Goal: Task Accomplishment & Management: Manage account settings

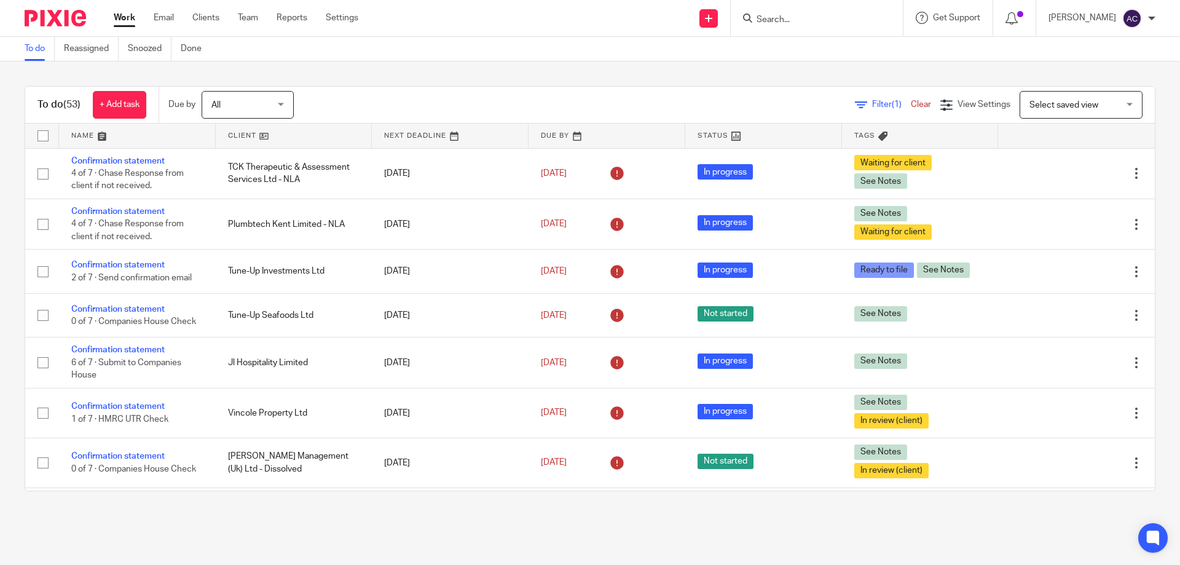
scroll to position [2215, 0]
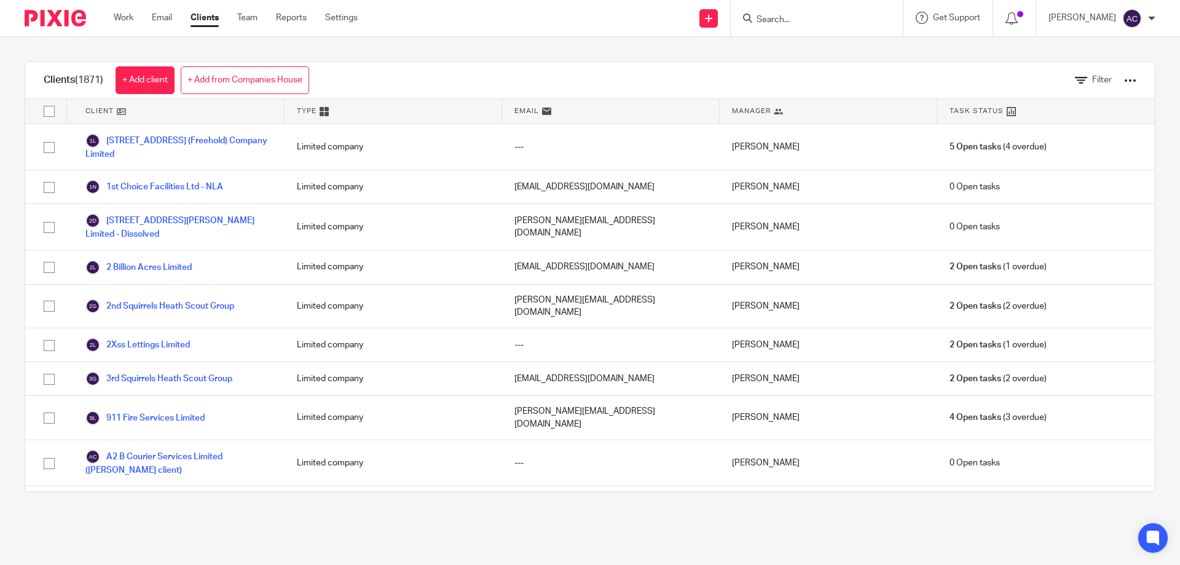
click at [837, 15] on input "Search" at bounding box center [810, 20] width 111 height 11
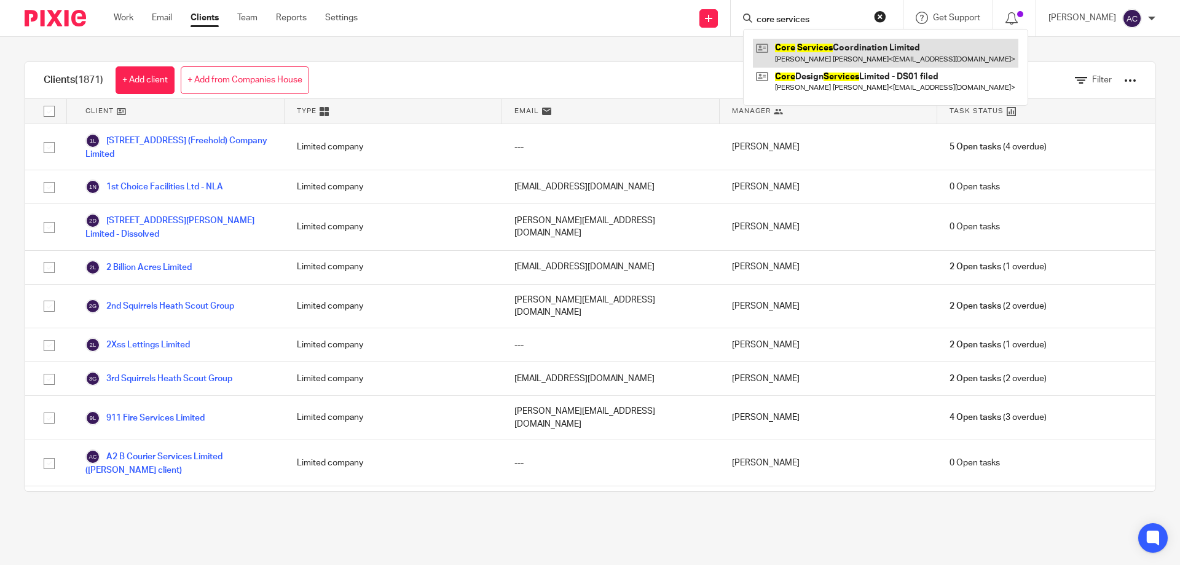
type input "core services"
click at [815, 53] on link at bounding box center [886, 53] width 266 height 28
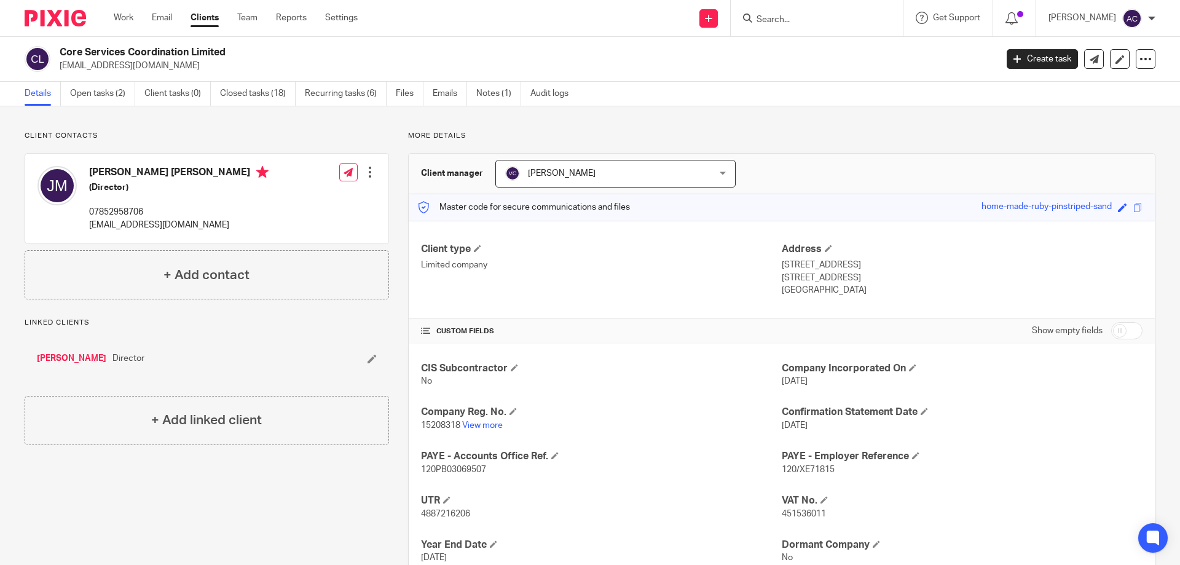
click at [191, 6] on div "Work Email Clients Team Reports Settings Work Email Clients Team Reports Settin…" at bounding box center [238, 18] width 275 height 36
click at [805, 20] on input "Search" at bounding box center [810, 20] width 111 height 11
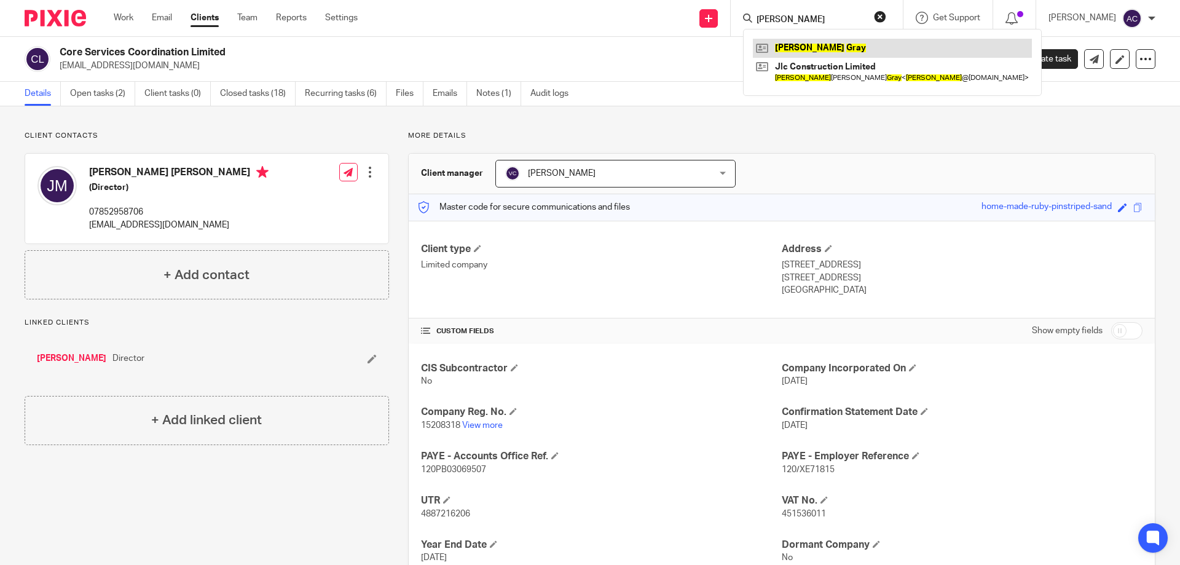
type input "staurt gray"
click at [792, 41] on link at bounding box center [892, 48] width 279 height 18
click at [800, 47] on link at bounding box center [892, 48] width 279 height 18
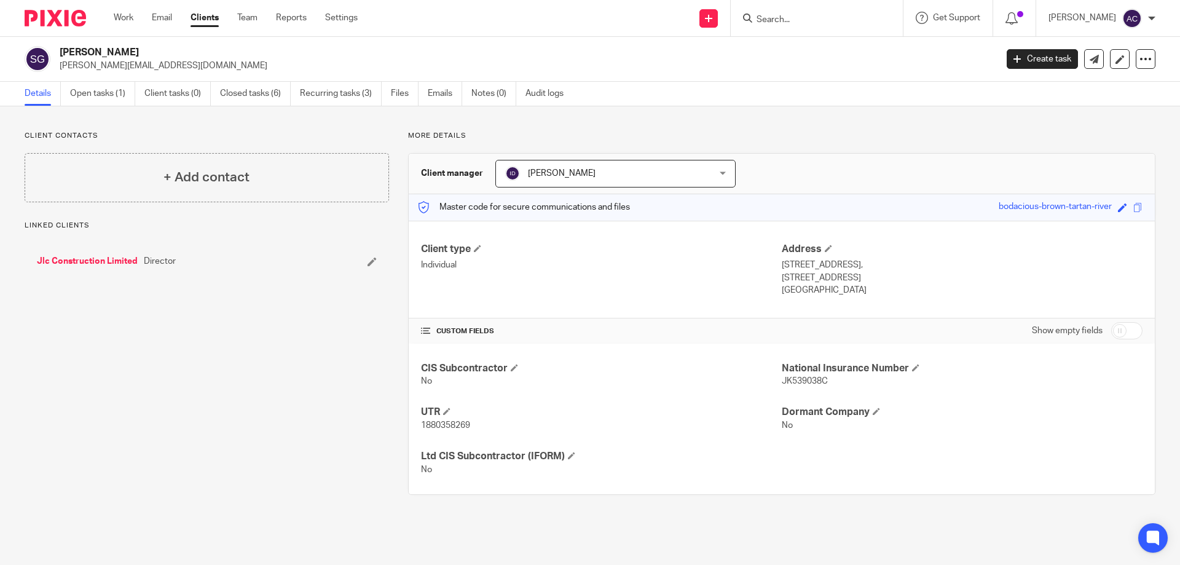
click at [1119, 330] on input "checkbox" at bounding box center [1126, 330] width 31 height 17
checkbox input "true"
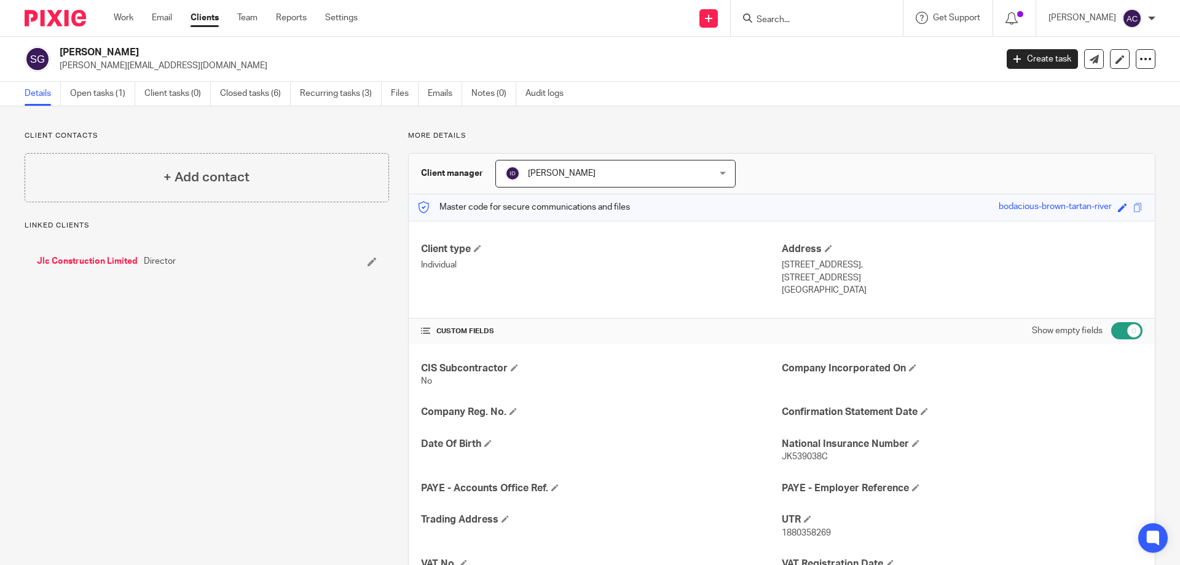
scroll to position [169, 0]
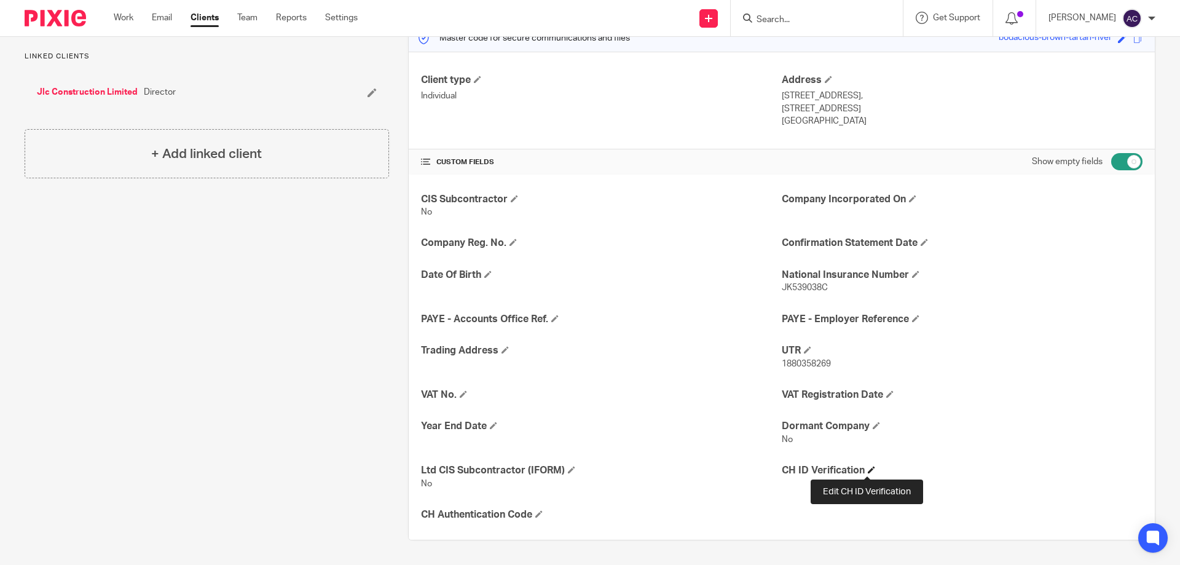
click at [868, 471] on span at bounding box center [871, 469] width 7 height 7
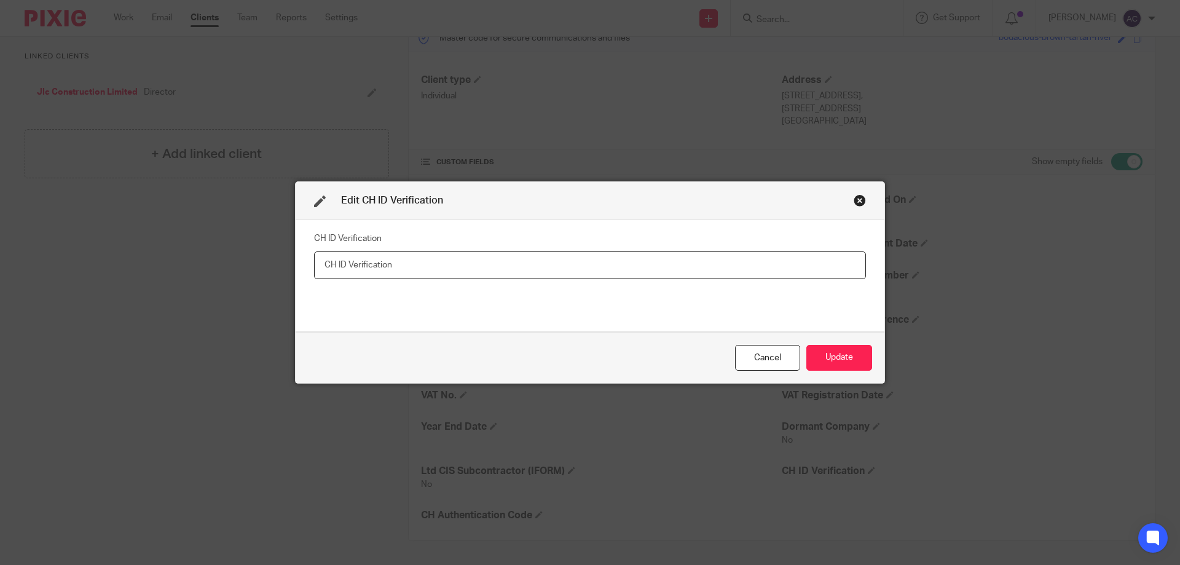
paste input "XFX-YP24-2223"
click at [420, 272] on input "XFX-YP24-2223" at bounding box center [590, 265] width 552 height 28
click at [317, 264] on input "XFX-YP24-2223" at bounding box center [590, 265] width 552 height 28
type input "XFX-YP24-2223"
click at [836, 361] on button "Update" at bounding box center [839, 358] width 66 height 26
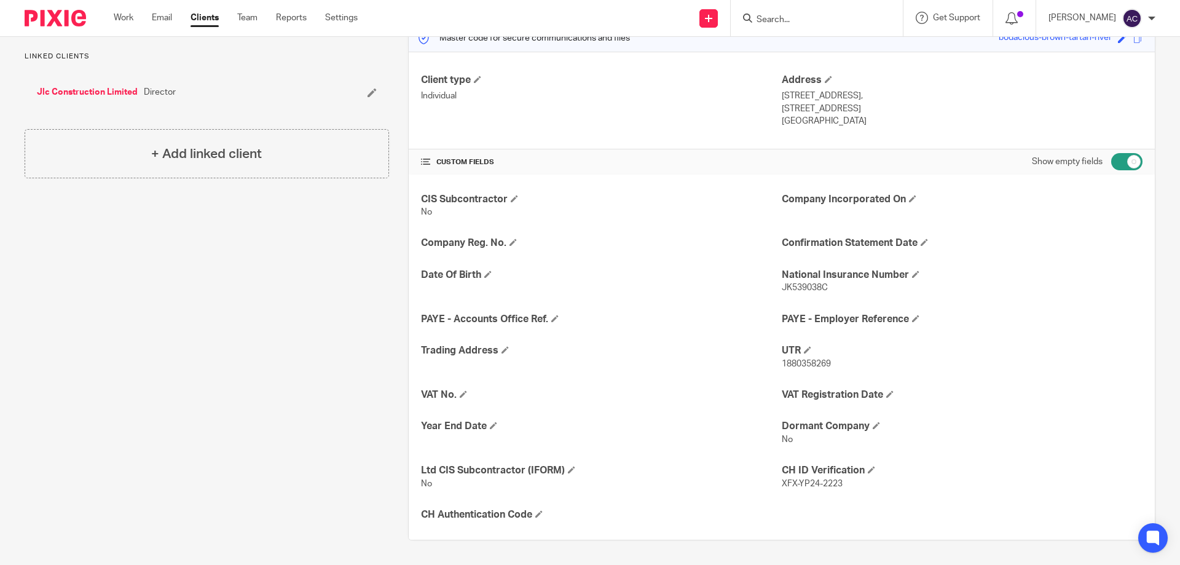
click at [810, 12] on form at bounding box center [820, 17] width 131 height 15
click at [788, 19] on input "Search" at bounding box center [810, 20] width 111 height 11
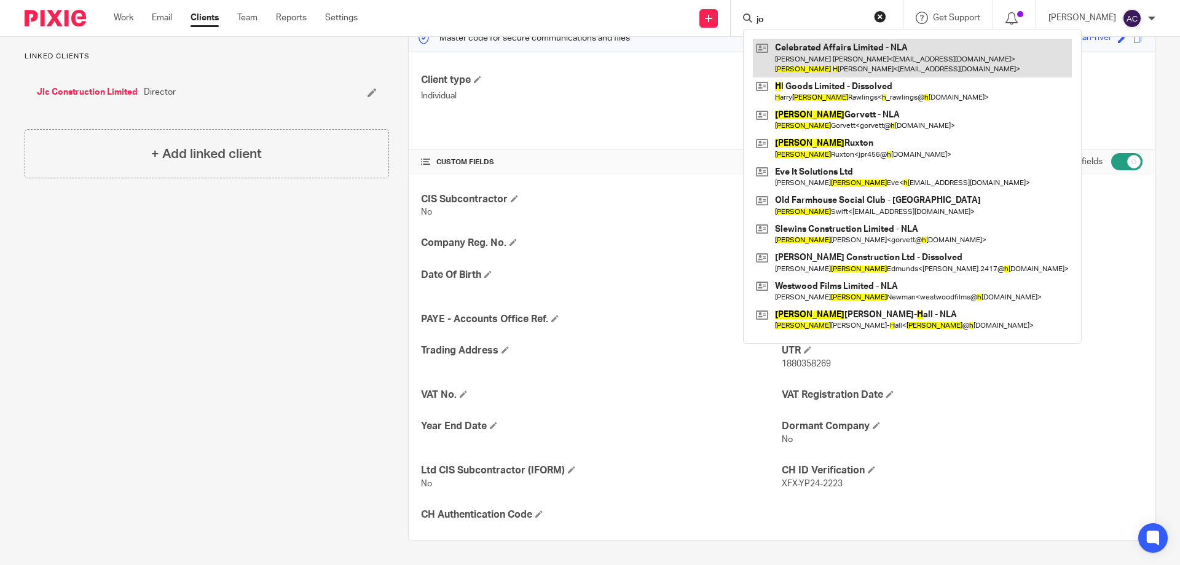
type input "j"
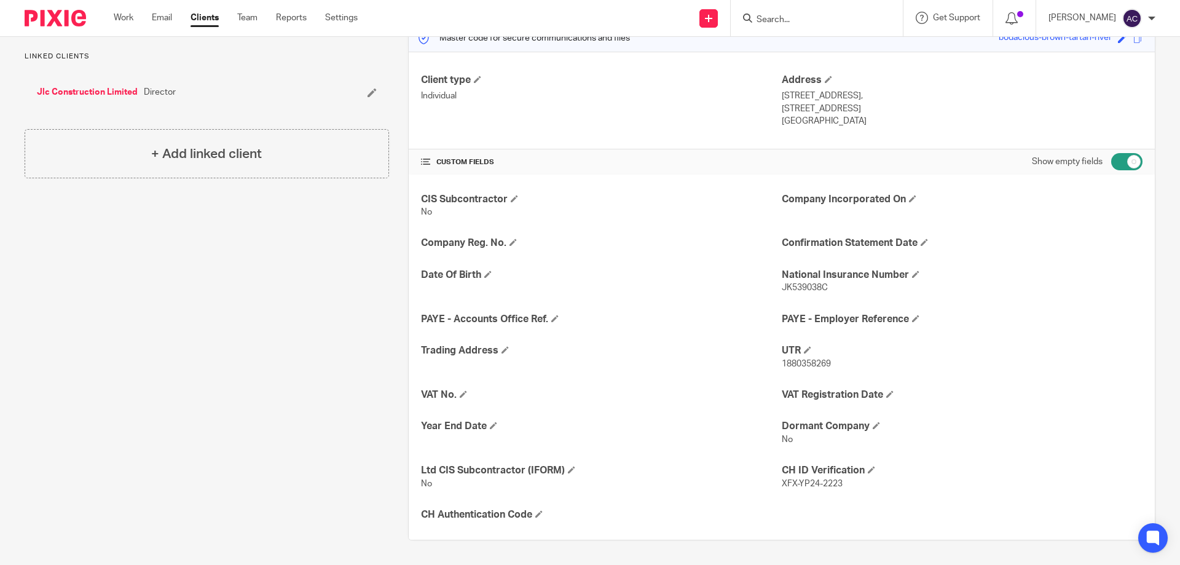
click at [841, 20] on input "Search" at bounding box center [810, 20] width 111 height 11
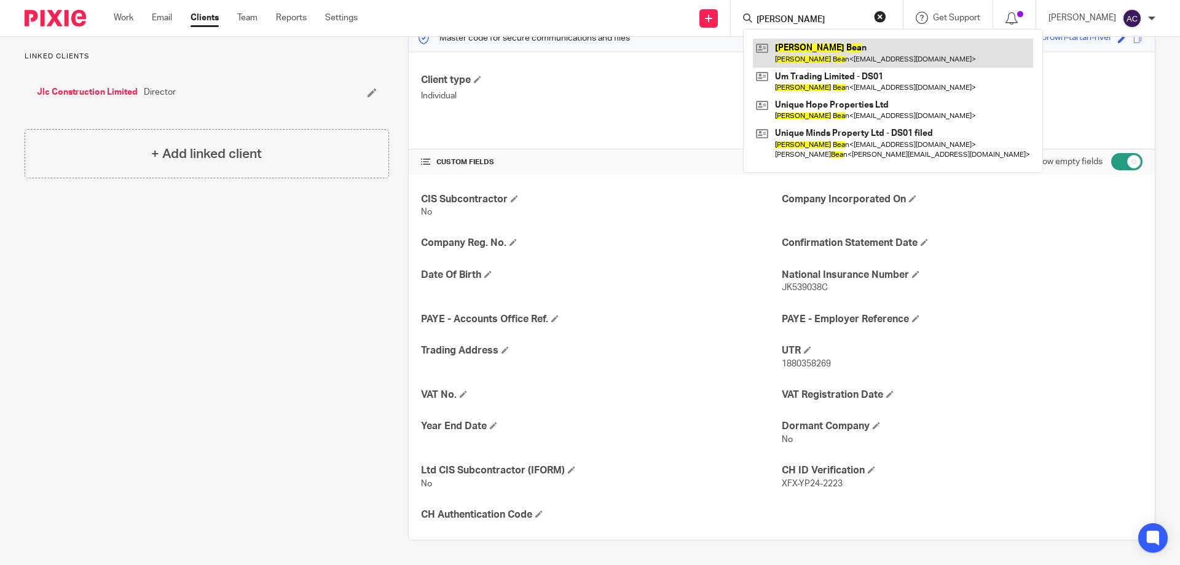
type input "martin bea"
click at [825, 50] on link at bounding box center [893, 53] width 280 height 28
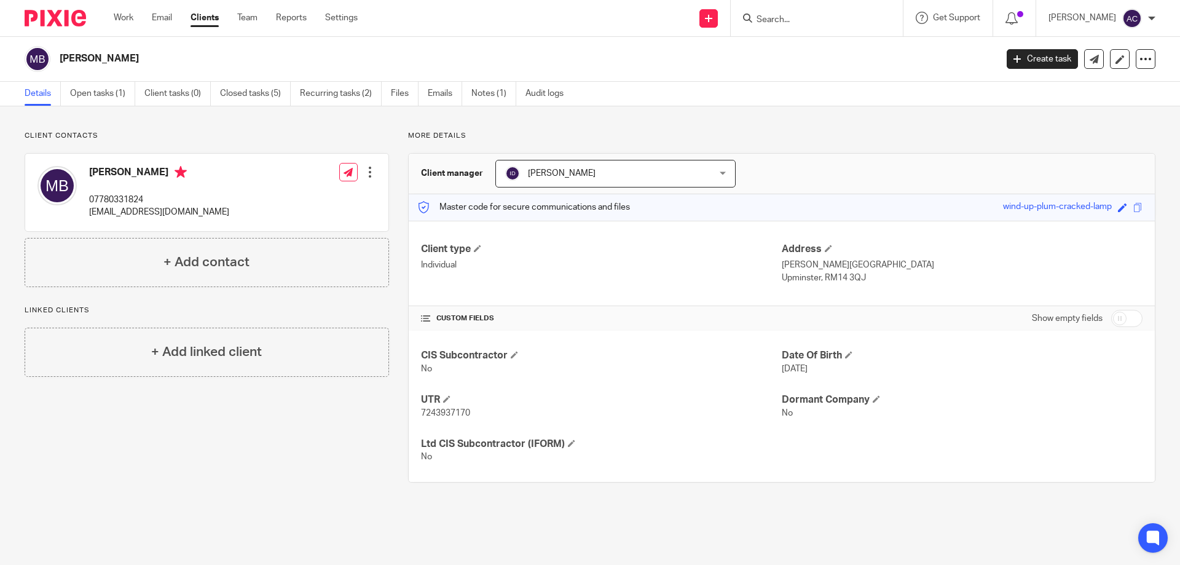
click at [776, 15] on input "Search" at bounding box center [810, 20] width 111 height 11
type input "pt mac"
click at [827, 53] on link at bounding box center [857, 53] width 208 height 28
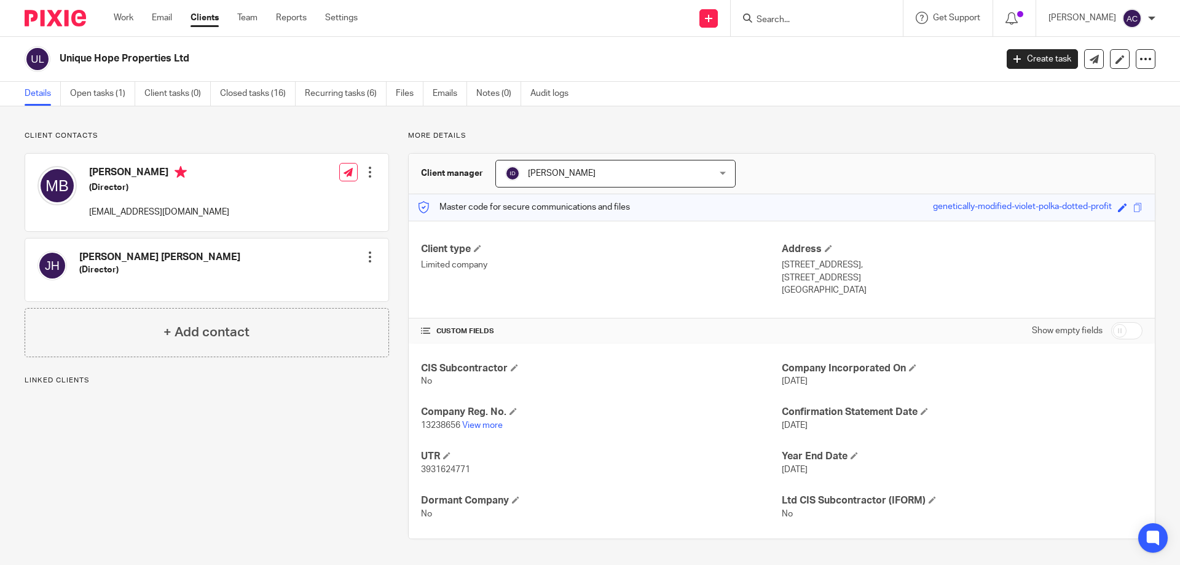
click at [477, 422] on link "View more" at bounding box center [482, 425] width 41 height 9
click at [794, 23] on input "Search" at bounding box center [810, 20] width 111 height 11
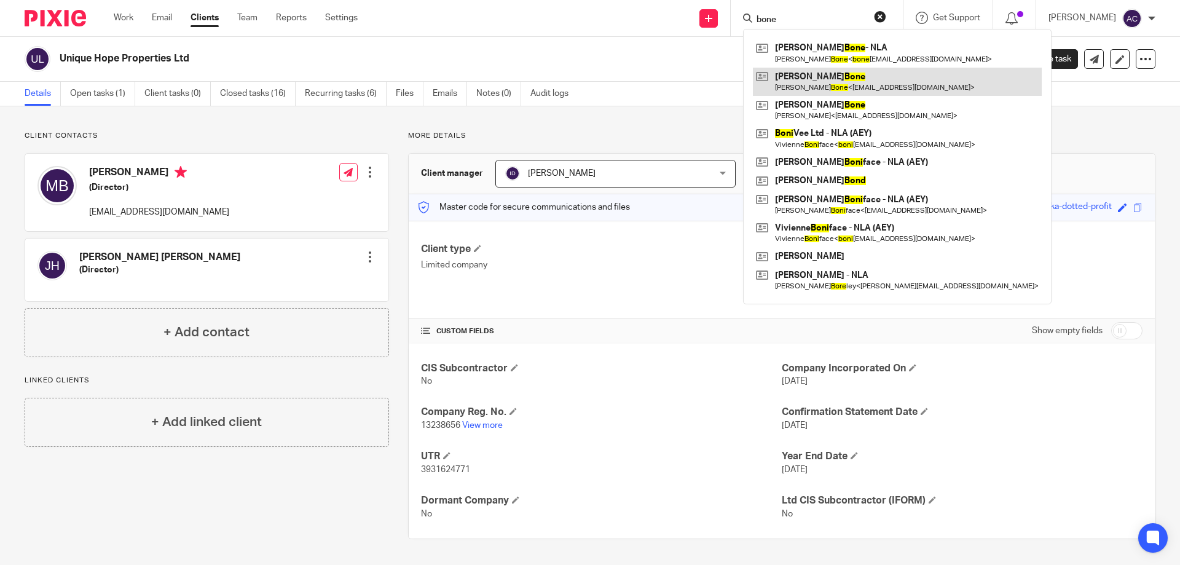
type input "bone"
click at [838, 88] on link at bounding box center [897, 82] width 289 height 28
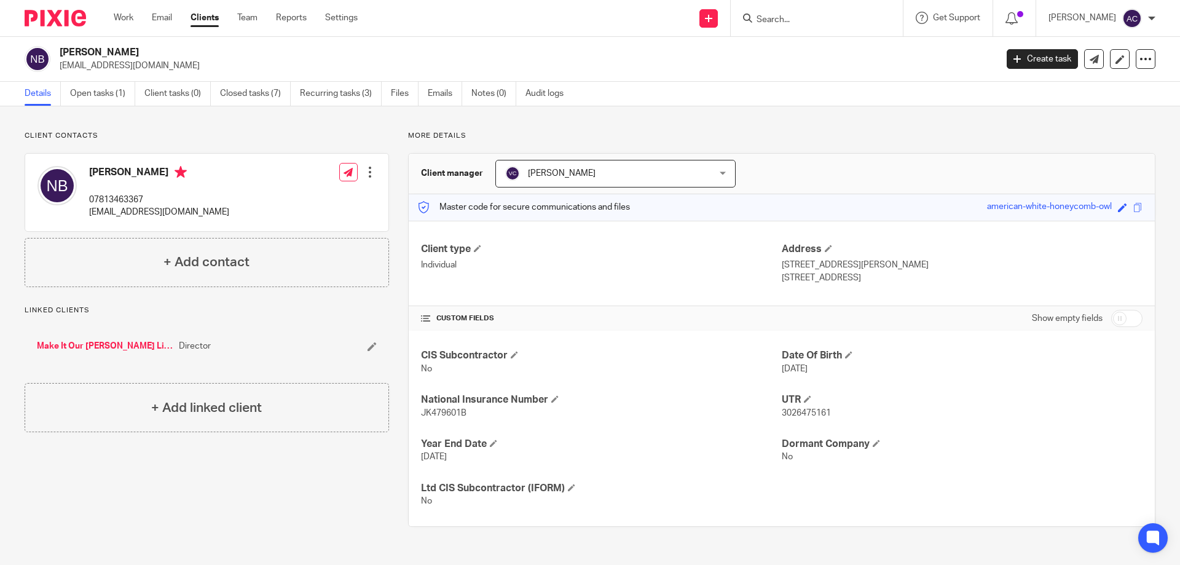
click at [1111, 323] on input "checkbox" at bounding box center [1126, 318] width 31 height 17
checkbox input "true"
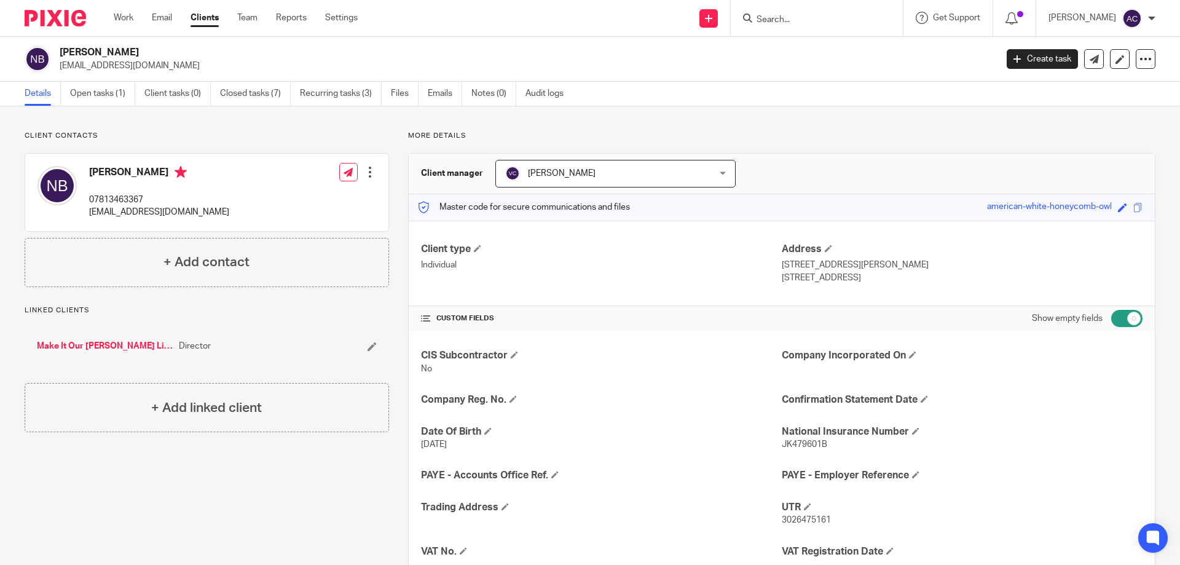
scroll to position [157, 0]
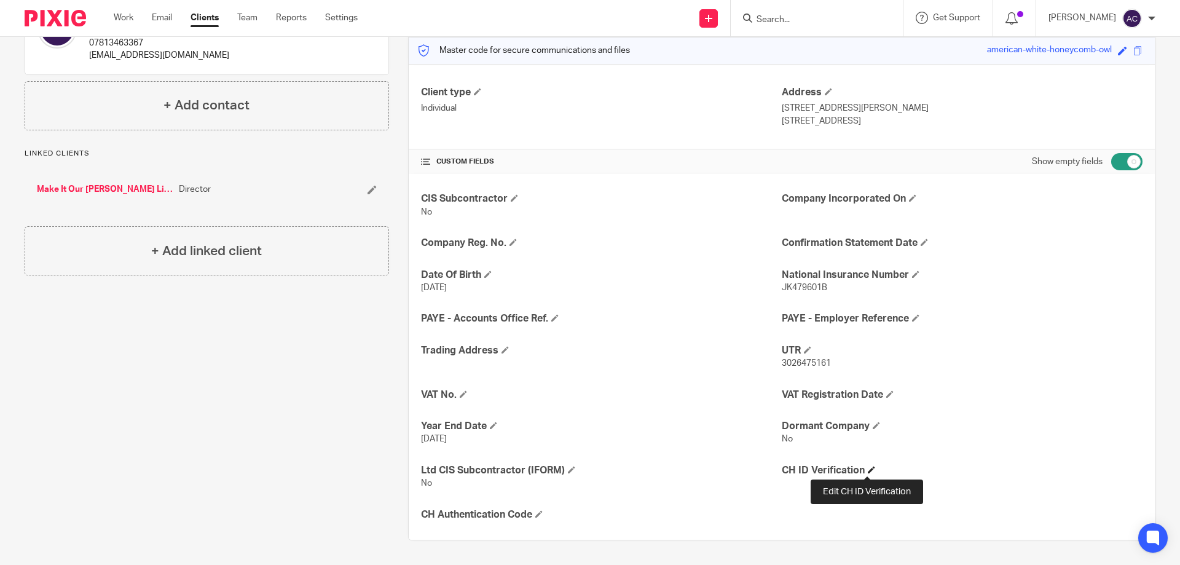
click at [871, 473] on span at bounding box center [871, 469] width 7 height 7
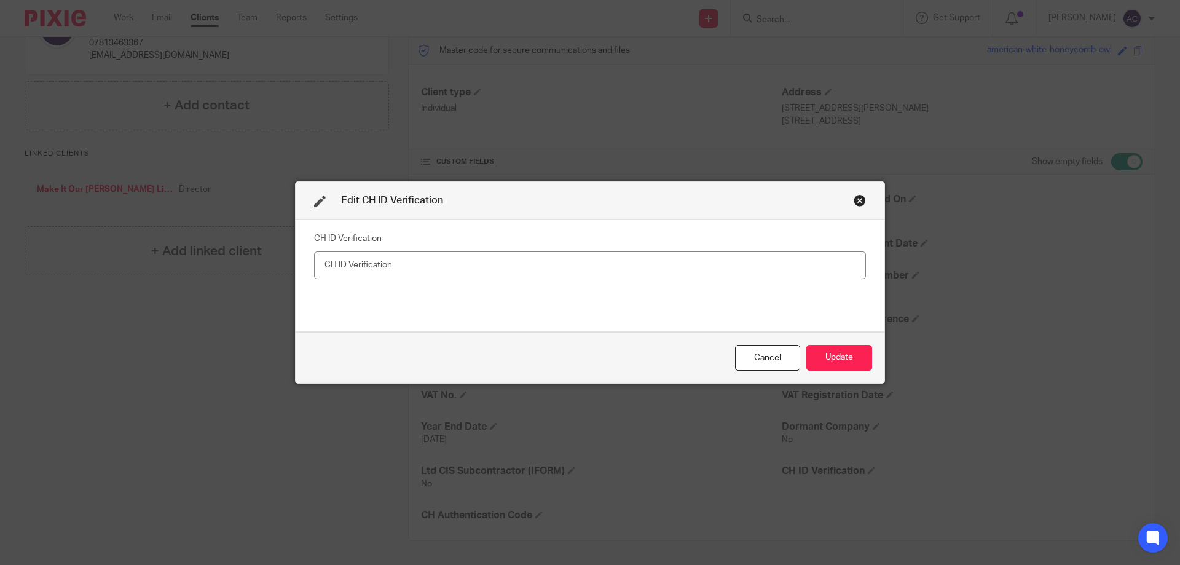
click at [433, 269] on input "text" at bounding box center [590, 265] width 552 height 28
click at [318, 261] on input "XXK-6924-2223" at bounding box center [590, 265] width 552 height 28
type input "XXK-6924-2223"
click at [843, 353] on button "Update" at bounding box center [839, 358] width 66 height 26
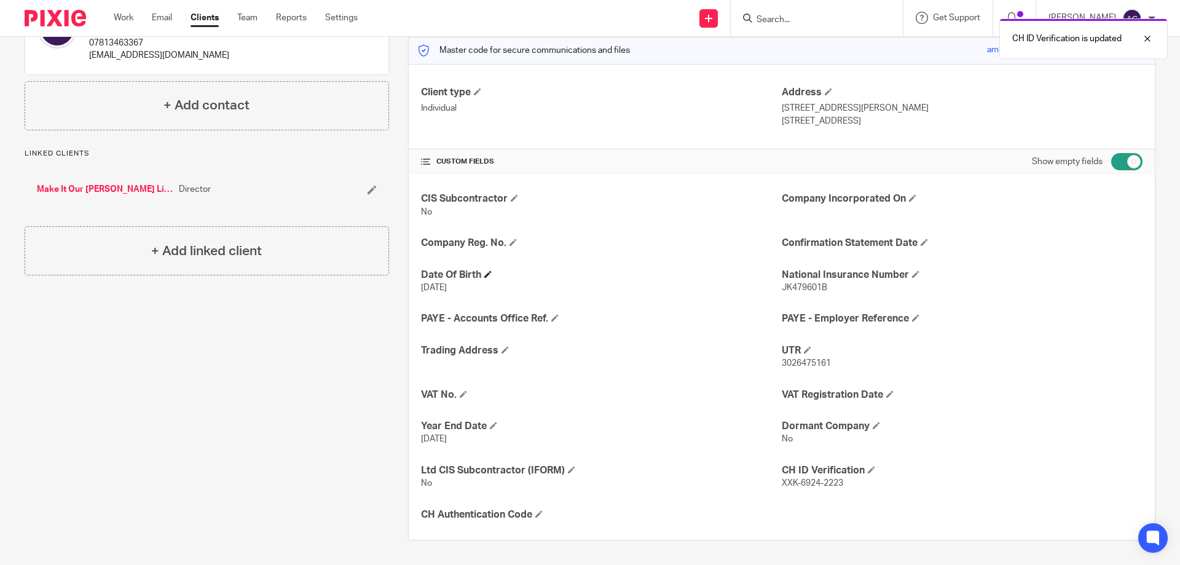
scroll to position [0, 0]
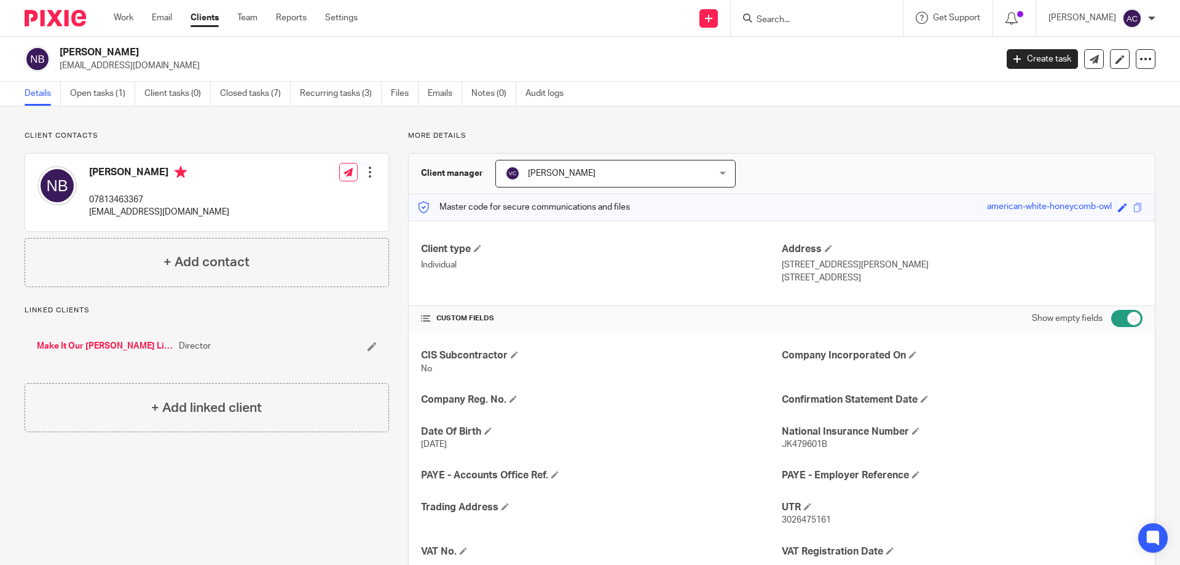
click at [769, 15] on input "Search" at bounding box center [810, 20] width 111 height 11
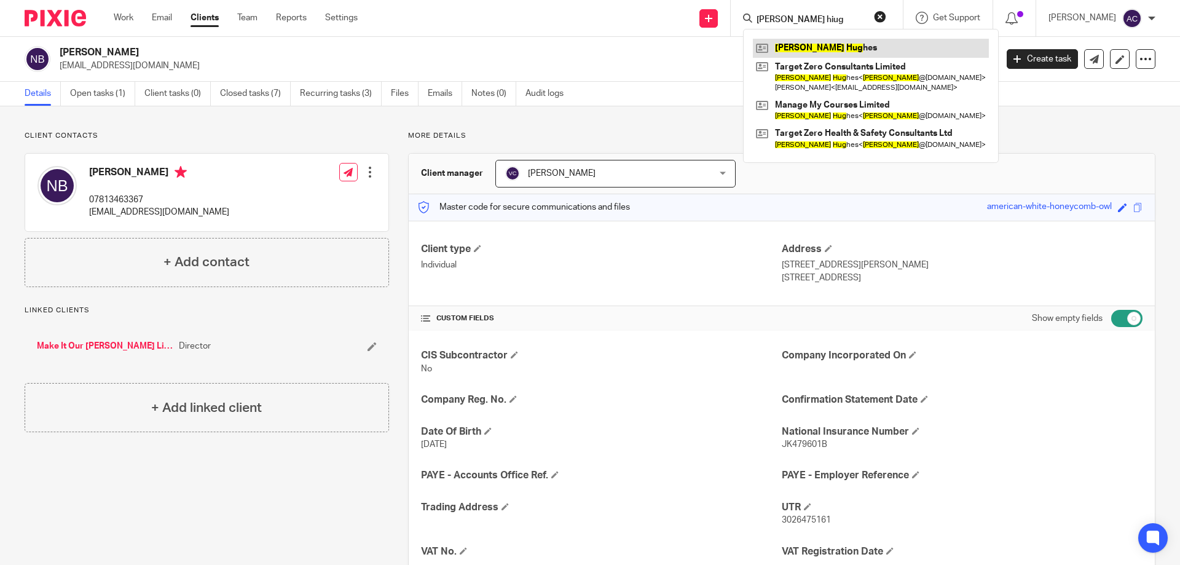
type input "glen hiug"
click at [796, 43] on link at bounding box center [871, 48] width 236 height 18
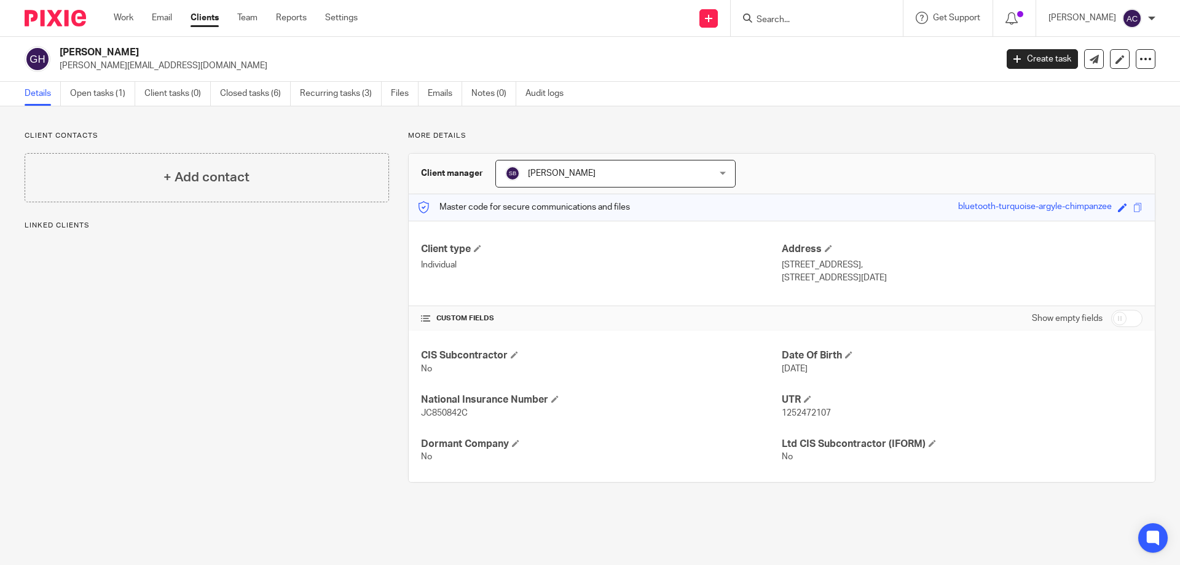
click at [1111, 318] on input "checkbox" at bounding box center [1126, 318] width 31 height 17
checkbox input "true"
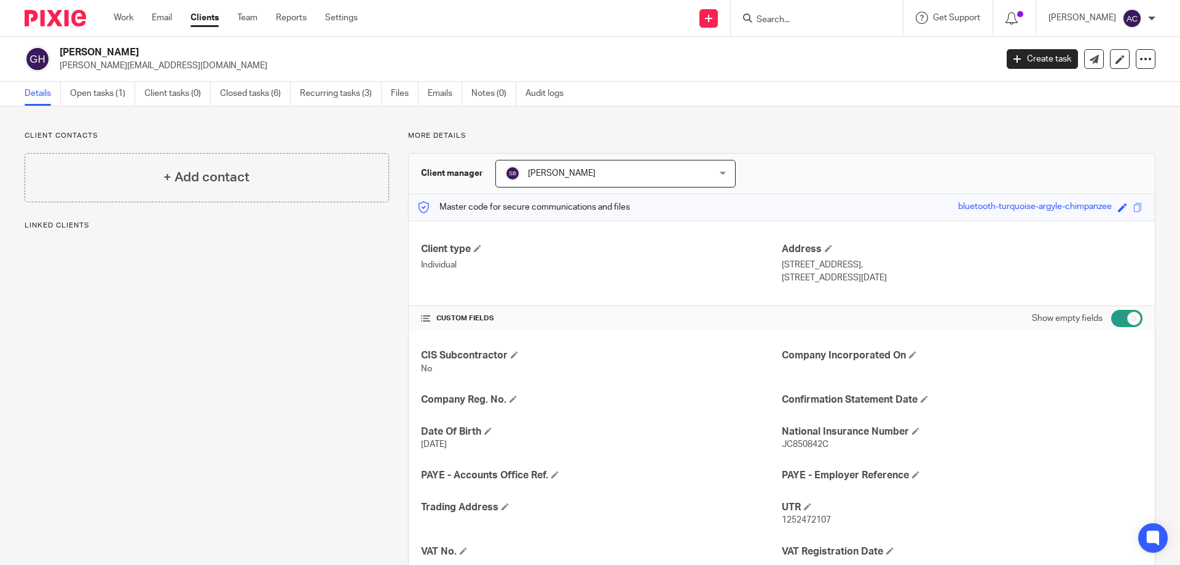
scroll to position [157, 0]
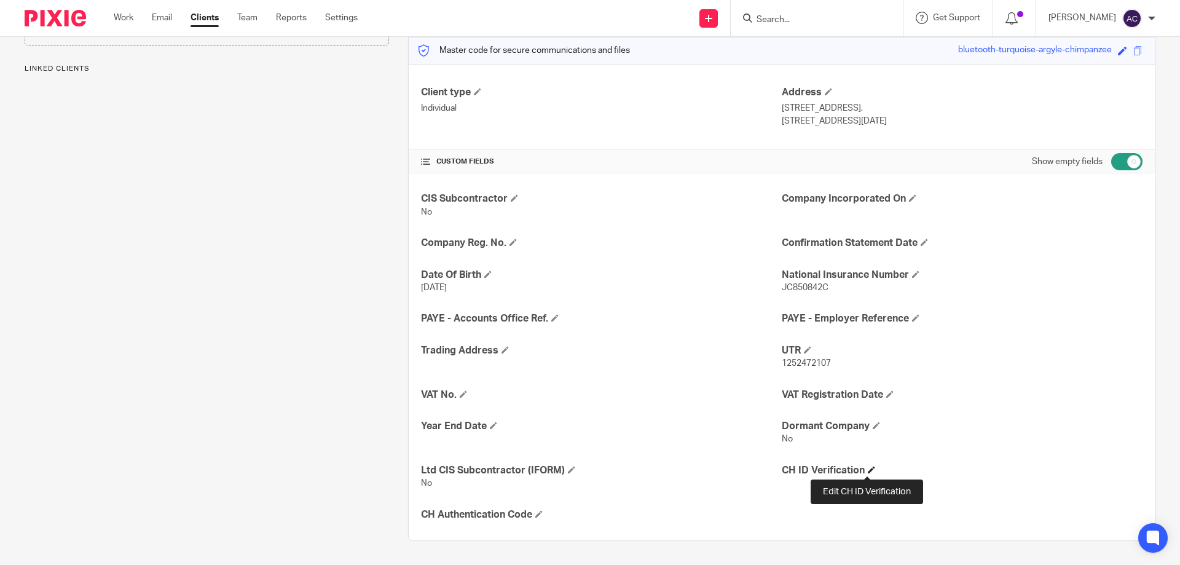
click at [868, 468] on span at bounding box center [871, 469] width 7 height 7
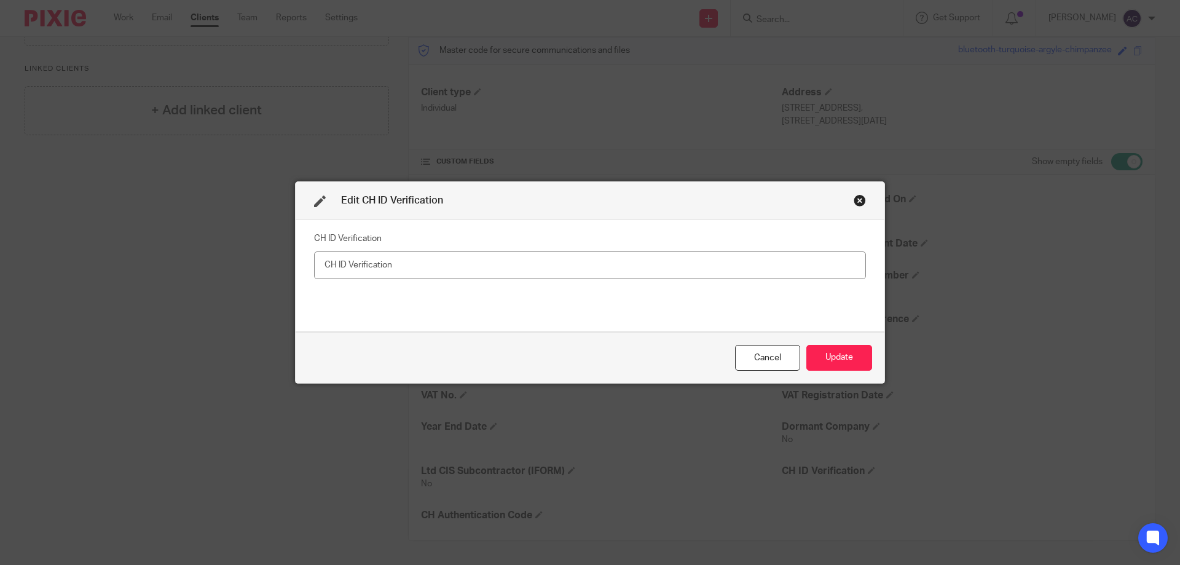
click at [361, 232] on label "CH ID Verification" at bounding box center [348, 238] width 68 height 12
click at [372, 262] on input "text" at bounding box center [590, 265] width 552 height 28
click at [314, 268] on input "XTD-V324-2223" at bounding box center [590, 265] width 552 height 28
type input "XTD-V324-2223"
click at [852, 356] on button "Update" at bounding box center [839, 358] width 66 height 26
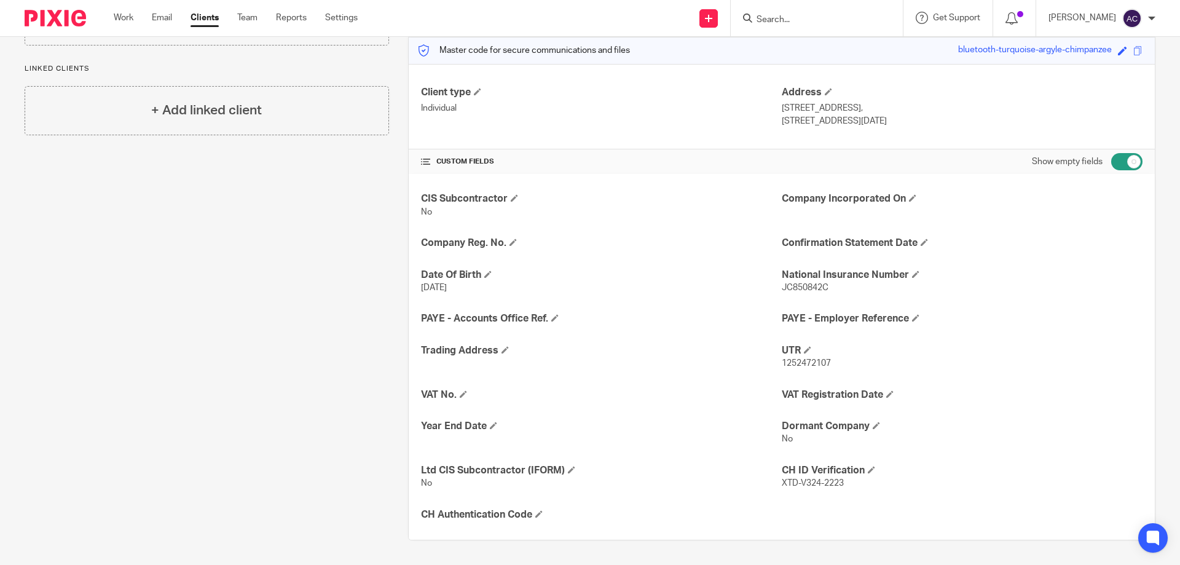
click at [779, 25] on input "Search" at bounding box center [810, 20] width 111 height 11
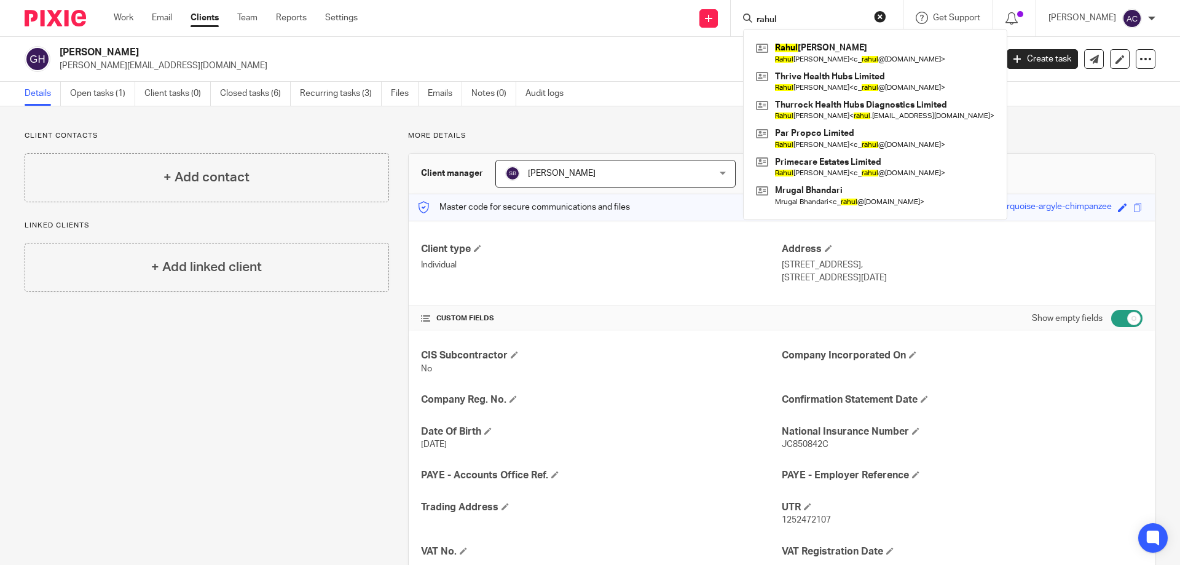
type input "rahul"
click at [96, 87] on link "Open tasks (1)" at bounding box center [102, 94] width 65 height 24
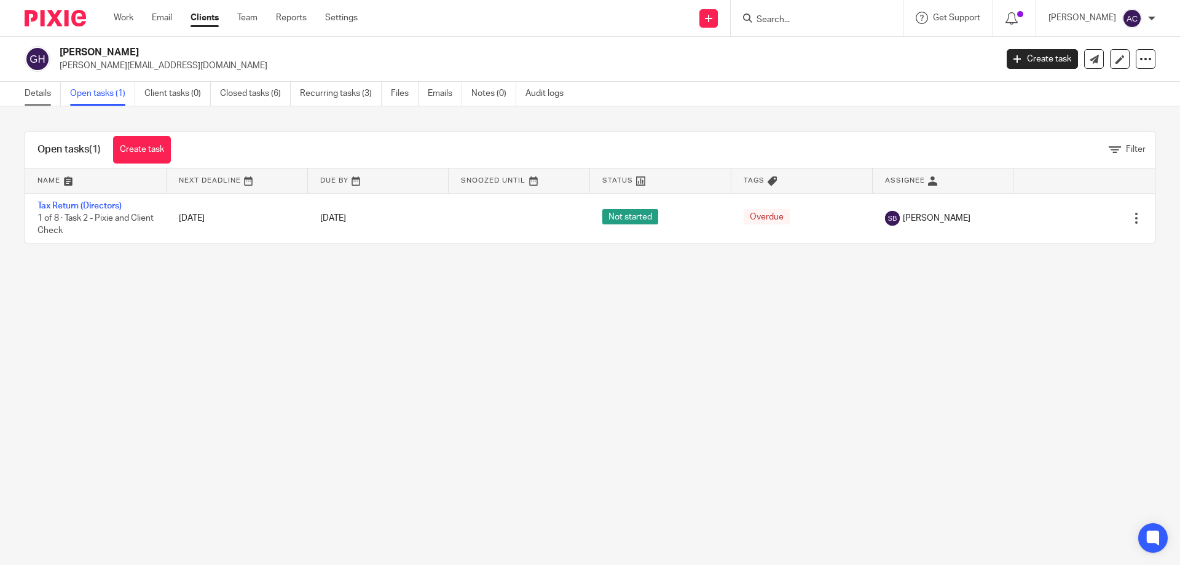
click at [59, 97] on link "Details" at bounding box center [43, 94] width 36 height 24
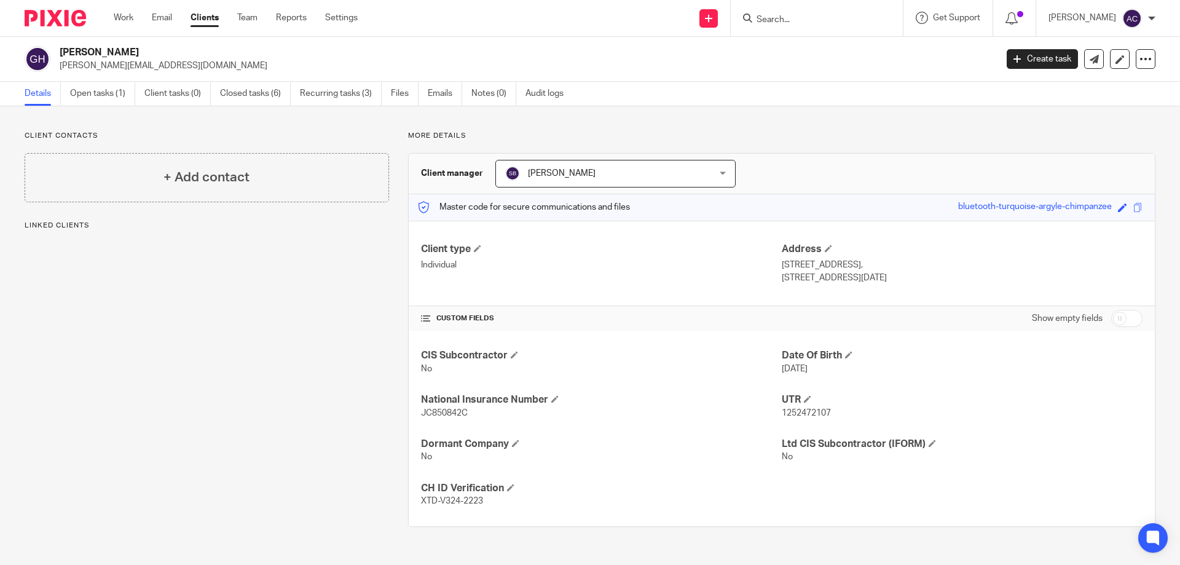
click at [812, 9] on div at bounding box center [817, 18] width 172 height 36
click at [806, 15] on input "Search" at bounding box center [810, 20] width 111 height 11
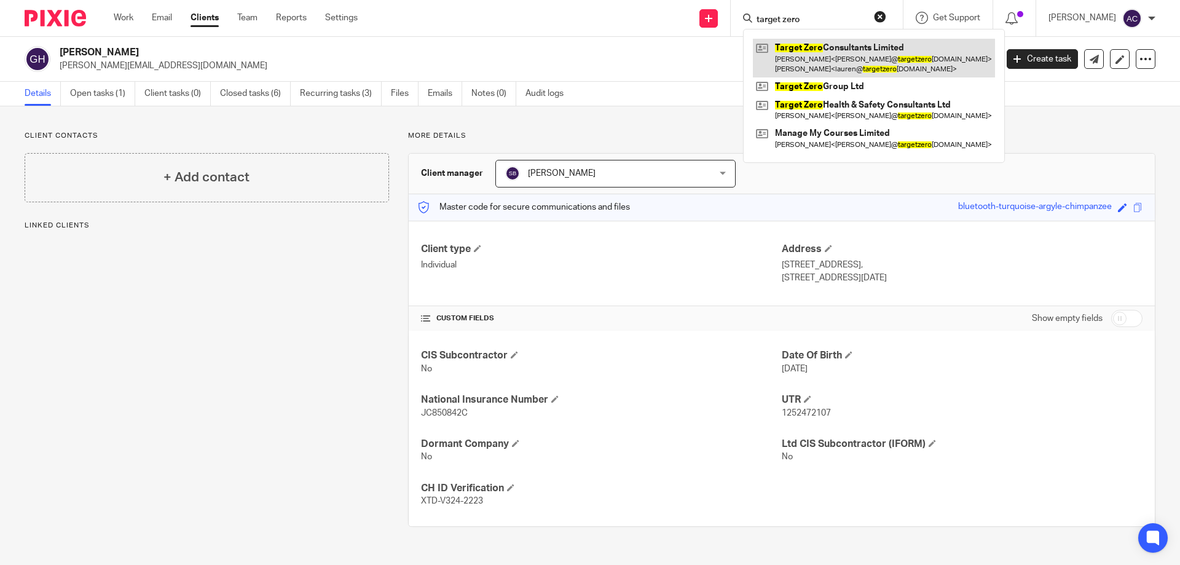
type input "target zero"
click at [803, 52] on link at bounding box center [874, 58] width 242 height 38
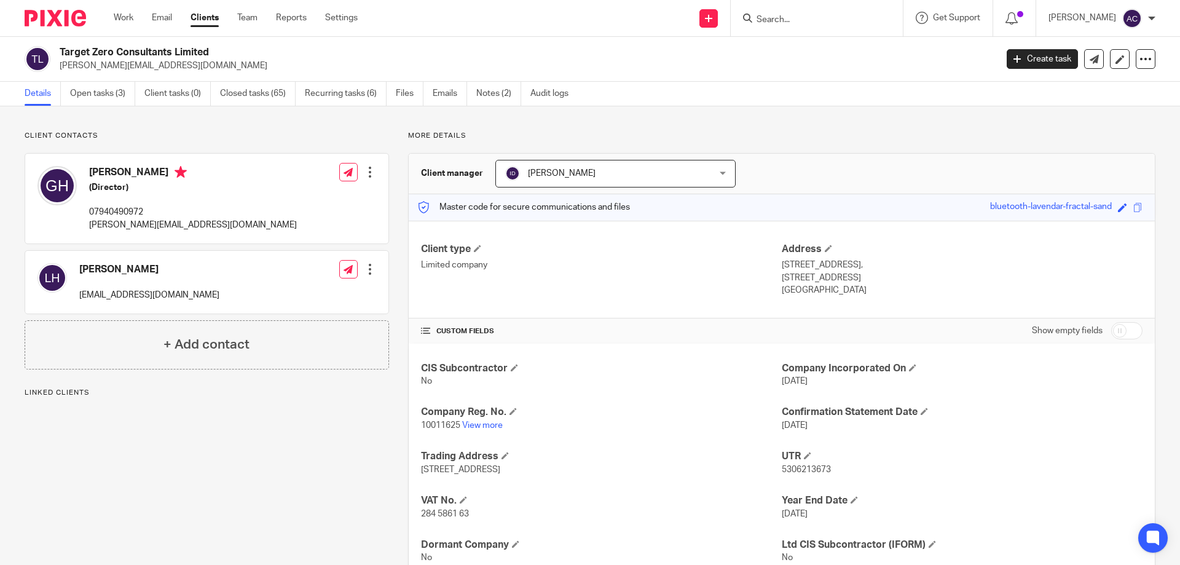
drag, startPoint x: 778, startPoint y: 31, endPoint x: 787, endPoint y: 21, distance: 13.9
click at [782, 28] on div at bounding box center [817, 18] width 172 height 36
click at [787, 21] on input "Search" at bounding box center [810, 20] width 111 height 11
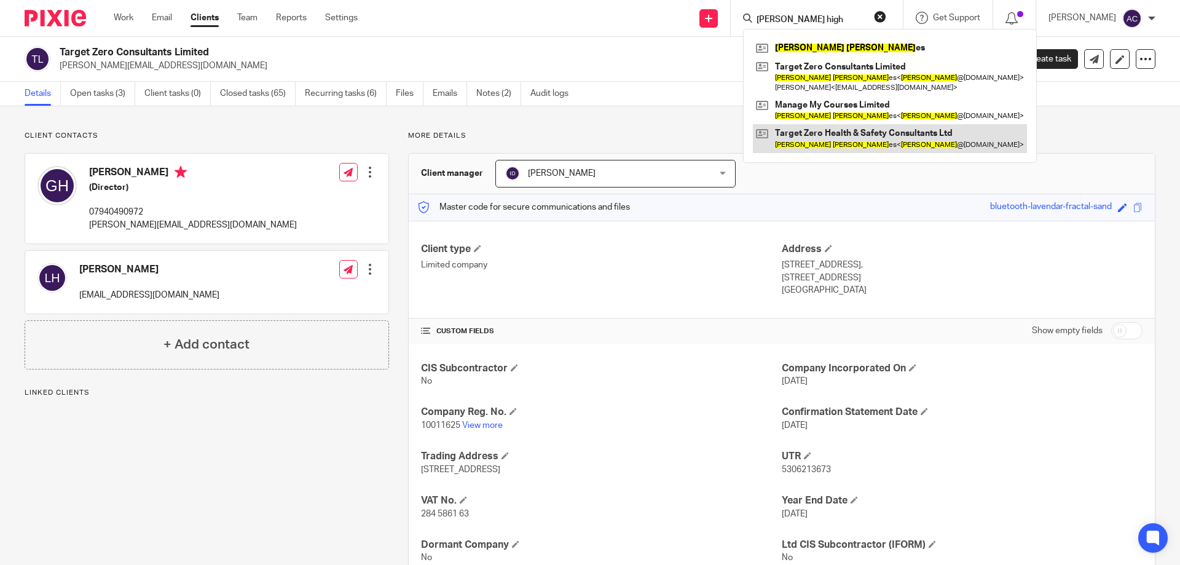
type input "glen high"
click at [856, 130] on link at bounding box center [890, 138] width 274 height 28
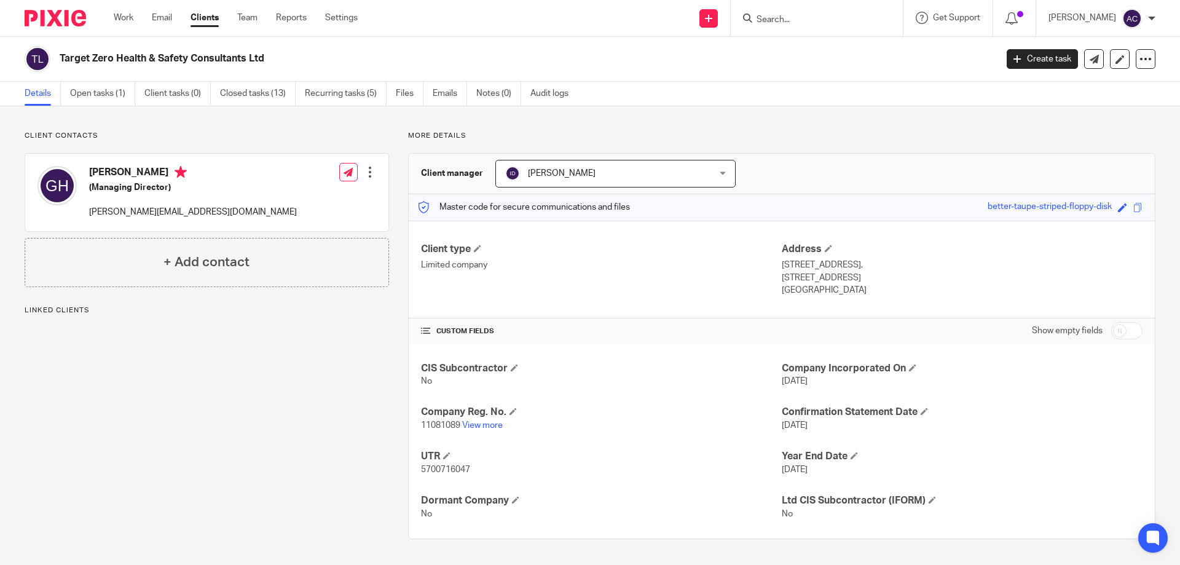
click at [811, 25] on input "Search" at bounding box center [810, 20] width 111 height 11
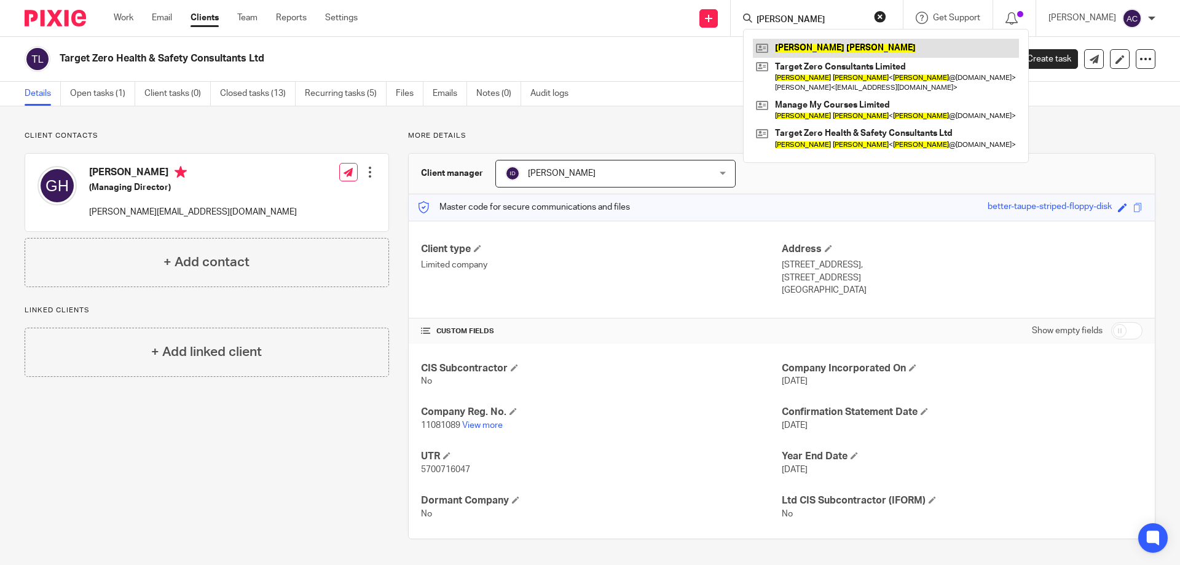
type input "[PERSON_NAME]"
click at [799, 42] on link at bounding box center [886, 48] width 266 height 18
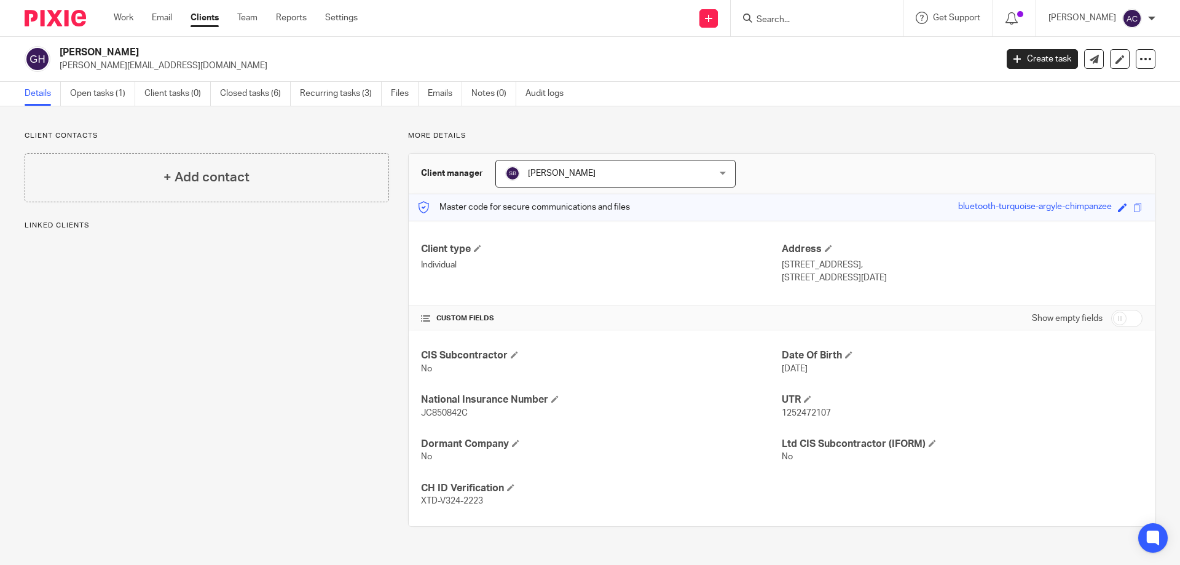
click at [624, 148] on div "More details Client manager Shari Baird Shari Baird Aimee Coveney Alison Whelan…" at bounding box center [772, 329] width 766 height 396
drag, startPoint x: 624, startPoint y: 156, endPoint x: 623, endPoint y: 163, distance: 7.5
click at [623, 159] on div "Client manager Shari Baird Shari Baird Aimee Coveney Alison Whelan Callum Sewel…" at bounding box center [782, 174] width 746 height 41
click at [623, 170] on span "[PERSON_NAME]" at bounding box center [597, 173] width 184 height 26
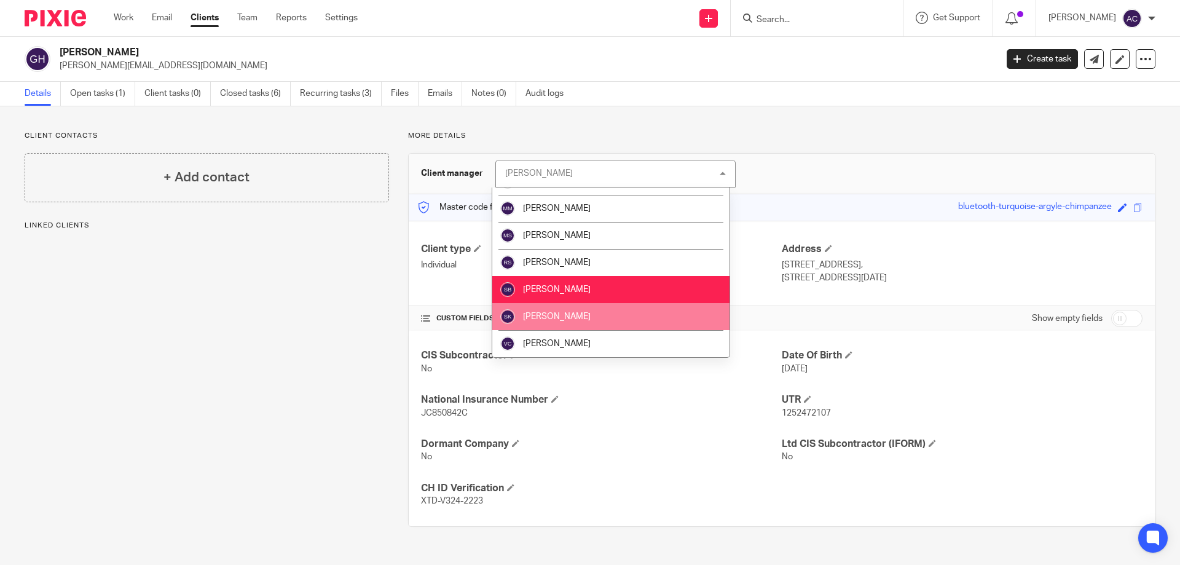
scroll to position [214, 0]
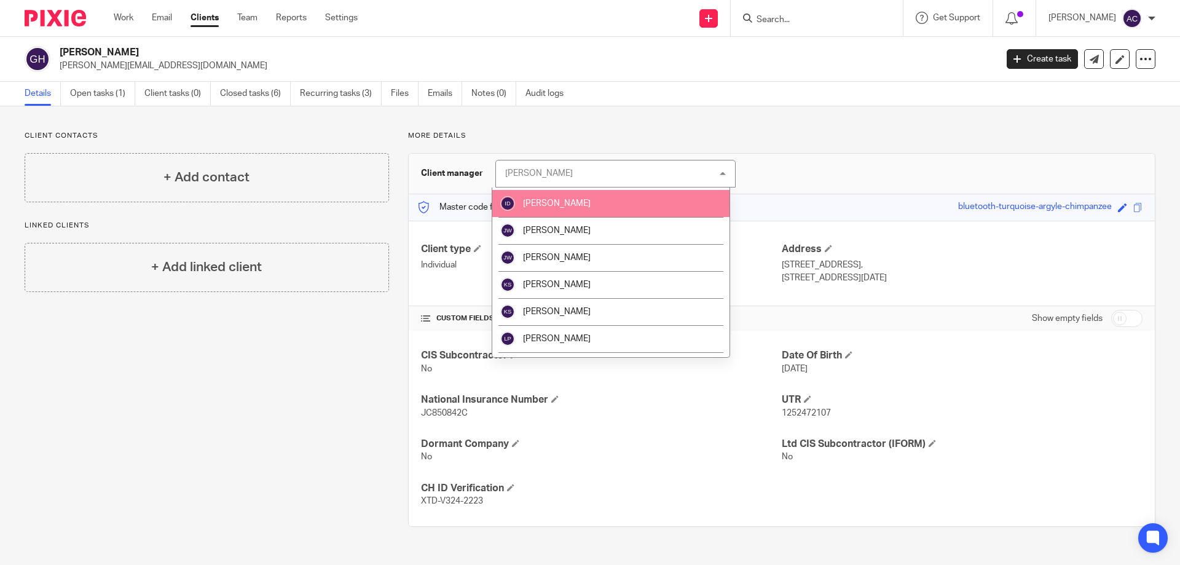
click at [543, 211] on li "[PERSON_NAME]" at bounding box center [610, 203] width 237 height 27
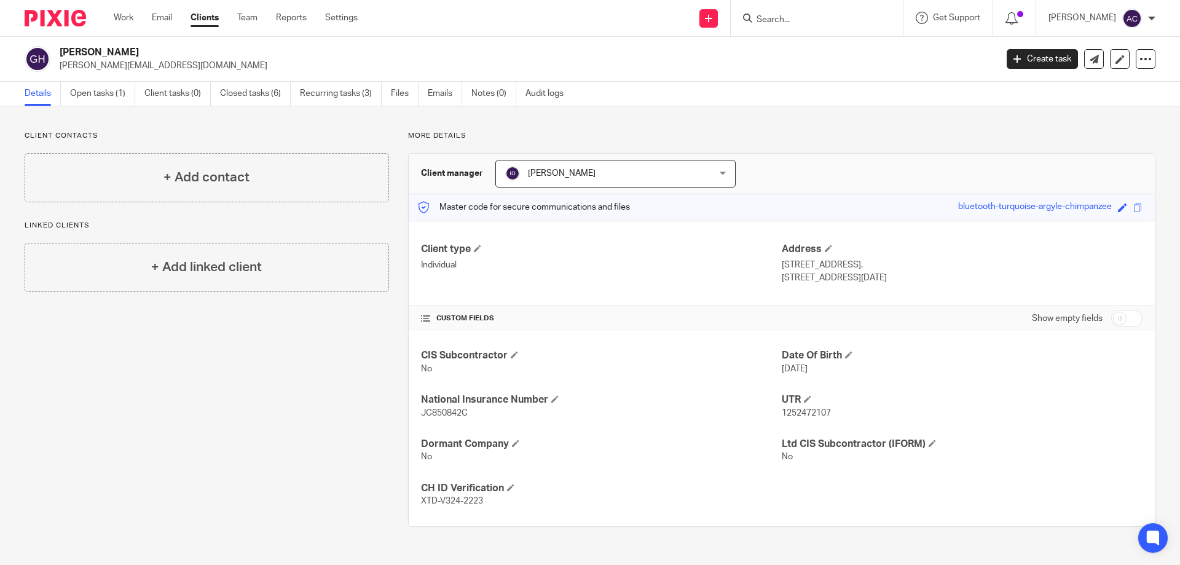
click at [612, 140] on p "More details" at bounding box center [781, 136] width 747 height 10
click at [80, 91] on link "Open tasks (1)" at bounding box center [102, 94] width 65 height 24
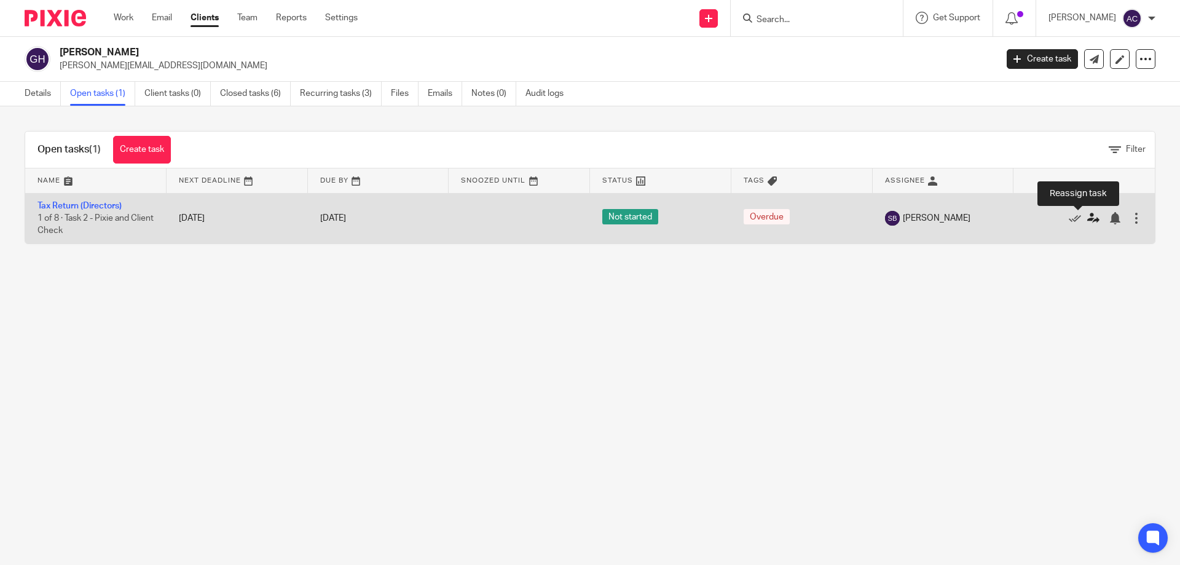
click at [1087, 213] on icon at bounding box center [1093, 218] width 12 height 12
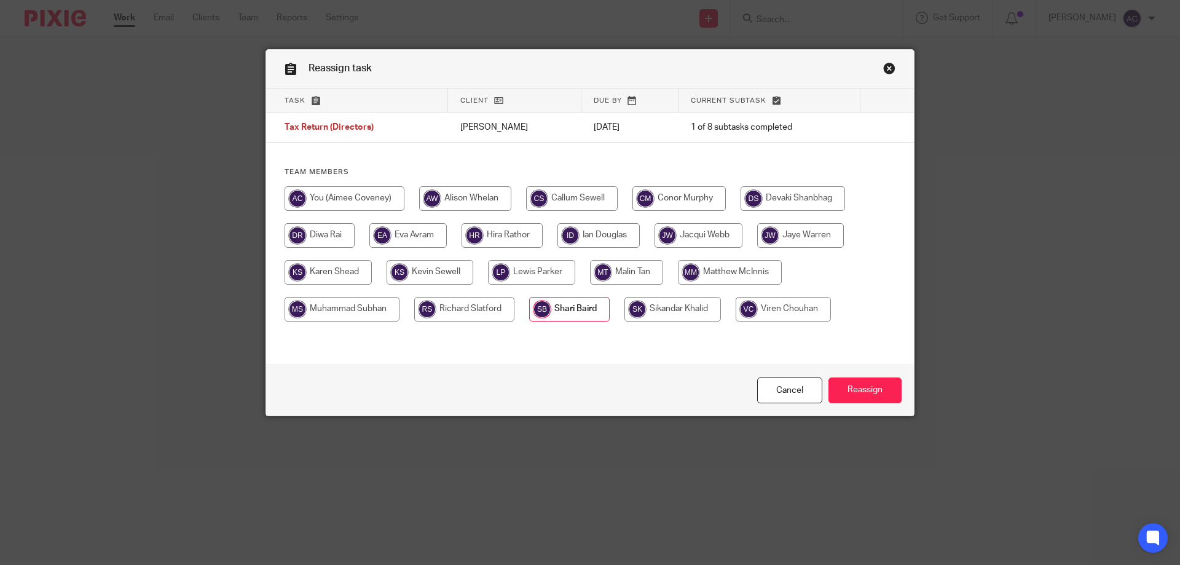
click at [588, 230] on input "radio" at bounding box center [598, 235] width 82 height 25
radio input "true"
click at [880, 396] on input "Reassign" at bounding box center [865, 390] width 73 height 26
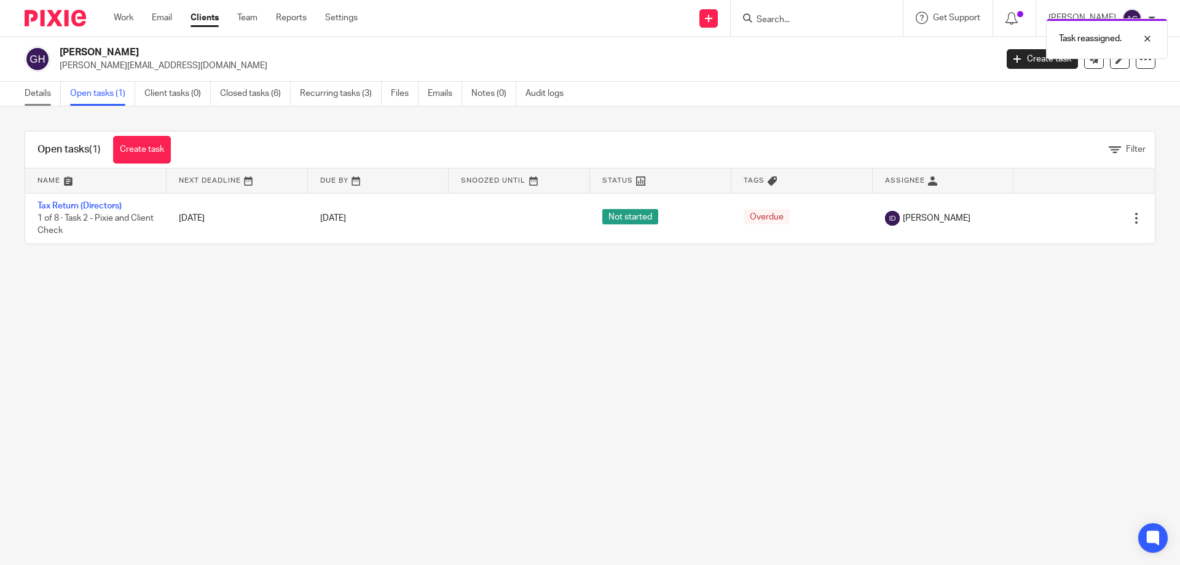
click at [49, 89] on link "Details" at bounding box center [43, 94] width 36 height 24
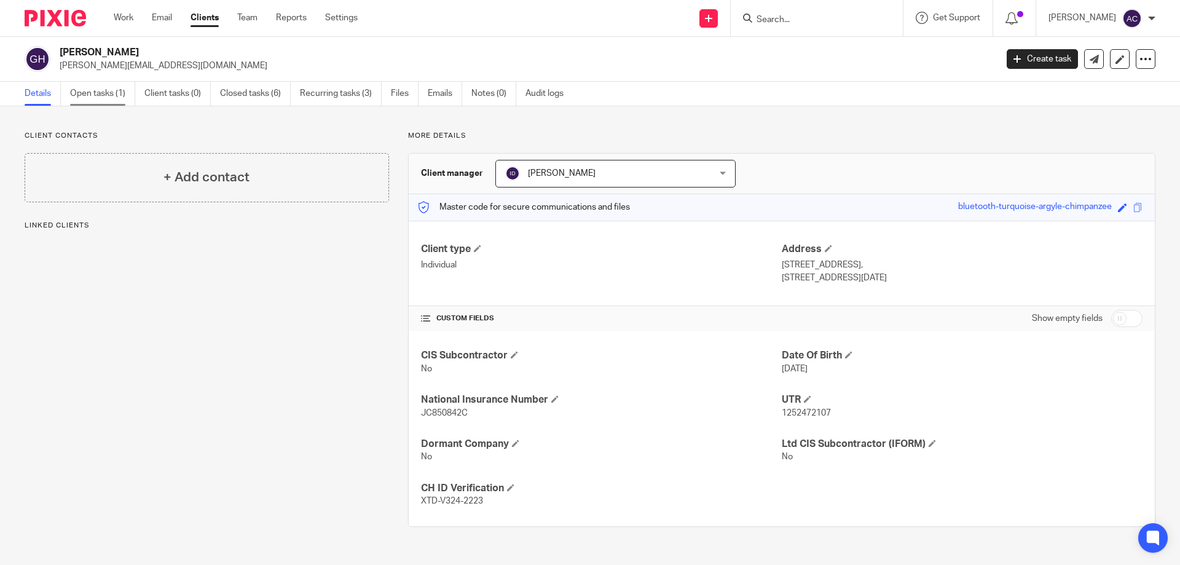
click at [90, 100] on link "Open tasks (1)" at bounding box center [102, 94] width 65 height 24
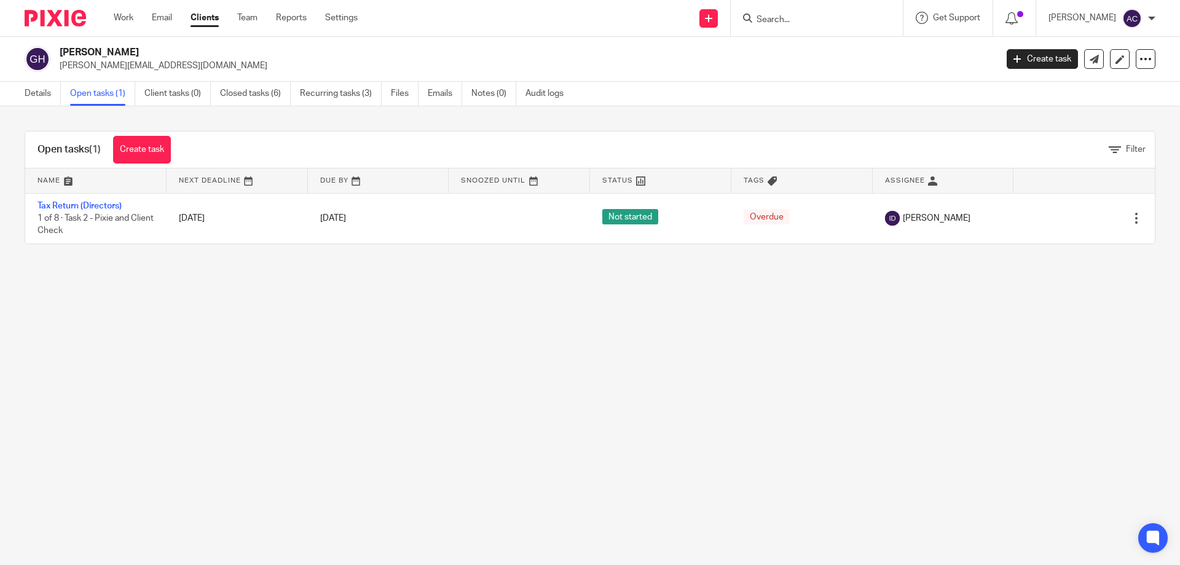
click at [37, 99] on link "Details" at bounding box center [43, 94] width 36 height 24
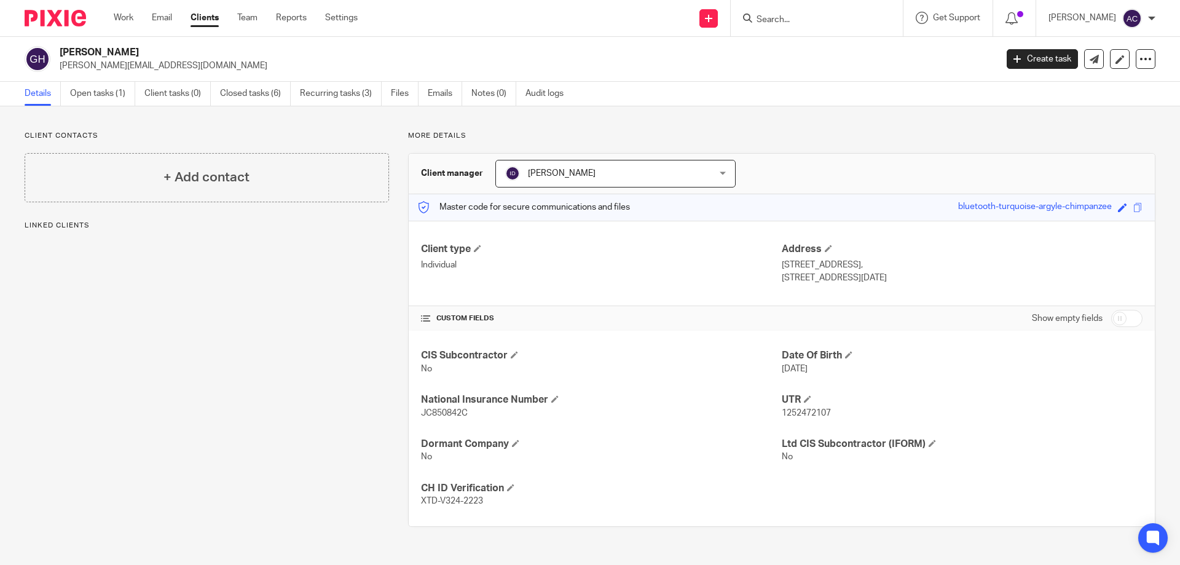
click at [782, 26] on div at bounding box center [817, 18] width 172 height 36
click at [786, 25] on input "Search" at bounding box center [810, 20] width 111 height 11
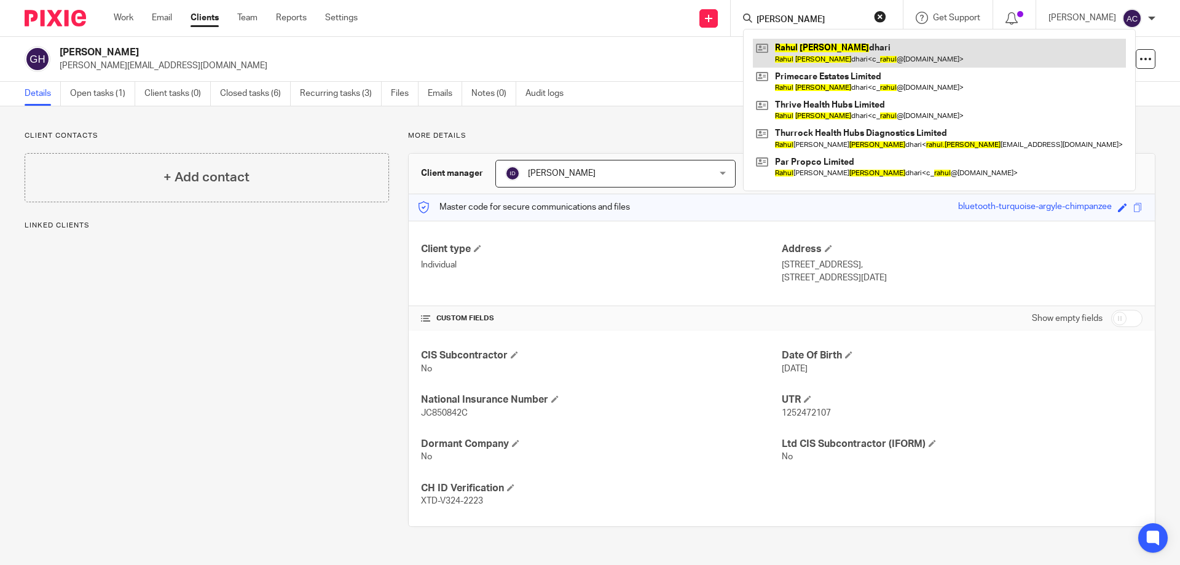
type input "[PERSON_NAME]"
click at [800, 47] on link at bounding box center [939, 53] width 373 height 28
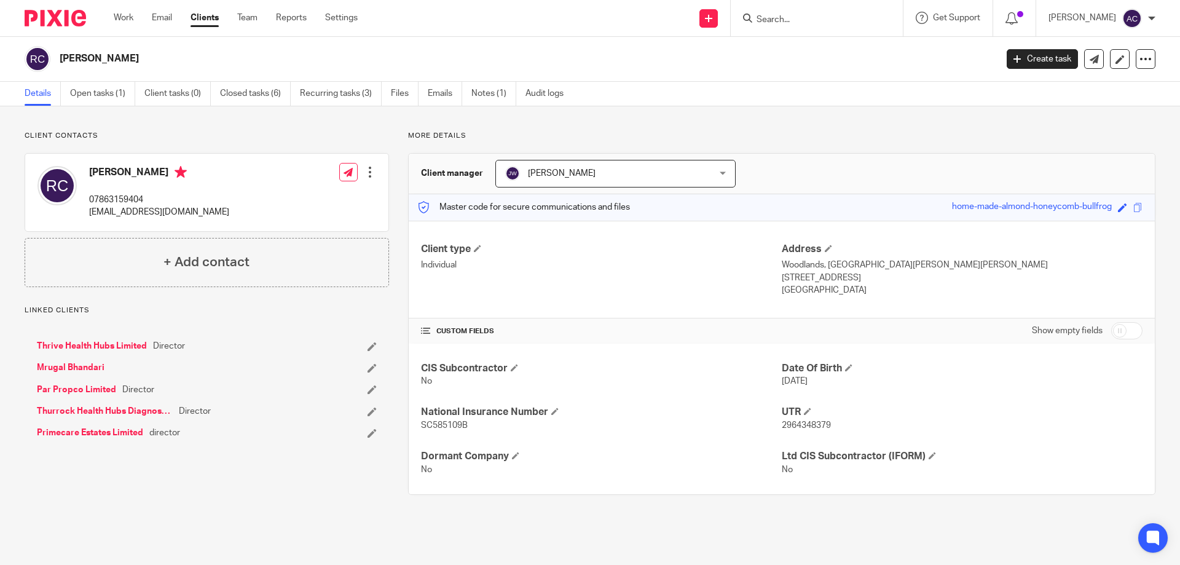
click at [1112, 334] on input "checkbox" at bounding box center [1126, 330] width 31 height 17
checkbox input "true"
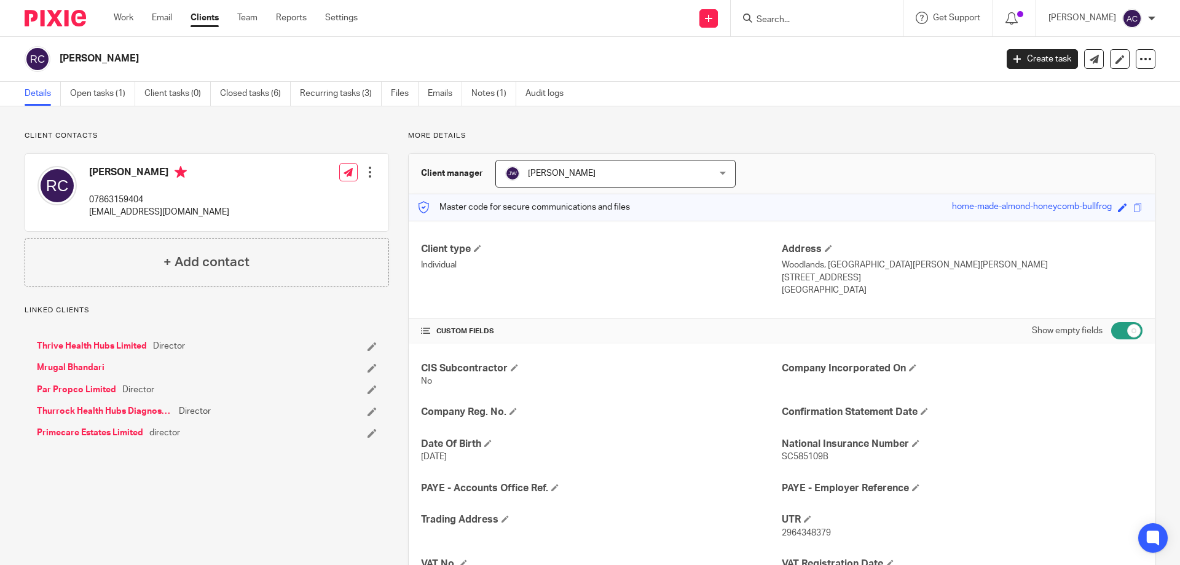
click at [933, 434] on div "CIS Subcontractor No Company Incorporated On Company Reg. No. Confirmation Stat…" at bounding box center [782, 527] width 746 height 366
click at [131, 345] on link "Thrive Health Hubs Limited" at bounding box center [92, 346] width 110 height 12
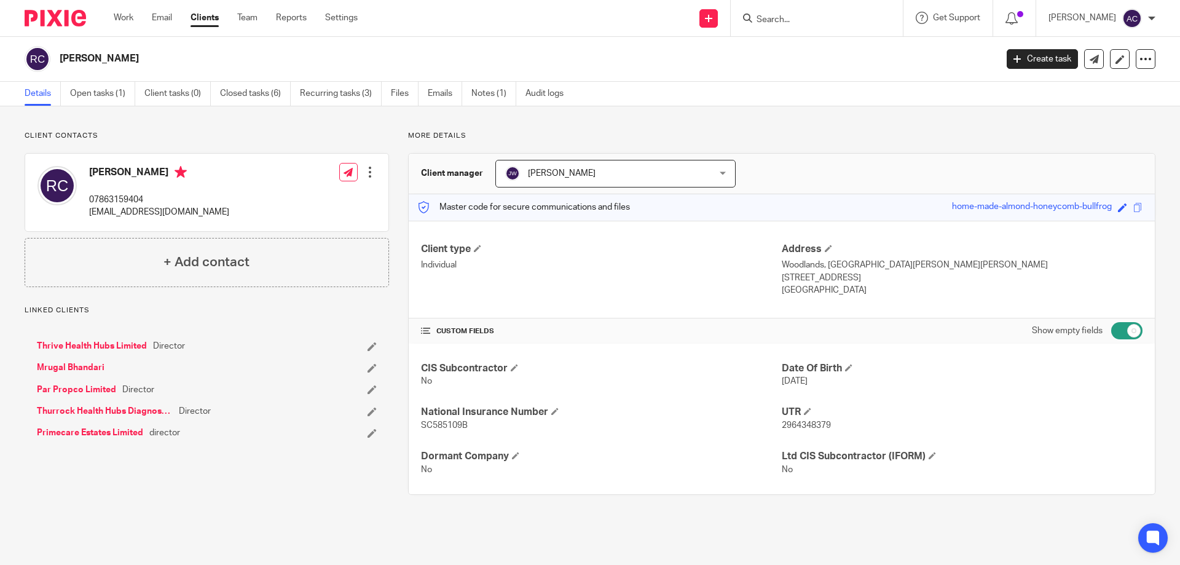
click at [113, 427] on link "Primecare Estates Limited" at bounding box center [90, 433] width 106 height 12
click at [591, 163] on span "[PERSON_NAME]" at bounding box center [597, 173] width 184 height 26
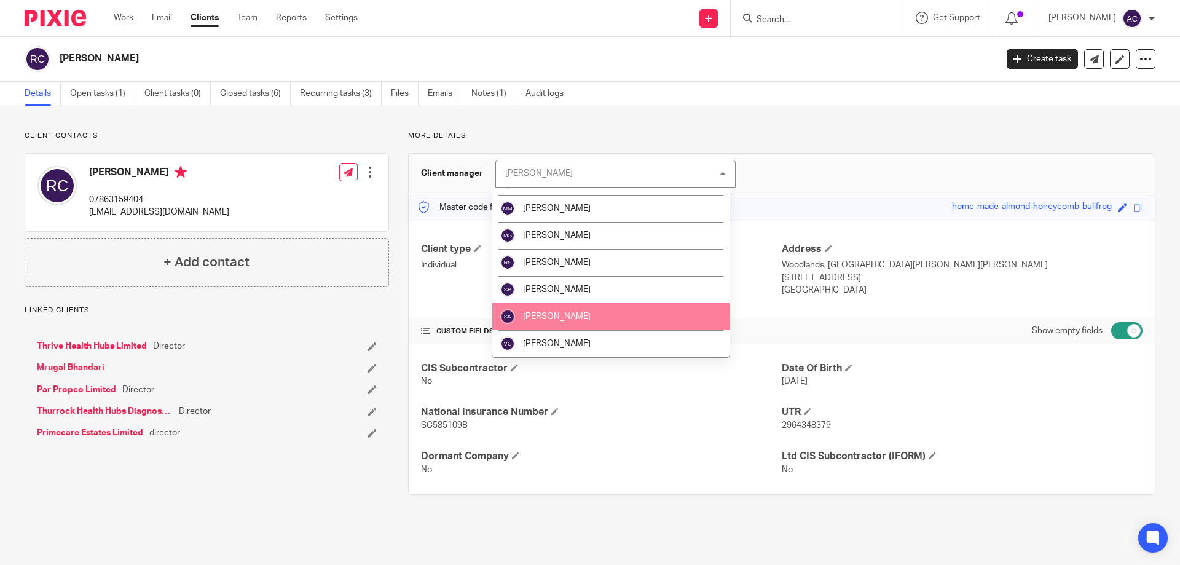
scroll to position [152, 0]
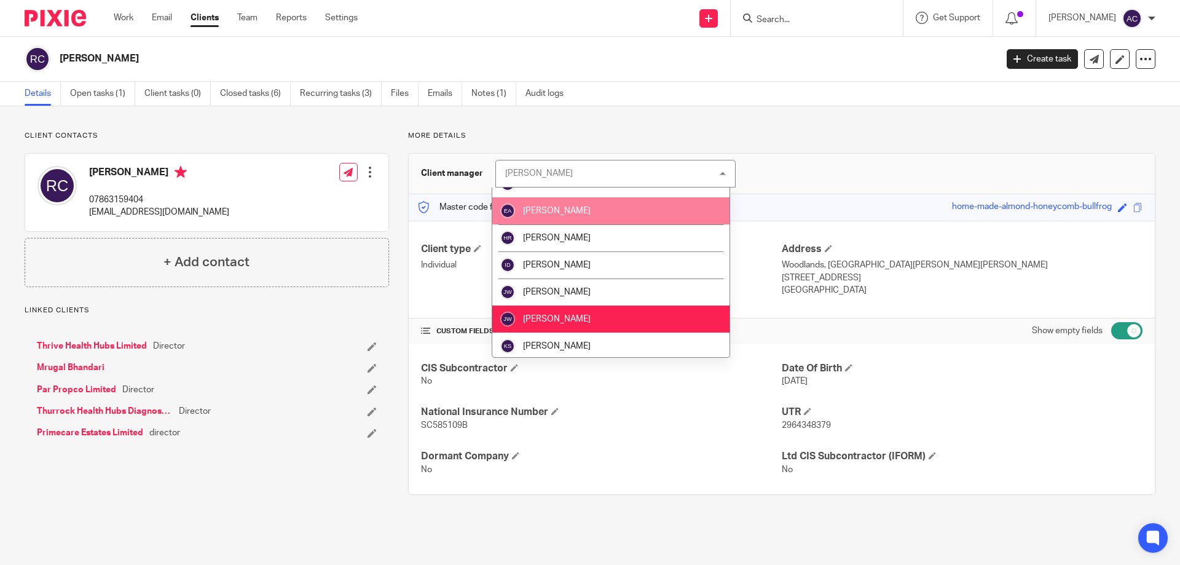
click at [568, 218] on li "[PERSON_NAME]" at bounding box center [610, 210] width 237 height 27
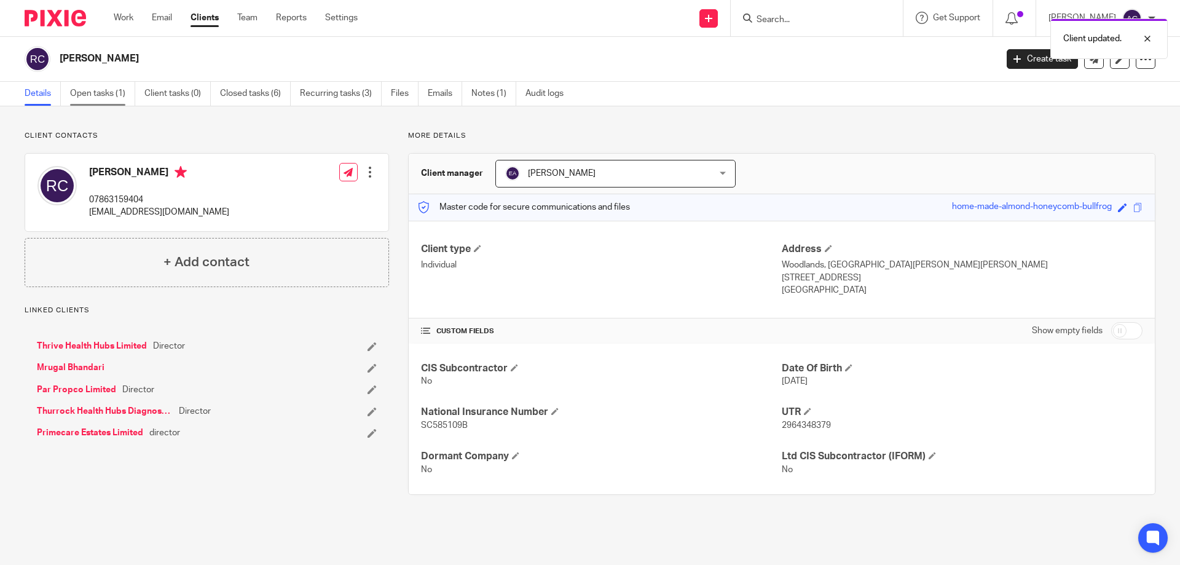
click at [124, 96] on link "Open tasks (1)" at bounding box center [102, 94] width 65 height 24
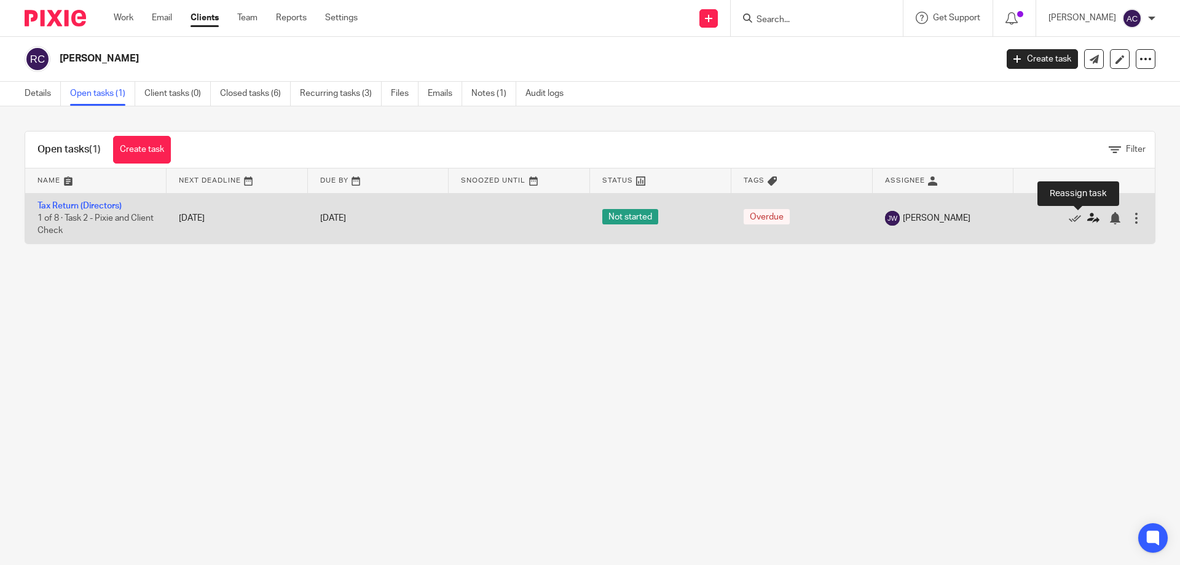
click at [1087, 220] on icon at bounding box center [1093, 218] width 12 height 12
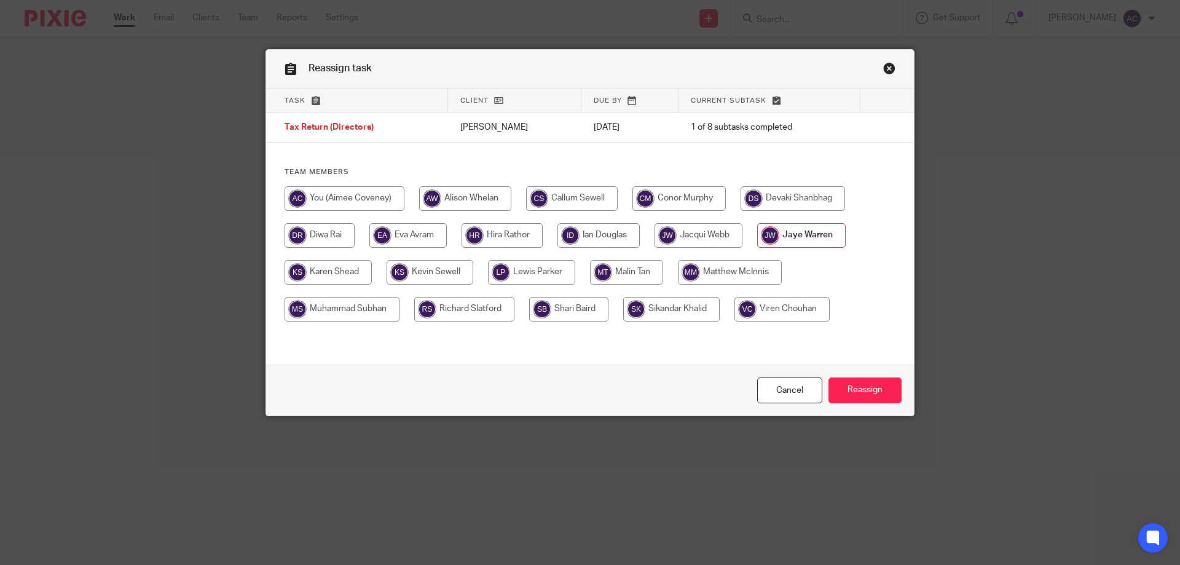
click at [422, 244] on input "radio" at bounding box center [407, 235] width 77 height 25
radio input "true"
click at [841, 391] on input "Reassign" at bounding box center [865, 390] width 73 height 26
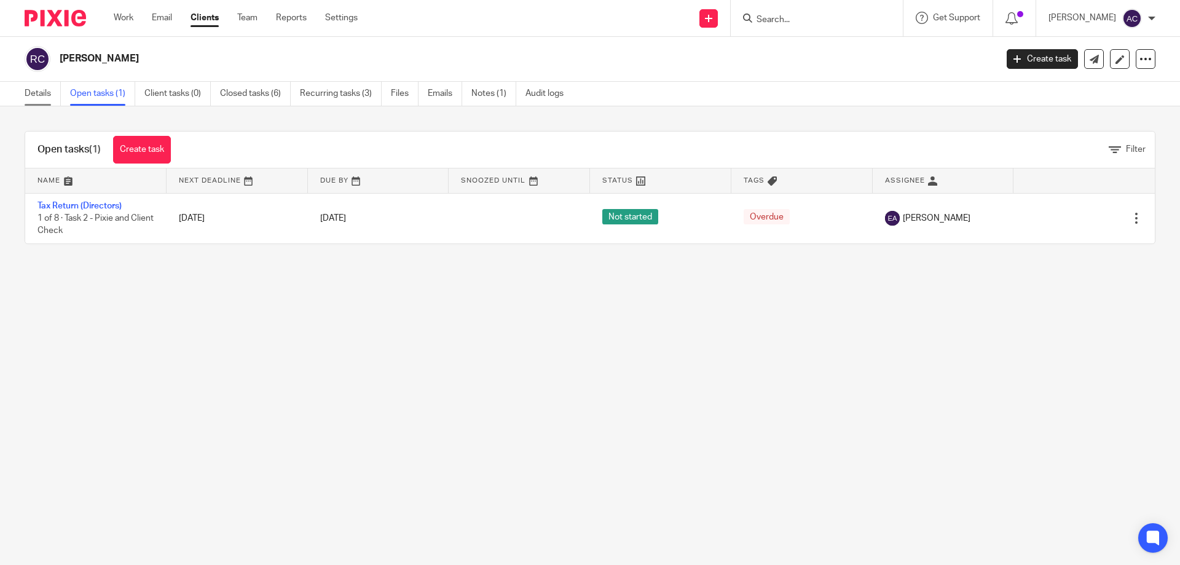
click at [50, 89] on link "Details" at bounding box center [43, 94] width 36 height 24
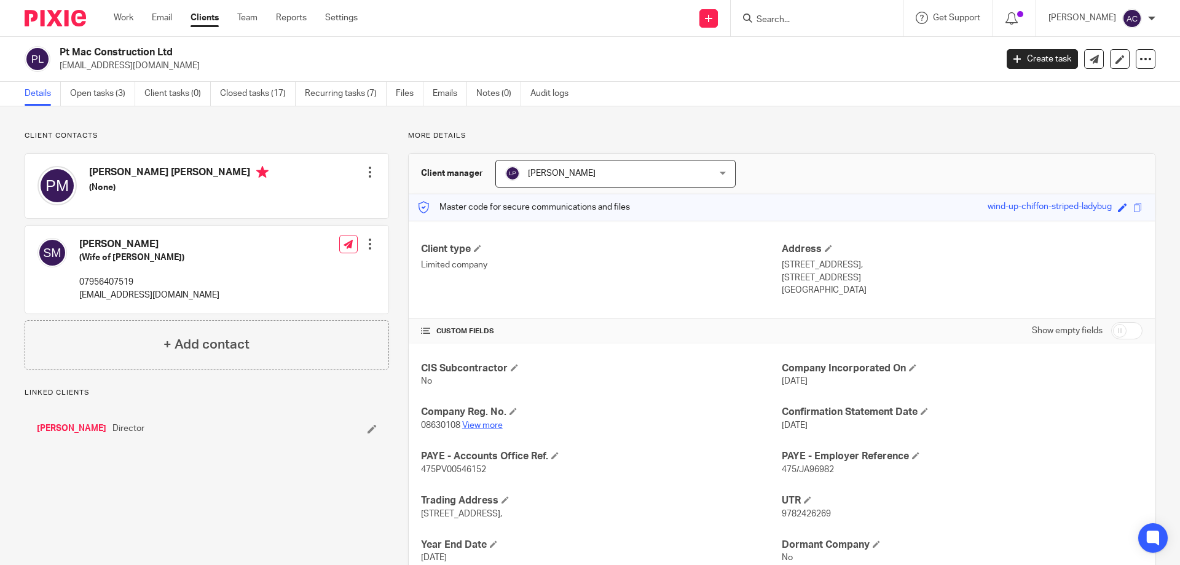
click at [478, 423] on link "View more" at bounding box center [482, 425] width 41 height 9
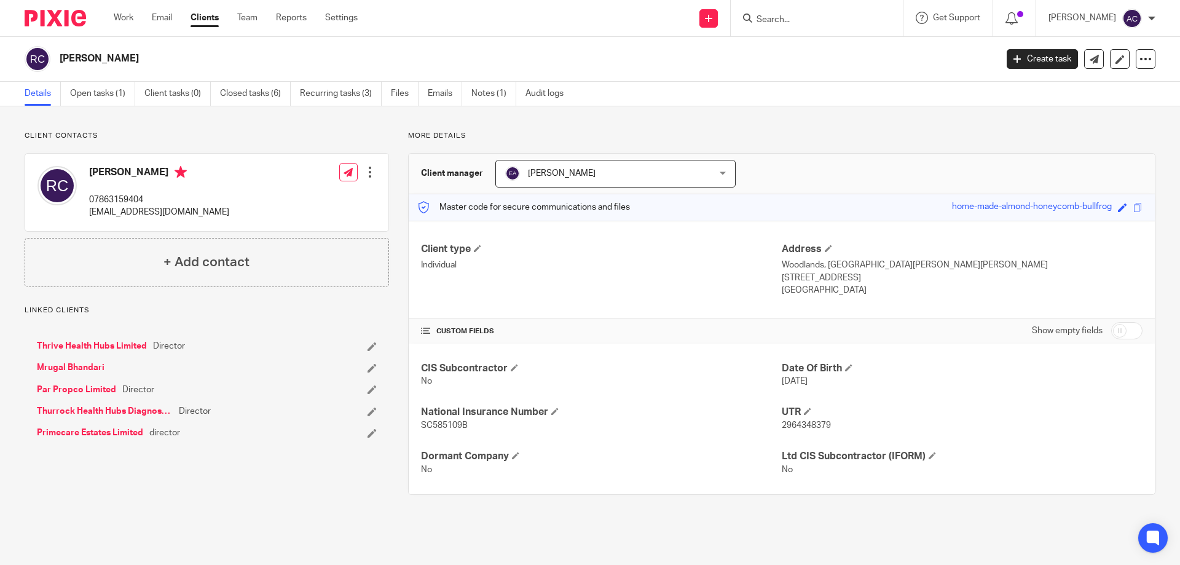
click at [1116, 327] on input "checkbox" at bounding box center [1126, 330] width 31 height 17
checkbox input "true"
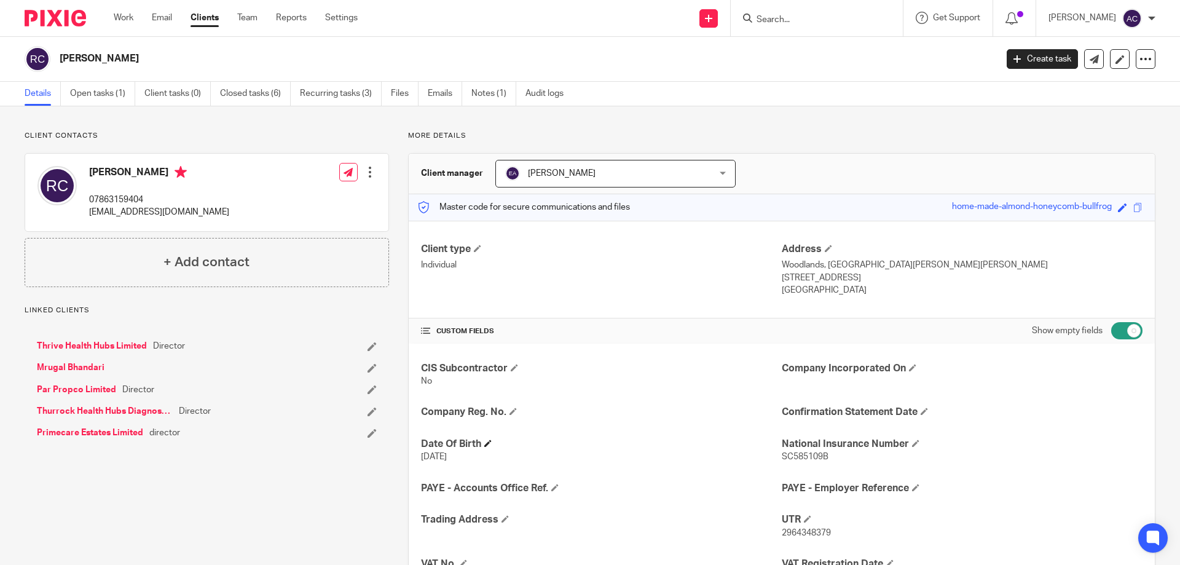
scroll to position [169, 0]
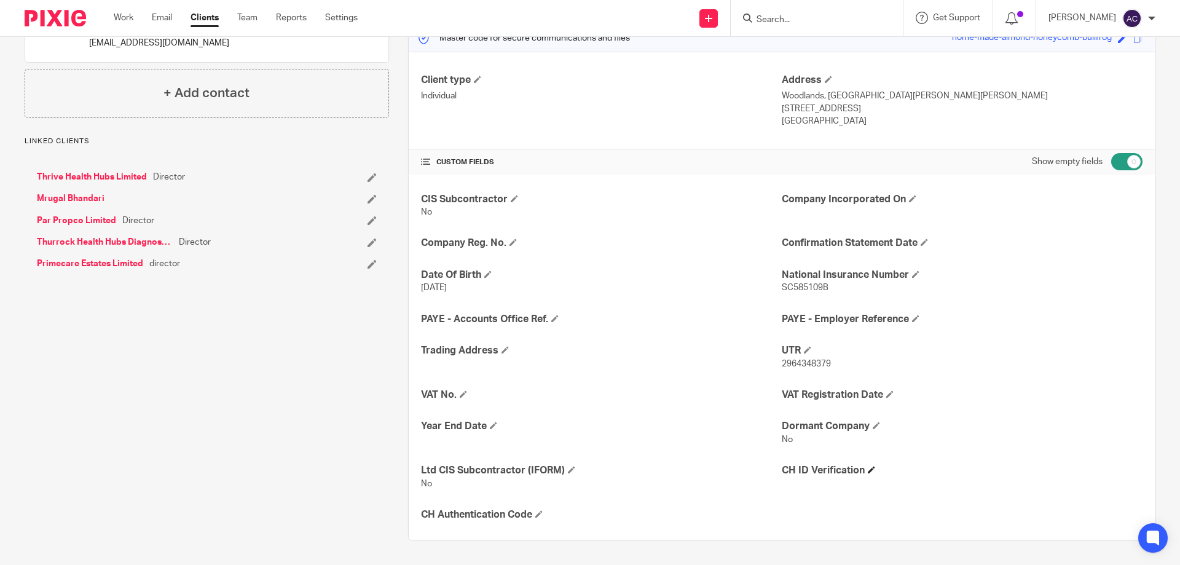
click at [868, 470] on span at bounding box center [871, 469] width 7 height 7
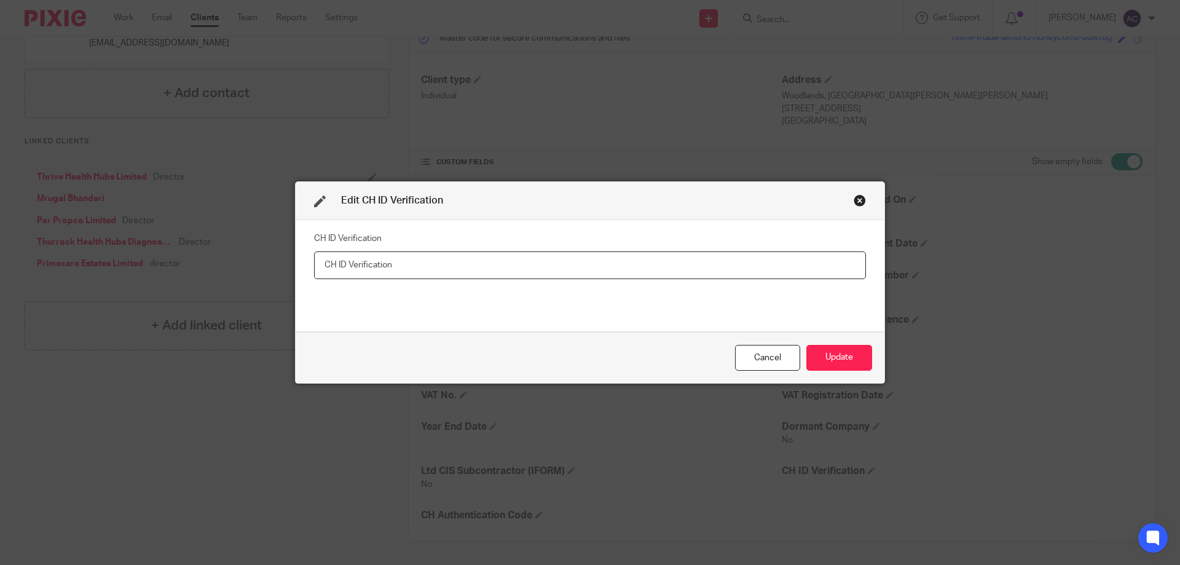
paste input "XCL-K624-2223"
click at [320, 264] on input "XCL-K624-2223" at bounding box center [590, 265] width 552 height 28
type input "XCL-K624-2223"
click at [847, 347] on button "Update" at bounding box center [839, 358] width 66 height 26
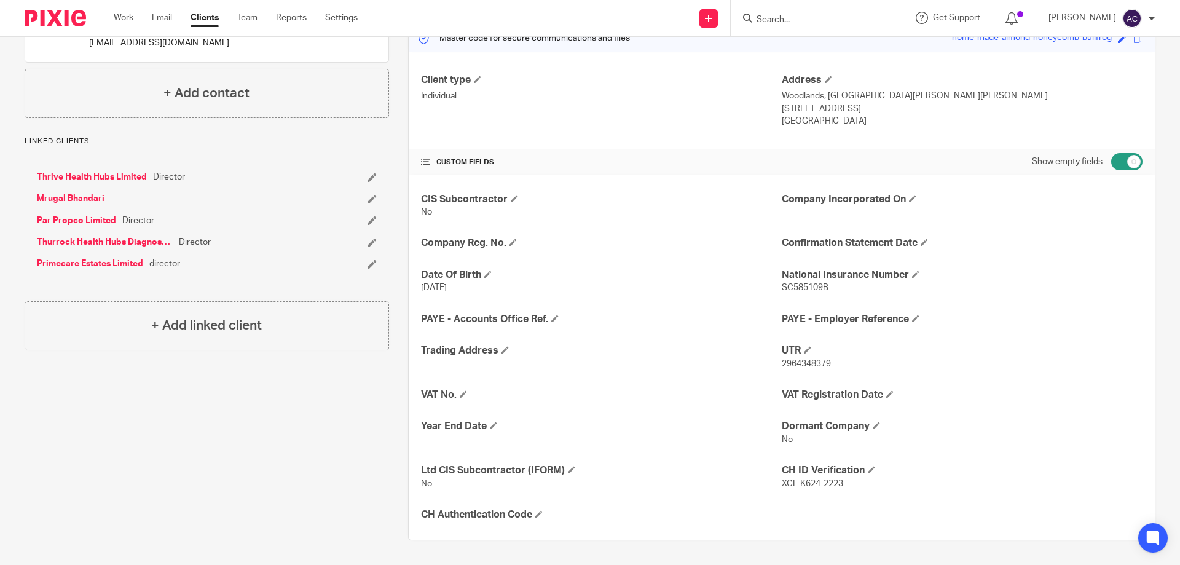
click at [637, 156] on div "CUSTOM FIELDS Show empty fields" at bounding box center [782, 161] width 722 height 25
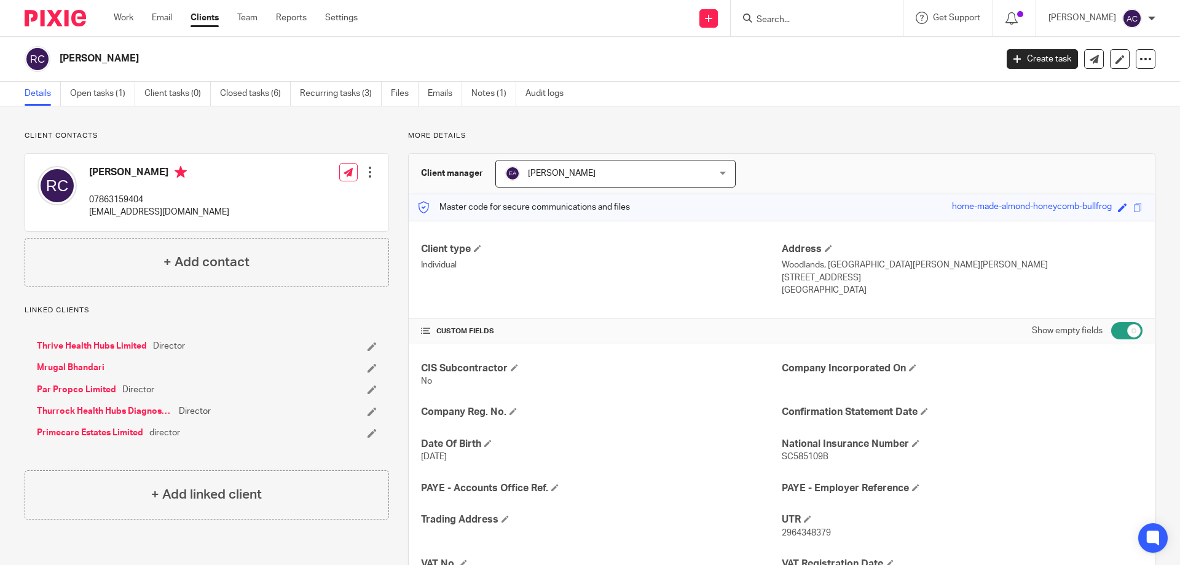
click at [779, 31] on div at bounding box center [817, 18] width 172 height 36
click at [785, 23] on input "Search" at bounding box center [810, 20] width 111 height 11
type input "house 71 ltd"
click at [839, 46] on link at bounding box center [857, 53] width 208 height 28
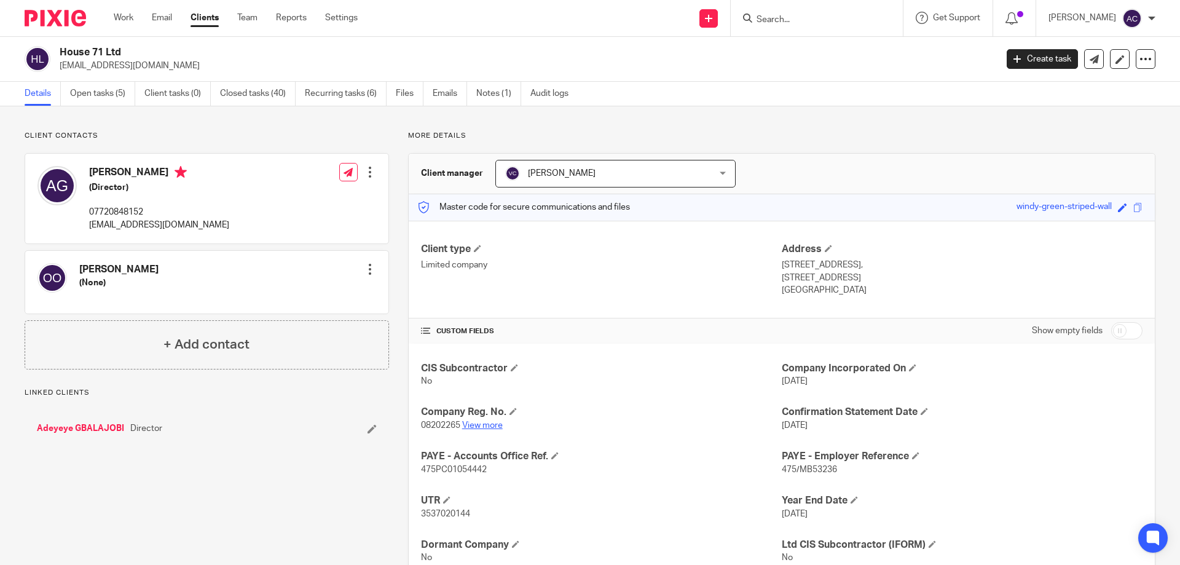
click at [484, 424] on link "View more" at bounding box center [482, 425] width 41 height 9
click at [808, 18] on input "Search" at bounding box center [810, 20] width 111 height 11
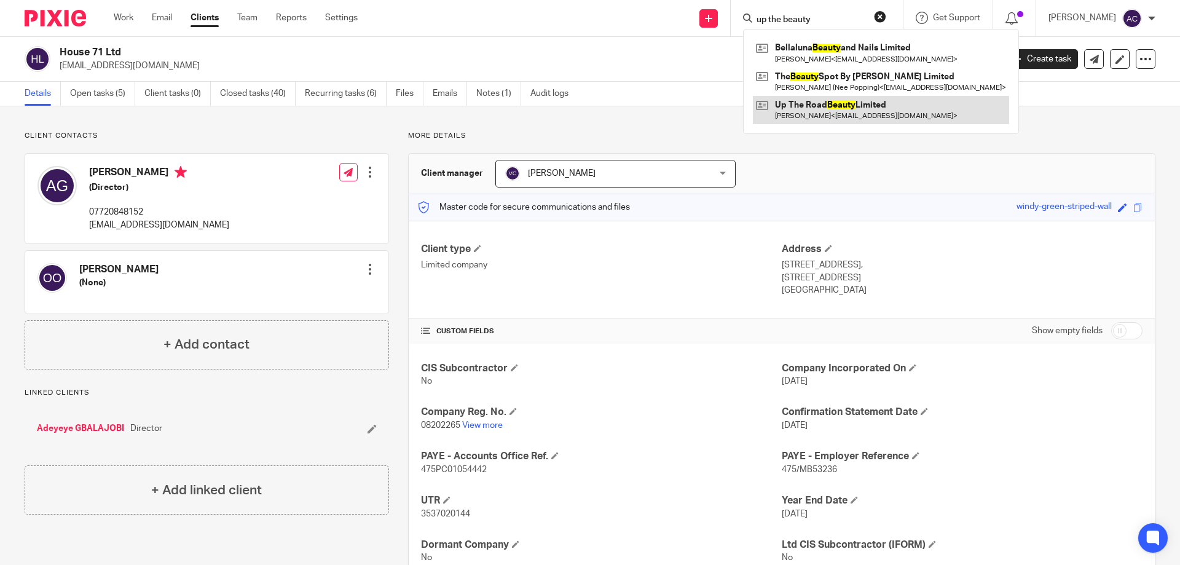
type input "up the beauty"
click at [837, 108] on link at bounding box center [881, 110] width 256 height 28
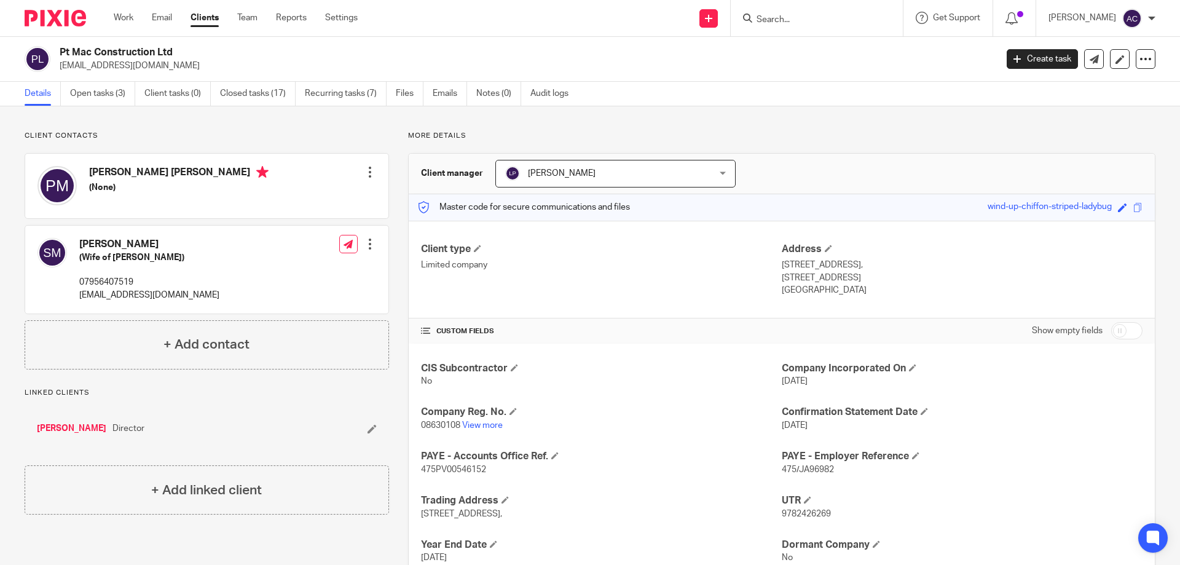
click at [813, 19] on input "Search" at bounding box center [810, 20] width 111 height 11
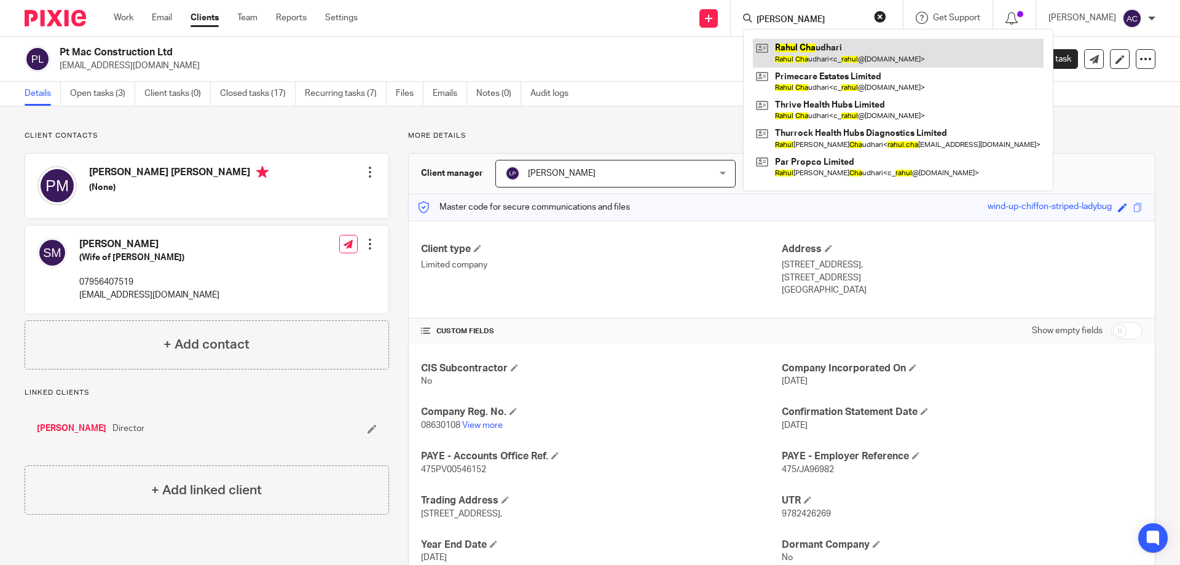
type input "[PERSON_NAME]"
click at [826, 49] on link at bounding box center [898, 53] width 291 height 28
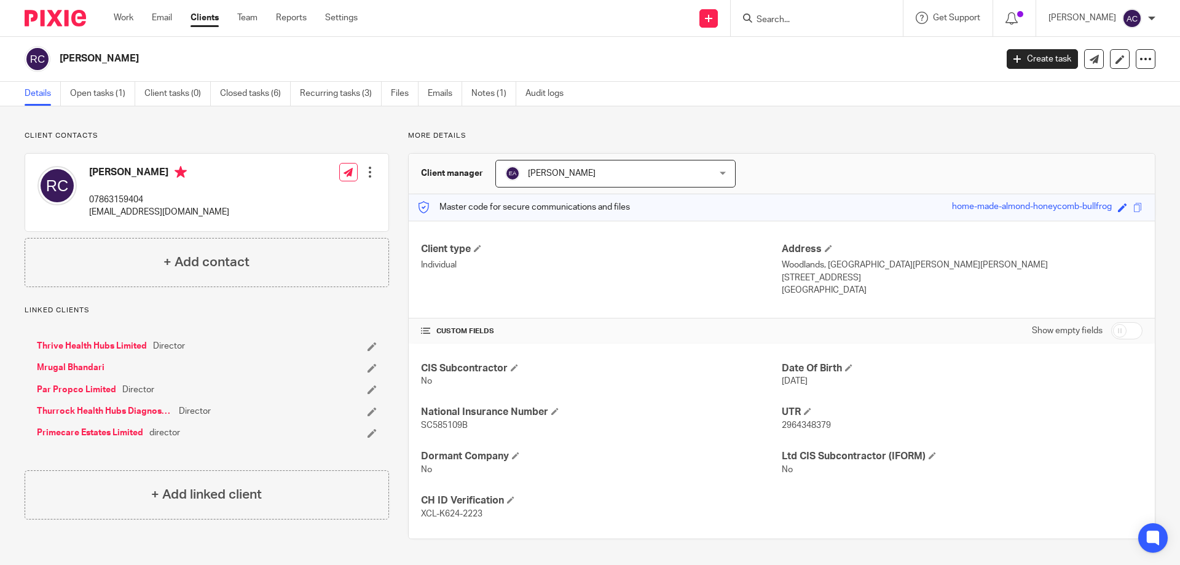
click at [789, 1] on div at bounding box center [817, 18] width 172 height 36
click at [794, 19] on input "Search" at bounding box center [810, 20] width 111 height 11
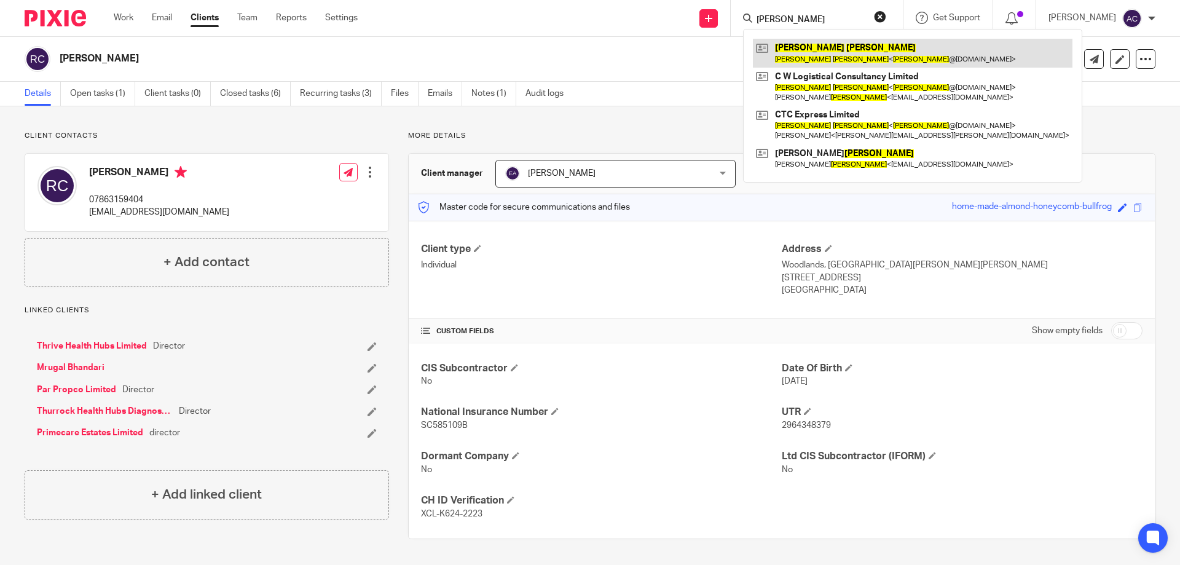
type input "jason webster"
click at [833, 46] on link at bounding box center [913, 53] width 320 height 28
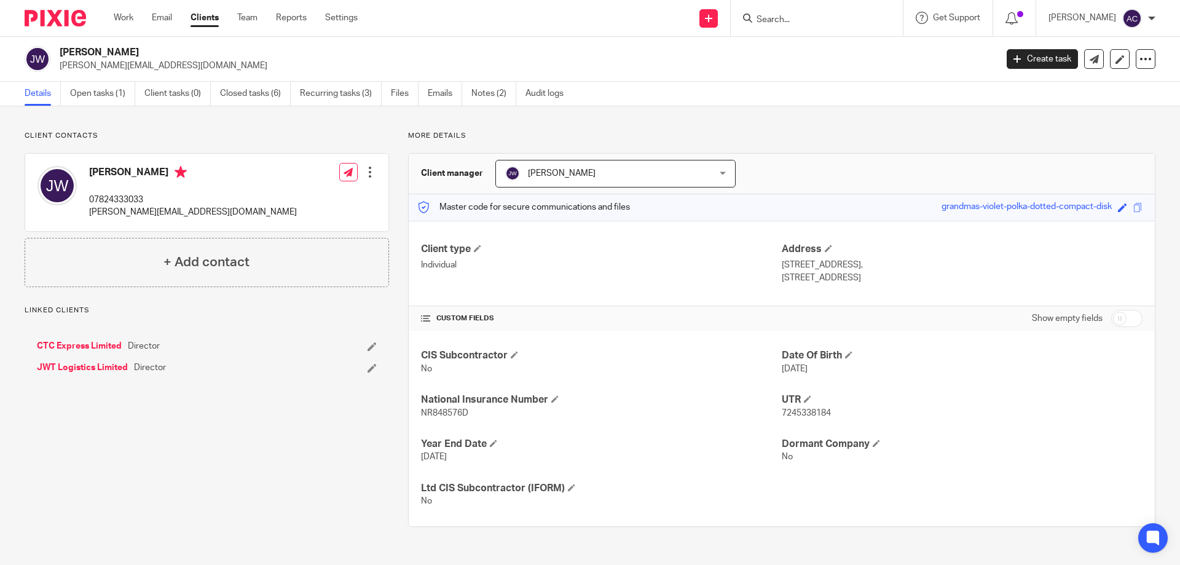
click at [1129, 314] on input "checkbox" at bounding box center [1126, 318] width 31 height 17
checkbox input "true"
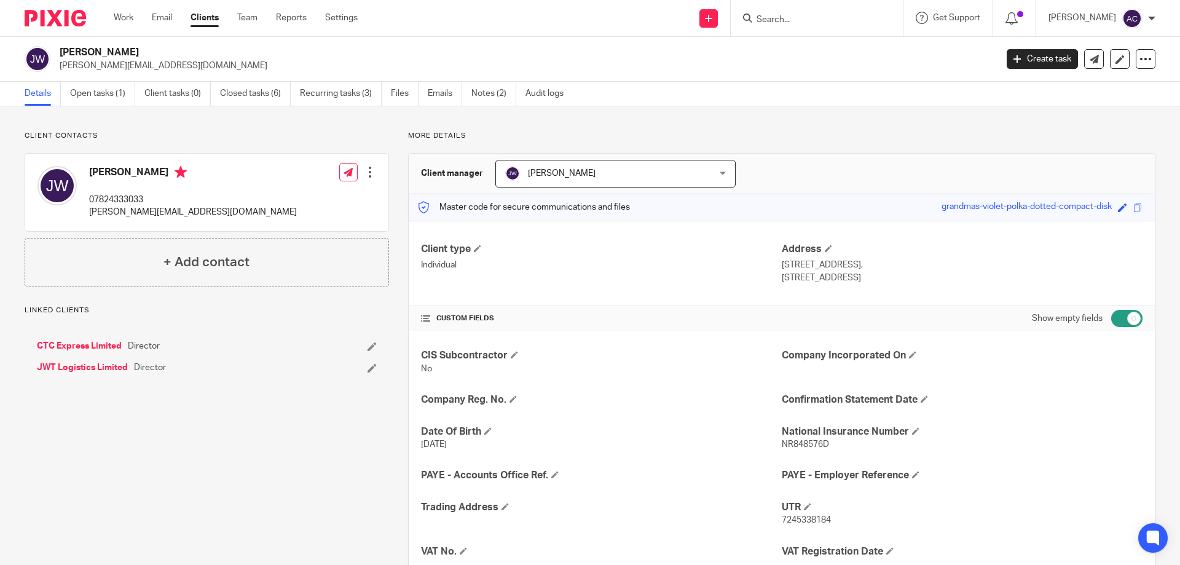
scroll to position [157, 0]
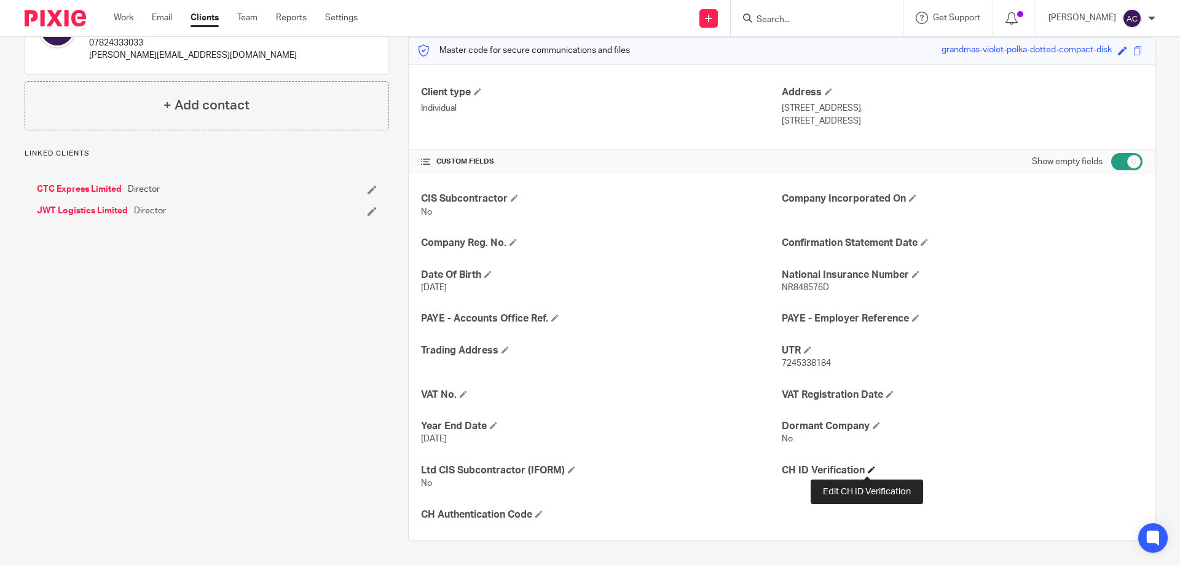
click at [868, 471] on span at bounding box center [871, 469] width 7 height 7
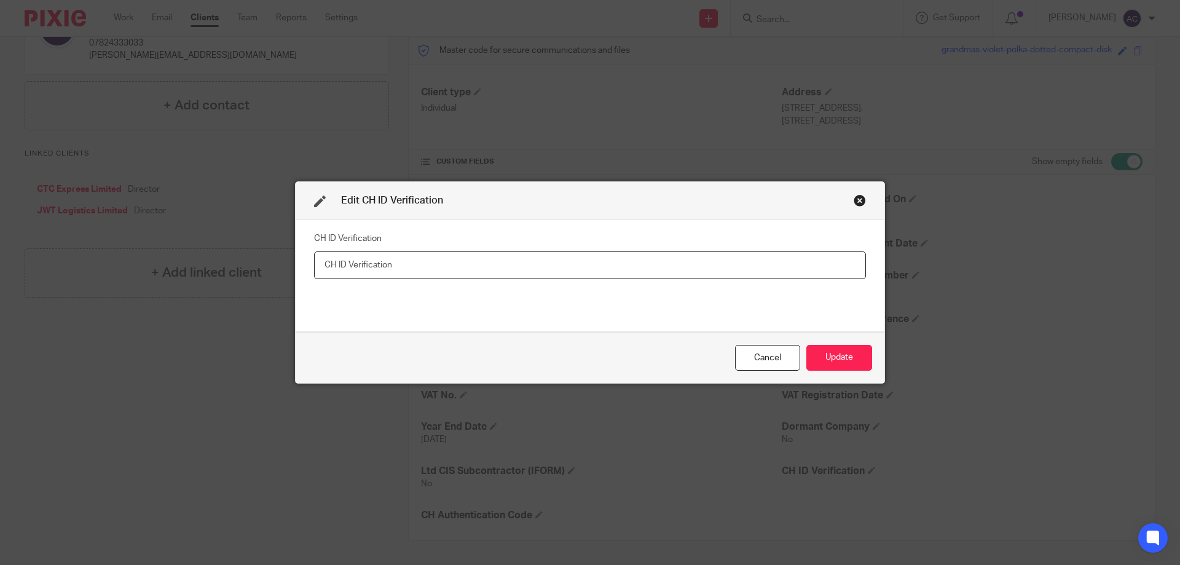
paste input "XMN-T424-2223"
click at [319, 258] on input "XMN-T424-2223" at bounding box center [590, 265] width 552 height 28
type input "XMN-T424-2223"
click at [813, 357] on button "Update" at bounding box center [839, 358] width 66 height 26
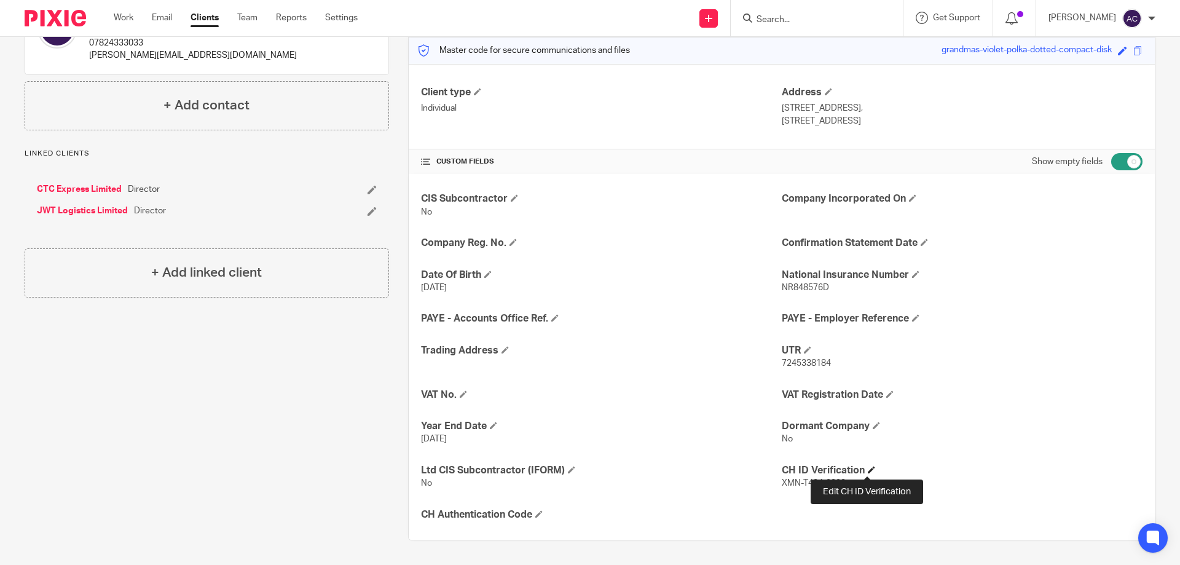
click at [870, 468] on span at bounding box center [871, 469] width 7 height 7
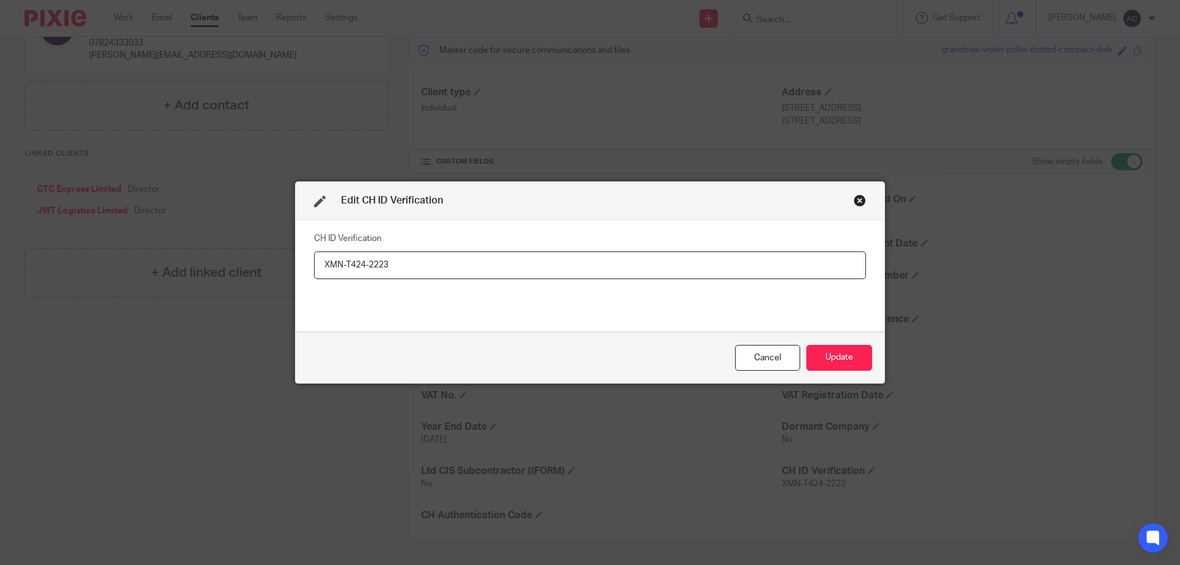
click at [321, 275] on input "XMN-T424-2223" at bounding box center [590, 265] width 552 height 28
click at [778, 363] on div "Cancel" at bounding box center [767, 358] width 65 height 26
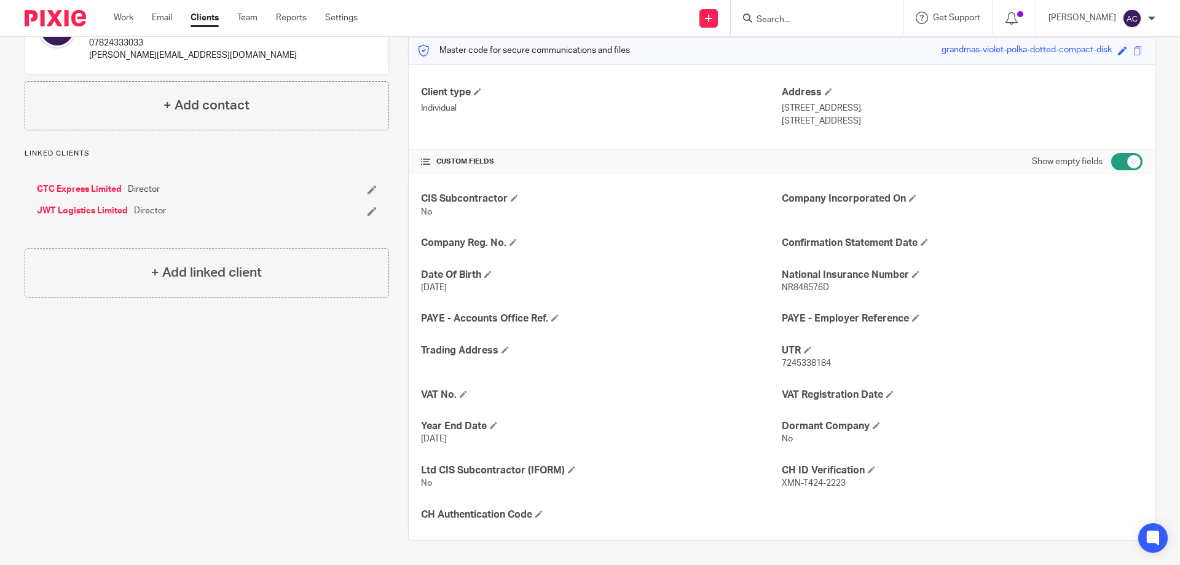
click at [845, 18] on input "Search" at bounding box center [810, 20] width 111 height 11
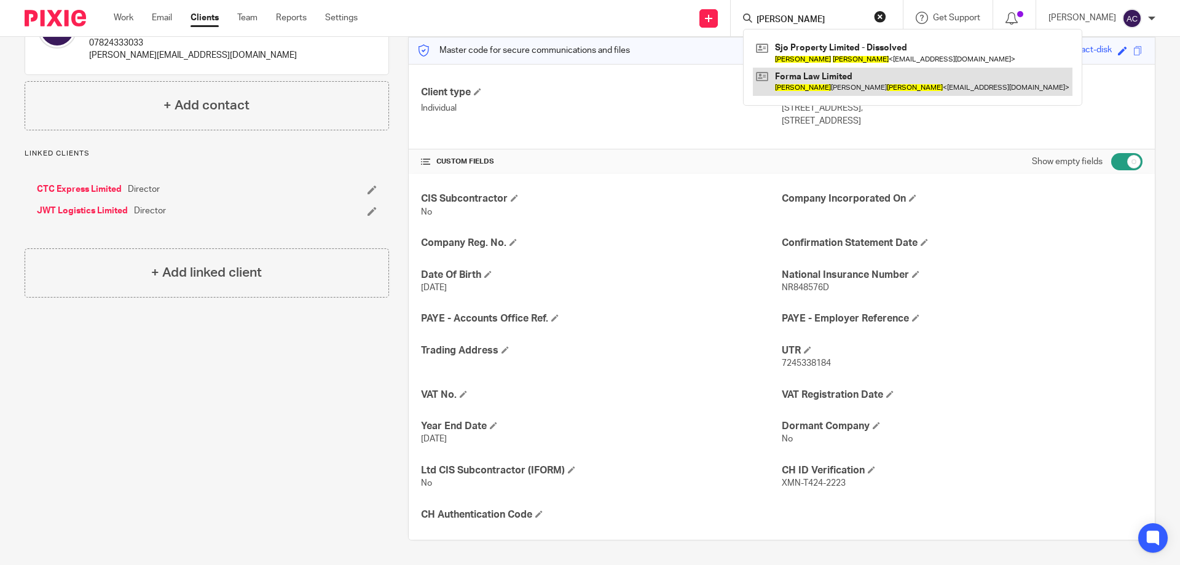
type input "james soper"
click at [842, 86] on link at bounding box center [913, 82] width 320 height 28
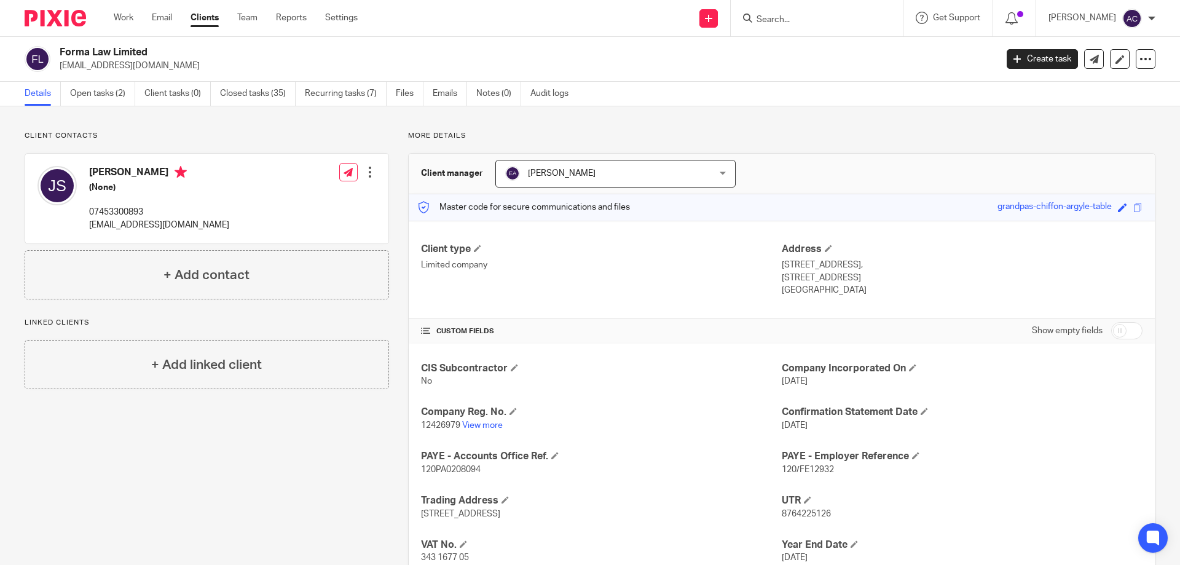
click at [787, 20] on input "Search" at bounding box center [810, 20] width 111 height 11
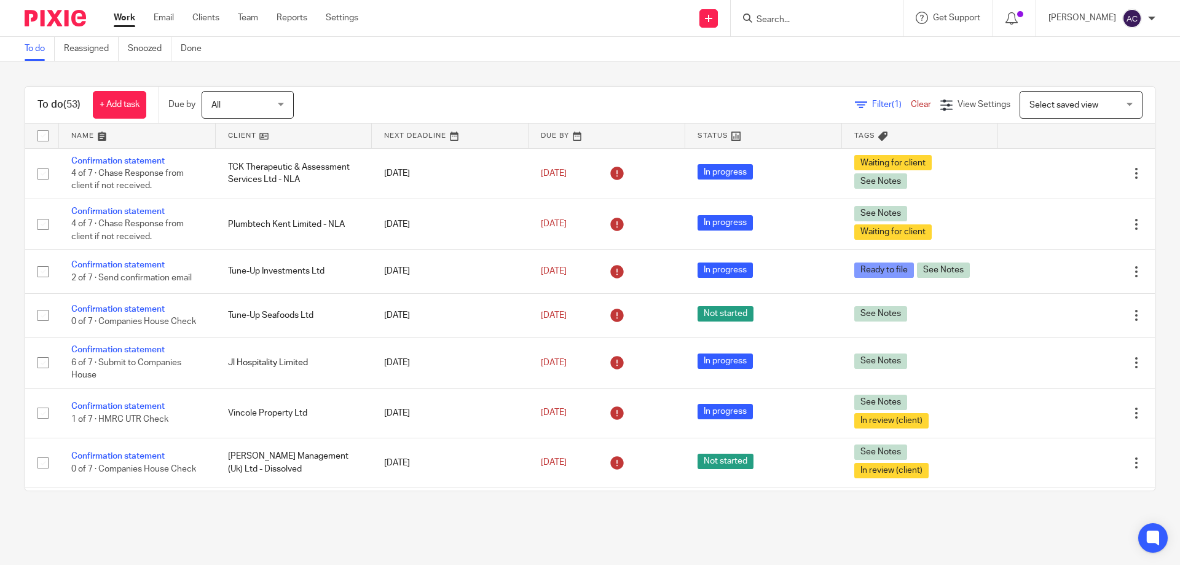
scroll to position [2215, 0]
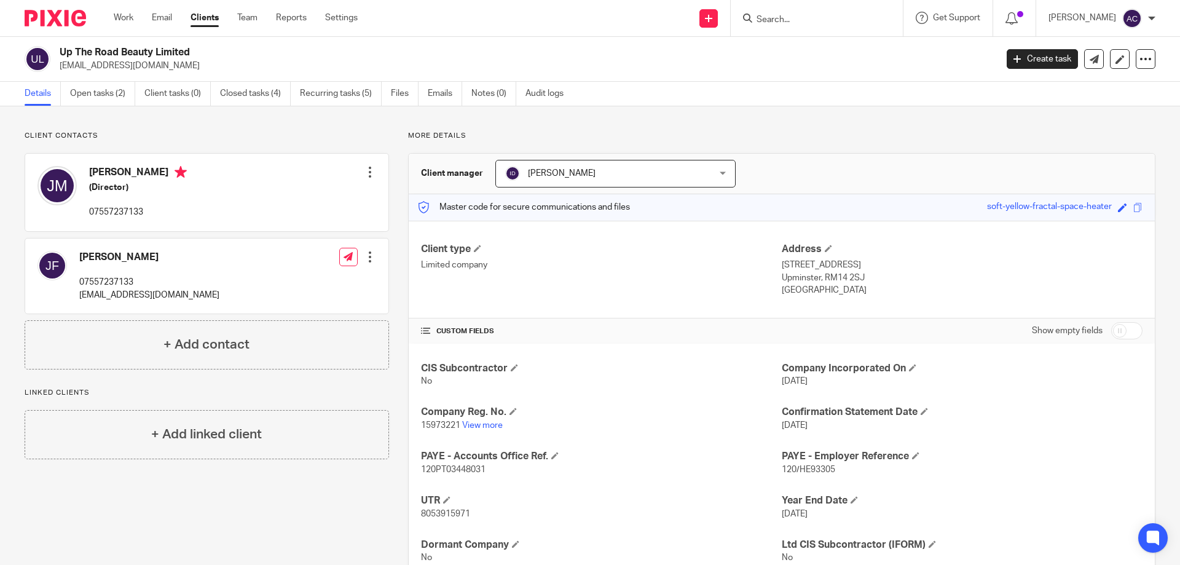
click at [824, 17] on input "Search" at bounding box center [810, 20] width 111 height 11
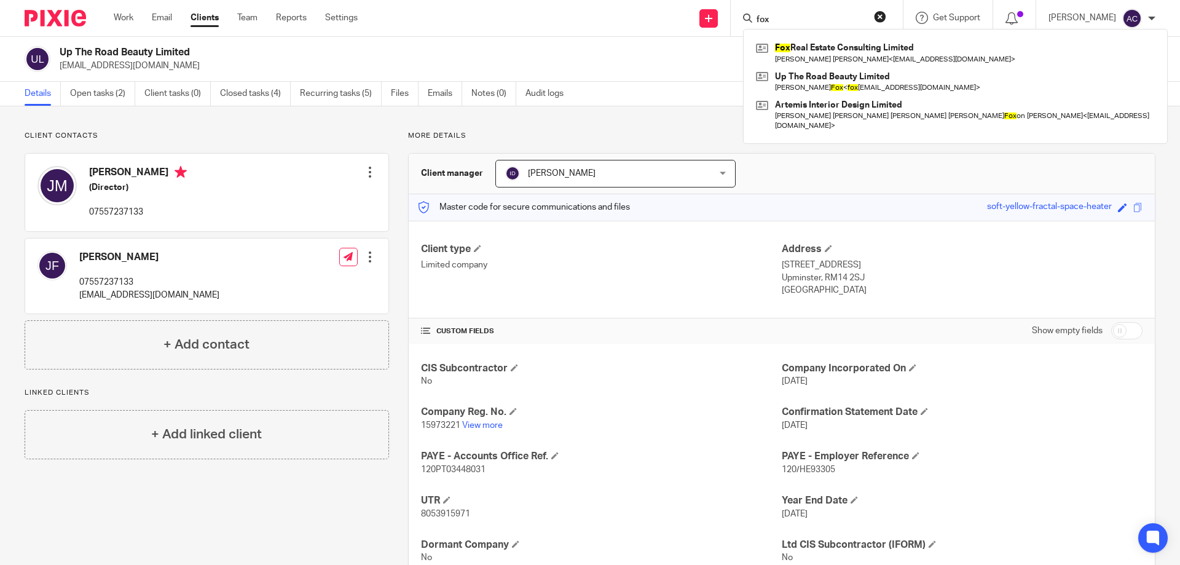
type input "fox"
click at [120, 96] on link "Open tasks (2)" at bounding box center [102, 94] width 65 height 24
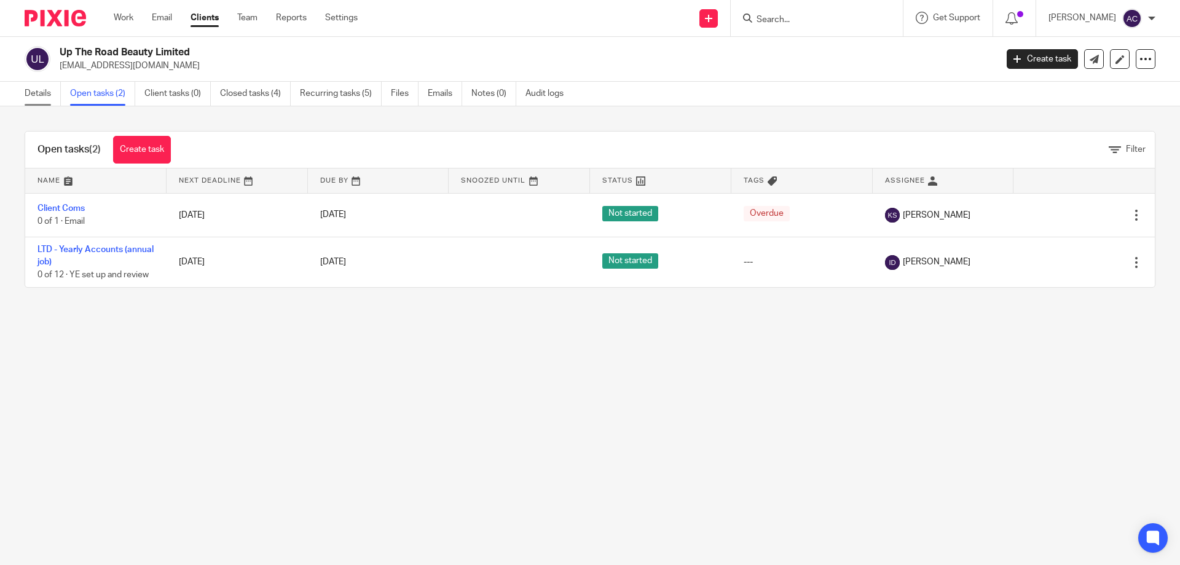
click at [33, 87] on link "Details" at bounding box center [43, 94] width 36 height 24
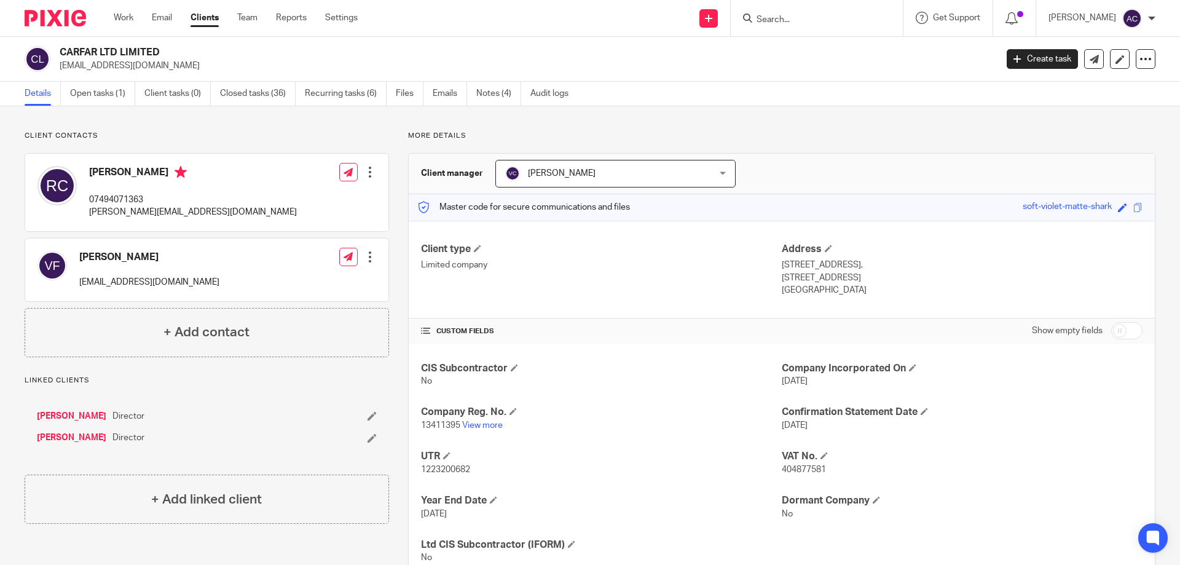
click at [835, 18] on input "Search" at bounding box center [810, 20] width 111 height 11
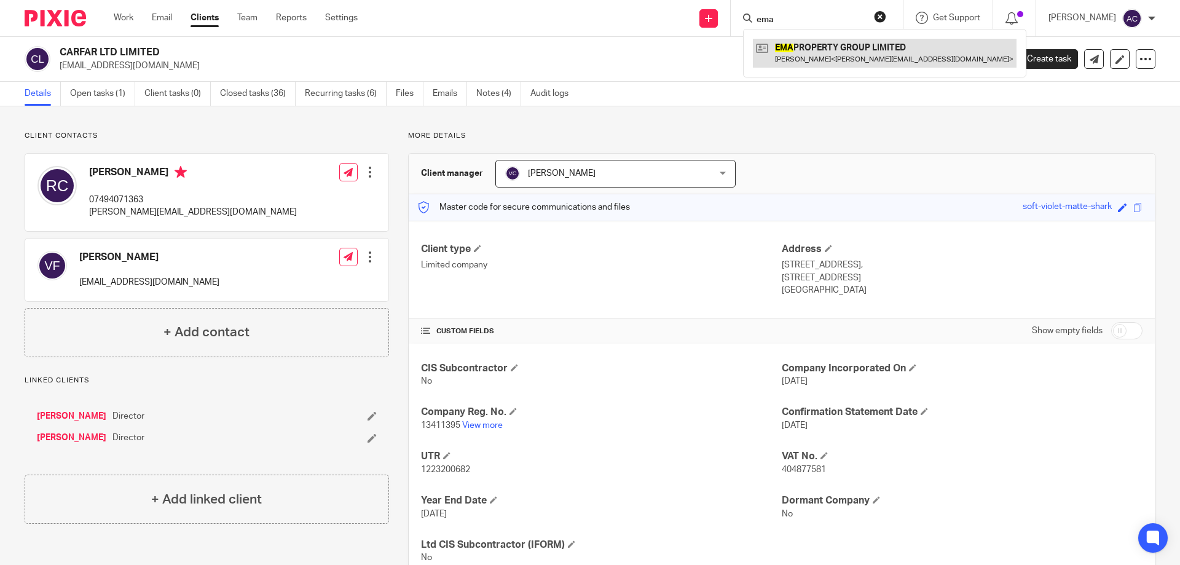
type input "ema"
click at [827, 51] on link at bounding box center [885, 53] width 264 height 28
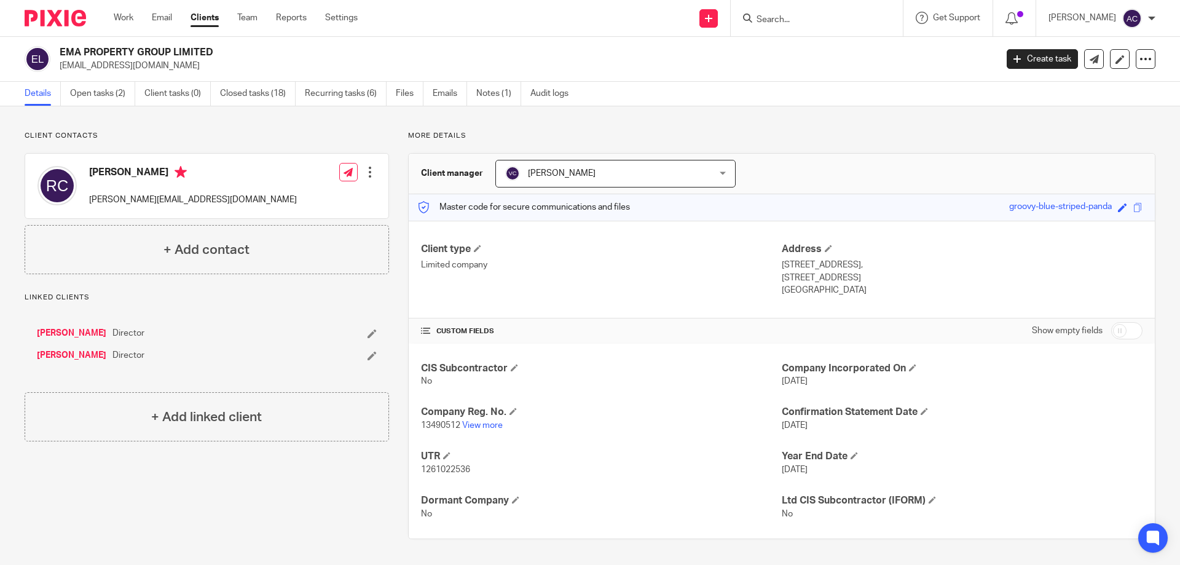
drag, startPoint x: 796, startPoint y: 11, endPoint x: 787, endPoint y: 14, distance: 9.1
click at [795, 11] on form at bounding box center [820, 17] width 131 height 15
click at [794, 19] on input "Search" at bounding box center [810, 20] width 111 height 11
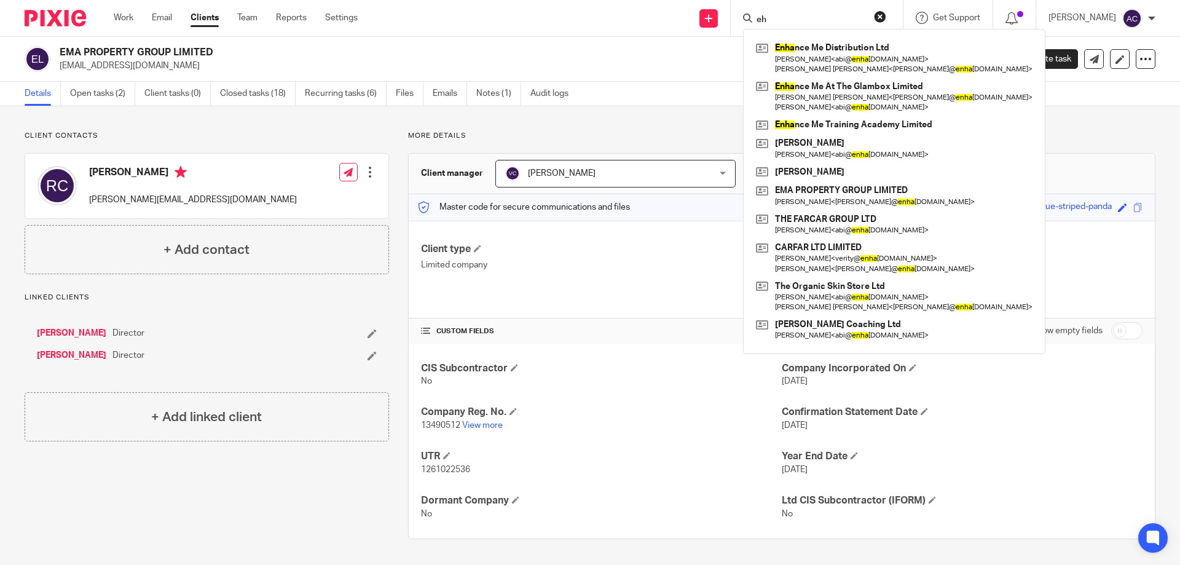
type input "e"
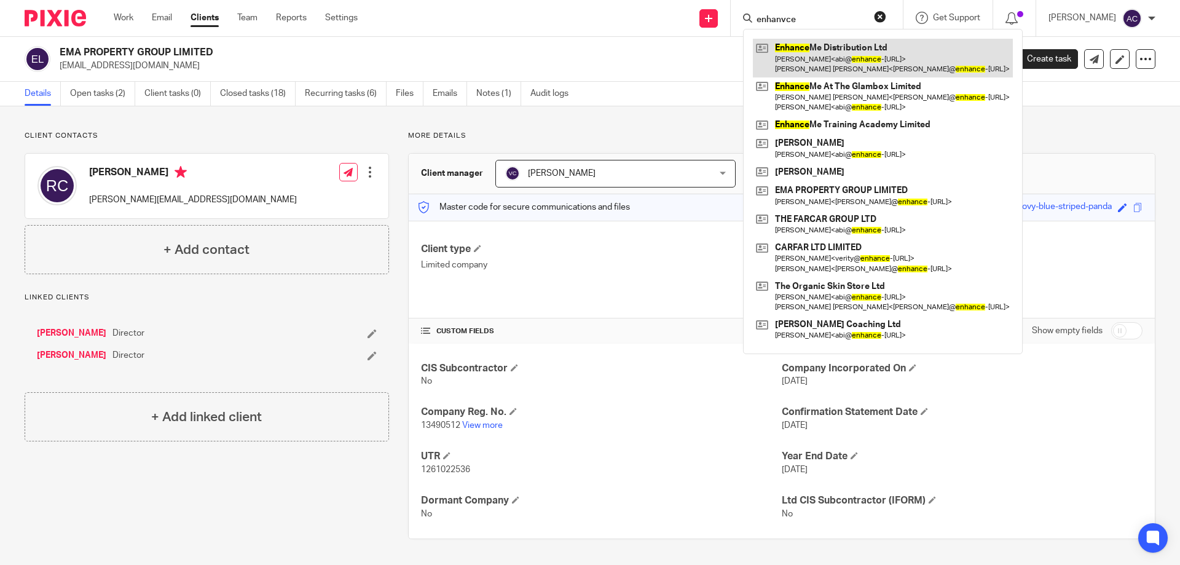
type input "enhanvce"
click at [833, 45] on link at bounding box center [883, 58] width 260 height 38
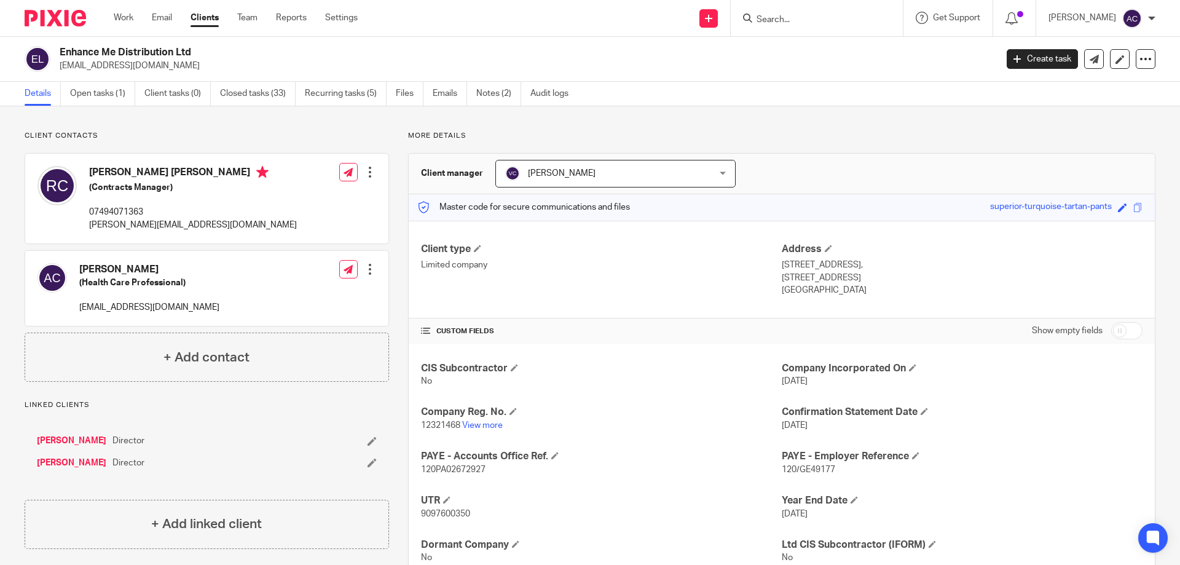
click at [824, 22] on input "Search" at bounding box center [810, 20] width 111 height 11
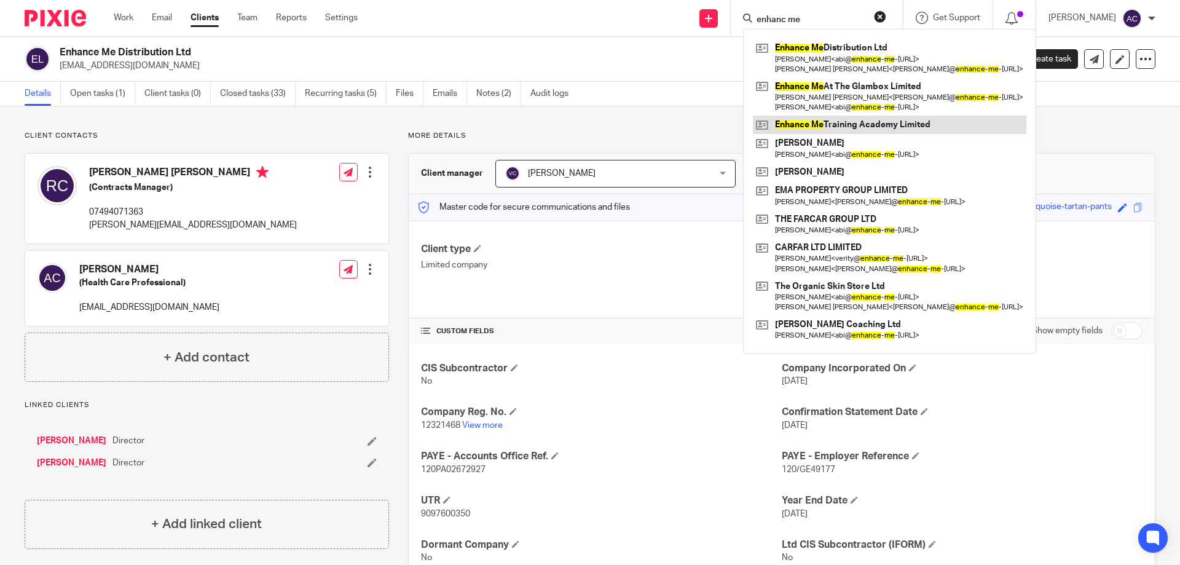
type input "enhanc me"
click at [830, 119] on link at bounding box center [890, 125] width 274 height 18
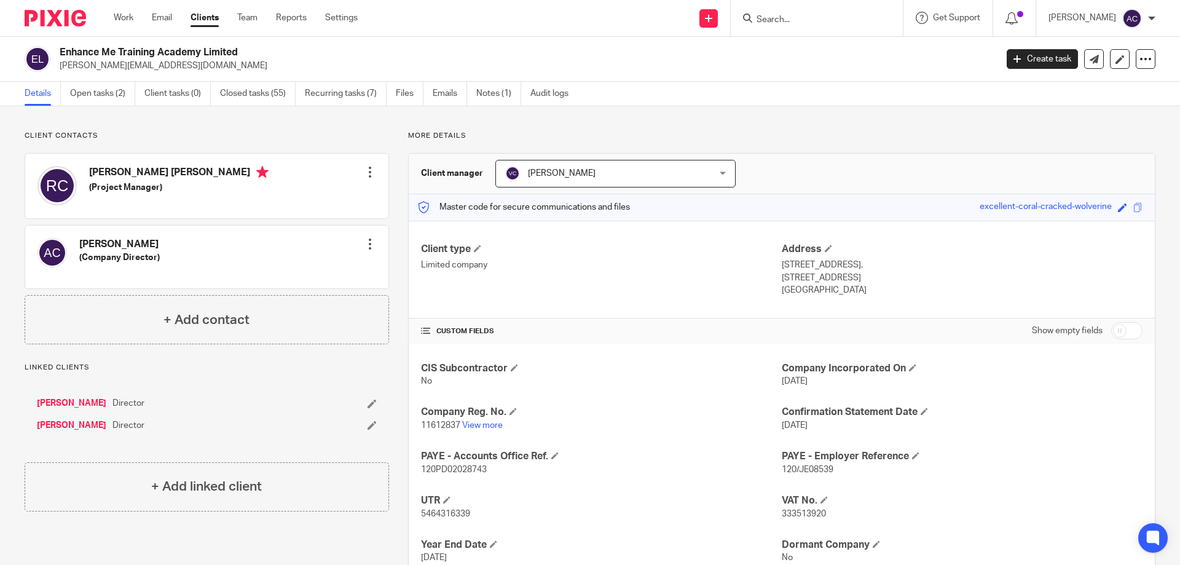
click at [797, 22] on input "Search" at bounding box center [810, 20] width 111 height 11
type input "farcar"
click at [823, 64] on link at bounding box center [857, 53] width 208 height 28
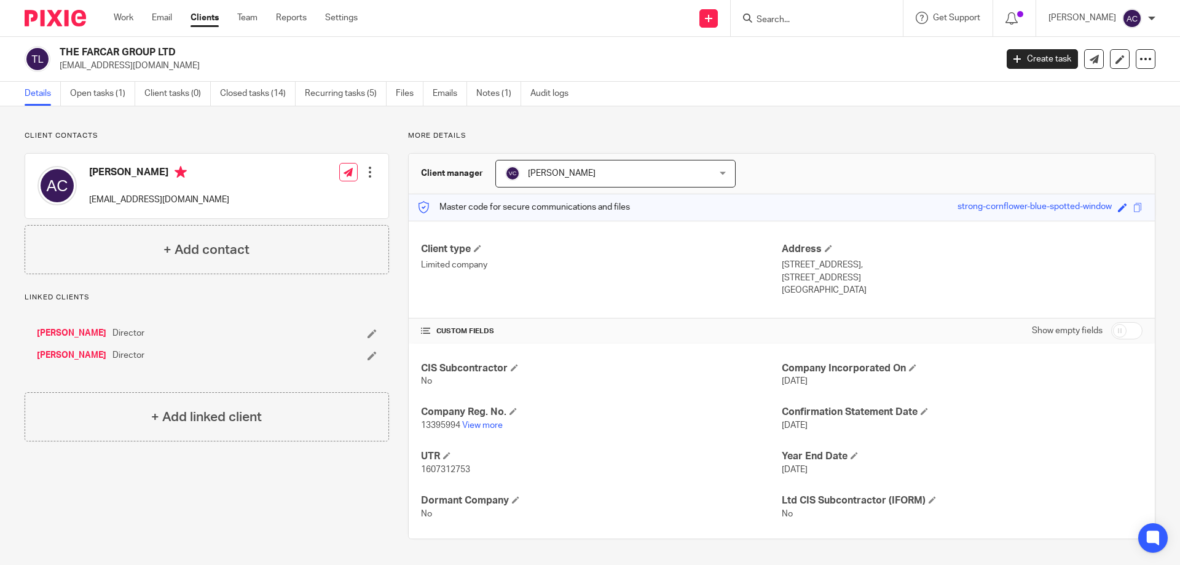
click at [803, 22] on input "Search" at bounding box center [810, 20] width 111 height 11
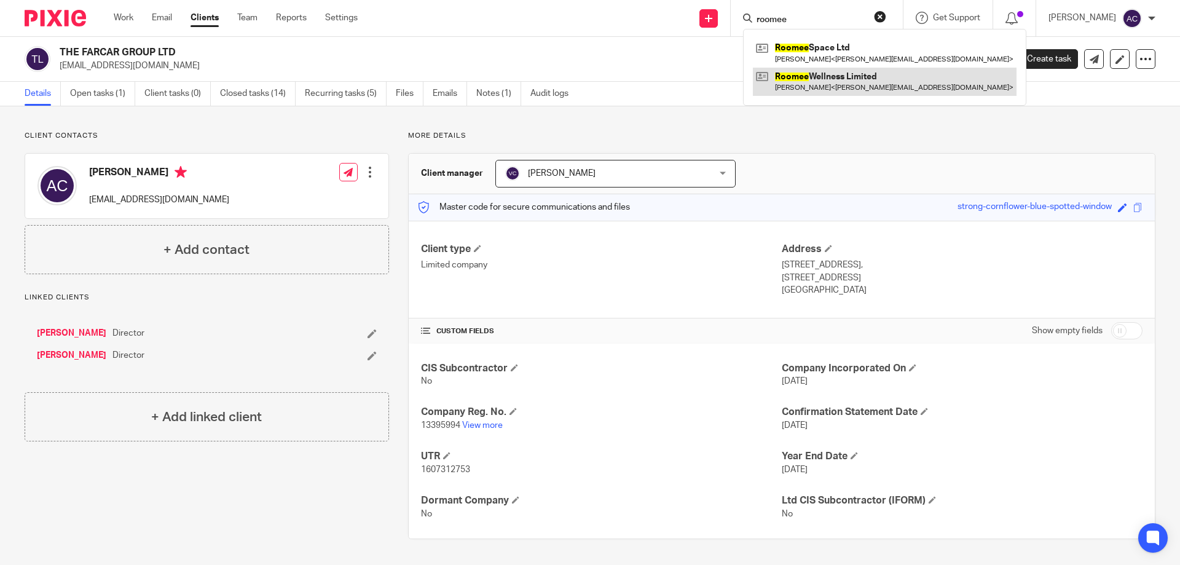
type input "roomee"
click at [865, 84] on link at bounding box center [885, 82] width 264 height 28
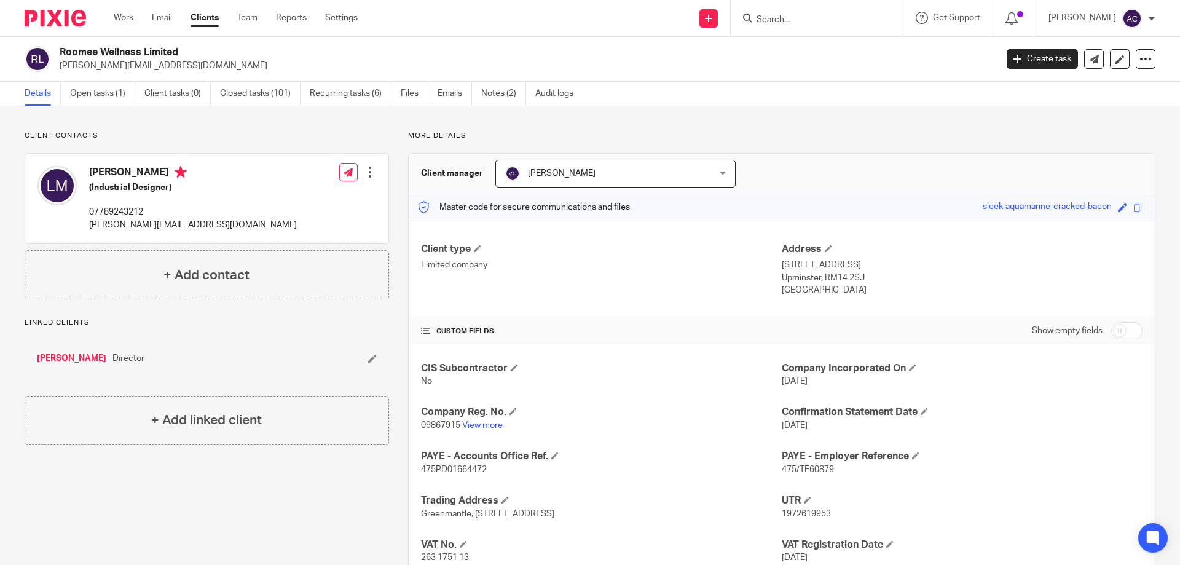
click at [816, 22] on input "Search" at bounding box center [810, 20] width 111 height 11
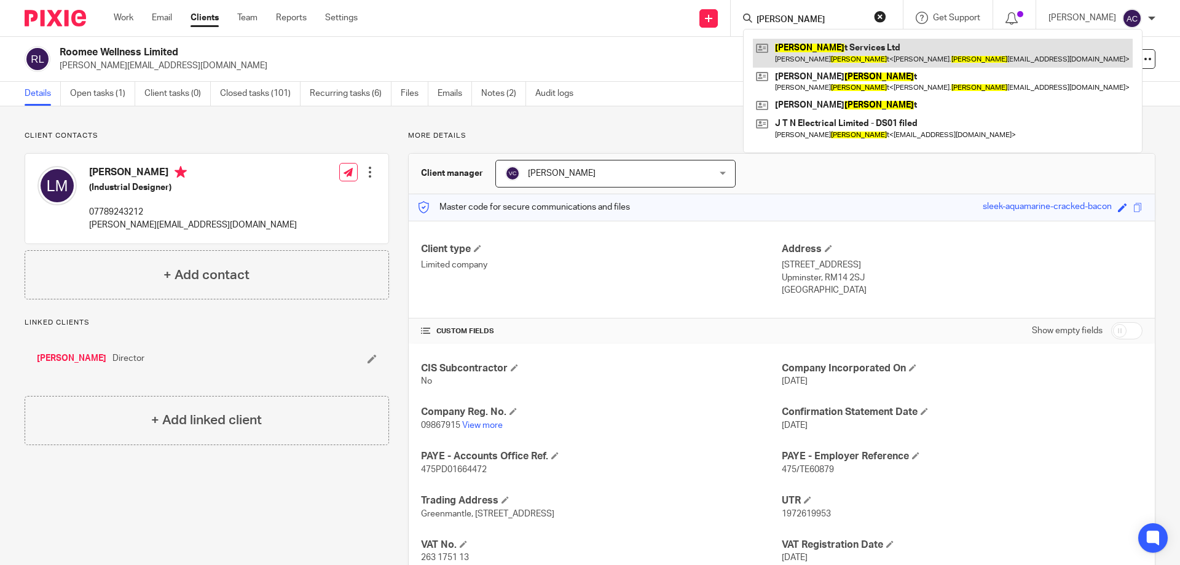
type input "nugen"
click at [819, 40] on link at bounding box center [943, 53] width 380 height 28
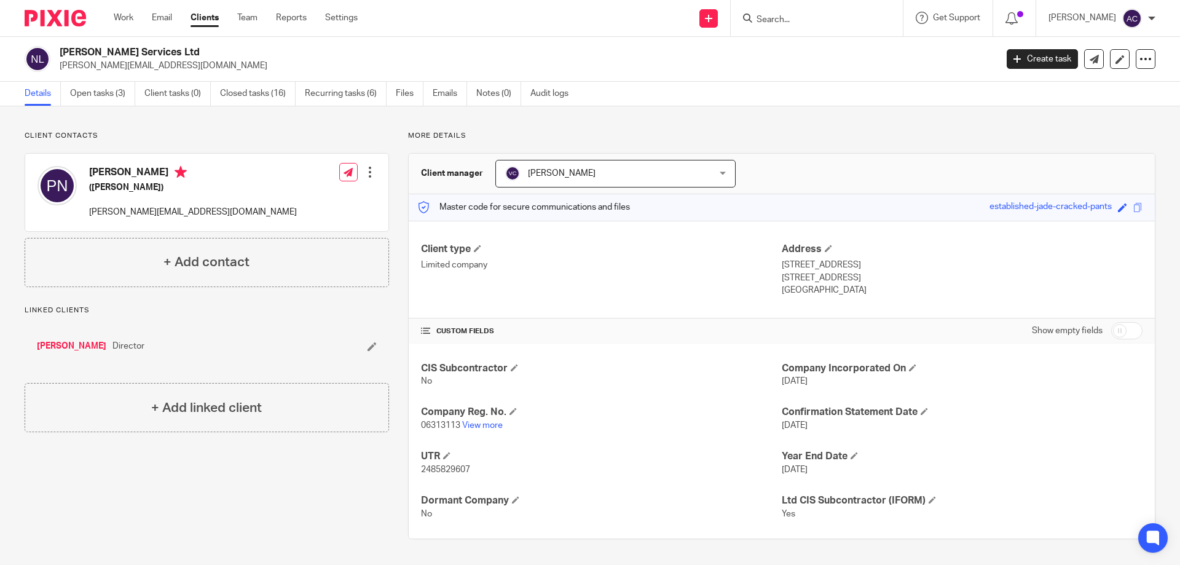
click at [841, 22] on input "Search" at bounding box center [810, 20] width 111 height 11
type input "falkirk"
click at [859, 57] on link at bounding box center [857, 53] width 208 height 28
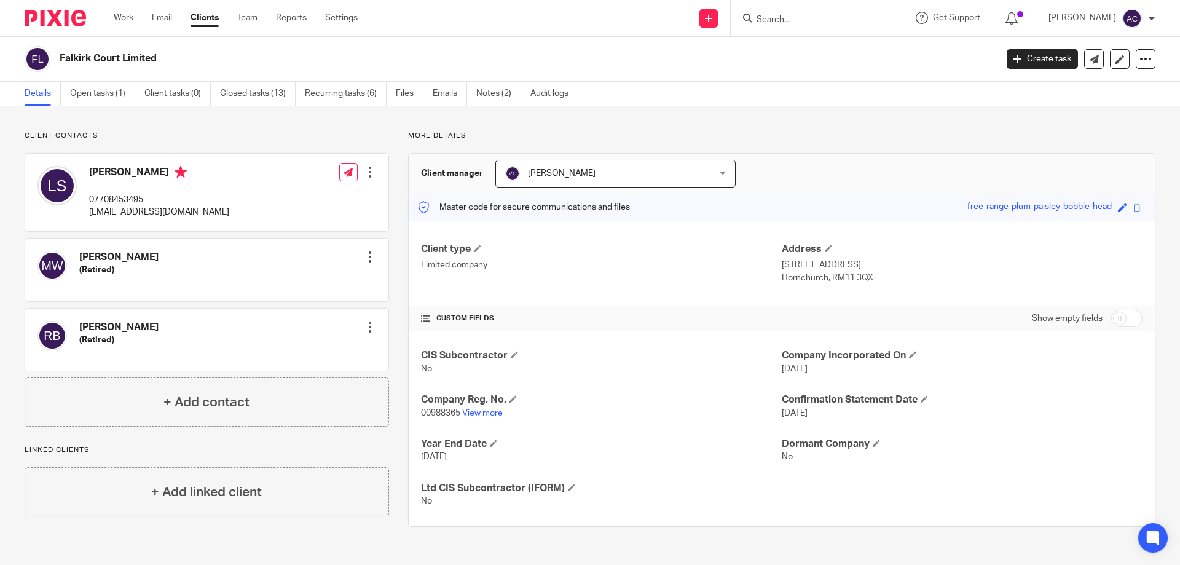
click at [804, 22] on input "Search" at bounding box center [810, 20] width 111 height 11
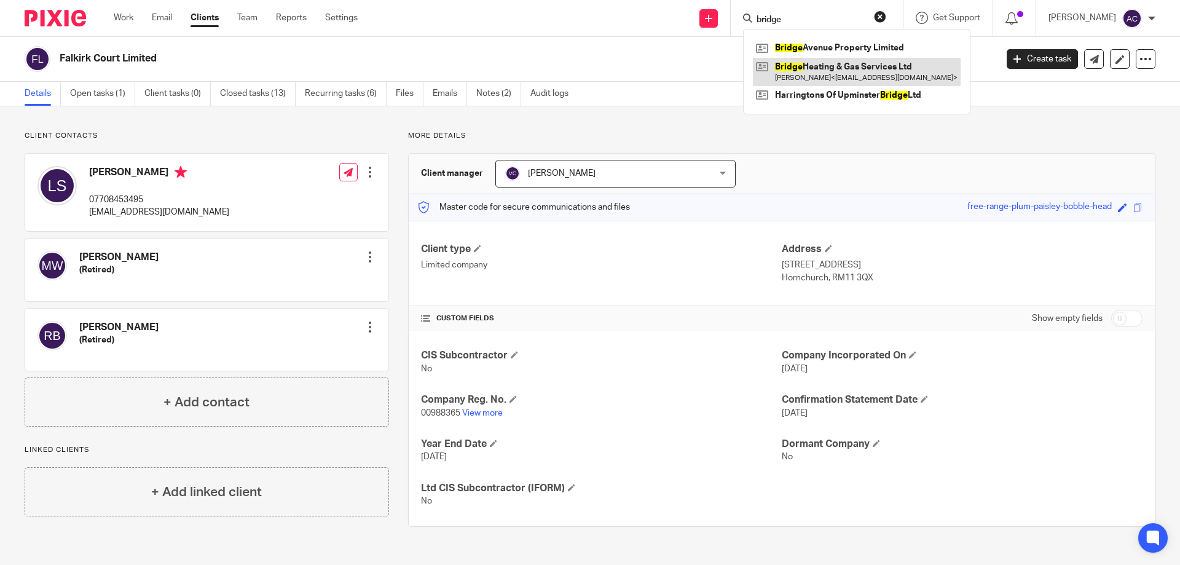
type input "bridge"
click at [822, 70] on link at bounding box center [857, 72] width 208 height 28
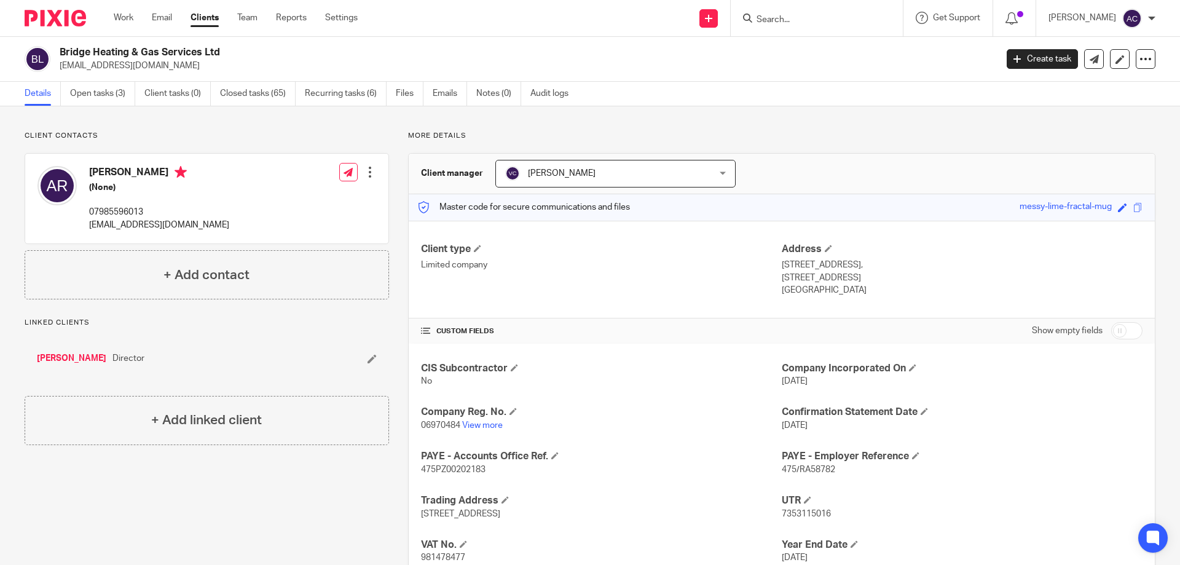
click at [789, 18] on input "Search" at bounding box center [810, 20] width 111 height 11
type input "lmm"
click at [845, 44] on link at bounding box center [857, 53] width 208 height 28
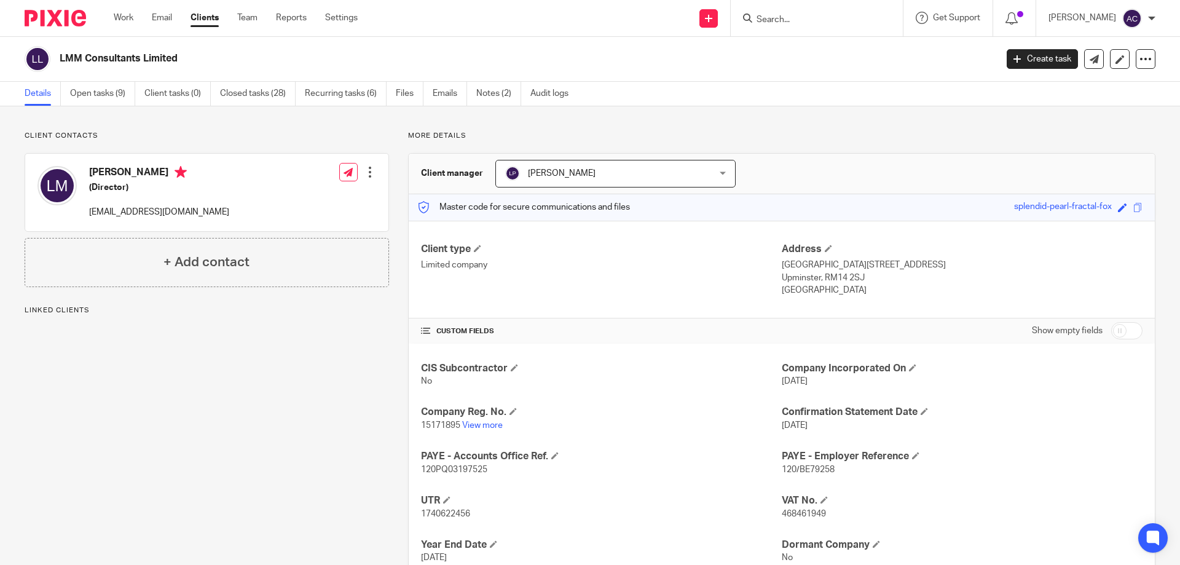
click at [803, 18] on input "Search" at bounding box center [810, 20] width 111 height 11
type input "rm brick"
click at [813, 69] on div "RM Brick work UK Limited Ryan Merrill < ryan@regentsgroup.co.uk >" at bounding box center [884, 53] width 283 height 48
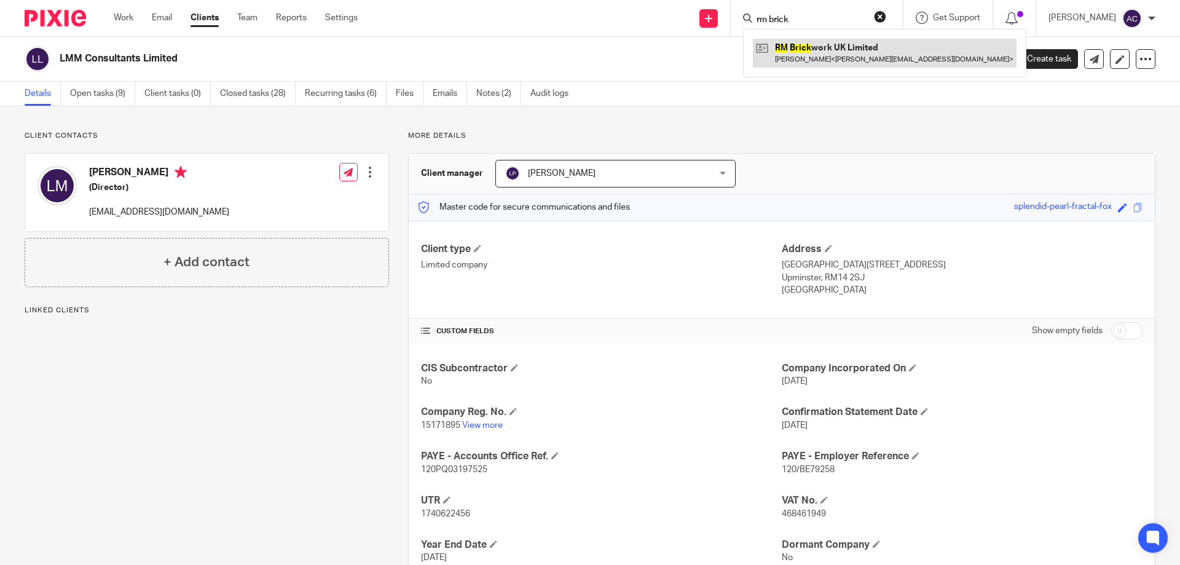
click at [833, 43] on link at bounding box center [885, 53] width 264 height 28
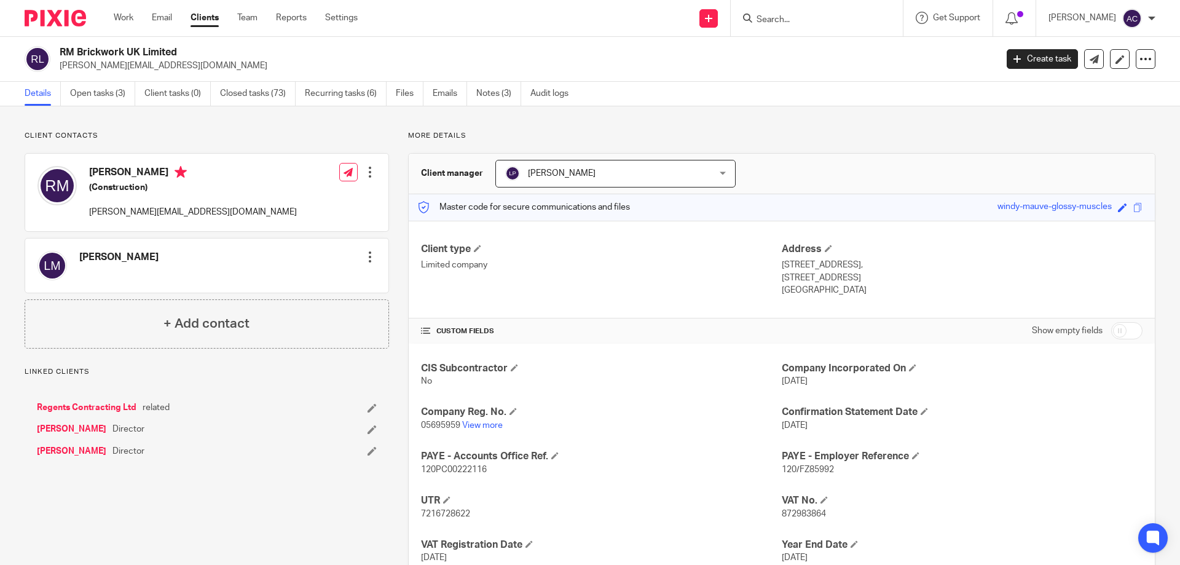
click at [850, 31] on div at bounding box center [817, 18] width 172 height 36
click at [856, 23] on input "Search" at bounding box center [810, 20] width 111 height 11
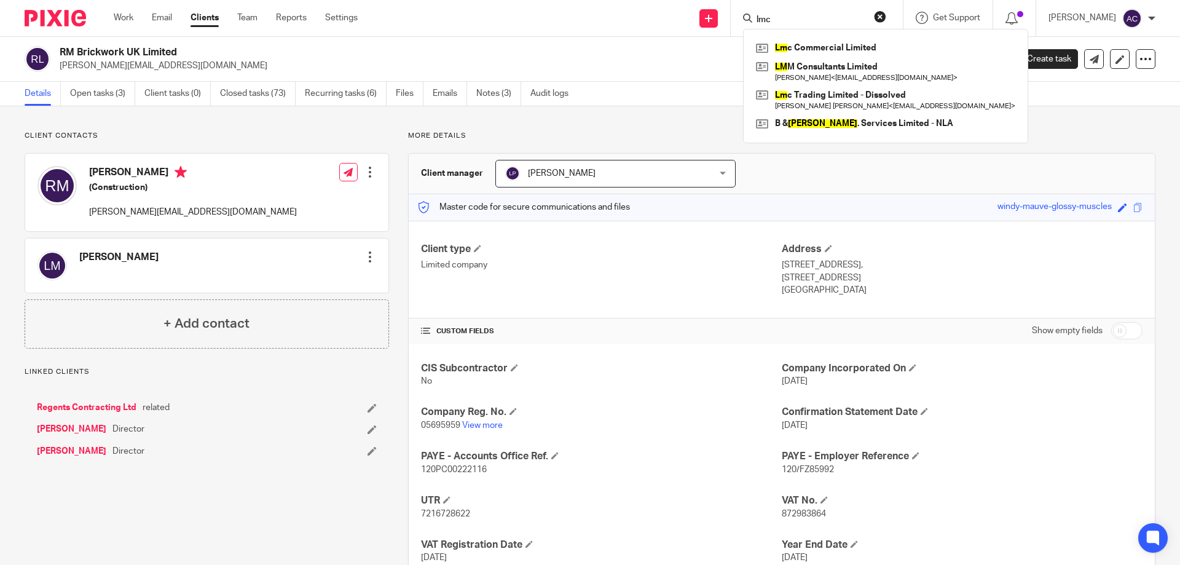
type input "lmc"
click button "submit" at bounding box center [0, 0] width 0 height 0
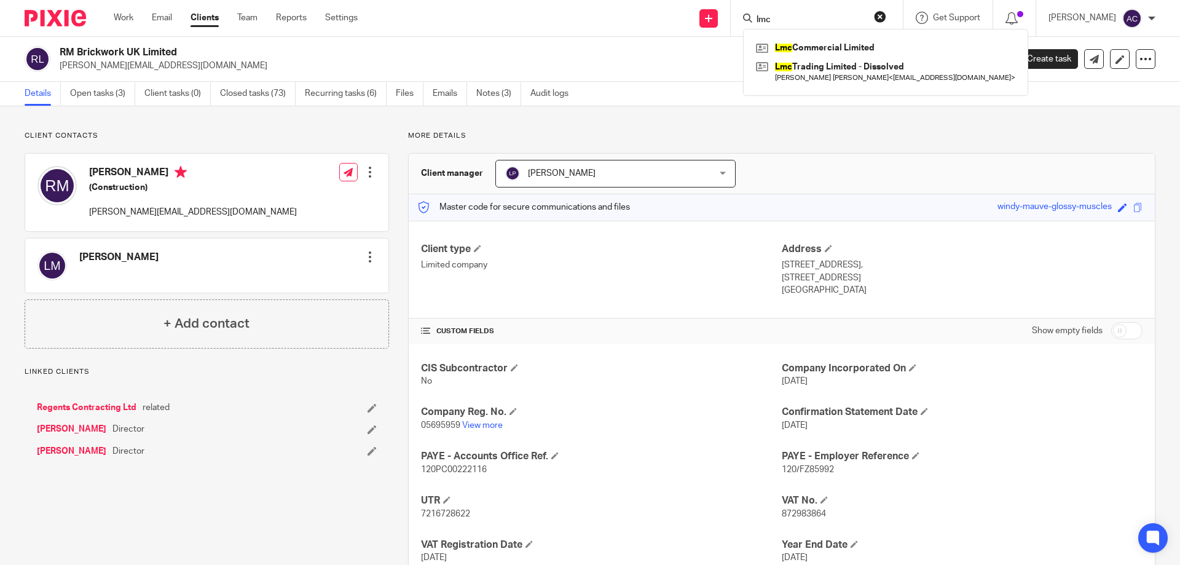
click at [830, 37] on div "Lmc Commercial Limited Lmc Trading Limited - Dissolved [PERSON_NAME] [PERSON_NA…" at bounding box center [885, 62] width 285 height 67
click at [829, 48] on link at bounding box center [886, 48] width 266 height 18
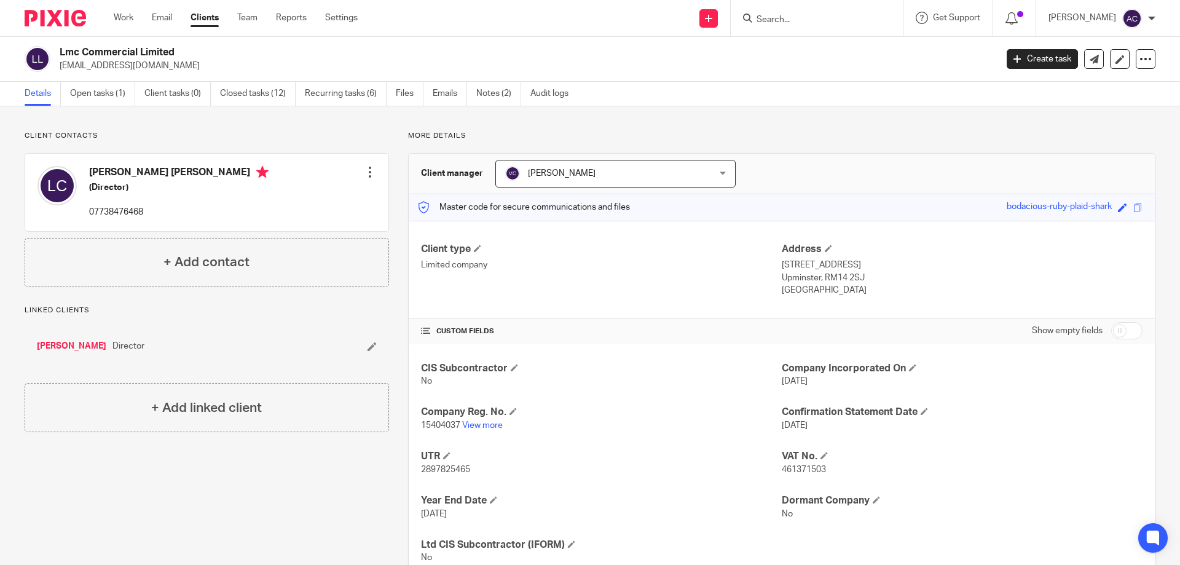
click at [811, 19] on input "Search" at bounding box center [810, 20] width 111 height 11
type input "f"
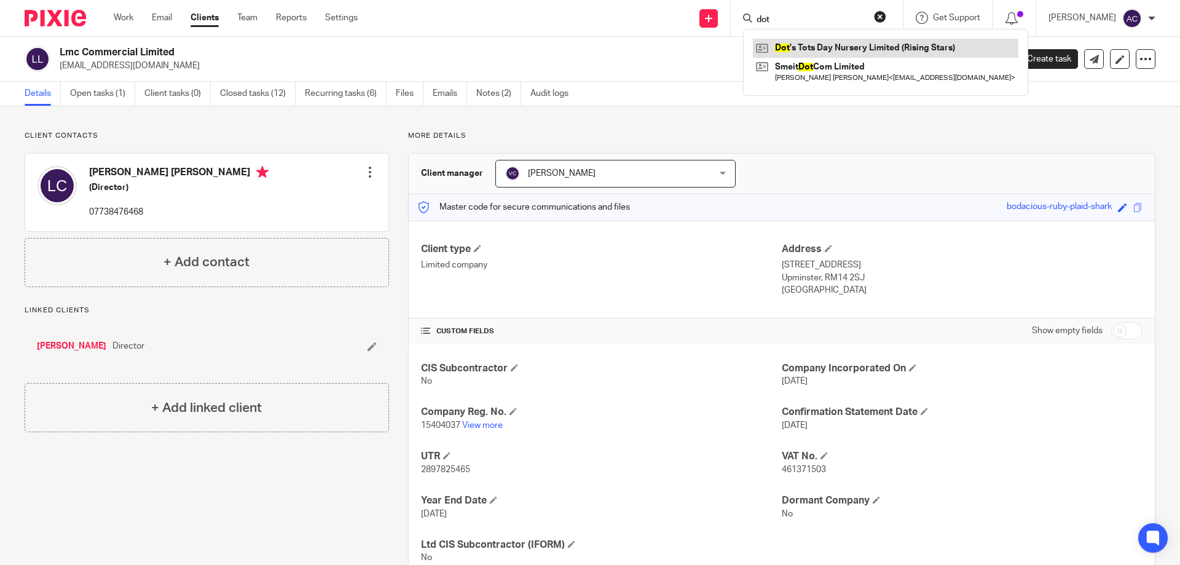
type input "dot"
click at [832, 41] on link at bounding box center [886, 48] width 266 height 18
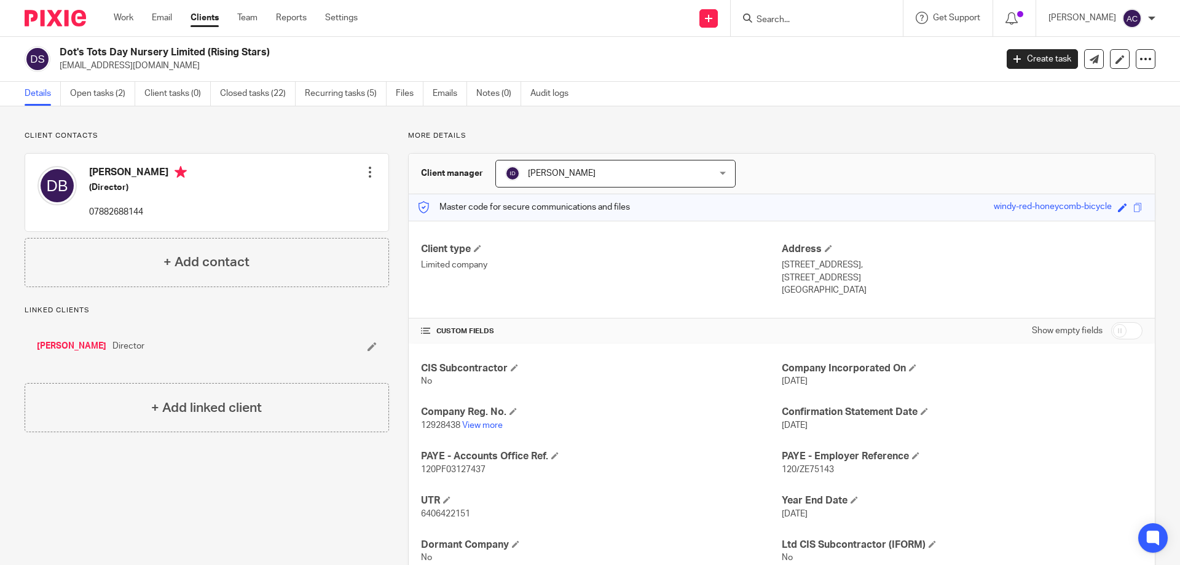
click at [797, 26] on div at bounding box center [817, 18] width 172 height 36
click at [803, 25] on input "Search" at bounding box center [810, 20] width 111 height 11
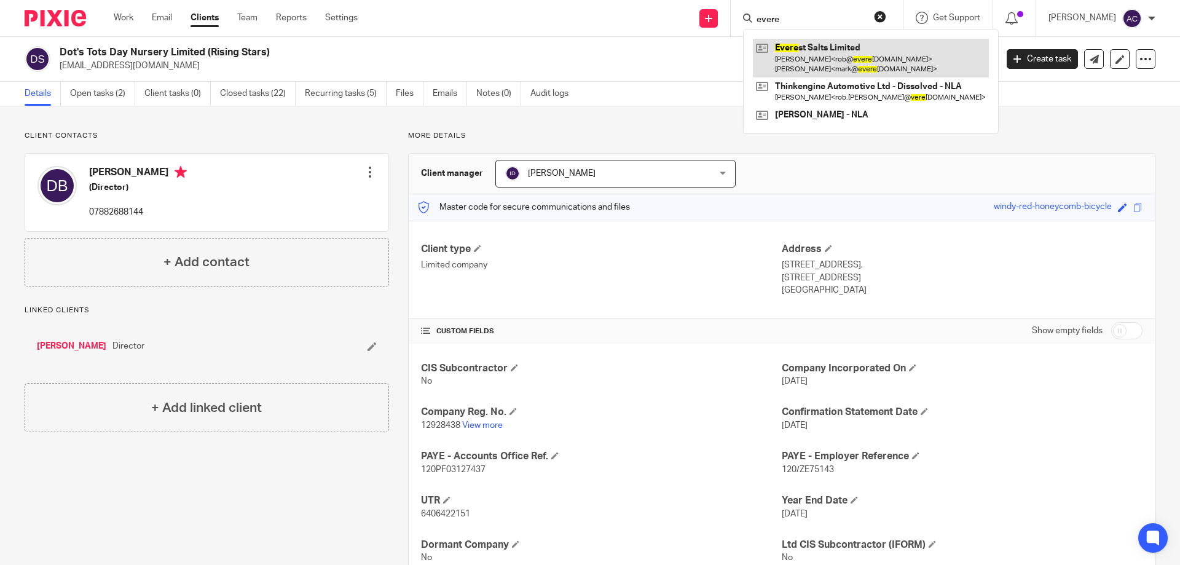
type input "evere"
click at [839, 43] on link at bounding box center [871, 58] width 236 height 38
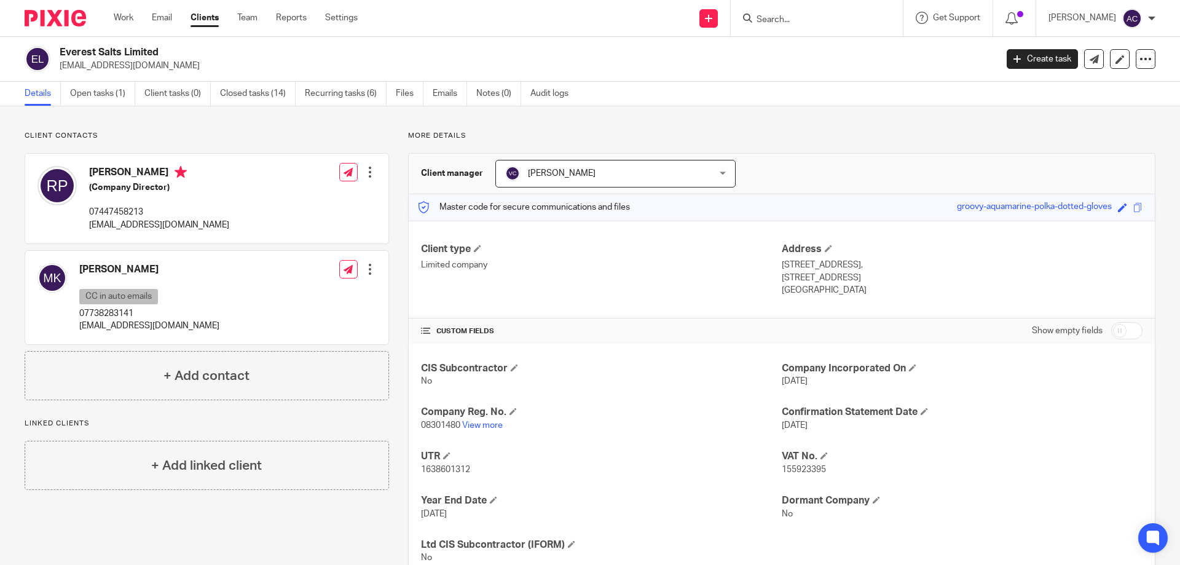
click at [854, 29] on div at bounding box center [817, 18] width 172 height 36
click at [856, 21] on input "Search" at bounding box center [810, 20] width 111 height 11
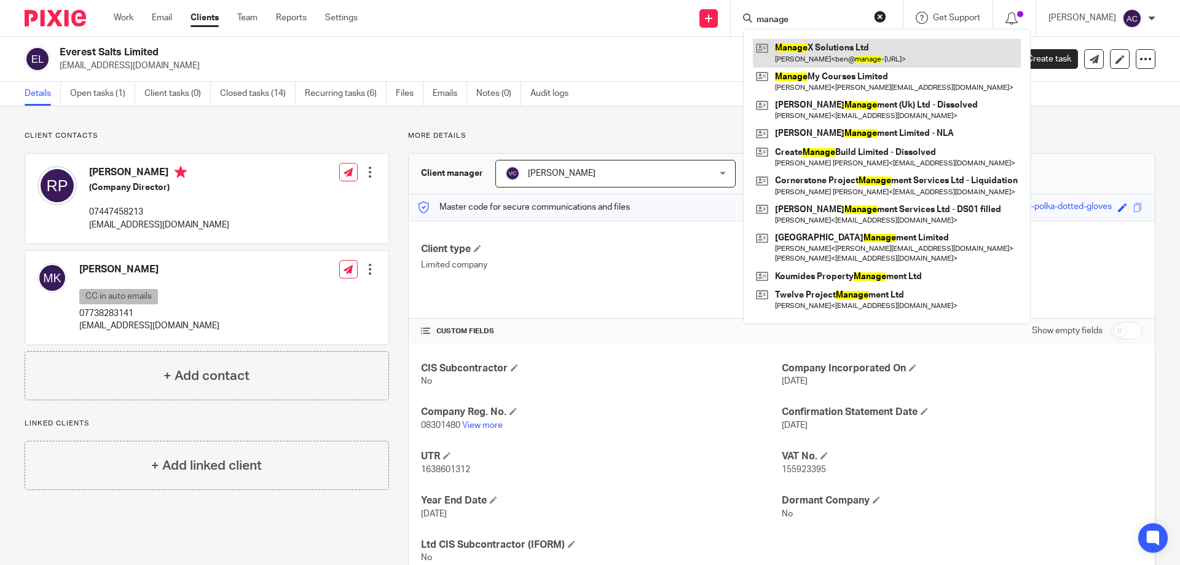
type input "manage"
click at [832, 43] on link at bounding box center [887, 53] width 268 height 28
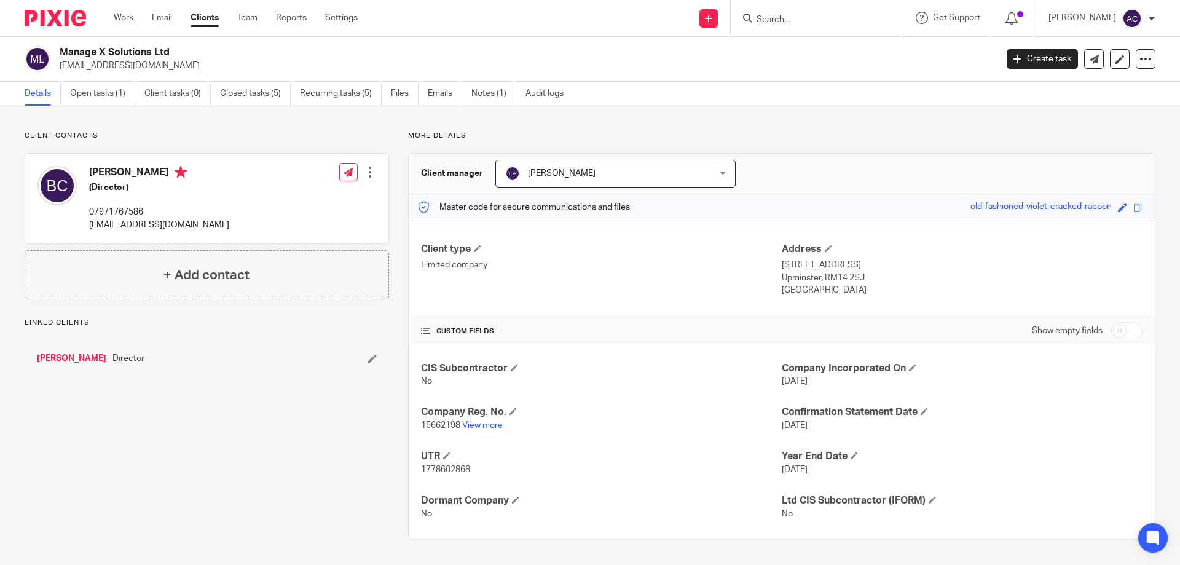
click at [822, 15] on input "Search" at bounding box center [810, 20] width 111 height 11
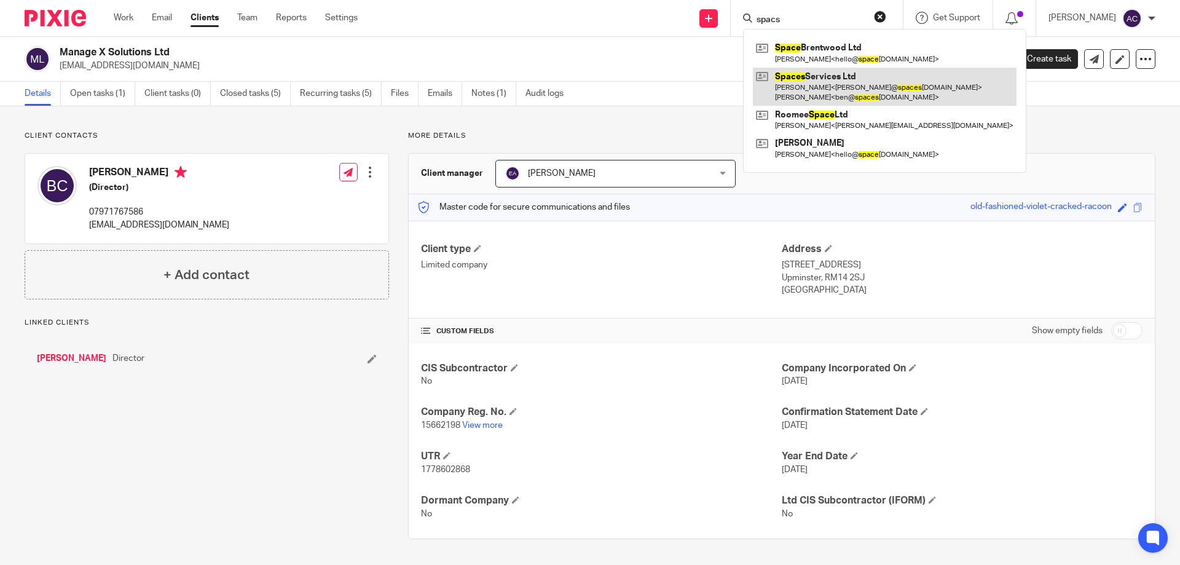
type input "spacs"
click at [832, 79] on link at bounding box center [885, 87] width 264 height 38
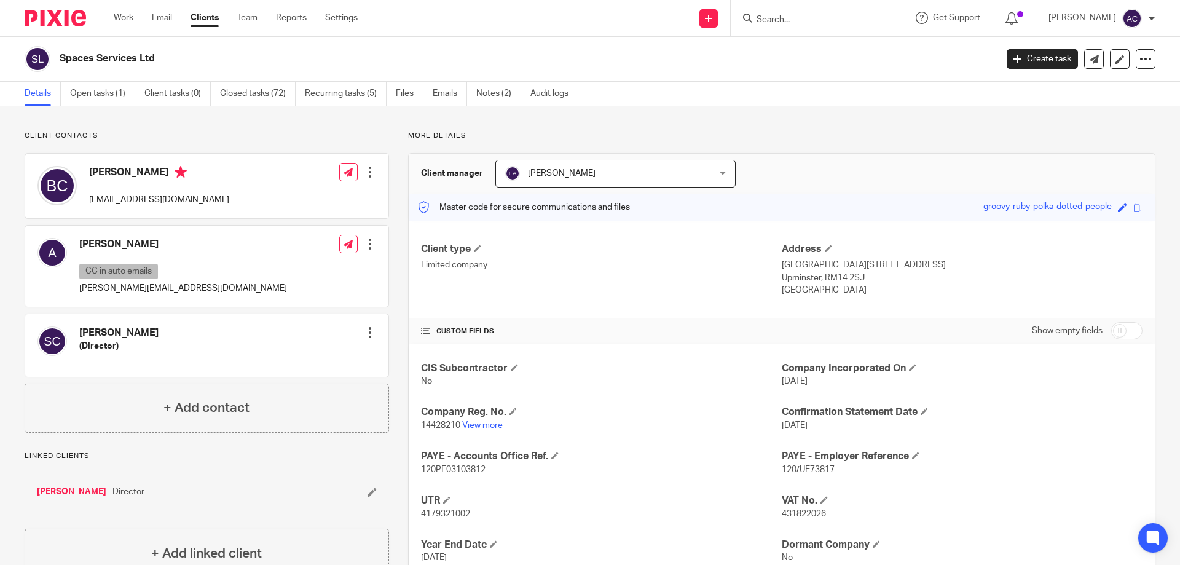
click at [787, 21] on input "Search" at bounding box center [810, 20] width 111 height 11
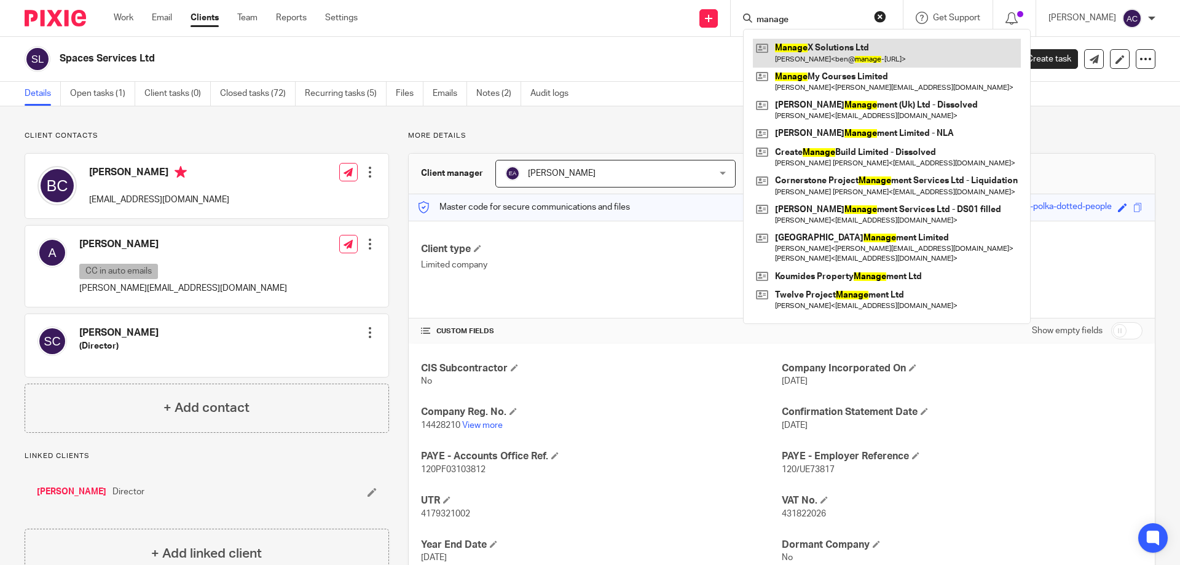
type input "manage"
click at [814, 51] on link at bounding box center [887, 53] width 268 height 28
click at [803, 52] on link at bounding box center [887, 53] width 268 height 28
click at [814, 48] on link at bounding box center [887, 53] width 268 height 28
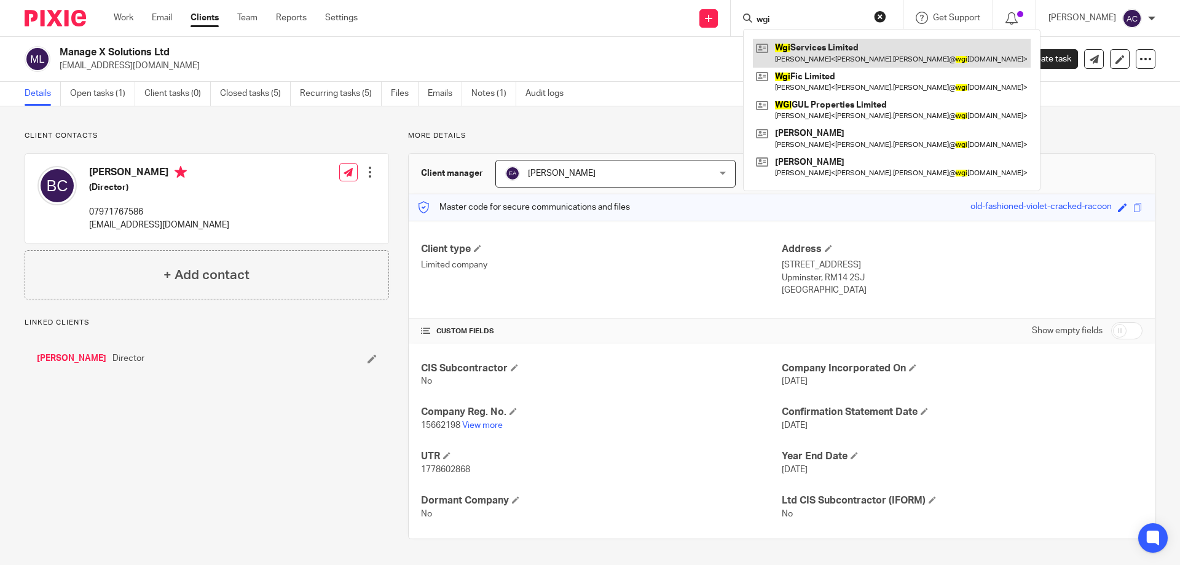
type input "wgi"
click at [817, 47] on link at bounding box center [892, 53] width 278 height 28
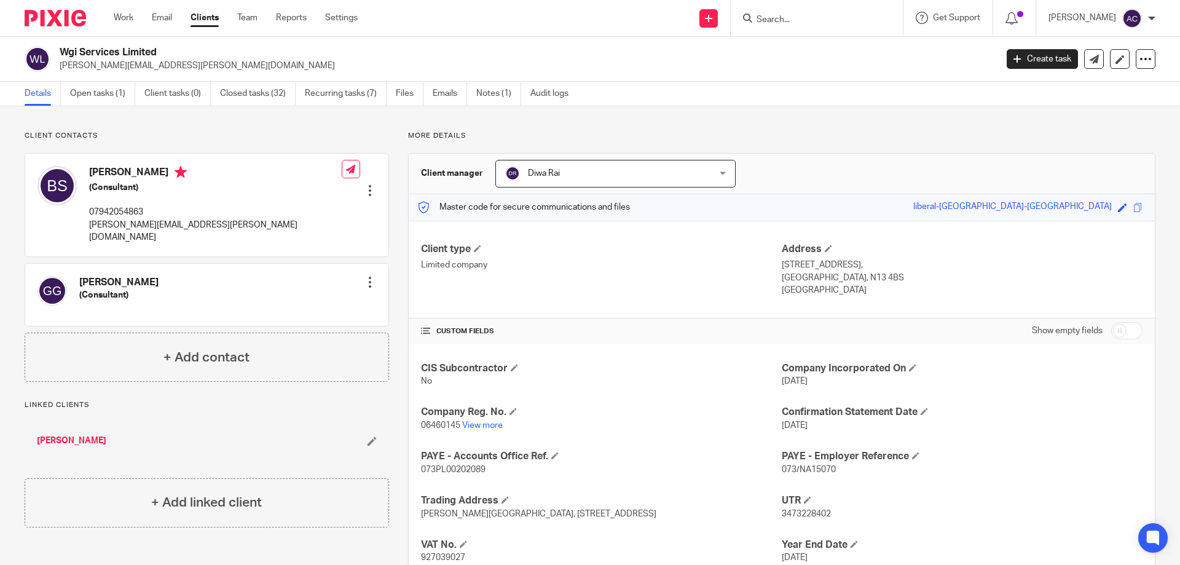
click at [822, 11] on form at bounding box center [820, 17] width 131 height 15
click at [801, 20] on input "Search" at bounding box center [810, 20] width 111 height 11
type input "jm2 fac"
click at [817, 49] on link at bounding box center [842, 53] width 179 height 28
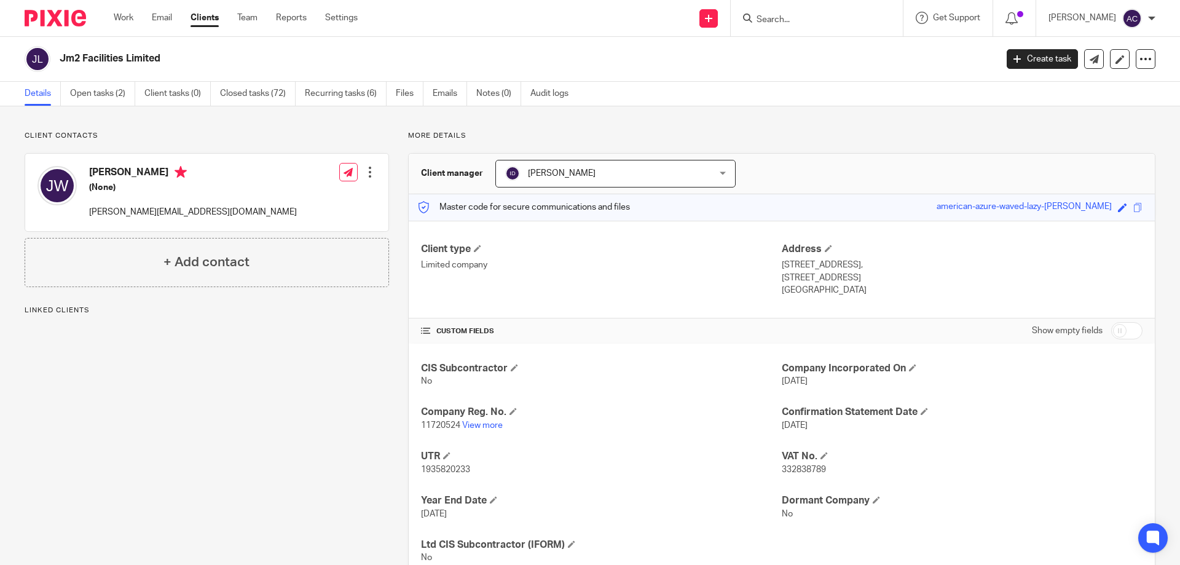
click at [799, 26] on div at bounding box center [817, 18] width 172 height 36
click at [804, 15] on input "Search" at bounding box center [810, 20] width 111 height 11
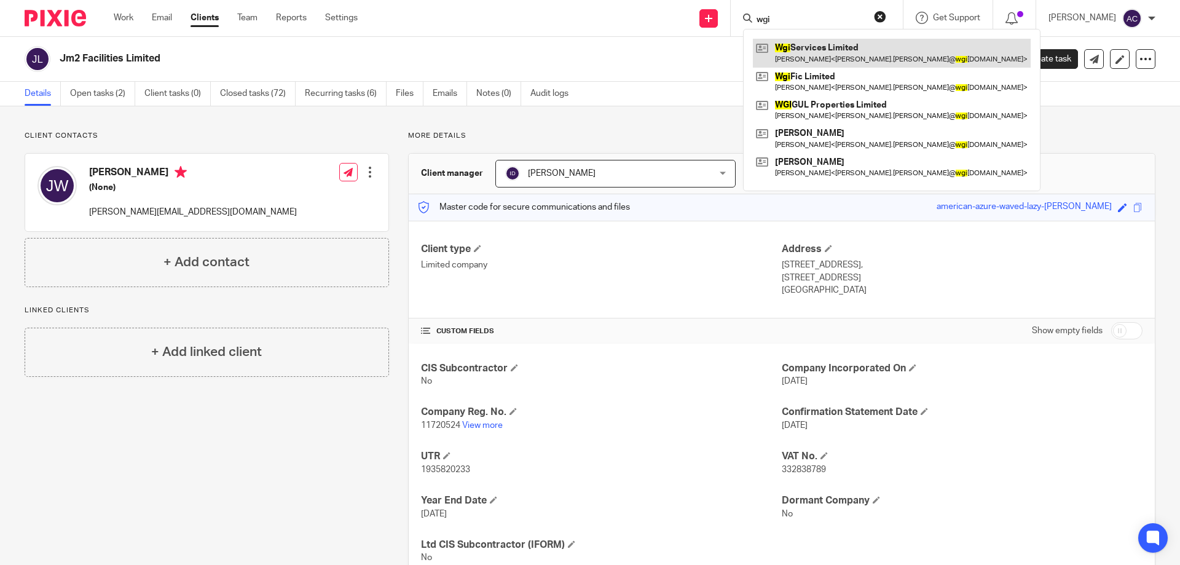
type input "wgi"
click at [810, 49] on link at bounding box center [892, 53] width 278 height 28
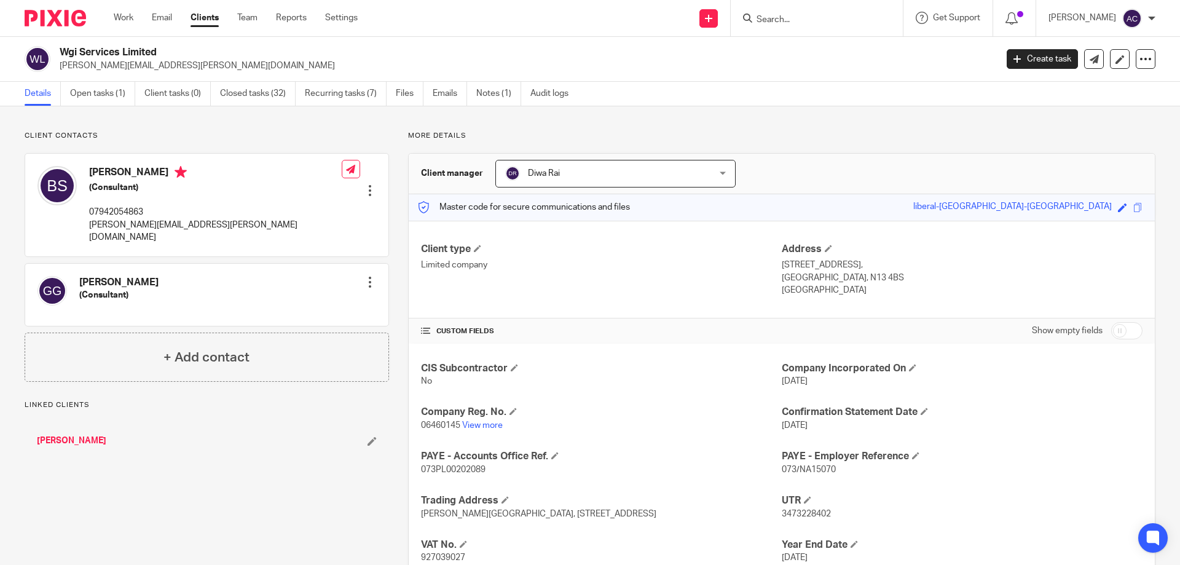
click at [809, 18] on input "Search" at bounding box center [810, 20] width 111 height 11
click at [803, 23] on input "Search" at bounding box center [810, 20] width 111 height 11
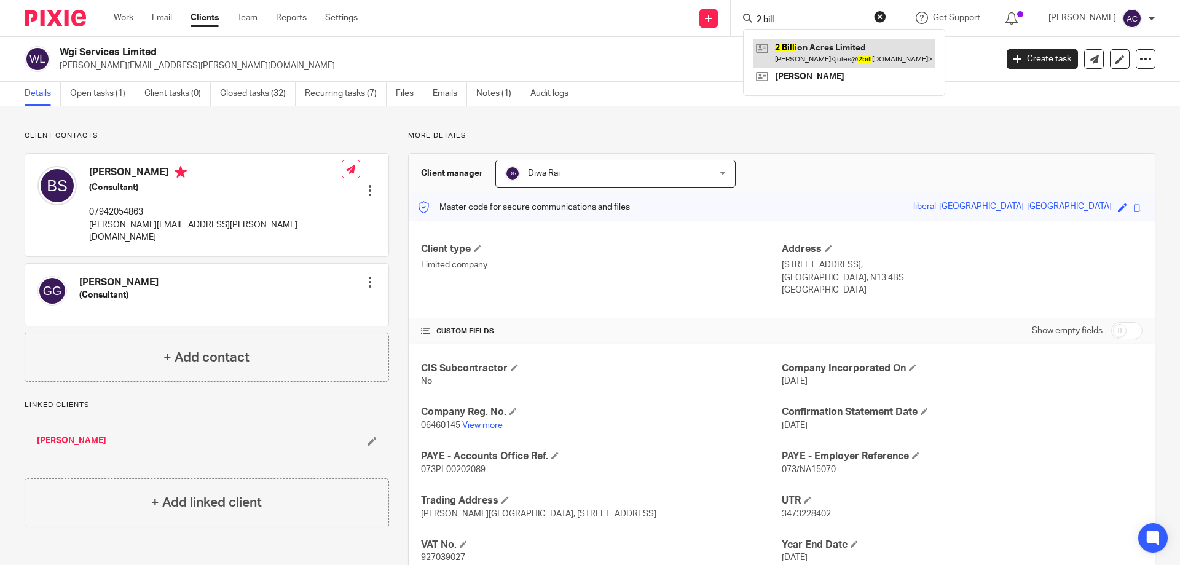
type input "2 bill"
click at [838, 54] on link at bounding box center [844, 53] width 183 height 28
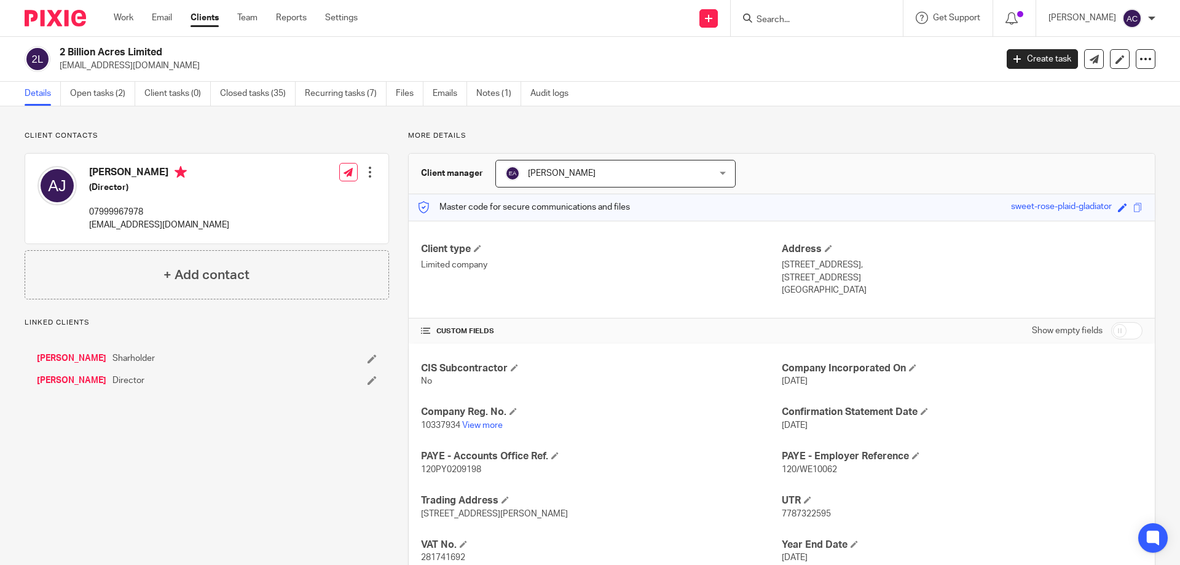
click at [805, 25] on input "Search" at bounding box center [810, 20] width 111 height 11
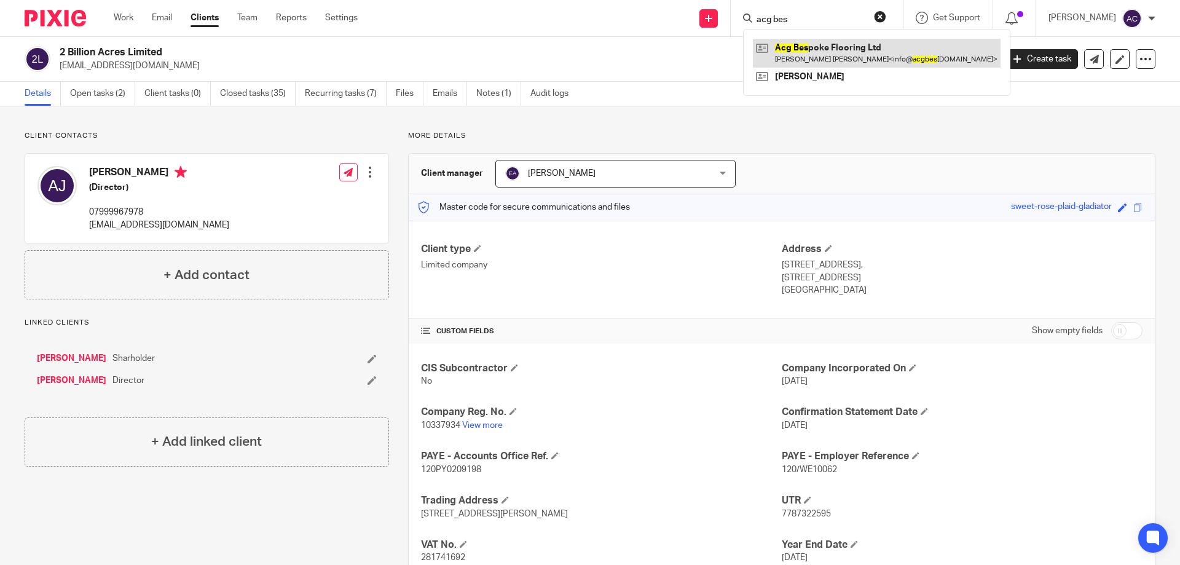
type input "acg bes"
click at [824, 58] on link at bounding box center [877, 53] width 248 height 28
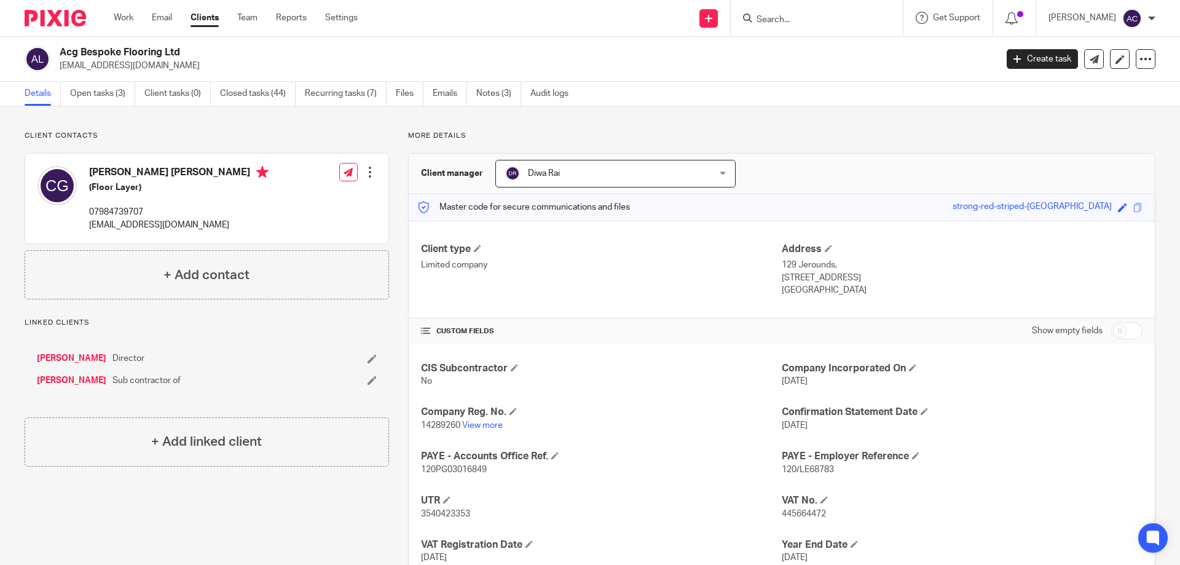
click at [831, 20] on input "Search" at bounding box center [810, 20] width 111 height 11
type input "2 bil"
click at [855, 53] on link at bounding box center [843, 53] width 181 height 28
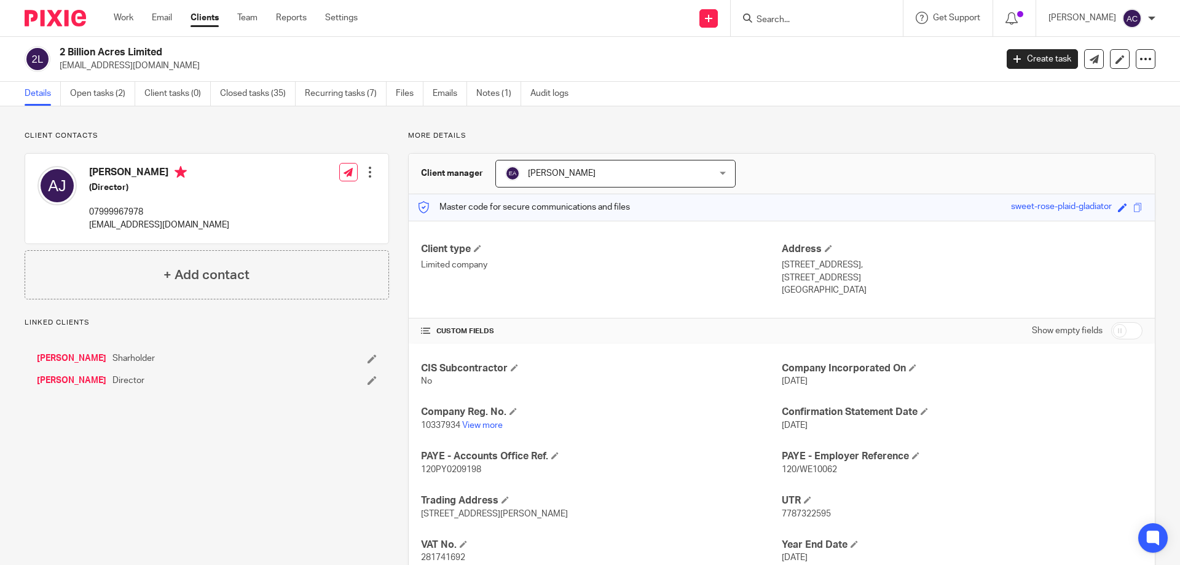
click at [843, 18] on input "Search" at bounding box center [810, 20] width 111 height 11
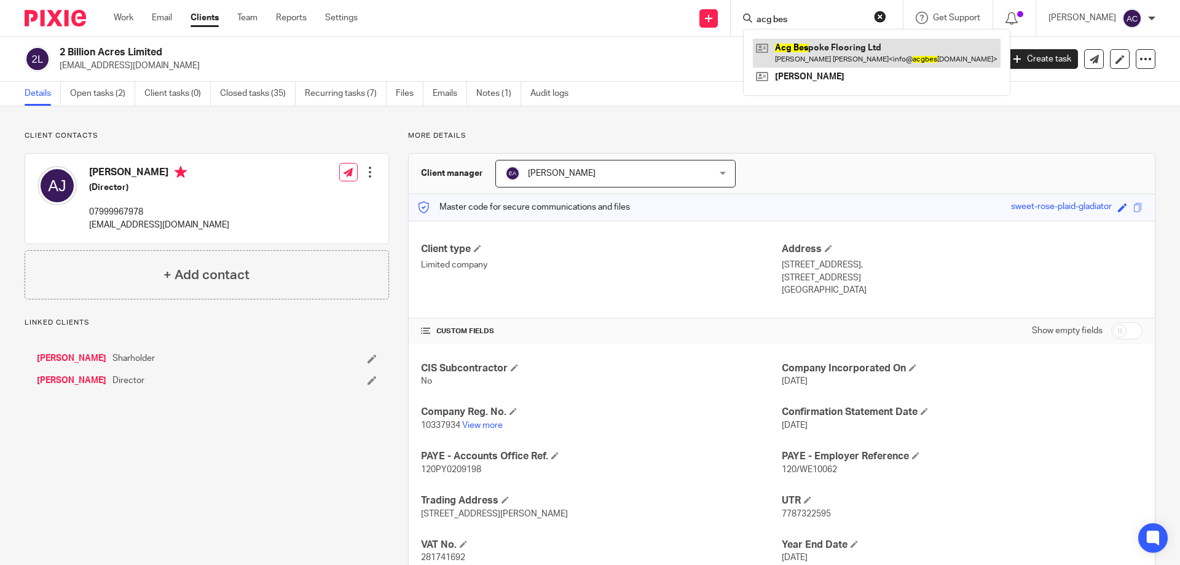
type input "acg bes"
click at [840, 62] on link at bounding box center [877, 53] width 248 height 28
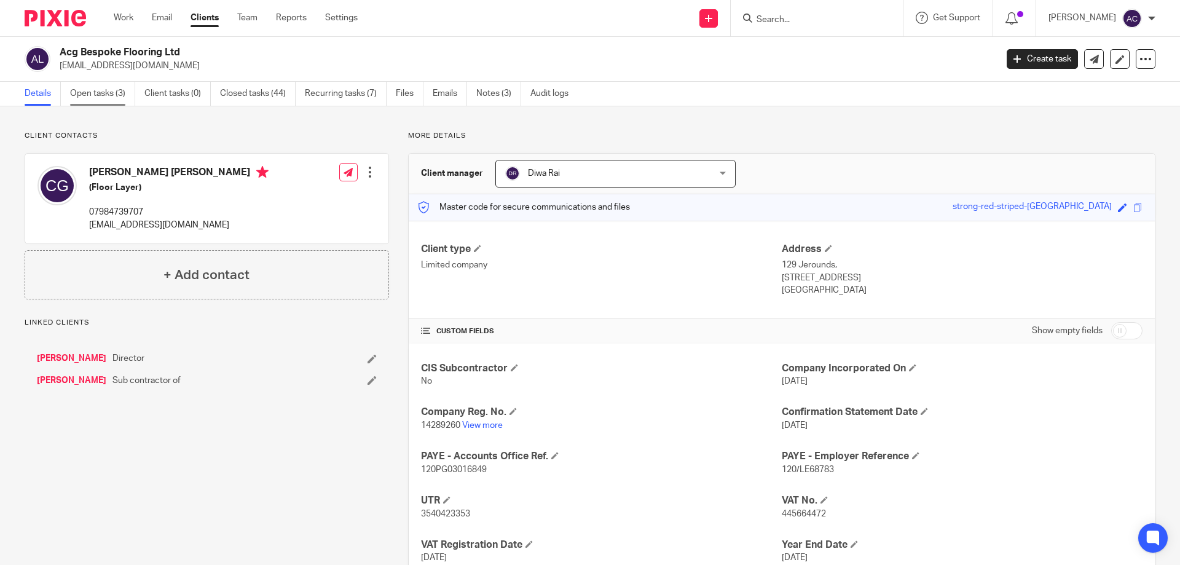
click at [118, 94] on link "Open tasks (3)" at bounding box center [102, 94] width 65 height 24
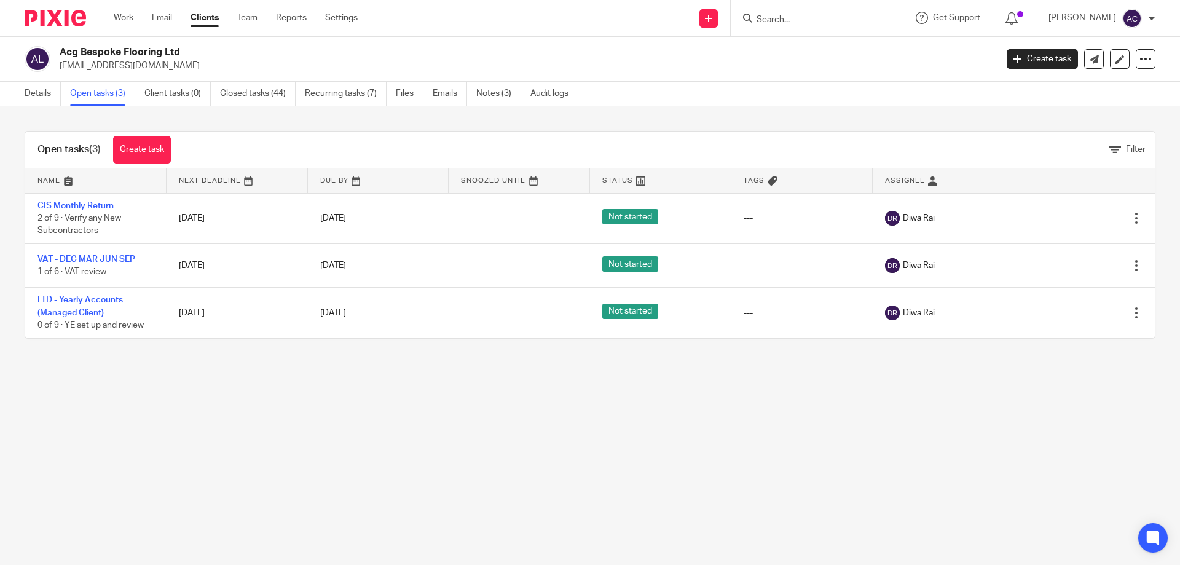
click at [54, 99] on link "Details" at bounding box center [43, 94] width 36 height 24
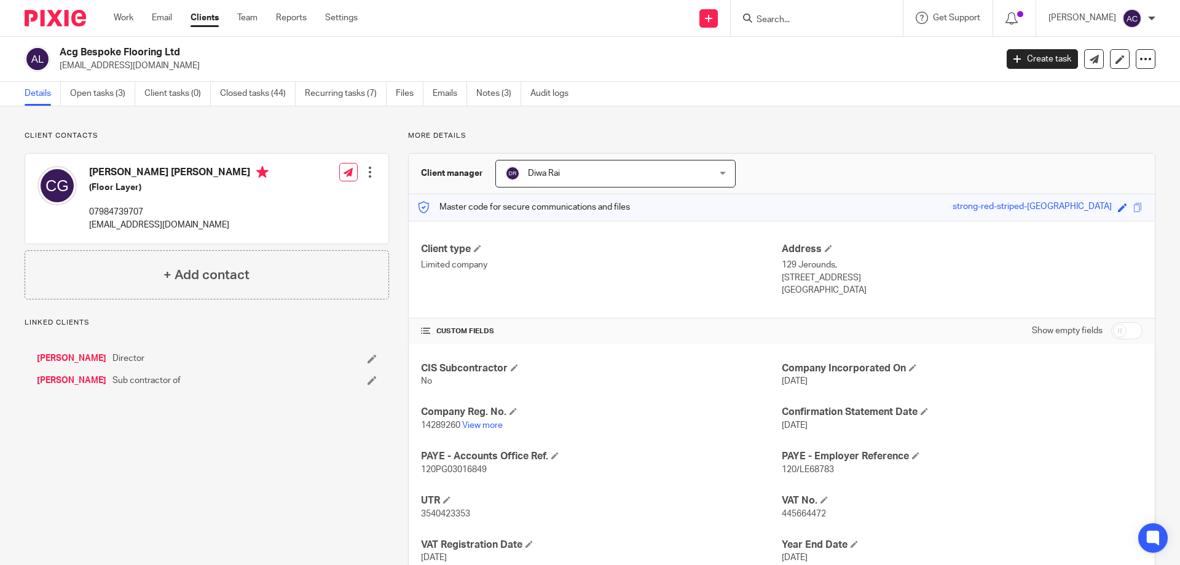
click at [71, 352] on link "[PERSON_NAME]" at bounding box center [71, 358] width 69 height 12
click at [81, 384] on link "Leon Harris" at bounding box center [71, 380] width 69 height 12
click at [780, 23] on input "Search" at bounding box center [810, 20] width 111 height 11
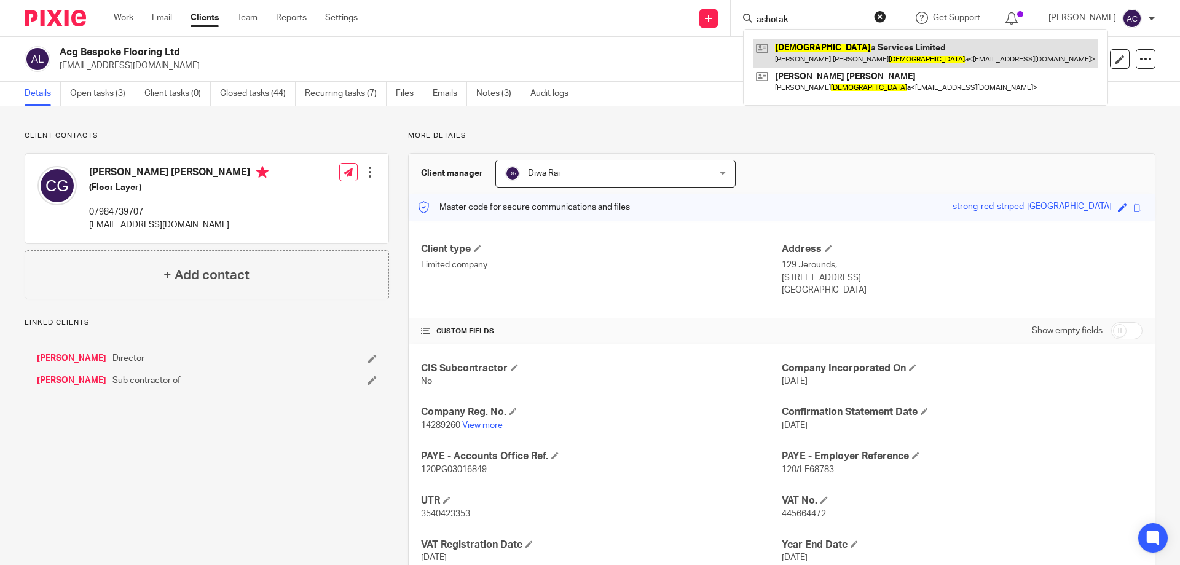
type input "ashotak"
click at [816, 50] on link at bounding box center [925, 53] width 345 height 28
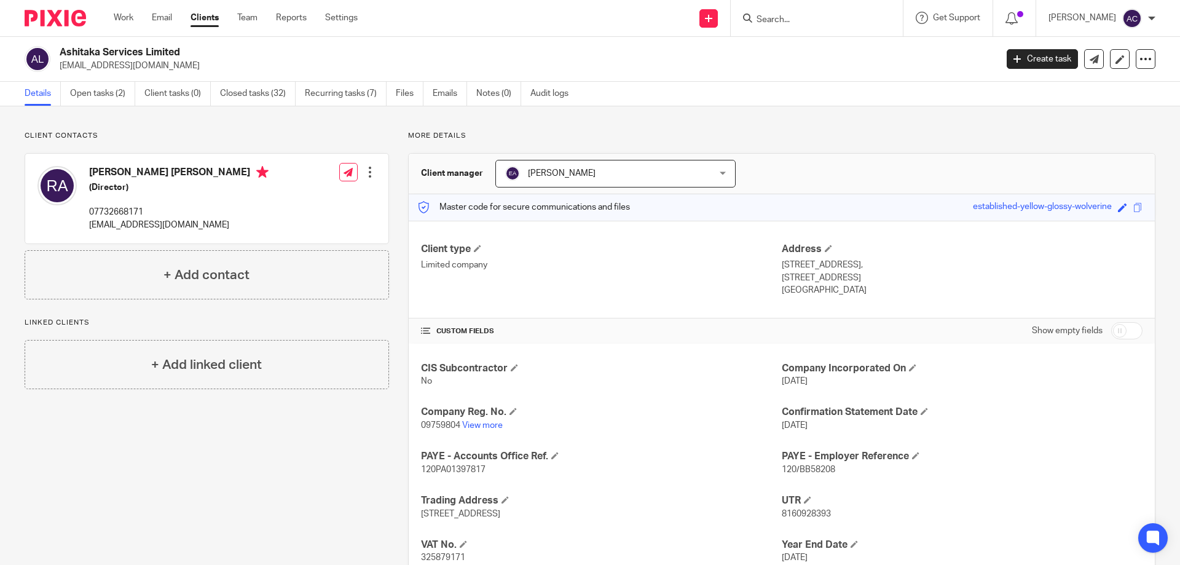
click at [804, 20] on input "Search" at bounding box center [810, 20] width 111 height 11
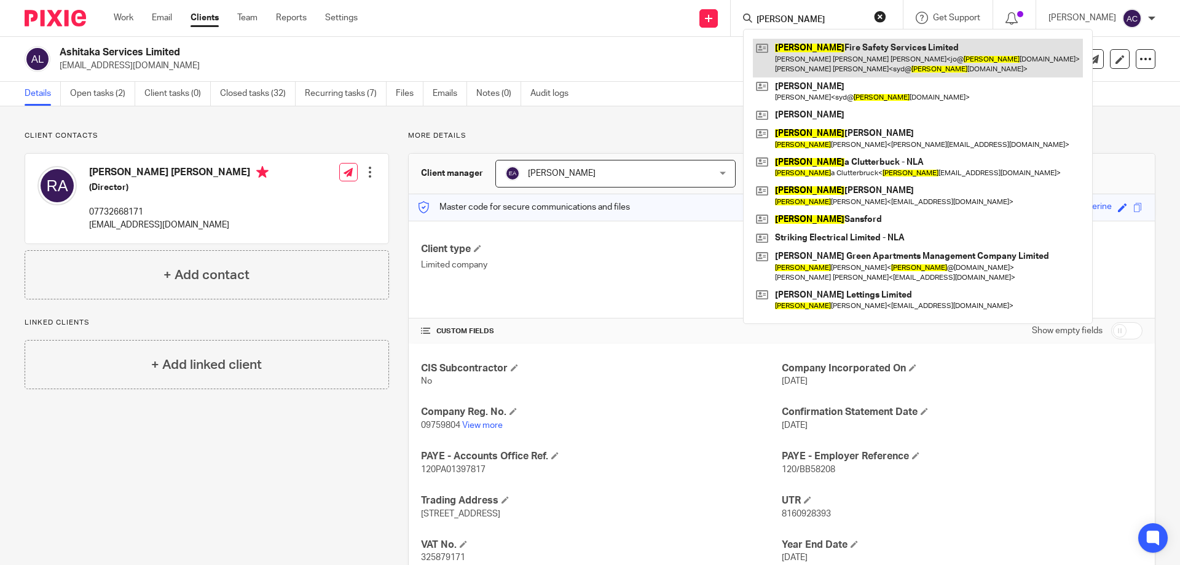
type input "aslan"
click at [809, 60] on link at bounding box center [918, 58] width 330 height 38
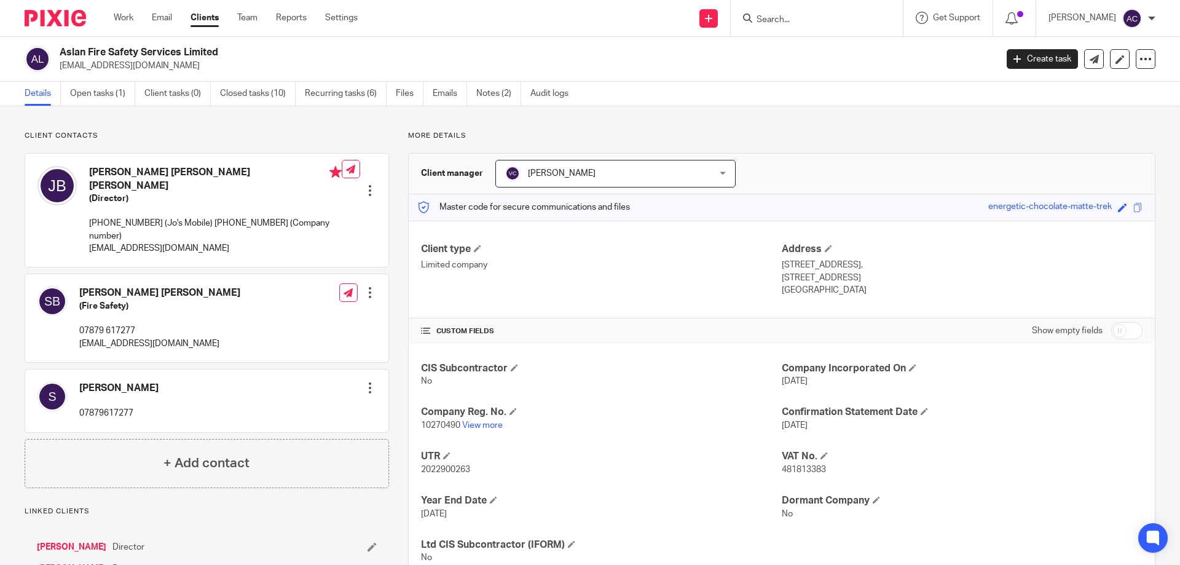
drag, startPoint x: 782, startPoint y: 25, endPoint x: 797, endPoint y: 18, distance: 15.7
click at [782, 25] on input "Search" at bounding box center [810, 20] width 111 height 11
click at [818, 9] on div at bounding box center [817, 18] width 172 height 36
click at [814, 17] on input "Search" at bounding box center [810, 20] width 111 height 11
type input "acg"
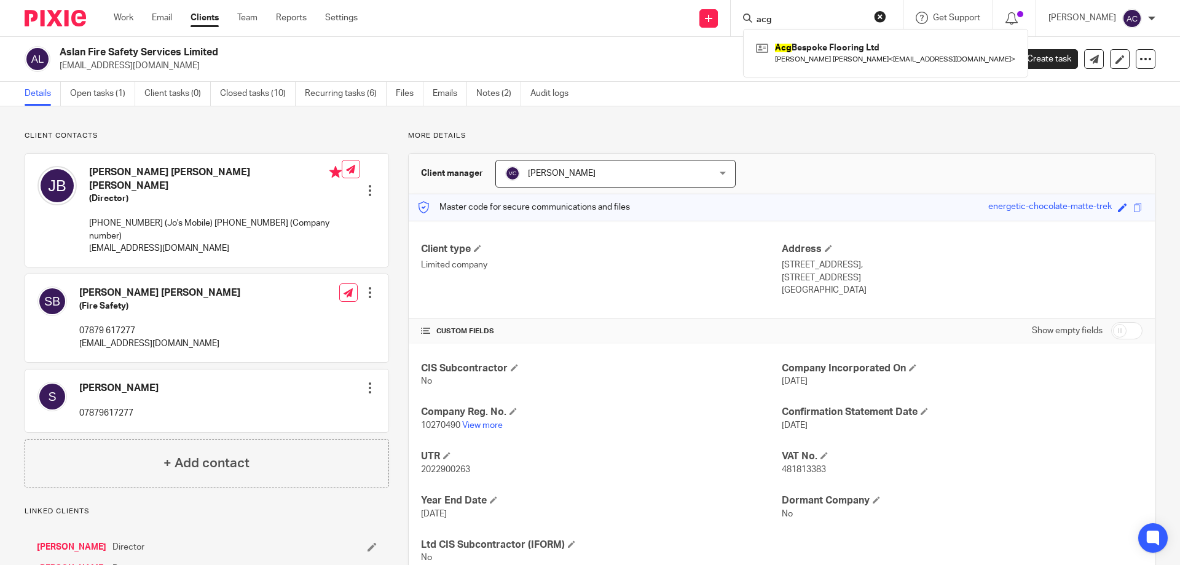
click at [797, 71] on div "Acg Bespoke Flooring Ltd Charlie Joe Gardner < info@acgbespoke.co.uk >" at bounding box center [885, 53] width 285 height 48
click at [811, 52] on link at bounding box center [886, 53] width 266 height 28
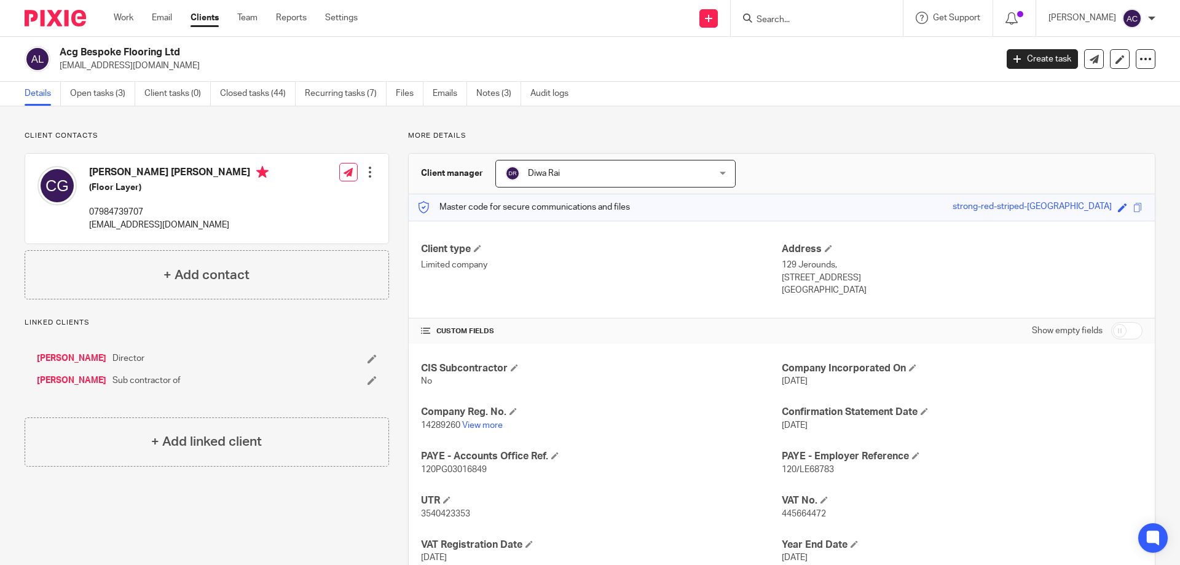
click at [800, 12] on form at bounding box center [820, 17] width 131 height 15
drag, startPoint x: 799, startPoint y: 12, endPoint x: 803, endPoint y: 19, distance: 8.0
click at [799, 14] on form at bounding box center [820, 17] width 131 height 15
click at [809, 23] on input "Search" at bounding box center [810, 20] width 111 height 11
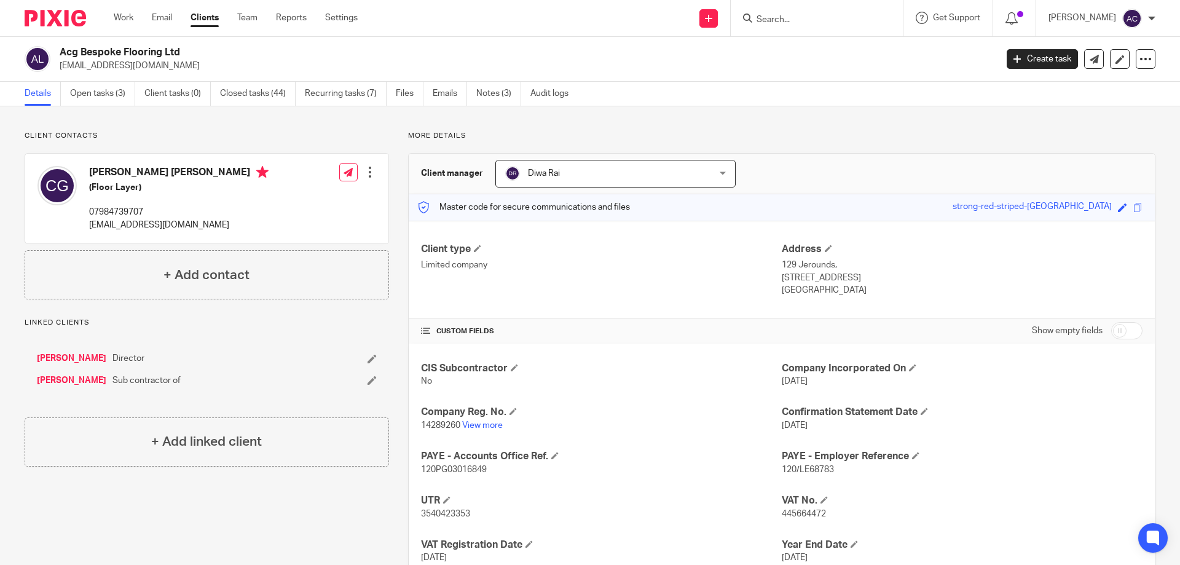
click at [781, 13] on form at bounding box center [820, 17] width 131 height 15
click at [787, 24] on input "Search" at bounding box center [810, 20] width 111 height 11
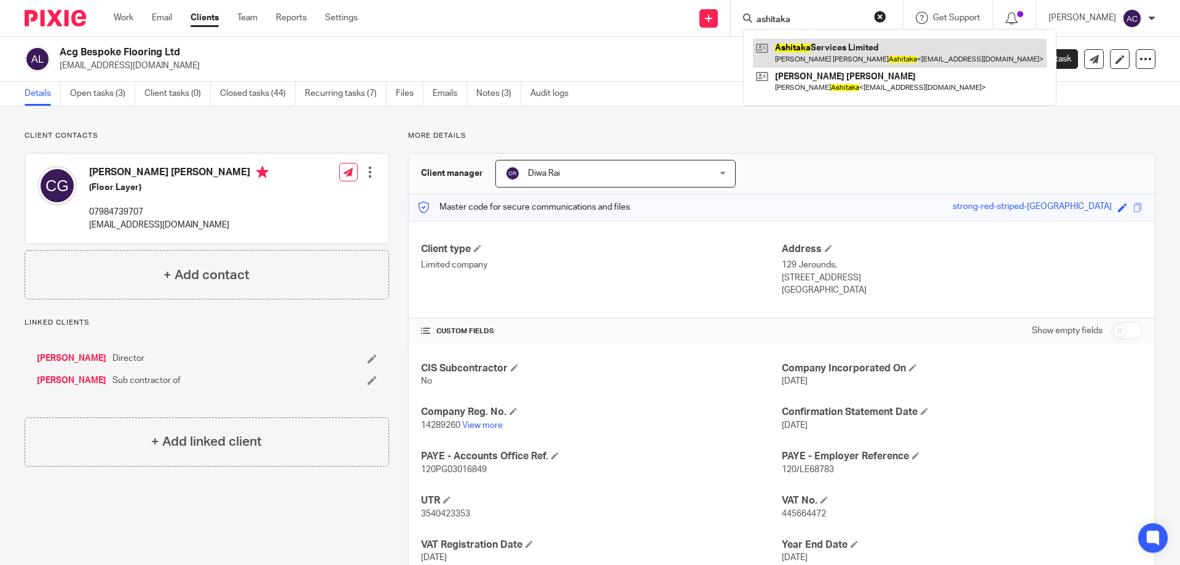
type input "ashitaka"
click at [843, 48] on link at bounding box center [900, 53] width 294 height 28
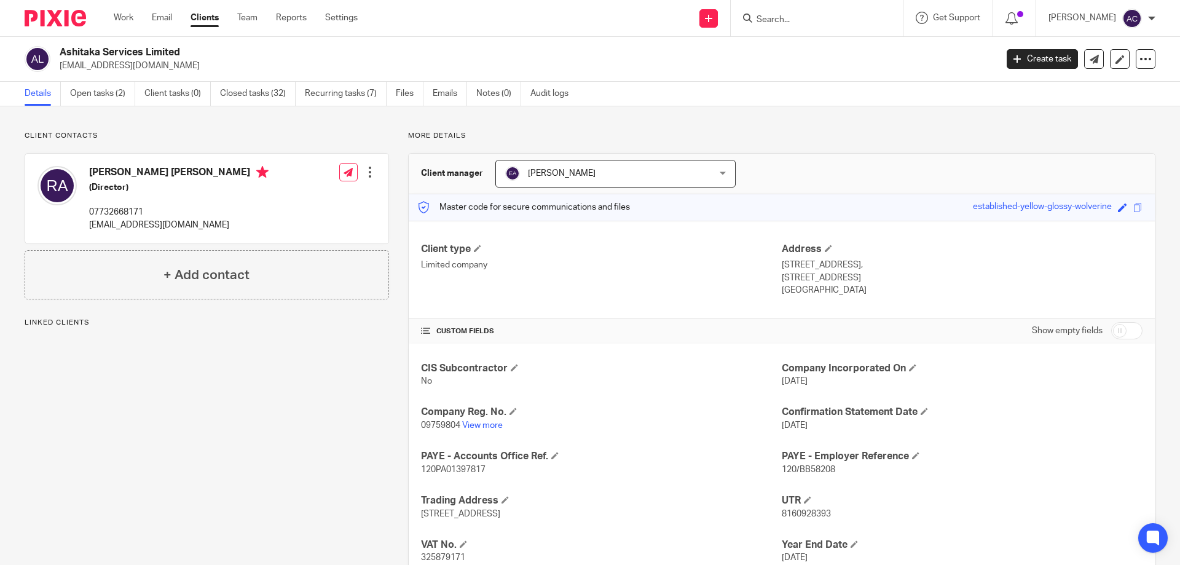
click at [814, 25] on form at bounding box center [820, 17] width 131 height 15
click at [819, 22] on input "Search" at bounding box center [810, 20] width 111 height 11
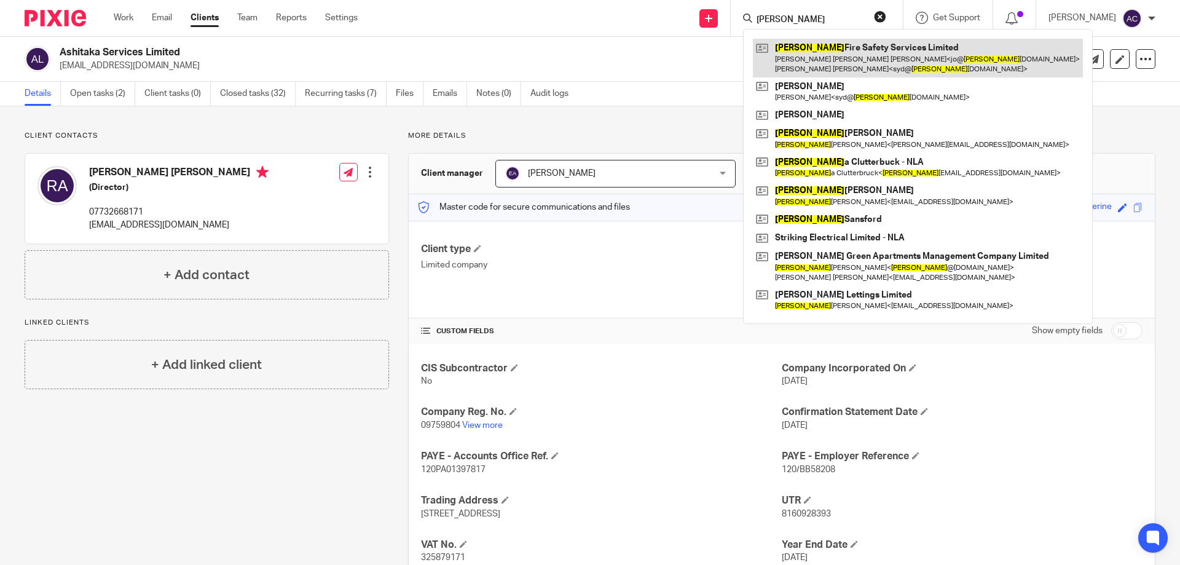
type input "aslan"
click at [868, 53] on link at bounding box center [918, 58] width 330 height 38
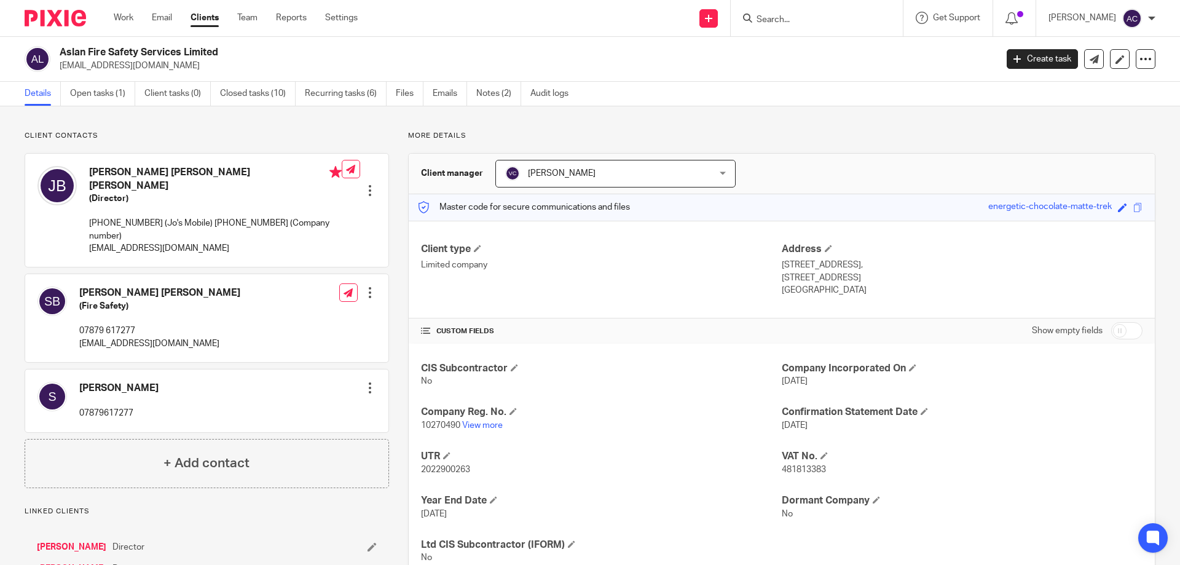
click at [801, 23] on input "Search" at bounding box center [810, 20] width 111 height 11
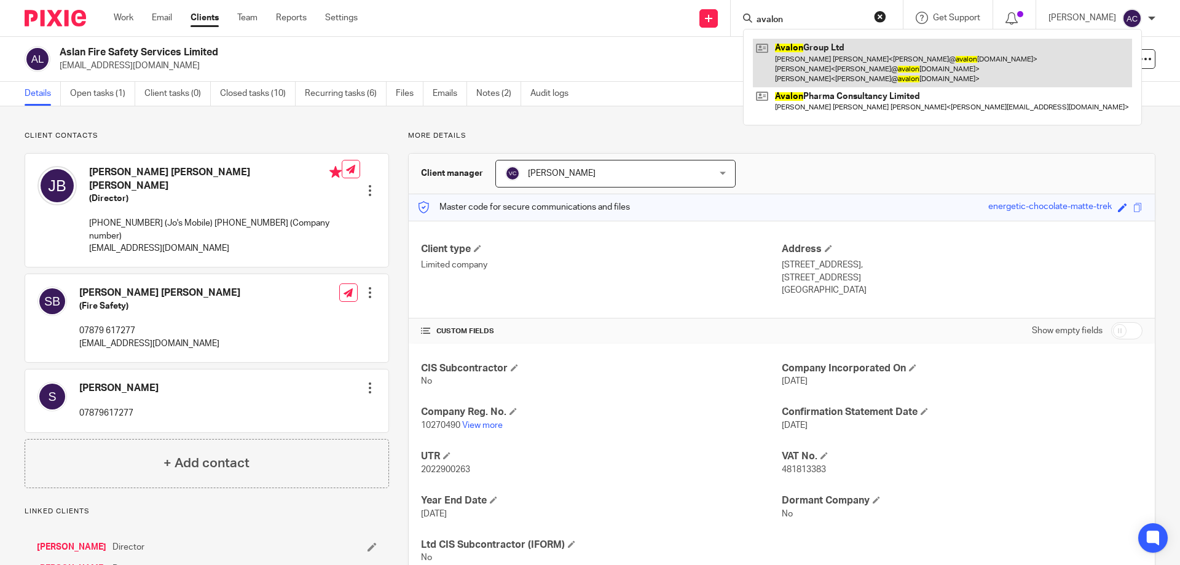
type input "avalon"
click at [908, 52] on link at bounding box center [942, 63] width 379 height 49
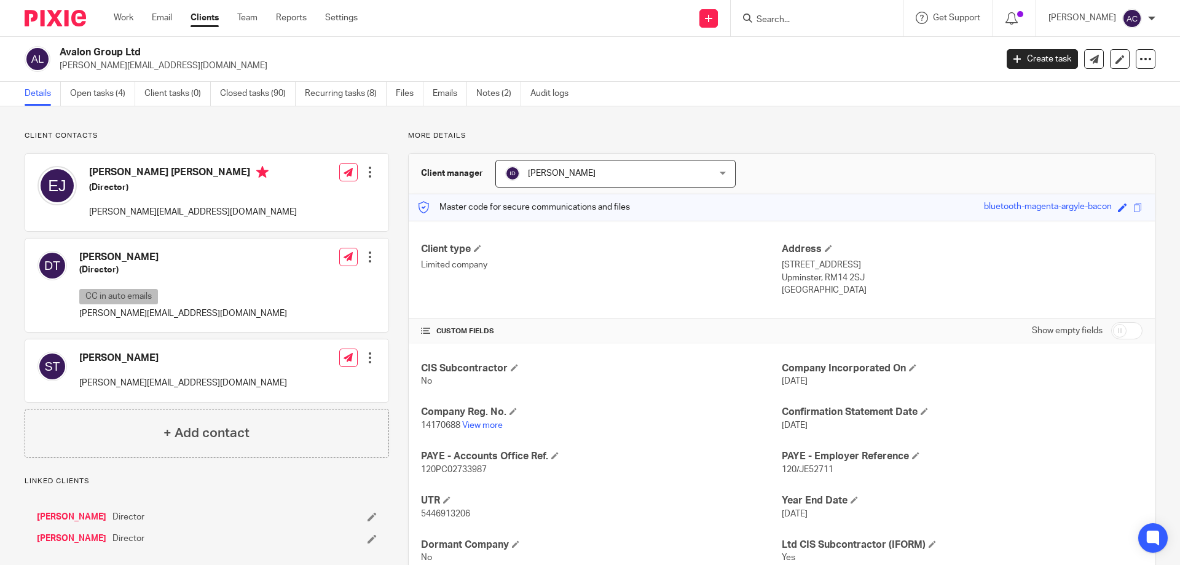
click at [846, 20] on input "Search" at bounding box center [810, 20] width 111 height 11
click at [809, 16] on input "Search" at bounding box center [810, 20] width 111 height 11
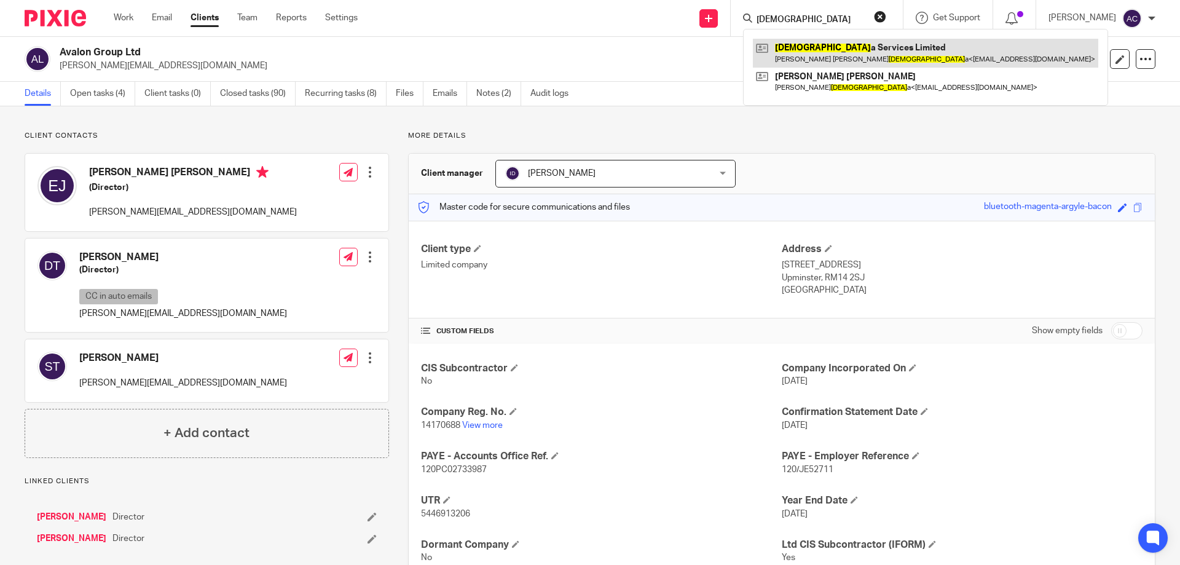
type input "asjitak"
click at [825, 57] on link at bounding box center [925, 53] width 345 height 28
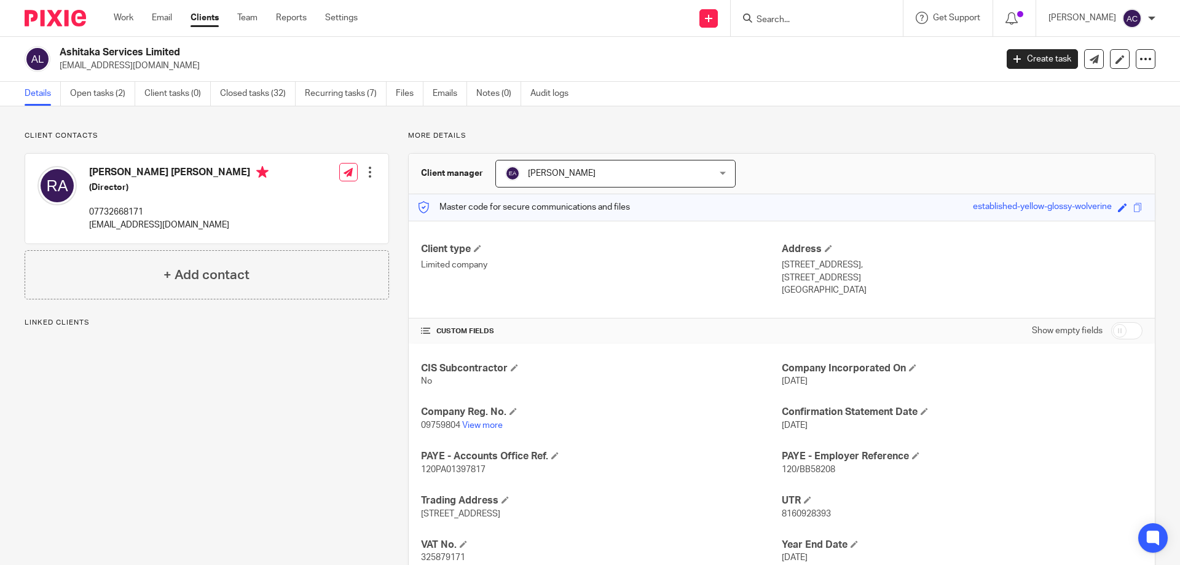
click at [853, 22] on input "Search" at bounding box center [810, 20] width 111 height 11
click at [853, 10] on form at bounding box center [820, 17] width 131 height 15
click at [830, 15] on input "Search" at bounding box center [810, 20] width 111 height 11
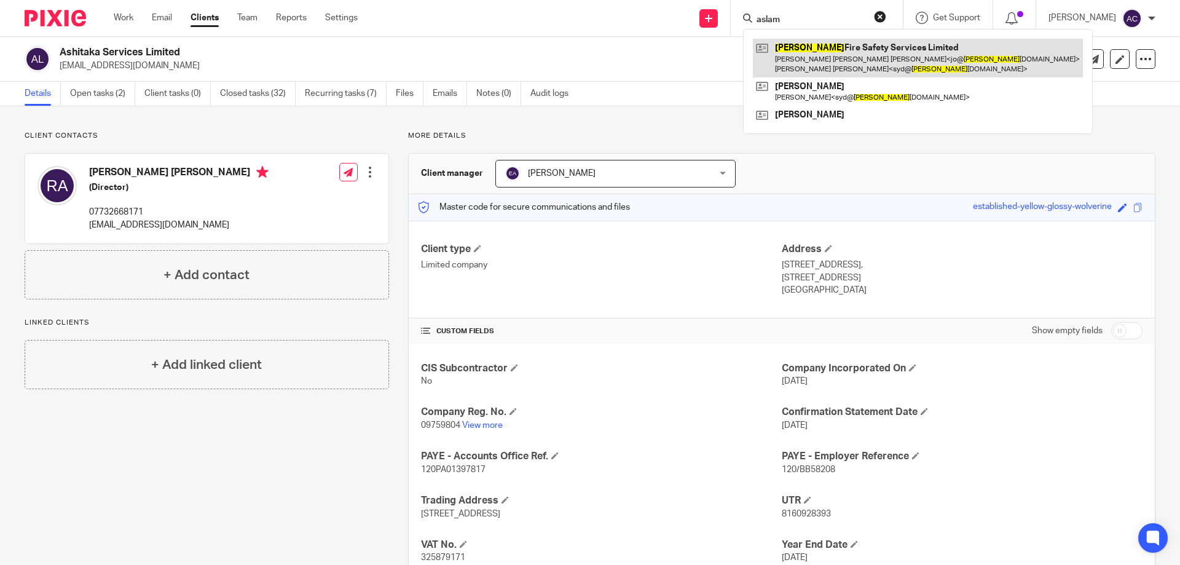
type input "aslam"
click at [829, 45] on link at bounding box center [918, 58] width 330 height 38
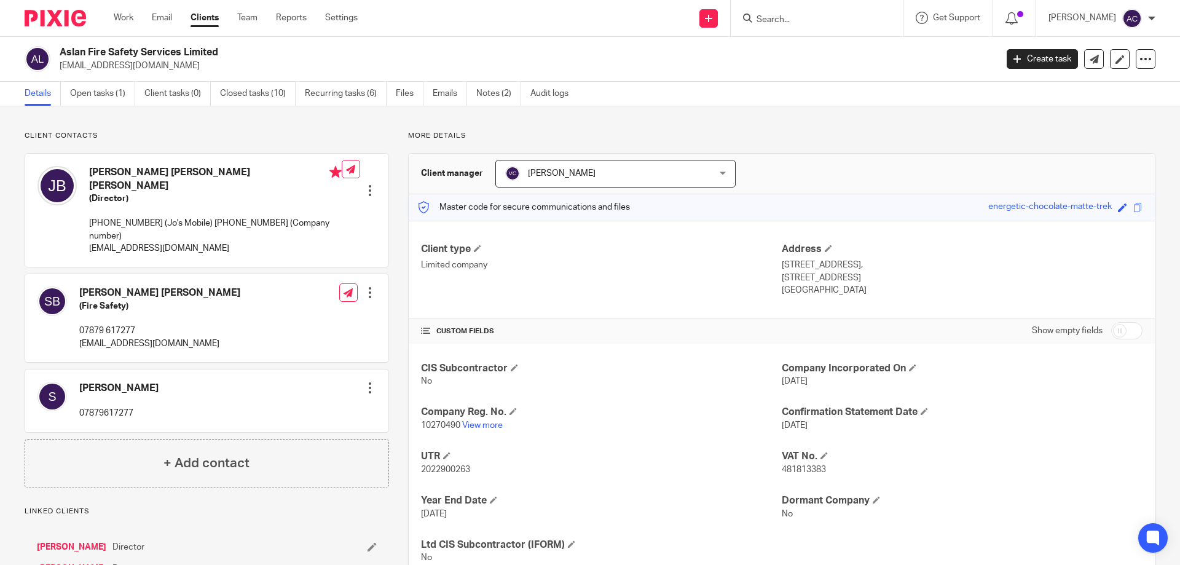
click at [781, 33] on div at bounding box center [817, 18] width 172 height 36
click at [786, 28] on div at bounding box center [817, 18] width 172 height 36
click at [797, 17] on input "Search" at bounding box center [810, 20] width 111 height 11
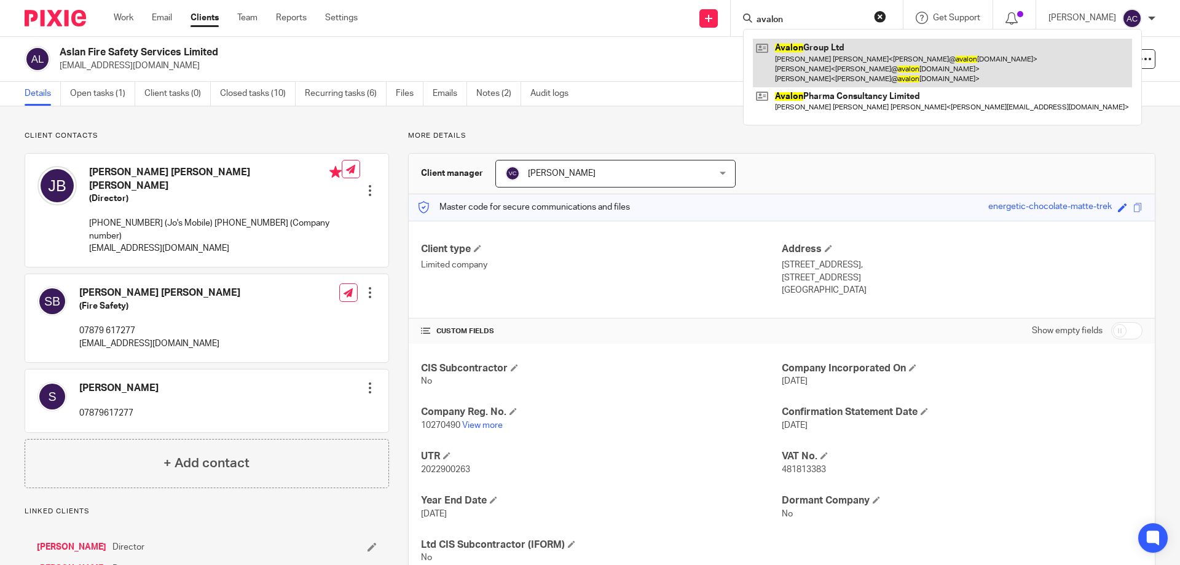
type input "avalon"
click at [827, 43] on link at bounding box center [942, 63] width 379 height 49
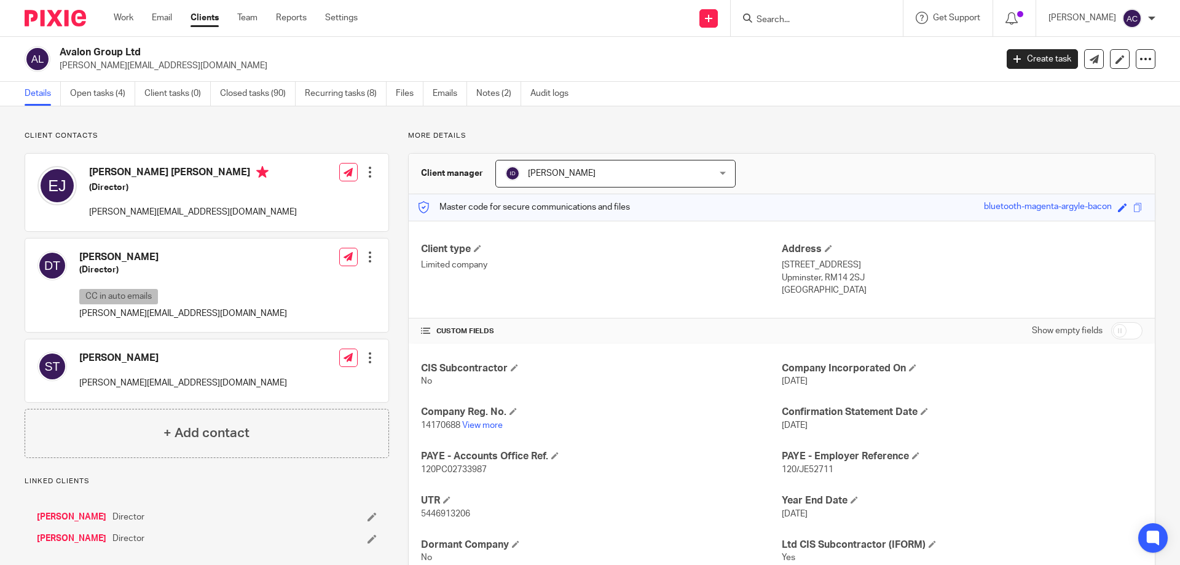
click at [842, 23] on input "Search" at bounding box center [810, 20] width 111 height 11
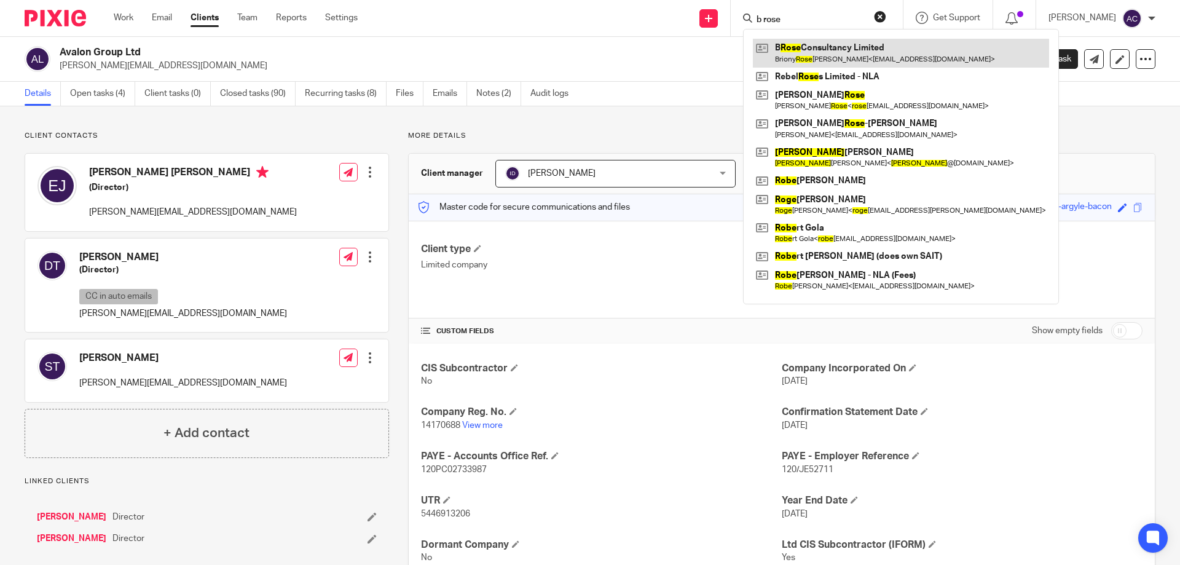
type input "b rose"
click at [832, 56] on link at bounding box center [901, 53] width 296 height 28
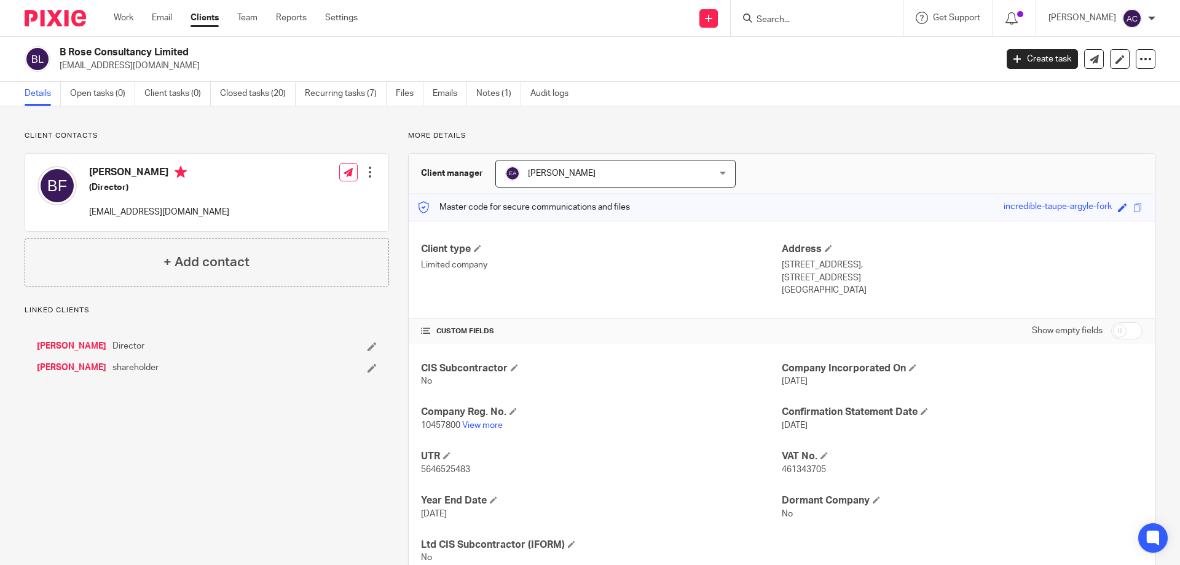
click at [815, 15] on input "Search" at bounding box center [810, 20] width 111 height 11
click at [787, 17] on input "Search" at bounding box center [810, 20] width 111 height 11
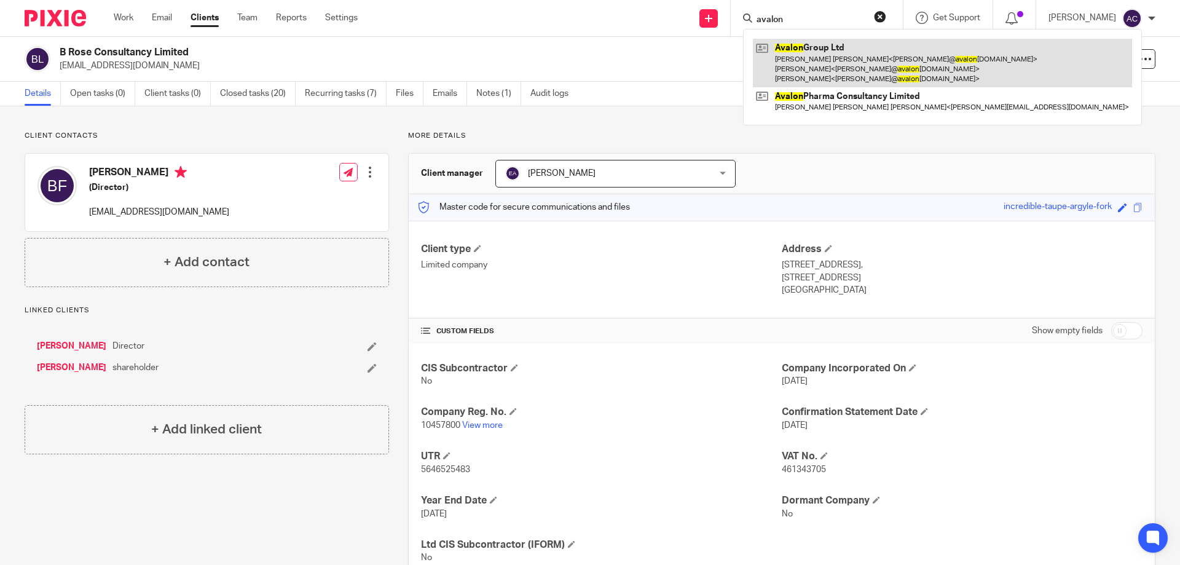
type input "avalon"
click at [776, 52] on link at bounding box center [942, 63] width 379 height 49
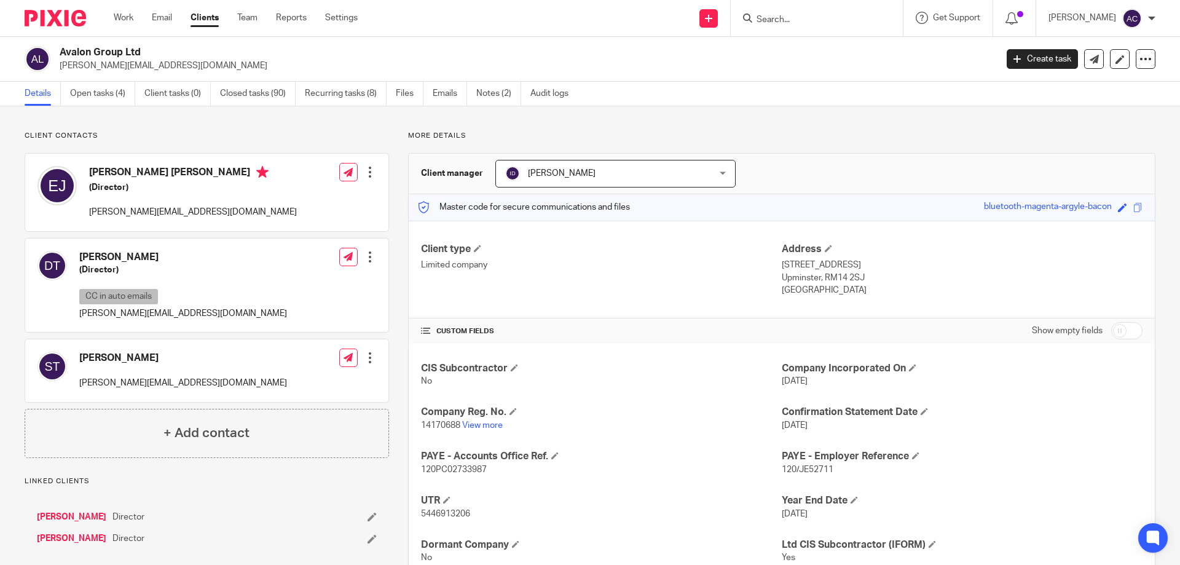
click at [814, 23] on input "Search" at bounding box center [810, 20] width 111 height 11
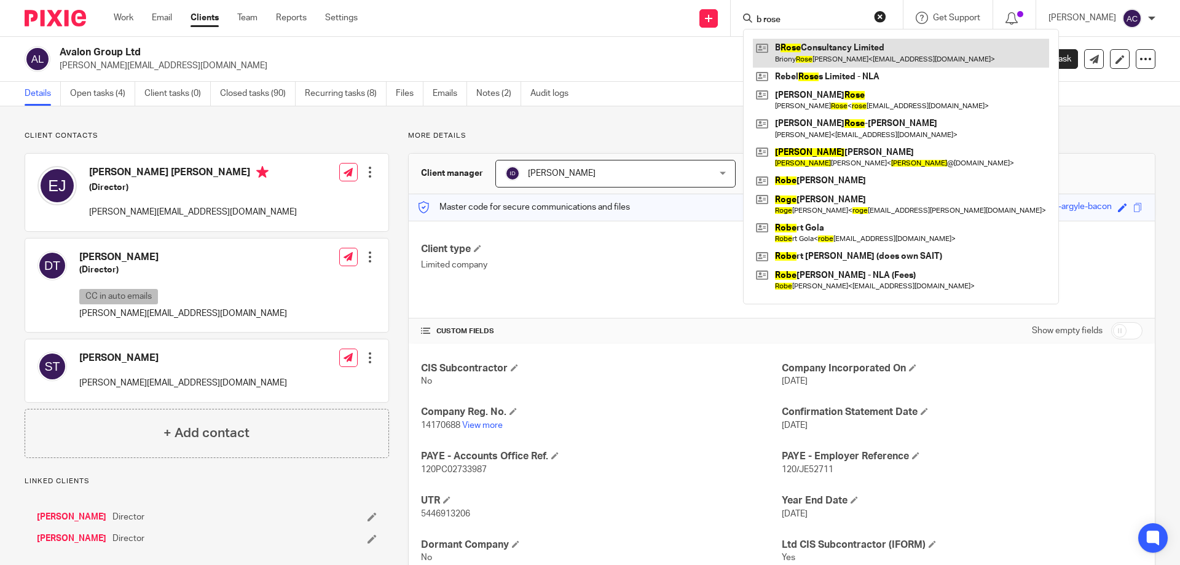
type input "b rose"
click at [805, 57] on link at bounding box center [901, 53] width 296 height 28
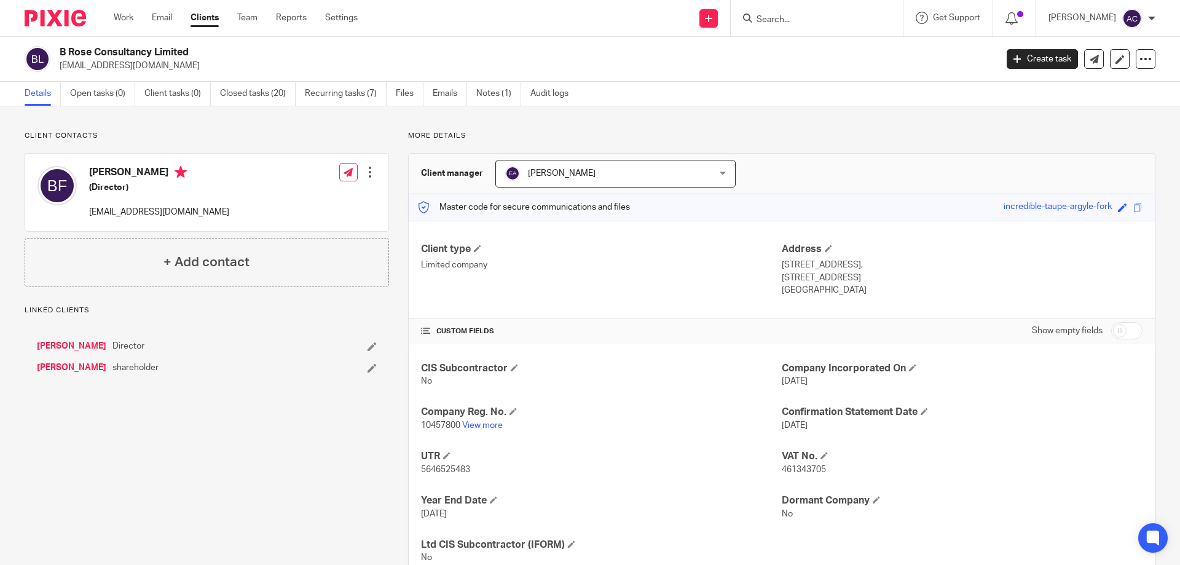
click at [824, 24] on input "Search" at bounding box center [810, 20] width 111 height 11
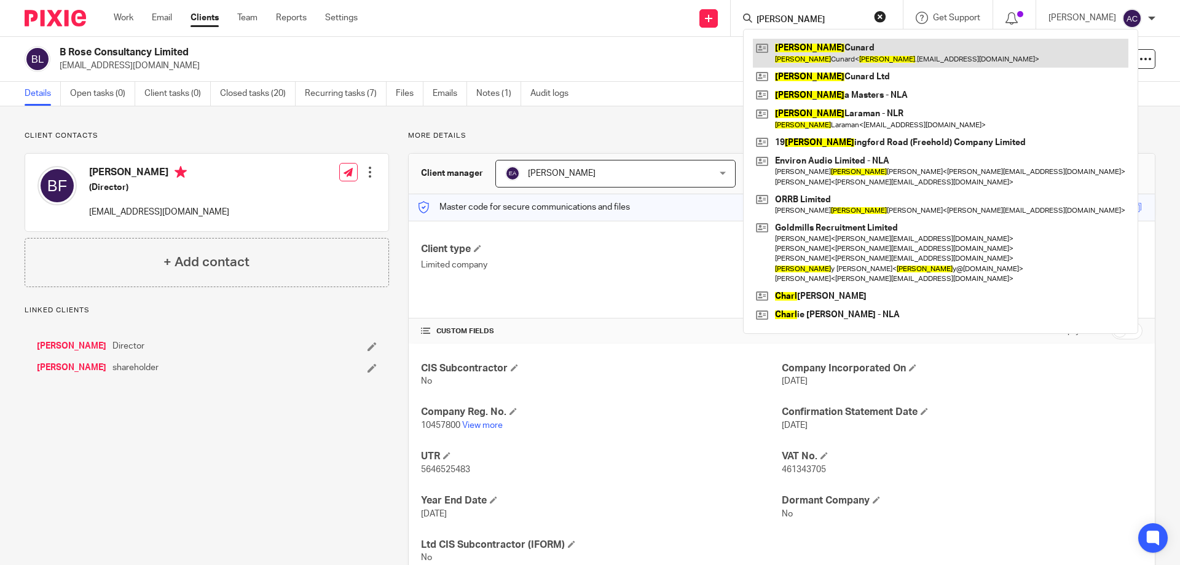
type input "carl"
click at [806, 55] on link at bounding box center [941, 53] width 376 height 28
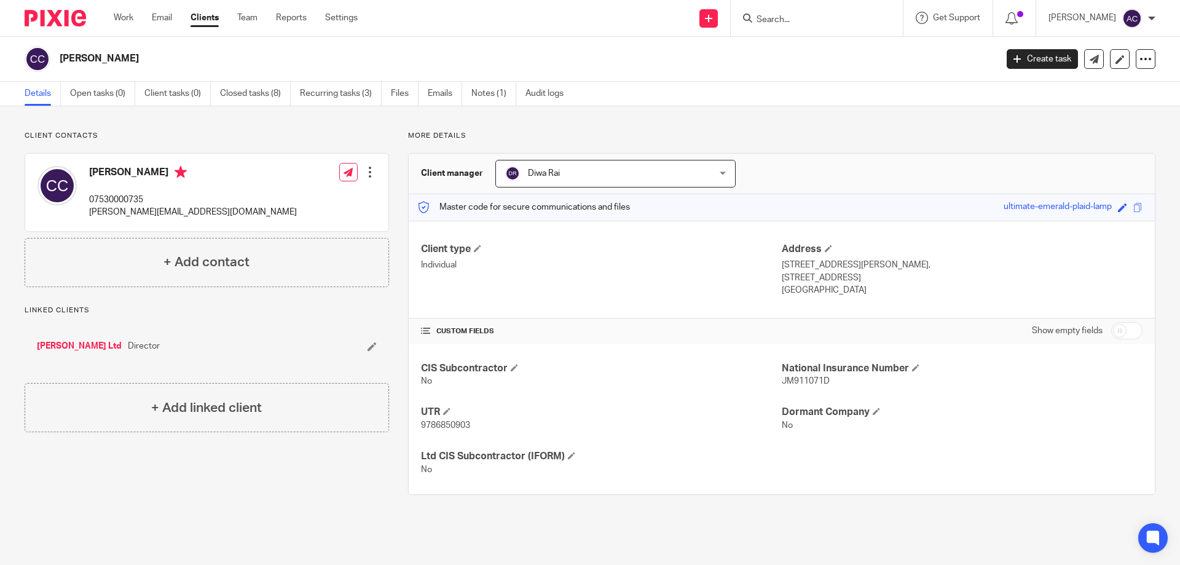
click at [796, 20] on input "Search" at bounding box center [810, 20] width 111 height 11
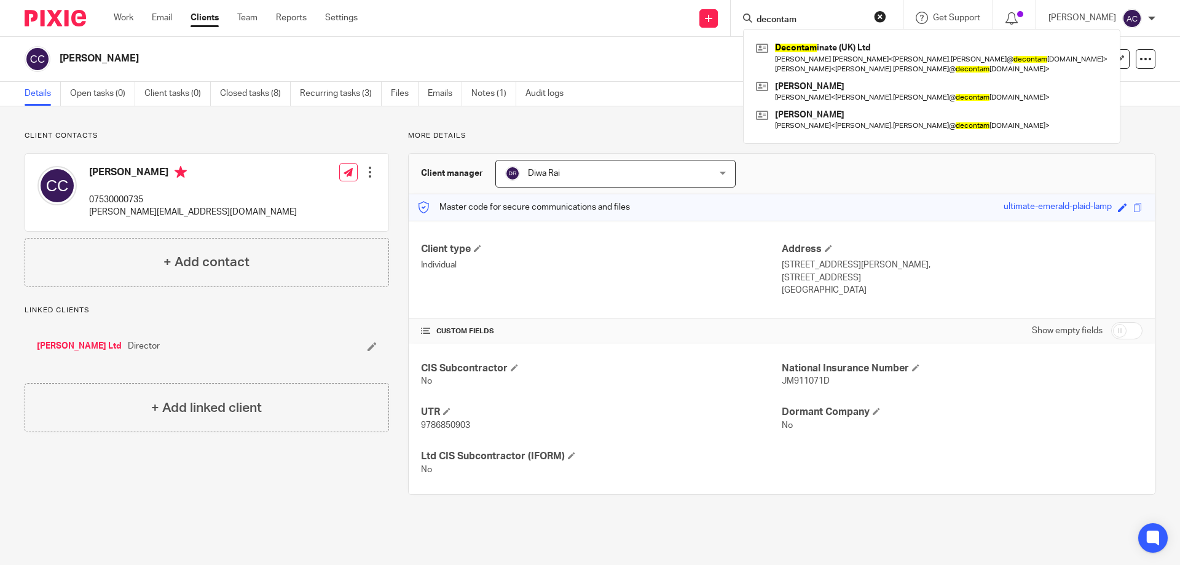
type input "decontam"
click at [73, 343] on link "Carl Cunard Ltd" at bounding box center [79, 346] width 85 height 12
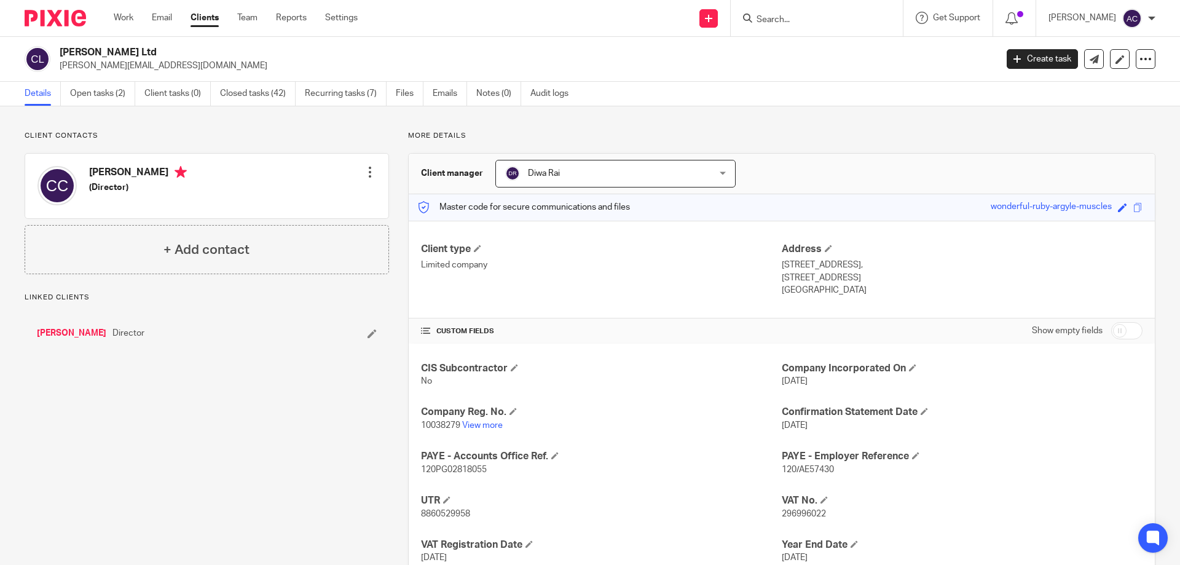
click at [787, 22] on input "Search" at bounding box center [810, 20] width 111 height 11
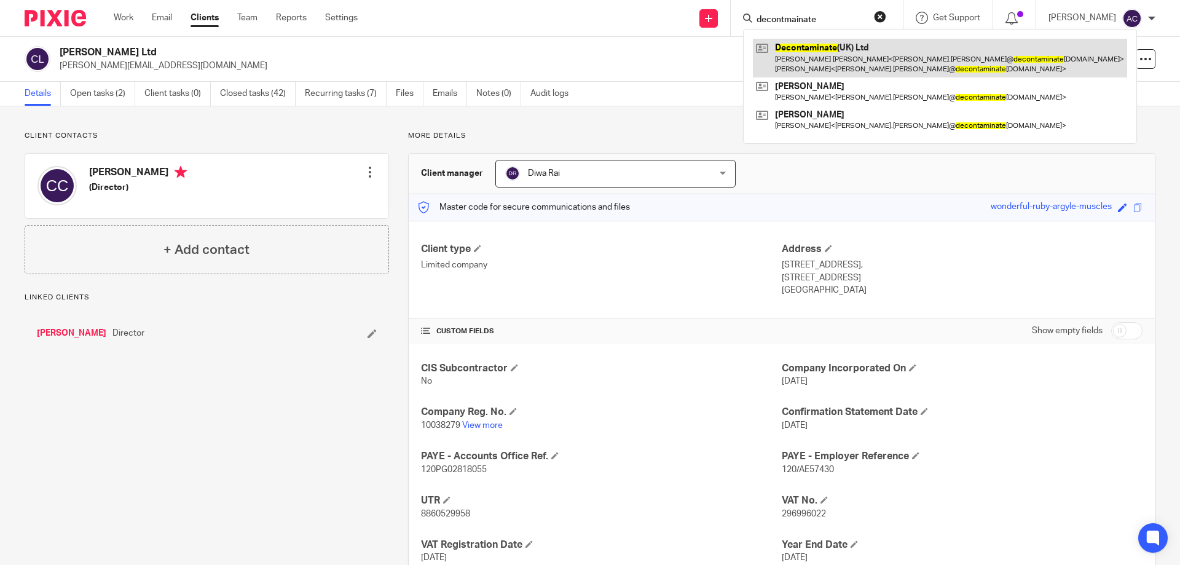
type input "decontmainate"
click at [832, 60] on link at bounding box center [940, 58] width 374 height 38
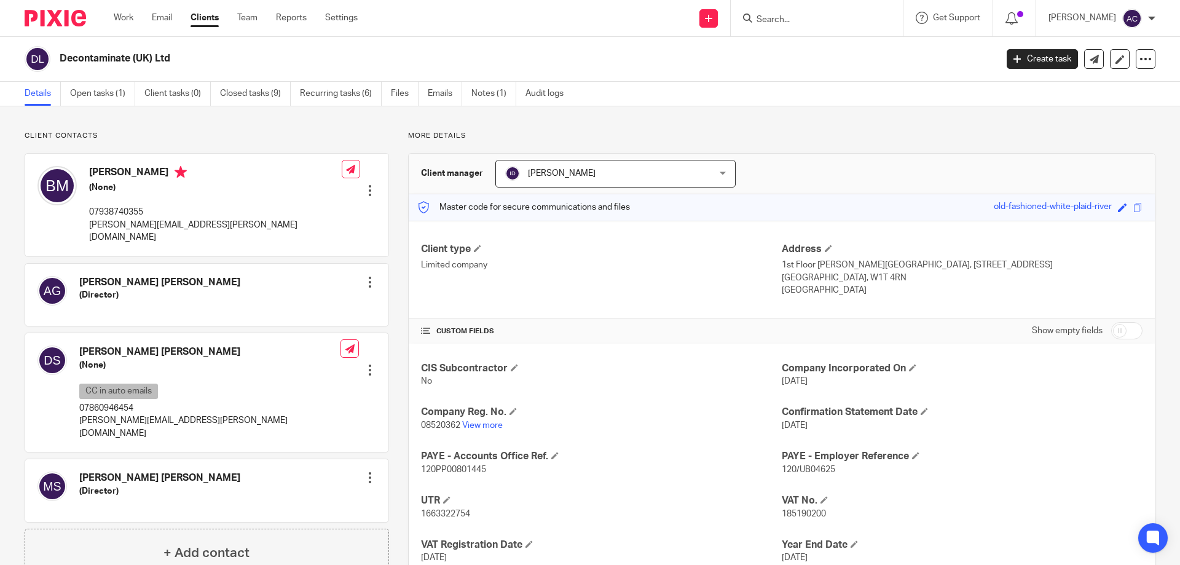
click at [811, 17] on input "Search" at bounding box center [810, 20] width 111 height 11
click at [808, 21] on input "Search" at bounding box center [810, 20] width 111 height 11
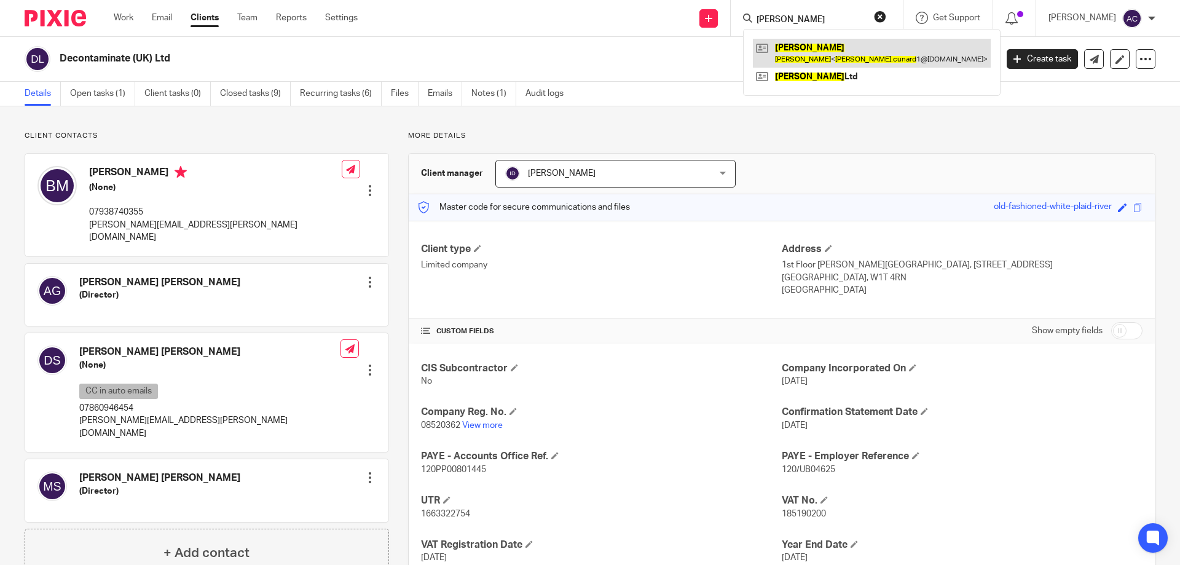
type input "carl cunard"
click at [803, 53] on link at bounding box center [872, 53] width 238 height 28
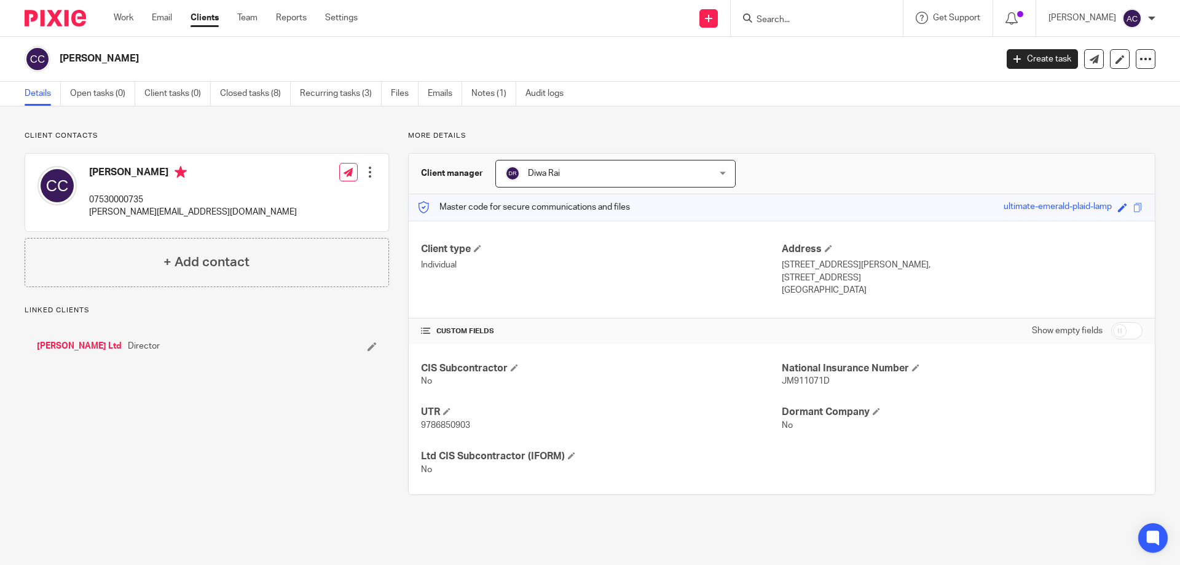
click at [74, 345] on link "[PERSON_NAME] Ltd" at bounding box center [79, 346] width 85 height 12
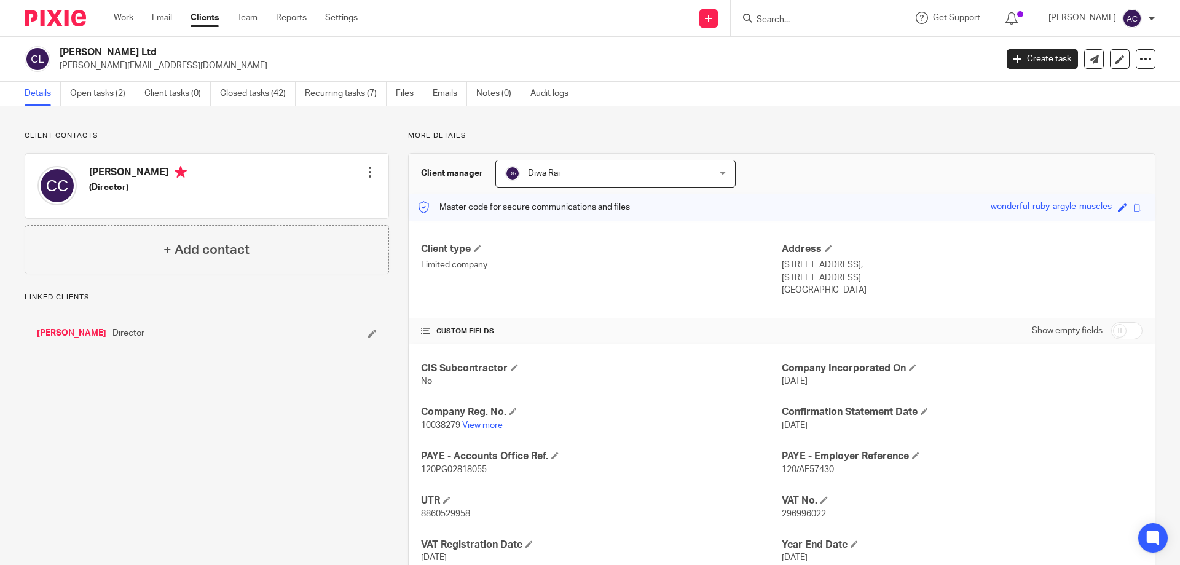
click at [791, 28] on div at bounding box center [817, 18] width 172 height 36
click at [804, 20] on input "Search" at bounding box center [810, 20] width 111 height 11
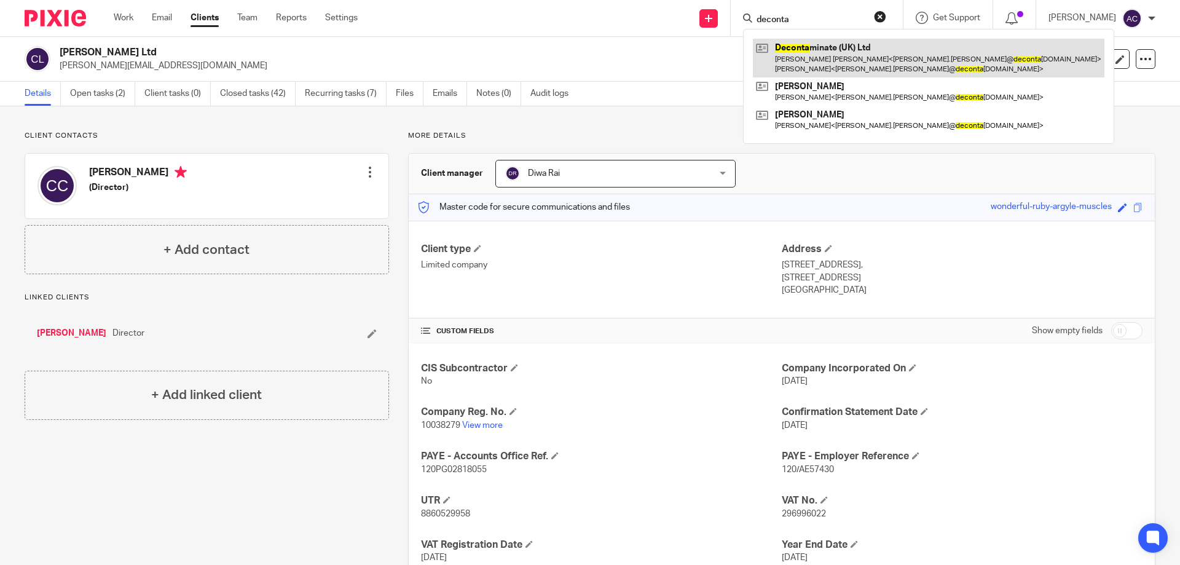
type input "deconta"
click at [833, 56] on link at bounding box center [929, 58] width 352 height 38
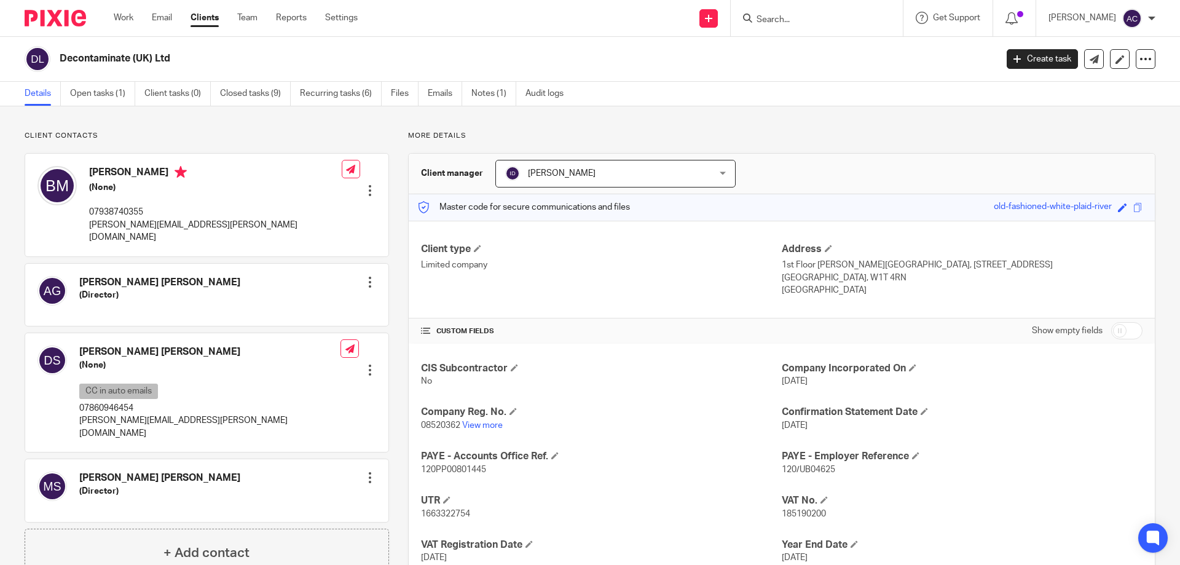
click at [825, 27] on div at bounding box center [817, 18] width 172 height 36
click at [828, 22] on input "Search" at bounding box center [810, 20] width 111 height 11
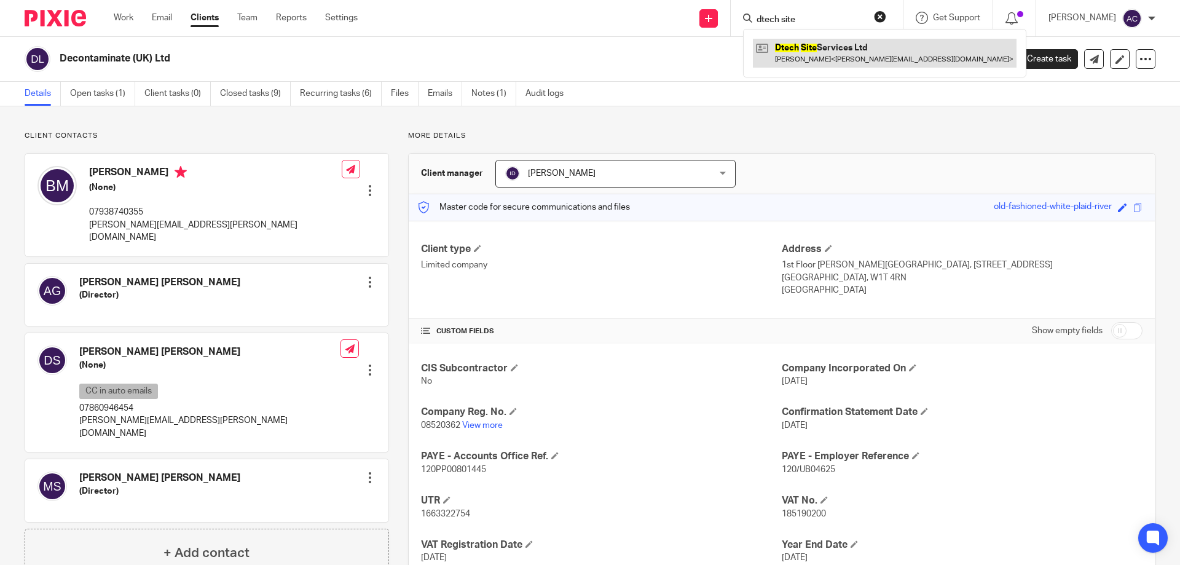
type input "dtech site"
click at [789, 55] on link at bounding box center [885, 53] width 264 height 28
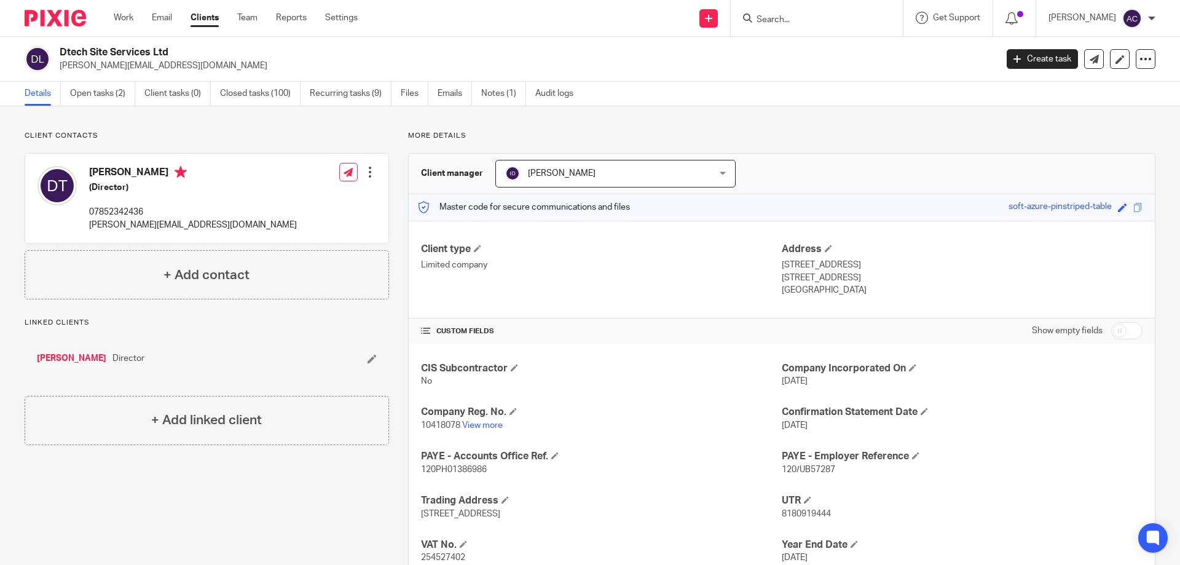
click at [817, 18] on input "Search" at bounding box center [810, 20] width 111 height 11
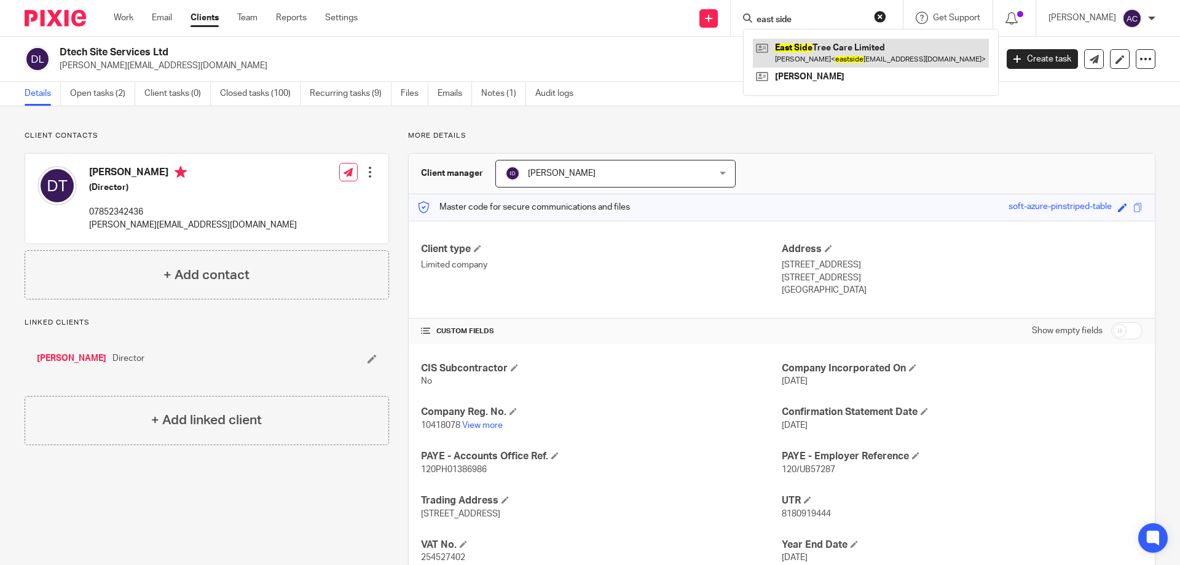
type input "east side"
click at [819, 57] on link at bounding box center [871, 53] width 236 height 28
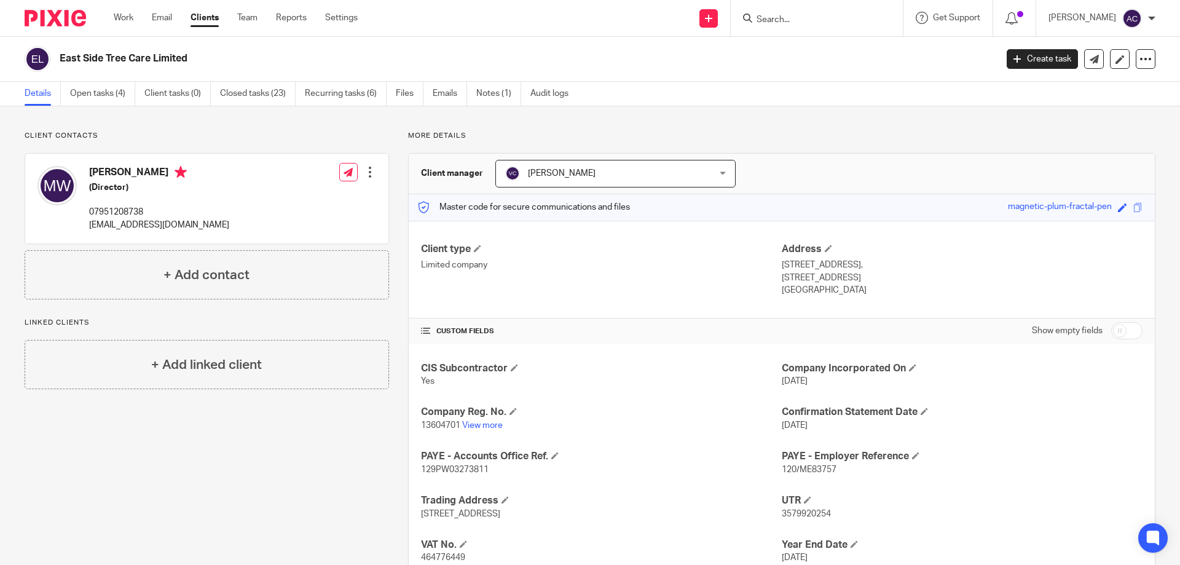
click at [803, 18] on input "Search" at bounding box center [810, 20] width 111 height 11
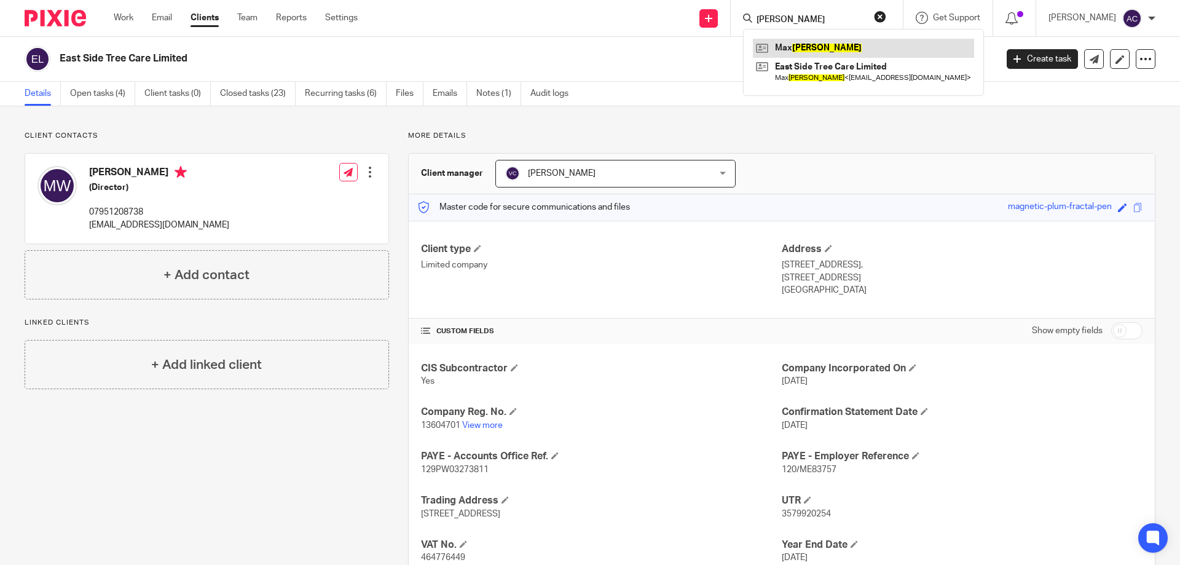
type input "wilkins"
click at [794, 49] on link at bounding box center [863, 48] width 221 height 18
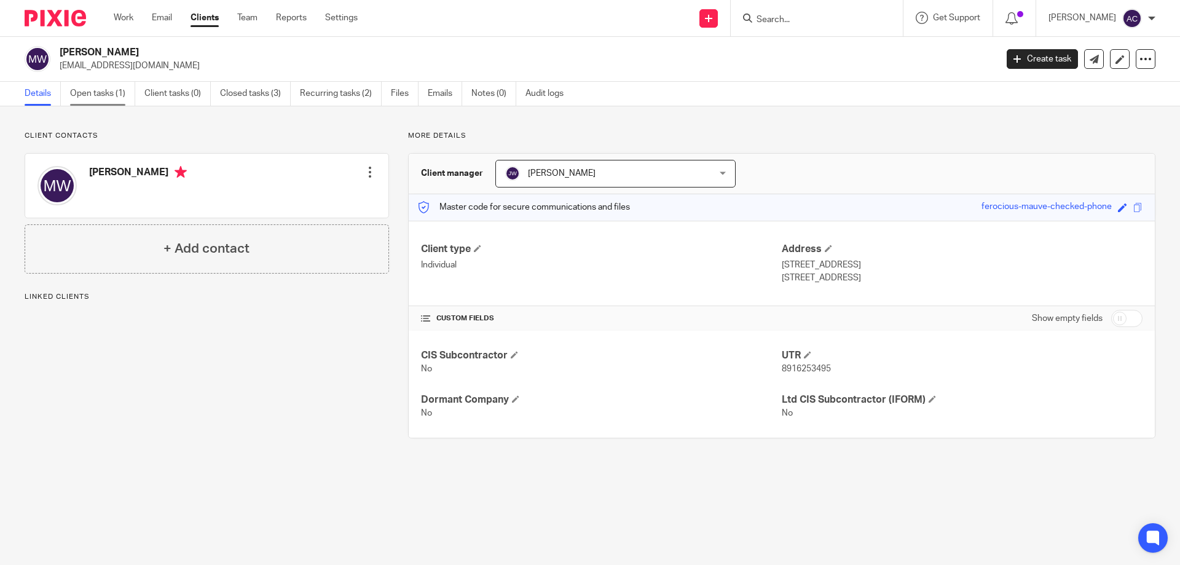
click at [114, 100] on link "Open tasks (1)" at bounding box center [102, 94] width 65 height 24
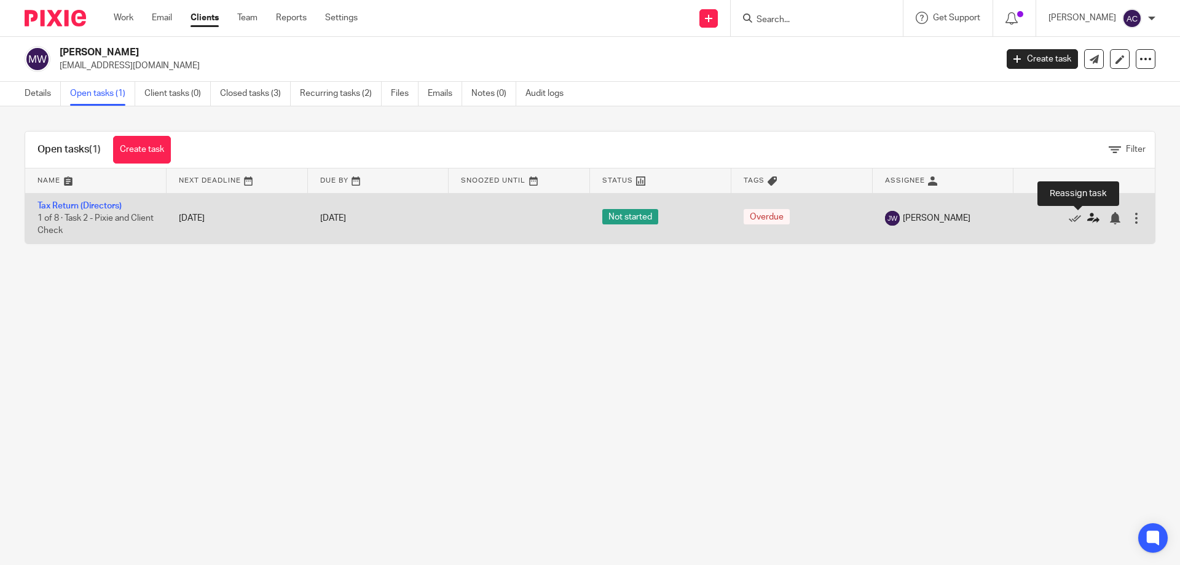
click at [1087, 218] on icon at bounding box center [1093, 218] width 12 height 12
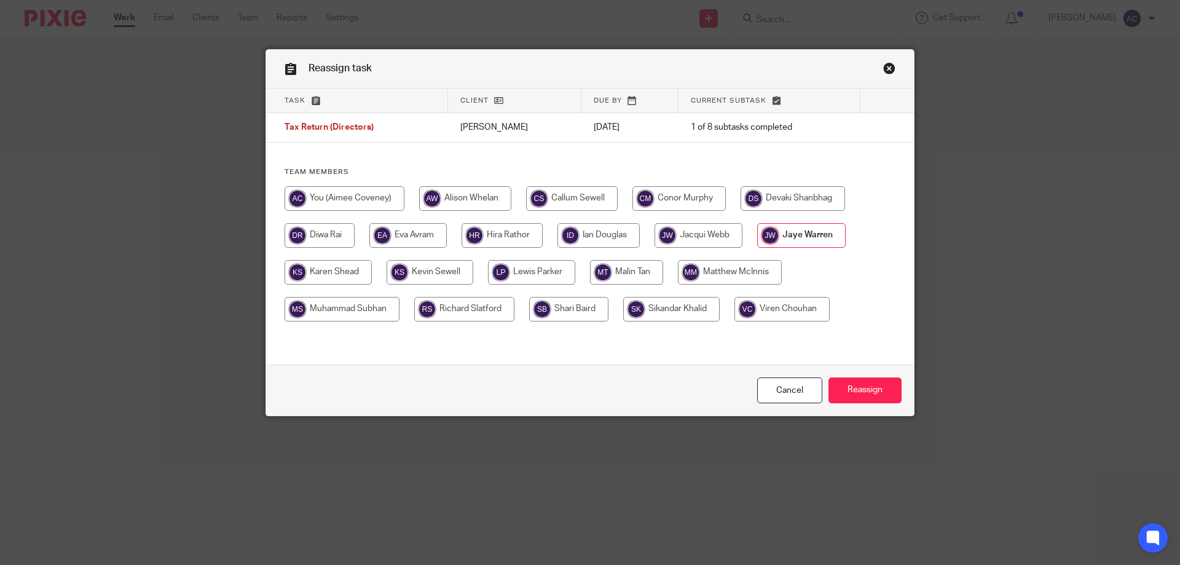
click at [790, 307] on input "radio" at bounding box center [782, 309] width 95 height 25
radio input "true"
click at [865, 388] on input "Reassign" at bounding box center [865, 390] width 73 height 26
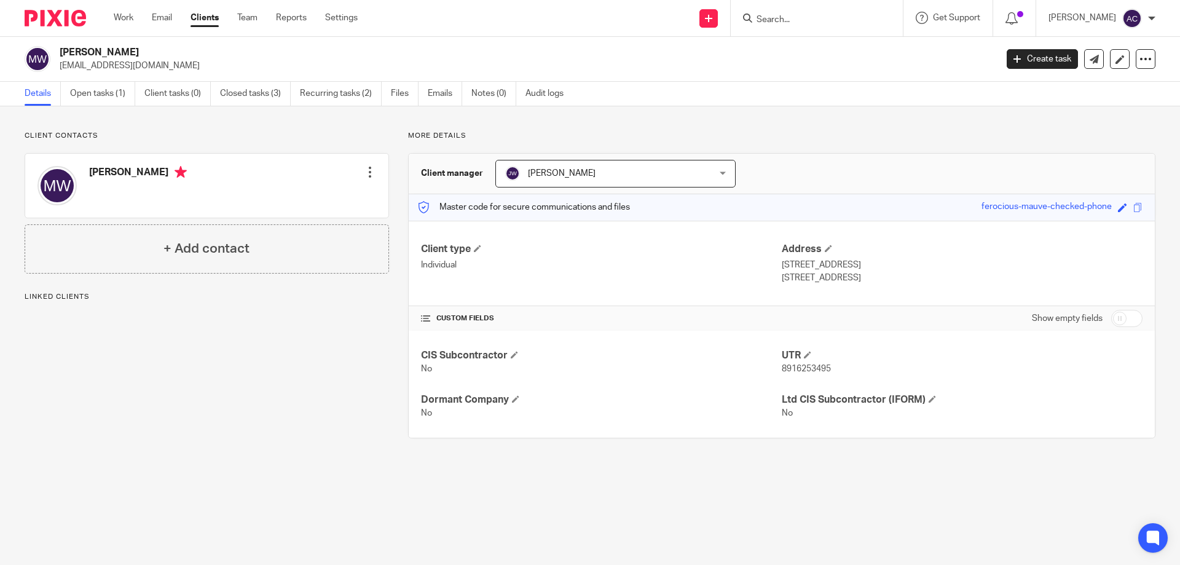
click at [574, 176] on span "[PERSON_NAME]" at bounding box center [597, 173] width 184 height 26
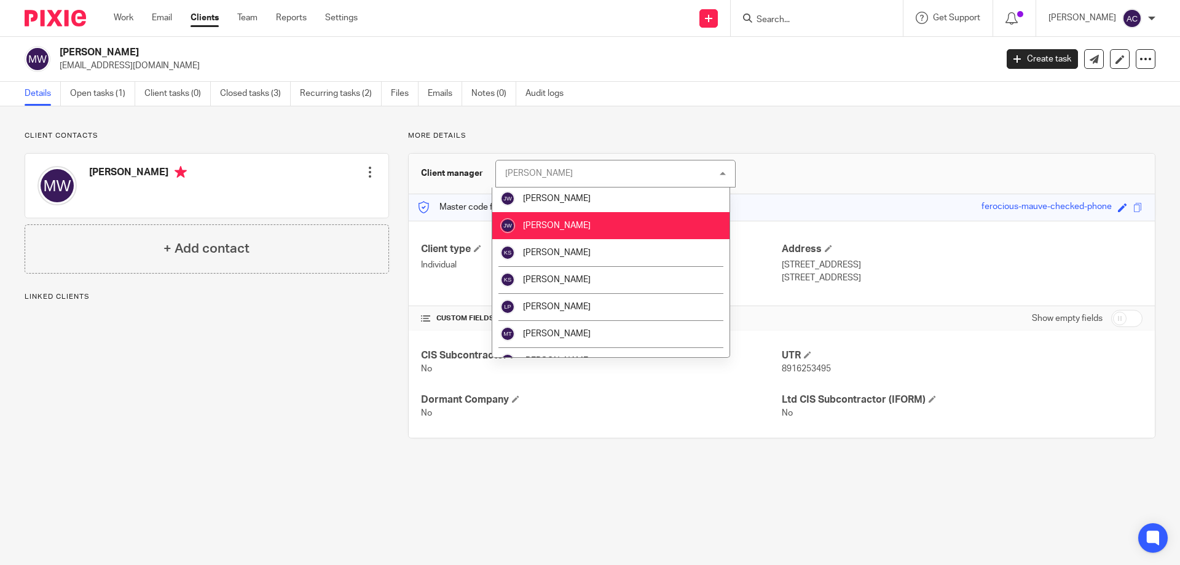
scroll to position [398, 0]
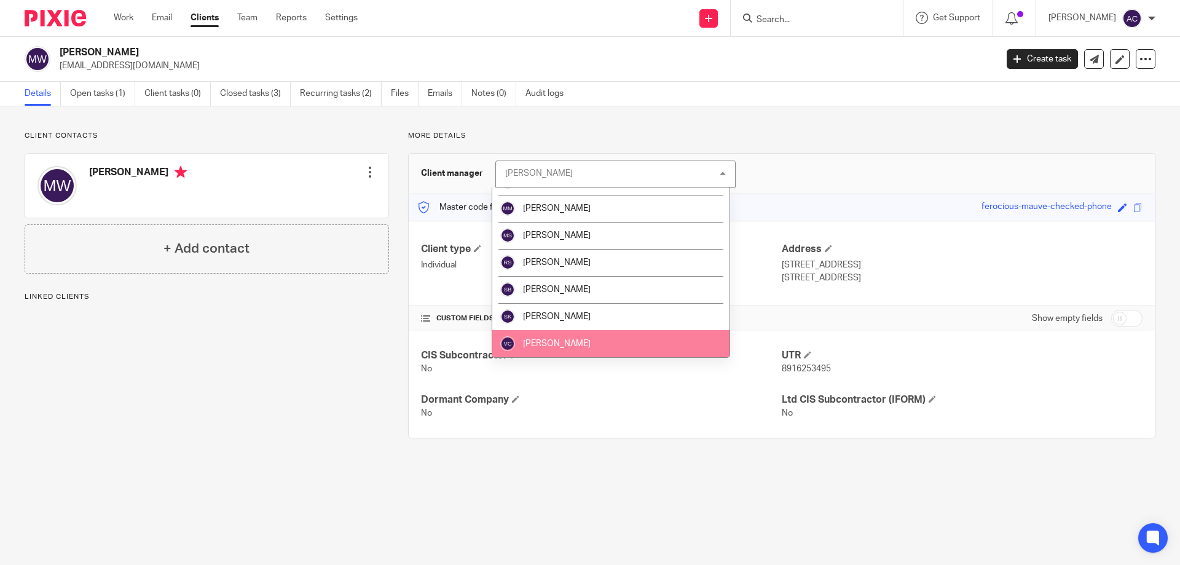
click at [569, 342] on span "[PERSON_NAME]" at bounding box center [557, 343] width 68 height 9
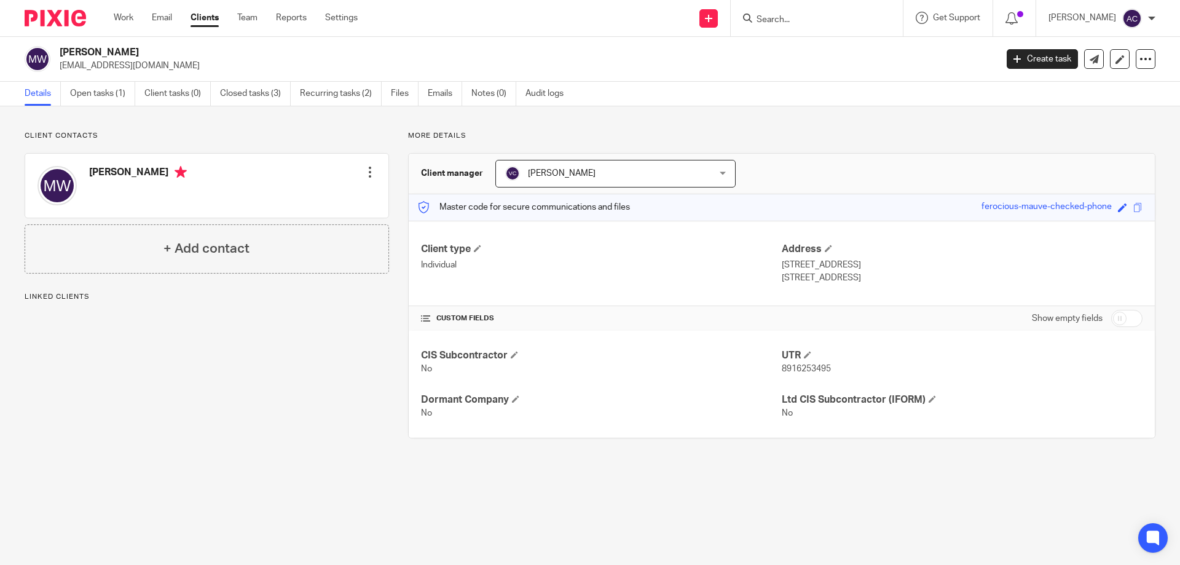
click at [793, 22] on input "Search" at bounding box center [810, 20] width 111 height 11
click at [793, 22] on div "Client updated." at bounding box center [879, 35] width 578 height 47
click at [794, 22] on div "Client updated." at bounding box center [879, 35] width 578 height 47
click at [776, 22] on div "Client updated." at bounding box center [879, 35] width 578 height 47
click at [806, 123] on div "Client contacts [PERSON_NAME] Edit contact Create client from contact Export da…" at bounding box center [590, 284] width 1180 height 356
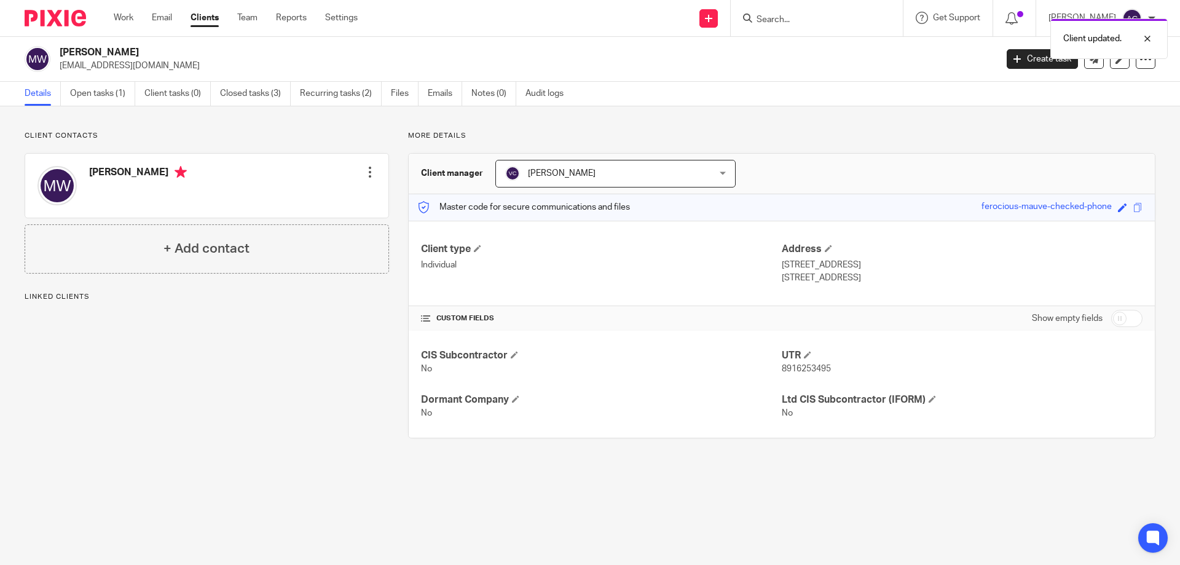
click at [794, 25] on div "Client updated." at bounding box center [879, 35] width 578 height 47
click at [786, 18] on div "Client updated." at bounding box center [879, 35] width 578 height 47
click at [803, 27] on div at bounding box center [817, 18] width 172 height 36
click at [787, 15] on input "Search" at bounding box center [810, 20] width 111 height 11
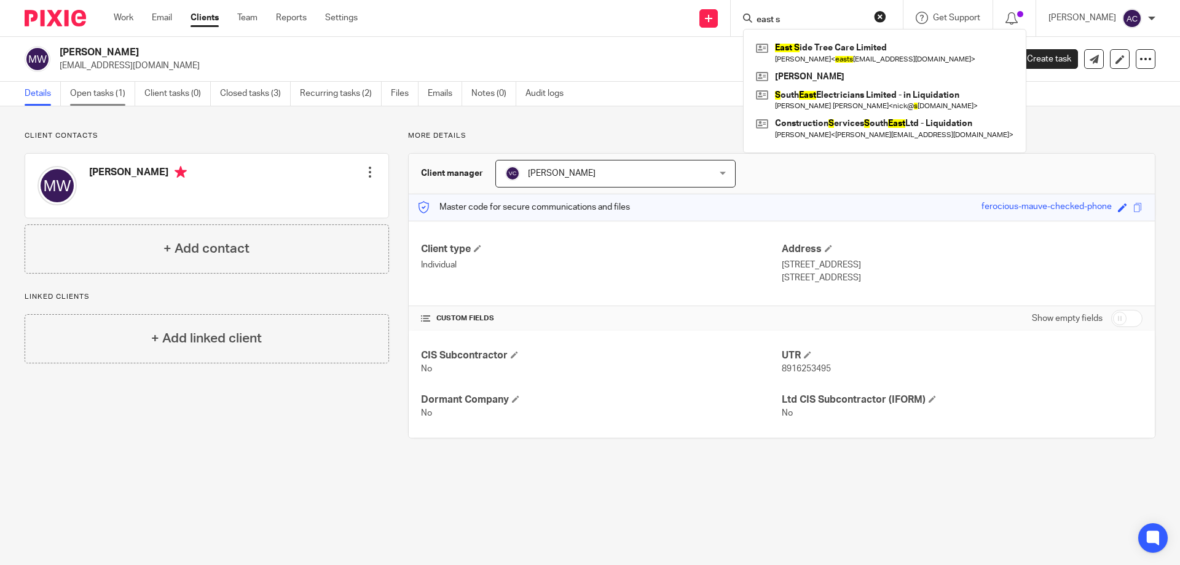
type input "east s"
click at [111, 93] on link "Open tasks (1)" at bounding box center [102, 94] width 65 height 24
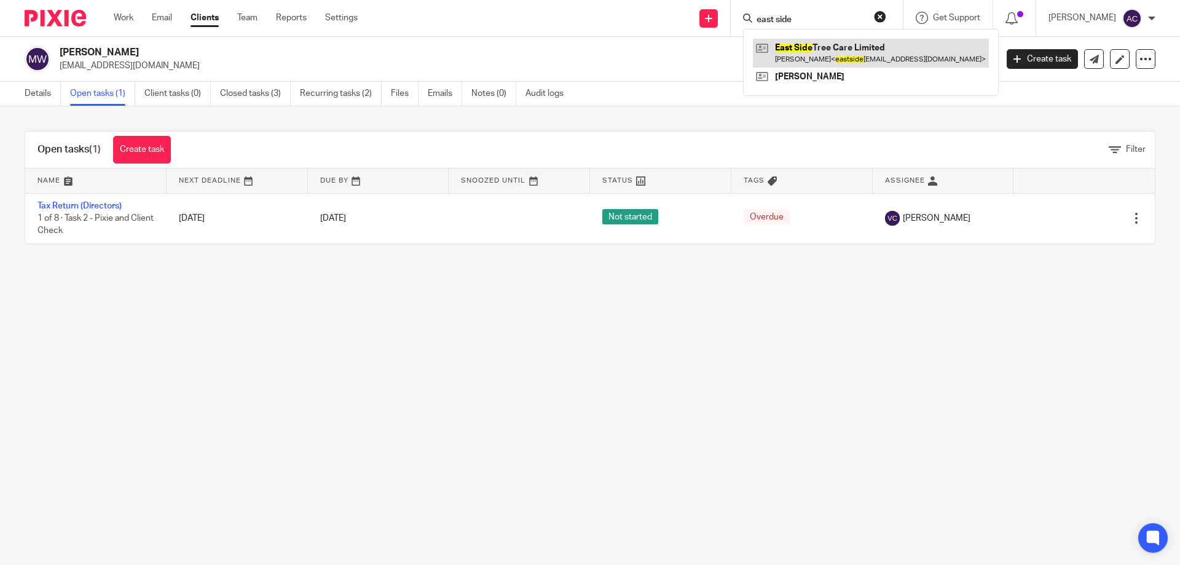
type input "east side"
click at [803, 44] on link at bounding box center [871, 53] width 236 height 28
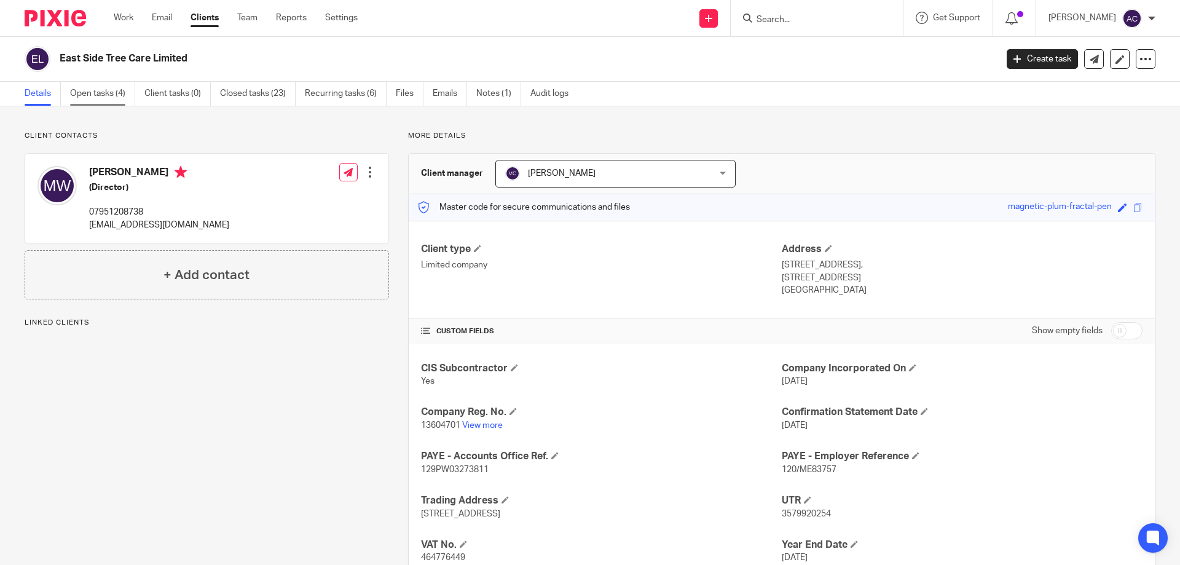
click at [103, 101] on link "Open tasks (4)" at bounding box center [102, 94] width 65 height 24
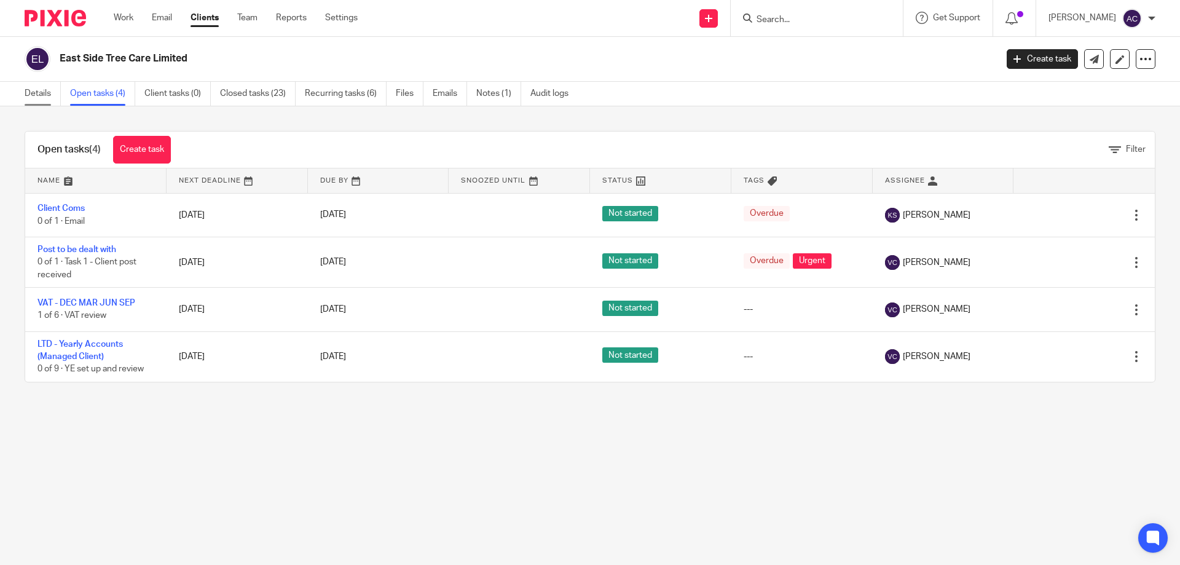
click at [40, 89] on link "Details" at bounding box center [43, 94] width 36 height 24
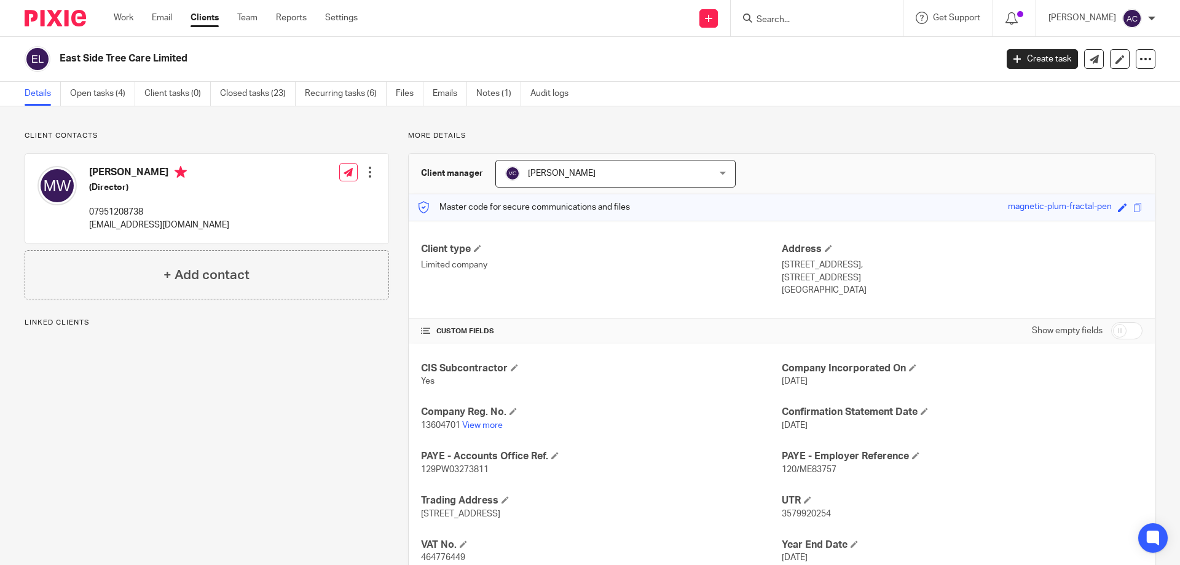
click at [687, 292] on div "Client type Limited company" at bounding box center [601, 270] width 361 height 54
click at [89, 92] on link "Open tasks (4)" at bounding box center [102, 94] width 65 height 24
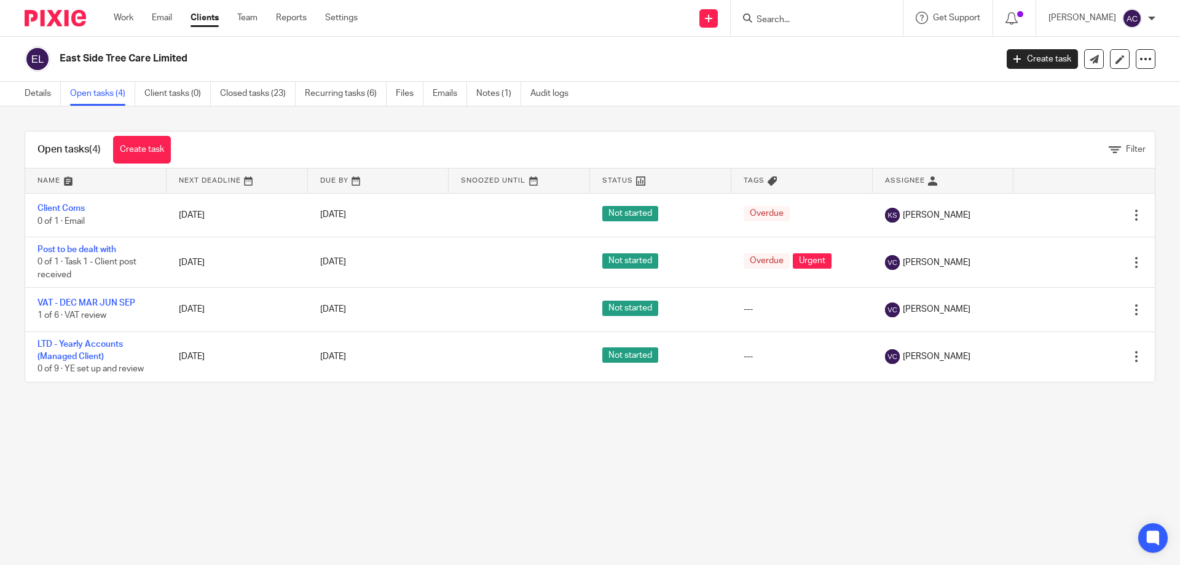
click at [47, 98] on link "Details" at bounding box center [43, 94] width 36 height 24
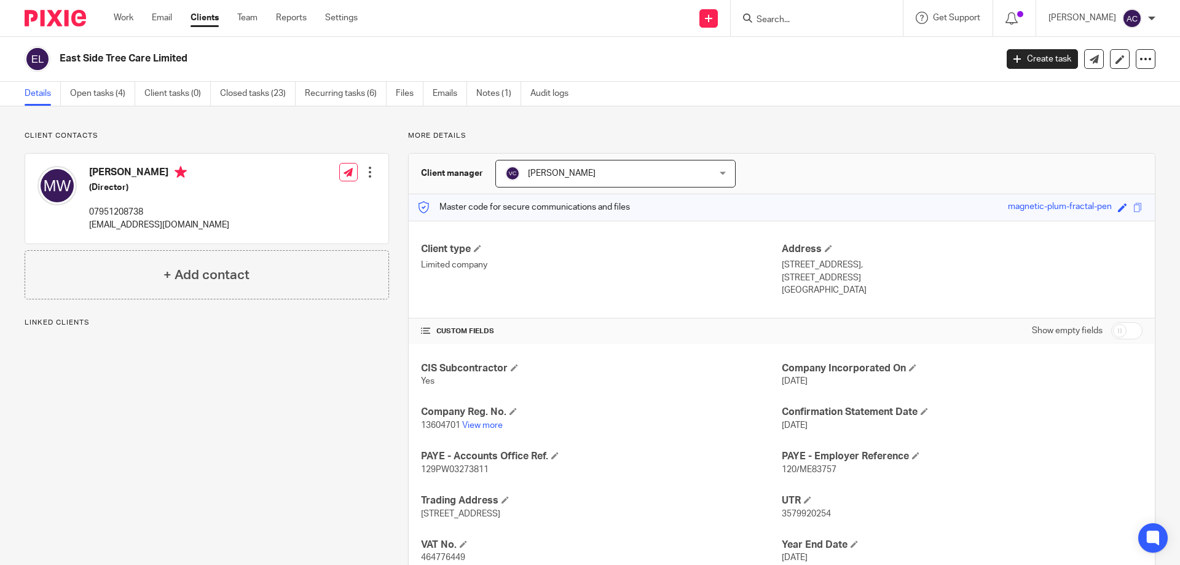
drag, startPoint x: 103, startPoint y: 322, endPoint x: 82, endPoint y: 336, distance: 25.4
click at [103, 322] on p "Linked clients" at bounding box center [207, 323] width 364 height 10
click at [68, 316] on div "Client contacts [PERSON_NAME] (Director) 07951208738 [EMAIL_ADDRESS][DOMAIN_NAM…" at bounding box center [198, 379] width 384 height 496
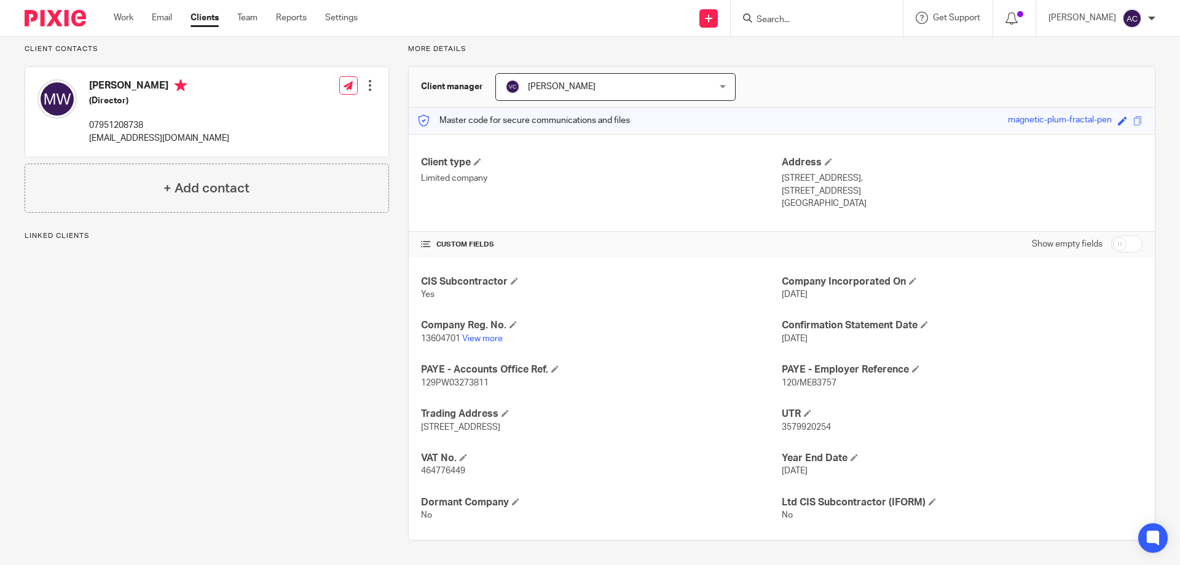
click at [53, 240] on p "Linked clients" at bounding box center [207, 236] width 364 height 10
click at [254, 278] on h4 "+ Add linked client" at bounding box center [206, 278] width 111 height 19
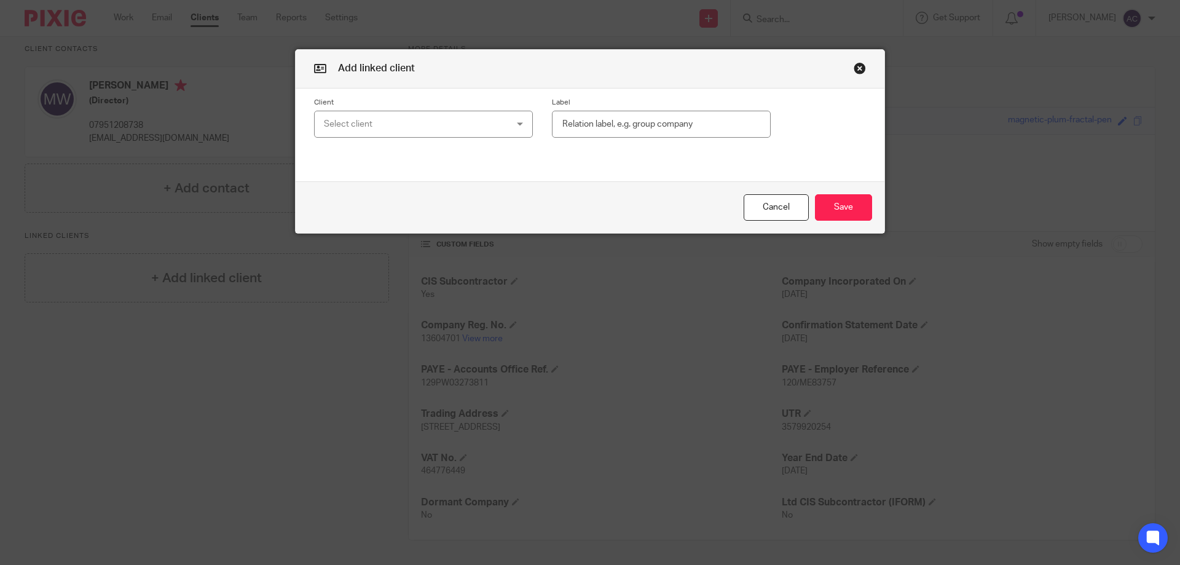
click at [510, 128] on div "Select client" at bounding box center [423, 125] width 219 height 28
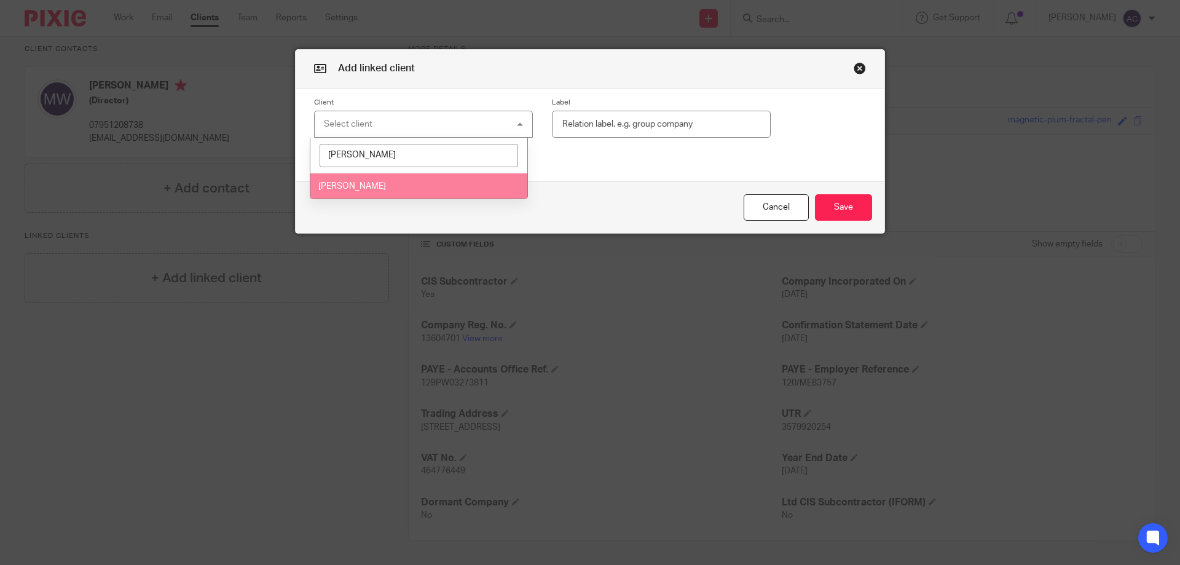
type input "max w"
click at [348, 184] on span "Max Wilkins" at bounding box center [352, 186] width 68 height 9
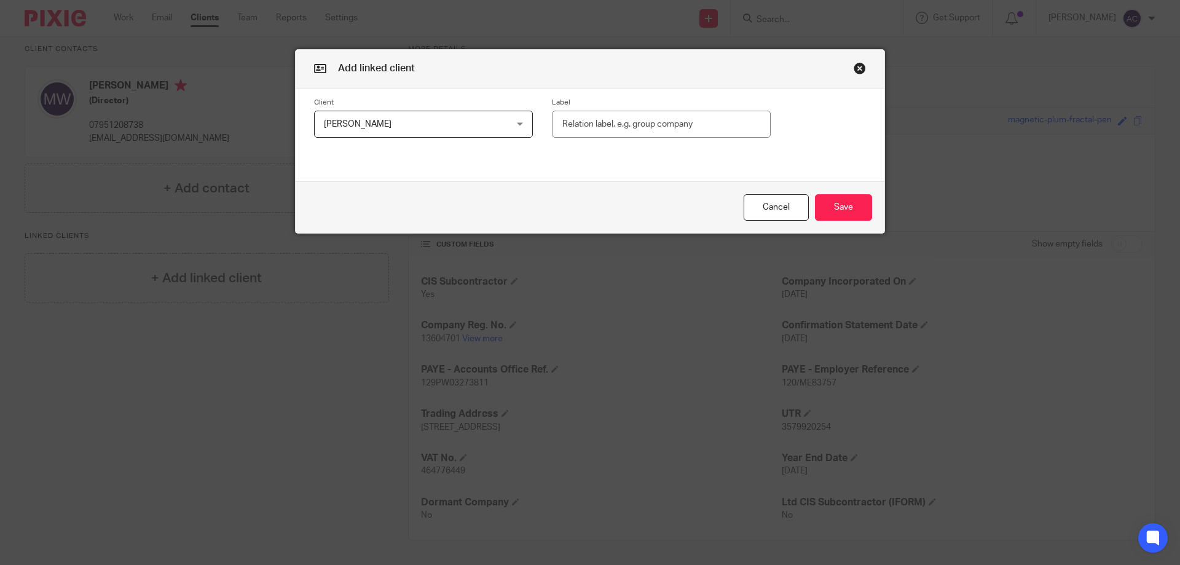
click at [644, 121] on input "text" at bounding box center [661, 125] width 219 height 28
type input "Director"
click at [851, 220] on button "Save" at bounding box center [843, 207] width 57 height 26
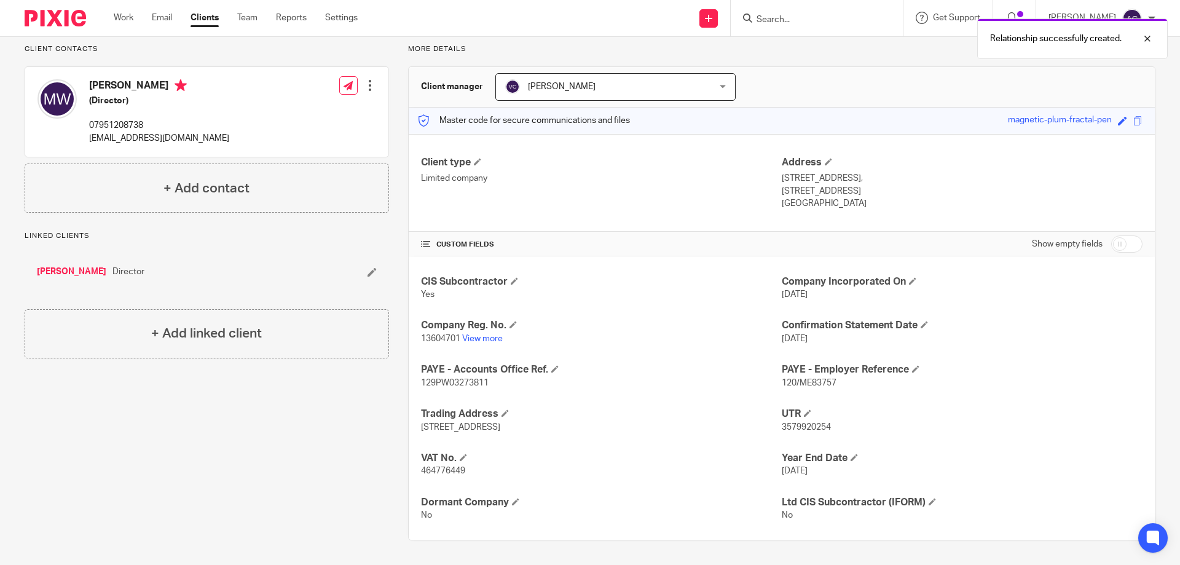
scroll to position [0, 0]
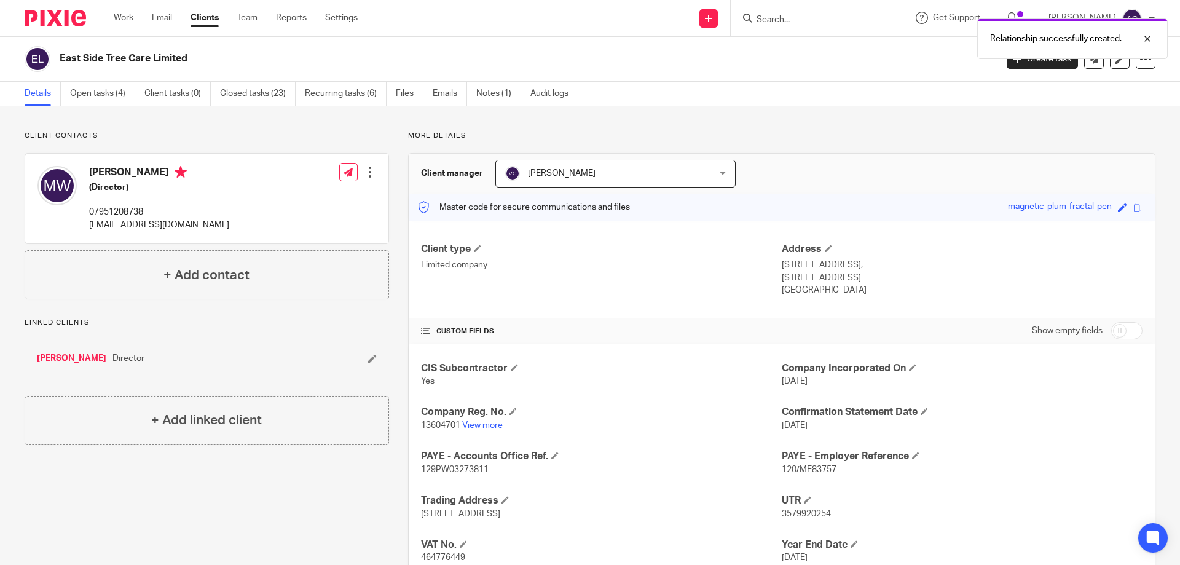
click at [801, 18] on div "Relationship successfully created." at bounding box center [879, 35] width 578 height 47
click at [812, 22] on div "Relationship successfully created." at bounding box center [879, 35] width 578 height 47
drag, startPoint x: 776, startPoint y: 26, endPoint x: 782, endPoint y: 21, distance: 7.4
click at [781, 22] on div at bounding box center [817, 18] width 172 height 36
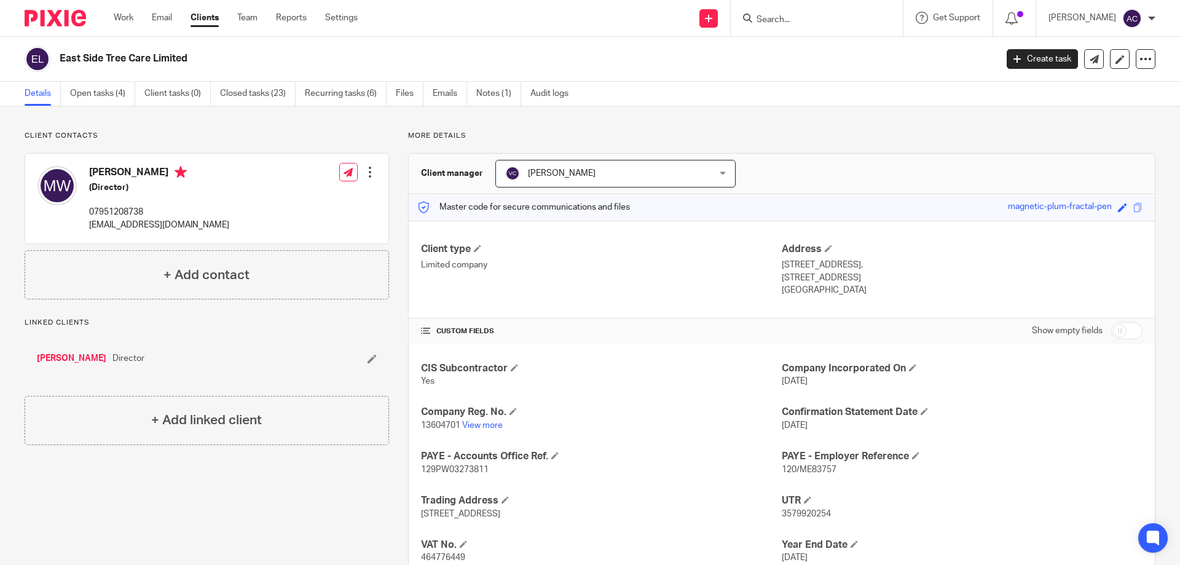
click at [783, 20] on input "Search" at bounding box center [810, 20] width 111 height 11
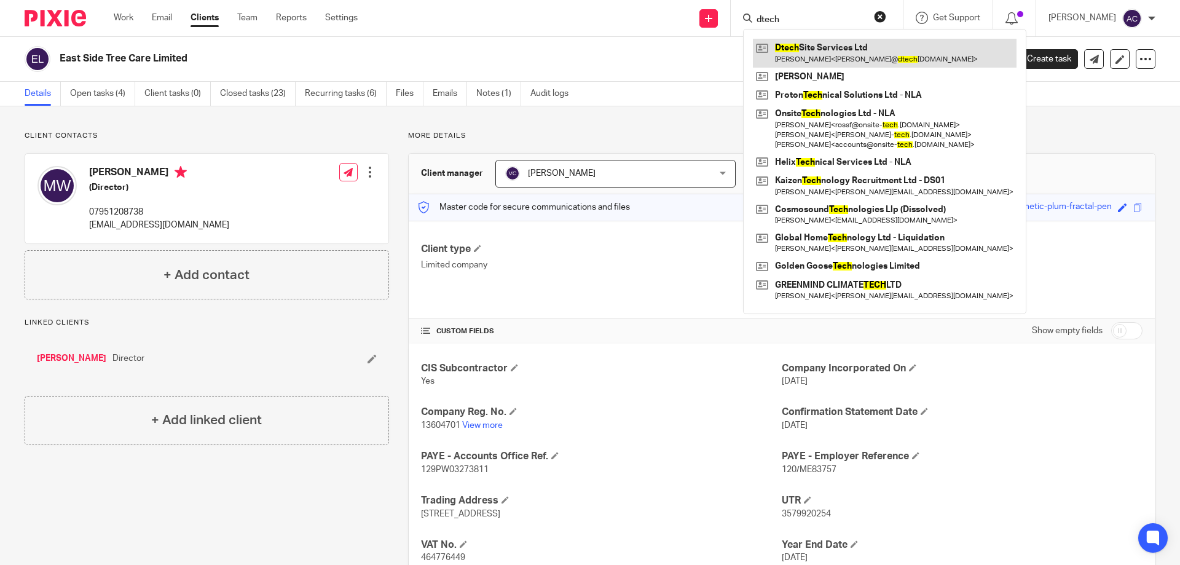
type input "dtech"
click at [915, 53] on link at bounding box center [885, 53] width 264 height 28
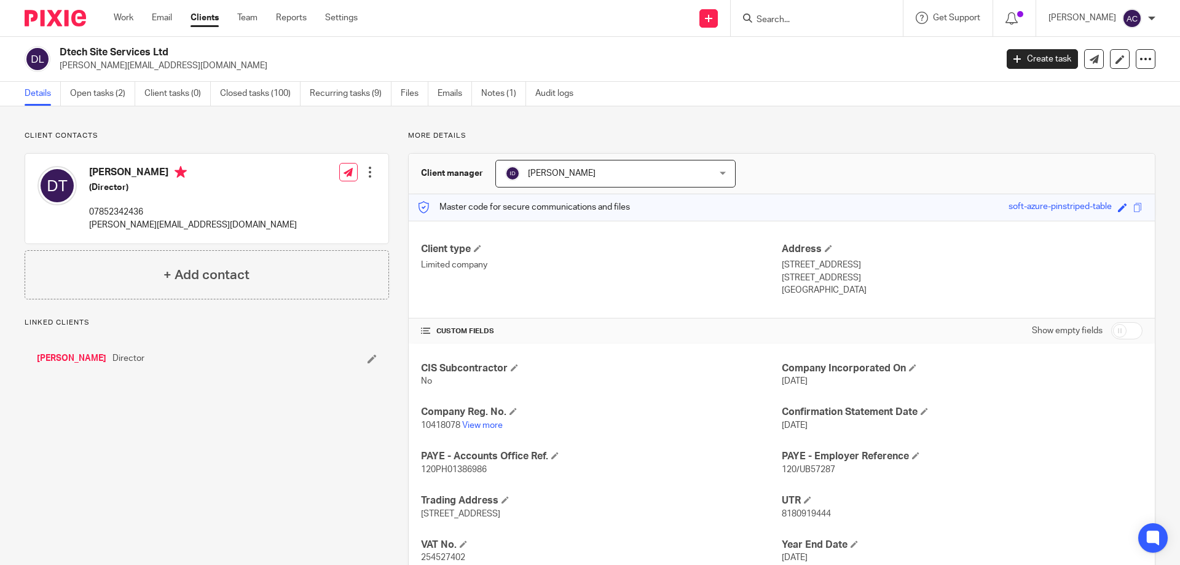
click at [814, 24] on input "Search" at bounding box center [810, 20] width 111 height 11
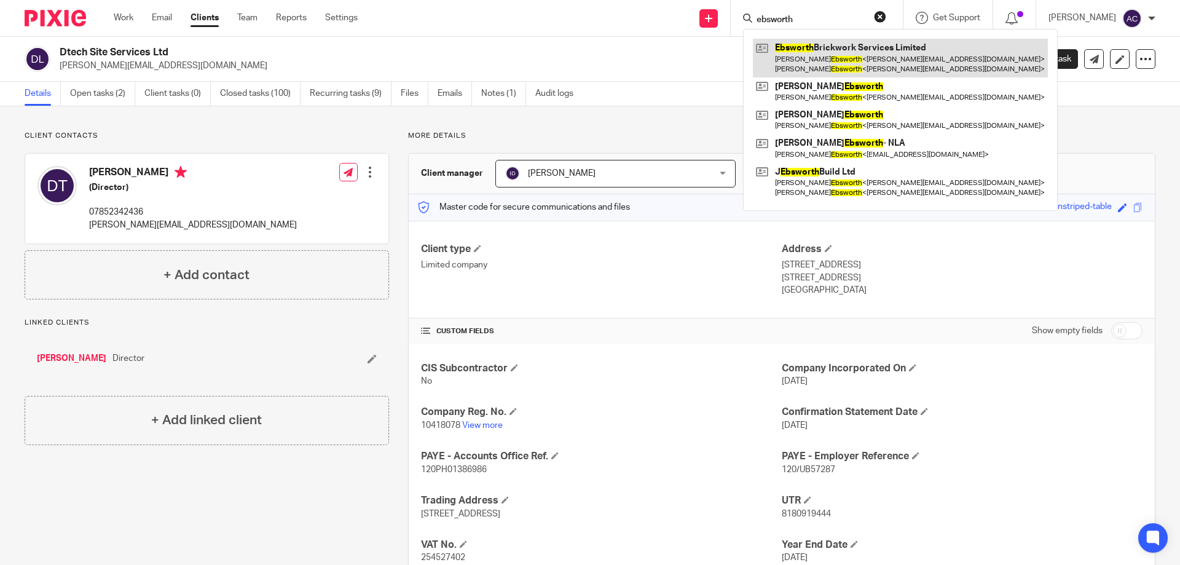
type input "ebsworth"
click at [857, 71] on link at bounding box center [900, 58] width 295 height 38
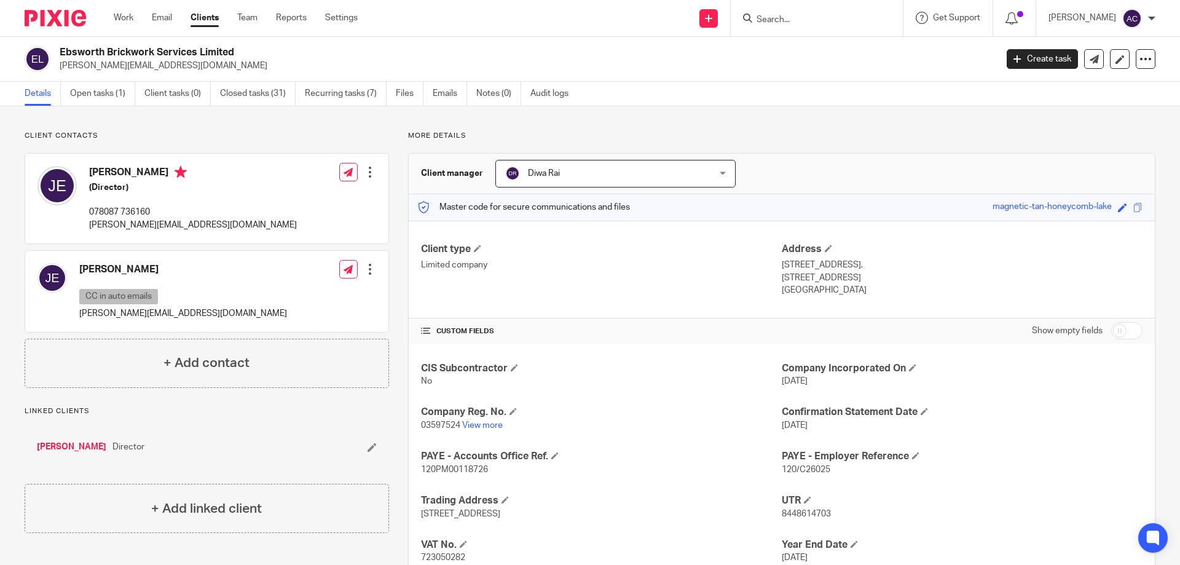
click at [795, 18] on input "Search" at bounding box center [810, 20] width 111 height 11
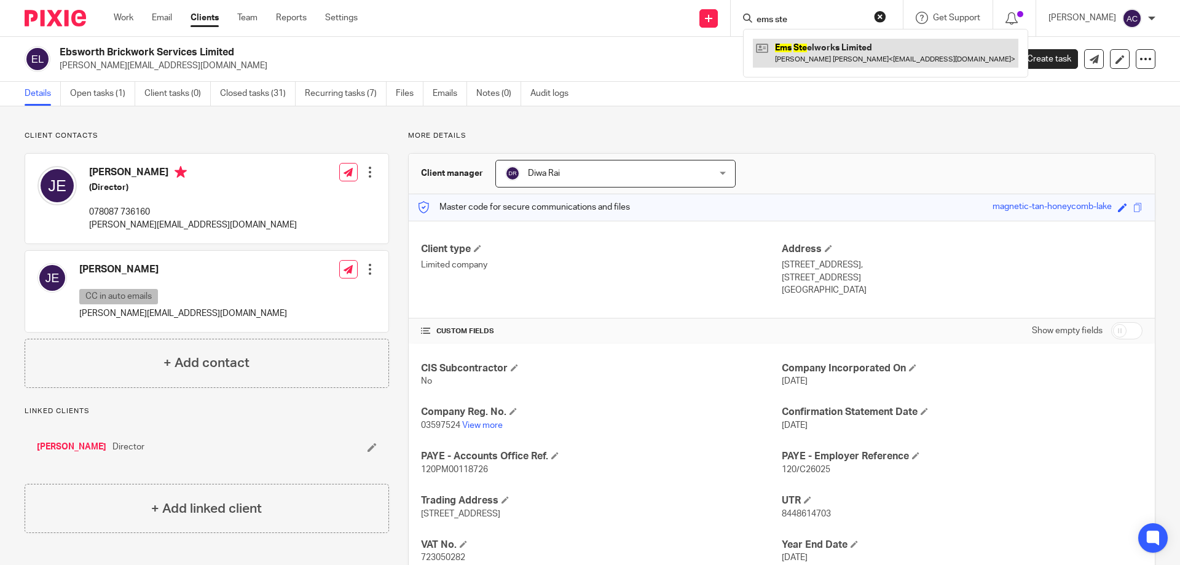
type input "ems ste"
click at [870, 51] on link at bounding box center [886, 53] width 266 height 28
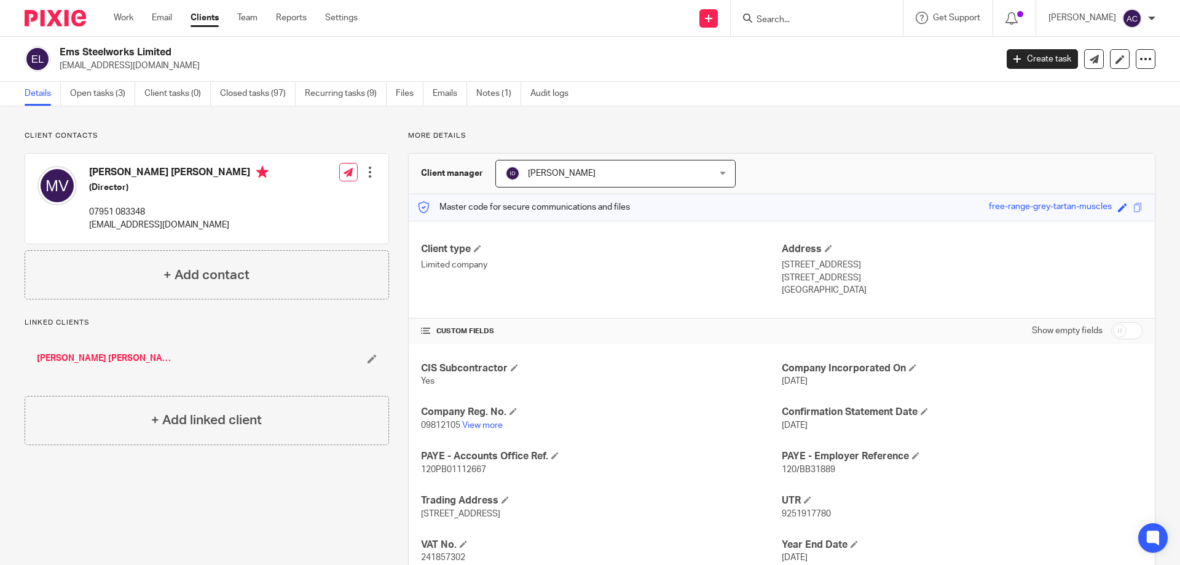
click at [803, 20] on input "Search" at bounding box center [810, 20] width 111 height 11
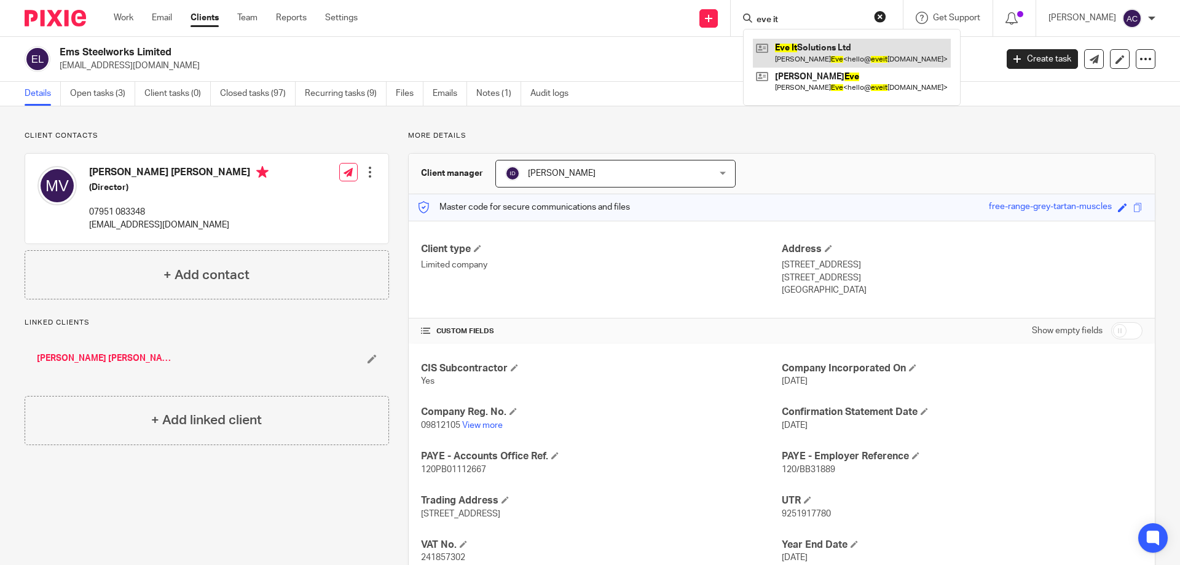
type input "eve it"
click at [816, 63] on link at bounding box center [852, 53] width 198 height 28
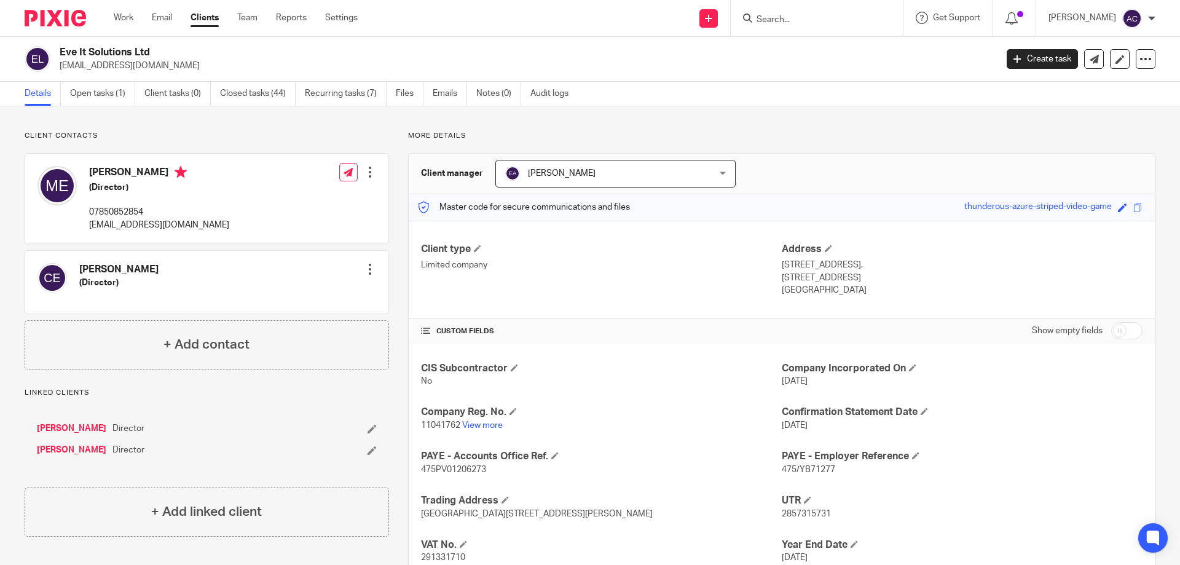
click at [791, 17] on input "Search" at bounding box center [810, 20] width 111 height 11
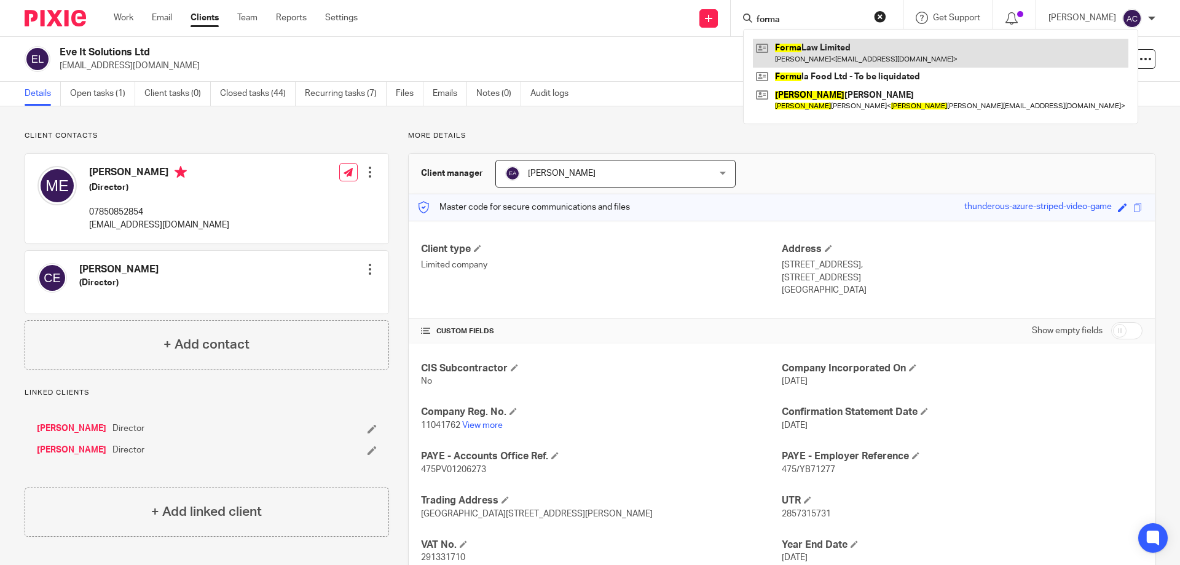
type input "forma"
click at [804, 48] on link at bounding box center [941, 53] width 376 height 28
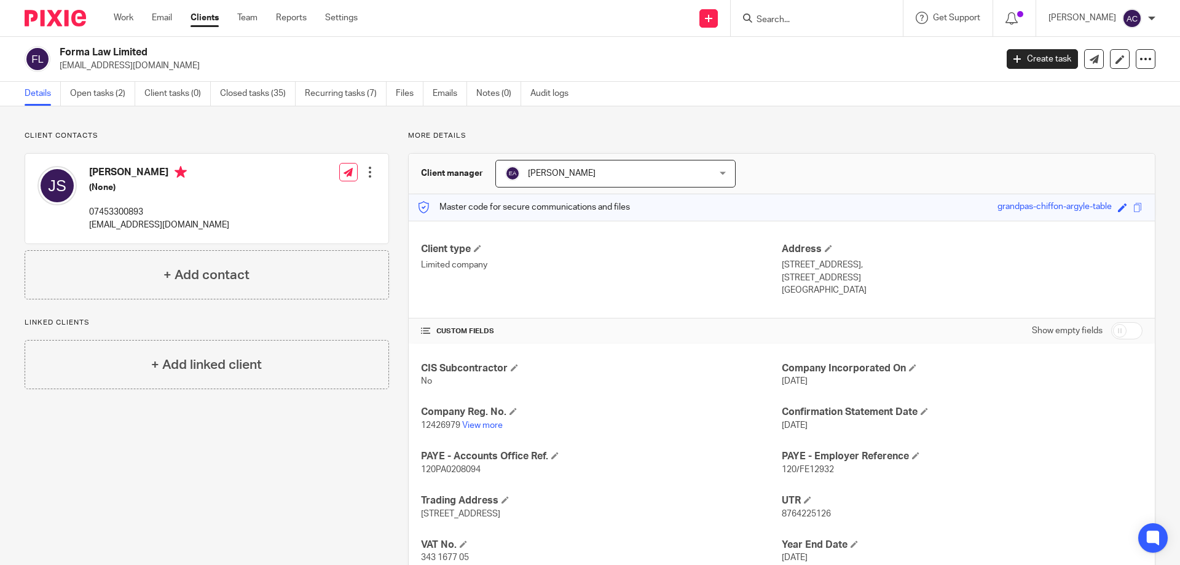
click at [783, 20] on input "Search" at bounding box center [810, 20] width 111 height 11
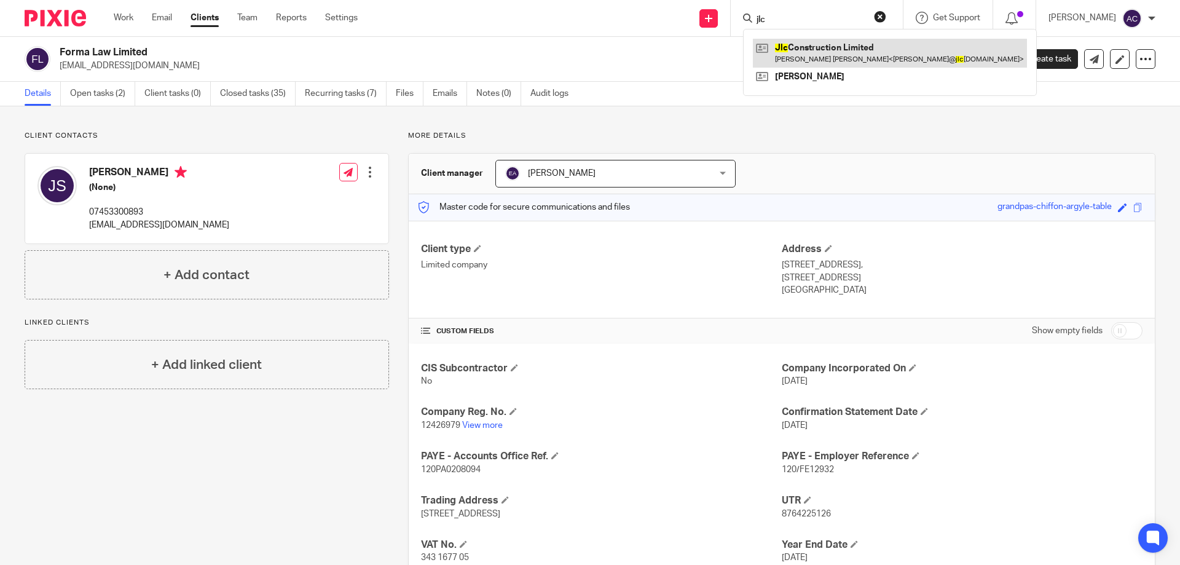
type input "jlc"
click at [802, 47] on link at bounding box center [890, 53] width 274 height 28
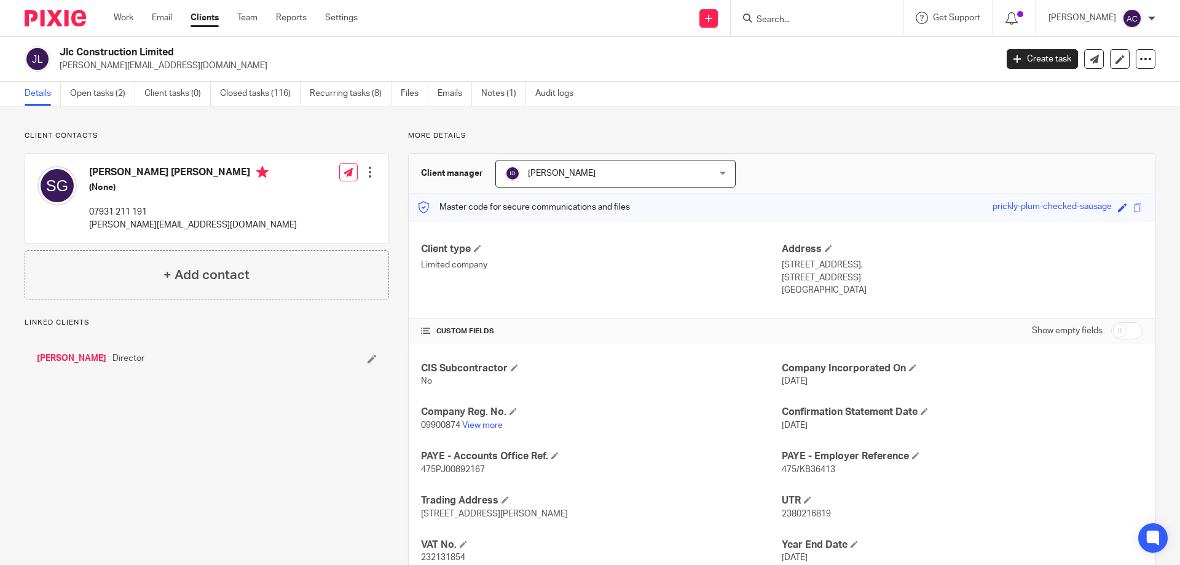
click at [829, 23] on input "Search" at bounding box center [810, 20] width 111 height 11
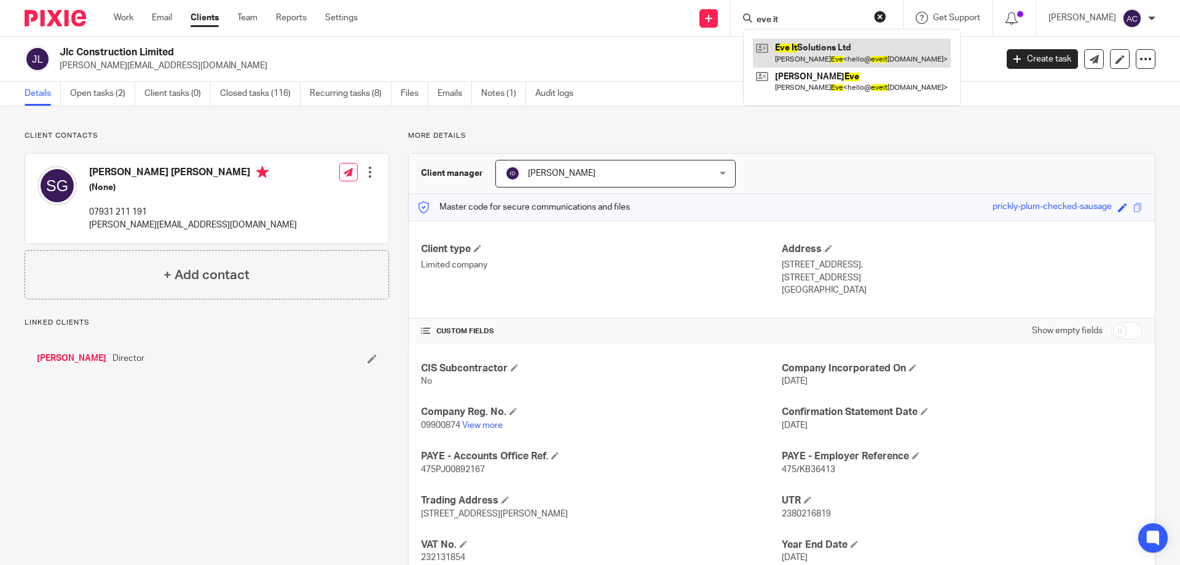
type input "eve it"
click at [821, 49] on link at bounding box center [852, 53] width 198 height 28
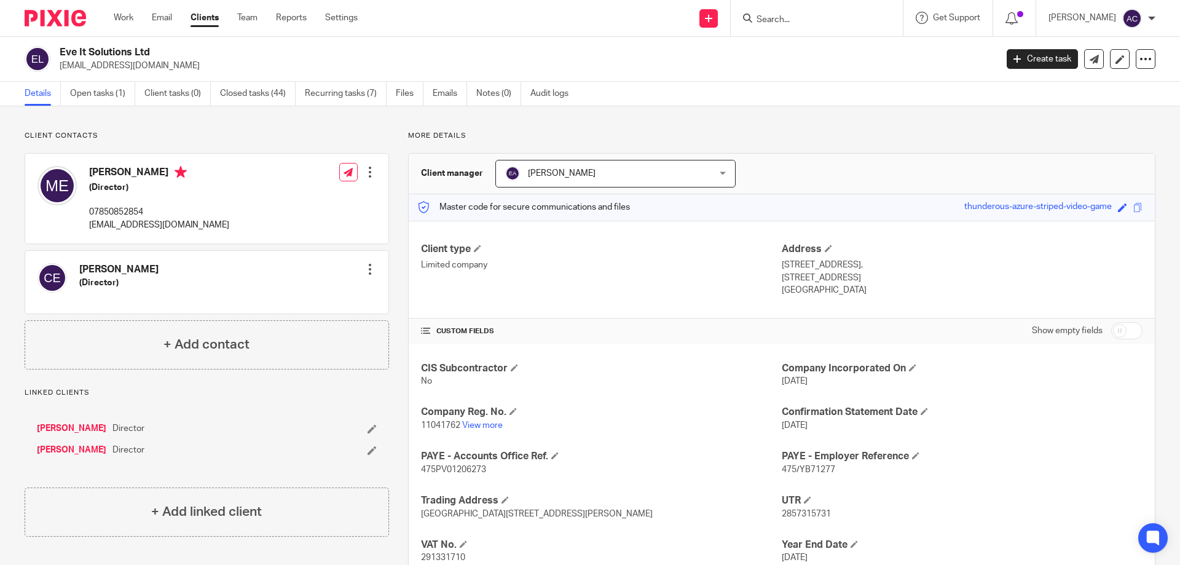
click at [784, 21] on input "Search" at bounding box center [810, 20] width 111 height 11
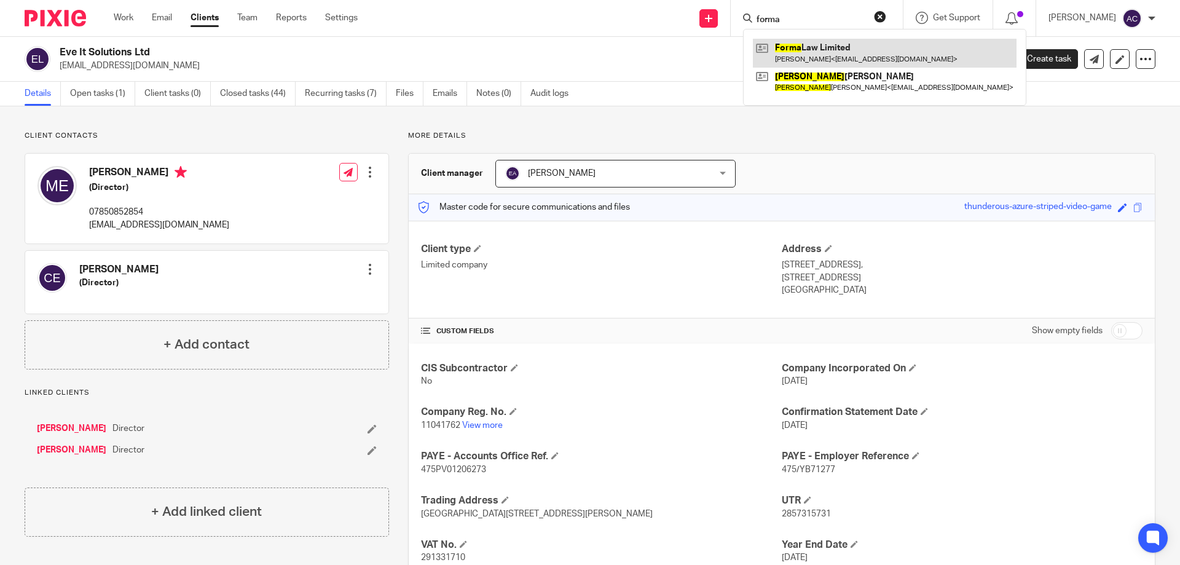
type input "forma"
click at [853, 53] on link at bounding box center [885, 53] width 264 height 28
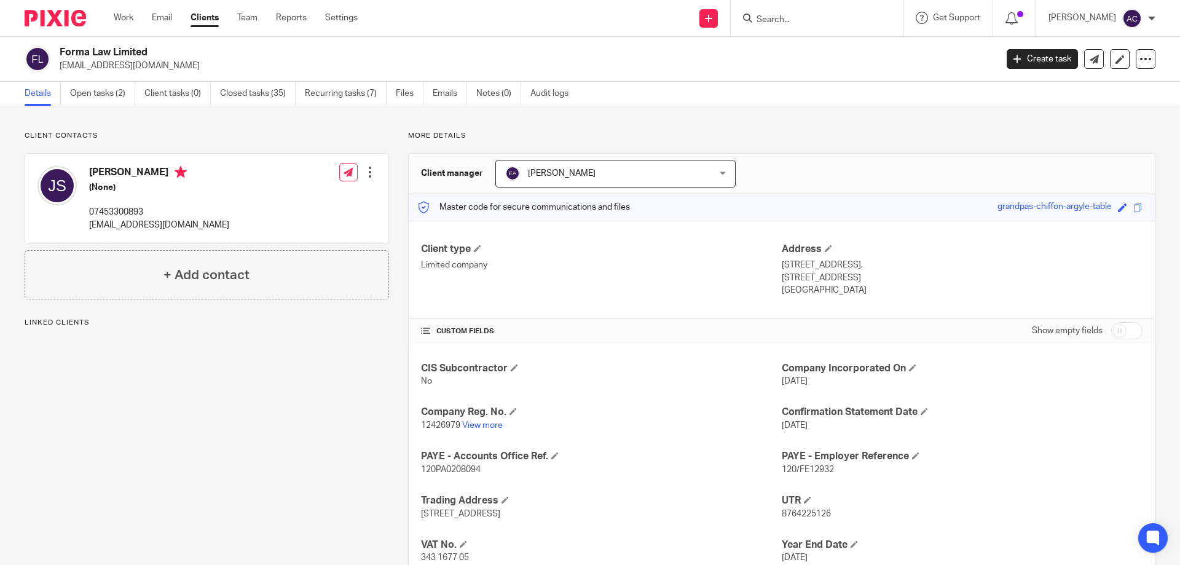
click at [789, 20] on input "Search" at bounding box center [810, 20] width 111 height 11
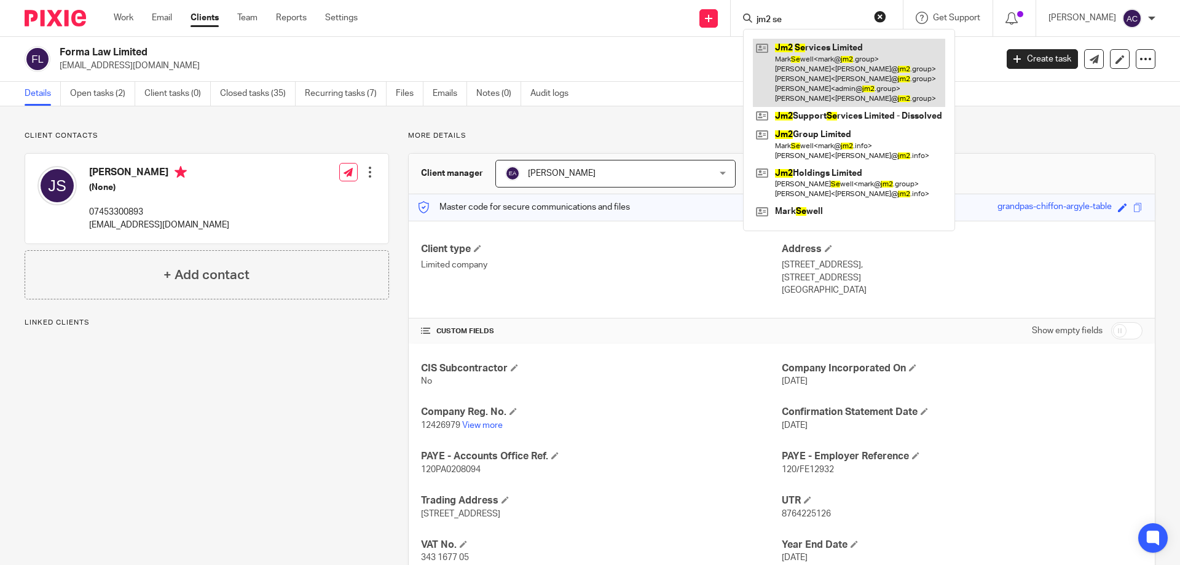
type input "jm2 se"
click at [807, 50] on link at bounding box center [849, 73] width 192 height 68
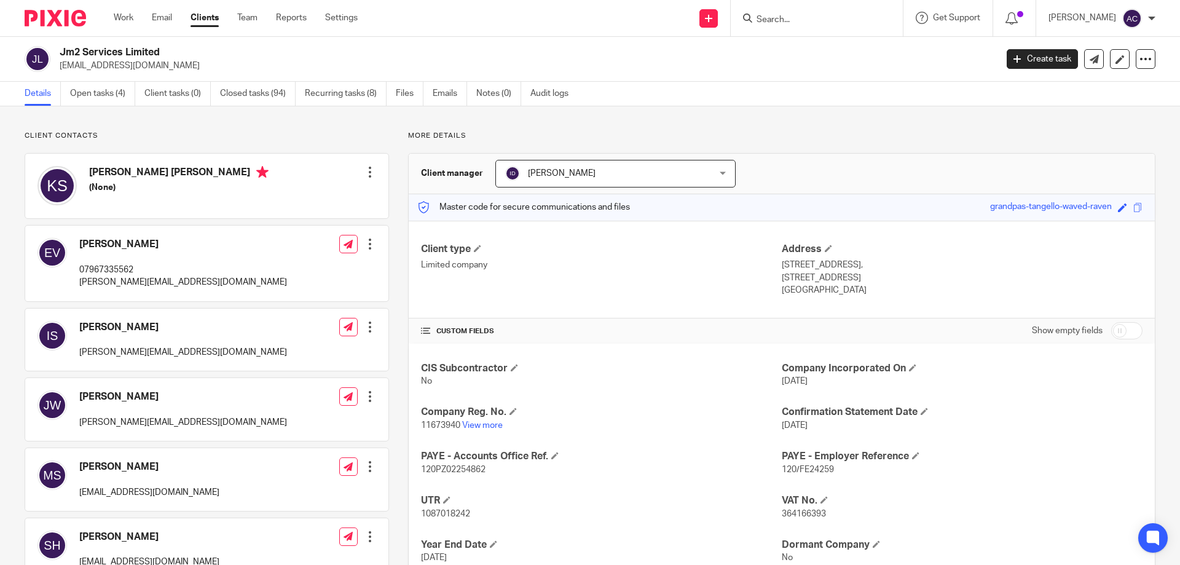
click at [811, 18] on input "Search" at bounding box center [810, 20] width 111 height 11
click at [792, 17] on input "Search" at bounding box center [810, 20] width 111 height 11
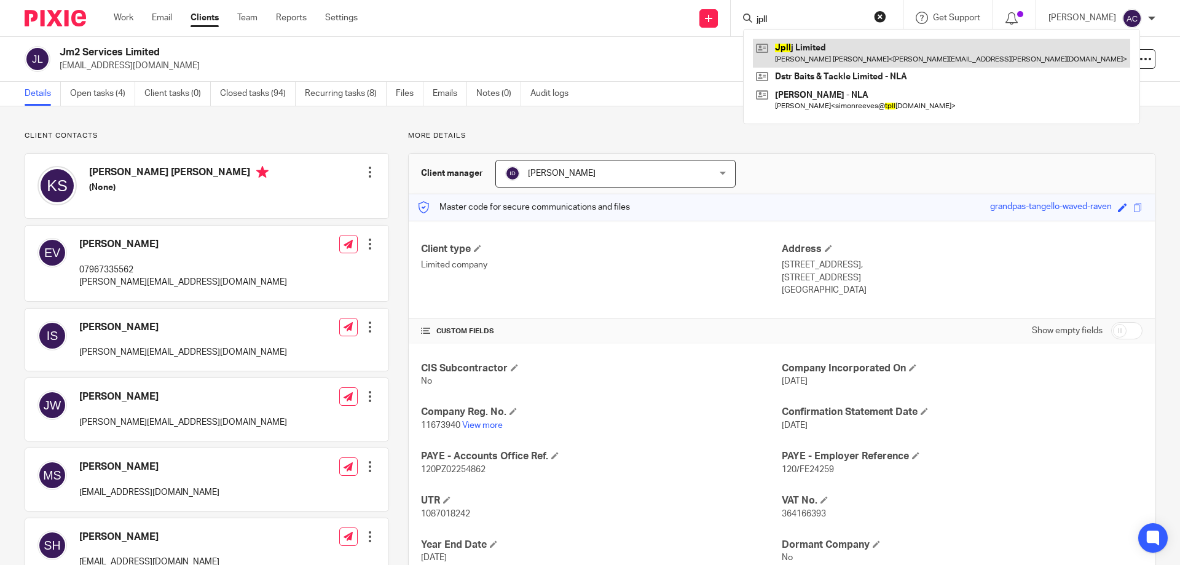
type input "jpll"
click at [801, 47] on link at bounding box center [941, 53] width 377 height 28
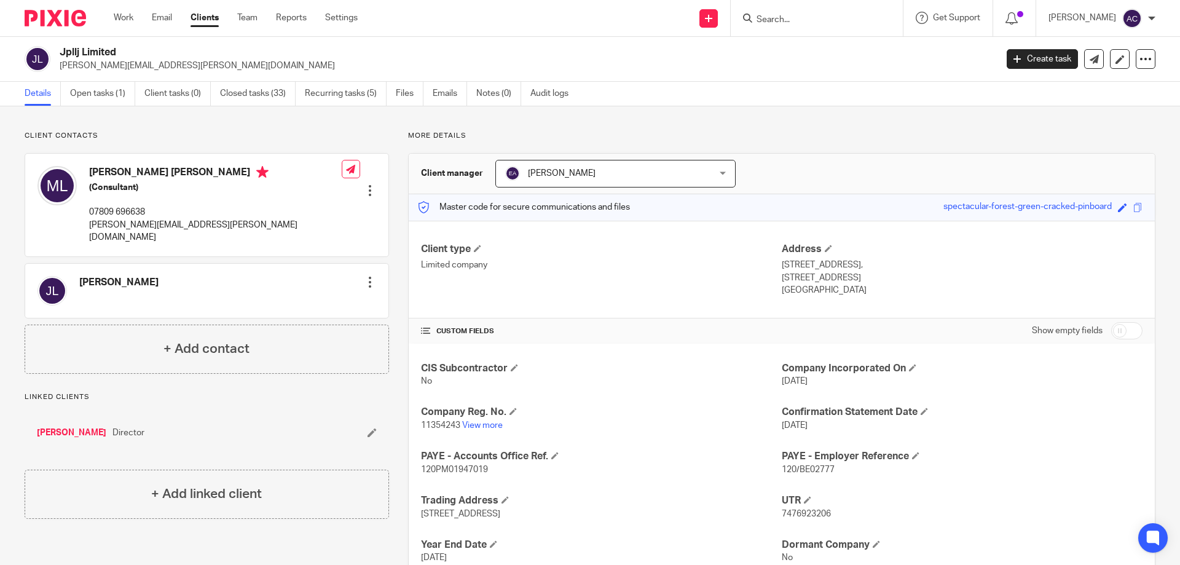
click at [781, 17] on input "Search" at bounding box center [810, 20] width 111 height 11
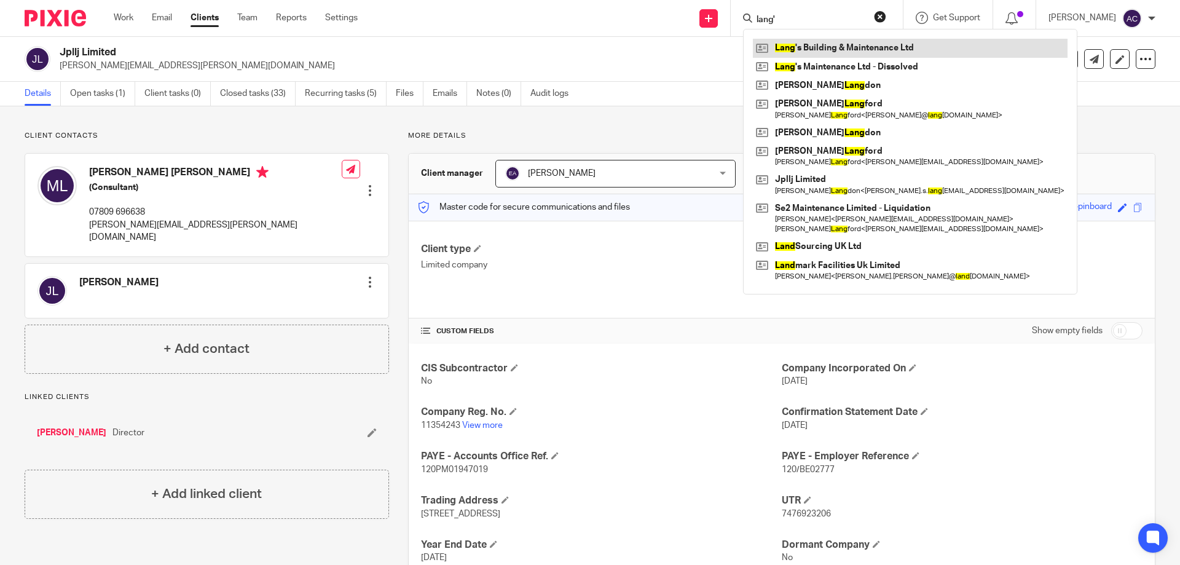
type input "lang'"
click at [862, 57] on link at bounding box center [910, 48] width 315 height 18
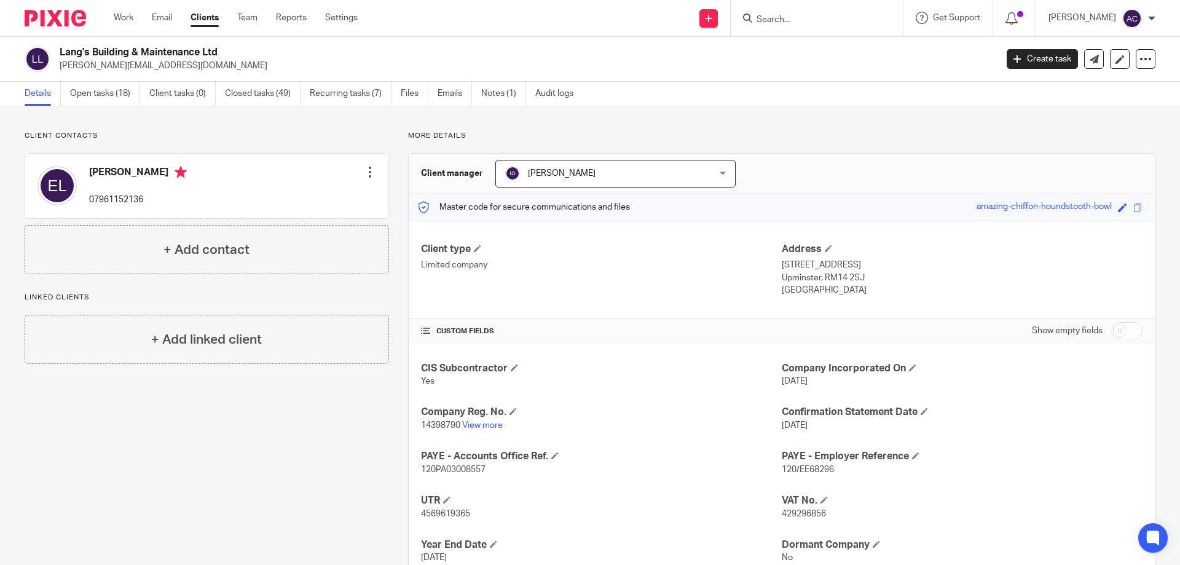
click at [790, 15] on input "Search" at bounding box center [810, 20] width 111 height 11
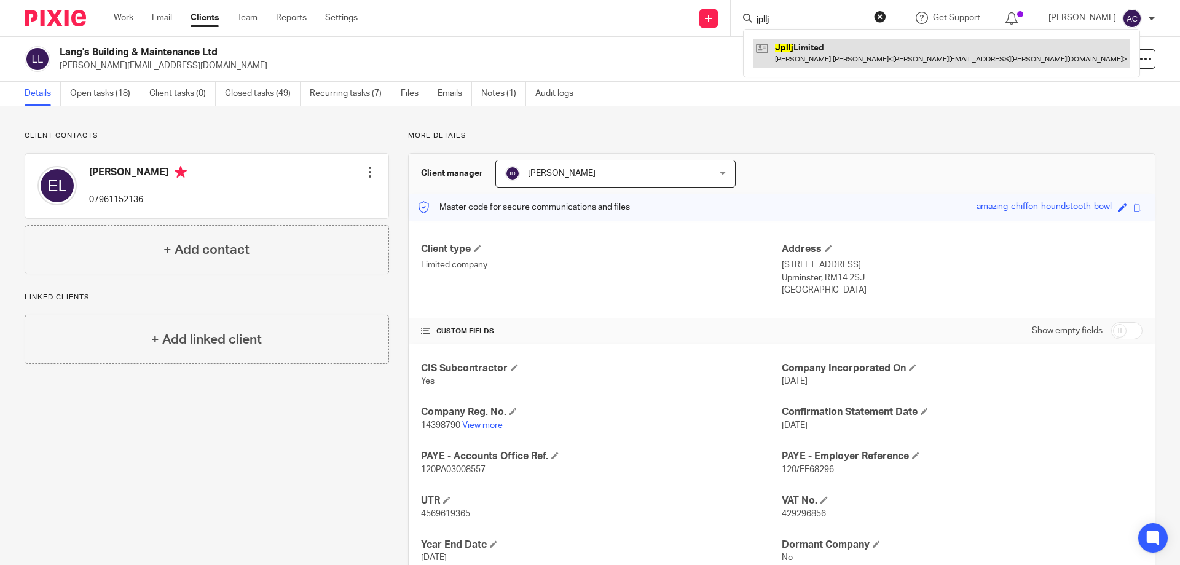
type input "jpllj"
click at [805, 58] on link at bounding box center [941, 53] width 377 height 28
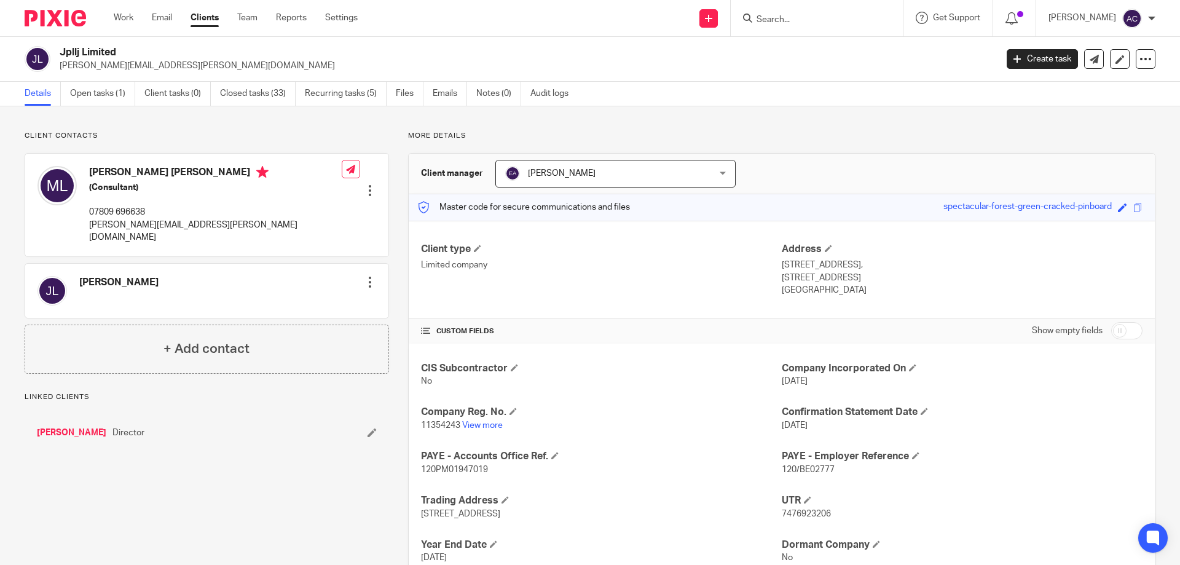
click at [821, 13] on form at bounding box center [820, 17] width 131 height 15
click at [782, 19] on input "Search" at bounding box center [810, 20] width 111 height 11
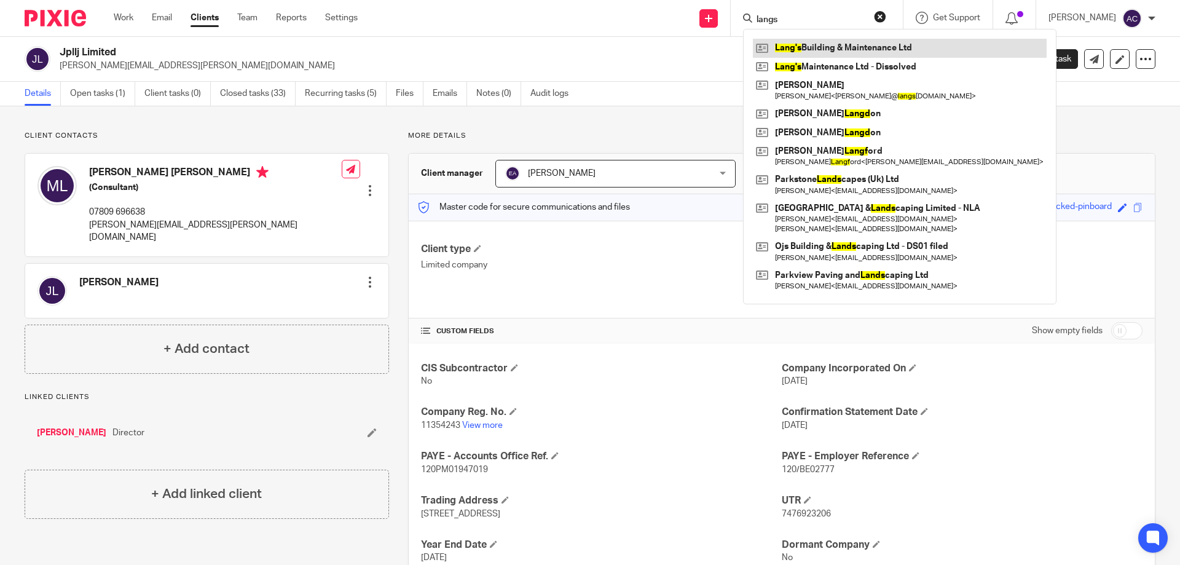
type input "langs"
click at [817, 48] on link at bounding box center [900, 48] width 294 height 18
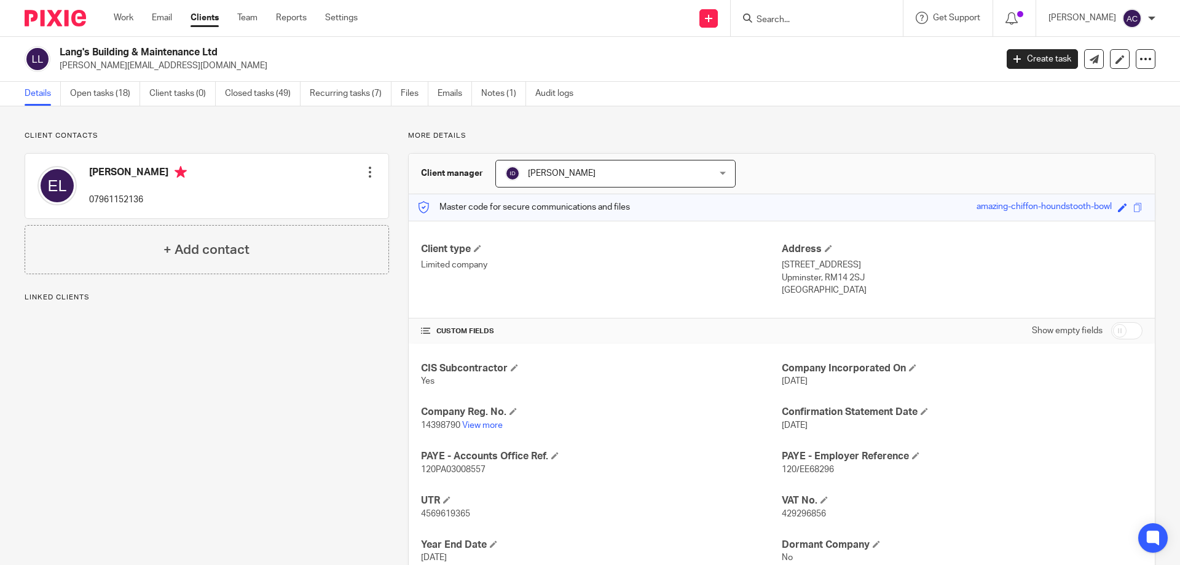
drag, startPoint x: 770, startPoint y: 24, endPoint x: 776, endPoint y: 21, distance: 6.3
click at [775, 22] on input "Search" at bounding box center [810, 20] width 111 height 11
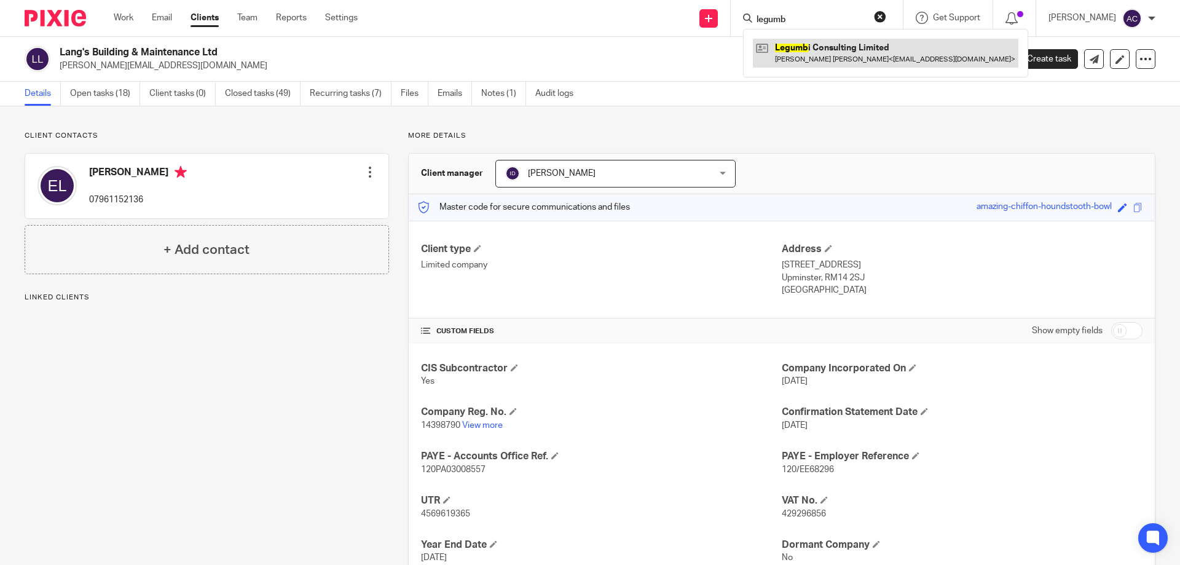
type input "legumb"
click at [813, 47] on link at bounding box center [886, 53] width 266 height 28
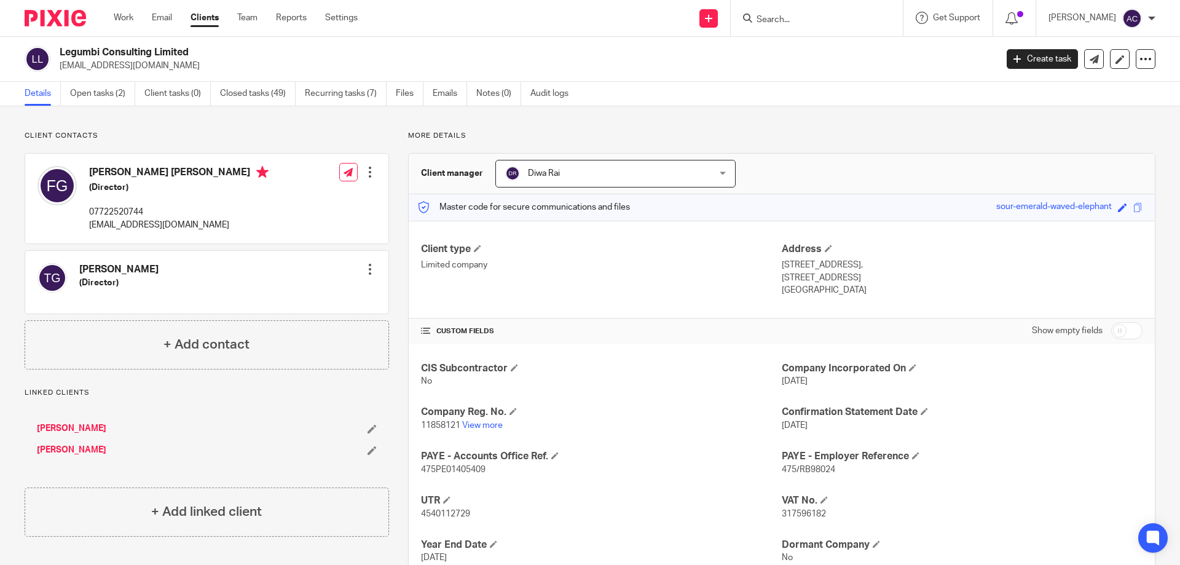
click at [786, 17] on input "Search" at bounding box center [810, 20] width 111 height 11
type input "lil"
click at [795, 35] on div "Lil y Gardner Limited Adrienne Gardner Adrienne ( Lil y) Gardner < lil y@ lil y…" at bounding box center [874, 62] width 262 height 67
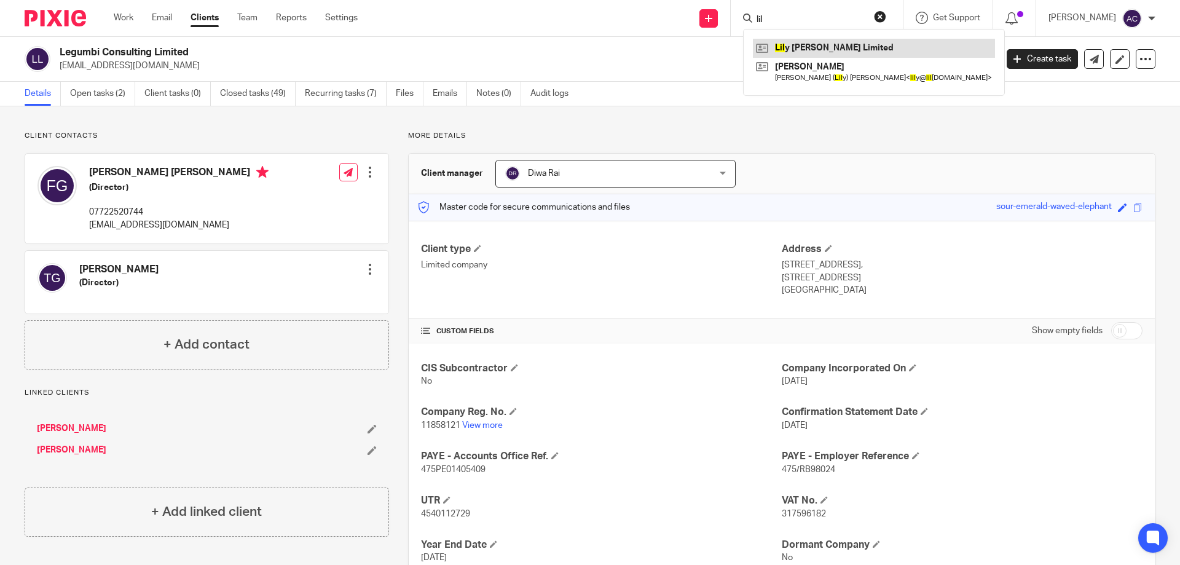
click at [804, 45] on link at bounding box center [874, 48] width 242 height 18
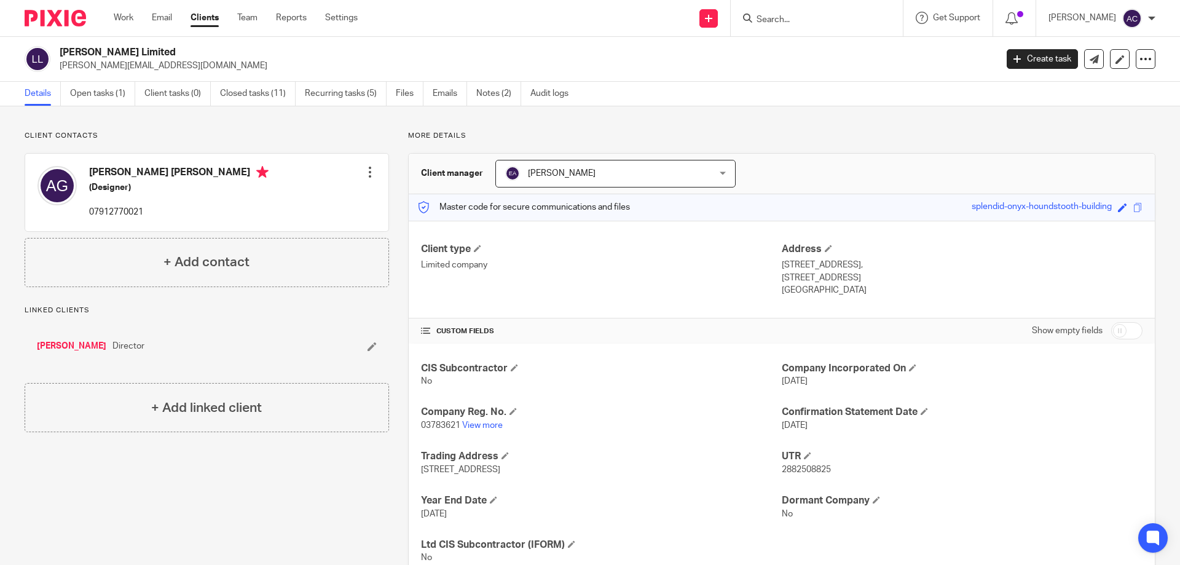
click at [796, 18] on input "Search" at bounding box center [810, 20] width 111 height 11
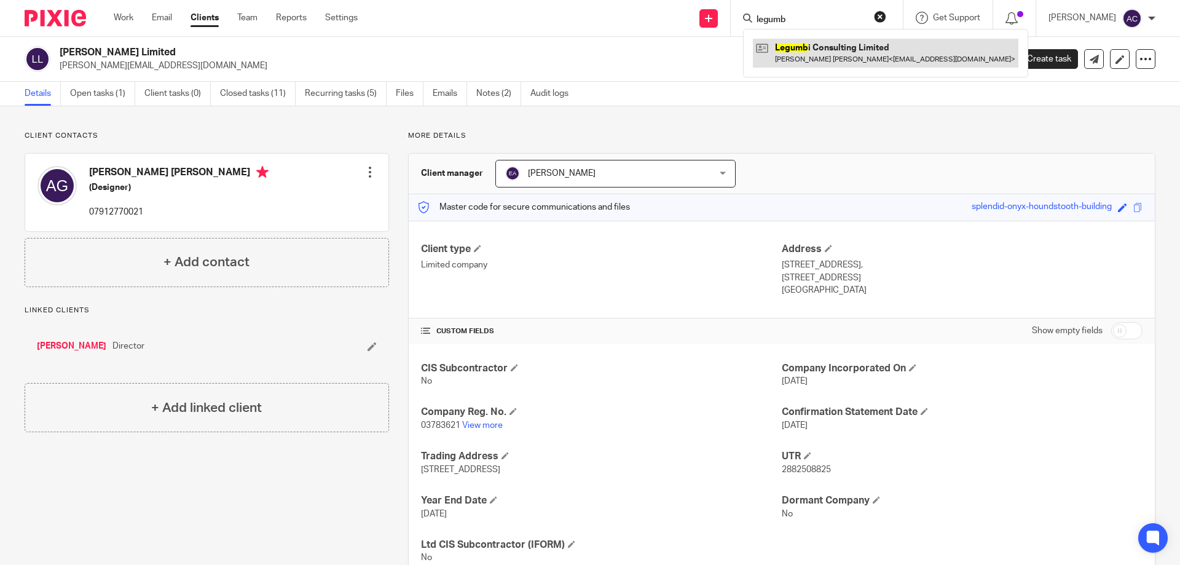
type input "legumb"
click at [819, 53] on link at bounding box center [886, 53] width 266 height 28
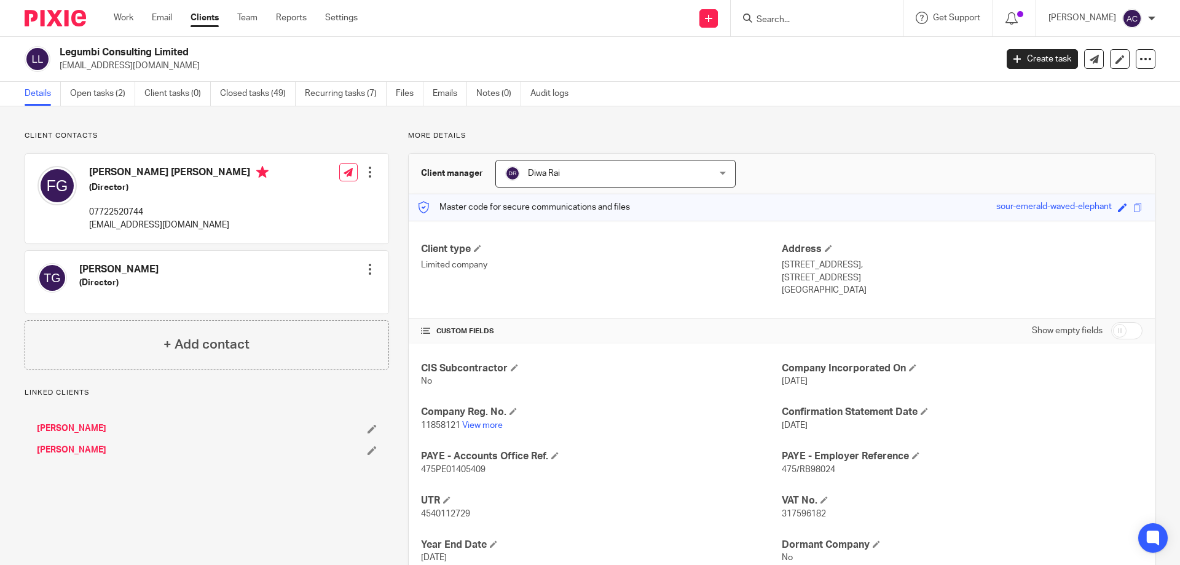
click at [830, 20] on input "Search" at bounding box center [810, 20] width 111 height 11
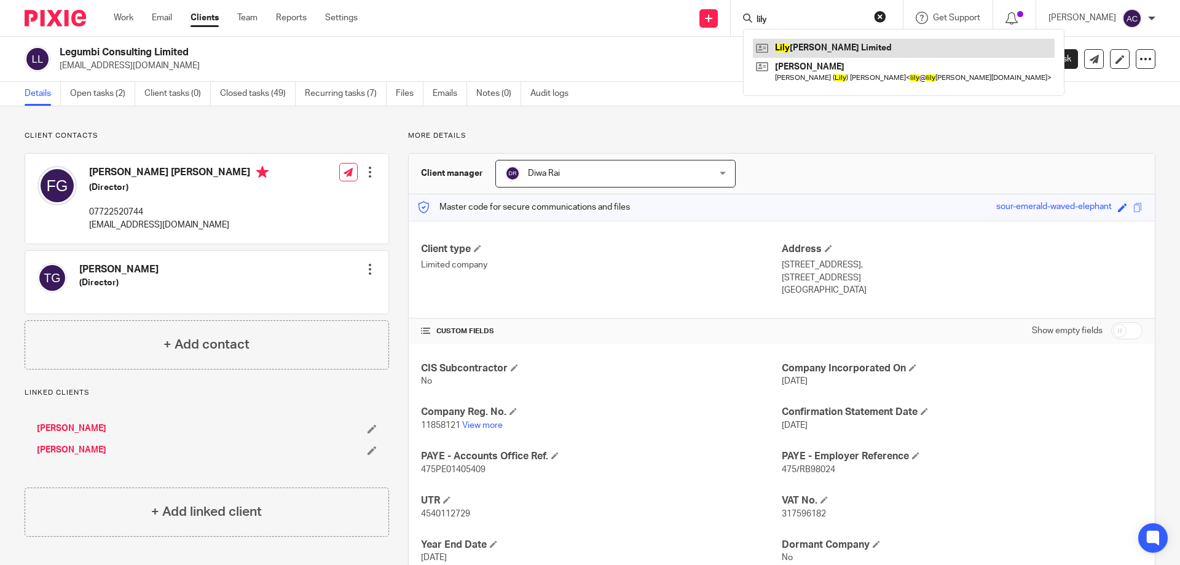
type input "lily"
click at [822, 42] on link at bounding box center [904, 48] width 302 height 18
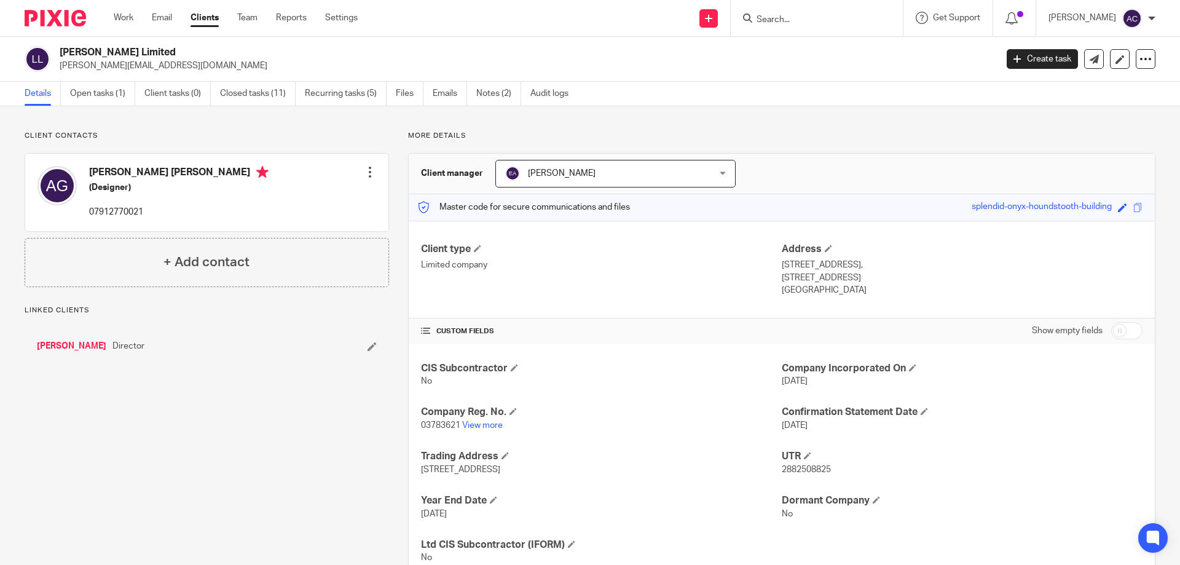
click at [779, 15] on input "Search" at bounding box center [810, 20] width 111 height 11
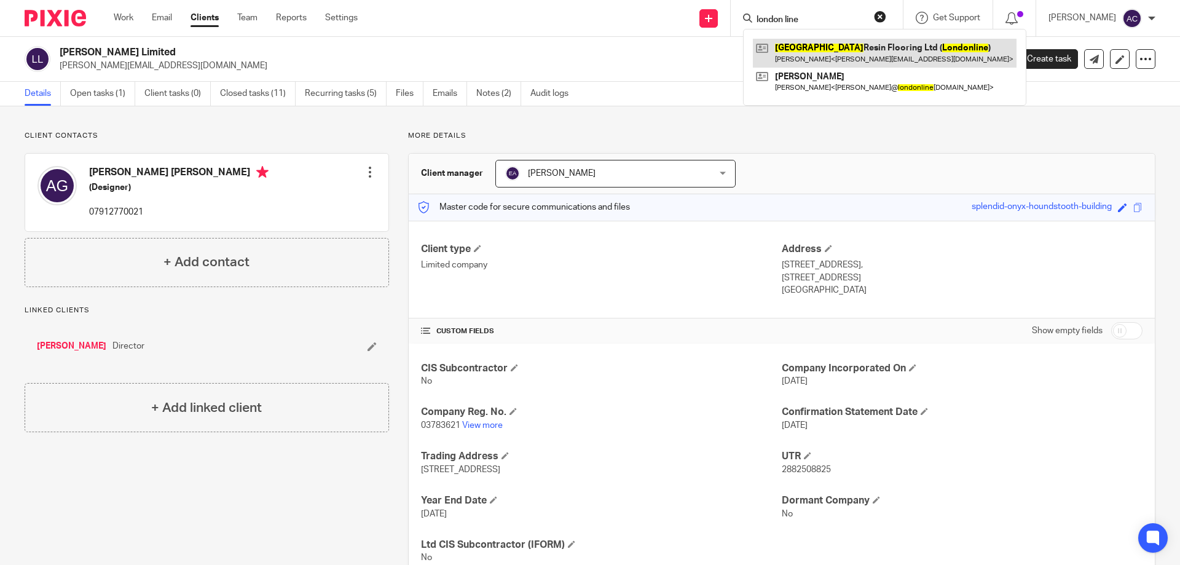
type input "london line"
click at [803, 49] on link at bounding box center [885, 53] width 264 height 28
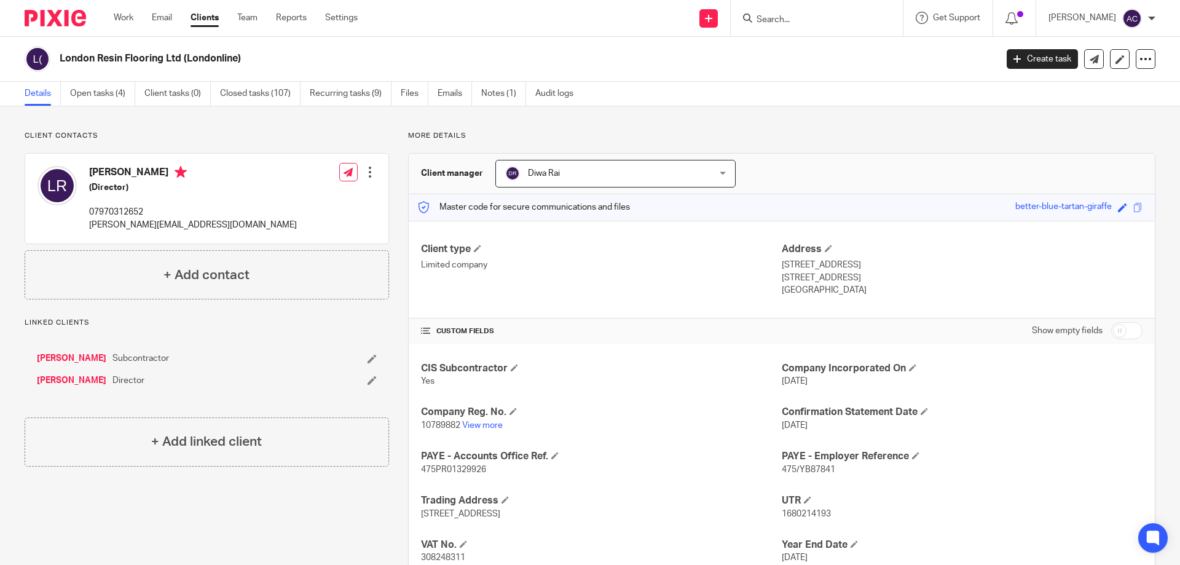
click at [796, 22] on input "Search" at bounding box center [810, 20] width 111 height 11
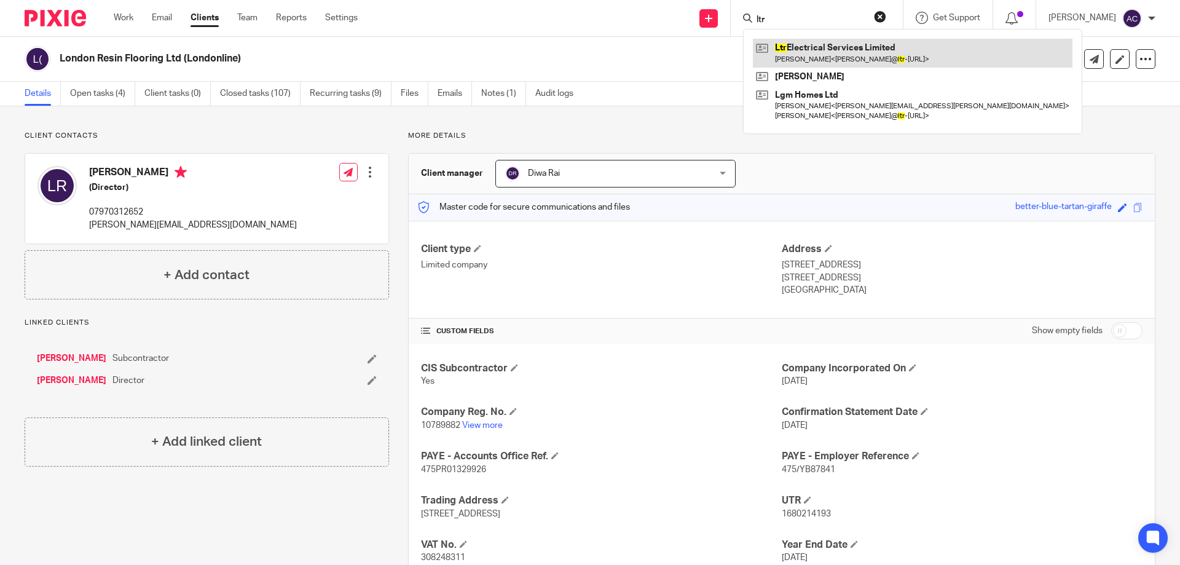
type input "ltr"
click at [808, 51] on link at bounding box center [913, 53] width 320 height 28
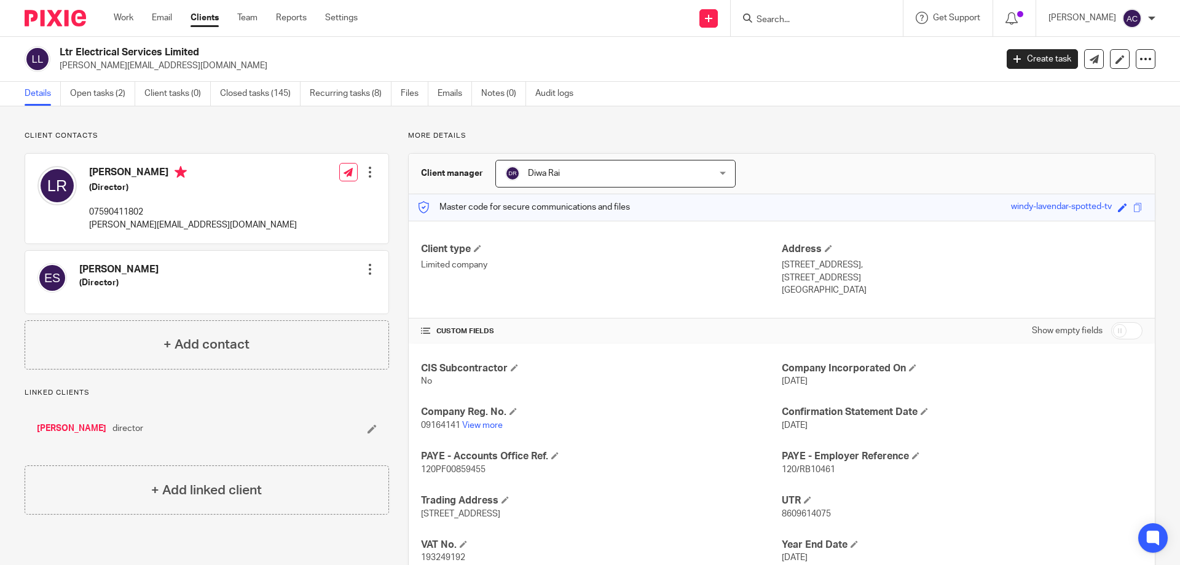
click at [816, 19] on input "Search" at bounding box center [810, 20] width 111 height 11
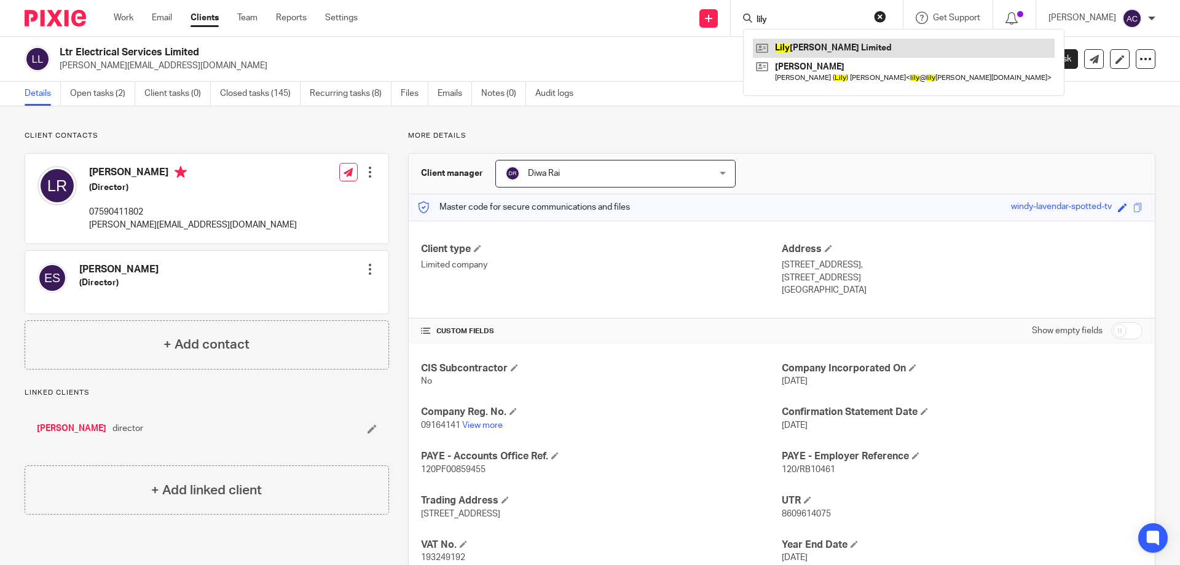
type input "lily"
click at [870, 44] on link at bounding box center [904, 48] width 302 height 18
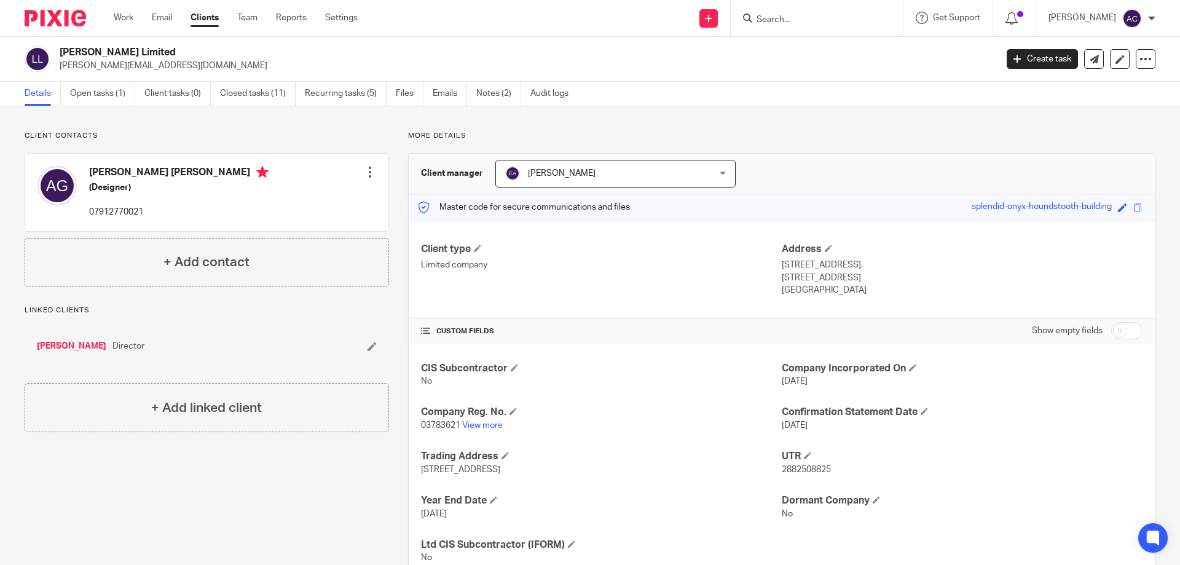
click at [786, 23] on input "Search" at bounding box center [810, 20] width 111 height 11
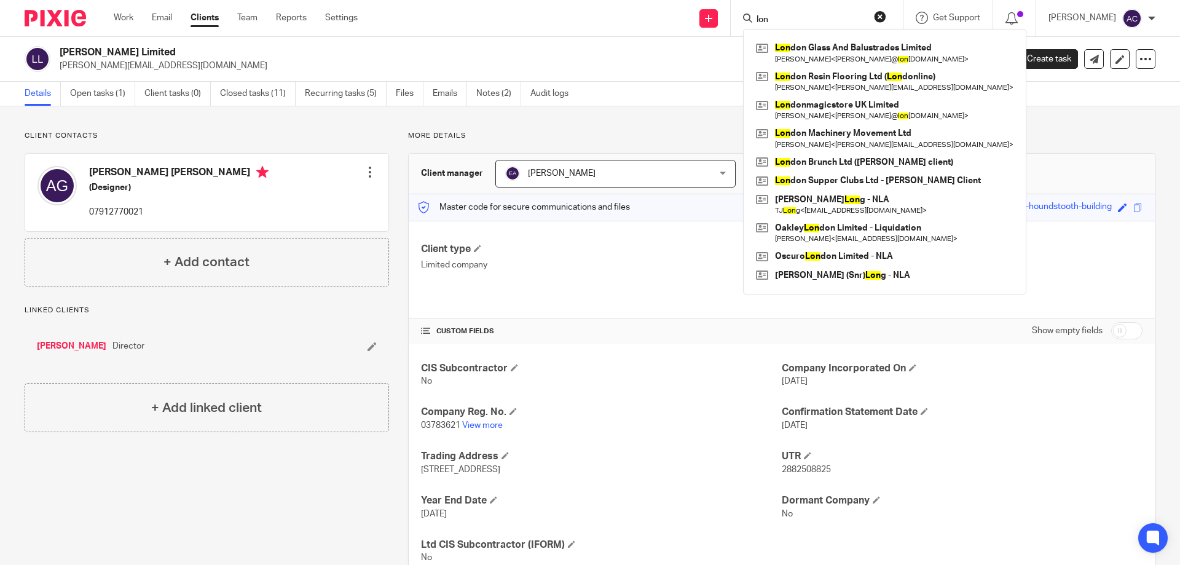
type input "lon"
click at [62, 348] on link "Adrienne Gardner" at bounding box center [71, 346] width 69 height 12
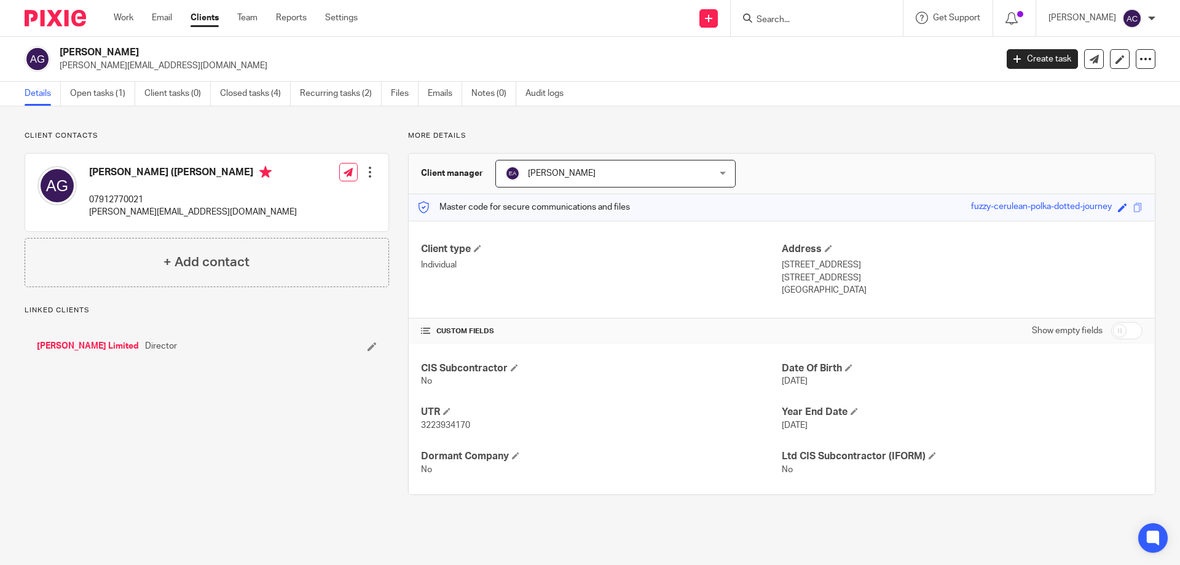
click at [816, 7] on div at bounding box center [817, 18] width 172 height 36
click at [812, 17] on input "Search" at bounding box center [810, 20] width 111 height 11
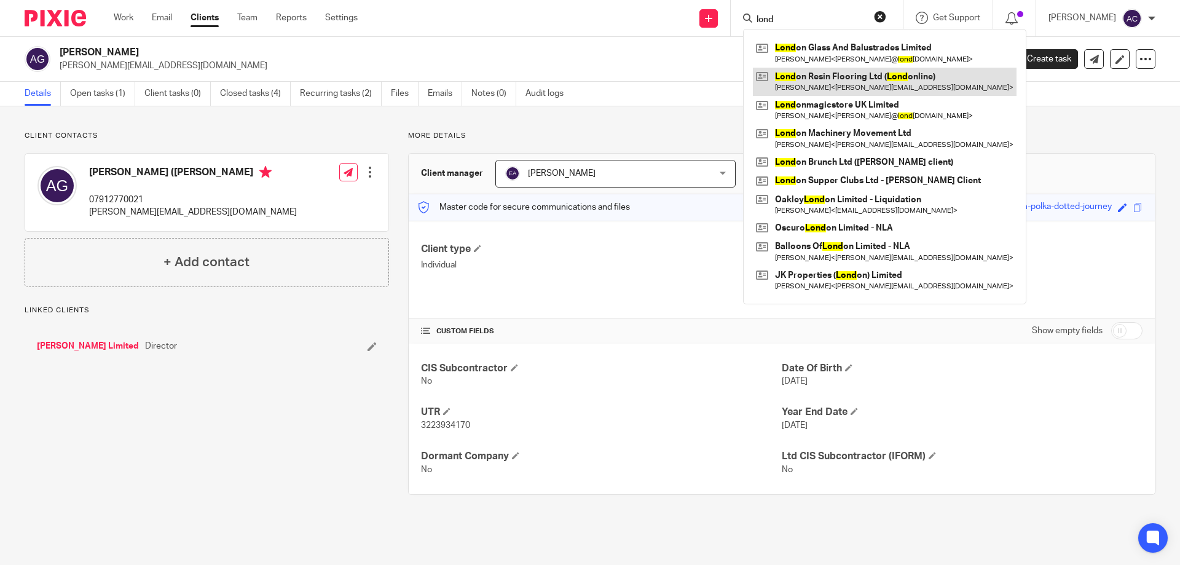
type input "lond"
click at [822, 70] on link at bounding box center [885, 82] width 264 height 28
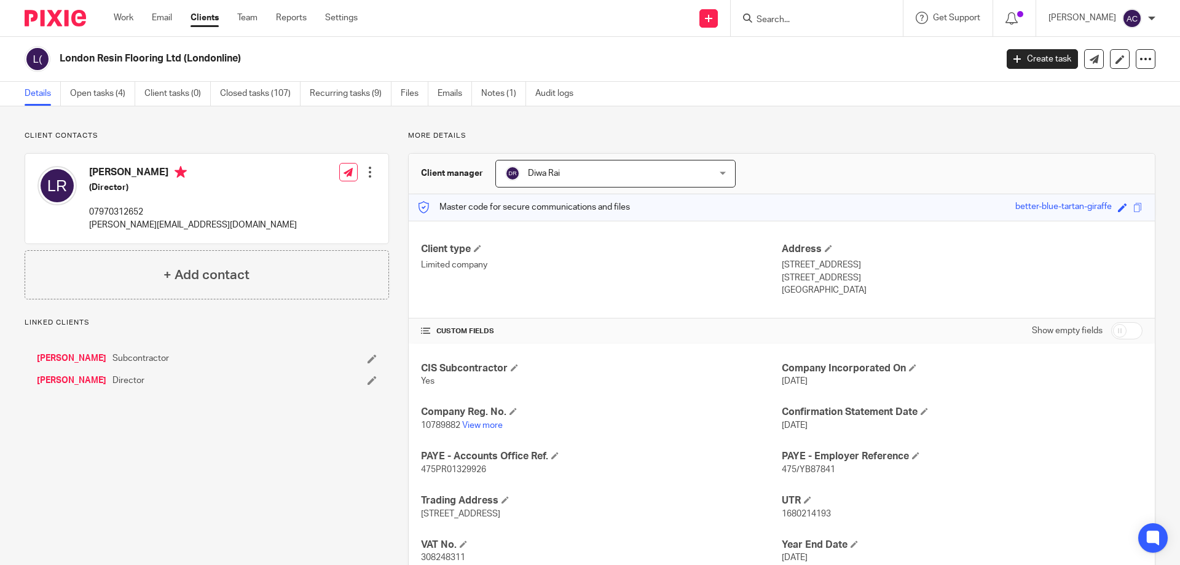
click at [800, 26] on div at bounding box center [817, 18] width 172 height 36
click at [802, 24] on input "Search" at bounding box center [810, 20] width 111 height 11
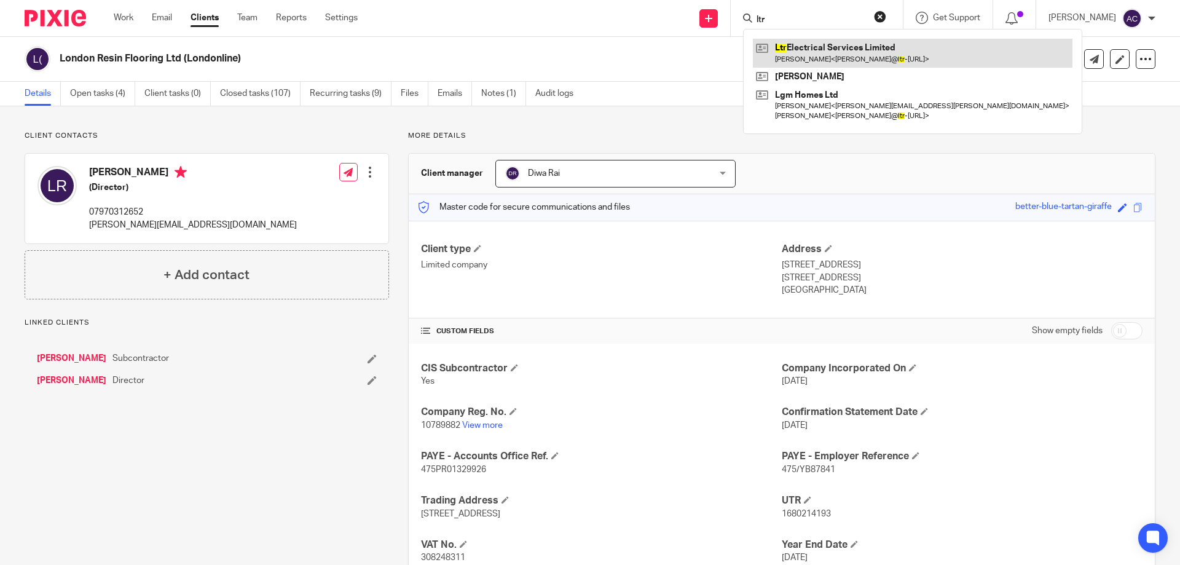
type input "ltr"
click at [825, 54] on link at bounding box center [913, 53] width 320 height 28
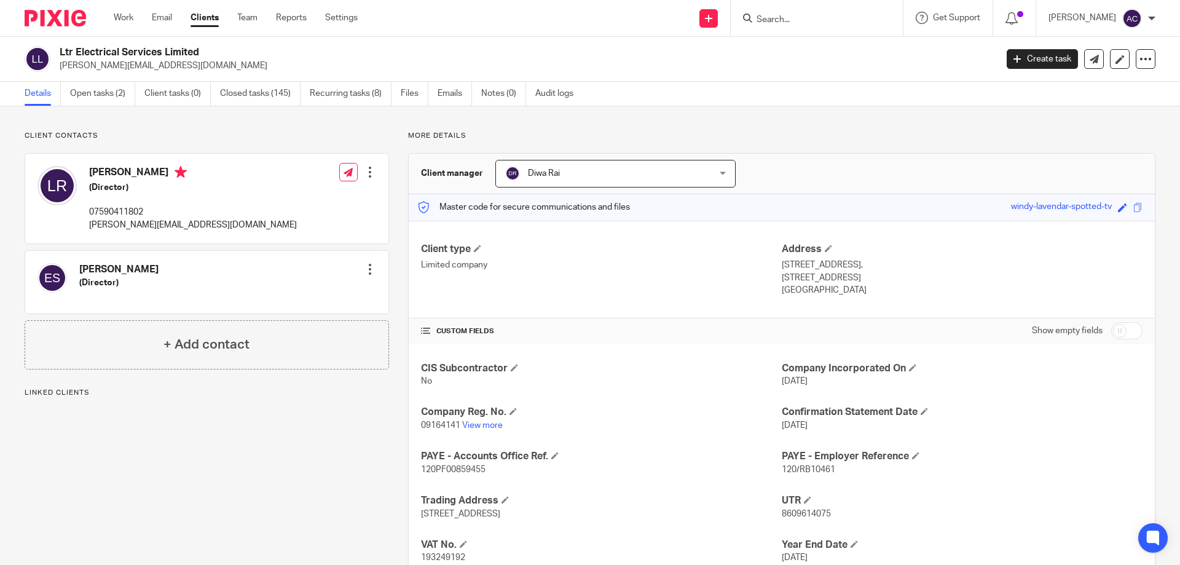
click at [793, 13] on form at bounding box center [820, 17] width 131 height 15
click at [776, 12] on form at bounding box center [820, 17] width 131 height 15
click at [790, 19] on input "Search" at bounding box center [810, 20] width 111 height 11
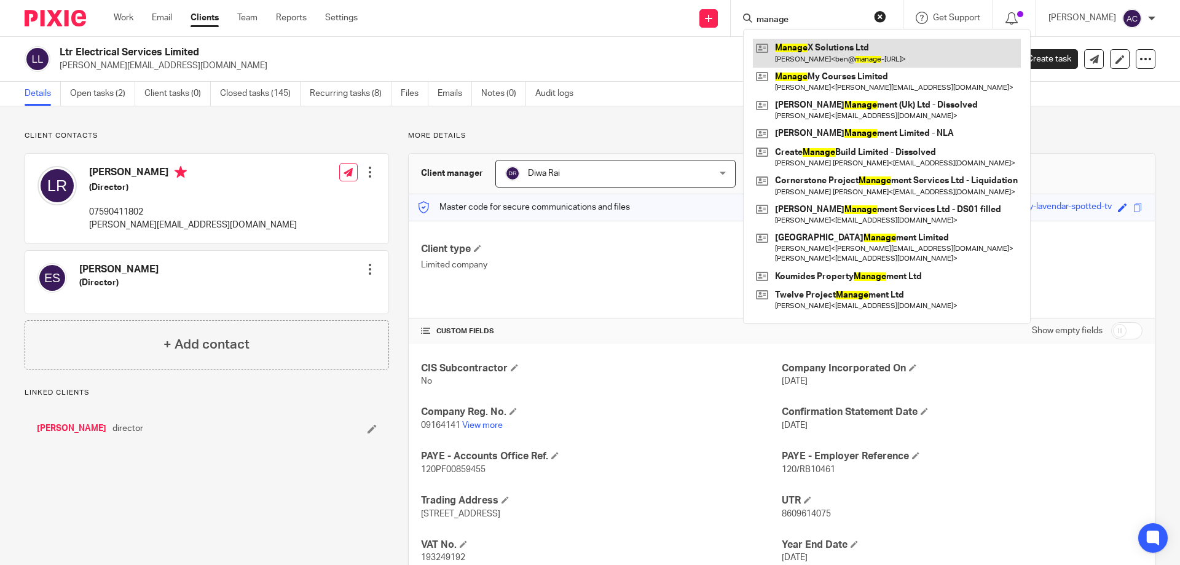
type input "manage"
click at [797, 57] on link at bounding box center [887, 53] width 268 height 28
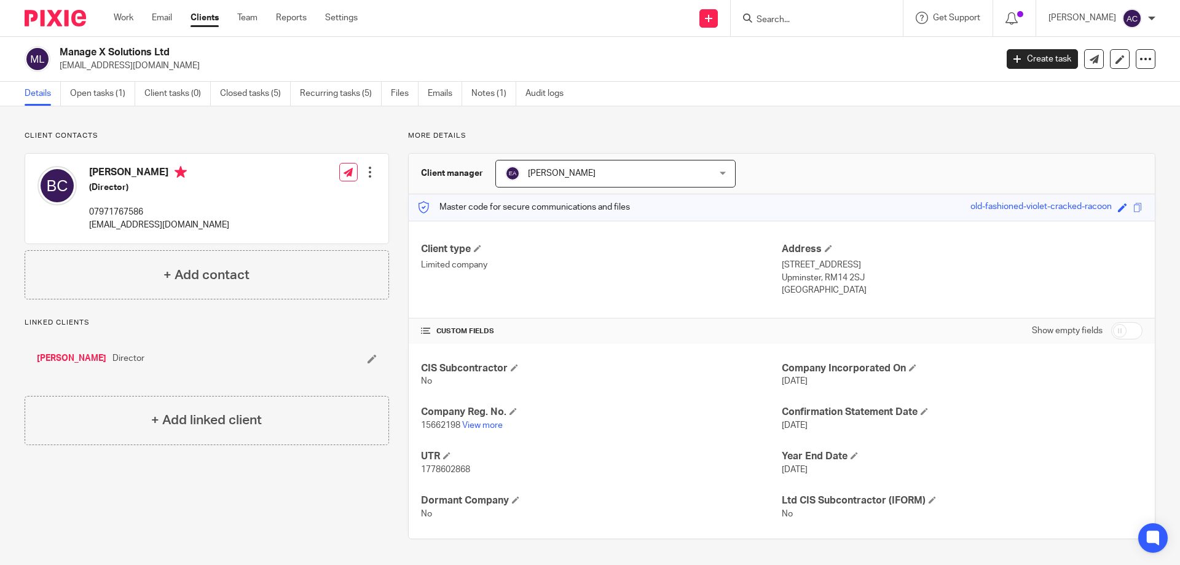
click at [821, 25] on input "Search" at bounding box center [810, 20] width 111 height 11
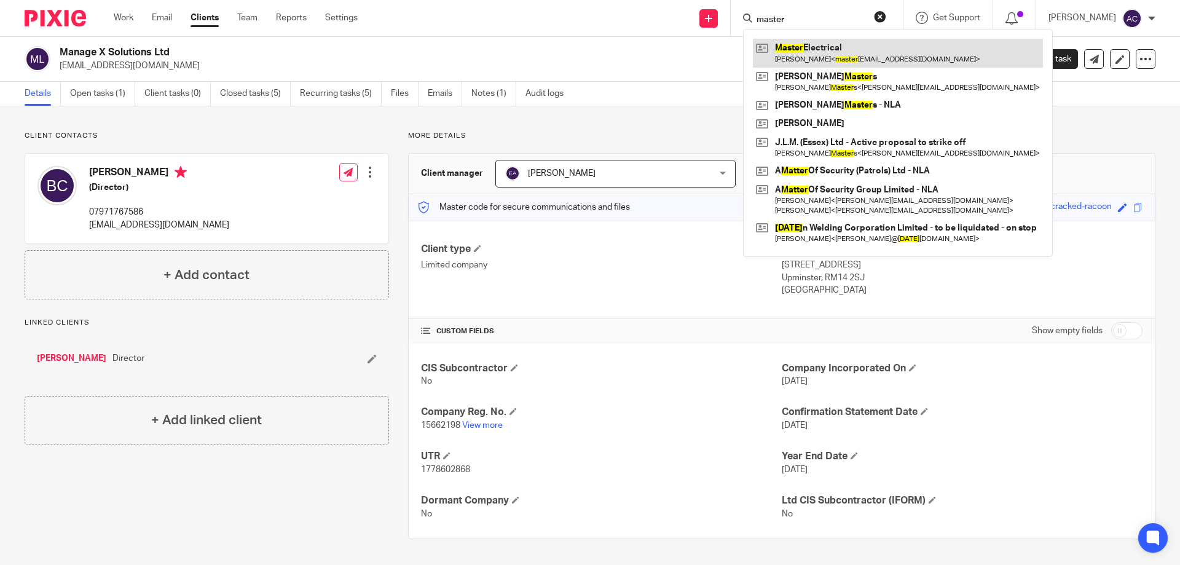
type input "master"
click at [832, 45] on link at bounding box center [898, 53] width 290 height 28
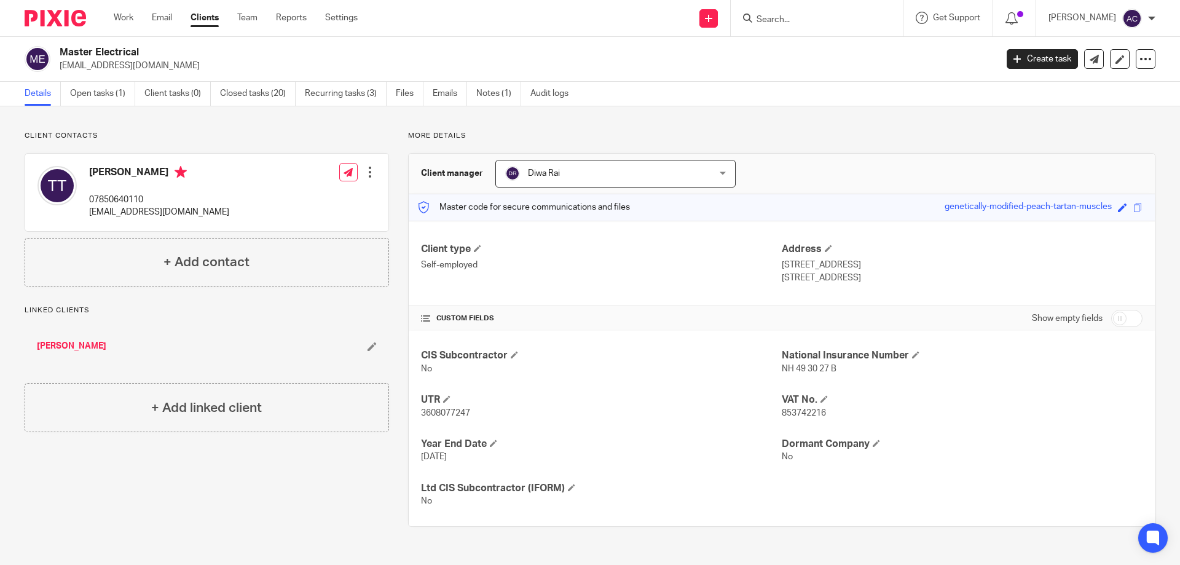
click at [810, 16] on input "Search" at bounding box center [810, 20] width 111 height 11
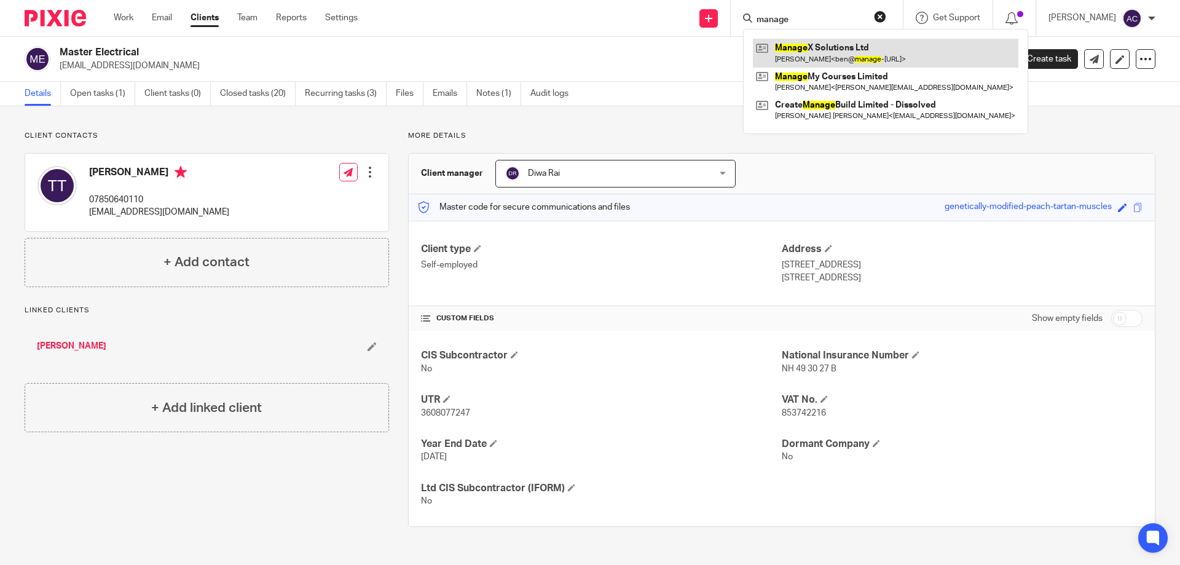
type input "manage"
click at [837, 49] on link at bounding box center [886, 53] width 266 height 28
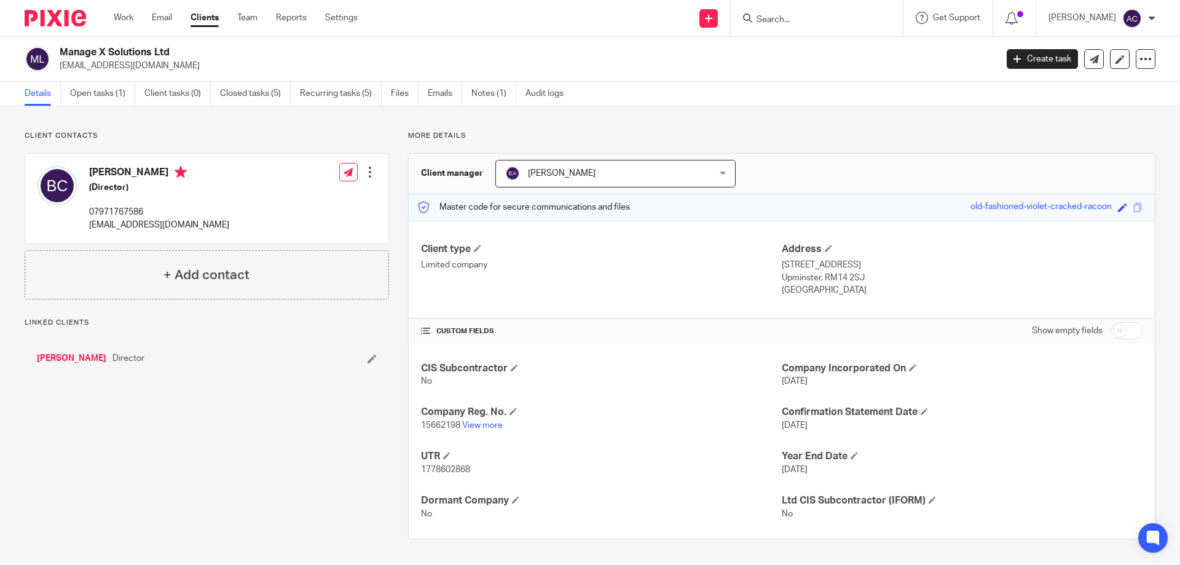
click at [817, 30] on div at bounding box center [817, 18] width 172 height 36
click at [822, 28] on div at bounding box center [817, 18] width 172 height 36
click at [831, 20] on input "Search" at bounding box center [810, 20] width 111 height 11
click at [782, 17] on input "Search" at bounding box center [810, 20] width 111 height 11
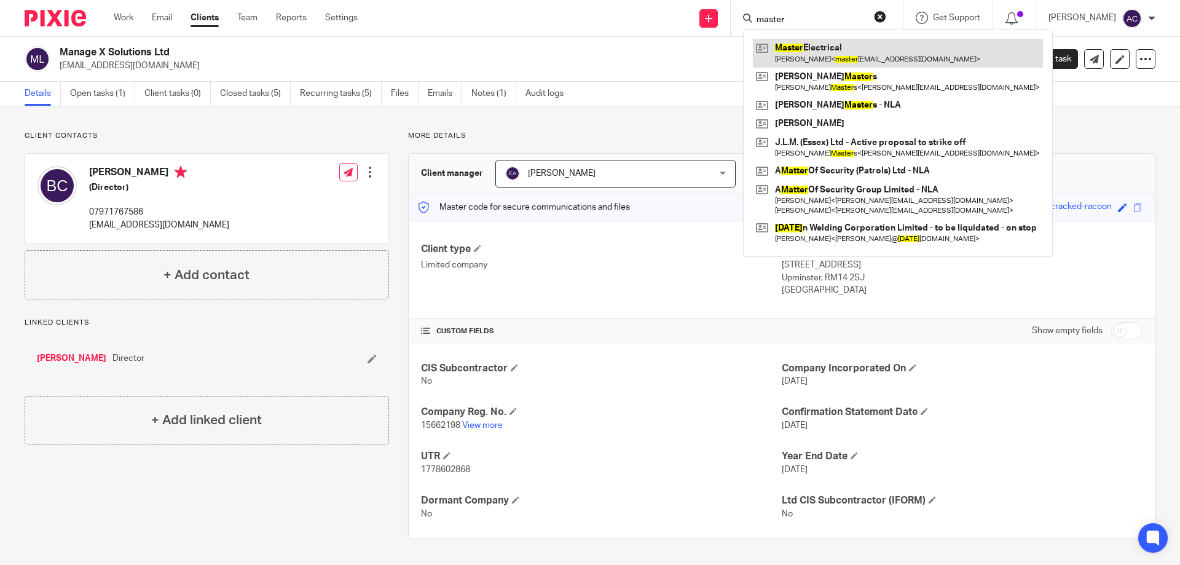
type input "master"
click at [898, 59] on link at bounding box center [898, 53] width 290 height 28
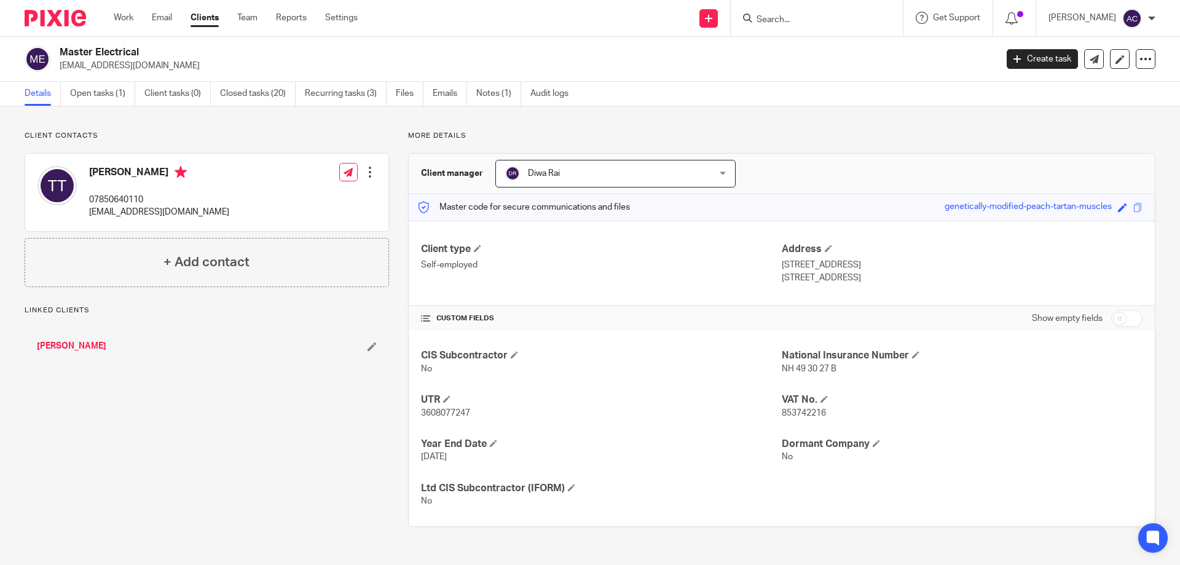
drag, startPoint x: 791, startPoint y: 20, endPoint x: 800, endPoint y: 30, distance: 12.6
click at [791, 20] on input "Search" at bounding box center [810, 20] width 111 height 11
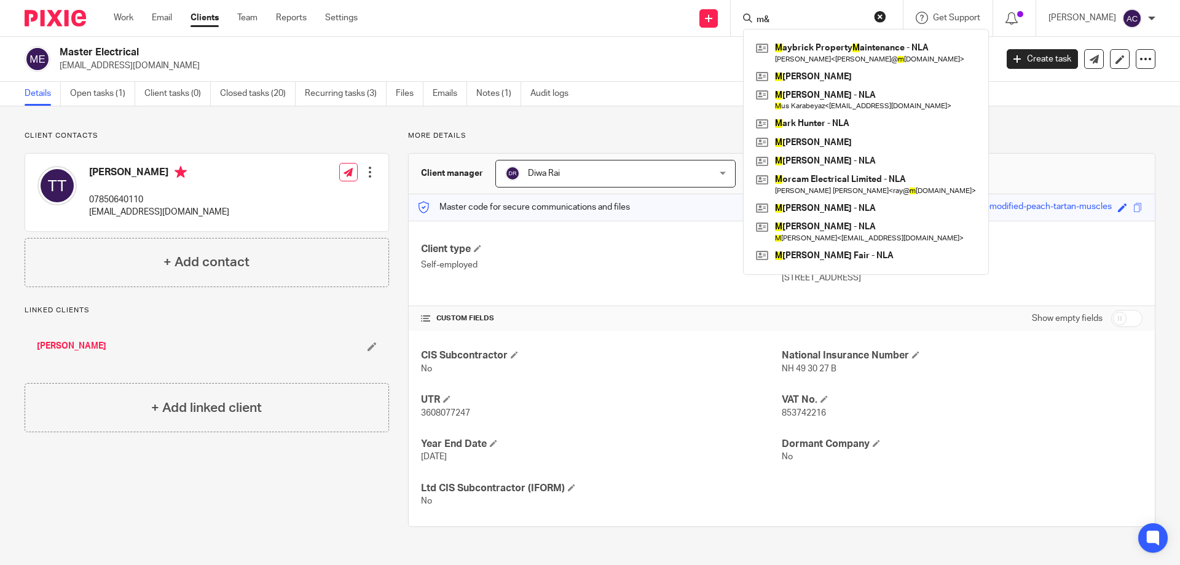
type input "m"
type input "o"
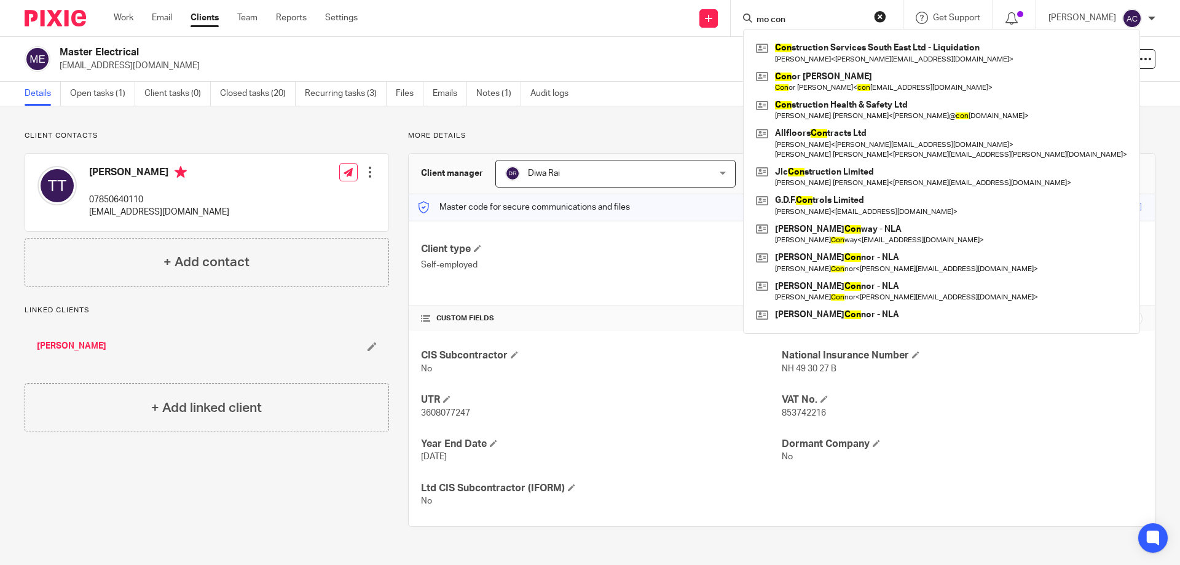
click at [771, 18] on input "mo con" at bounding box center [810, 20] width 111 height 11
click at [805, 17] on input "m&o con" at bounding box center [810, 20] width 111 height 11
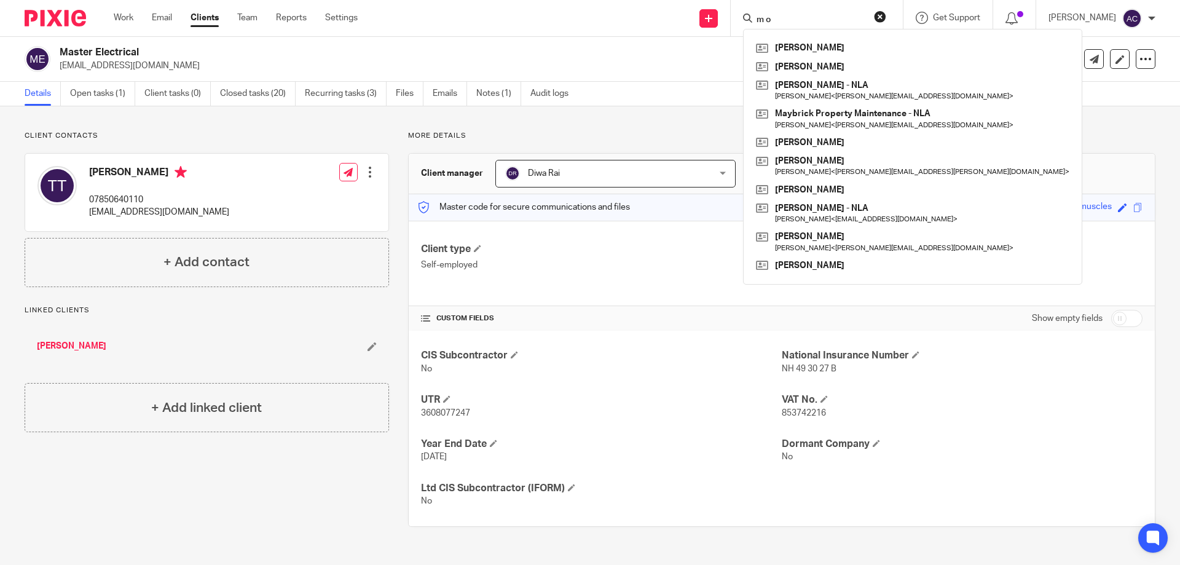
drag, startPoint x: 805, startPoint y: 17, endPoint x: 754, endPoint y: 17, distance: 51.0
click at [754, 17] on div "m o" at bounding box center [814, 17] width 143 height 15
click at [800, 22] on input "m o" at bounding box center [810, 20] width 111 height 11
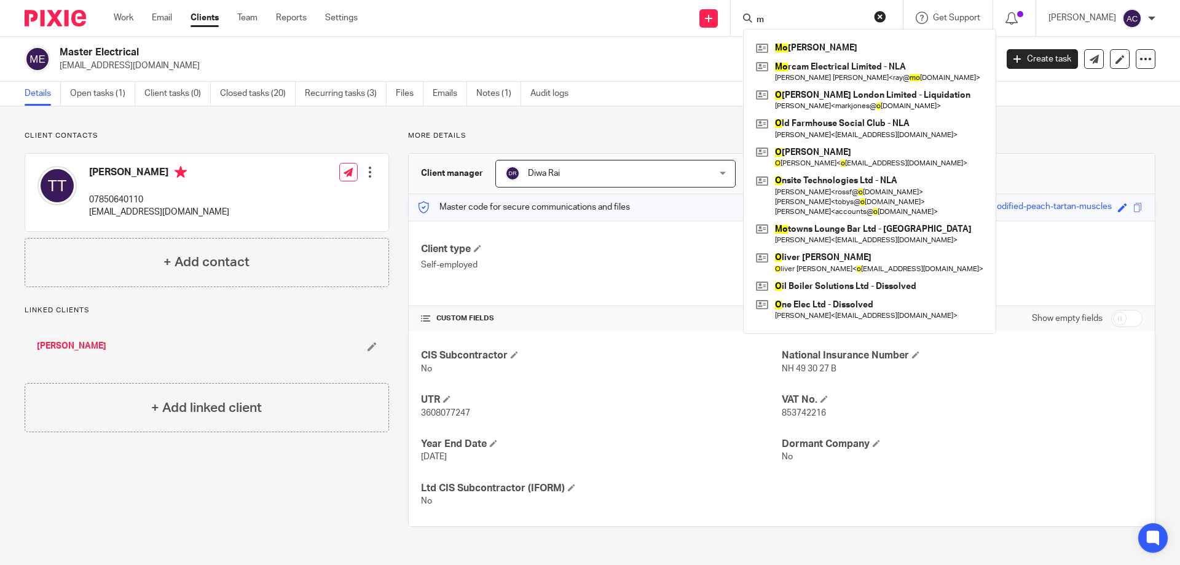
type input "m"
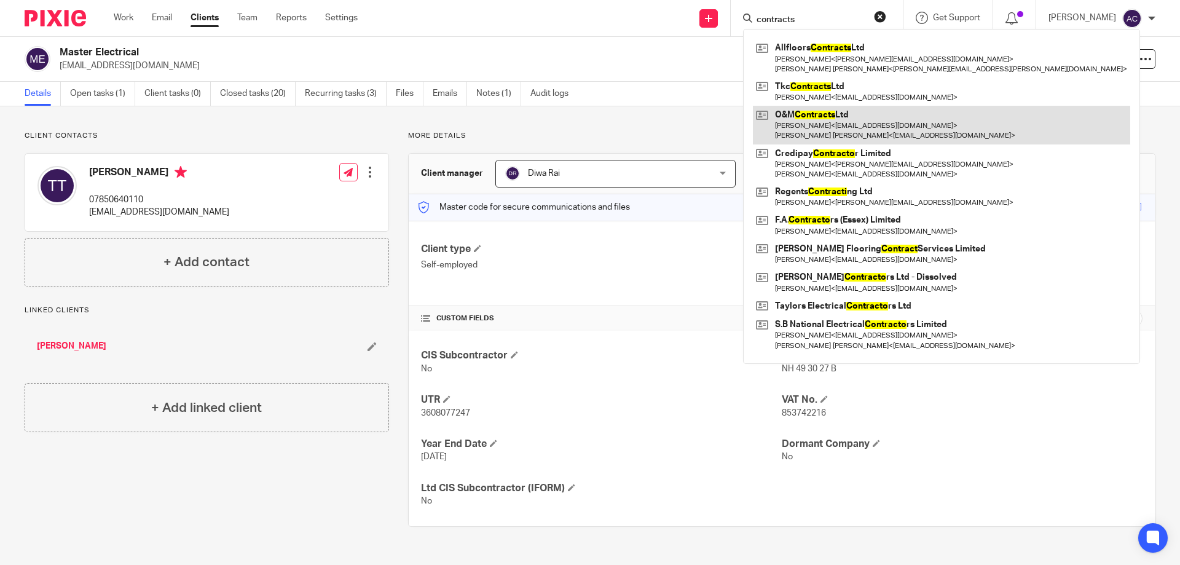
type input "contracts"
click at [811, 121] on link at bounding box center [941, 125] width 377 height 38
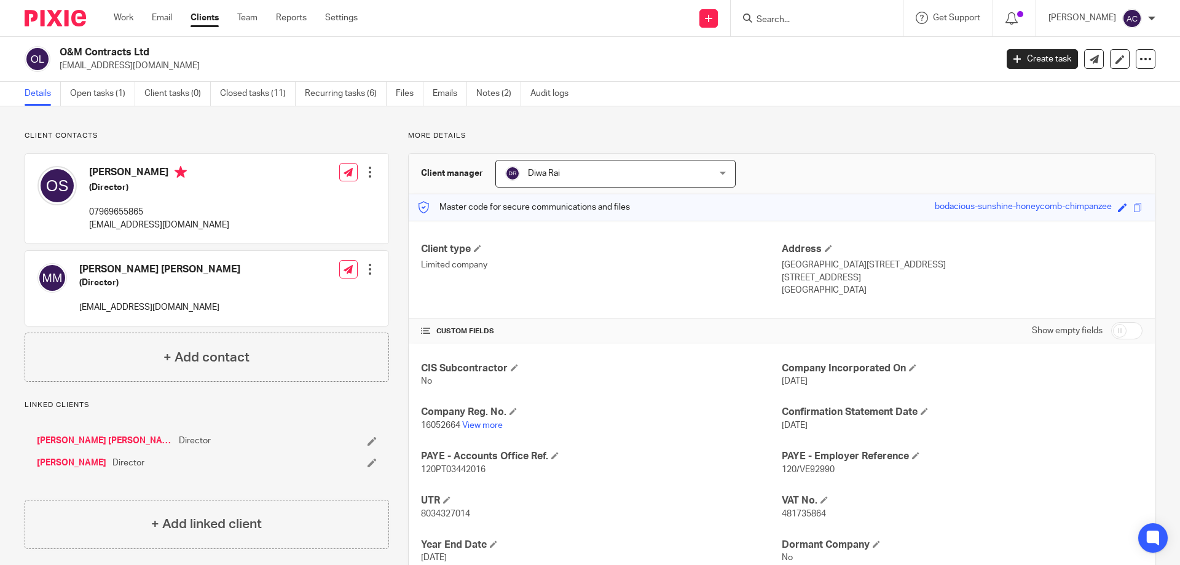
click at [803, 22] on input "Search" at bounding box center [810, 20] width 111 height 11
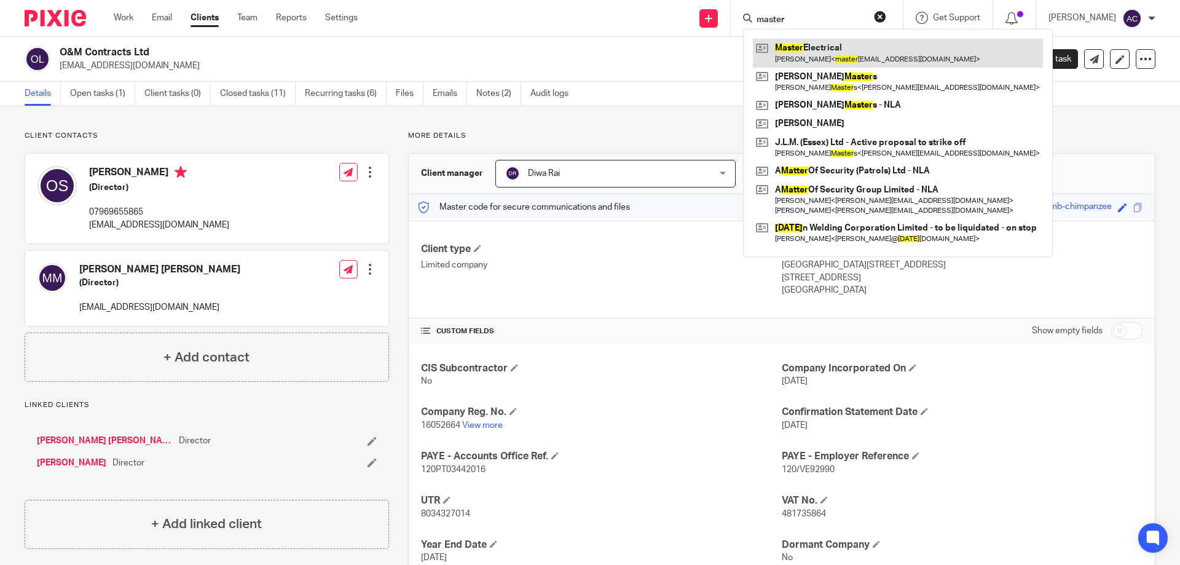
type input "master"
click at [810, 48] on link at bounding box center [898, 53] width 290 height 28
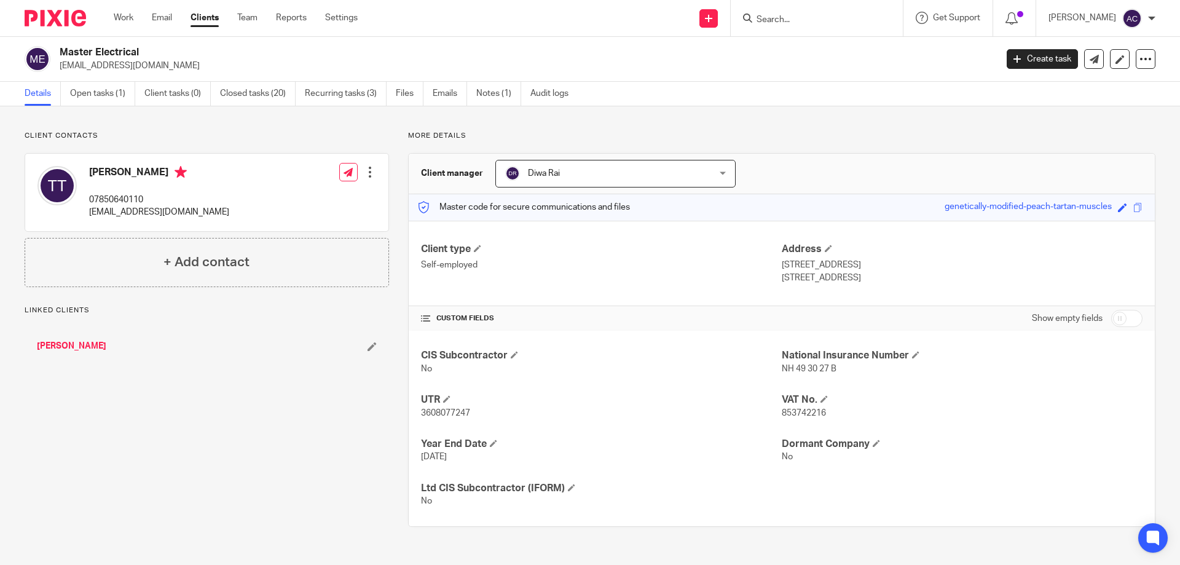
click at [802, 30] on div at bounding box center [817, 18] width 172 height 36
click at [812, 17] on input "Search" at bounding box center [810, 20] width 111 height 11
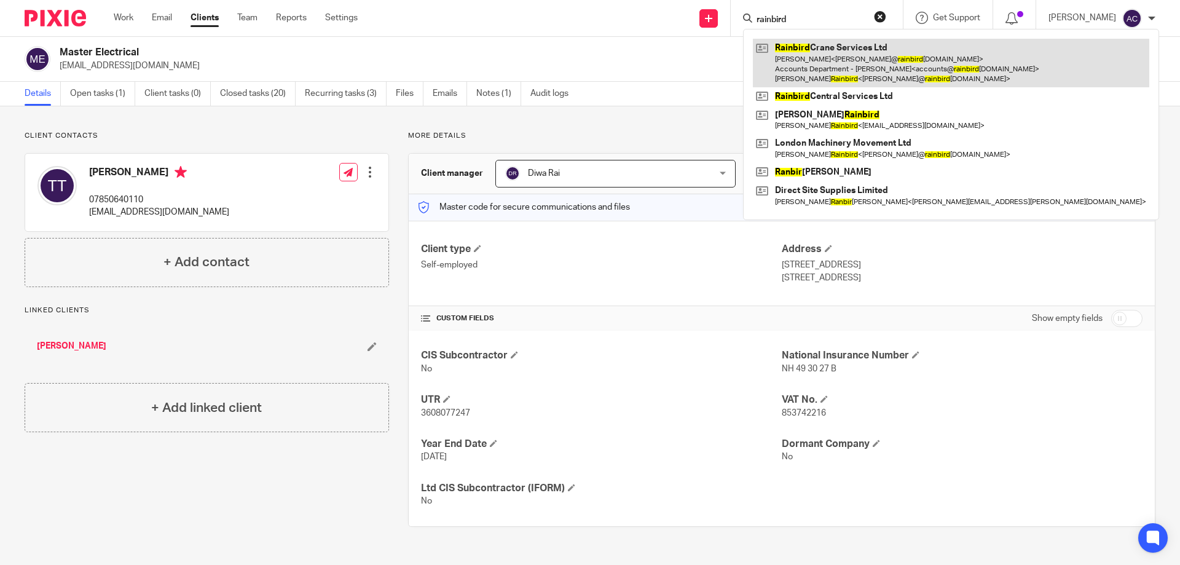
type input "rainbird"
click at [837, 68] on link at bounding box center [951, 63] width 396 height 49
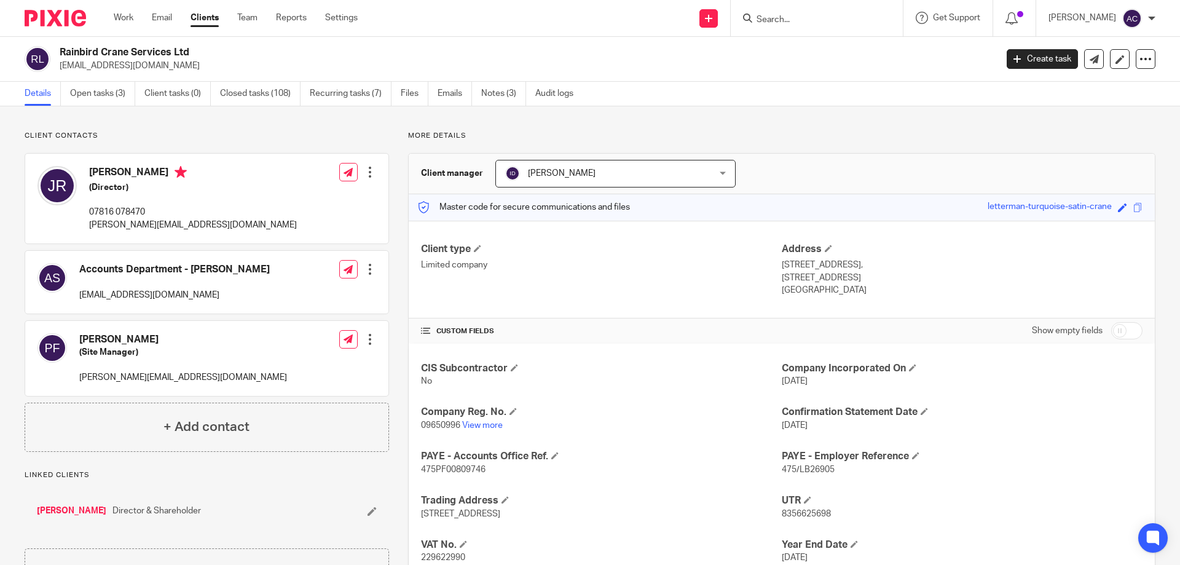
click at [782, 17] on input "Search" at bounding box center [810, 20] width 111 height 11
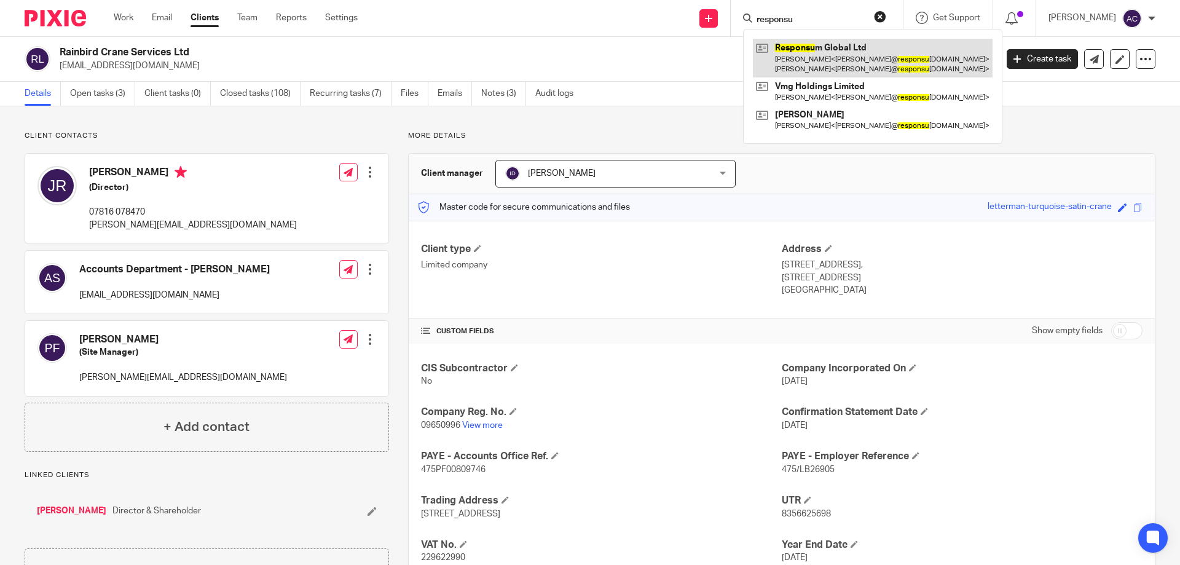
type input "responsu"
click at [801, 39] on link at bounding box center [873, 58] width 240 height 38
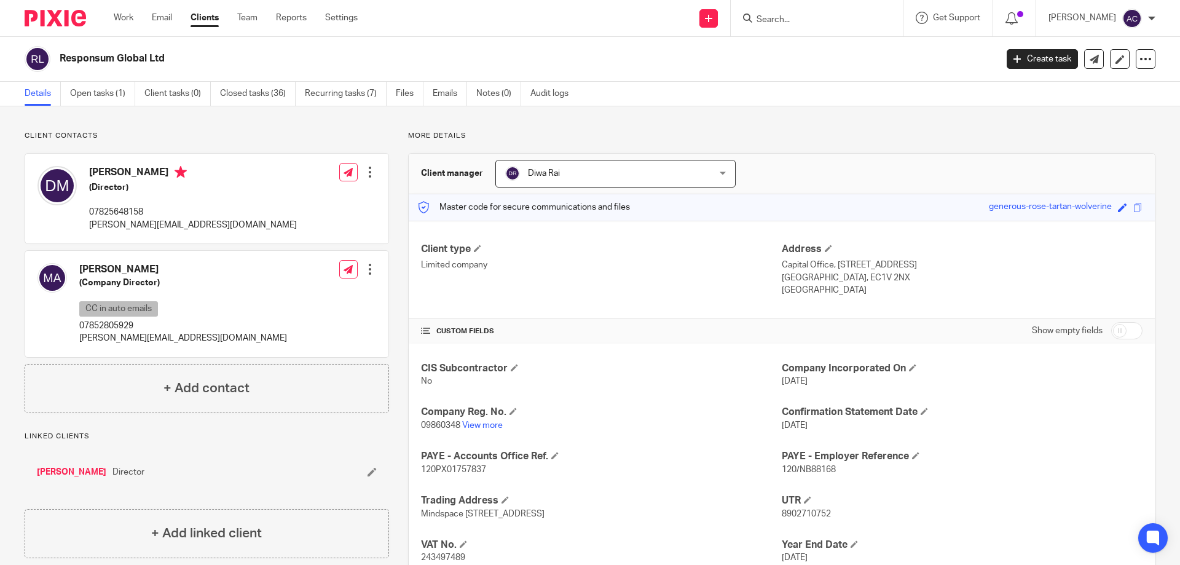
click at [856, 15] on input "Search" at bounding box center [810, 20] width 111 height 11
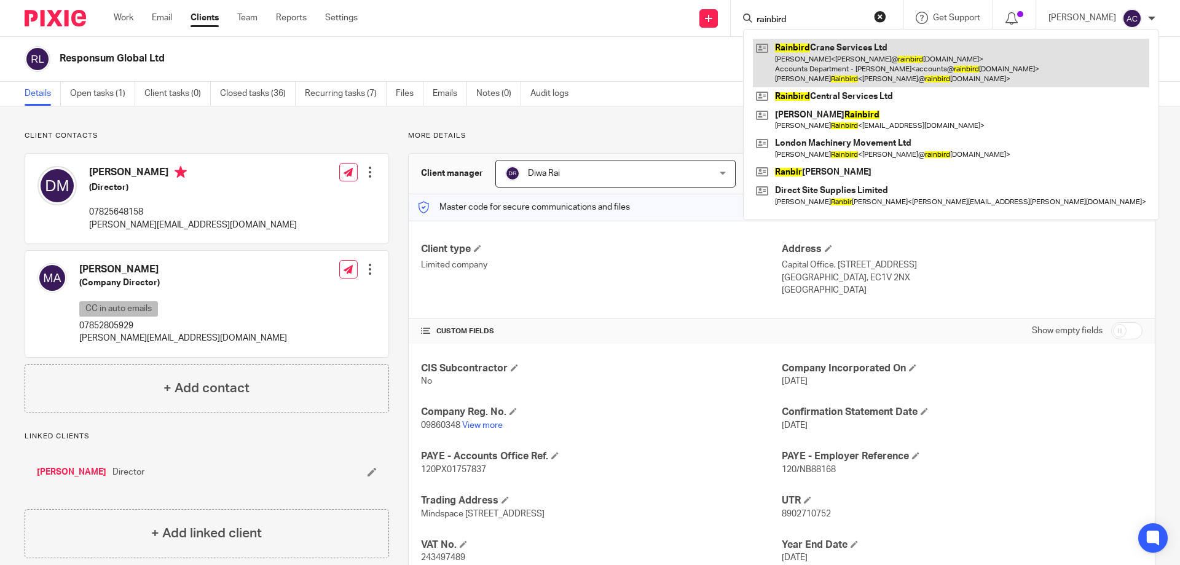
type input "rainbird"
click at [816, 69] on link at bounding box center [951, 63] width 396 height 49
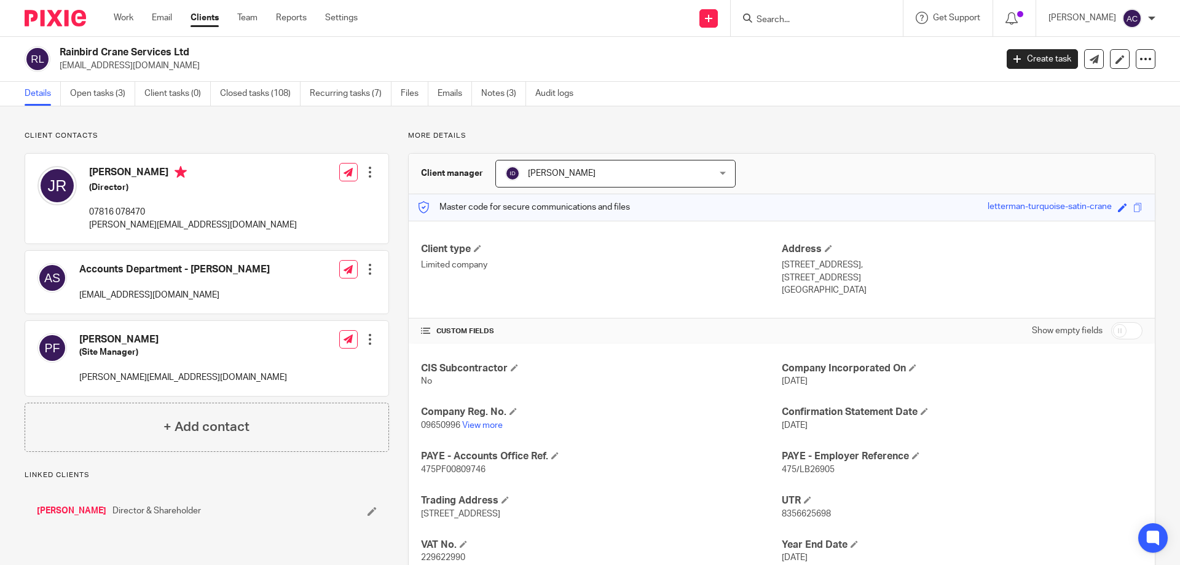
click at [813, 23] on input "Search" at bounding box center [810, 20] width 111 height 11
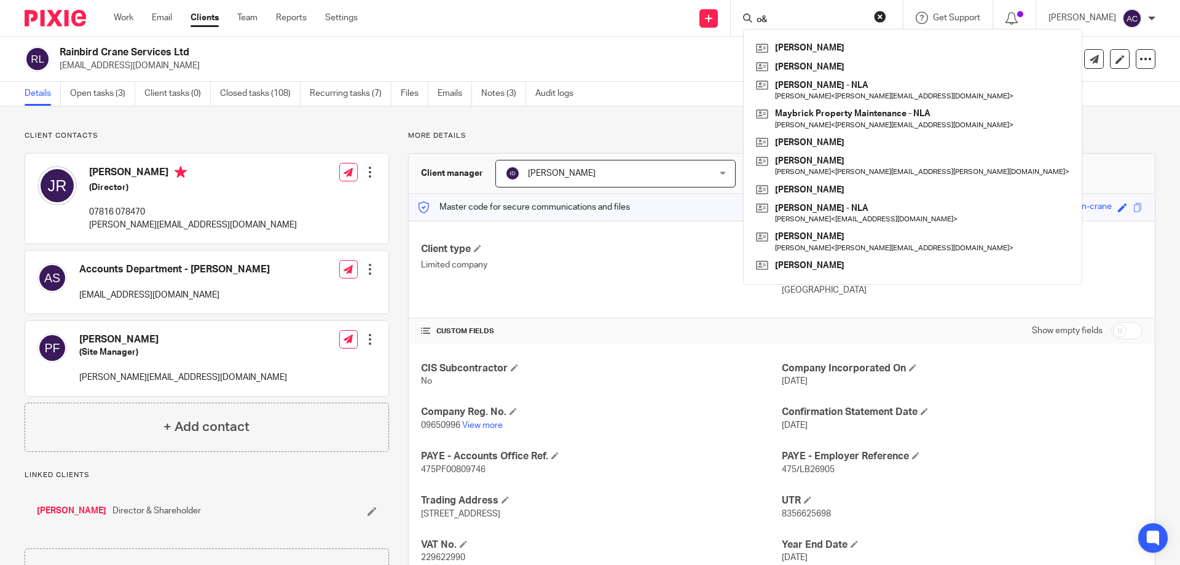
type input "o"
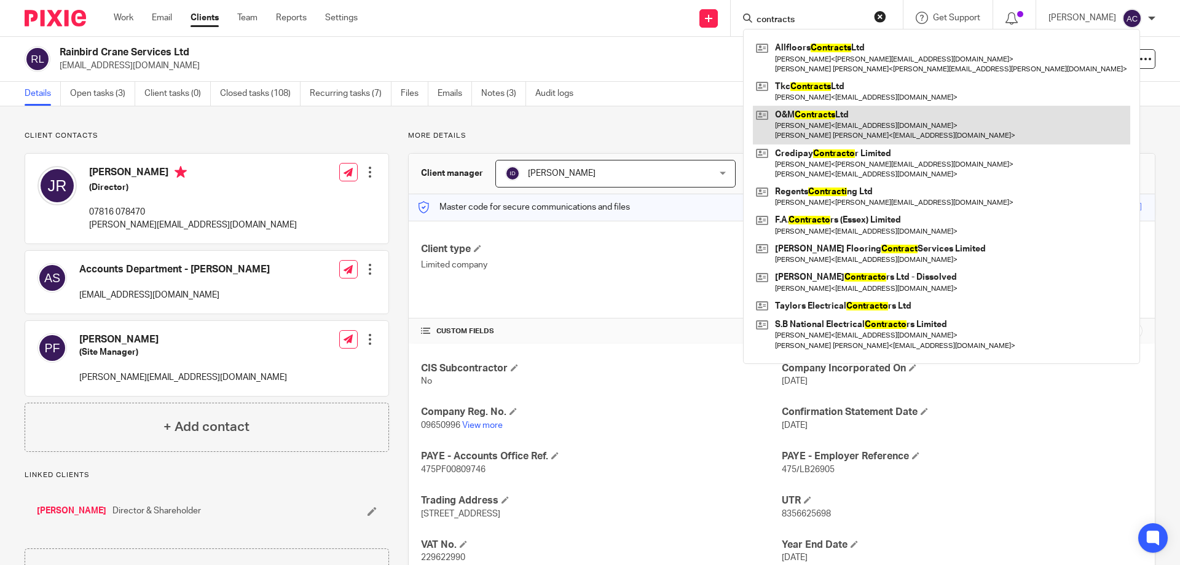
type input "contracts"
click at [825, 117] on link at bounding box center [941, 125] width 377 height 38
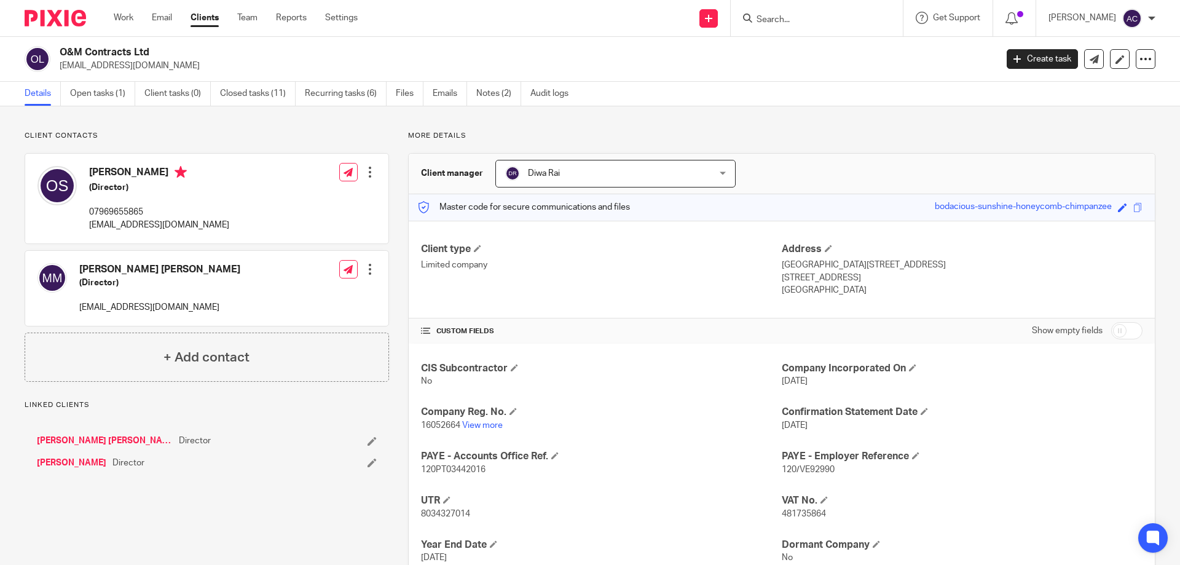
click at [800, 20] on input "Search" at bounding box center [810, 20] width 111 height 11
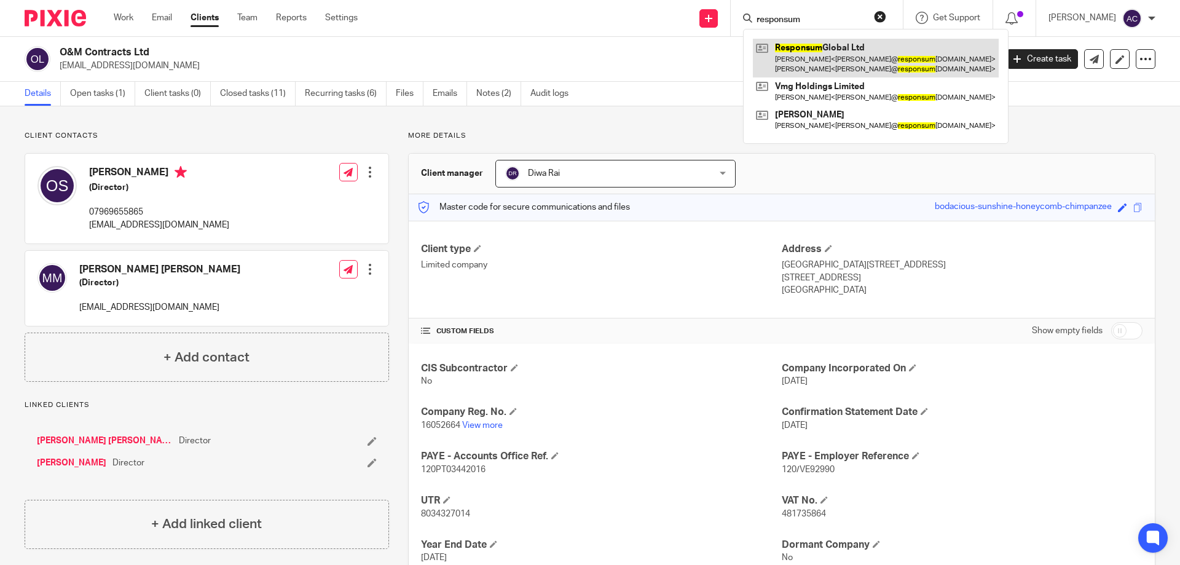
type input "responsum"
click at [806, 45] on link at bounding box center [876, 58] width 246 height 38
click at [782, 58] on link at bounding box center [876, 58] width 246 height 38
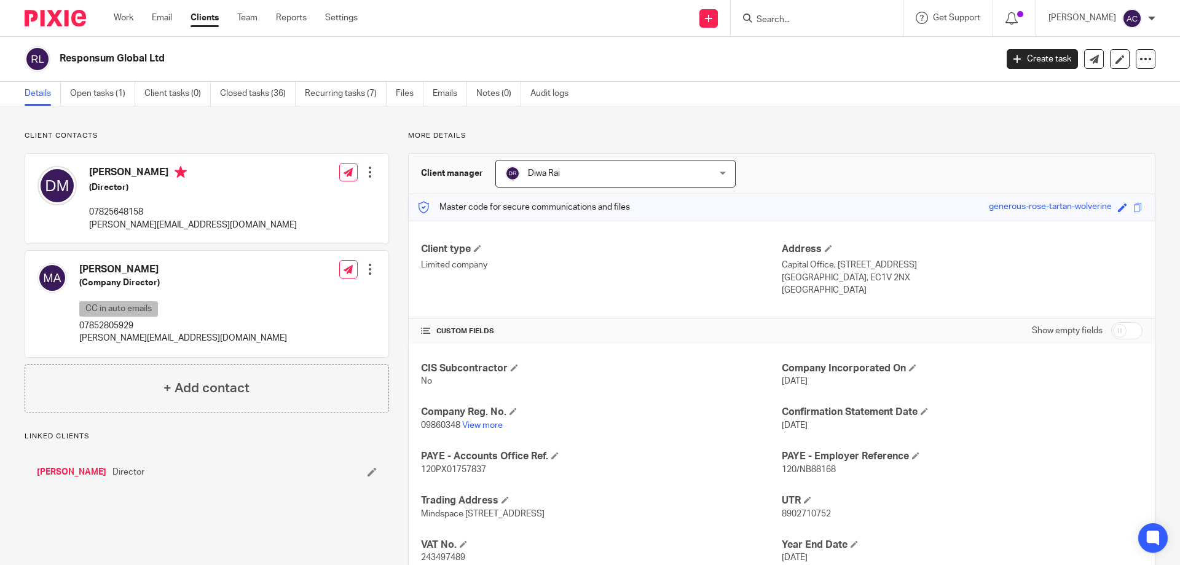
click at [812, 23] on input "Search" at bounding box center [810, 20] width 111 height 11
click at [789, 27] on div at bounding box center [817, 18] width 172 height 36
click at [795, 27] on div at bounding box center [817, 18] width 172 height 36
click at [797, 25] on input "Search" at bounding box center [810, 20] width 111 height 11
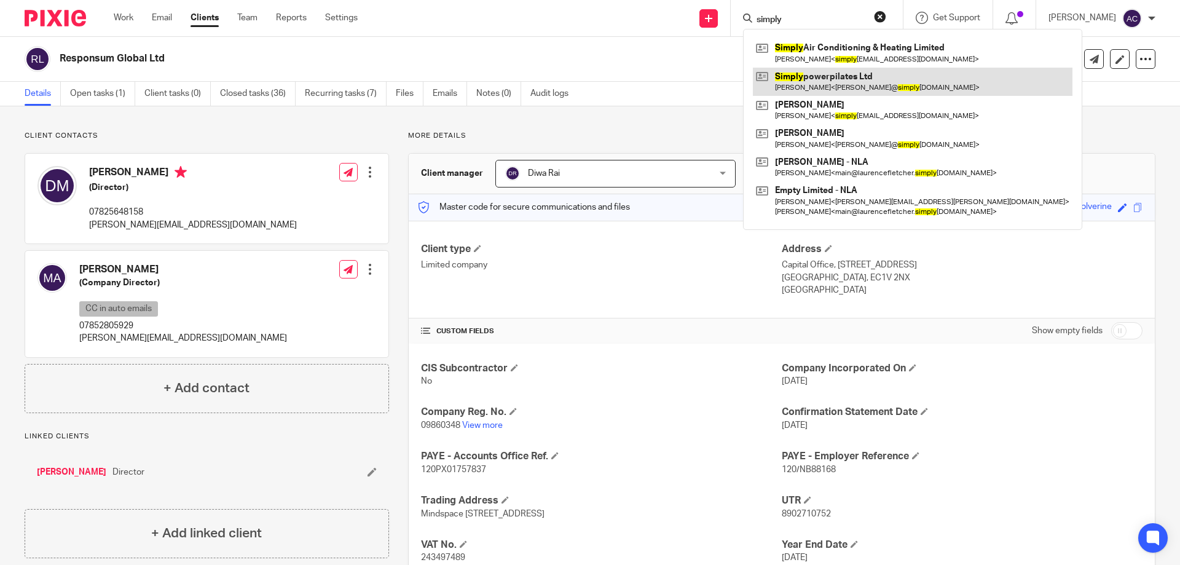
type input "simply"
click at [822, 82] on link at bounding box center [913, 82] width 320 height 28
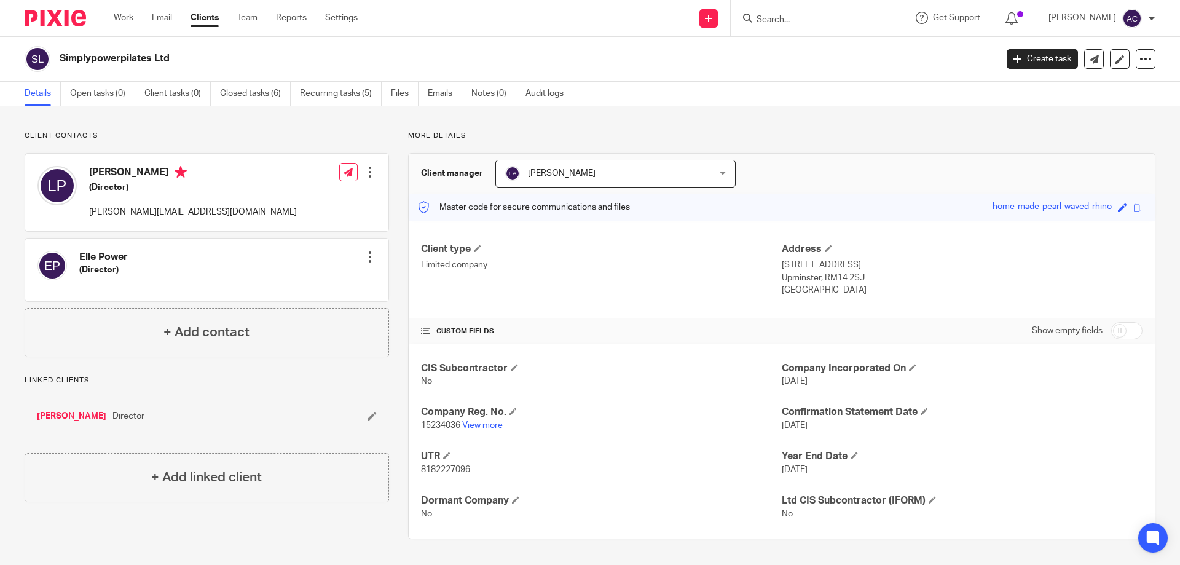
click at [806, 17] on input "Search" at bounding box center [810, 20] width 111 height 11
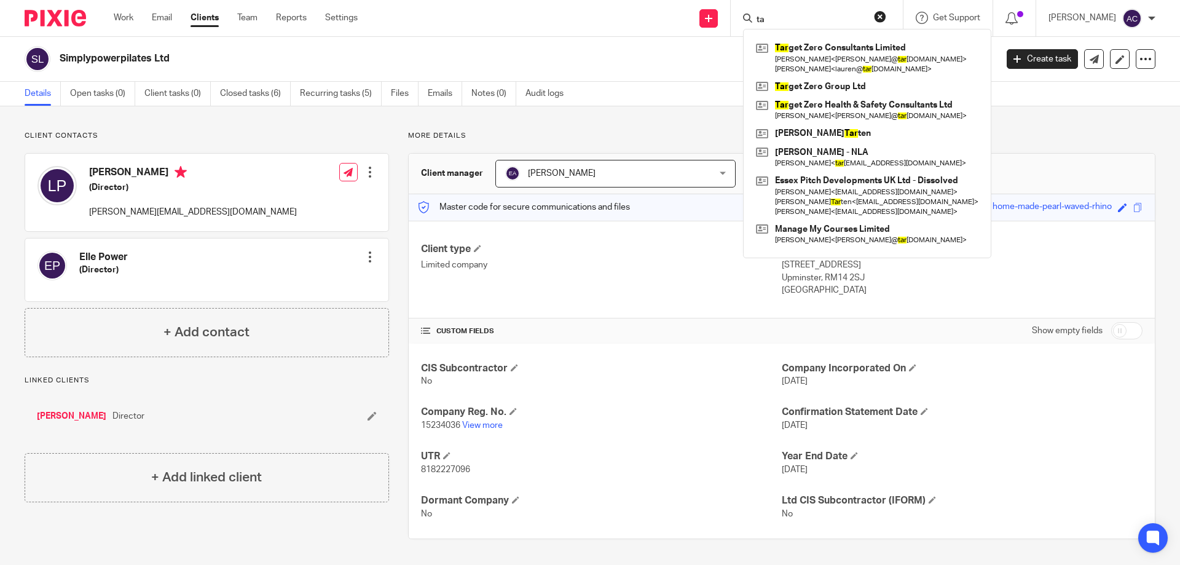
type input "t"
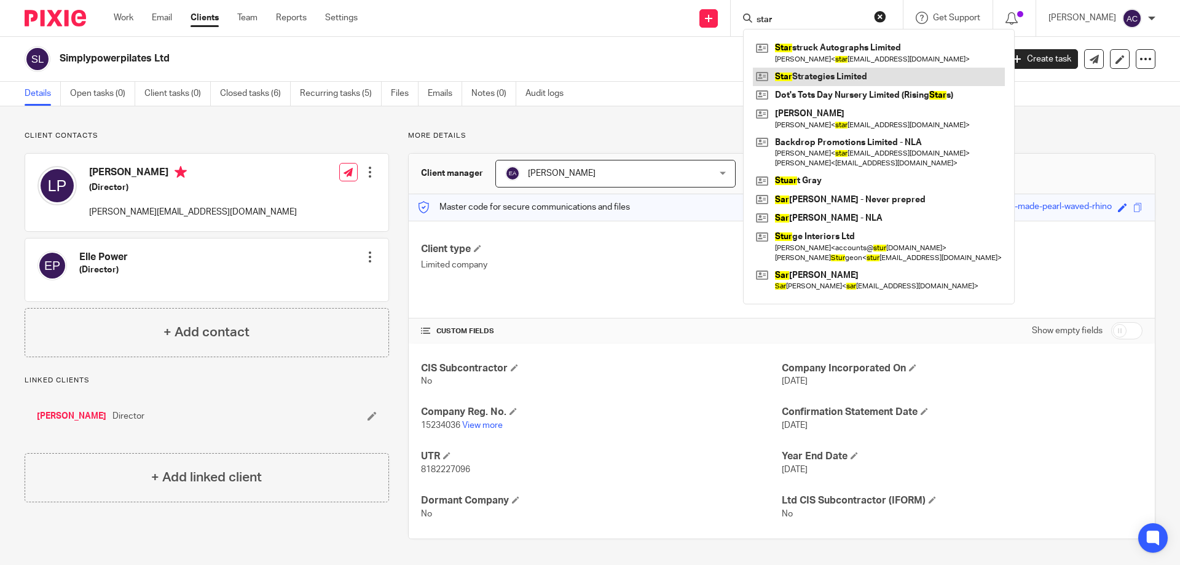
type input "star"
click at [850, 74] on link at bounding box center [879, 77] width 252 height 18
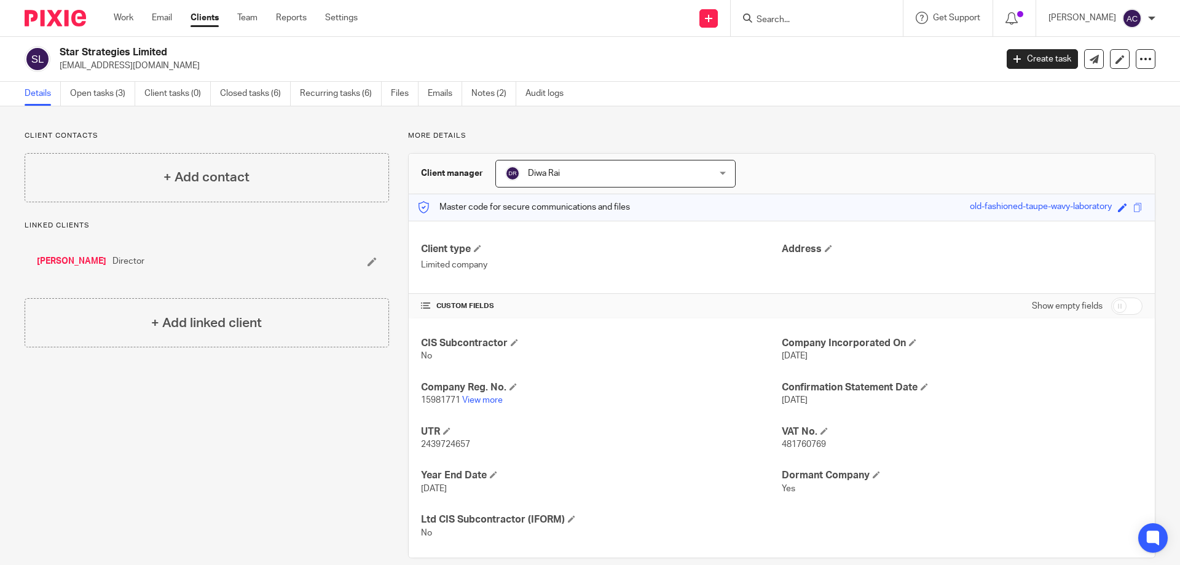
drag, startPoint x: 778, startPoint y: 26, endPoint x: 784, endPoint y: 24, distance: 6.4
click at [778, 26] on form at bounding box center [820, 17] width 131 height 15
click at [803, 20] on input "Search" at bounding box center [810, 20] width 111 height 11
type input "pilates"
drag, startPoint x: 798, startPoint y: 20, endPoint x: 758, endPoint y: 20, distance: 39.3
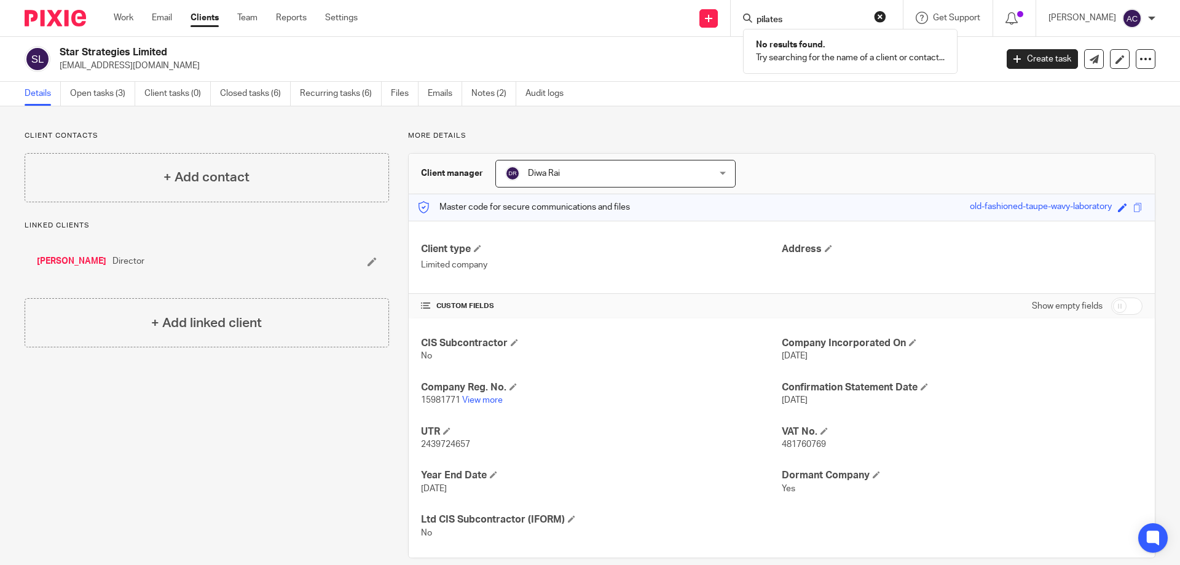
click at [758, 20] on div "pilates" at bounding box center [814, 17] width 143 height 15
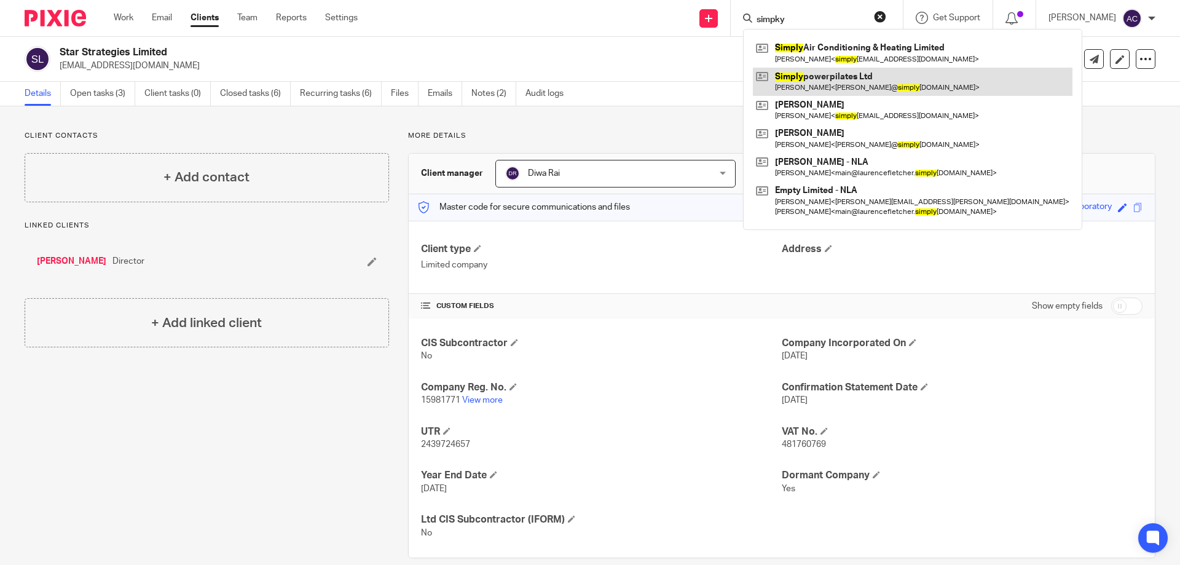
type input "simpky"
click at [843, 92] on link at bounding box center [913, 82] width 320 height 28
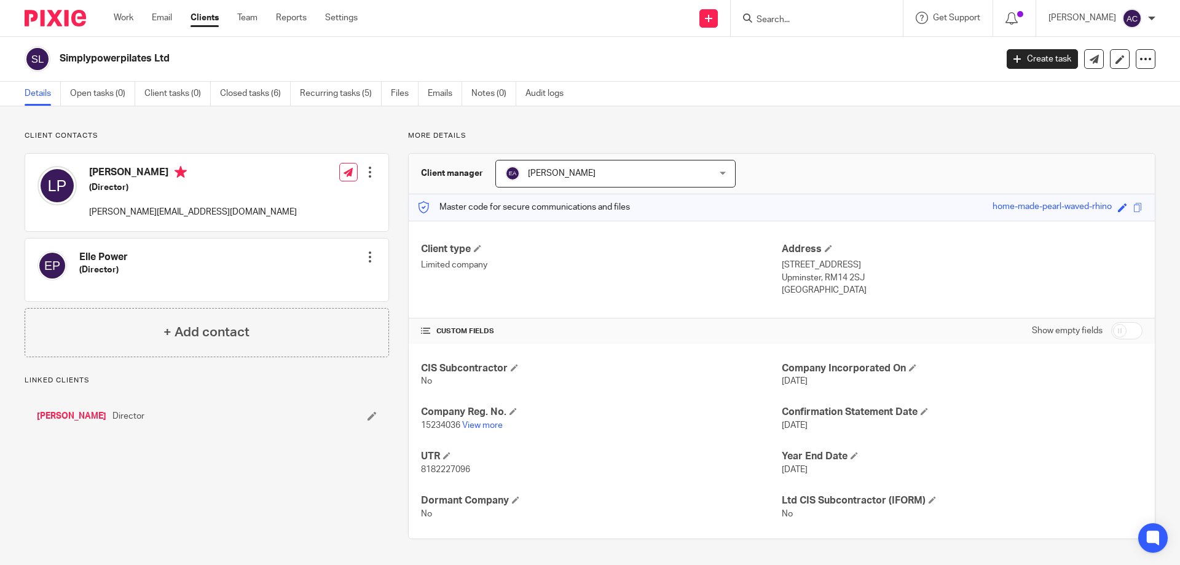
click at [789, 15] on input "Search" at bounding box center [810, 20] width 111 height 11
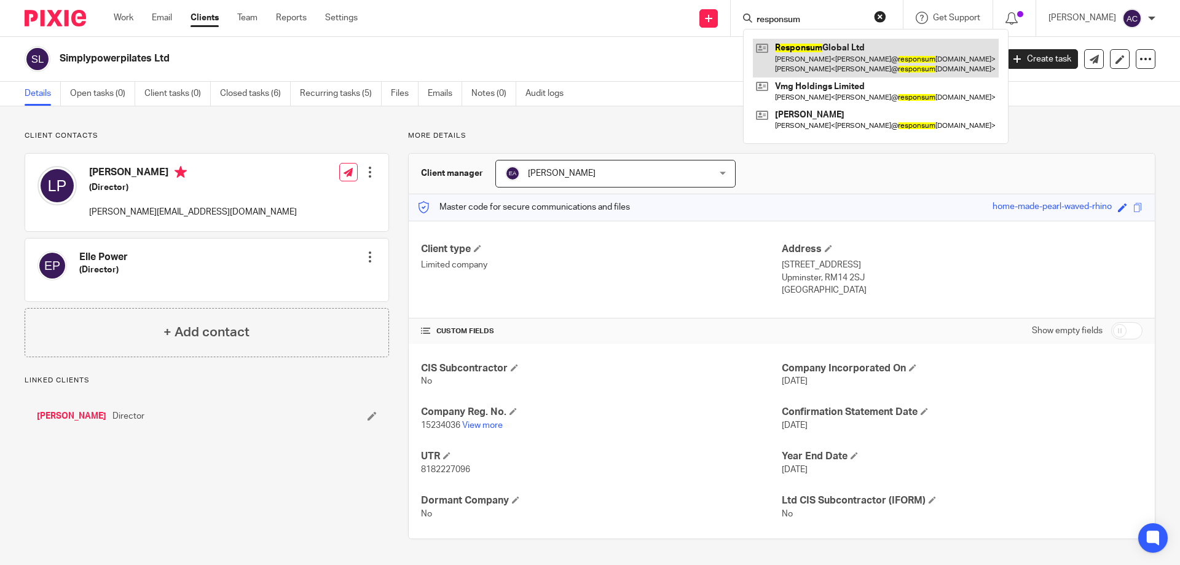
type input "responsum"
click at [844, 52] on link at bounding box center [876, 58] width 246 height 38
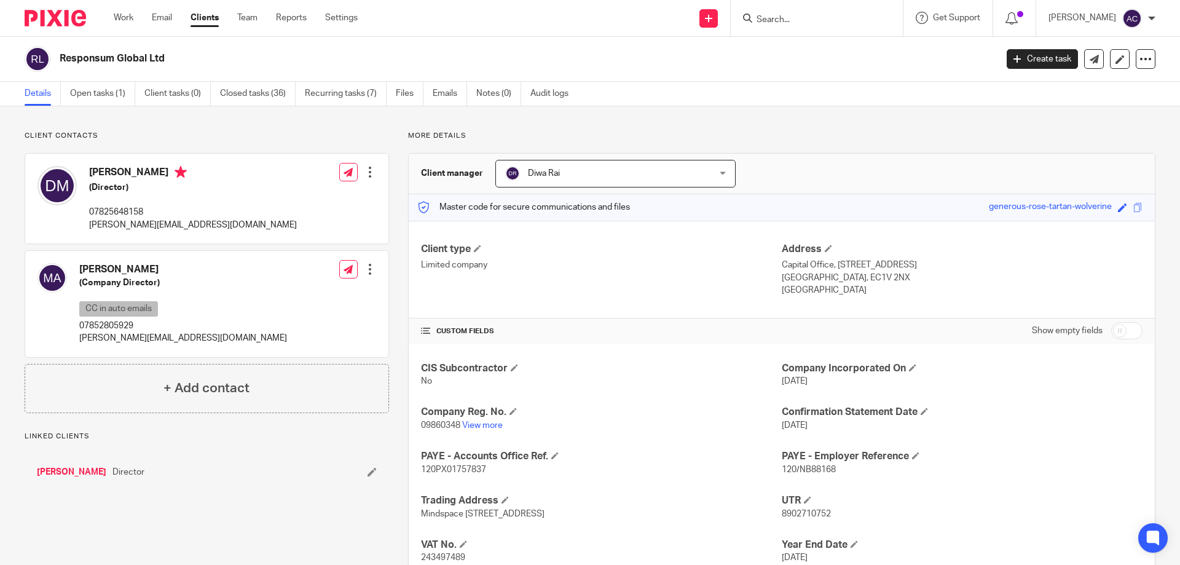
click at [814, 23] on input "Search" at bounding box center [810, 20] width 111 height 11
type input "thrive"
click at [816, 44] on link at bounding box center [857, 53] width 208 height 28
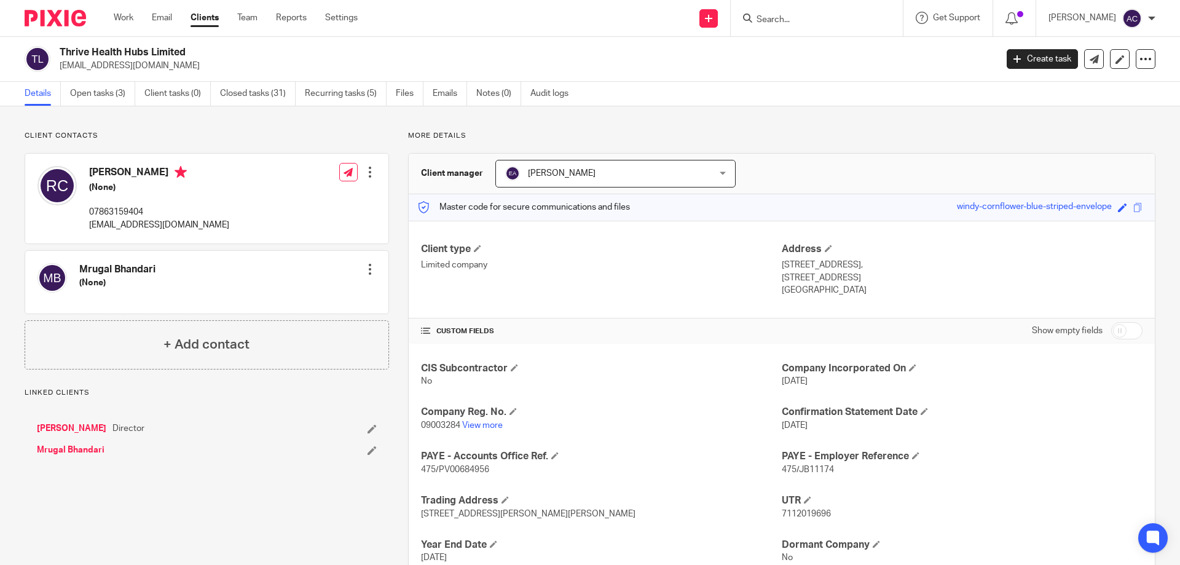
click at [838, 23] on input "Search" at bounding box center [810, 20] width 111 height 11
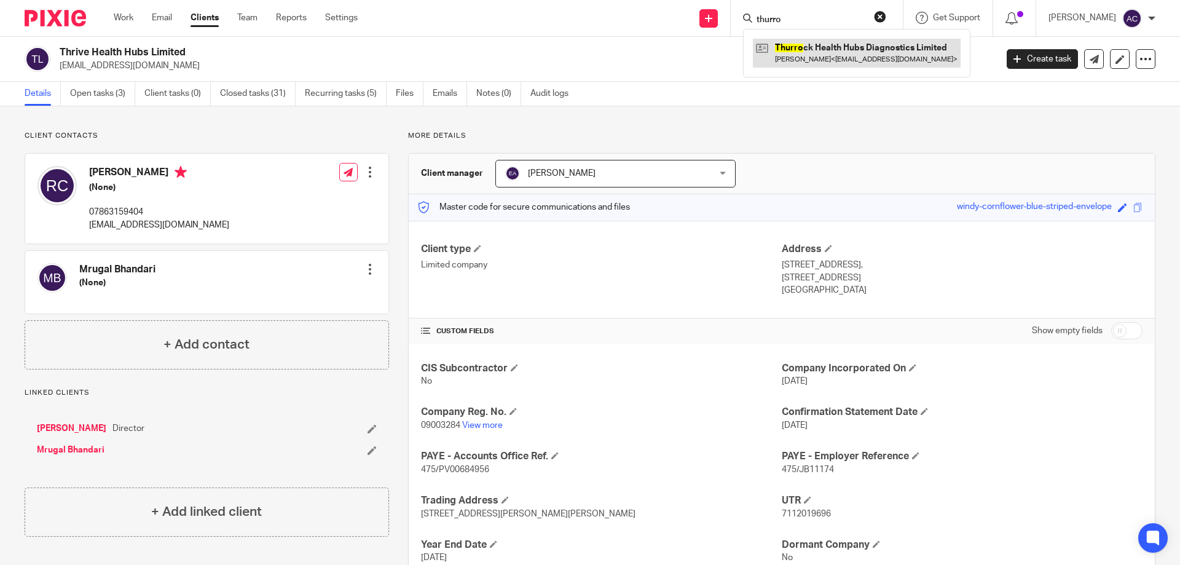
type input "thurro"
click at [838, 45] on link at bounding box center [857, 53] width 208 height 28
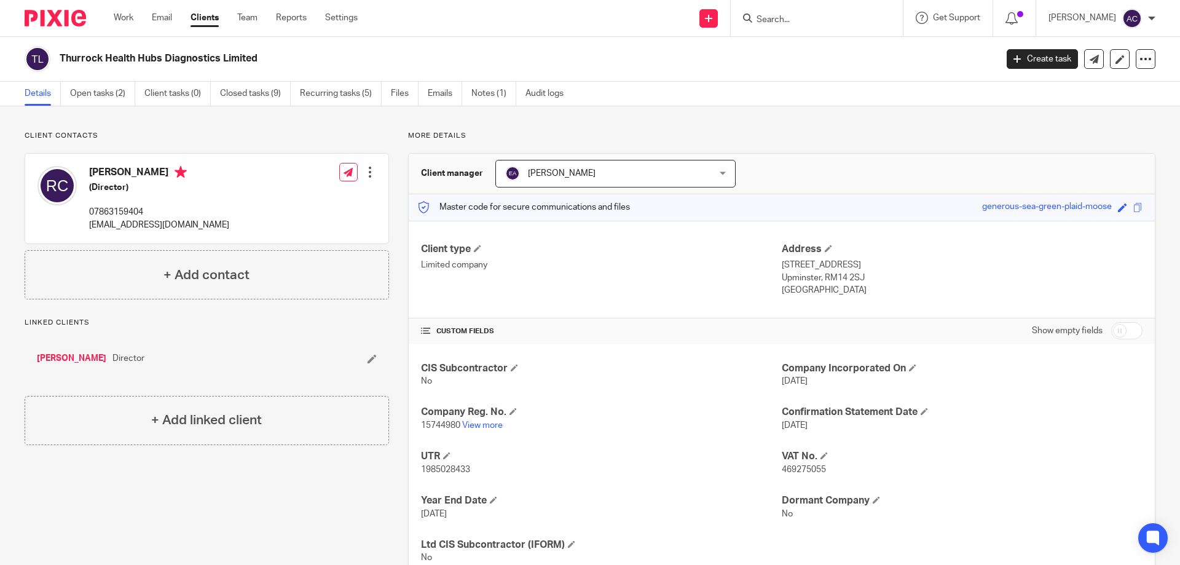
click at [809, 36] on div at bounding box center [817, 18] width 172 height 36
click at [813, 32] on div at bounding box center [817, 18] width 172 height 36
click at [833, 16] on input "Search" at bounding box center [810, 20] width 111 height 11
type input "unique hope"
click at [830, 46] on link at bounding box center [857, 53] width 208 height 28
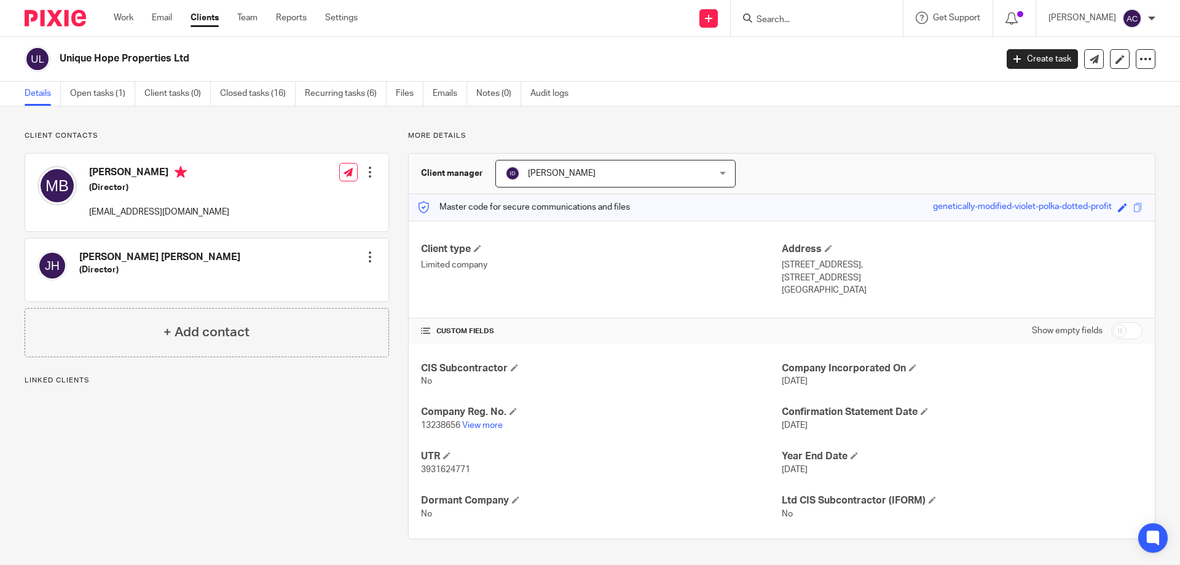
click at [786, 28] on div at bounding box center [817, 18] width 172 height 36
click at [803, 22] on input "Search" at bounding box center [810, 20] width 111 height 11
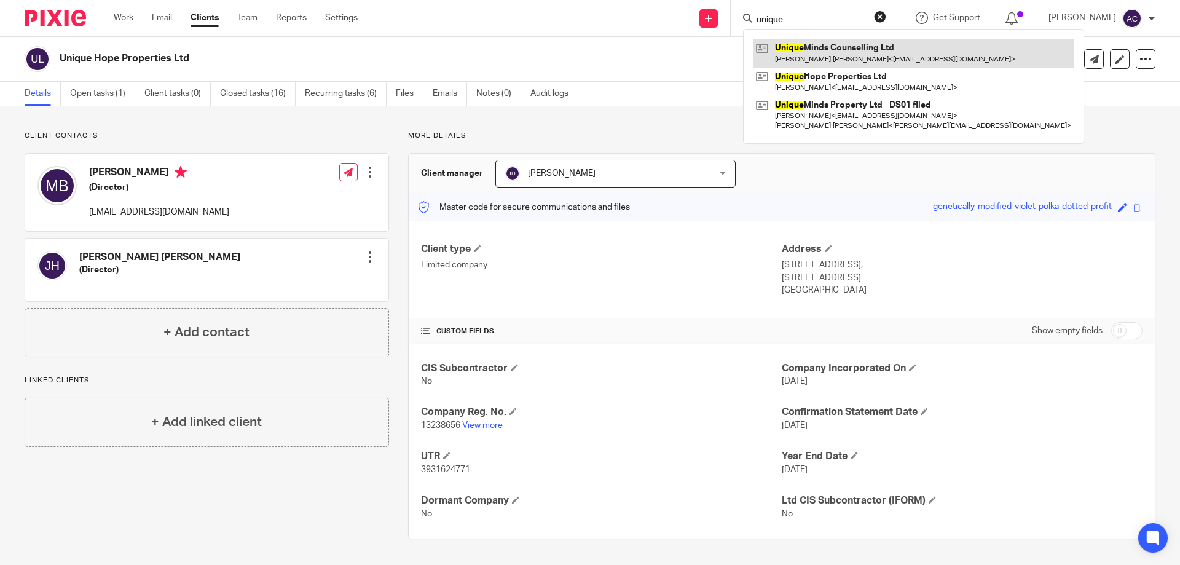
type input "unique"
click at [817, 54] on link at bounding box center [913, 53] width 321 height 28
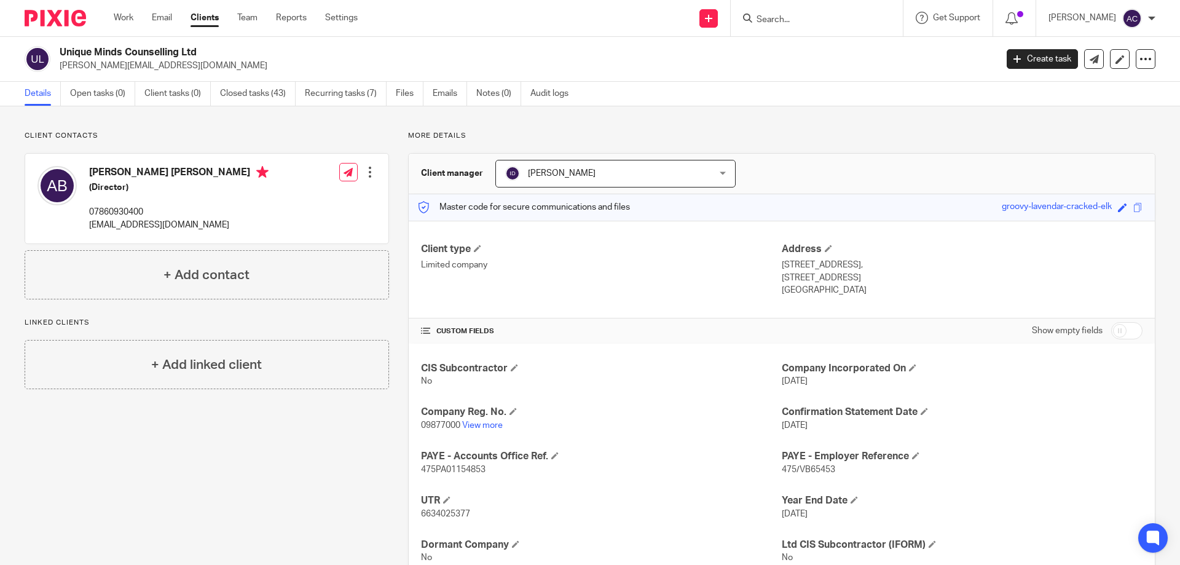
click at [805, 22] on input "Search" at bounding box center [810, 20] width 111 height 11
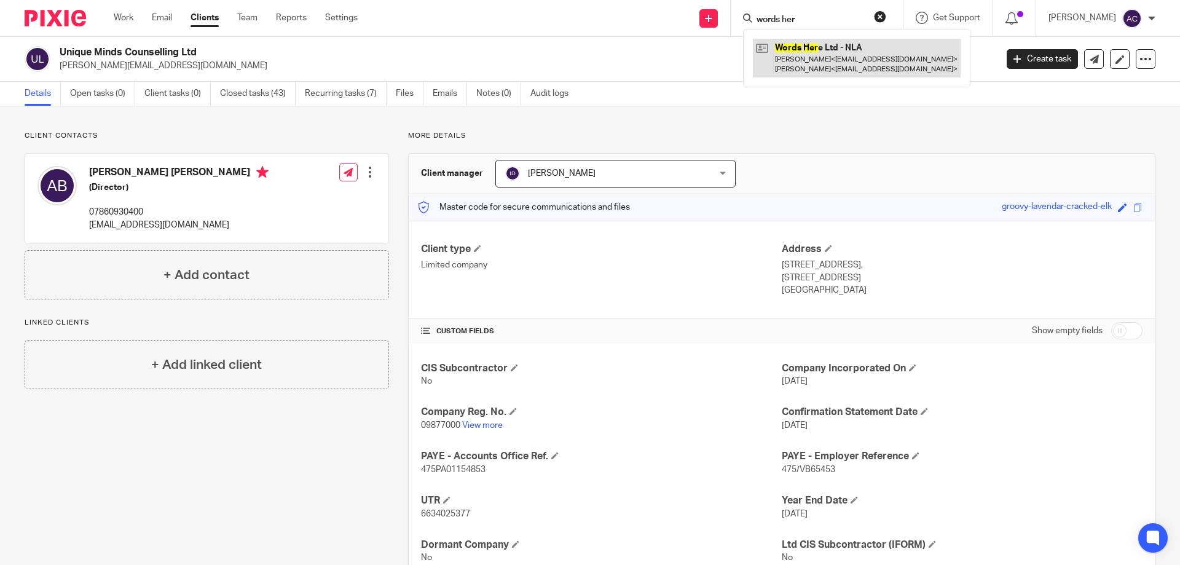
type input "words her"
click at [815, 65] on link at bounding box center [857, 58] width 208 height 38
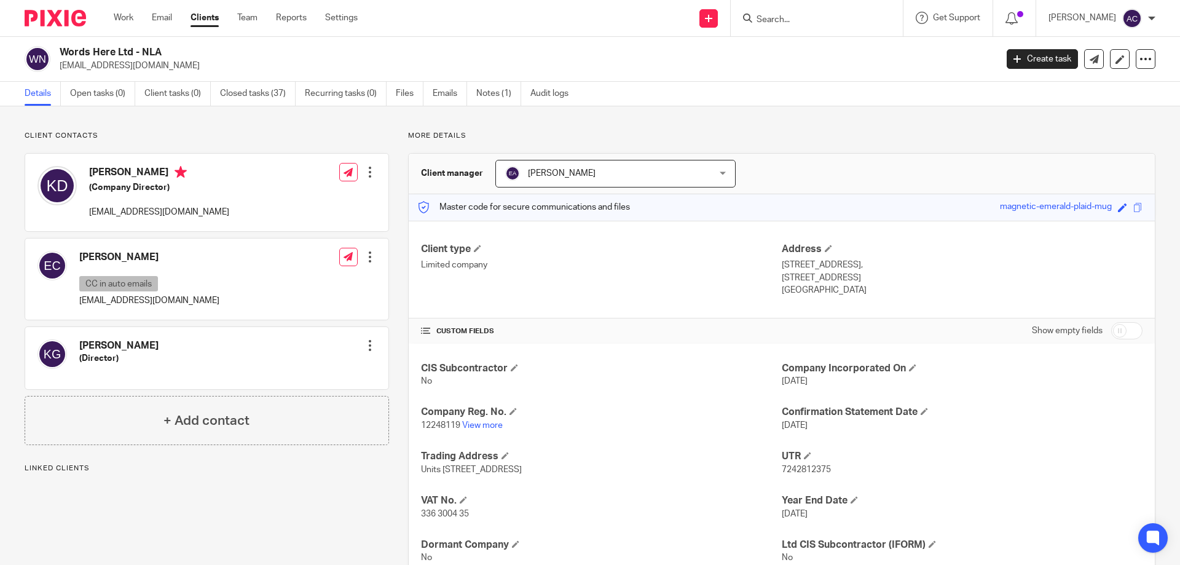
click at [838, 17] on input "Search" at bounding box center [810, 20] width 111 height 11
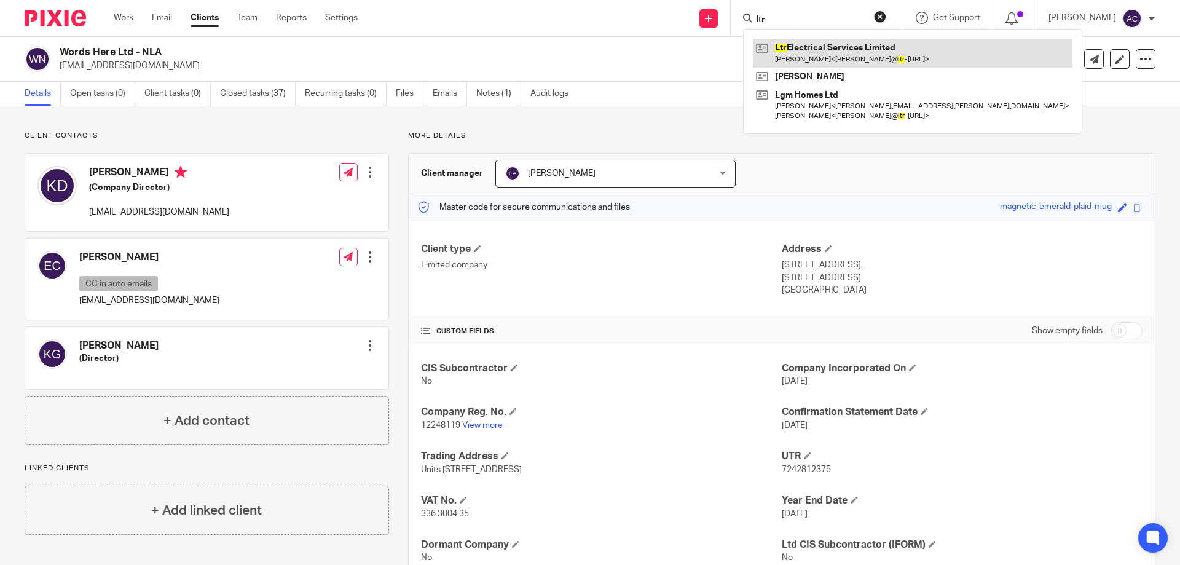
type input "ltr"
click at [864, 49] on link at bounding box center [913, 53] width 320 height 28
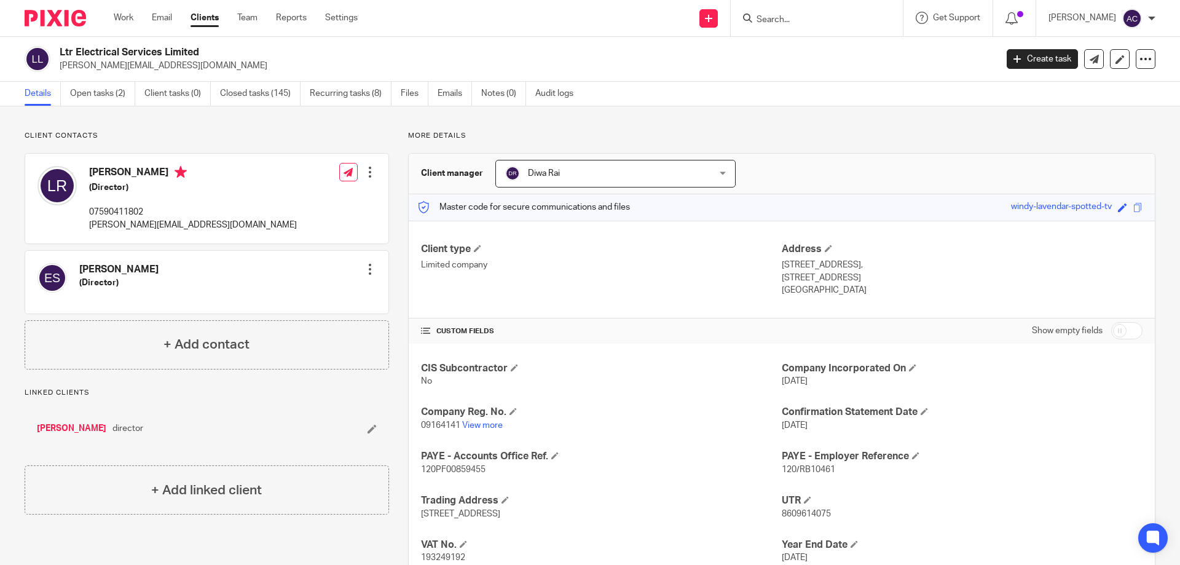
click at [808, 13] on form at bounding box center [820, 17] width 131 height 15
click at [806, 18] on input "Search" at bounding box center [810, 20] width 111 height 11
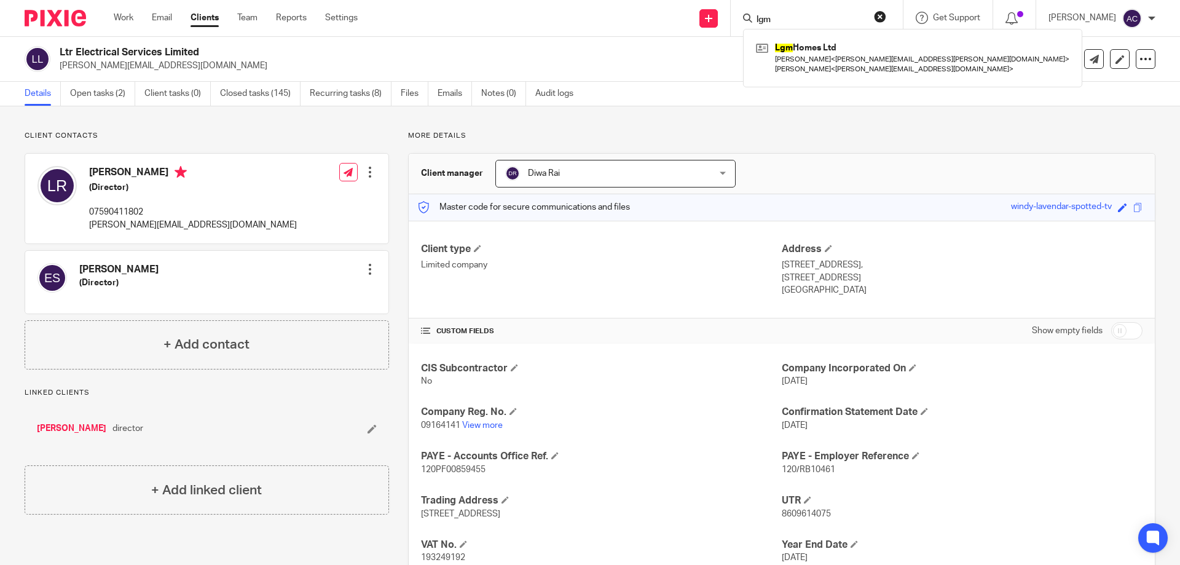
type input "lgm"
click at [896, 167] on div "Client manager Diwa Rai Diwa Rai Aimee Coveney Alison Whelan Callum Sewell Cono…" at bounding box center [782, 174] width 746 height 41
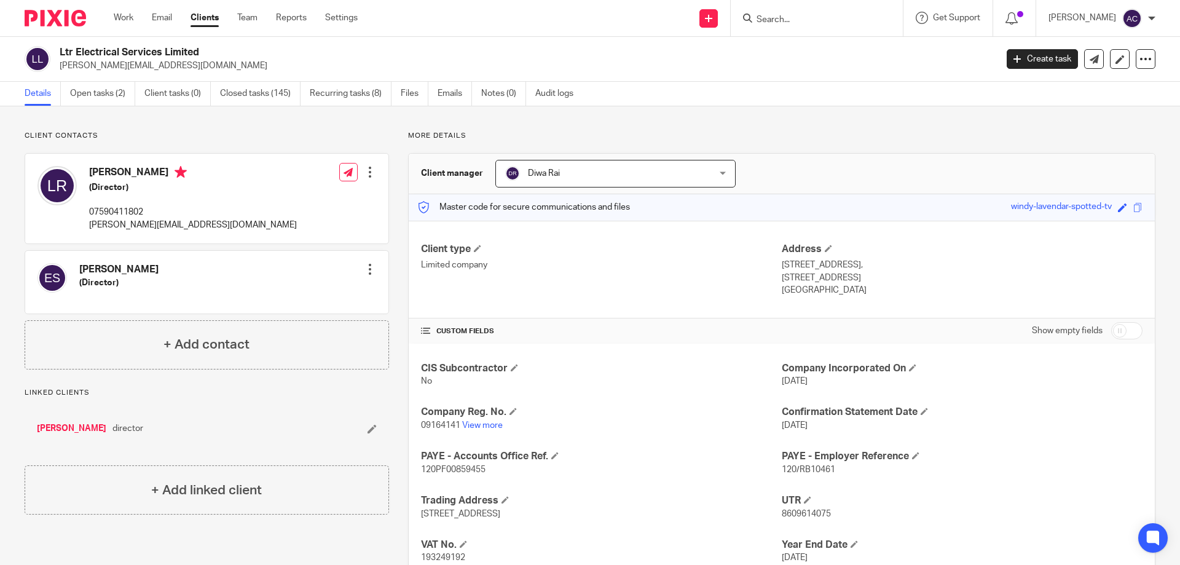
click at [819, 27] on div at bounding box center [817, 18] width 172 height 36
click at [823, 21] on input "Search" at bounding box center [810, 20] width 111 height 11
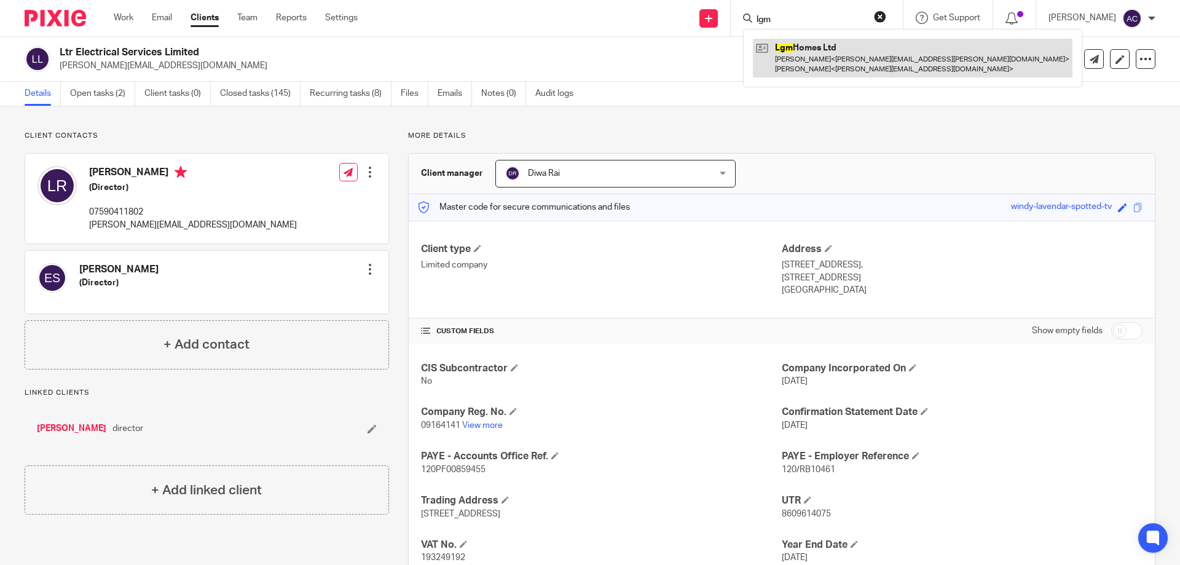
type input "lgm"
click at [847, 77] on link at bounding box center [913, 58] width 320 height 38
click at [853, 63] on link at bounding box center [913, 58] width 320 height 38
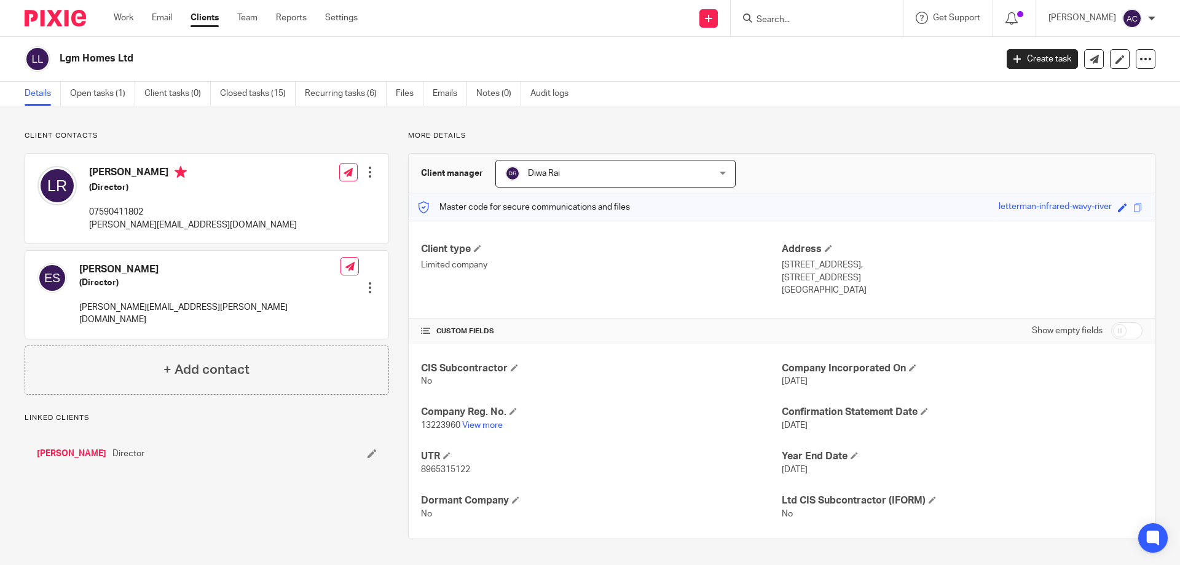
click at [824, 18] on input "Search" at bounding box center [810, 20] width 111 height 11
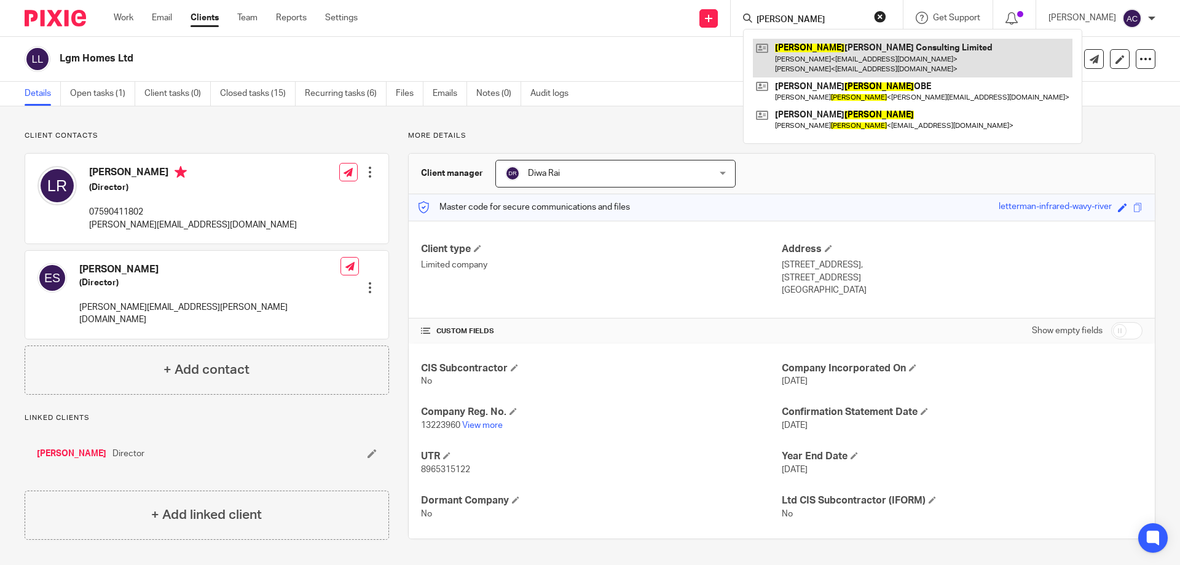
type input "[PERSON_NAME]"
click at [811, 59] on link at bounding box center [913, 58] width 320 height 38
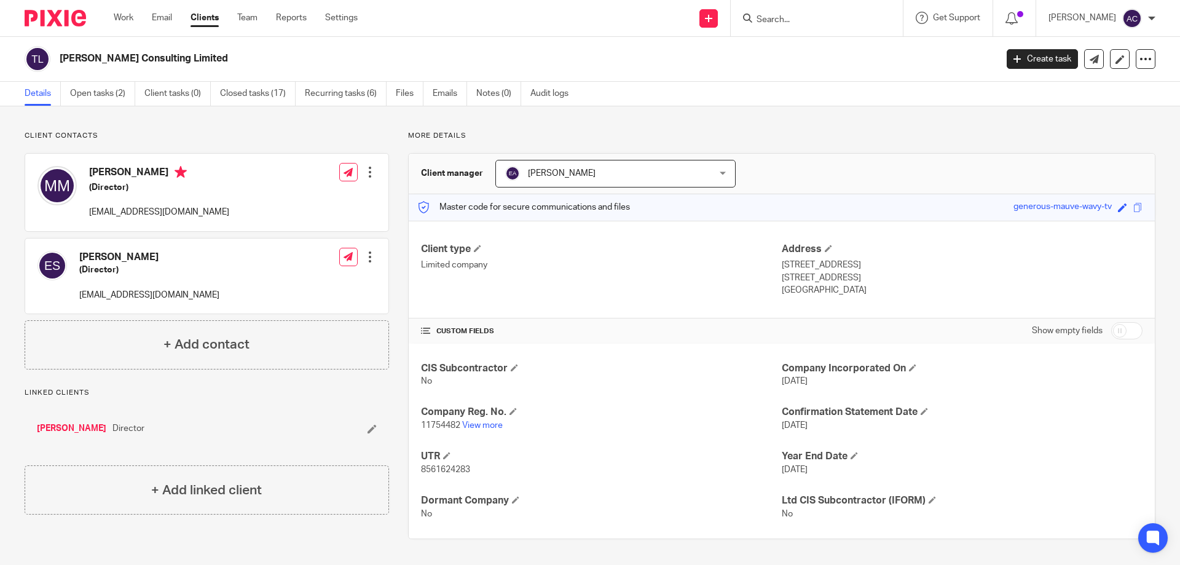
click at [800, 25] on input "Search" at bounding box center [810, 20] width 111 height 11
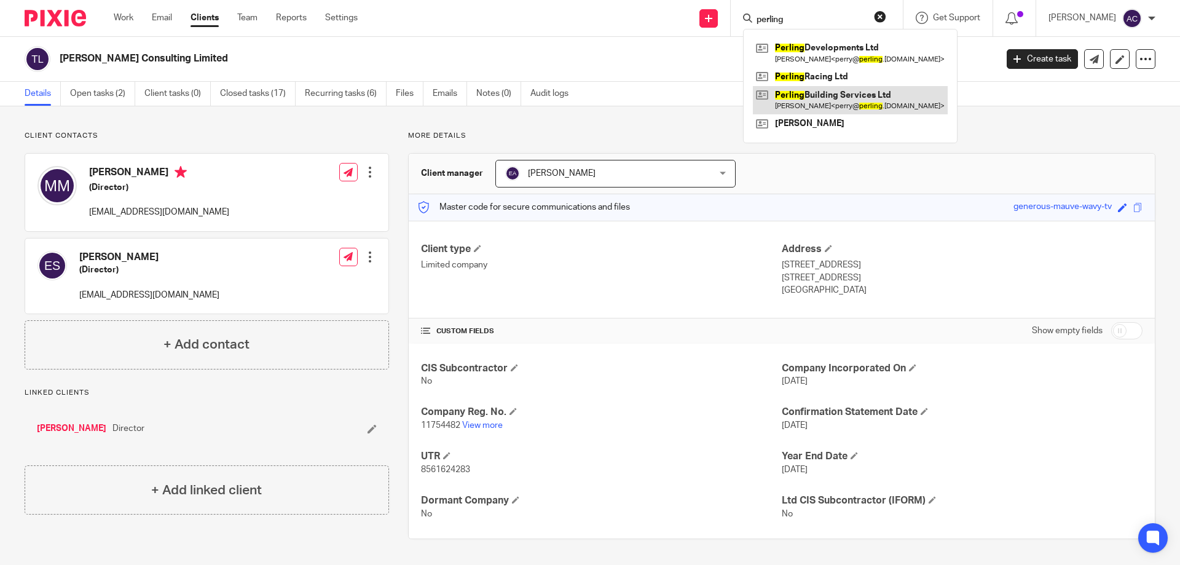
type input "perling"
click at [847, 96] on link at bounding box center [850, 100] width 195 height 28
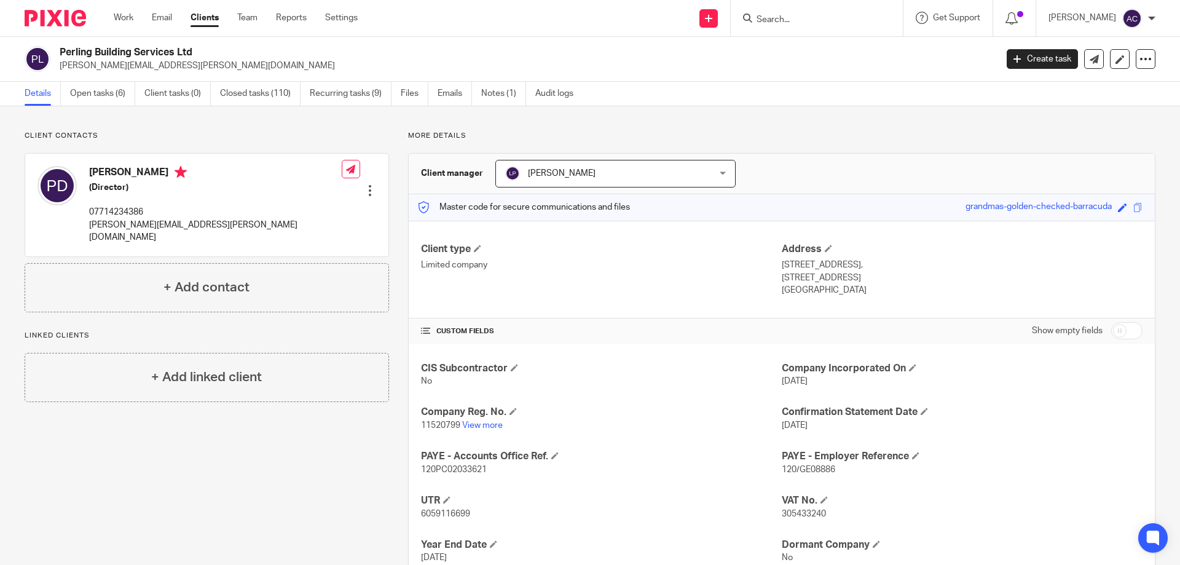
click at [773, 22] on input "Search" at bounding box center [810, 20] width 111 height 11
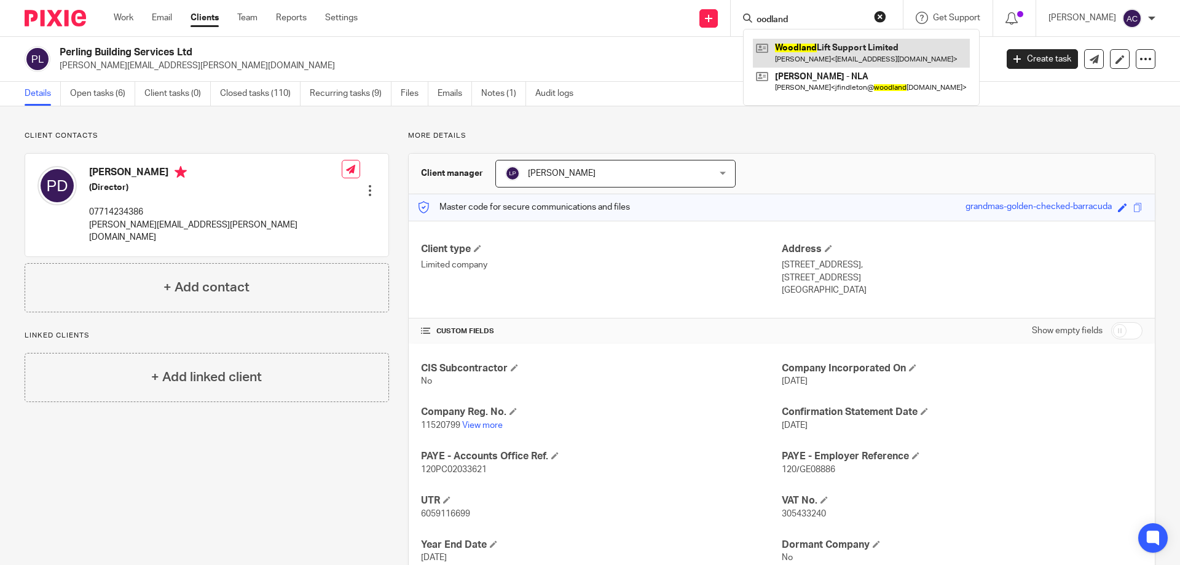
type input "oodland"
drag, startPoint x: 798, startPoint y: 45, endPoint x: 971, endPoint y: 478, distance: 465.9
click at [798, 46] on link at bounding box center [861, 53] width 217 height 28
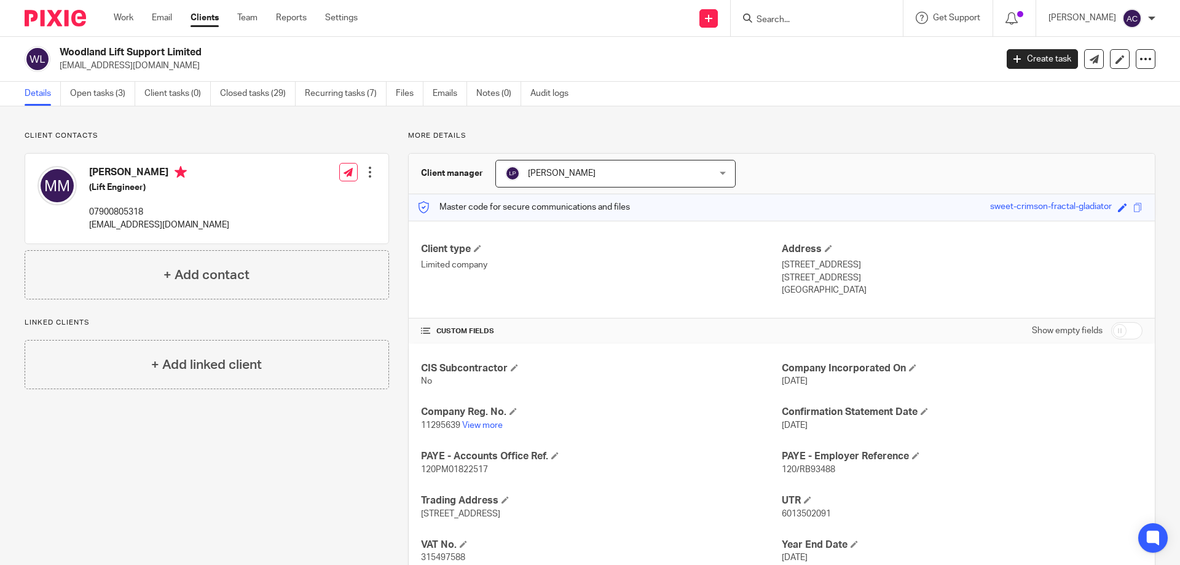
click at [866, 15] on input "Search" at bounding box center [810, 20] width 111 height 11
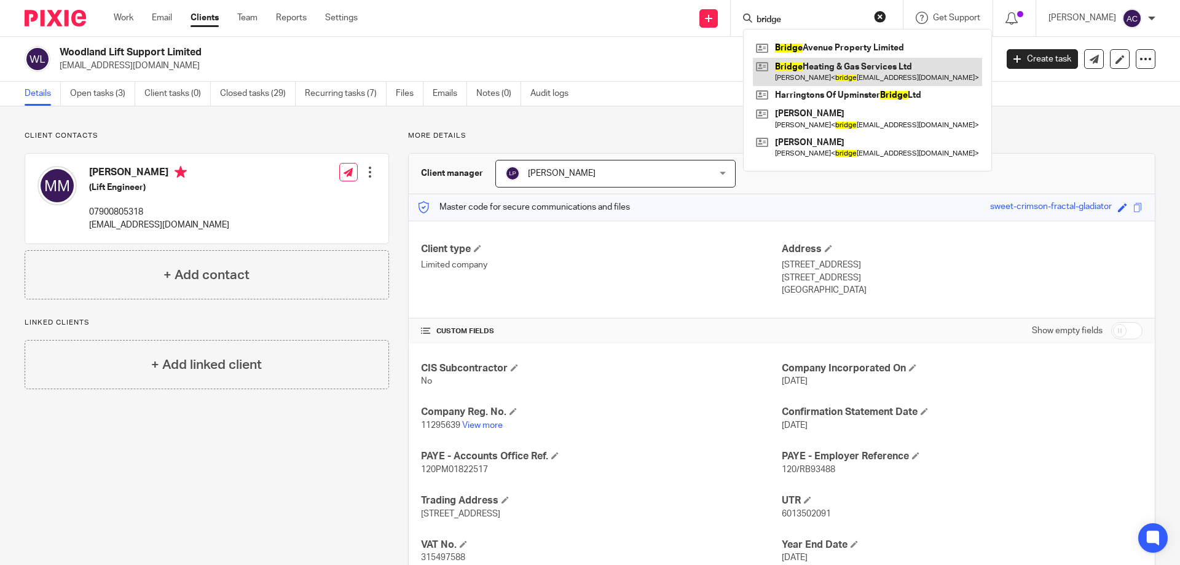
type input "bridge"
click at [829, 76] on link at bounding box center [867, 72] width 229 height 28
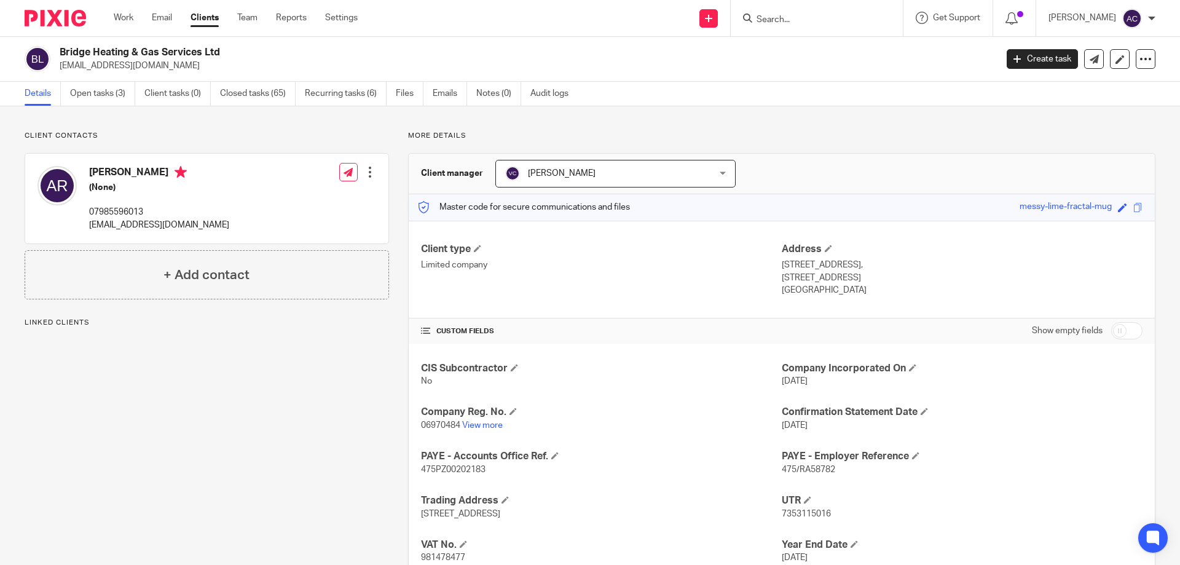
click at [806, 18] on input "Search" at bounding box center [810, 20] width 111 height 11
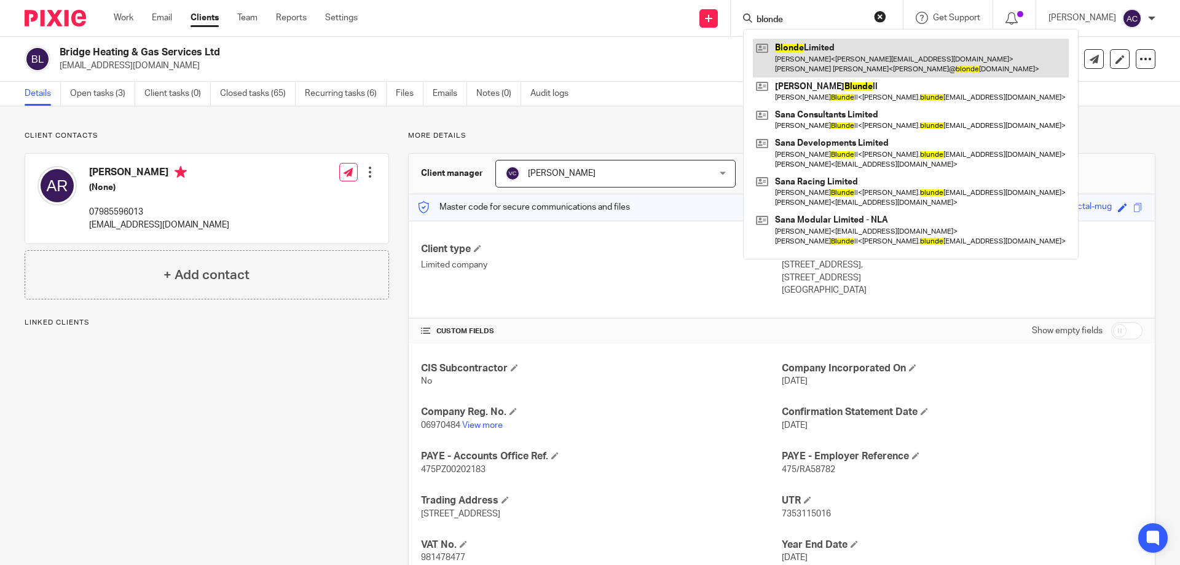
type input "blonde"
click at [809, 52] on link at bounding box center [911, 58] width 316 height 38
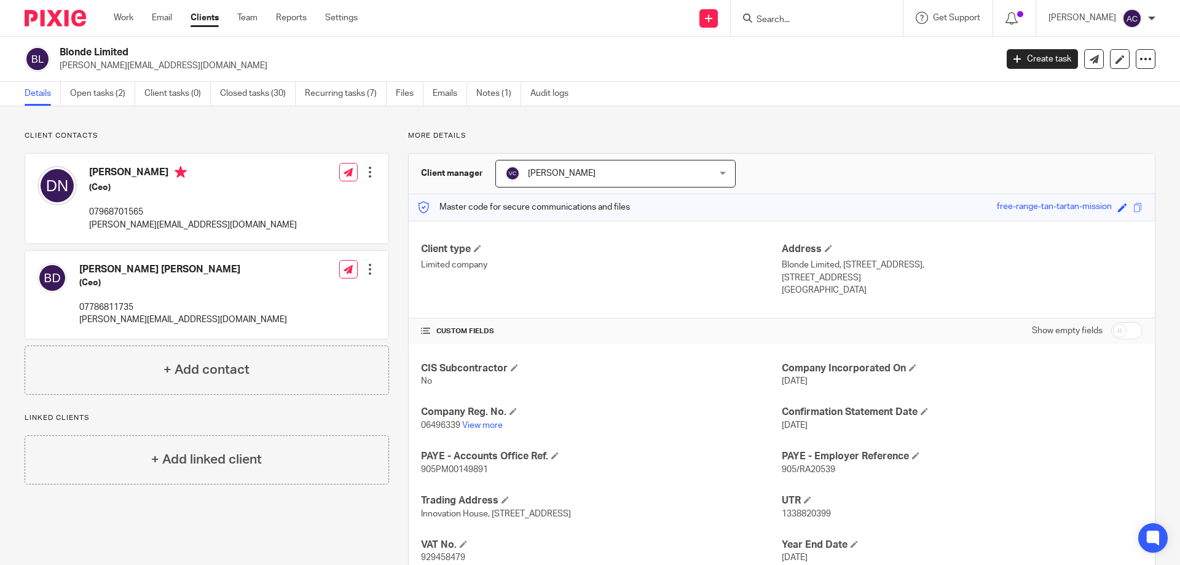
click at [803, 23] on input "Search" at bounding box center [810, 20] width 111 height 11
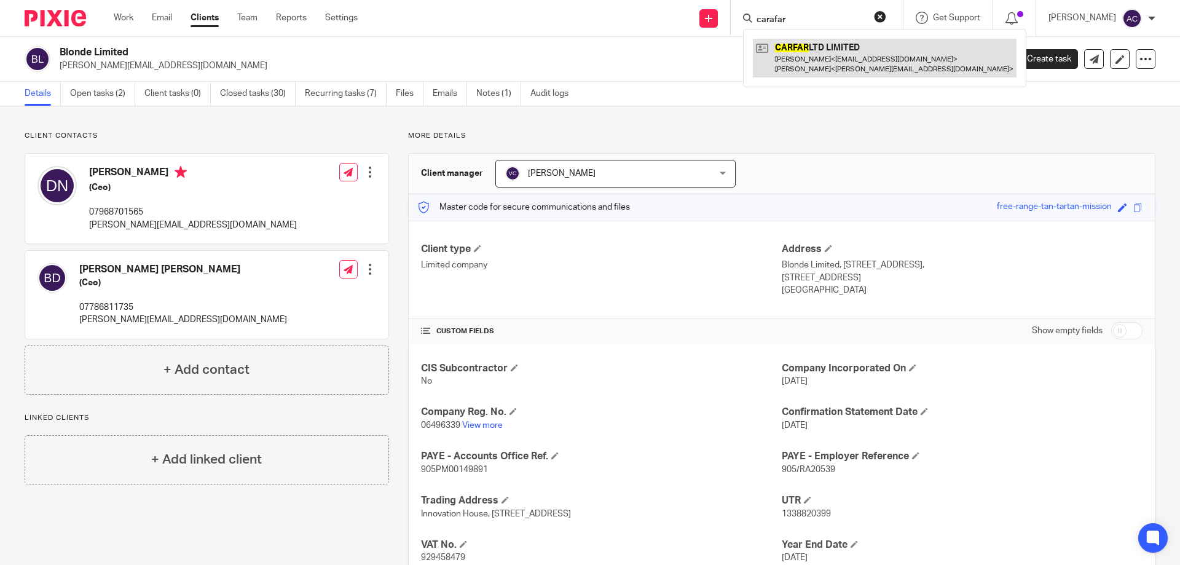
type input "carafar"
click at [809, 67] on link at bounding box center [885, 58] width 264 height 38
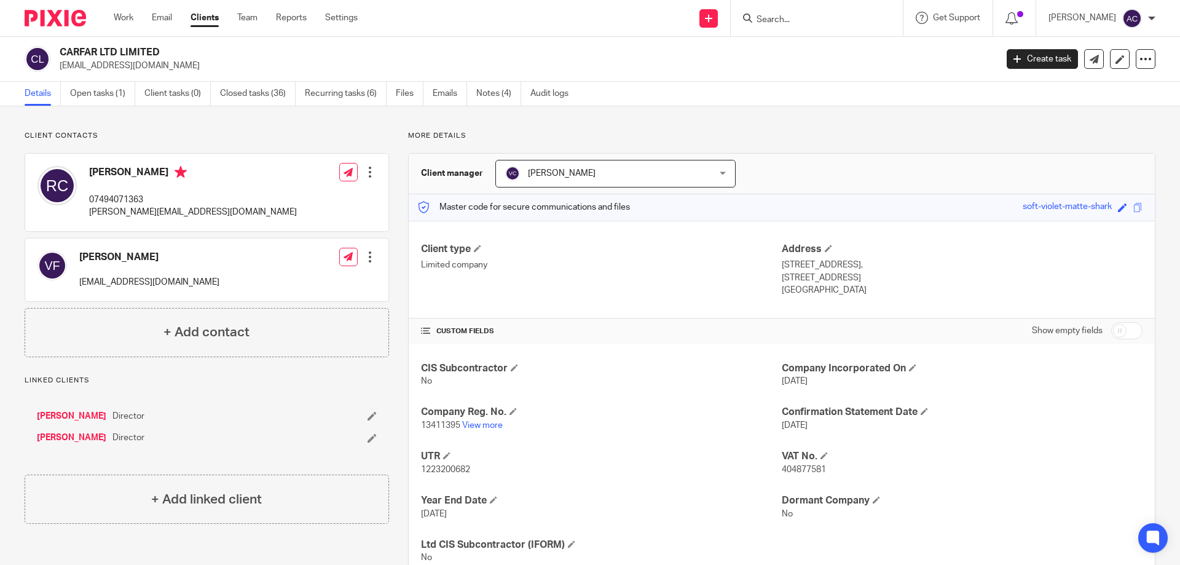
click at [826, 22] on input "Search" at bounding box center [810, 20] width 111 height 11
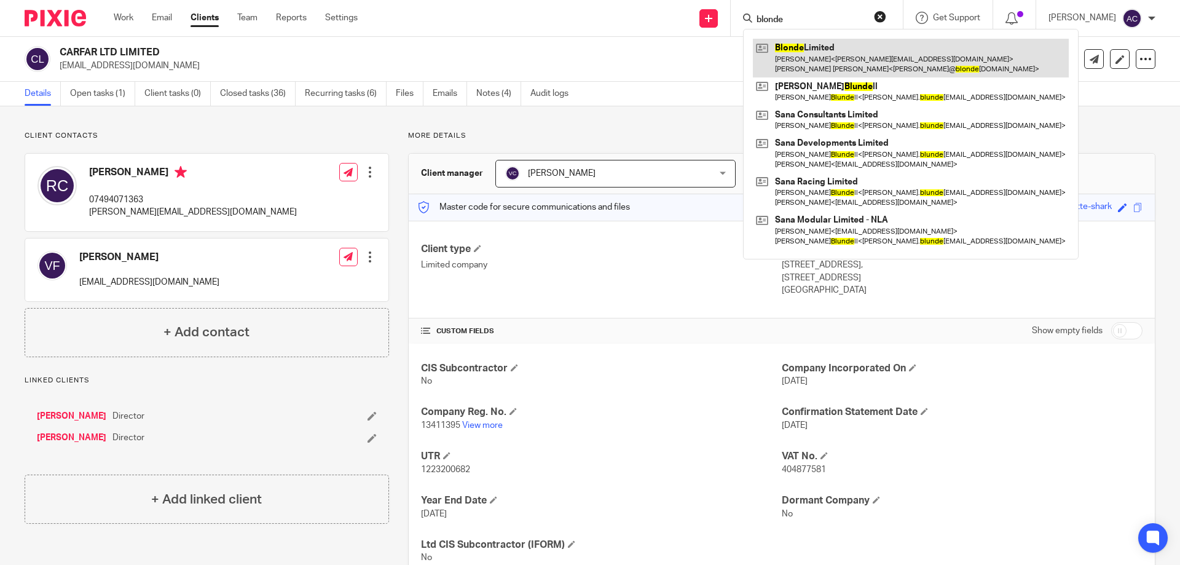
type input "blonde"
click at [820, 49] on link at bounding box center [911, 58] width 316 height 38
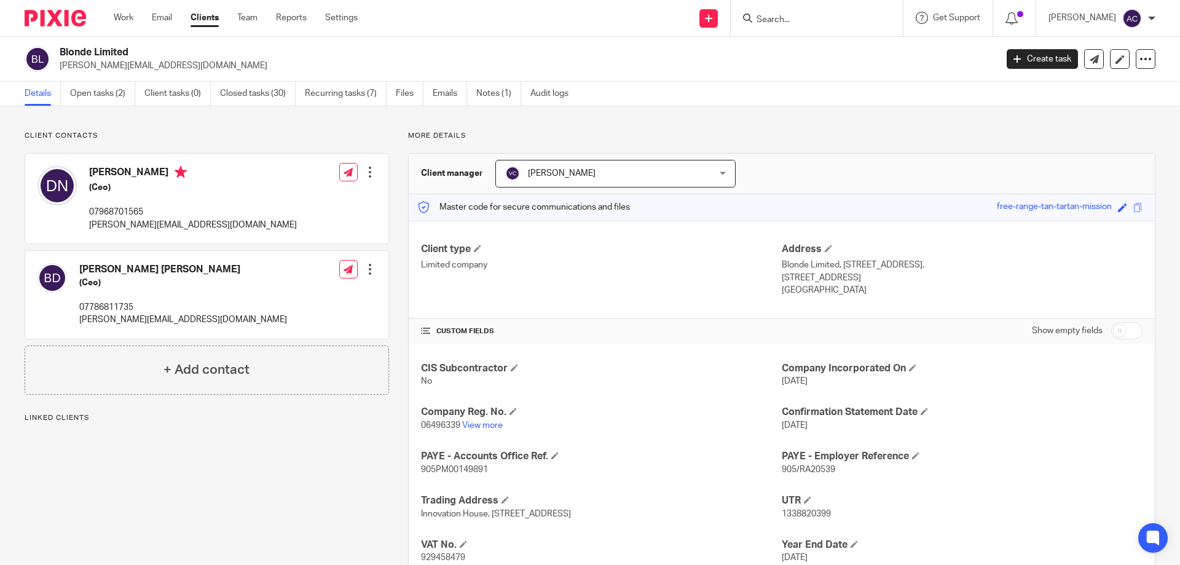
click at [796, 20] on input "Search" at bounding box center [810, 20] width 111 height 11
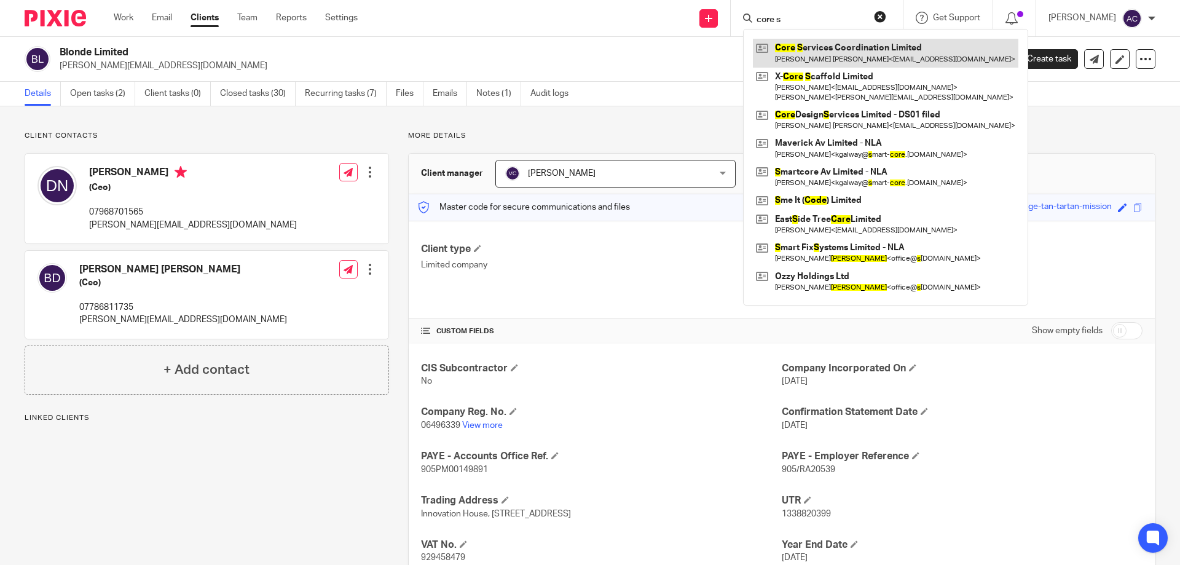
type input "core s"
click at [821, 49] on link at bounding box center [886, 53] width 266 height 28
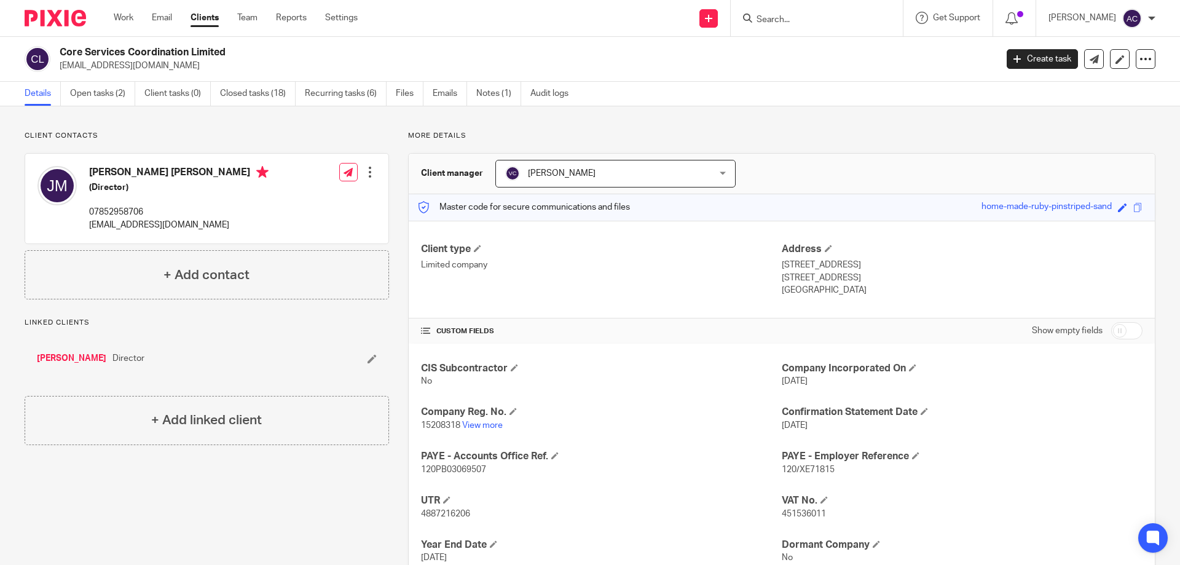
click at [803, 19] on input "Search" at bounding box center [810, 20] width 111 height 11
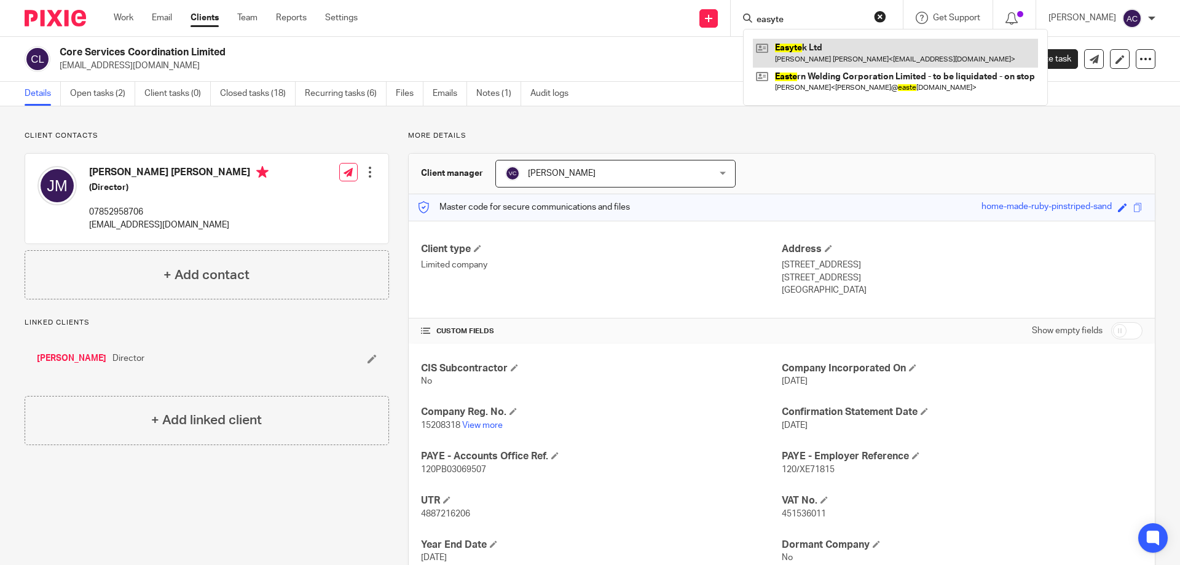
type input "easyte"
click at [812, 44] on link at bounding box center [895, 53] width 285 height 28
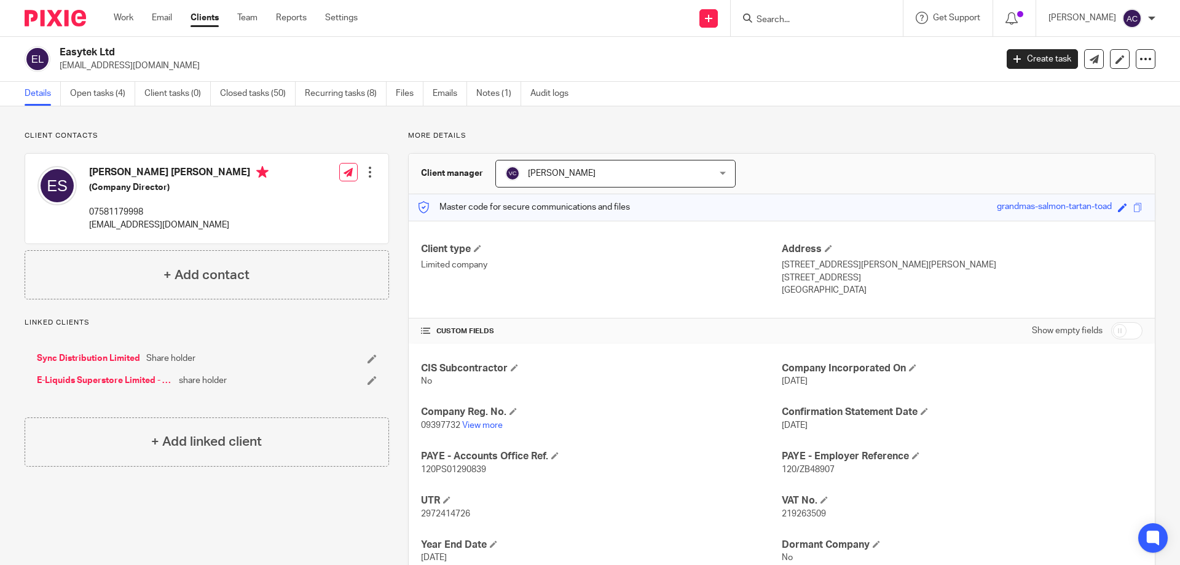
click at [795, 18] on input "Search" at bounding box center [810, 20] width 111 height 11
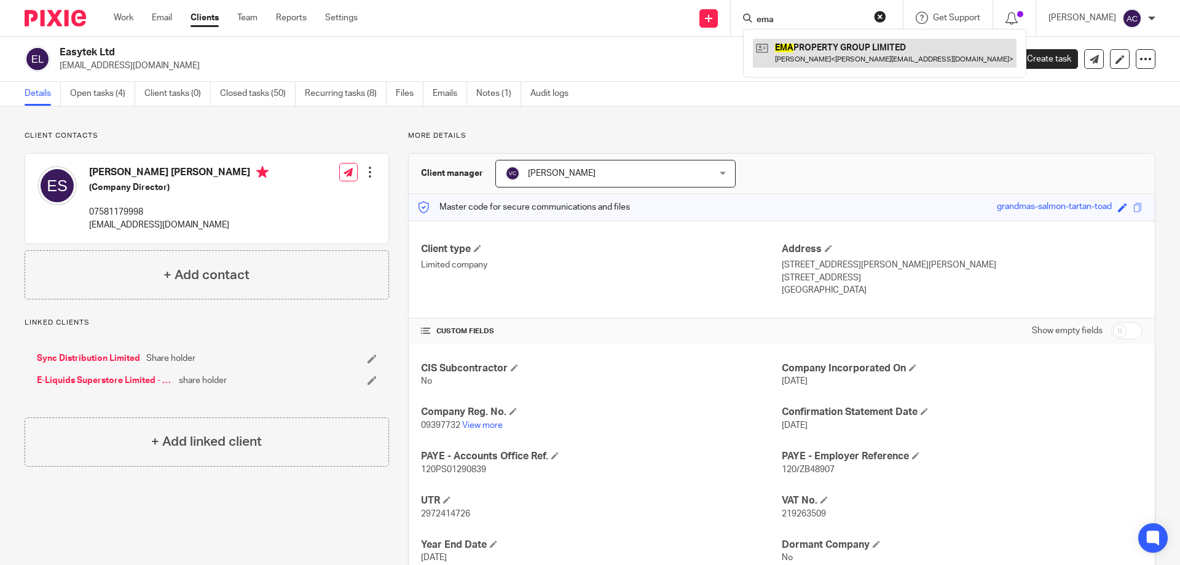
type input "ema"
click at [875, 65] on link at bounding box center [885, 53] width 264 height 28
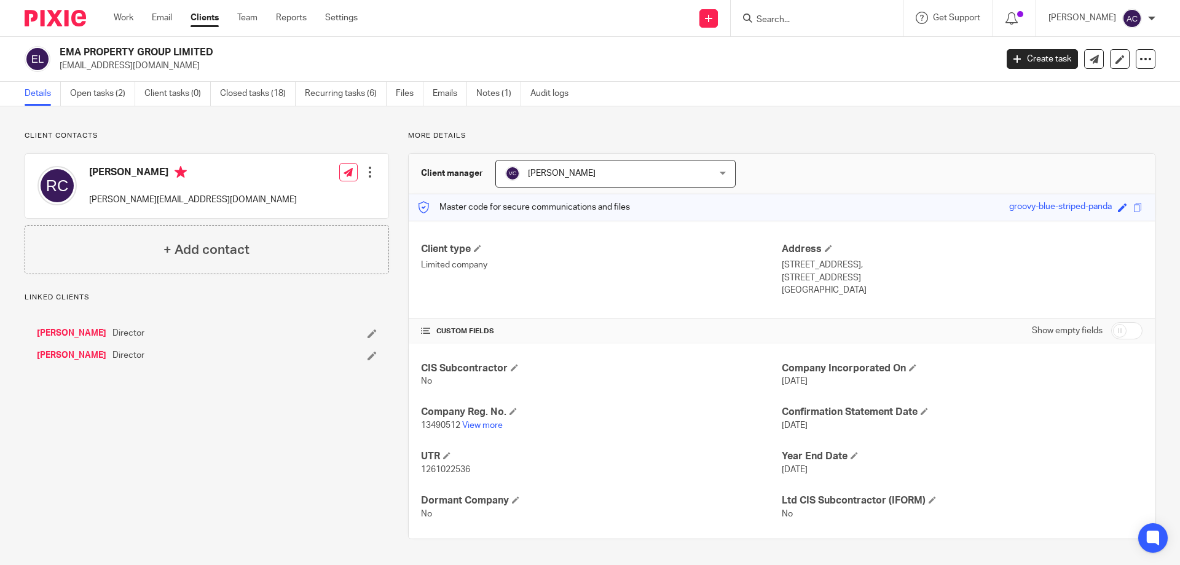
click at [780, 28] on div at bounding box center [817, 18] width 172 height 36
click at [795, 19] on input "Search" at bounding box center [810, 20] width 111 height 11
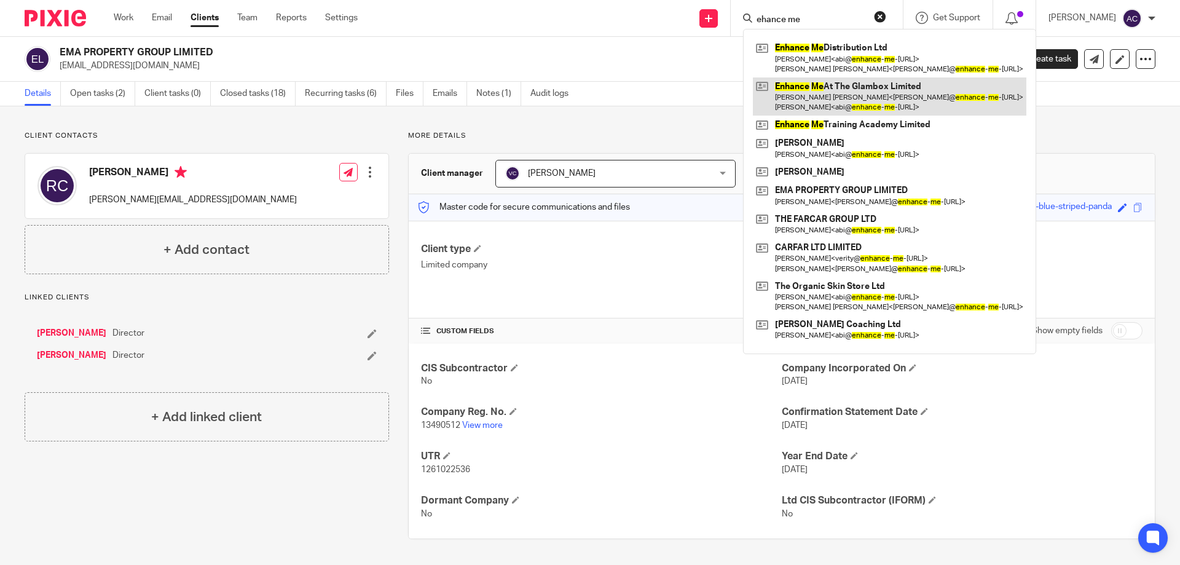
type input "ehance me"
click at [809, 87] on link at bounding box center [890, 96] width 274 height 38
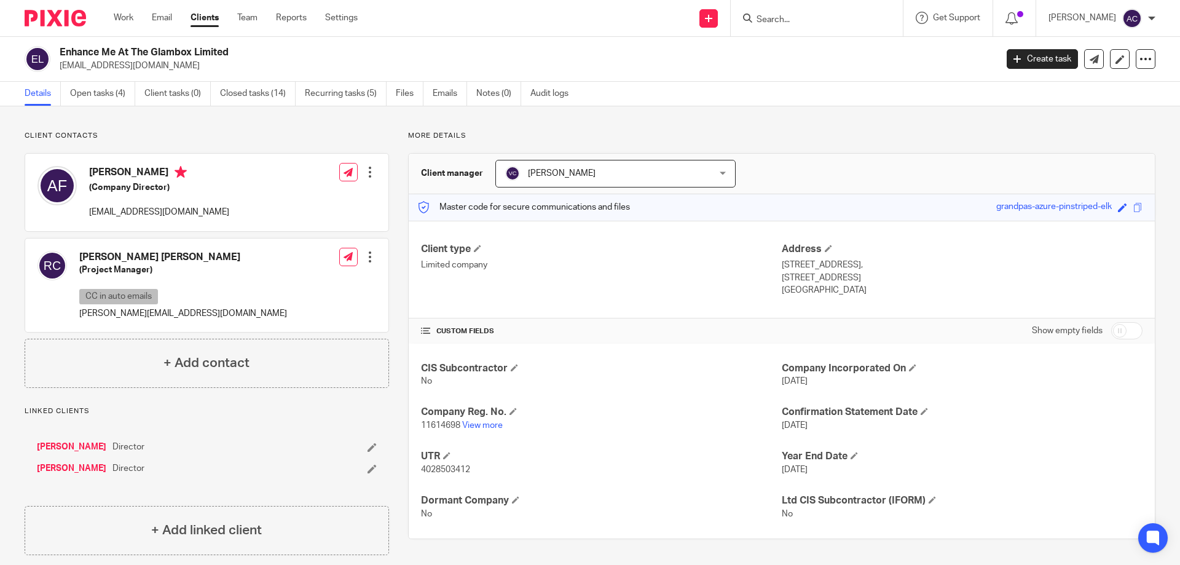
click at [798, 16] on input "Search" at bounding box center [810, 20] width 111 height 11
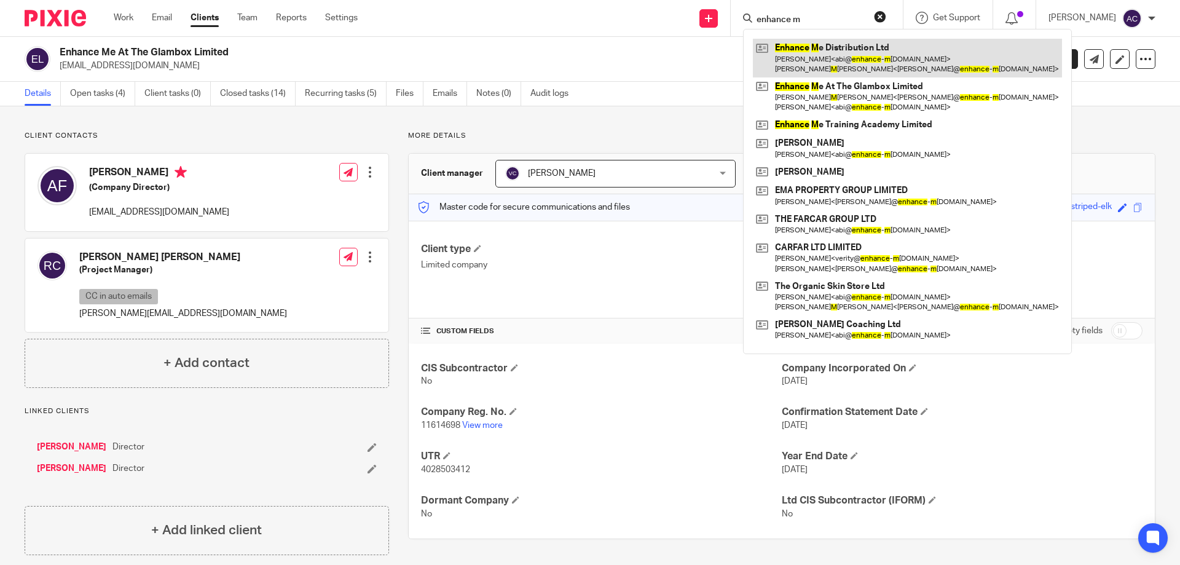
type input "enhance m"
click at [809, 39] on link at bounding box center [907, 58] width 309 height 38
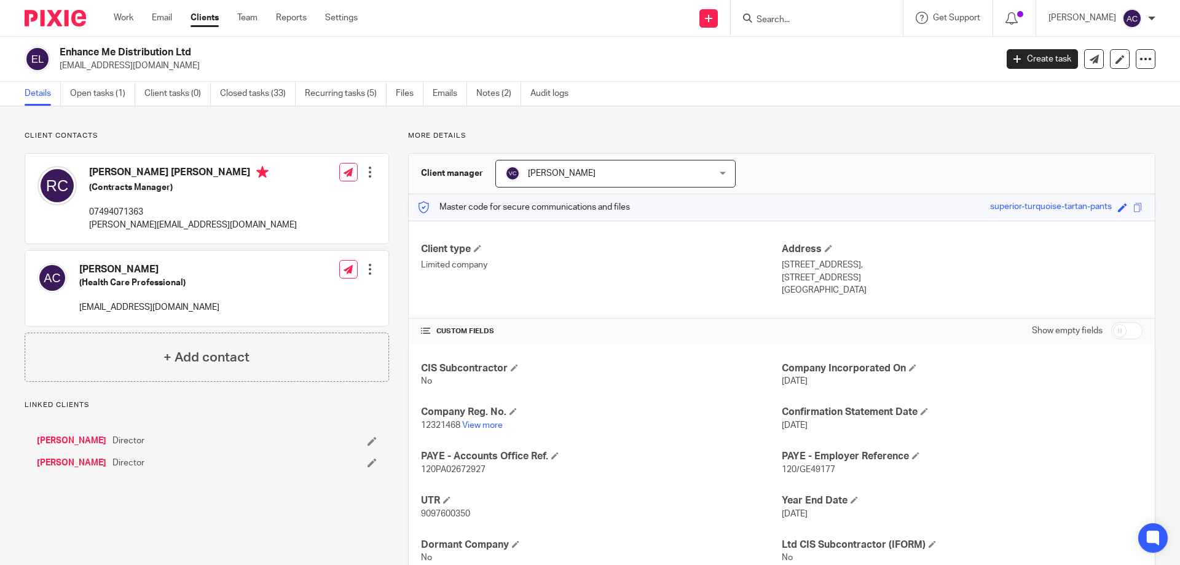
click at [806, 26] on form at bounding box center [820, 17] width 131 height 15
click at [816, 18] on input "Search" at bounding box center [810, 20] width 111 height 11
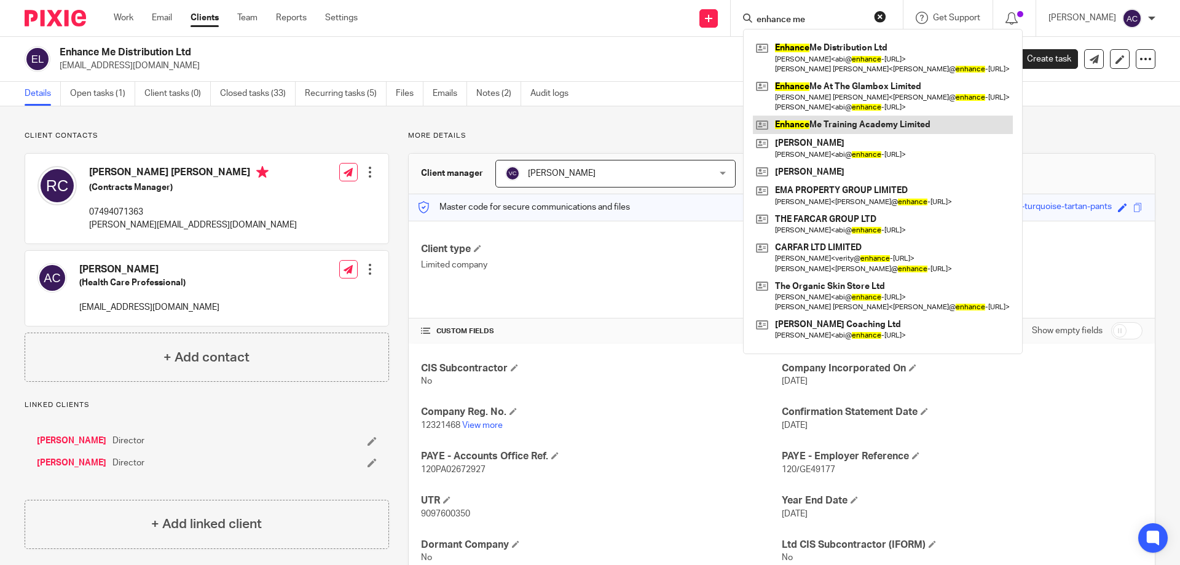
type input "enhance me"
click at [864, 118] on link at bounding box center [883, 125] width 260 height 18
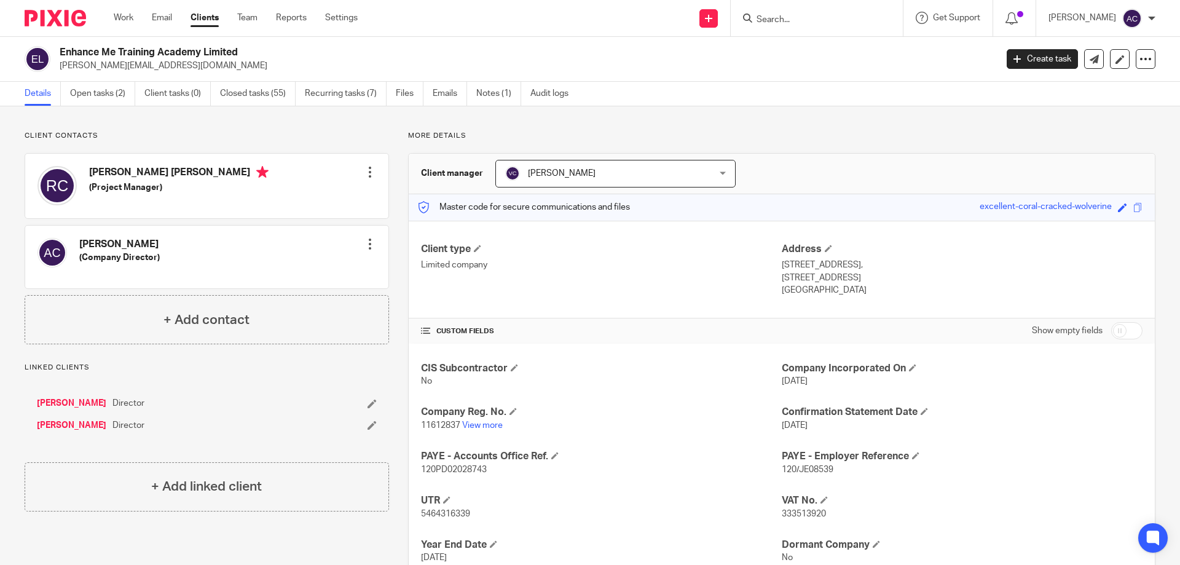
click at [800, 20] on input "Search" at bounding box center [810, 20] width 111 height 11
type input "farcar"
click at [809, 54] on link at bounding box center [857, 53] width 208 height 28
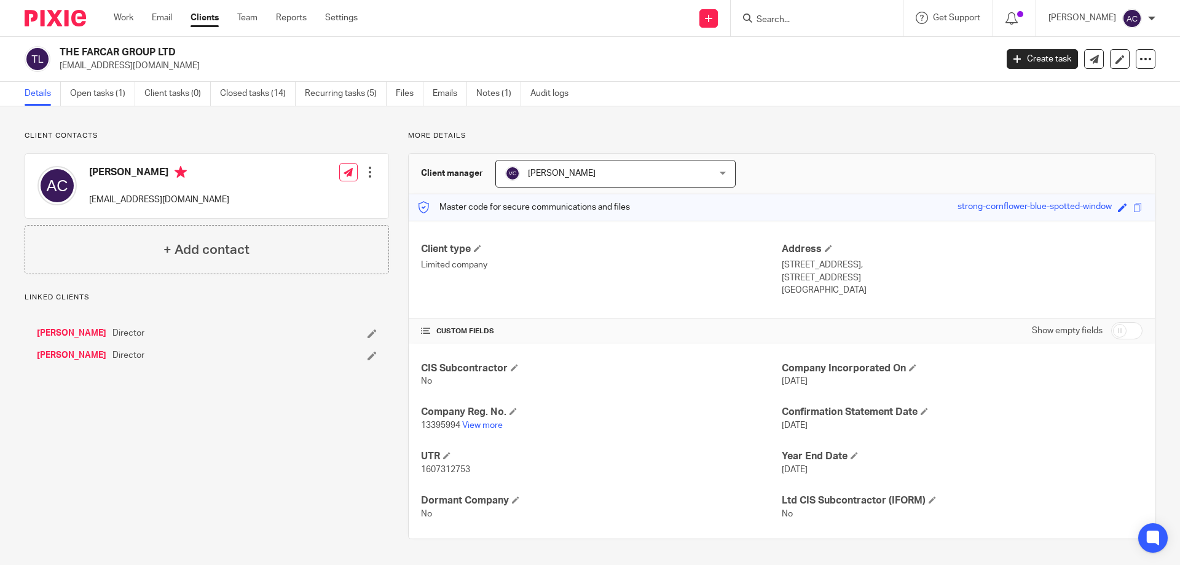
click at [808, 25] on input "Search" at bounding box center [810, 20] width 111 height 11
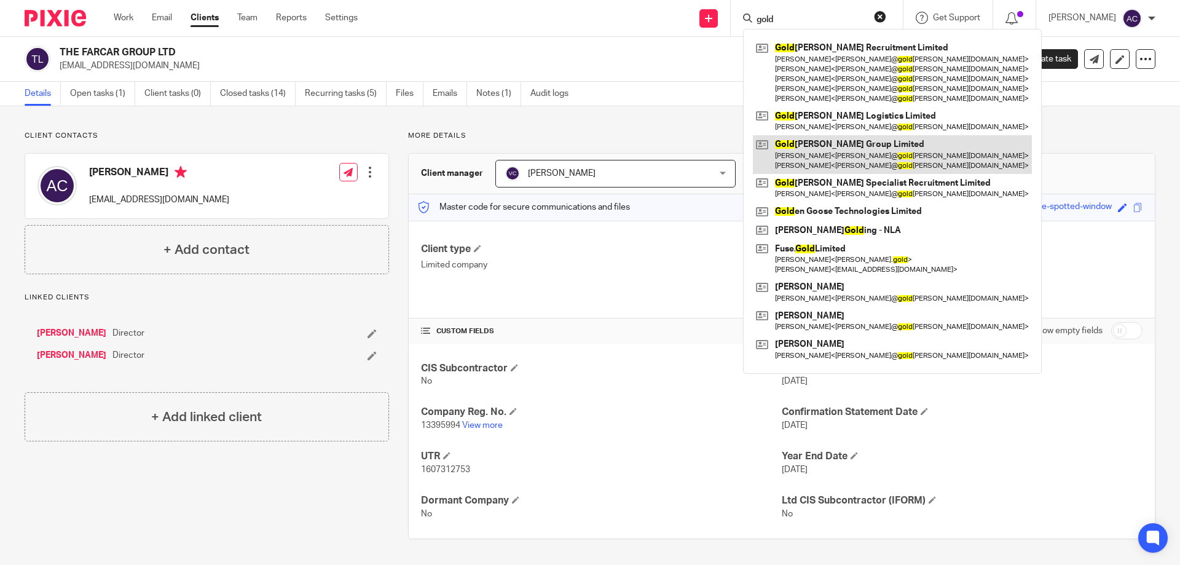
type input "gold"
click at [825, 170] on link at bounding box center [892, 154] width 279 height 38
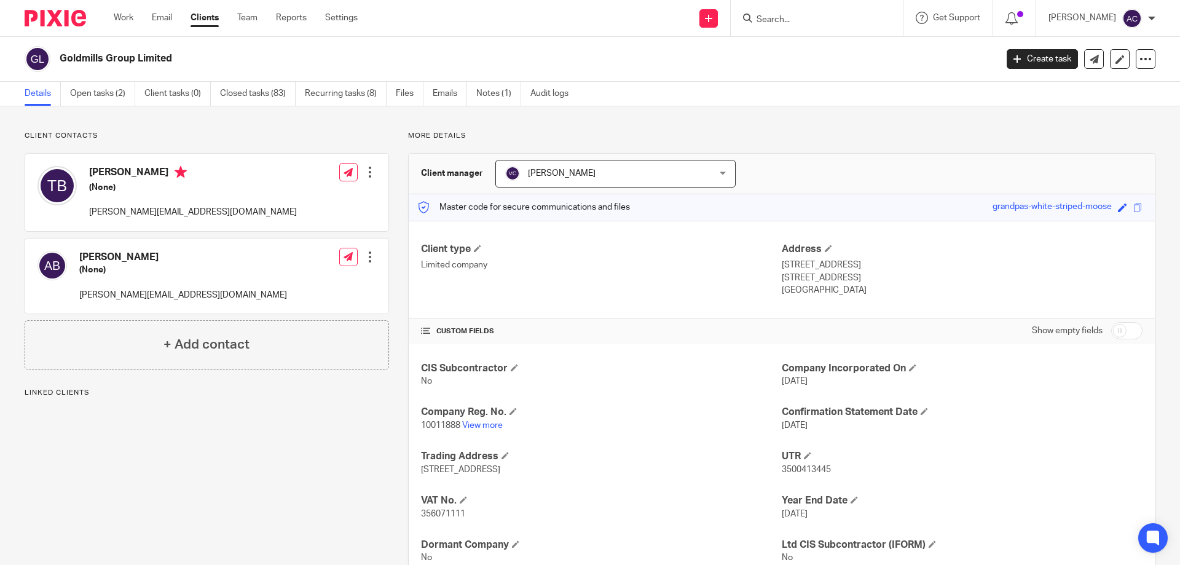
click at [791, 28] on div at bounding box center [817, 18] width 172 height 36
click at [808, 23] on input "Search" at bounding box center [810, 20] width 111 height 11
click at [74, 387] on div "Client contacts [PERSON_NAME] (None) [PERSON_NAME][EMAIL_ADDRESS][DOMAIN_NAME] …" at bounding box center [198, 357] width 384 height 452
click at [197, 425] on div "+ Add linked client" at bounding box center [207, 434] width 364 height 49
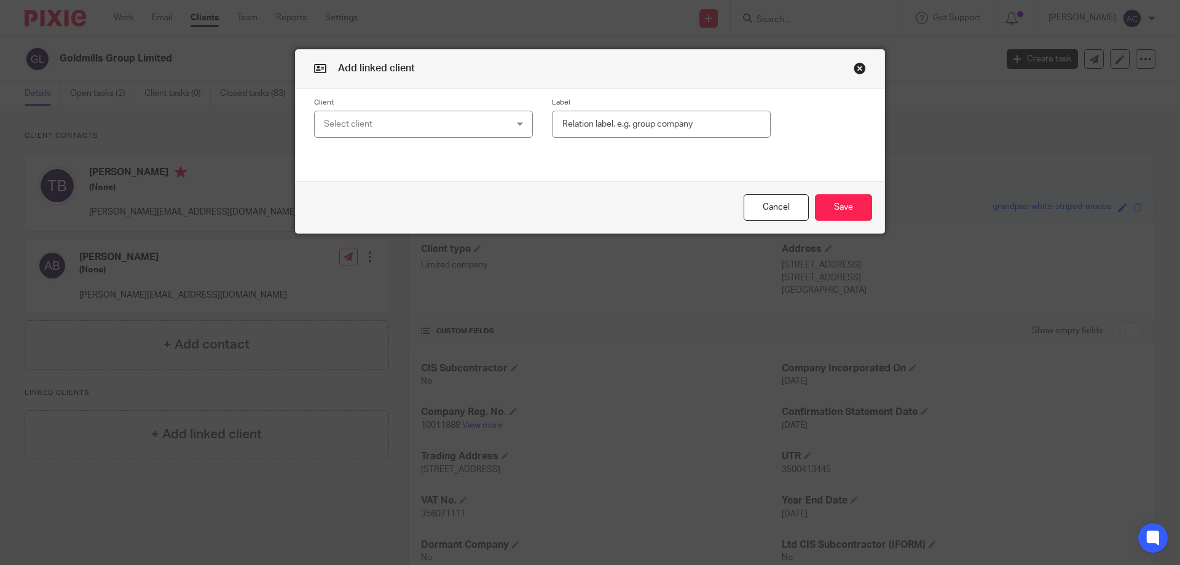
click at [444, 127] on div "Select client" at bounding box center [407, 124] width 167 height 26
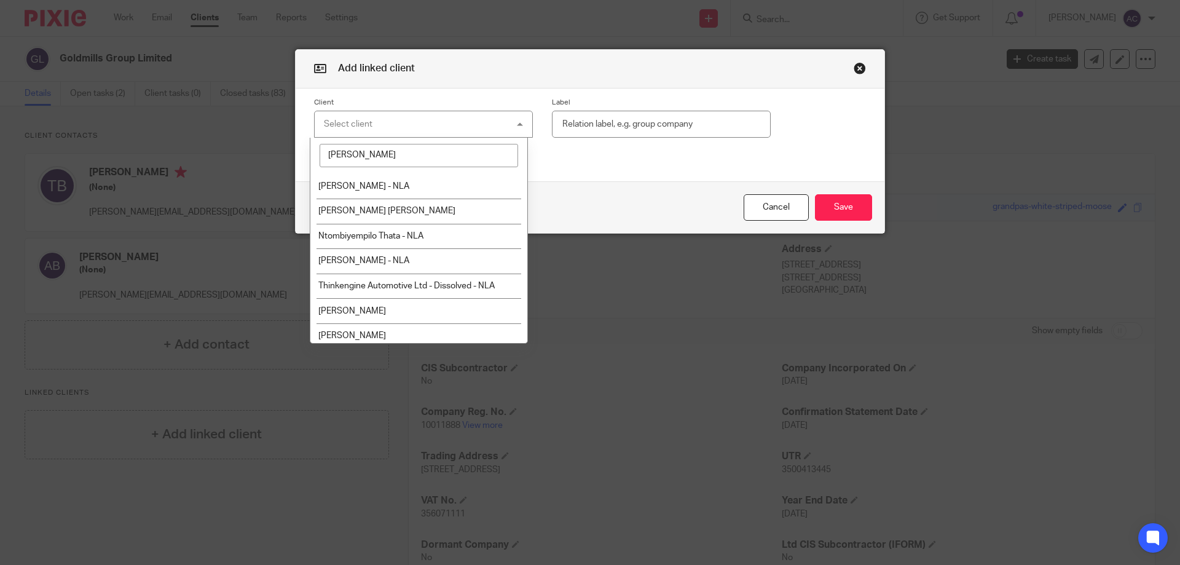
type input "tom"
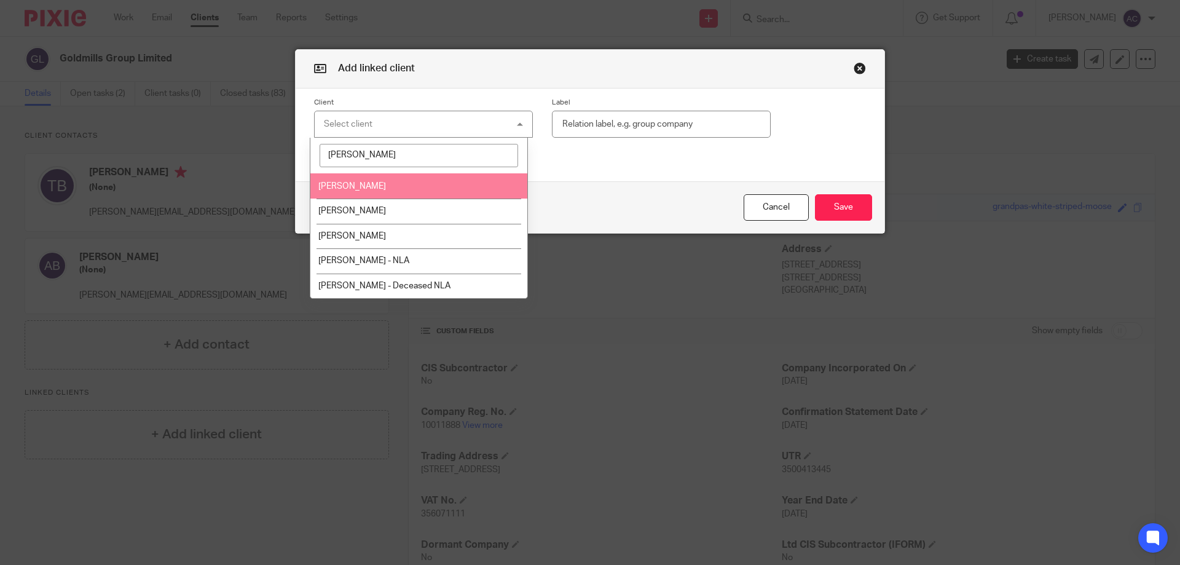
click at [366, 181] on li "[PERSON_NAME]" at bounding box center [419, 185] width 218 height 25
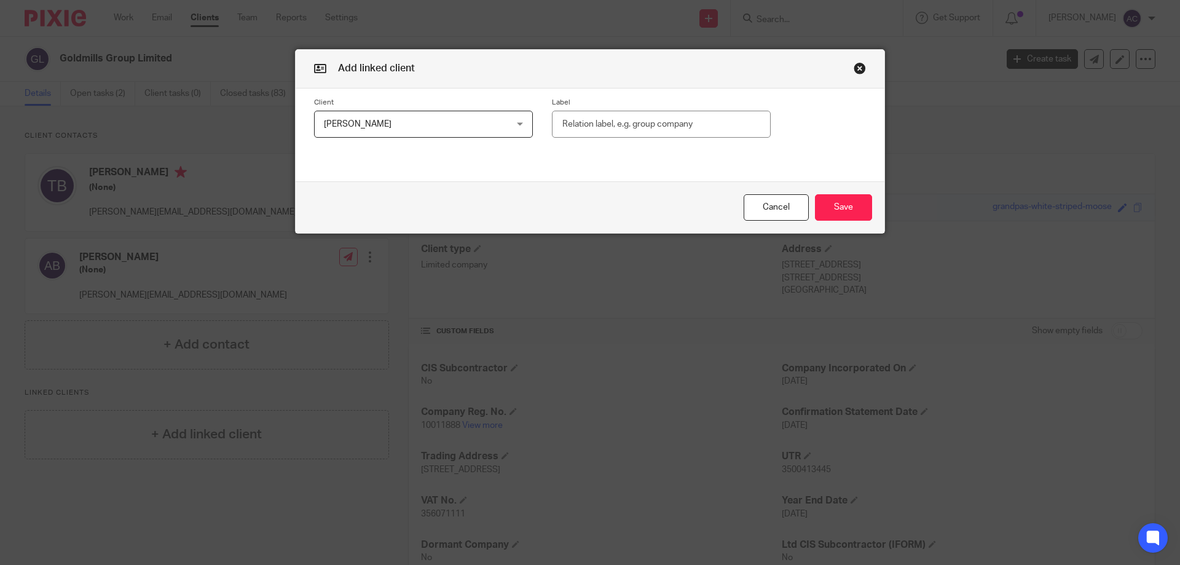
click at [721, 124] on input "text" at bounding box center [661, 125] width 219 height 28
type input "Director"
click at [849, 213] on button "Save" at bounding box center [843, 207] width 57 height 26
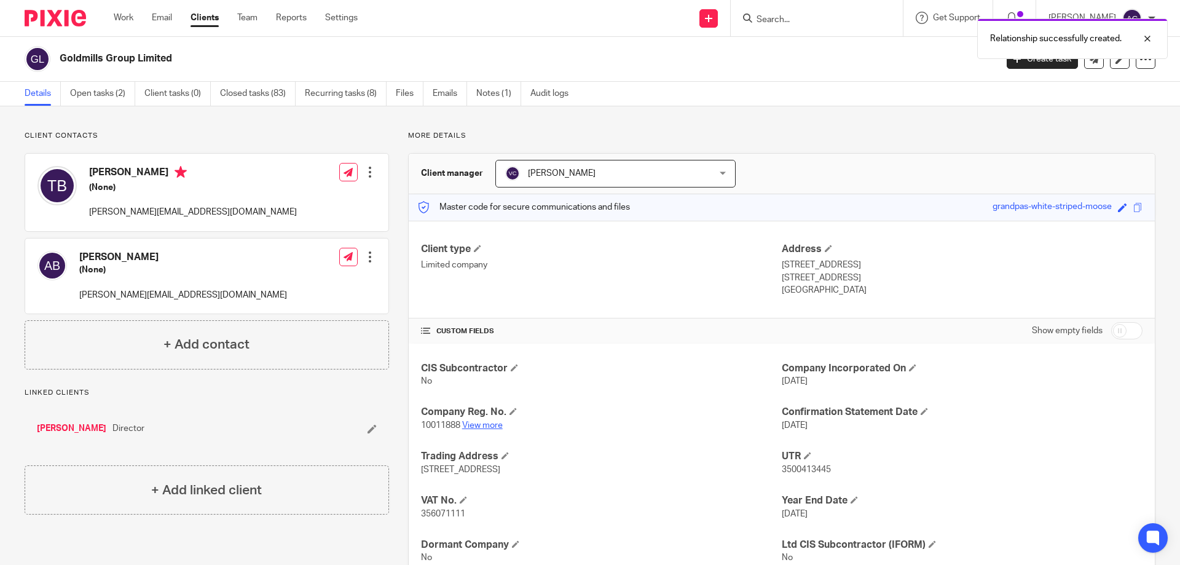
click at [475, 427] on link "View more" at bounding box center [482, 425] width 41 height 9
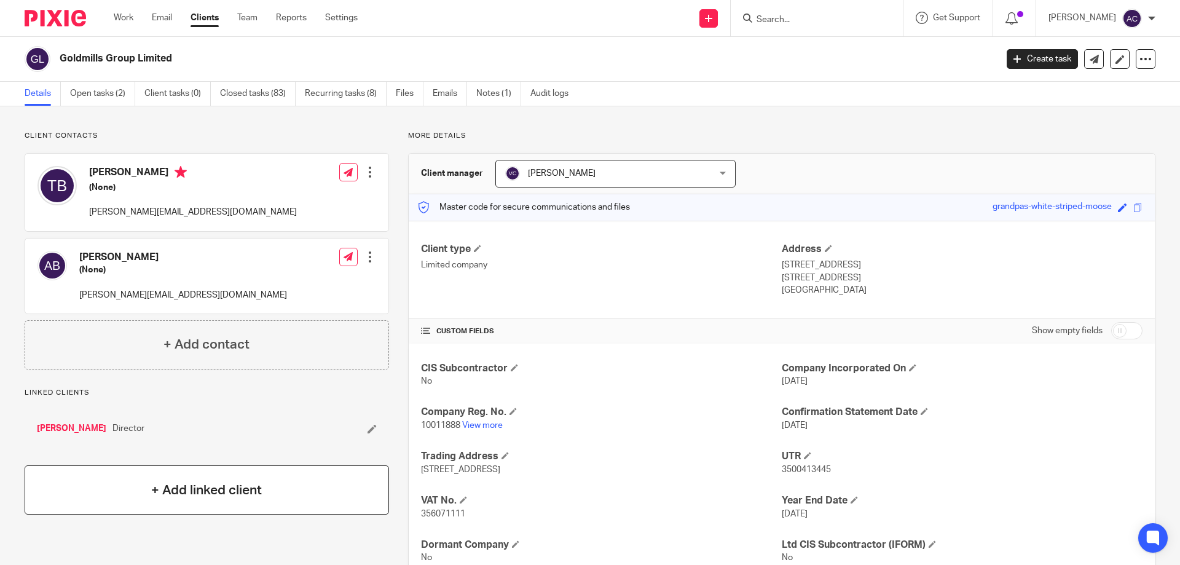
click at [139, 504] on div "+ Add linked client" at bounding box center [207, 489] width 364 height 49
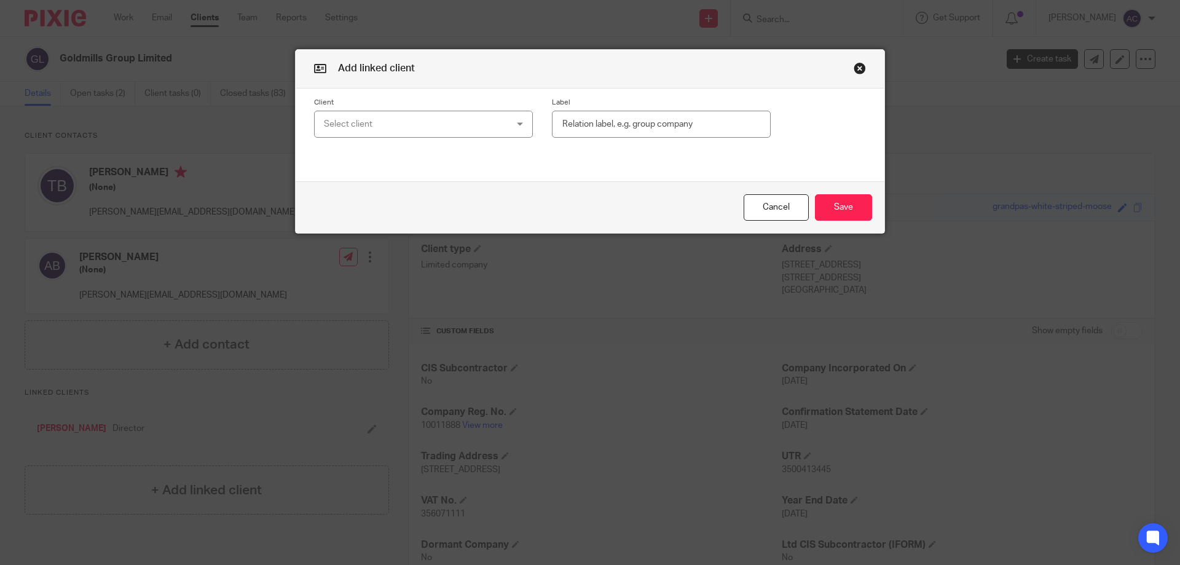
click at [437, 118] on div "Select client" at bounding box center [407, 124] width 167 height 26
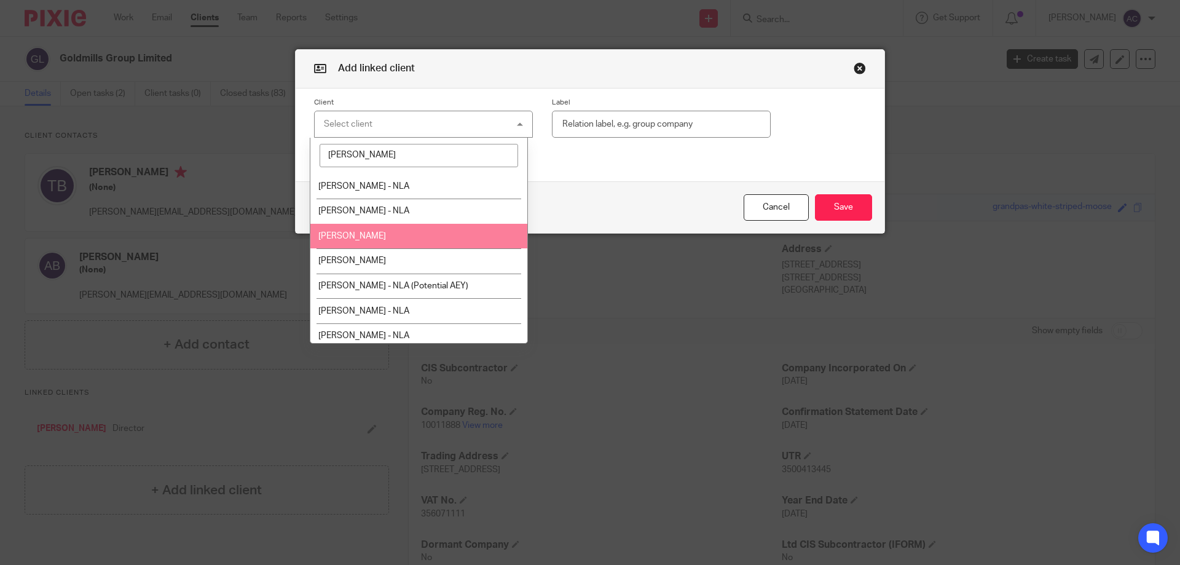
type input "adam"
drag, startPoint x: 389, startPoint y: 236, endPoint x: 723, endPoint y: 137, distance: 348.1
click at [389, 237] on li "Adam Bulbulia" at bounding box center [419, 236] width 218 height 25
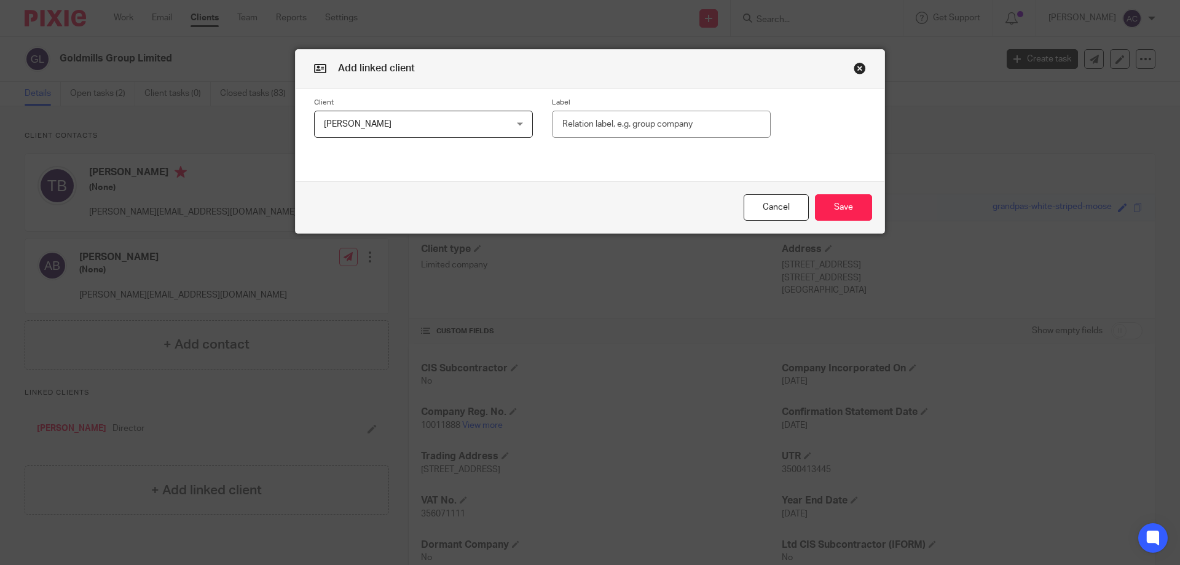
click at [671, 127] on input "text" at bounding box center [661, 125] width 219 height 28
type input "Director"
click at [840, 192] on div "Cancel Save" at bounding box center [590, 207] width 589 height 52
click at [833, 210] on button "Save" at bounding box center [843, 207] width 57 height 26
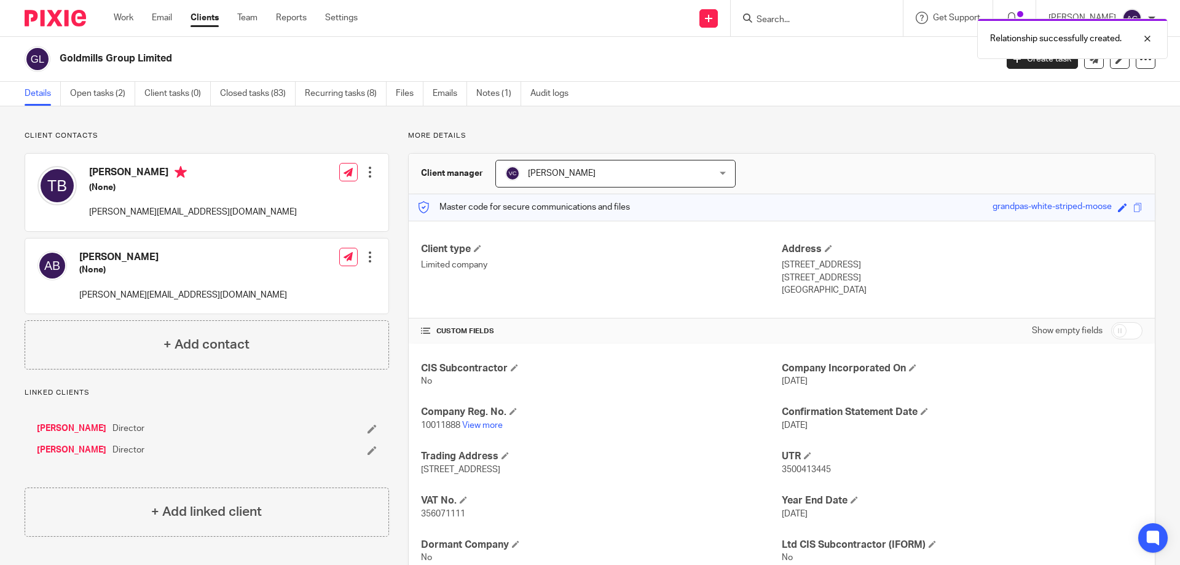
scroll to position [43, 0]
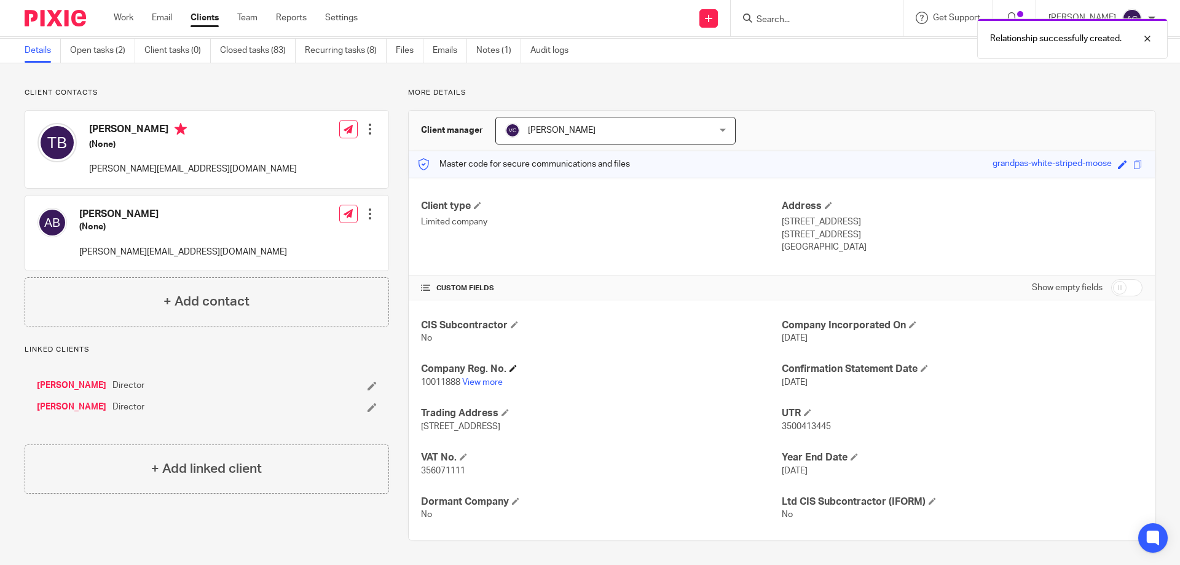
click at [492, 375] on h4 "Company Reg. No." at bounding box center [601, 369] width 361 height 13
click at [487, 384] on link "View more" at bounding box center [482, 382] width 41 height 9
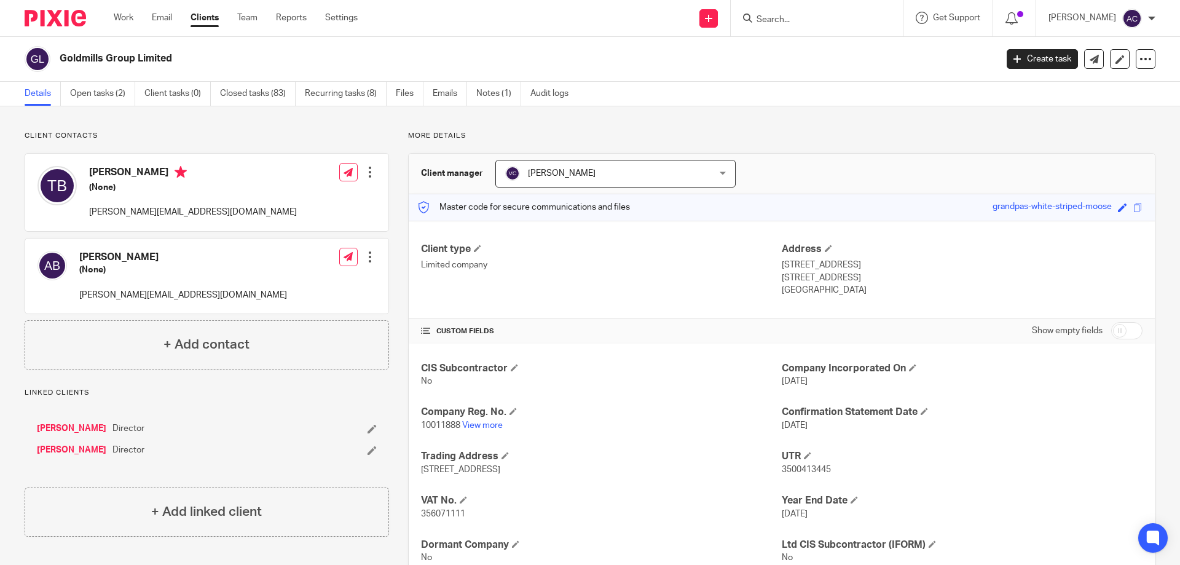
click at [833, 18] on input "Search" at bounding box center [810, 20] width 111 height 11
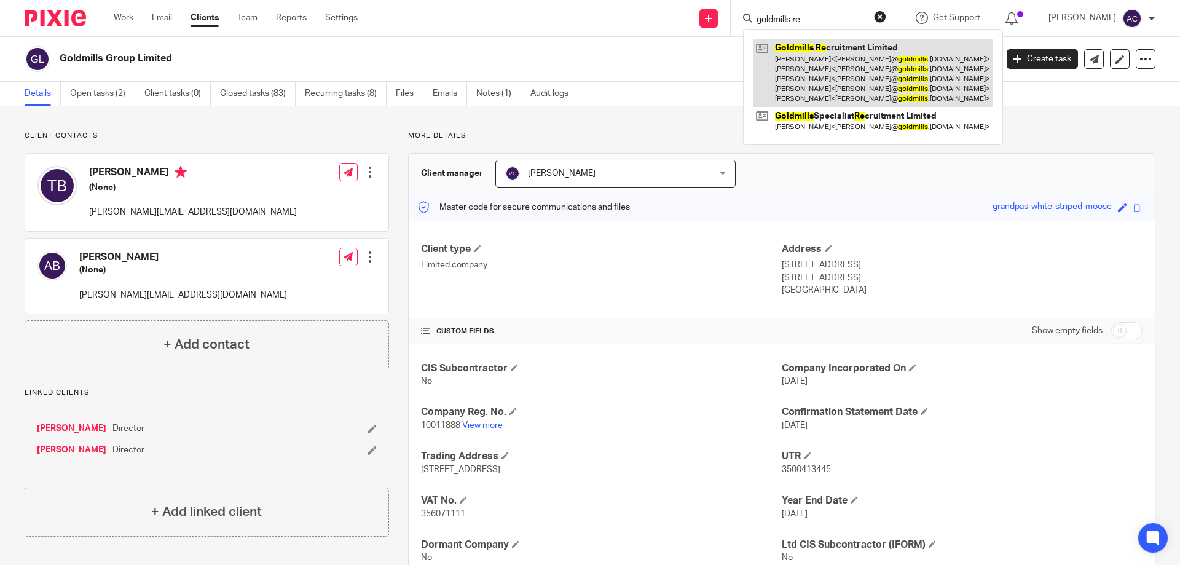
type input "goldmills re"
click at [851, 61] on link at bounding box center [873, 73] width 240 height 68
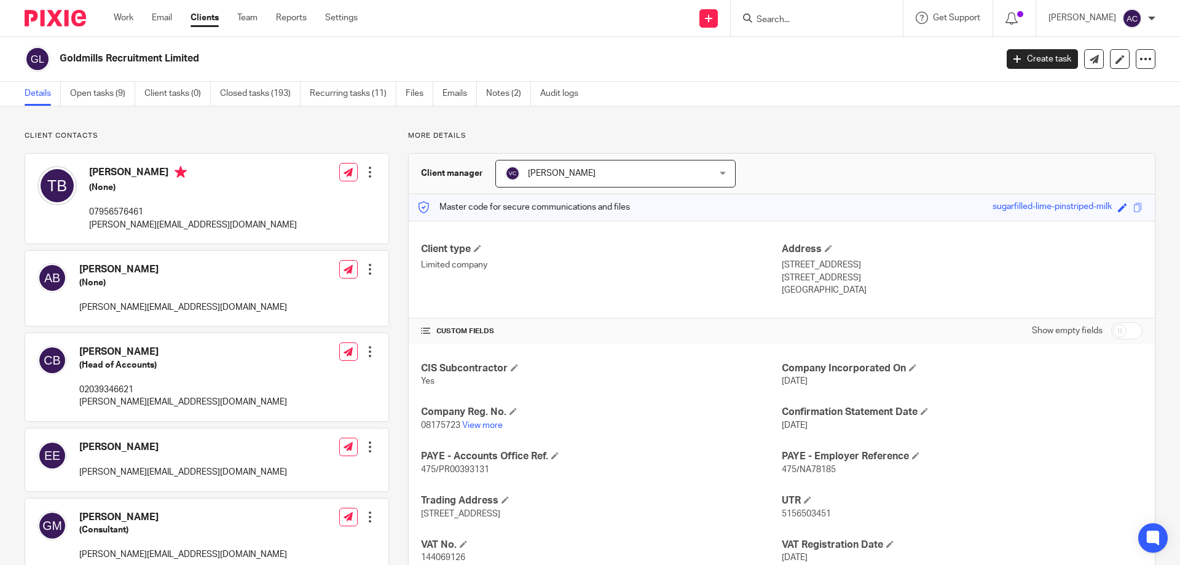
click at [806, 24] on input "Search" at bounding box center [810, 20] width 111 height 11
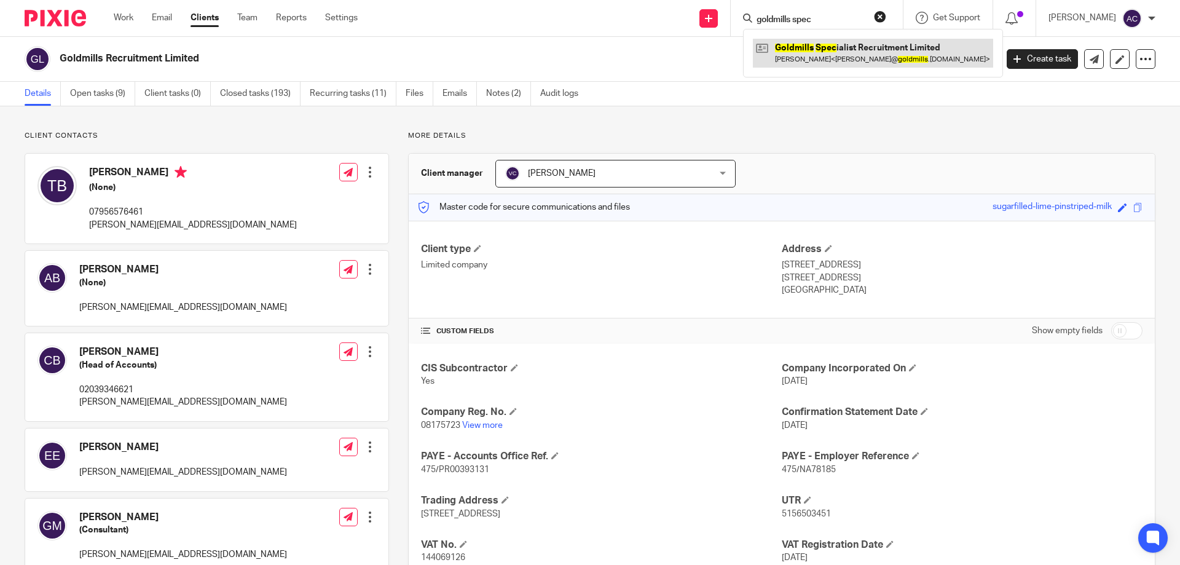
type input "goldmills spec"
click at [809, 45] on link at bounding box center [873, 53] width 240 height 28
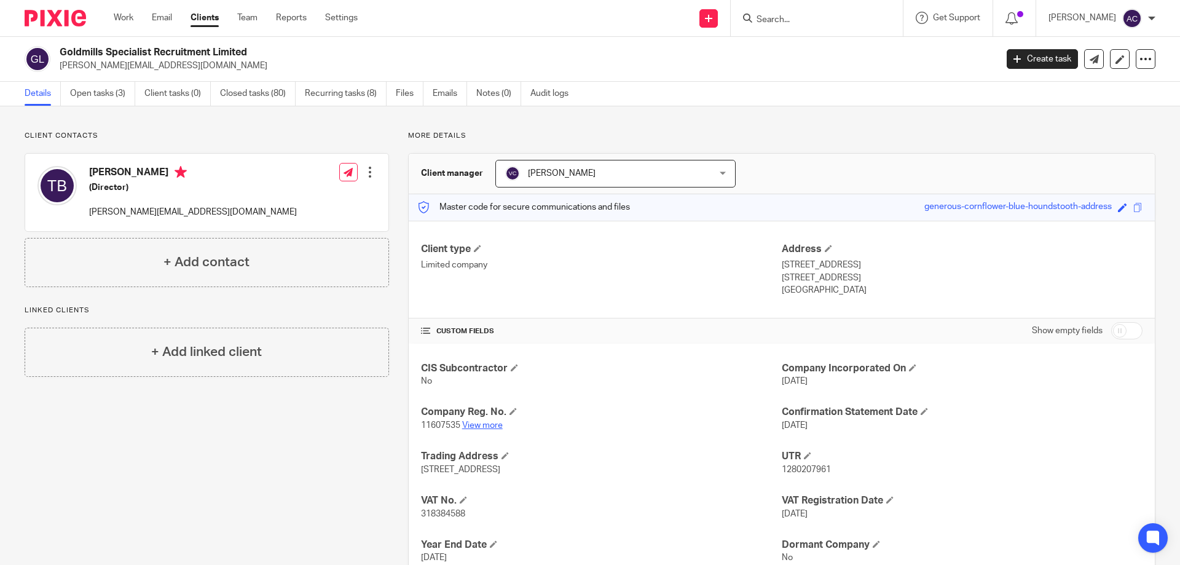
click at [495, 421] on link "View more" at bounding box center [482, 425] width 41 height 9
click at [147, 352] on div "+ Add linked client" at bounding box center [207, 352] width 364 height 49
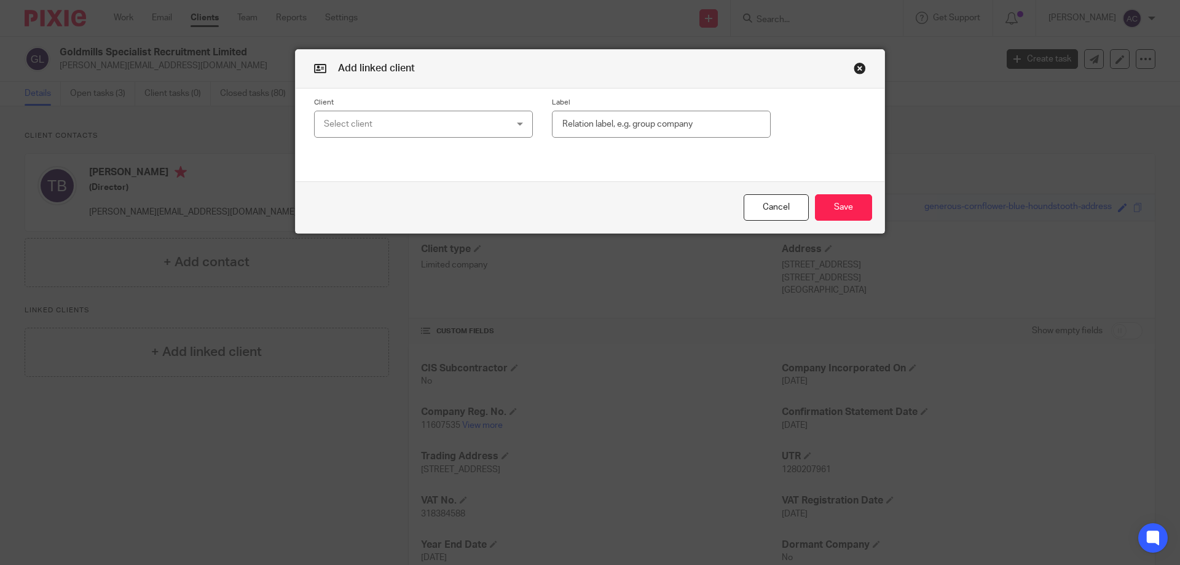
click at [429, 126] on div "Select client" at bounding box center [407, 124] width 167 height 26
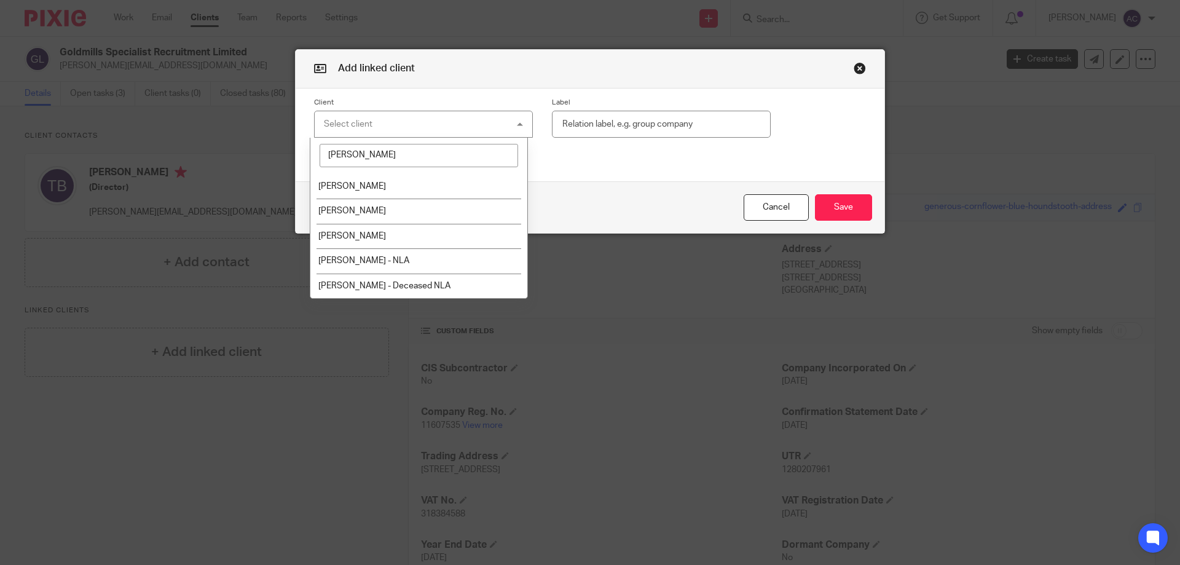
type input "tom bur"
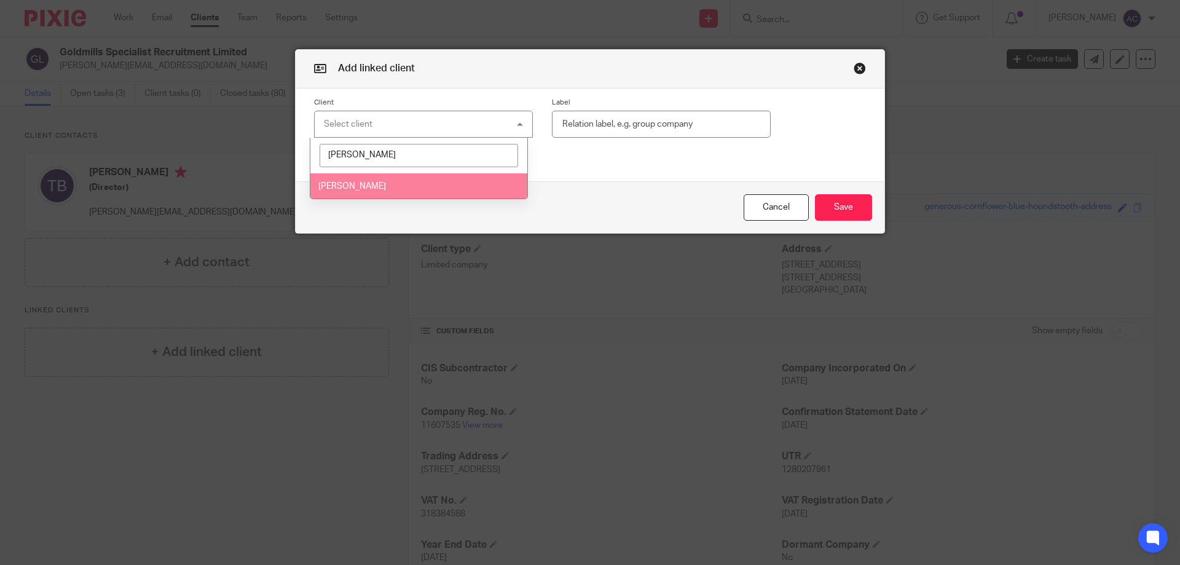
click at [393, 187] on li "Tom Burks" at bounding box center [419, 185] width 218 height 25
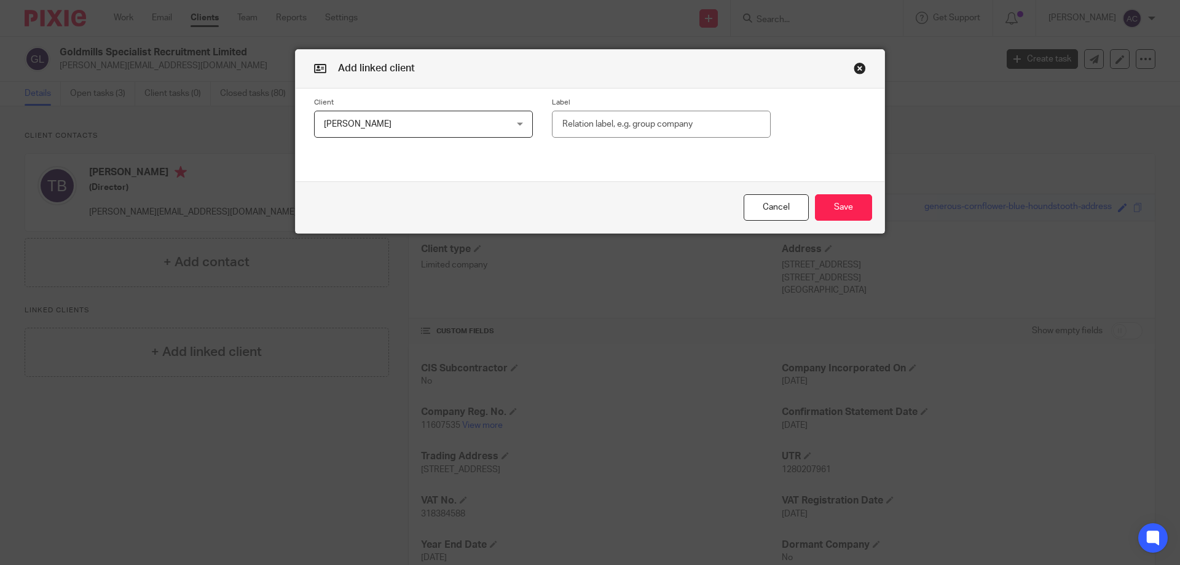
click at [690, 128] on input "text" at bounding box center [661, 125] width 219 height 28
type input "Director"
click at [845, 209] on button "Save" at bounding box center [843, 207] width 57 height 26
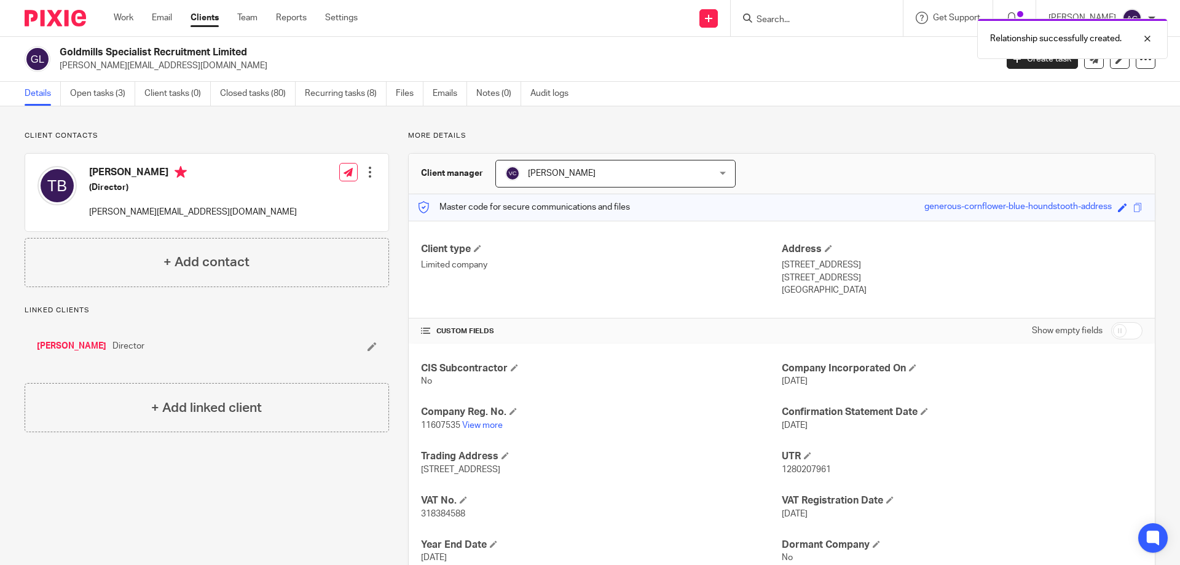
click at [467, 420] on p "11607535 View more" at bounding box center [601, 425] width 361 height 12
click at [468, 421] on link "View more" at bounding box center [482, 425] width 41 height 9
click at [812, 28] on div at bounding box center [817, 18] width 172 height 36
click at [816, 23] on input "Search" at bounding box center [810, 20] width 111 height 11
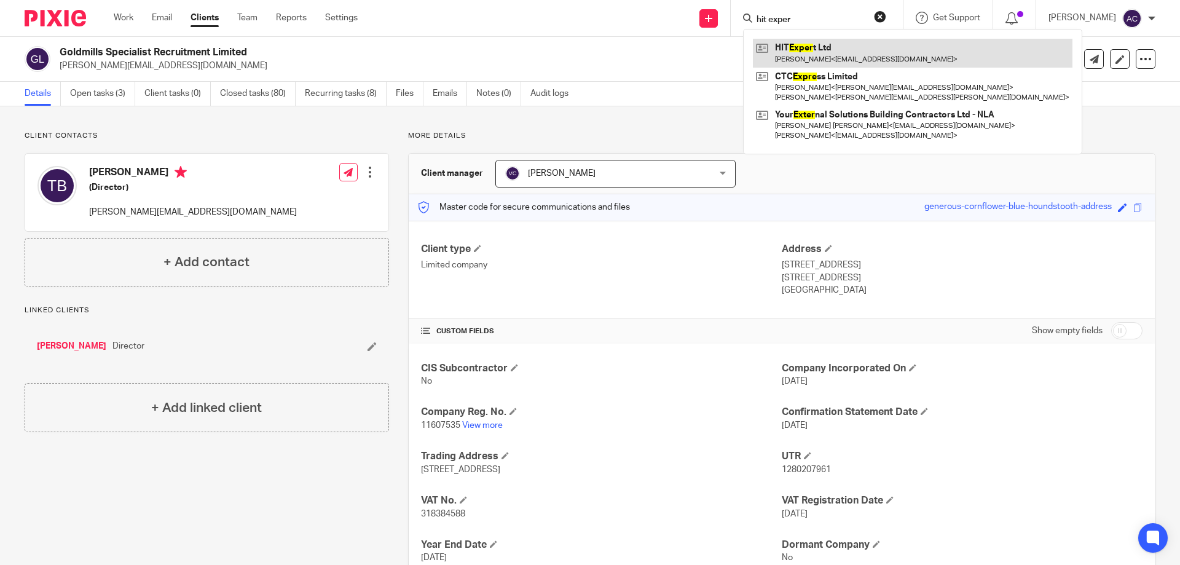
type input "hit exper"
click at [814, 41] on link at bounding box center [913, 53] width 320 height 28
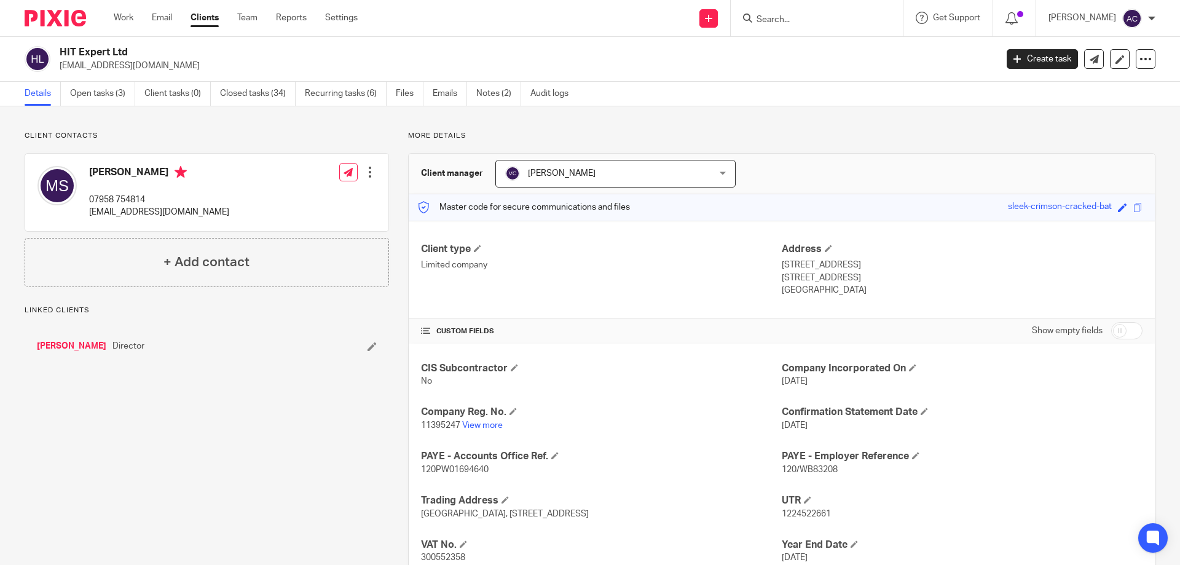
drag, startPoint x: 76, startPoint y: 344, endPoint x: 312, endPoint y: 347, distance: 236.7
click at [74, 344] on link "[PERSON_NAME]" at bounding box center [71, 346] width 69 height 12
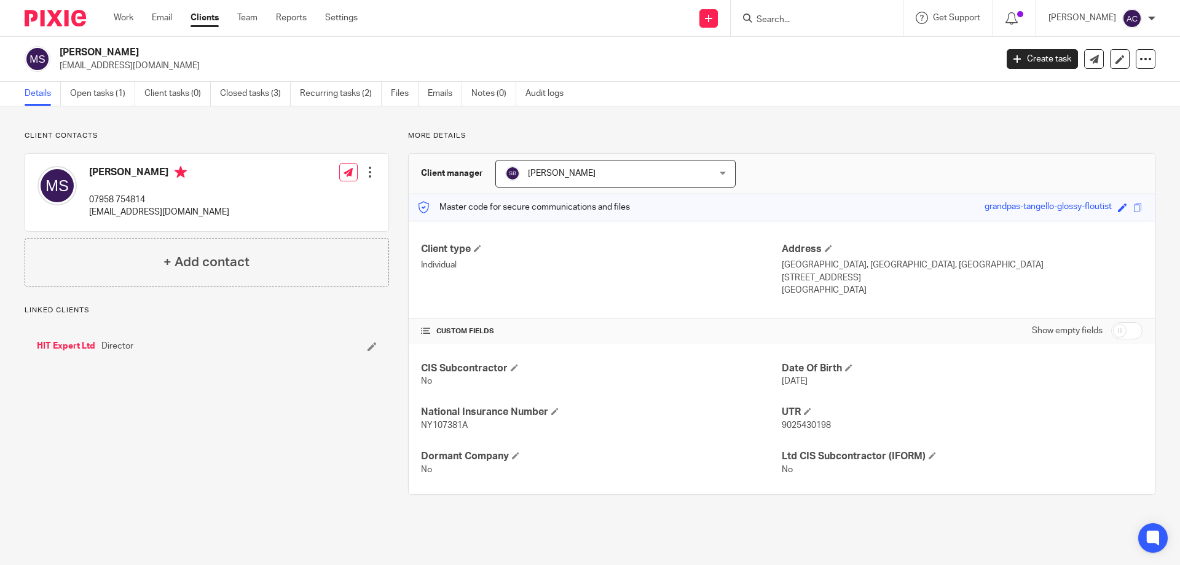
click at [107, 101] on link "Open tasks (1)" at bounding box center [102, 94] width 65 height 24
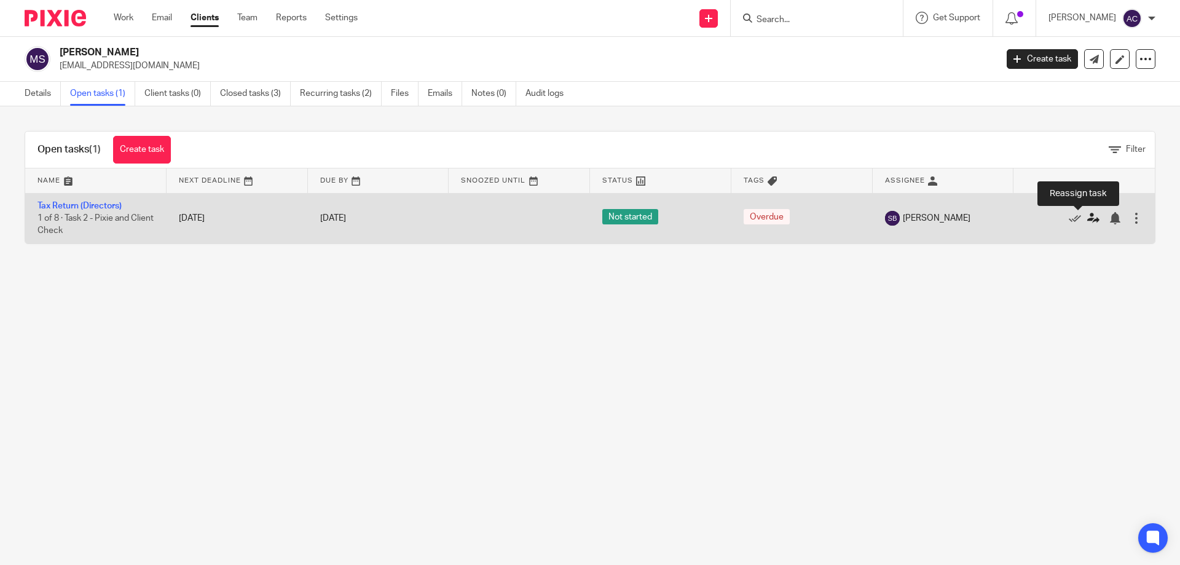
click at [1087, 220] on icon at bounding box center [1093, 218] width 12 height 12
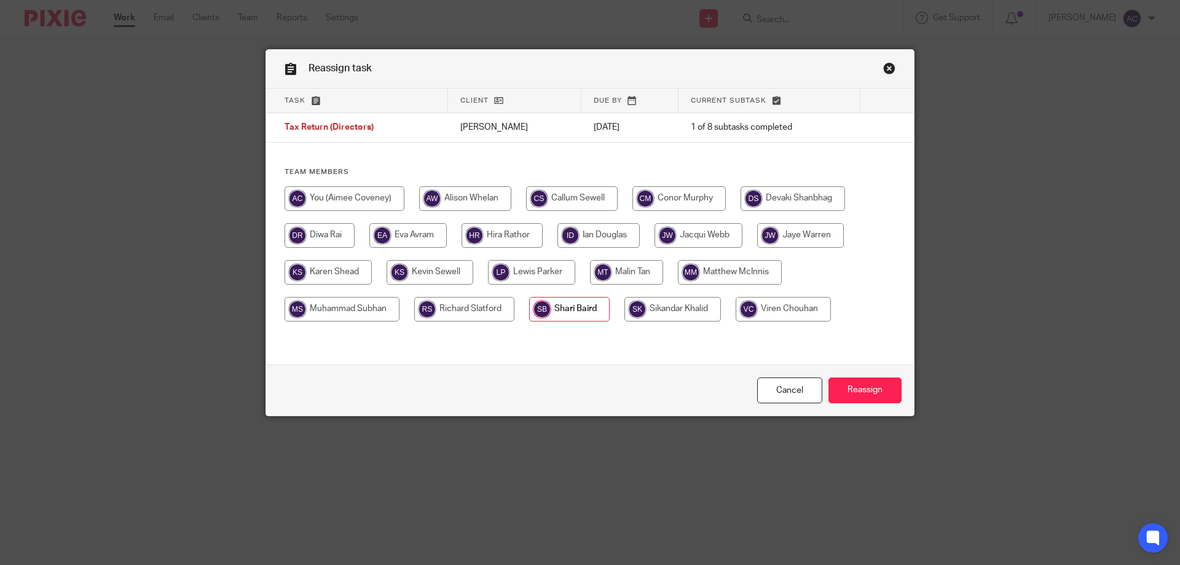
click at [760, 312] on input "radio" at bounding box center [783, 309] width 95 height 25
radio input "true"
click at [880, 386] on input "Reassign" at bounding box center [865, 390] width 73 height 26
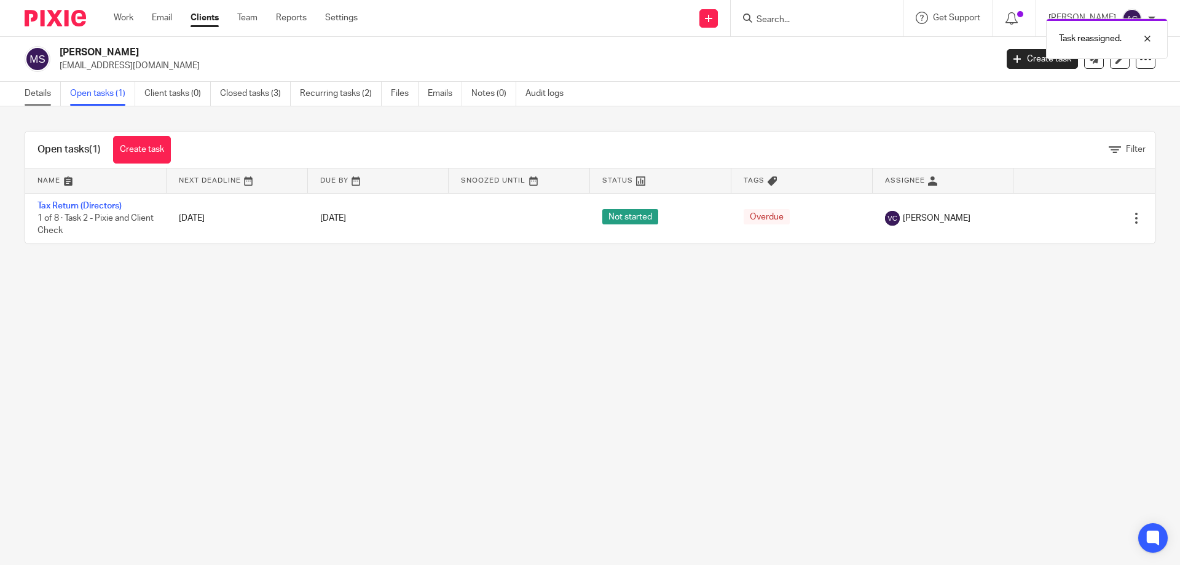
click at [41, 95] on link "Details" at bounding box center [43, 94] width 36 height 24
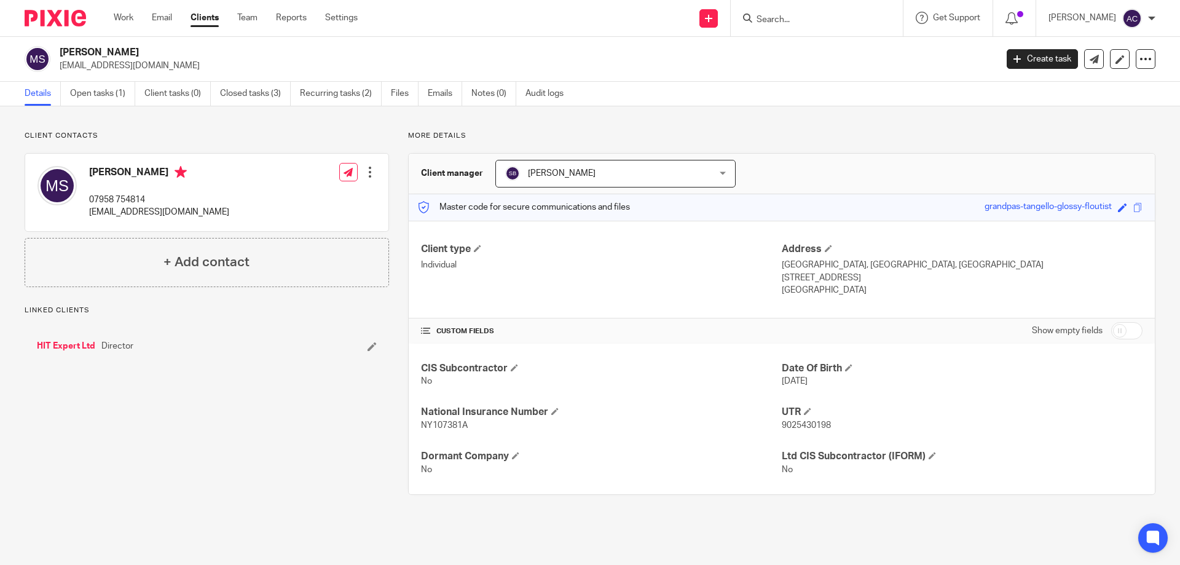
drag, startPoint x: 602, startPoint y: 177, endPoint x: 610, endPoint y: 209, distance: 33.1
click at [602, 178] on span "[PERSON_NAME]" at bounding box center [597, 173] width 184 height 26
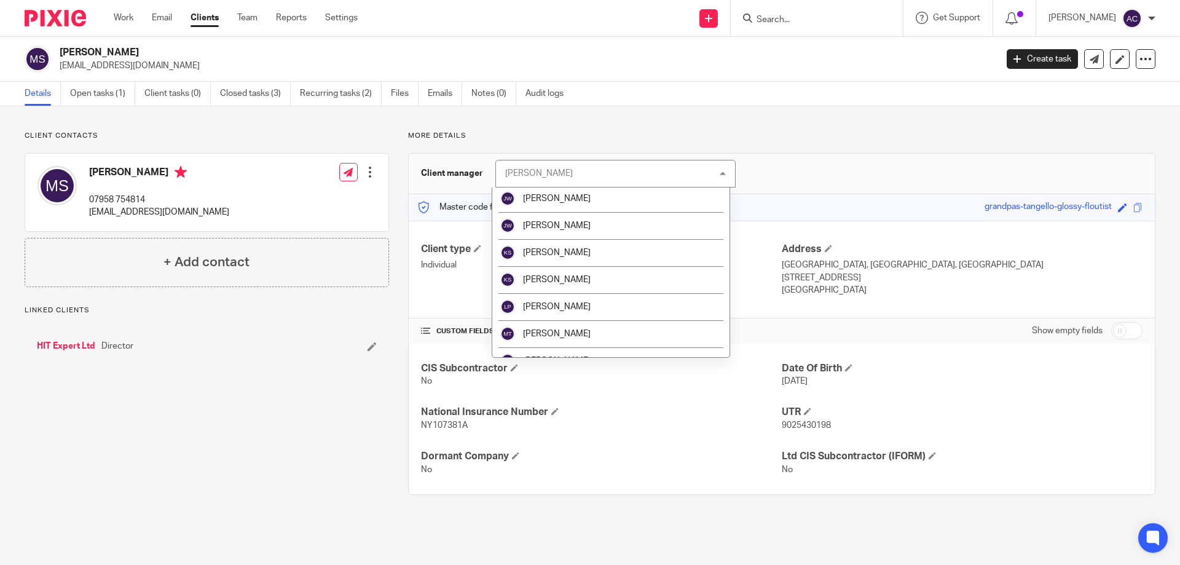
scroll to position [398, 0]
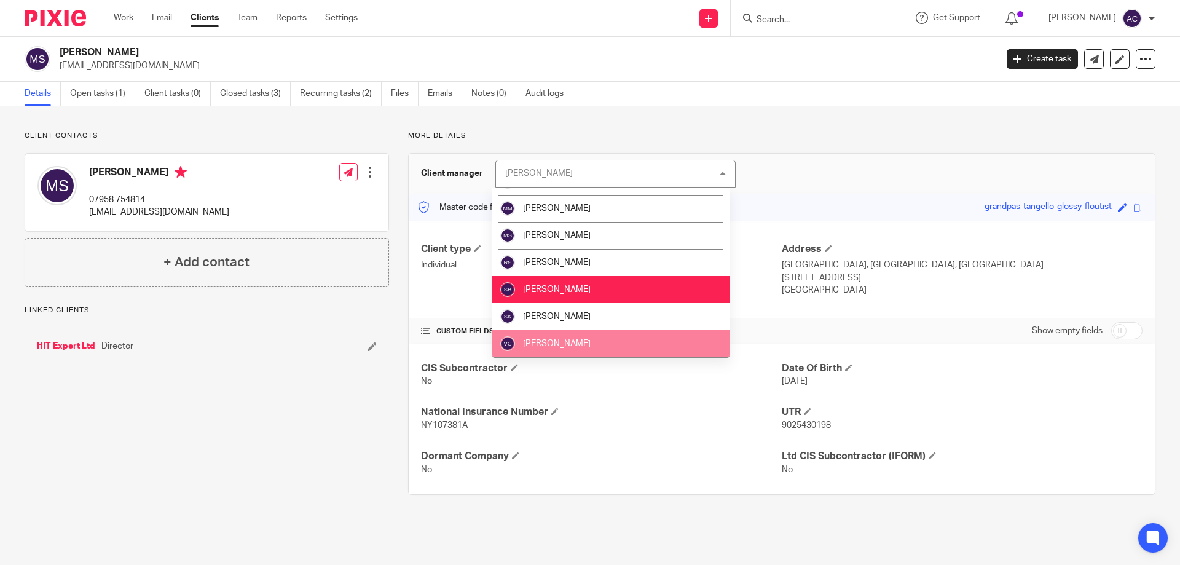
click at [578, 337] on li "[PERSON_NAME]" at bounding box center [610, 343] width 237 height 27
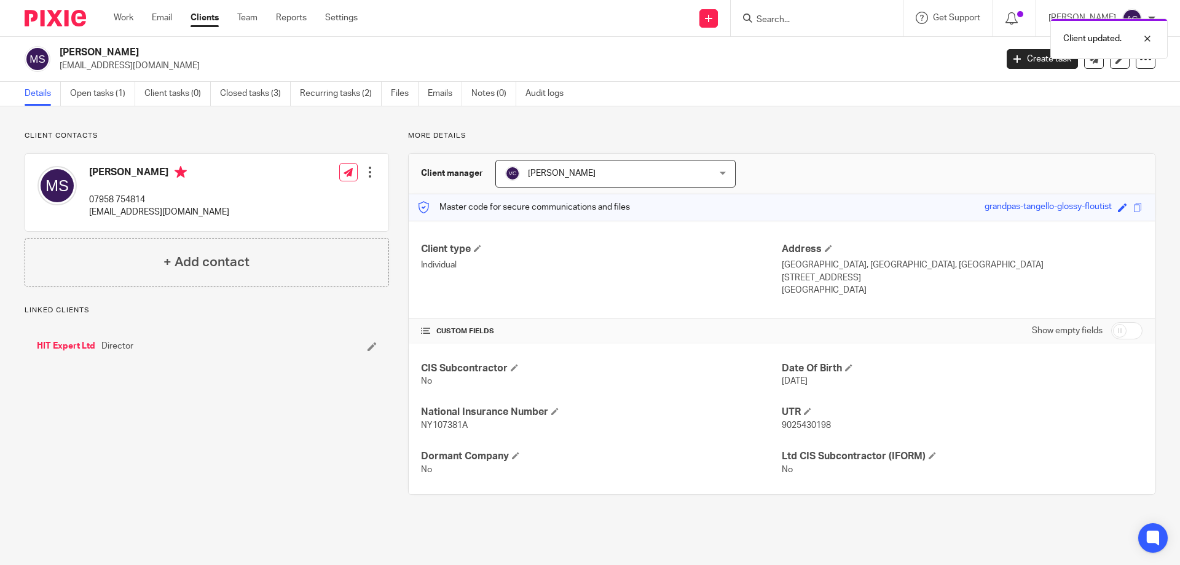
click at [79, 345] on link "HIT Expert Ltd" at bounding box center [66, 346] width 58 height 12
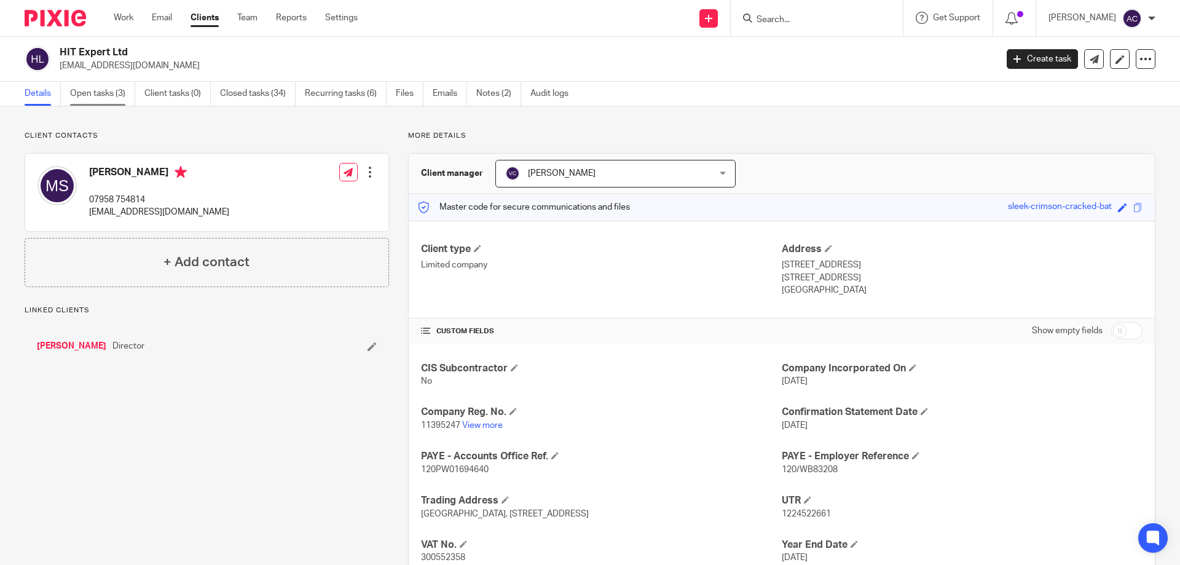
click at [116, 98] on link "Open tasks (3)" at bounding box center [102, 94] width 65 height 24
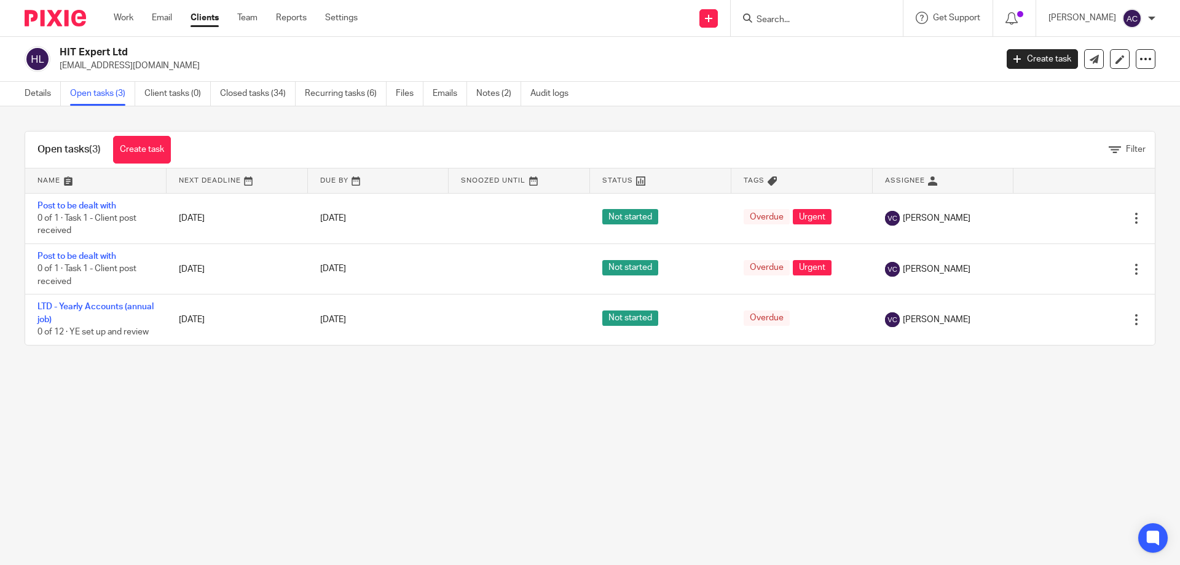
click at [34, 96] on link "Details" at bounding box center [43, 94] width 36 height 24
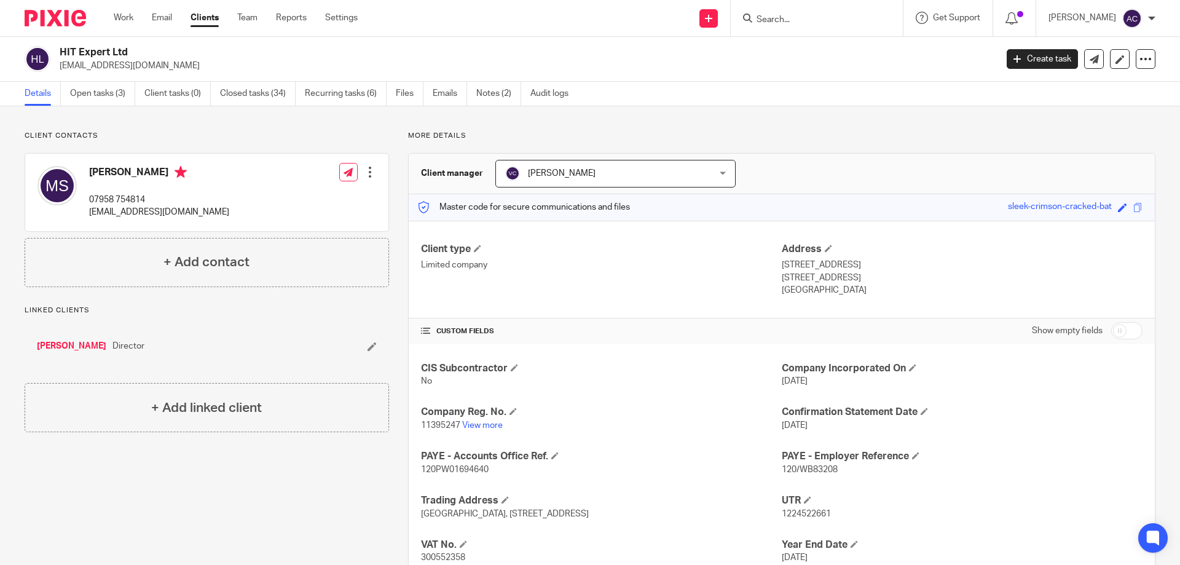
click at [798, 27] on div at bounding box center [817, 18] width 172 height 36
drag, startPoint x: 798, startPoint y: 26, endPoint x: 806, endPoint y: 21, distance: 9.2
click at [806, 21] on div at bounding box center [817, 18] width 172 height 36
click at [806, 21] on input "Search" at bounding box center [810, 20] width 111 height 11
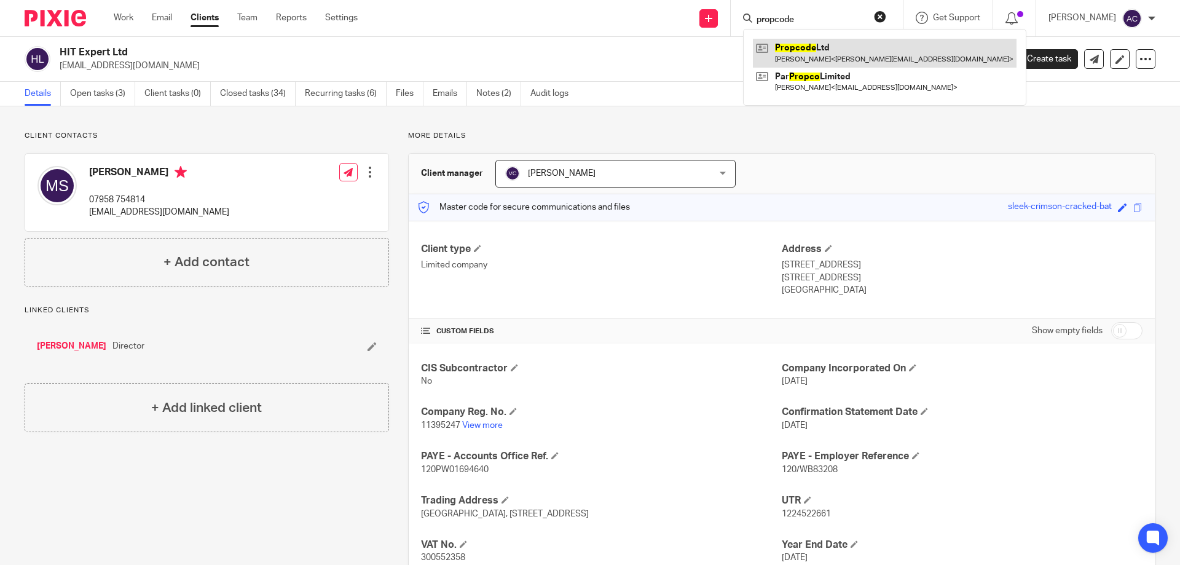
type input "propcode"
click at [806, 46] on link at bounding box center [885, 53] width 264 height 28
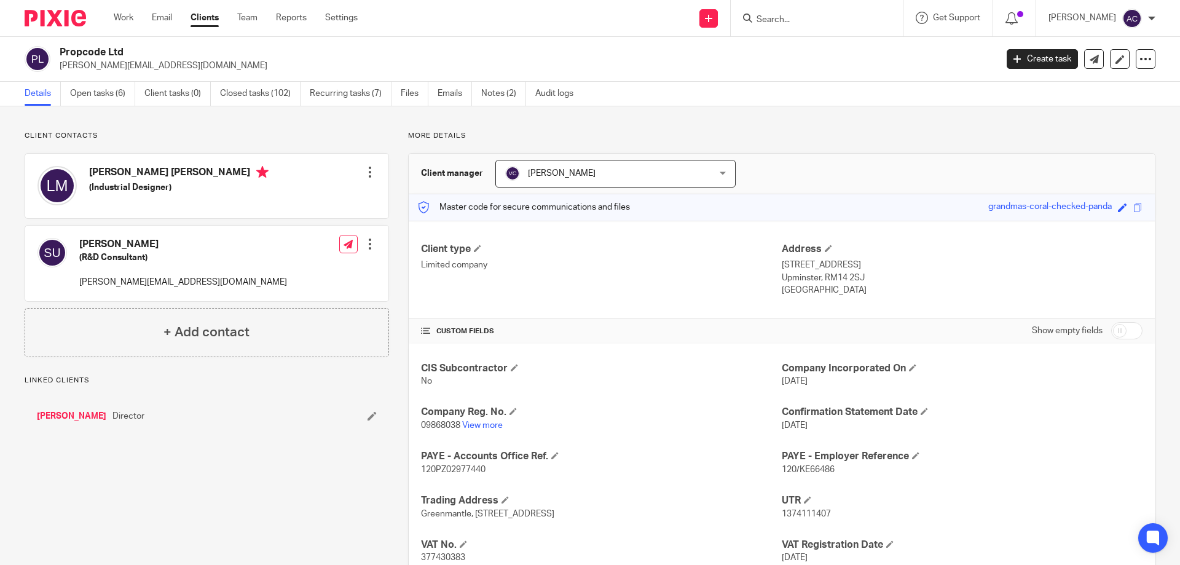
click at [62, 422] on link "[PERSON_NAME]" at bounding box center [71, 416] width 69 height 12
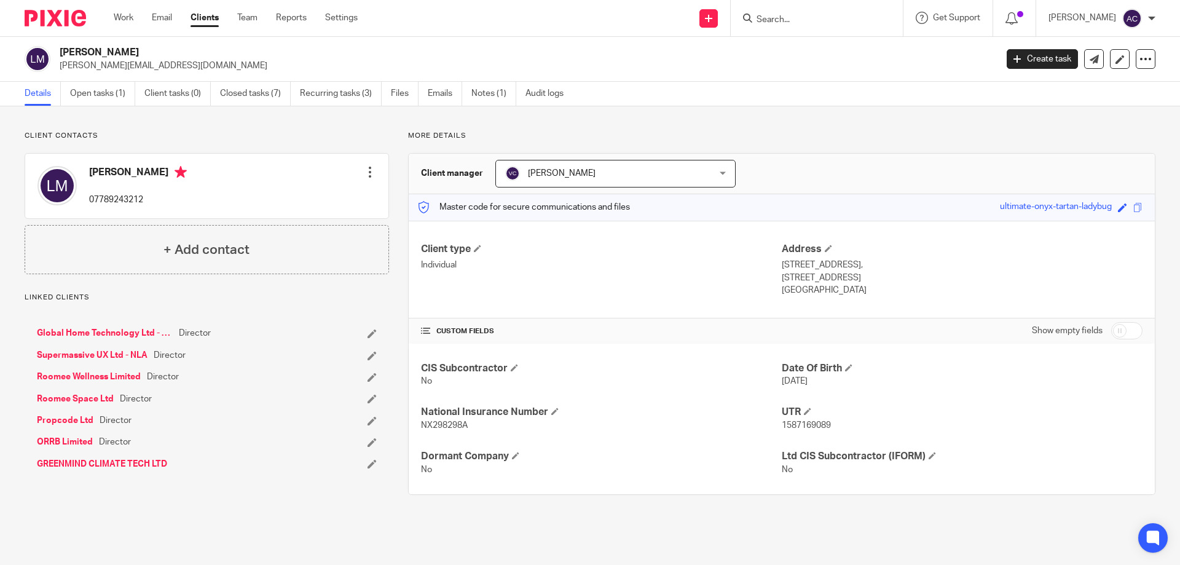
click at [65, 89] on ul "Details Open tasks (1) Client tasks (0) Closed tasks (7) Recurring tasks (3) Fi…" at bounding box center [303, 94] width 557 height 24
click at [81, 90] on link "Open tasks (1)" at bounding box center [102, 94] width 65 height 24
click at [81, 418] on link "Propcode Ltd" at bounding box center [65, 420] width 57 height 12
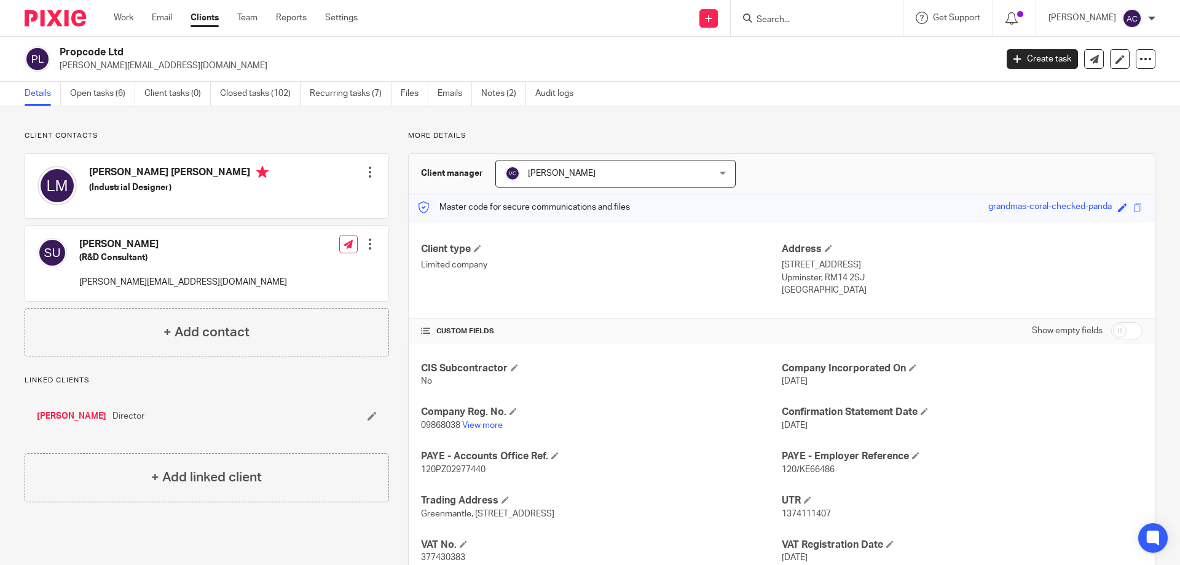
click at [837, 21] on input "Search" at bounding box center [810, 20] width 111 height 11
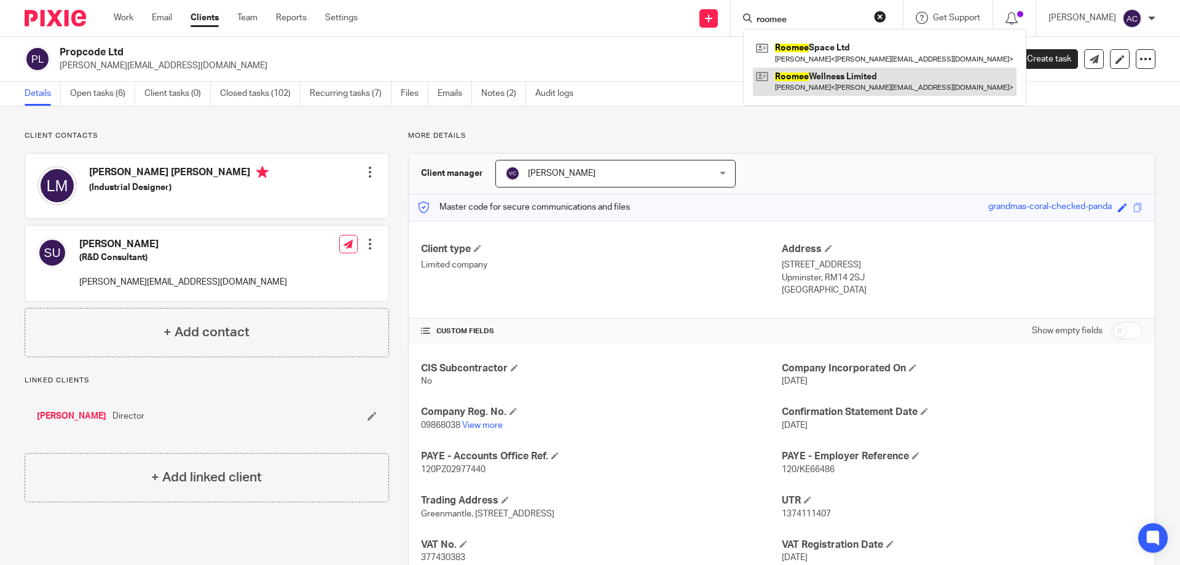
type input "roomee"
click at [835, 92] on link at bounding box center [885, 82] width 264 height 28
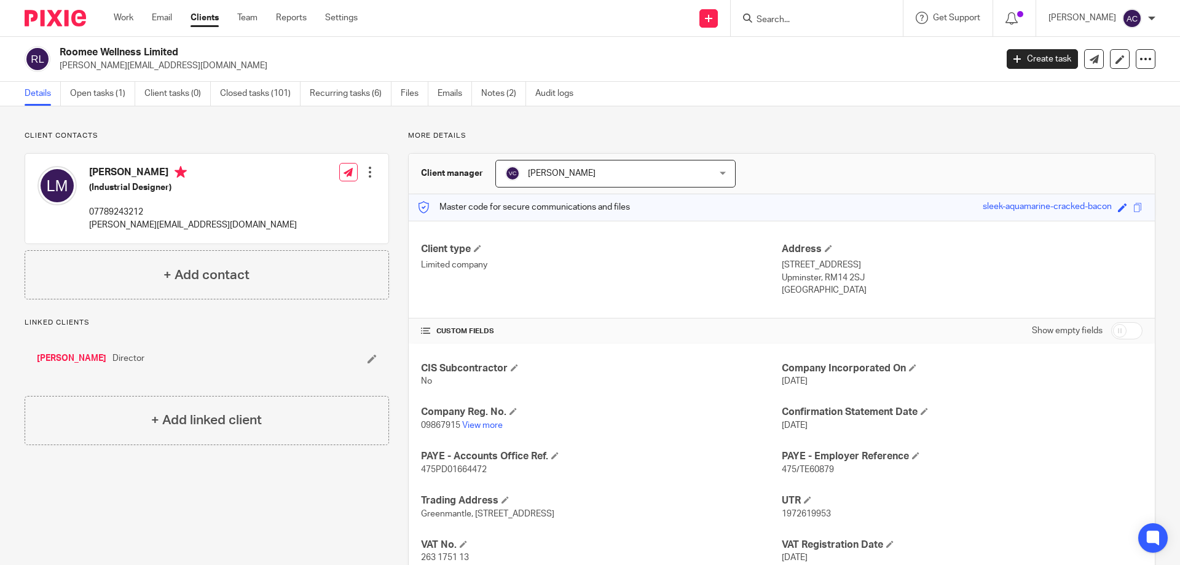
drag, startPoint x: 854, startPoint y: 13, endPoint x: 828, endPoint y: 20, distance: 27.3
click at [854, 13] on form at bounding box center [820, 17] width 131 height 15
click at [826, 20] on input "Search" at bounding box center [810, 20] width 111 height 11
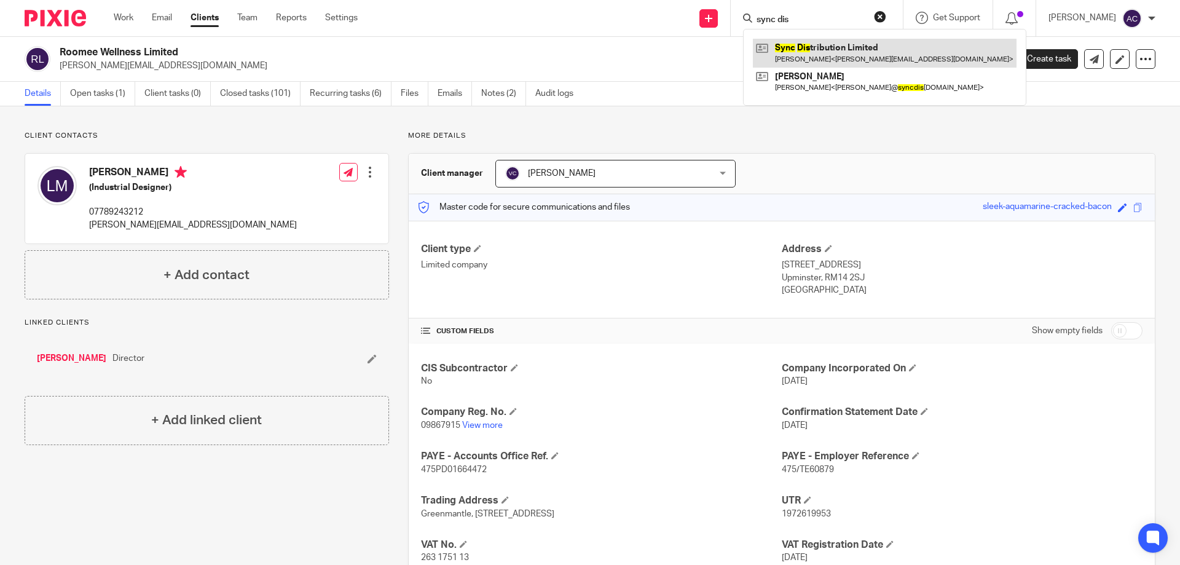
type input "sync dis"
click at [821, 58] on link at bounding box center [885, 53] width 264 height 28
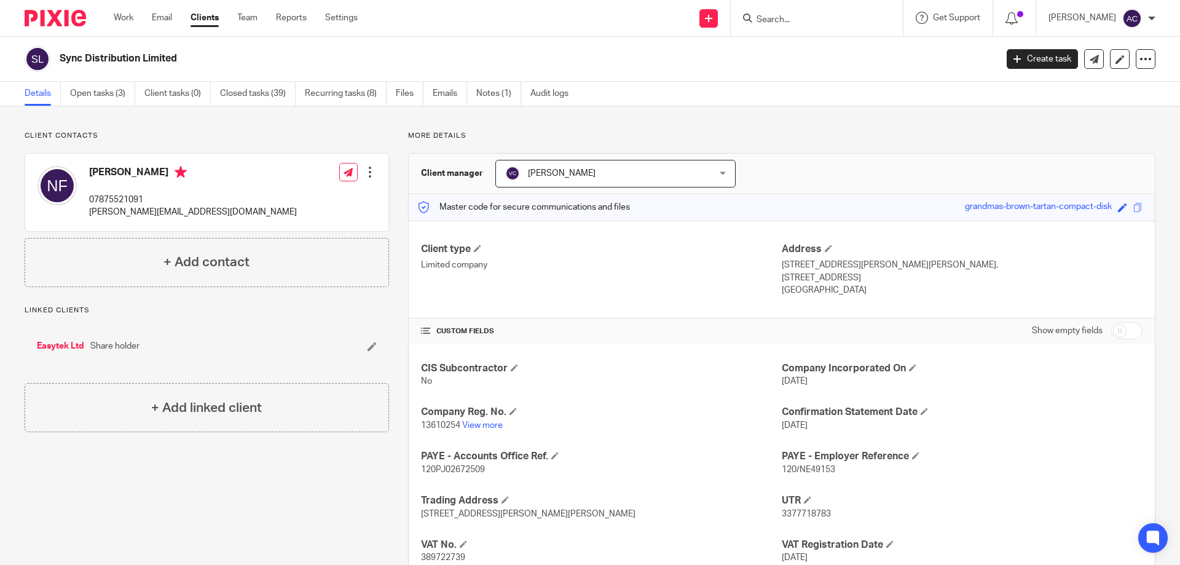
click at [801, 25] on input "Search" at bounding box center [810, 20] width 111 height 11
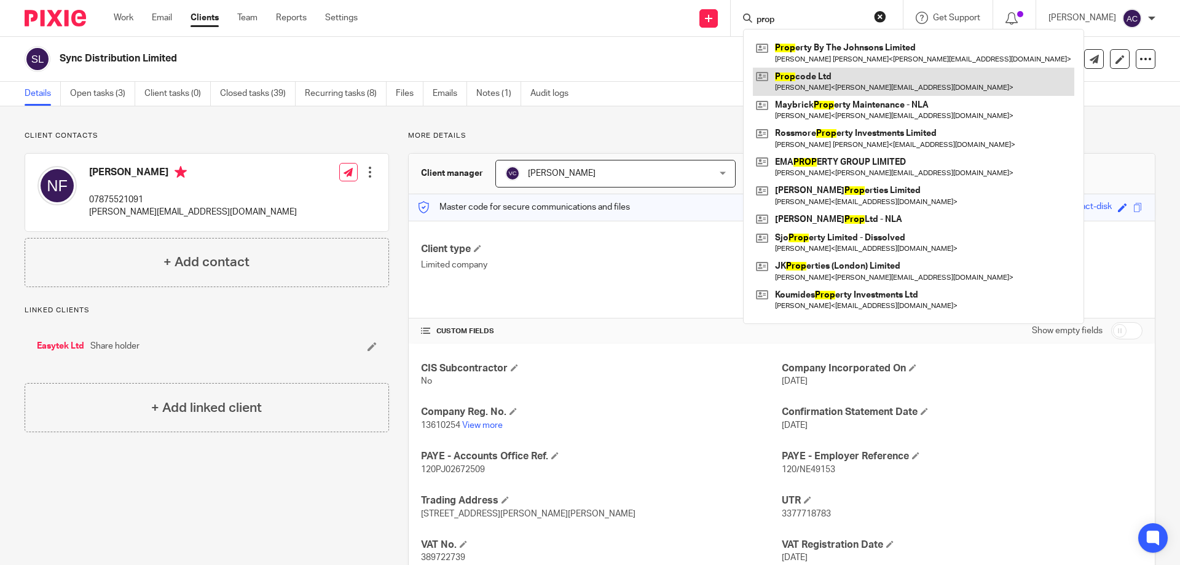
type input "prop"
click at [829, 85] on link at bounding box center [913, 82] width 321 height 28
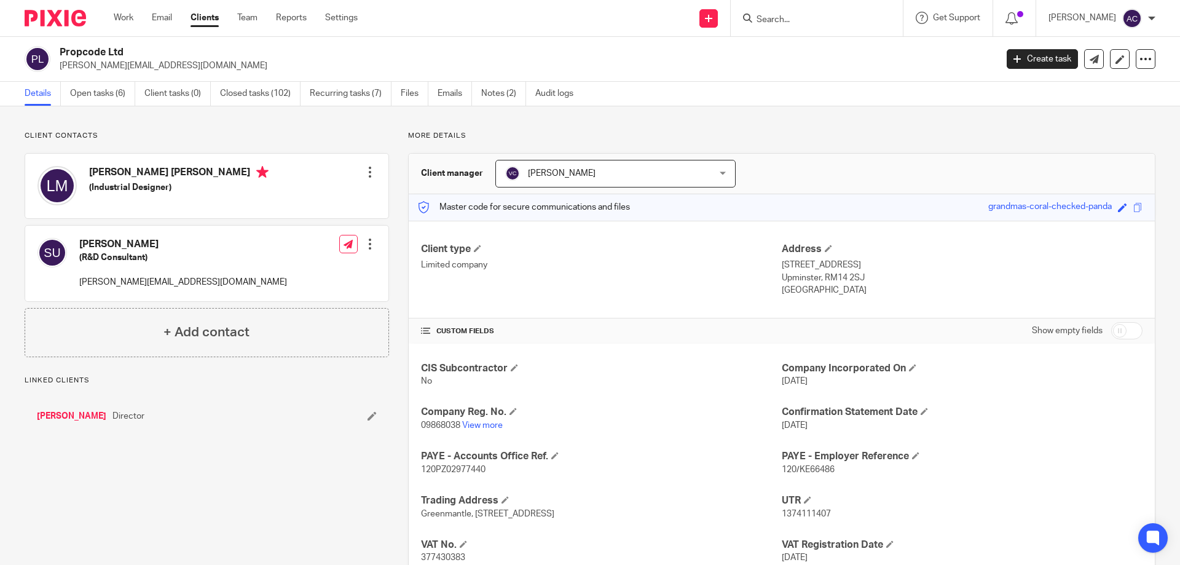
click at [805, 22] on input "Search" at bounding box center [810, 20] width 111 height 11
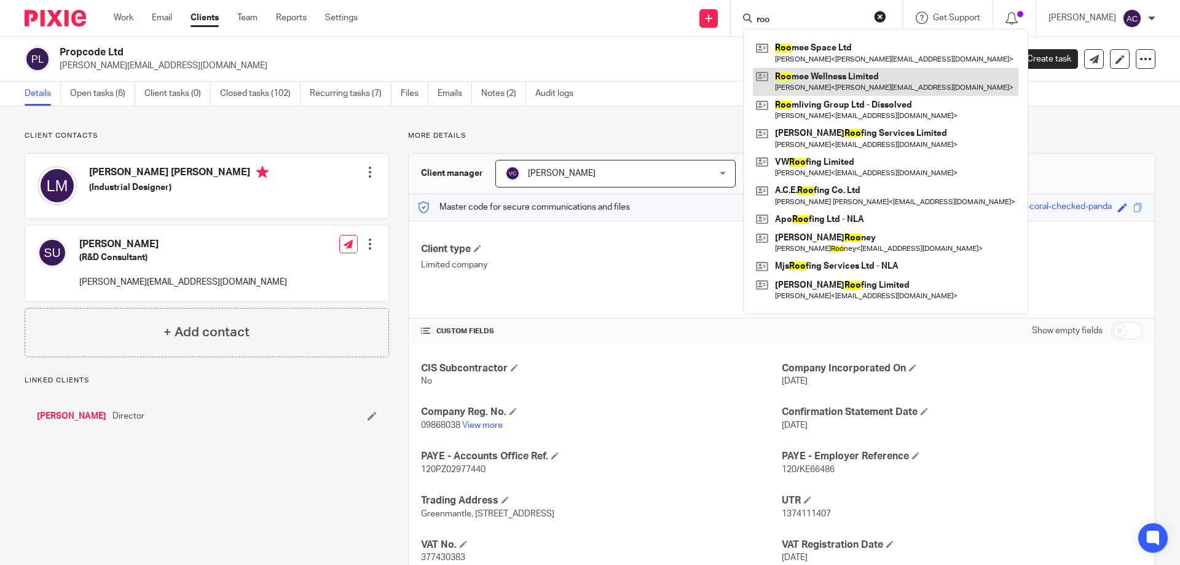
type input "roo"
click at [882, 91] on link at bounding box center [886, 82] width 266 height 28
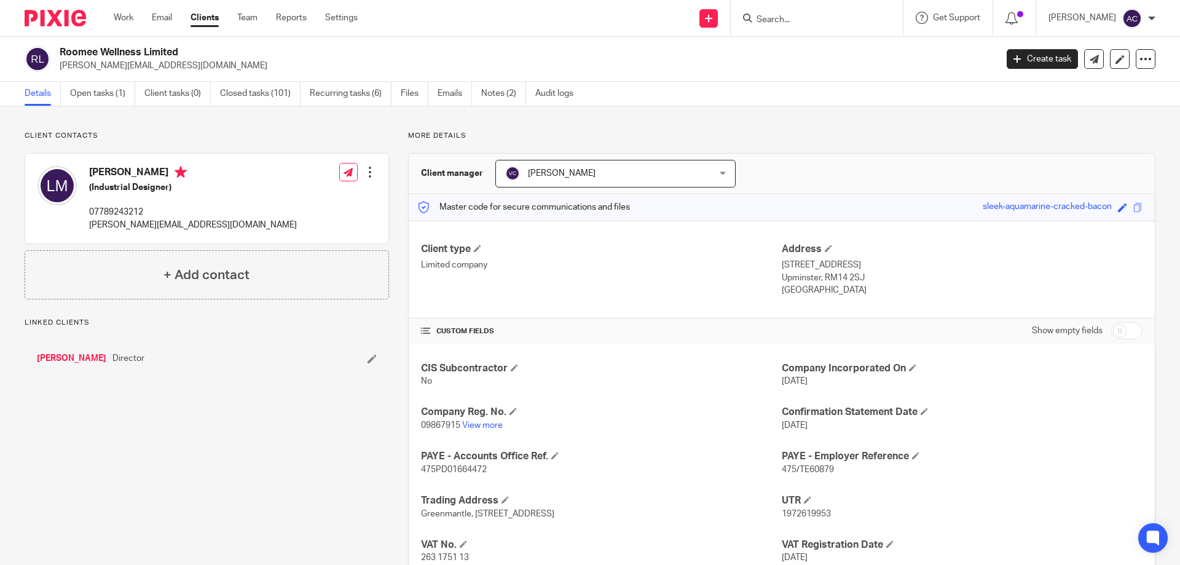
click at [814, 23] on input "Search" at bounding box center [810, 20] width 111 height 11
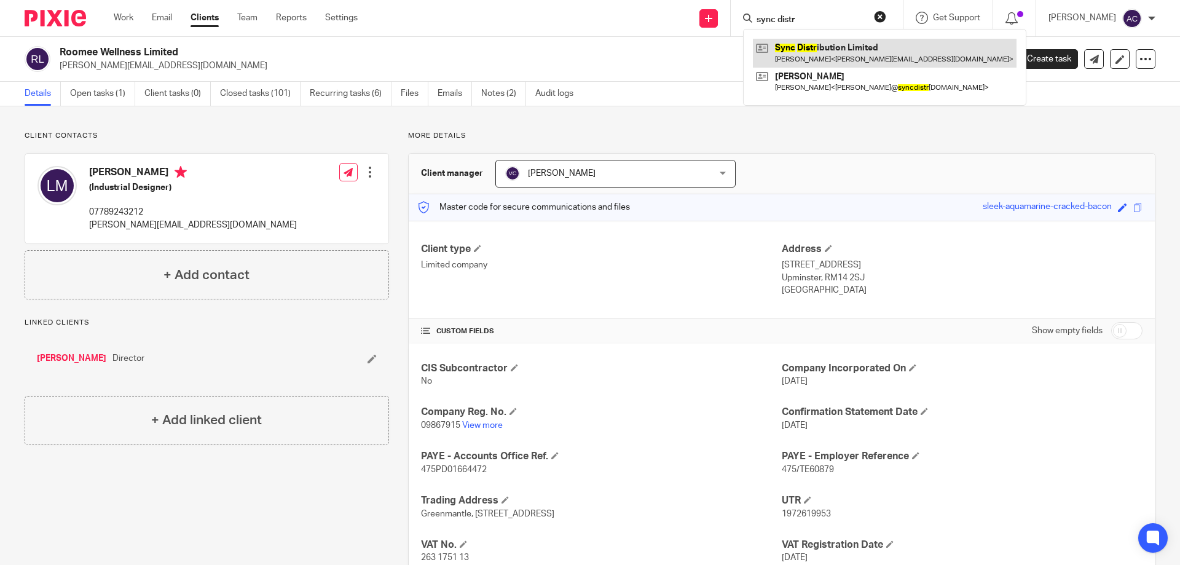
type input "sync distr"
click at [817, 50] on link at bounding box center [885, 53] width 264 height 28
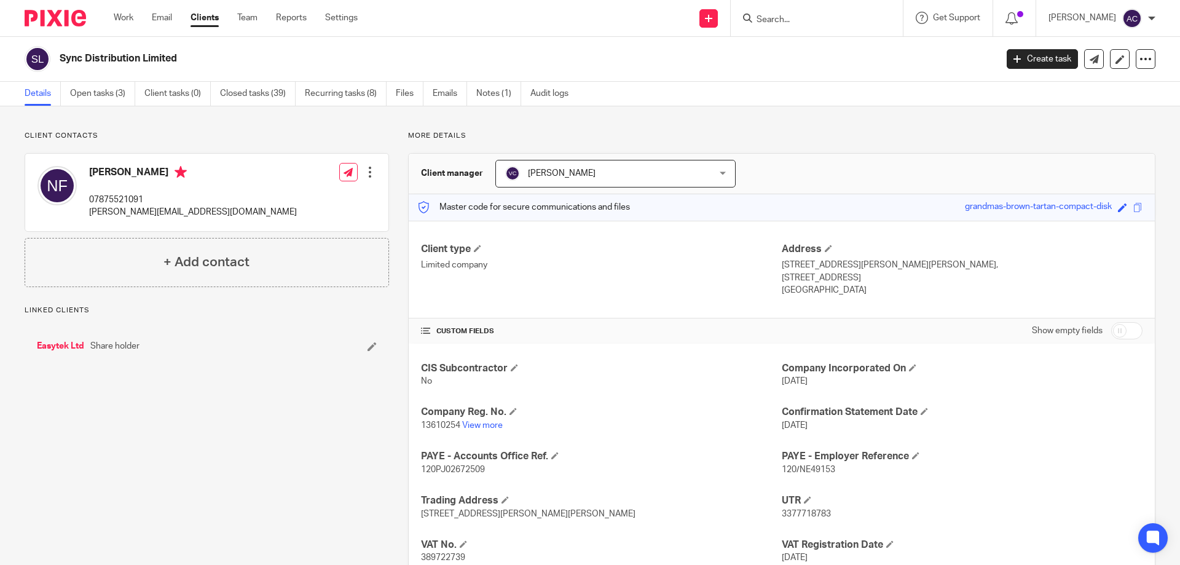
click at [819, 17] on input "Search" at bounding box center [810, 20] width 111 height 11
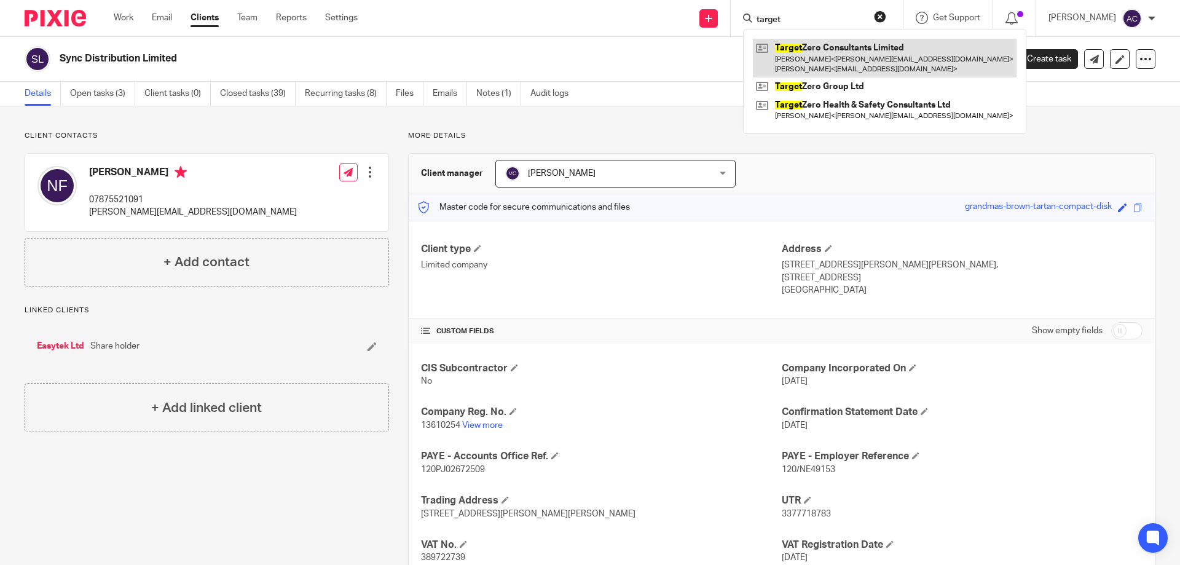
type input "target"
click at [837, 49] on link at bounding box center [885, 58] width 264 height 38
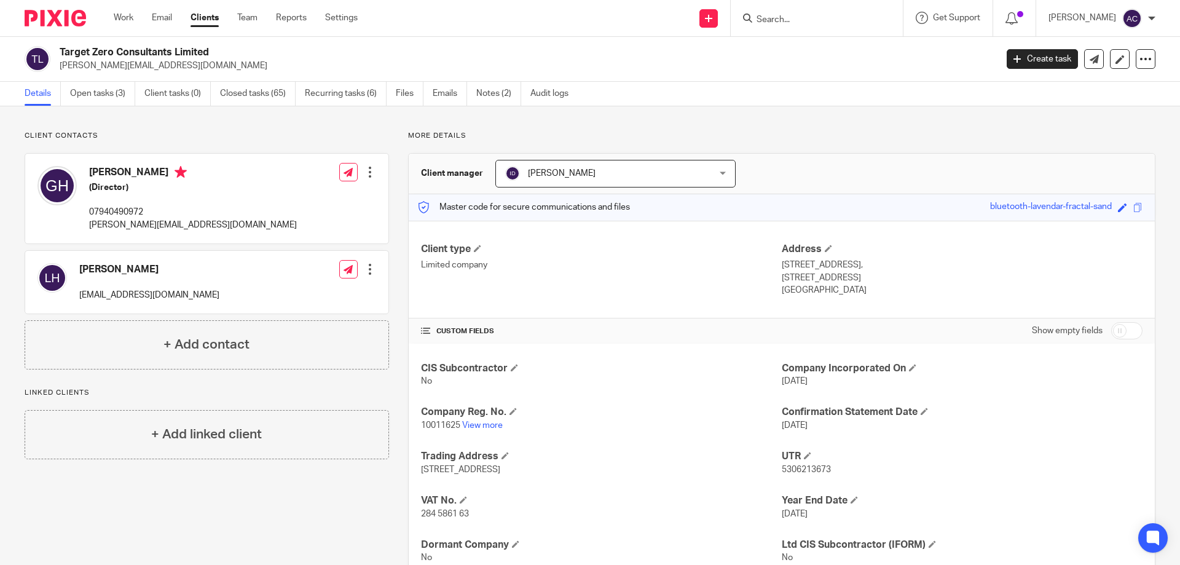
click at [816, 21] on input "Search" at bounding box center [810, 20] width 111 height 11
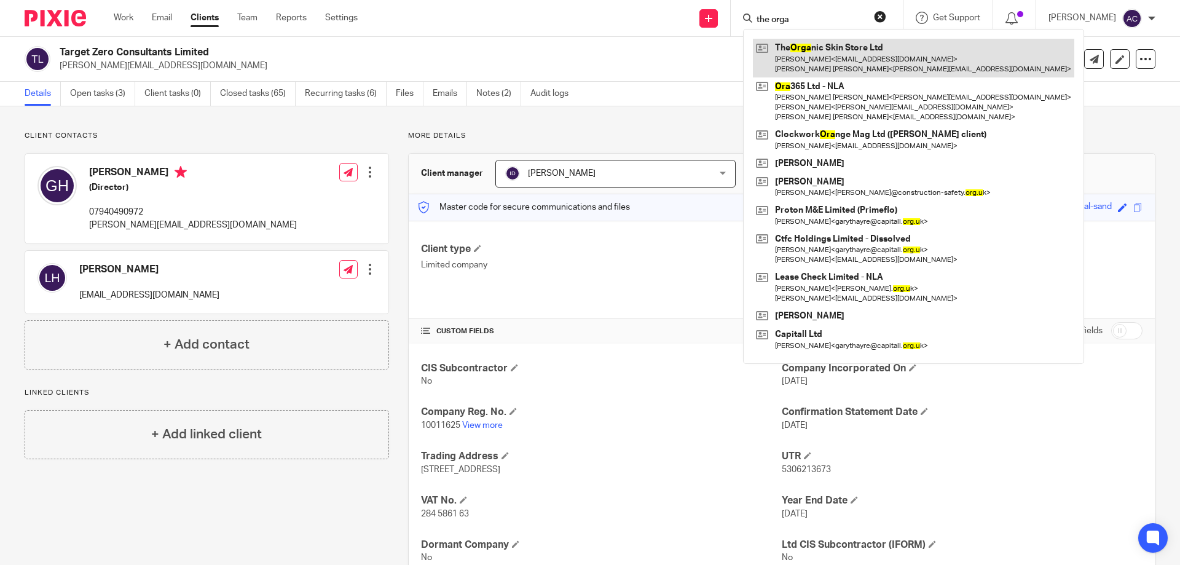
type input "the orga"
click at [821, 41] on link at bounding box center [913, 58] width 321 height 38
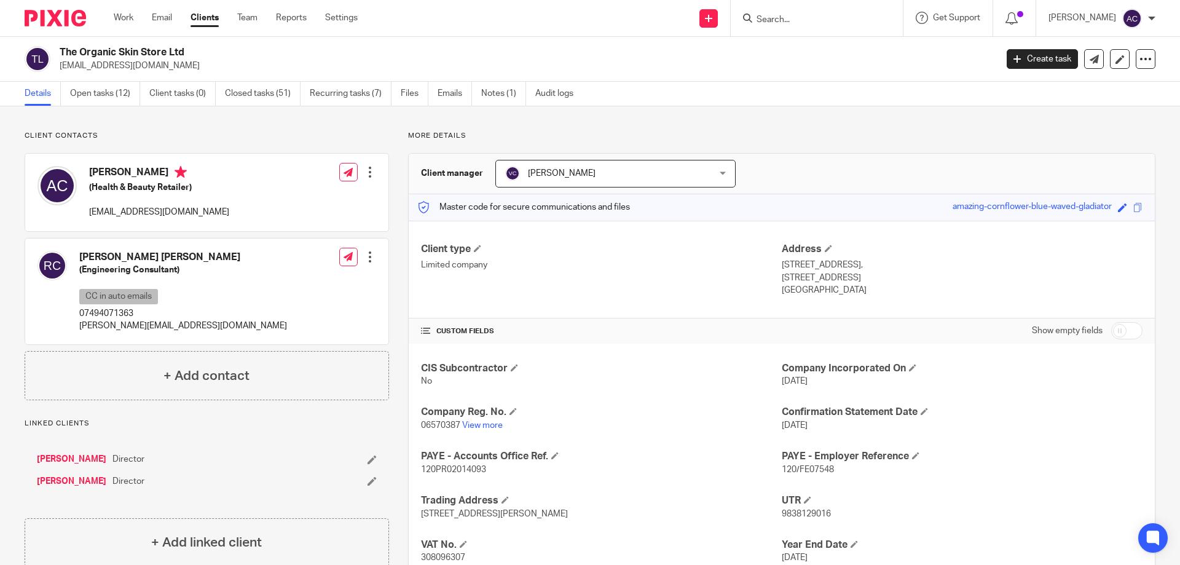
click at [802, 15] on input "Search" at bounding box center [810, 20] width 111 height 11
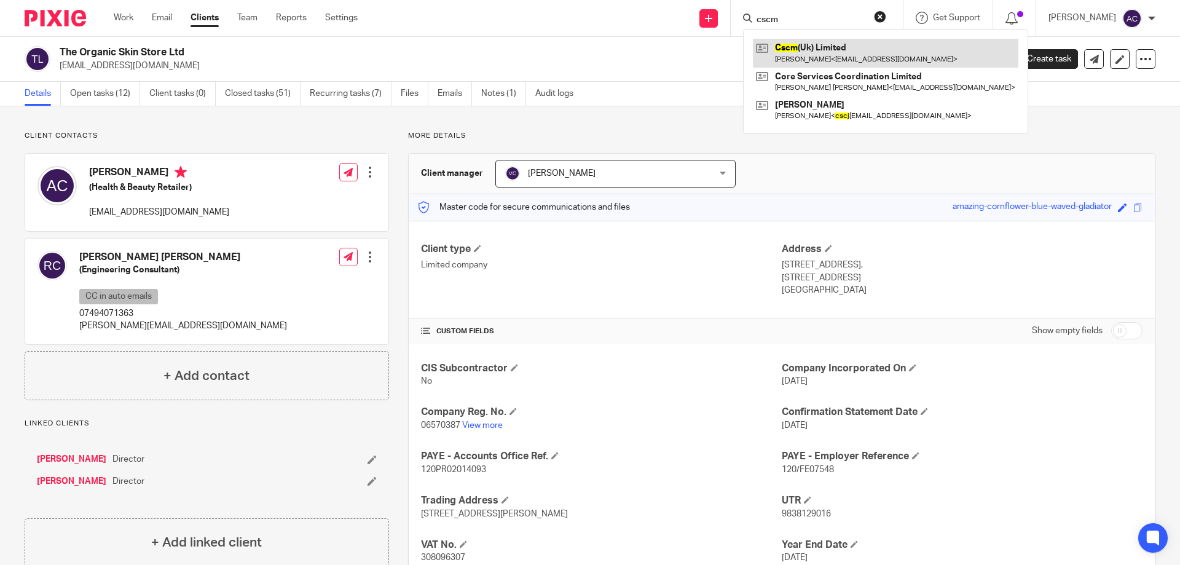
type input "cscm"
click at [795, 39] on link at bounding box center [886, 53] width 266 height 28
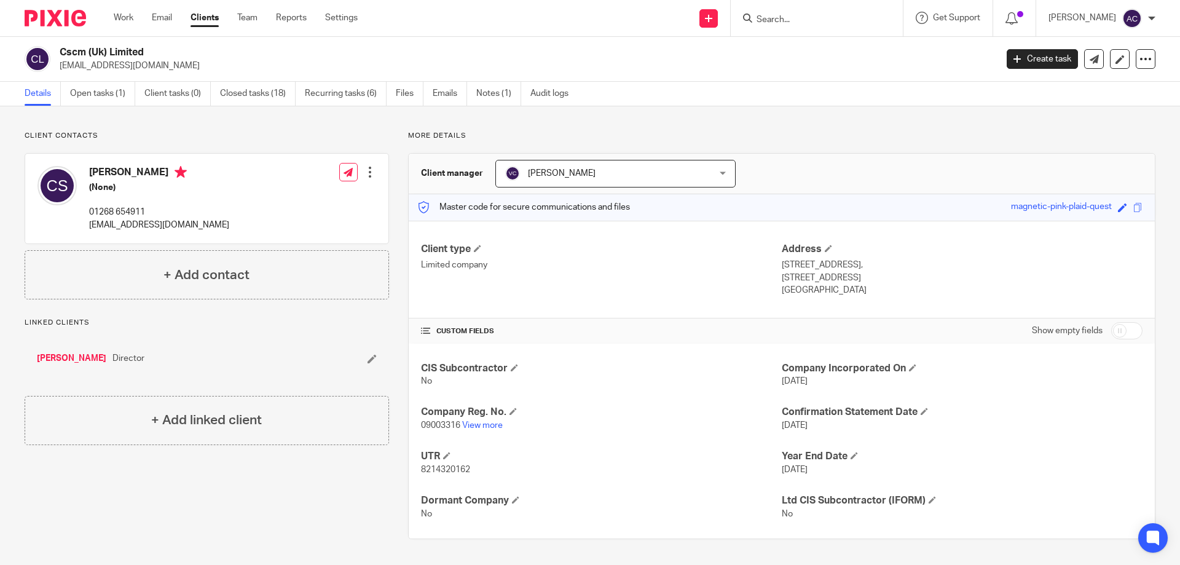
click at [803, 18] on input "Search" at bounding box center [810, 20] width 111 height 11
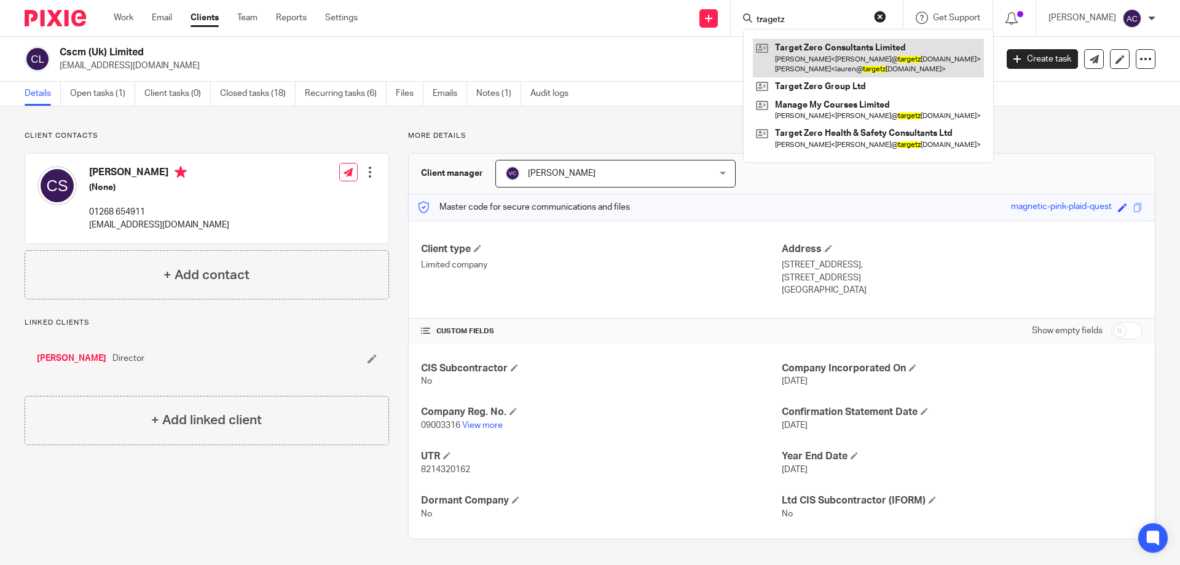
type input "tragetz"
click at [923, 52] on link at bounding box center [868, 58] width 231 height 38
click at [808, 58] on link at bounding box center [868, 58] width 231 height 38
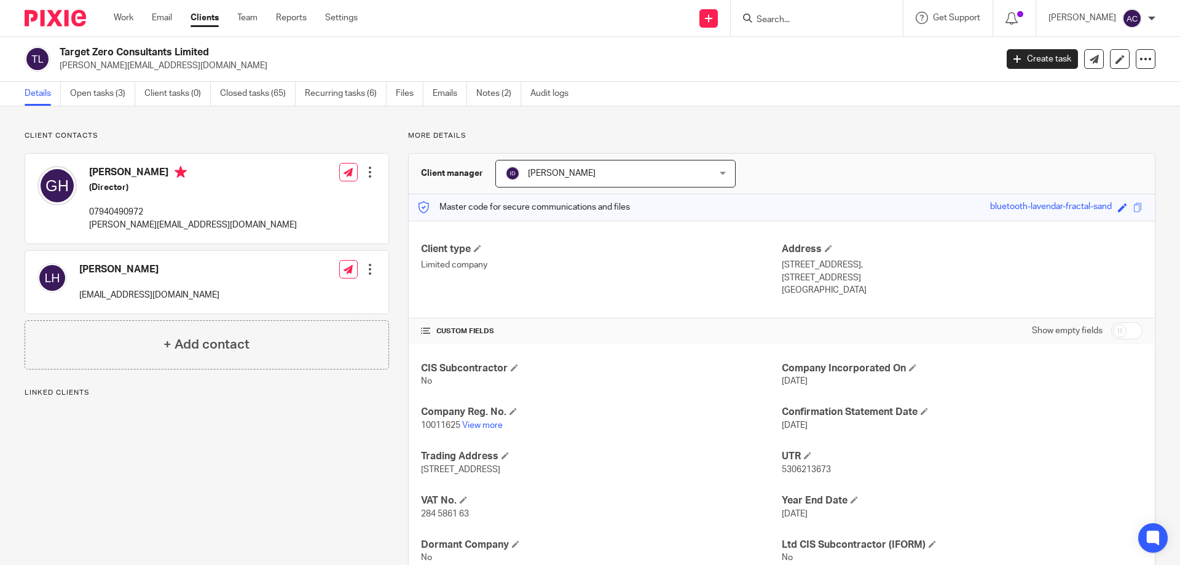
click at [788, 26] on div at bounding box center [817, 18] width 172 height 36
click at [851, 23] on input "Search" at bounding box center [810, 20] width 111 height 11
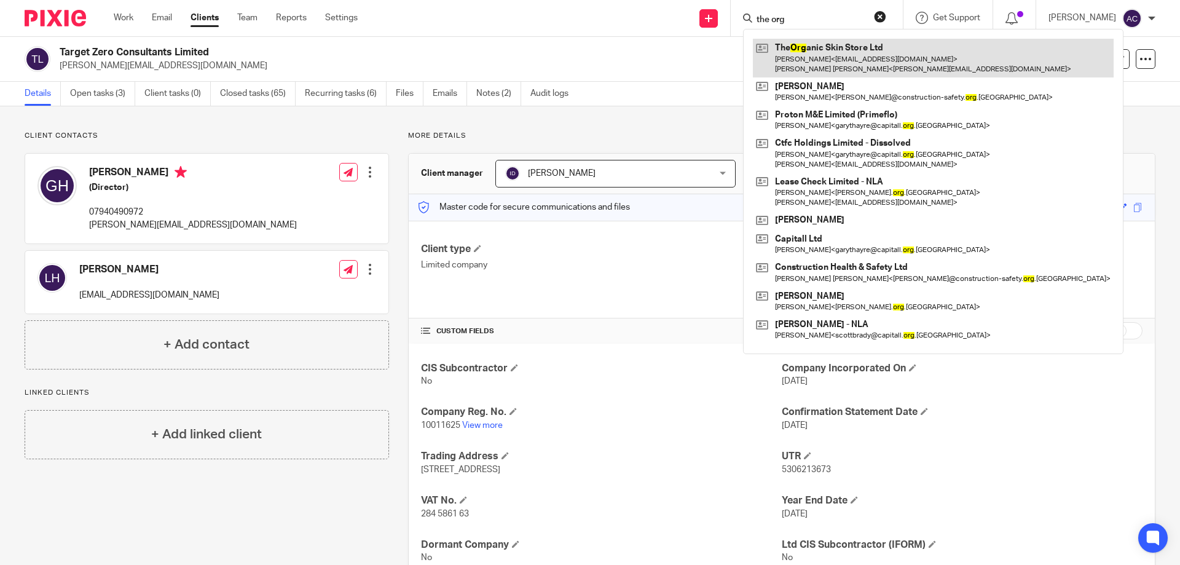
type input "the org"
click at [830, 69] on link at bounding box center [933, 58] width 361 height 38
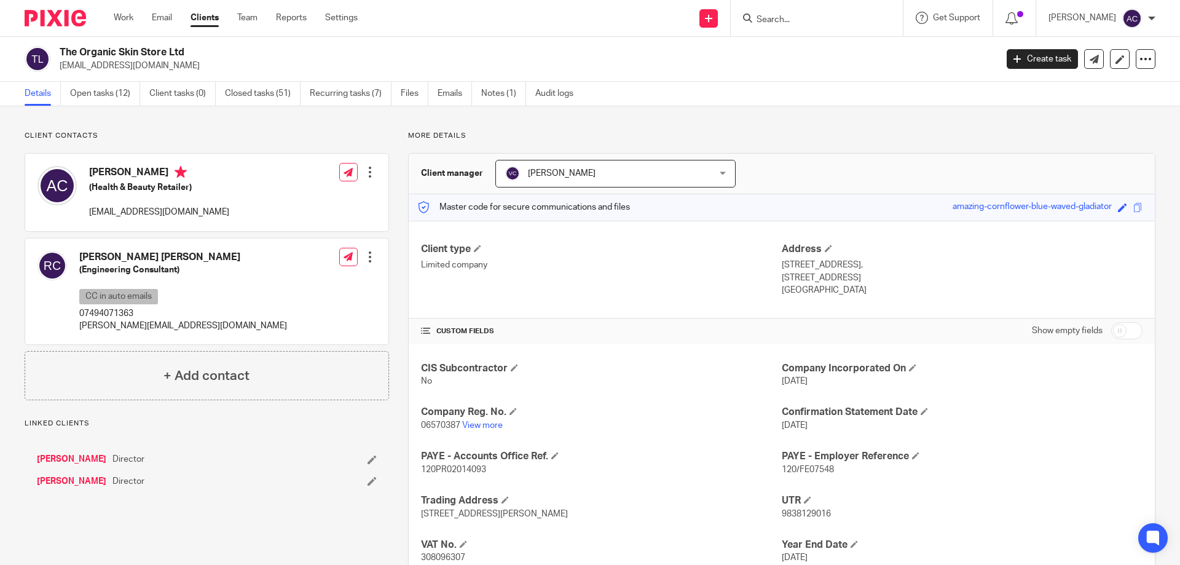
click at [838, 19] on input "Search" at bounding box center [810, 20] width 111 height 11
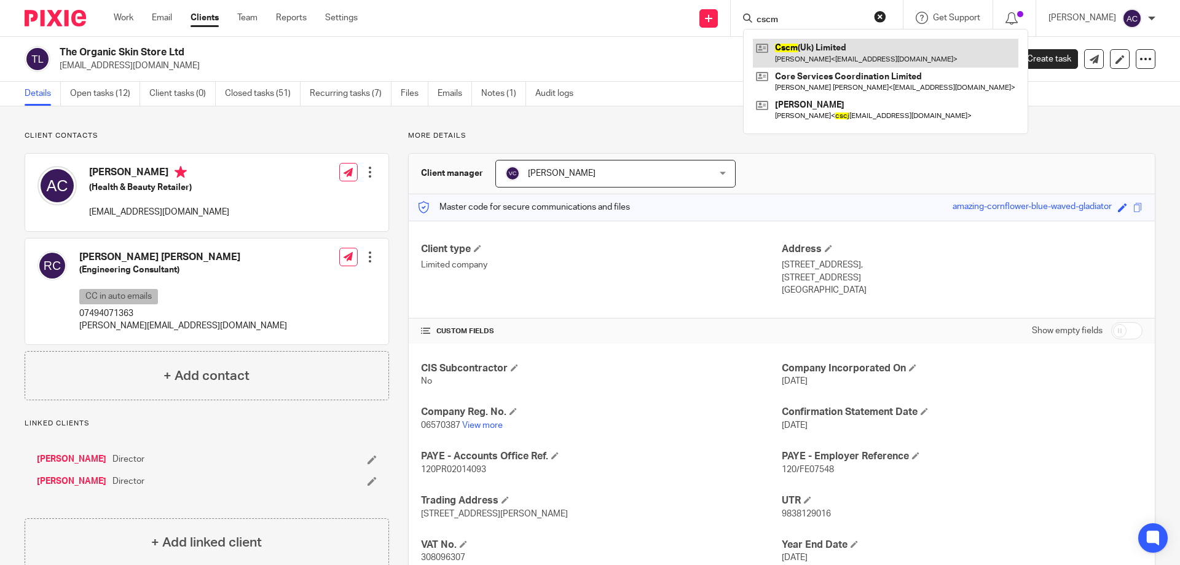
type input "cscm"
click at [827, 45] on link at bounding box center [886, 53] width 266 height 28
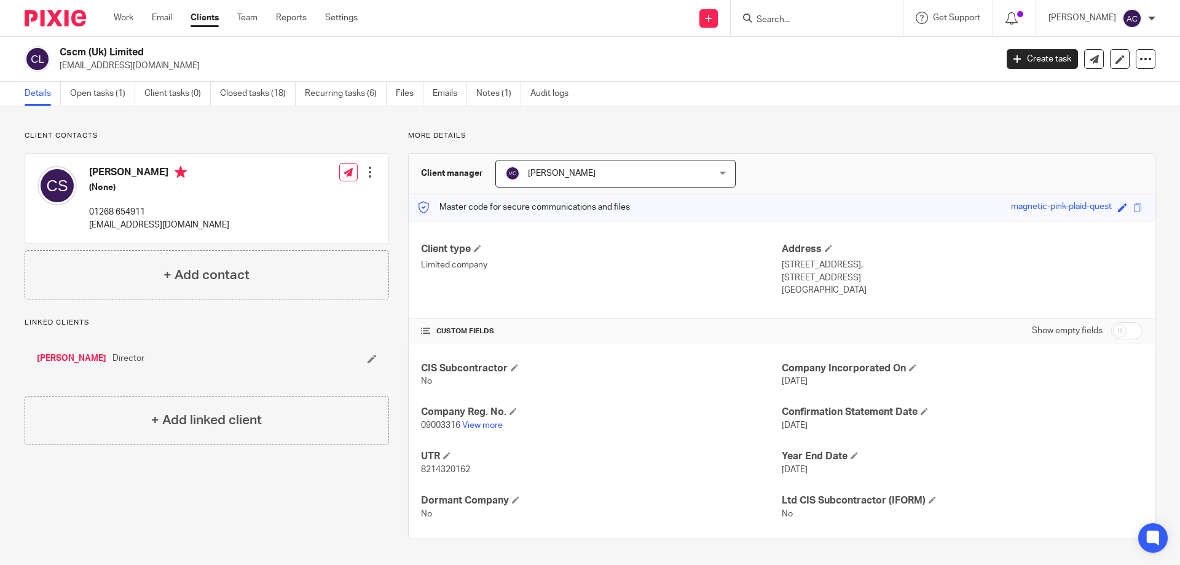
click at [865, 26] on div at bounding box center [817, 18] width 172 height 36
click at [857, 16] on input "Search" at bounding box center [810, 20] width 111 height 11
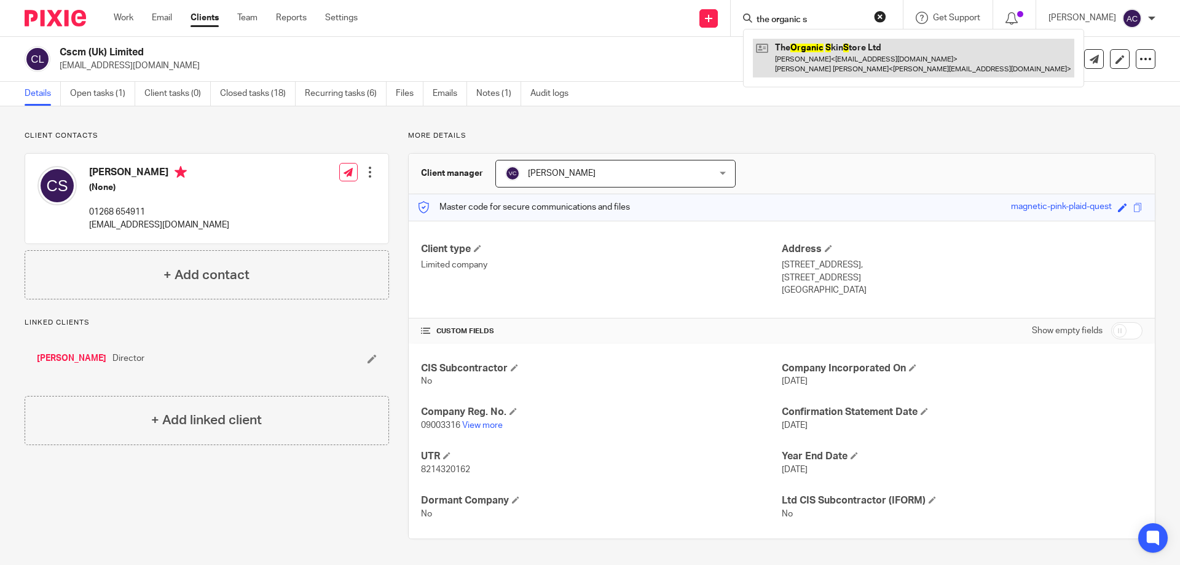
type input "the organic s"
click at [806, 57] on link at bounding box center [913, 58] width 321 height 38
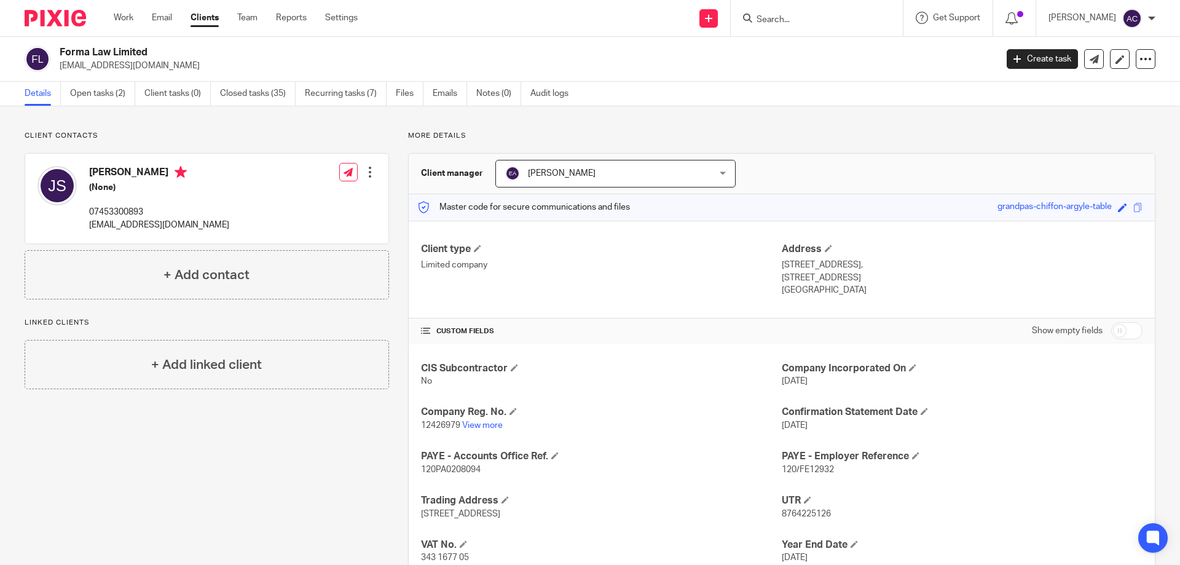
click at [782, 15] on input "Search" at bounding box center [810, 20] width 111 height 11
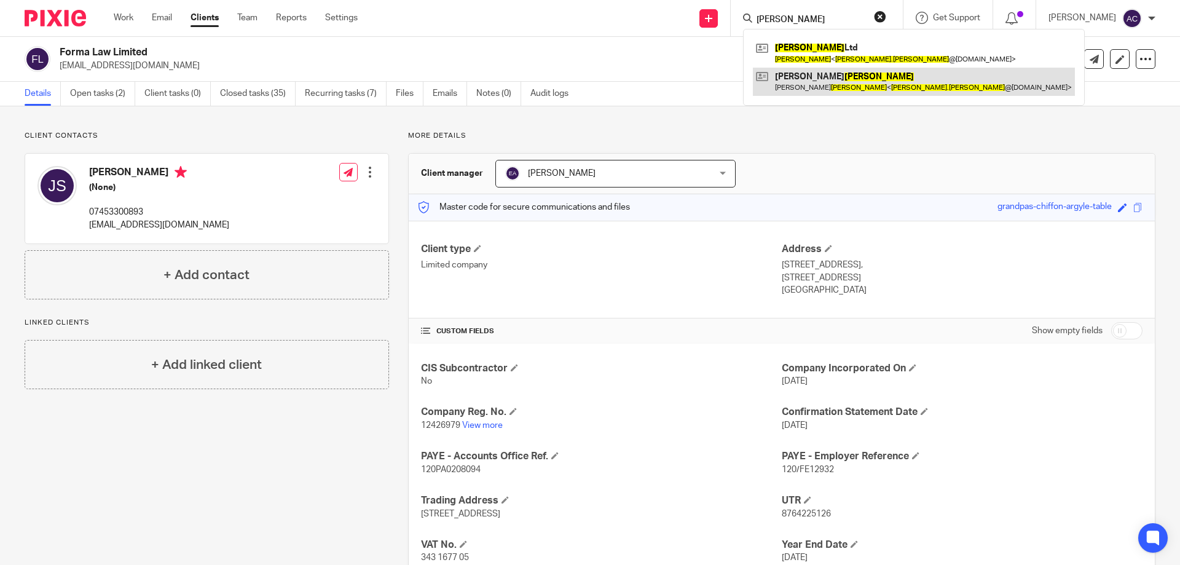
type input "bob drew"
click at [869, 82] on link at bounding box center [914, 82] width 322 height 28
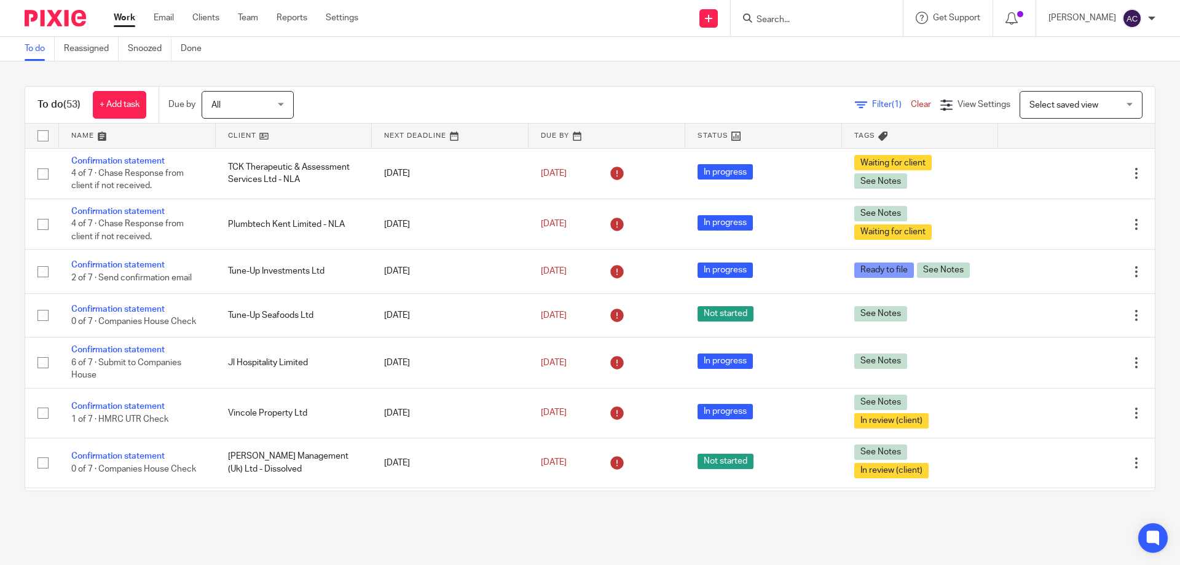
scroll to position [2215, 0]
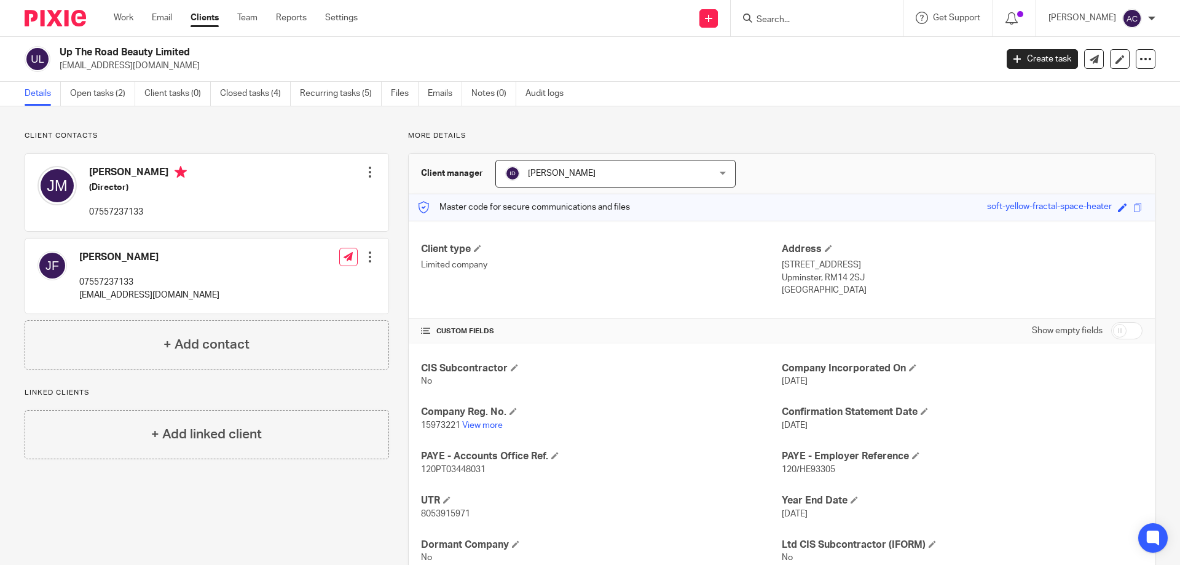
click at [819, 25] on input "Search" at bounding box center [810, 20] width 111 height 11
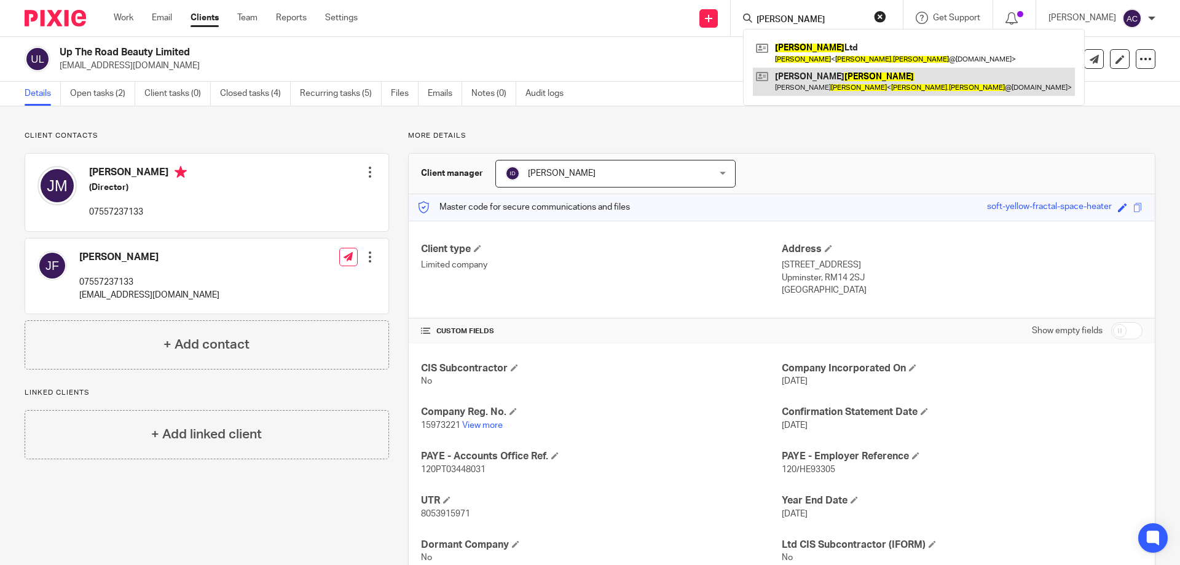
type input "bob drew"
click at [805, 79] on link at bounding box center [914, 82] width 322 height 28
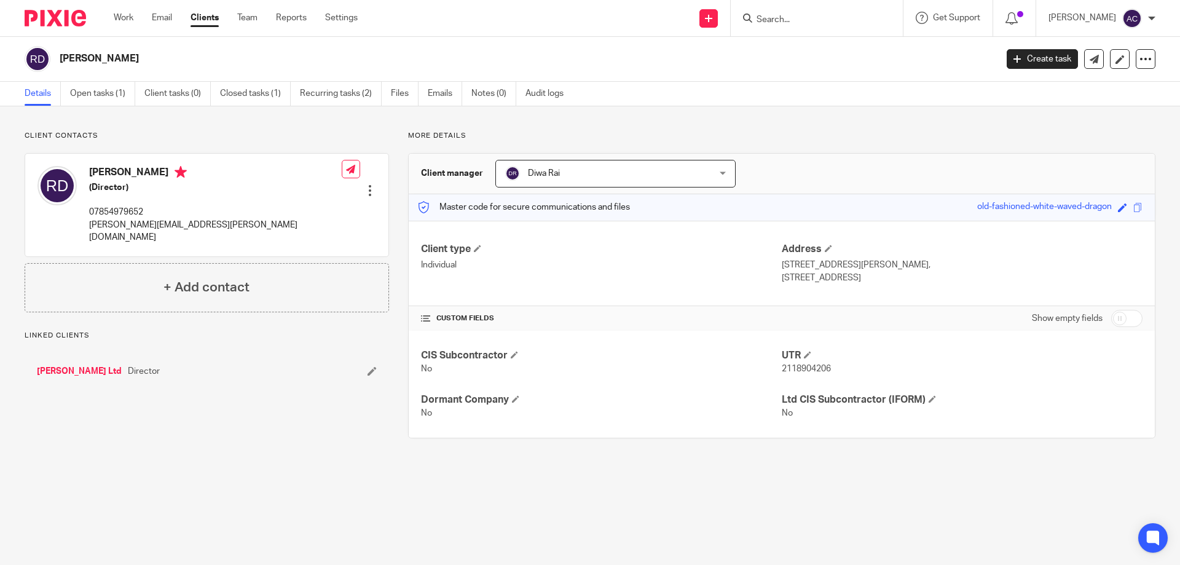
click at [1121, 316] on input "checkbox" at bounding box center [1126, 318] width 31 height 17
checkbox input "true"
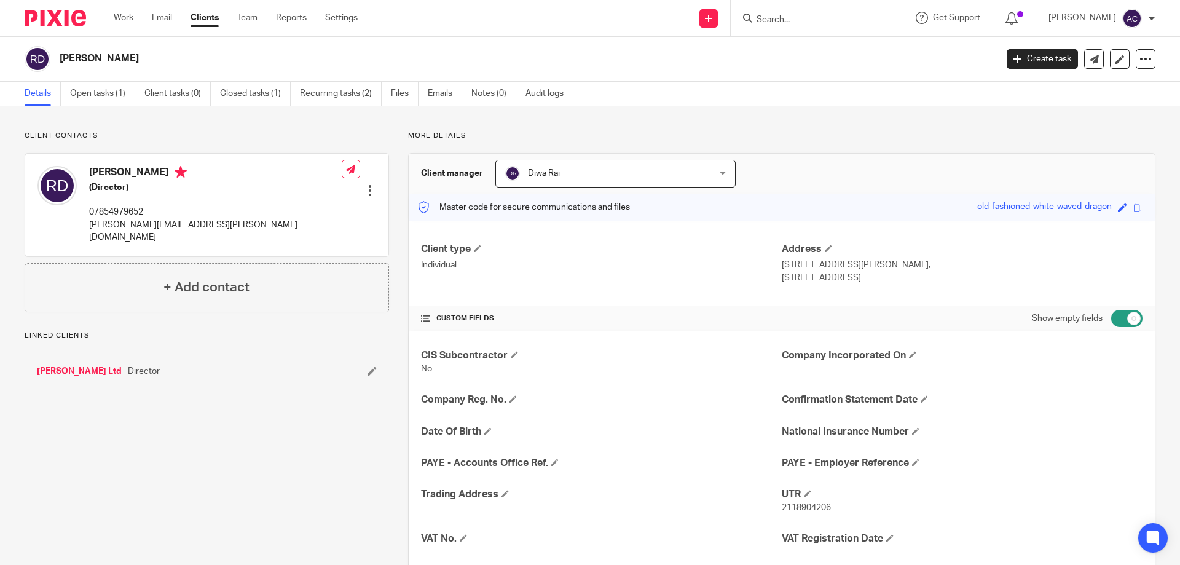
scroll to position [144, 0]
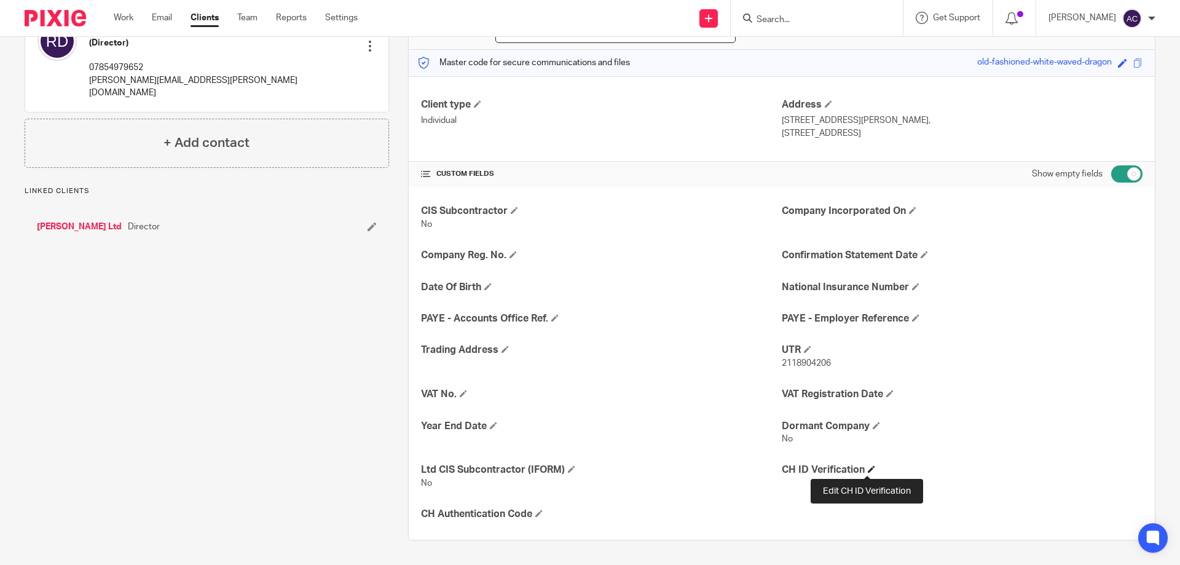
click at [868, 468] on span at bounding box center [871, 468] width 7 height 7
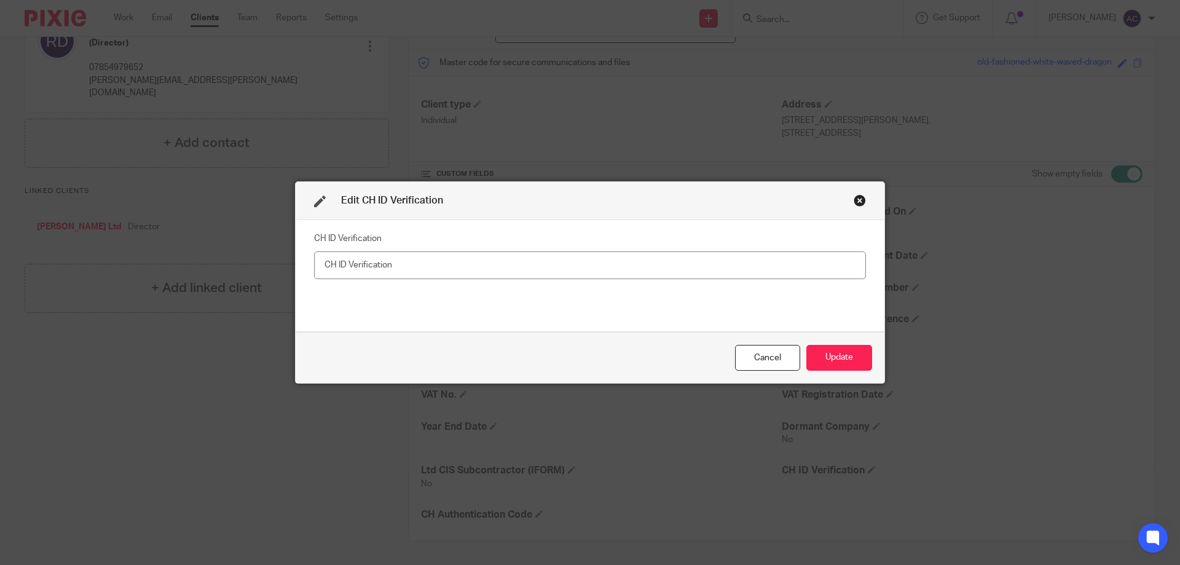
drag, startPoint x: 398, startPoint y: 258, endPoint x: 548, endPoint y: 329, distance: 165.8
click at [544, 332] on div "Cancel Update" at bounding box center [590, 358] width 589 height 52
click at [346, 258] on input "text" at bounding box center [590, 265] width 552 height 28
drag, startPoint x: 348, startPoint y: 262, endPoint x: 548, endPoint y: 339, distance: 214.0
click at [548, 339] on div "Cancel Update" at bounding box center [590, 358] width 589 height 52
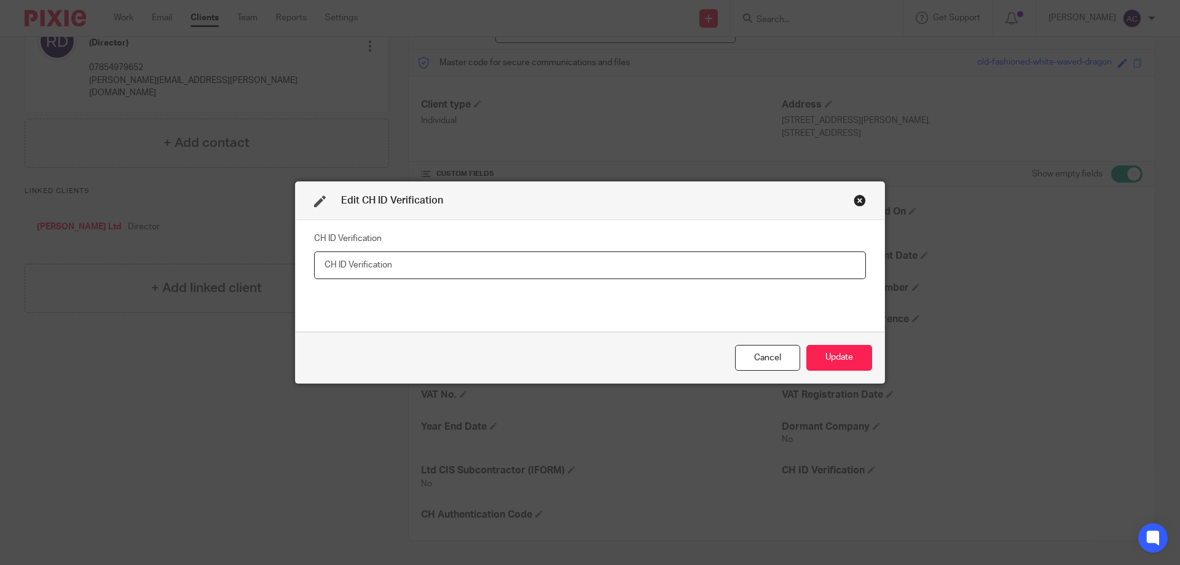
paste input "XYV-DF34-2223"
click at [318, 267] on input "XYV-DF34-2223" at bounding box center [590, 265] width 552 height 28
type input "XYV-DF34-2223"
click at [854, 364] on button "Update" at bounding box center [839, 358] width 66 height 26
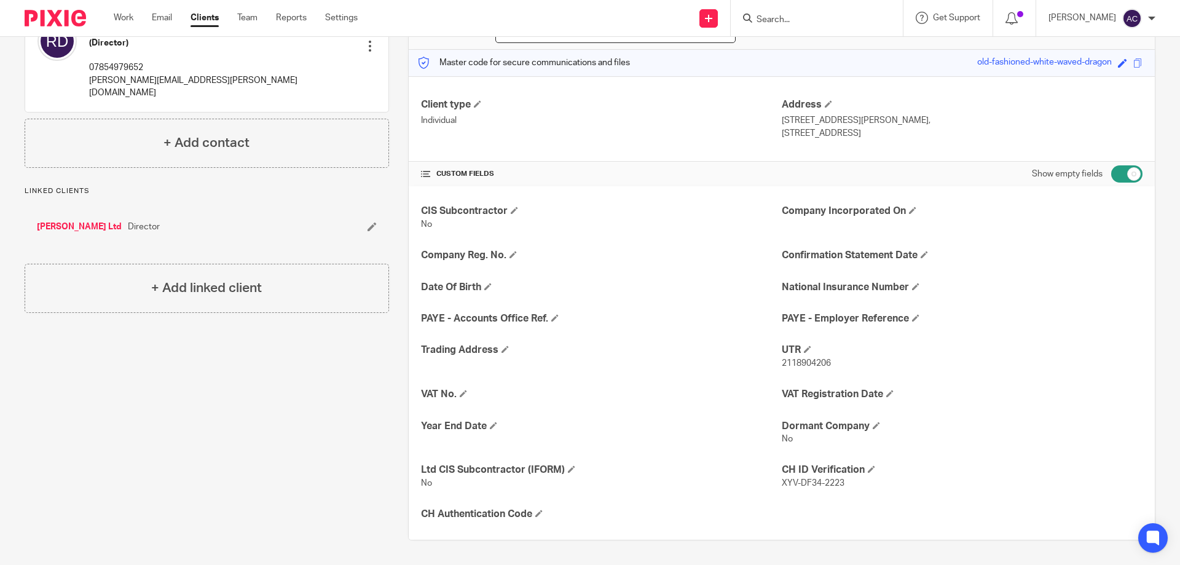
click at [827, 21] on input "Search" at bounding box center [810, 20] width 111 height 11
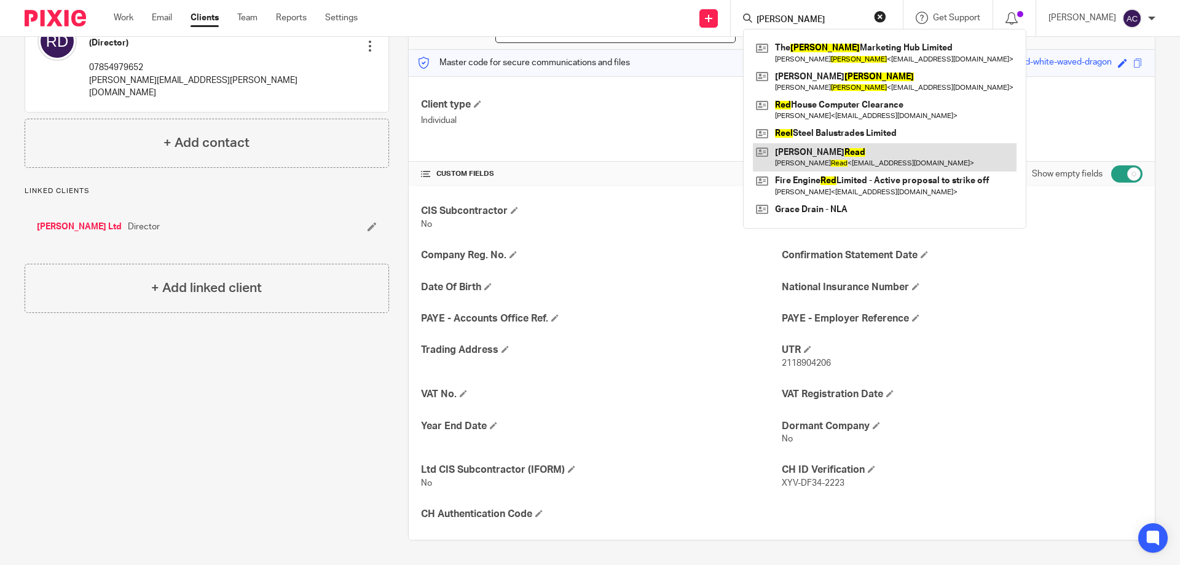
type input "reed"
click at [872, 149] on link at bounding box center [885, 157] width 264 height 28
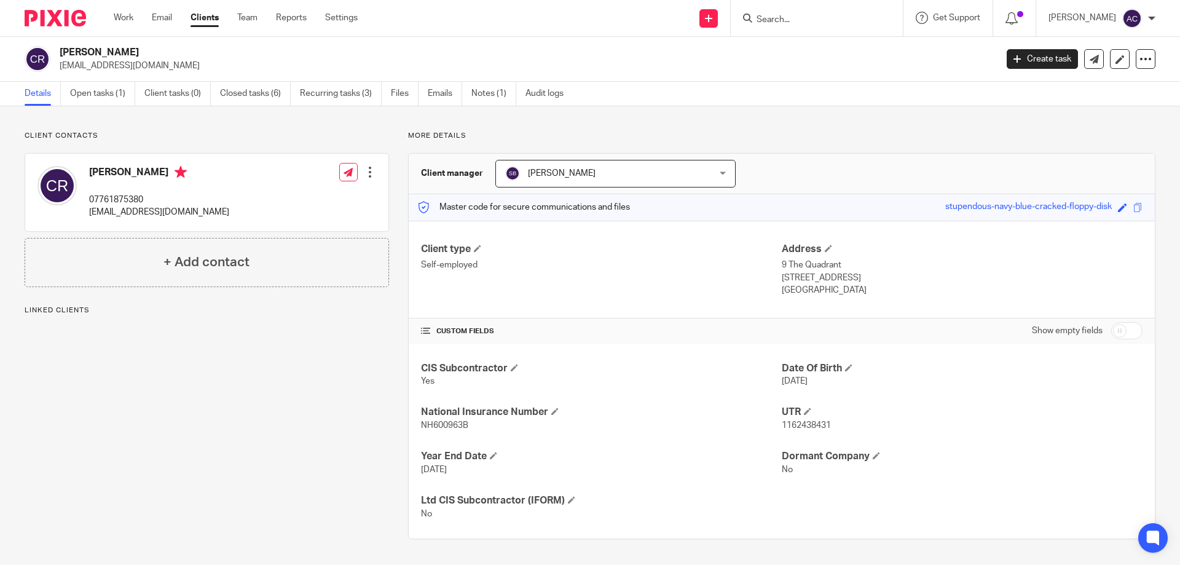
click at [263, 50] on h2 "[PERSON_NAME]" at bounding box center [431, 52] width 743 height 13
click at [408, 90] on link "Files" at bounding box center [405, 94] width 28 height 24
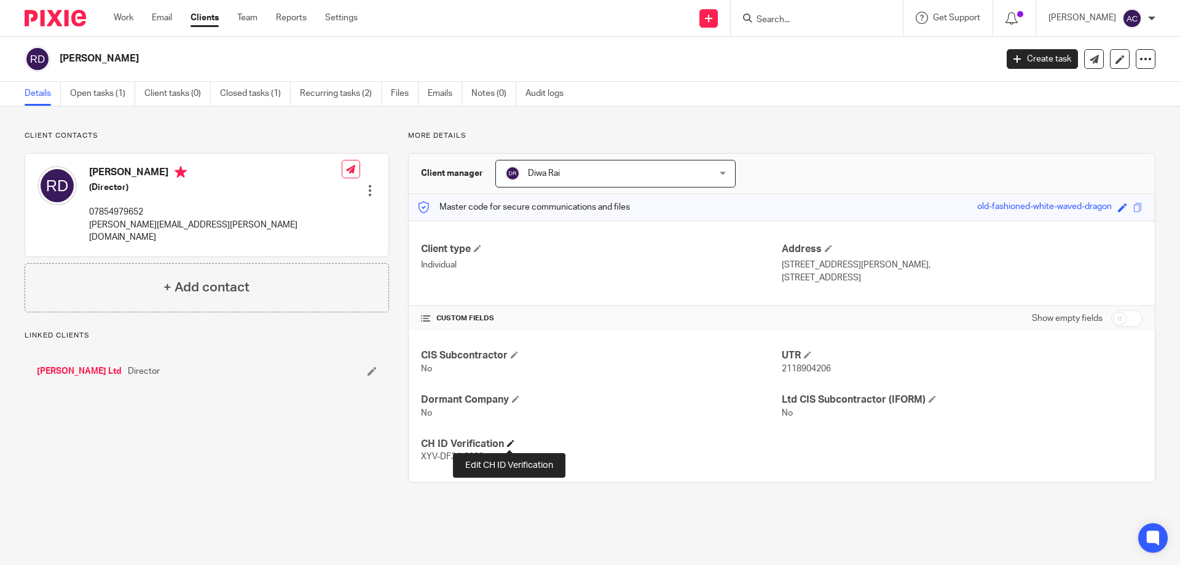
click at [511, 441] on span at bounding box center [510, 442] width 7 height 7
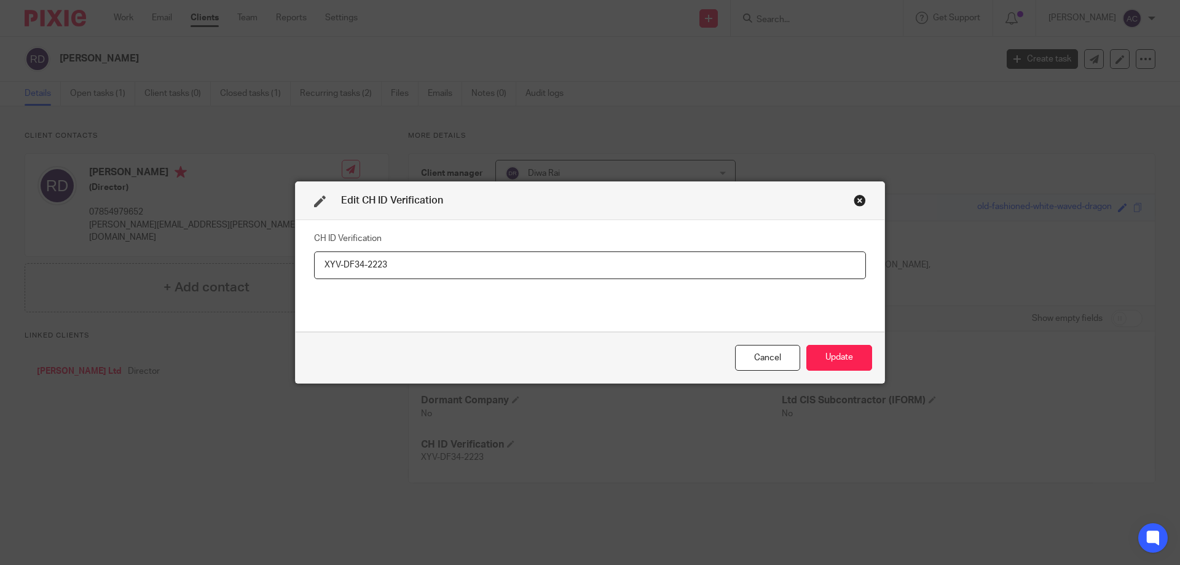
click at [318, 266] on input "XYV-DF34-2223" at bounding box center [590, 265] width 552 height 28
click at [747, 356] on div "Cancel" at bounding box center [767, 358] width 65 height 26
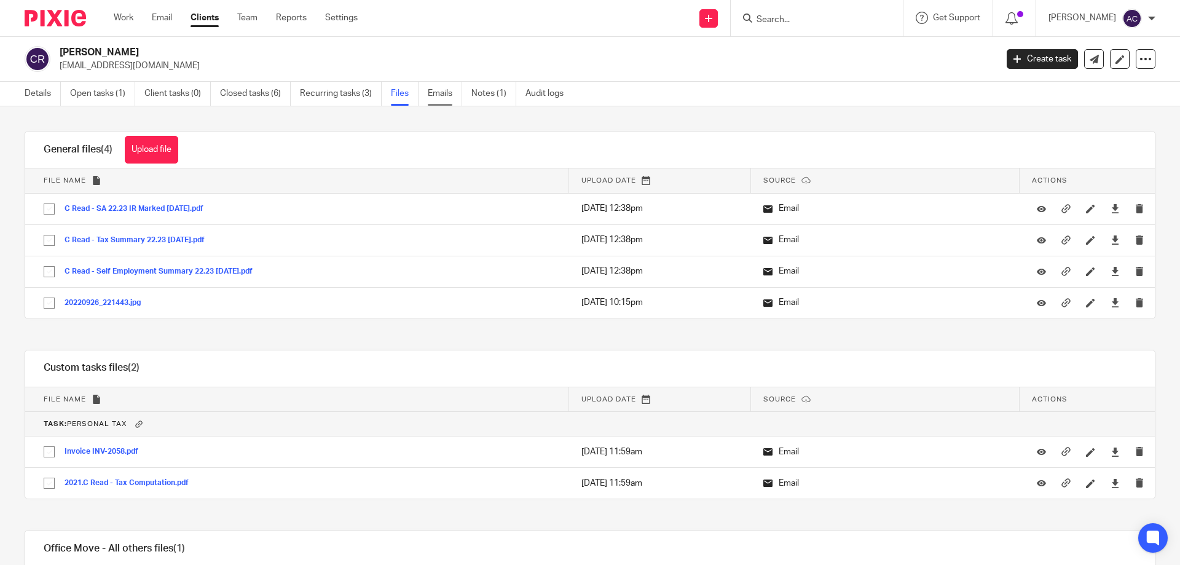
click at [449, 101] on link "Emails" at bounding box center [445, 94] width 34 height 24
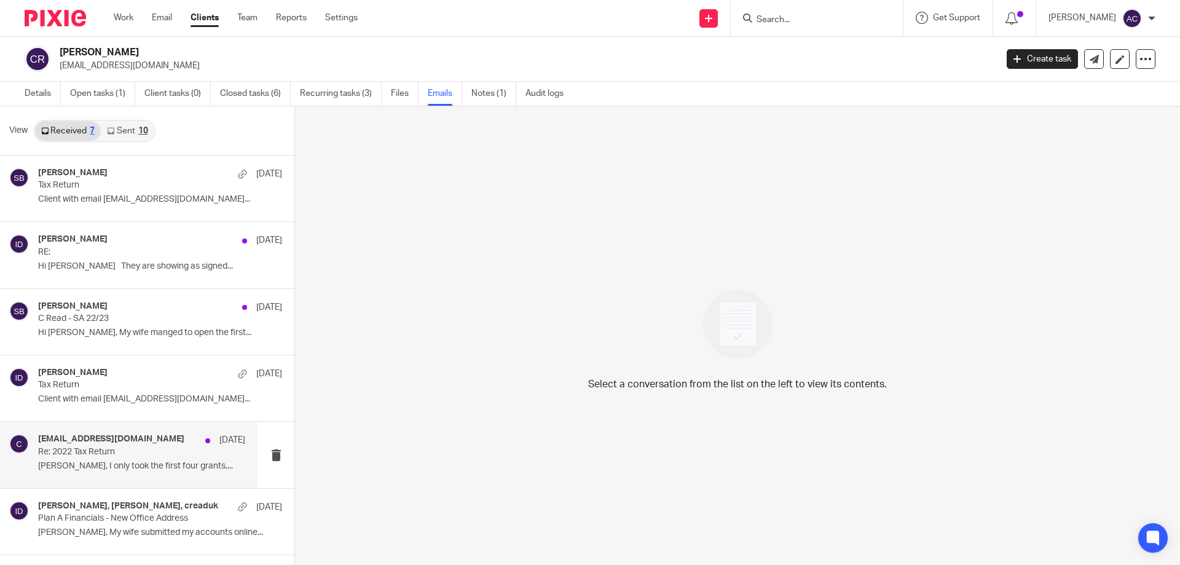
click at [90, 446] on div "creaduk@btinternet.com 26 Sep 2022" at bounding box center [141, 440] width 207 height 12
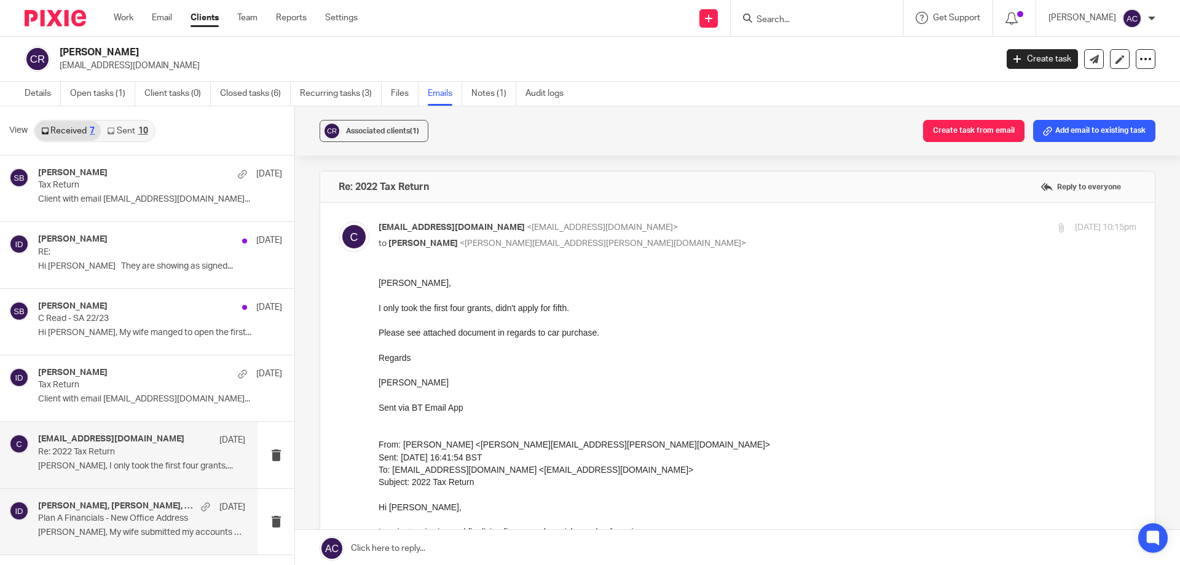
click at [135, 537] on p "Ian, My wife submitted my accounts online..." at bounding box center [141, 532] width 207 height 10
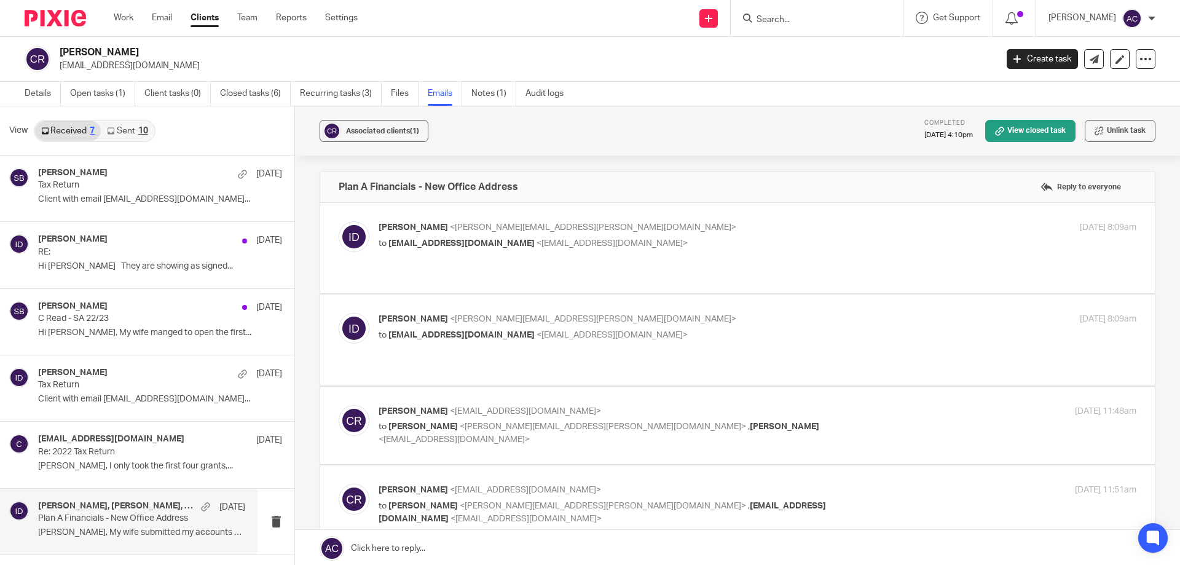
click at [532, 271] on label at bounding box center [737, 248] width 835 height 90
click at [339, 221] on input "checkbox" at bounding box center [338, 221] width 1 height 1
checkbox input "true"
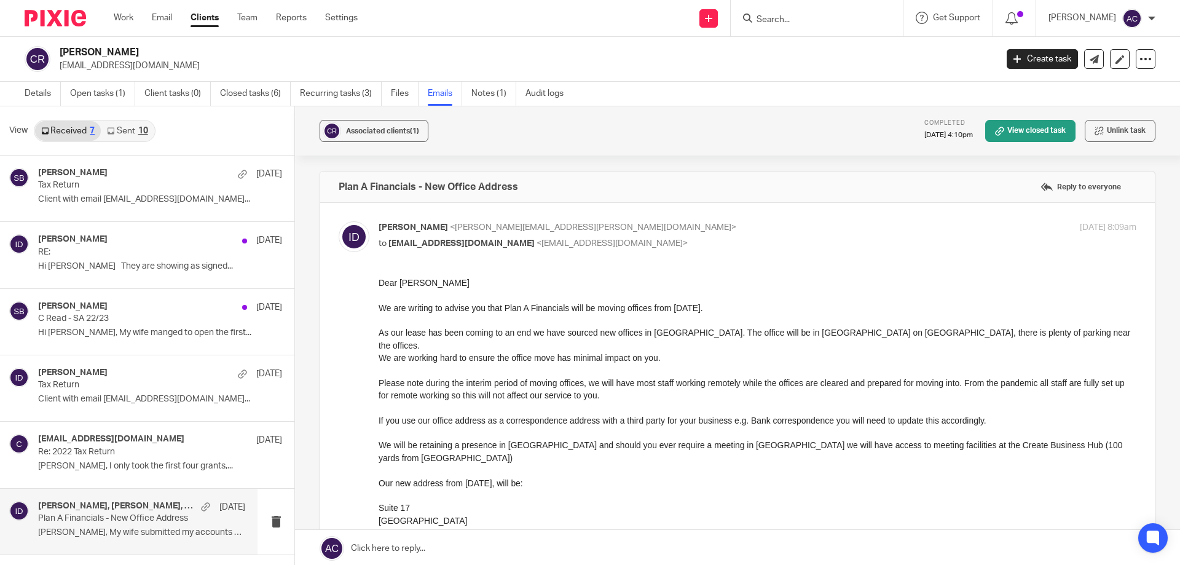
click at [542, 262] on div "Ian Douglas <ian.douglas@plan-a.co.uk> to creaduk@btinternet.com <creaduk@btint…" at bounding box center [738, 446] width 798 height 450
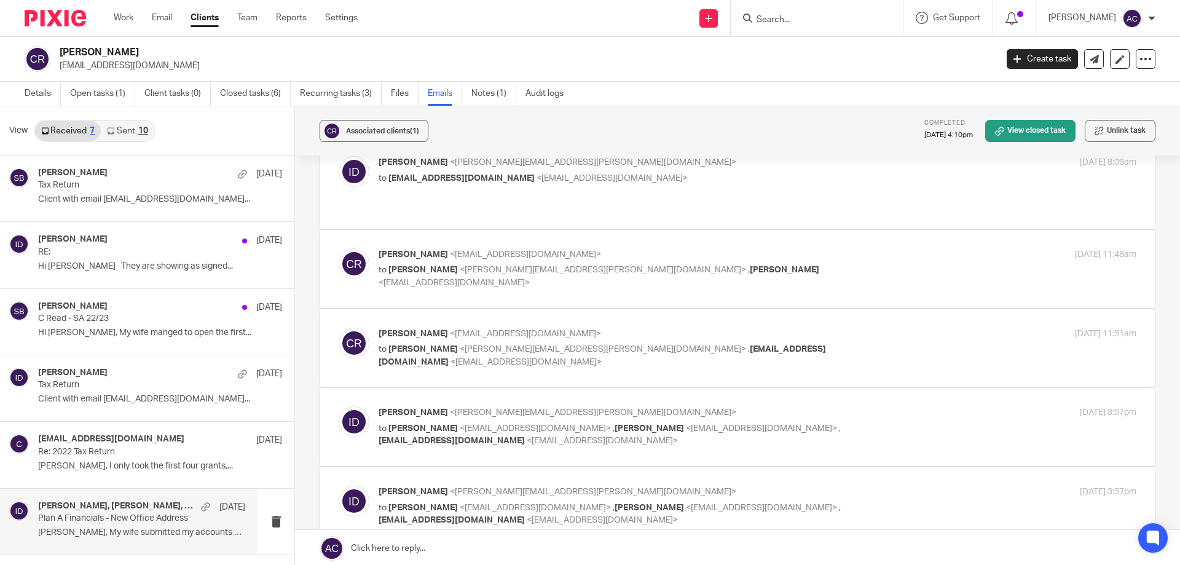
scroll to position [615, 0]
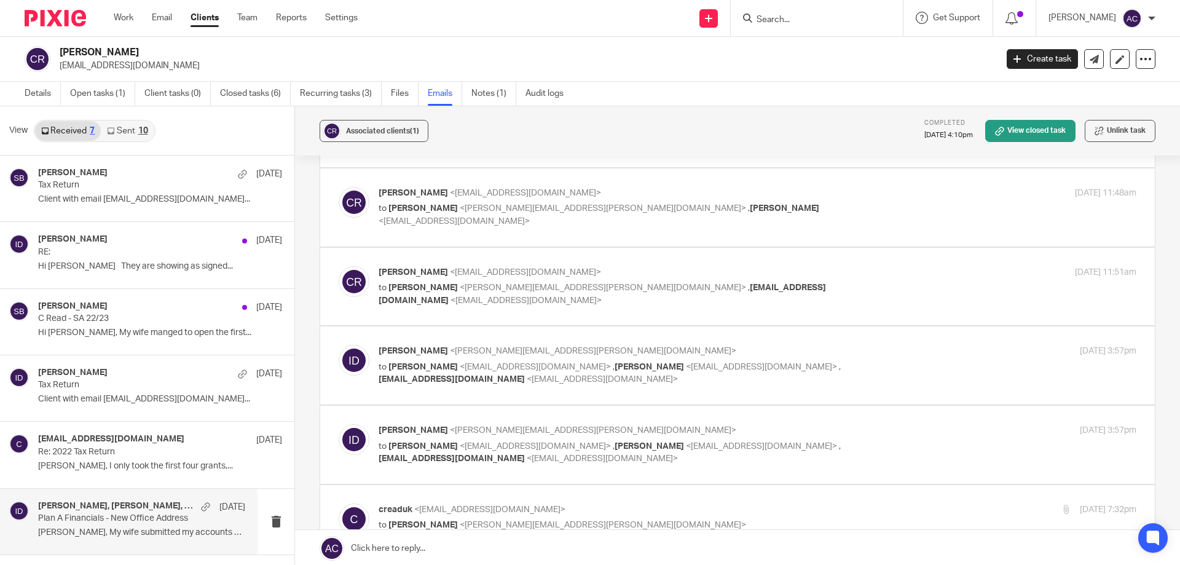
click at [476, 368] on label at bounding box center [737, 365] width 835 height 78
click at [339, 345] on input "checkbox" at bounding box center [338, 344] width 1 height 1
checkbox input "true"
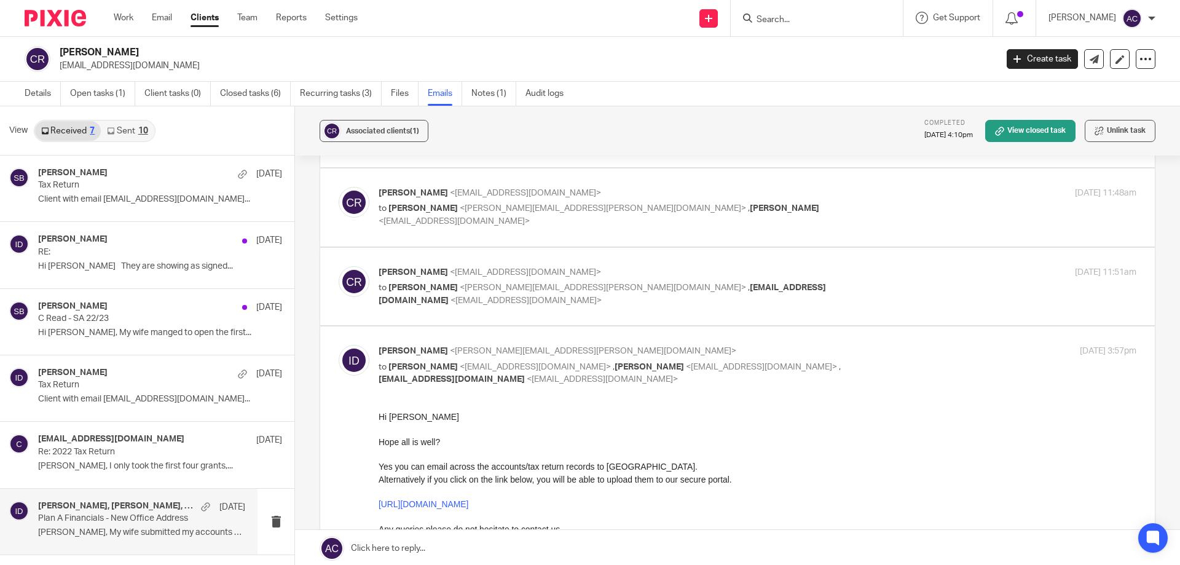
click at [508, 282] on label at bounding box center [737, 287] width 835 height 78
click at [339, 266] on input "checkbox" at bounding box center [338, 266] width 1 height 1
checkbox input "true"
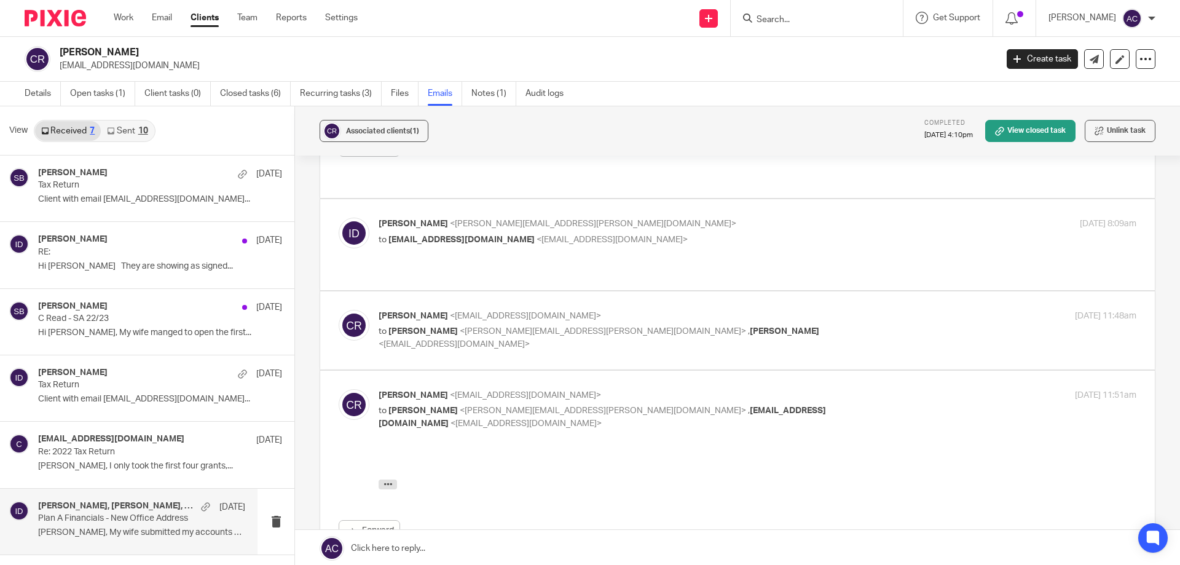
scroll to position [430, 0]
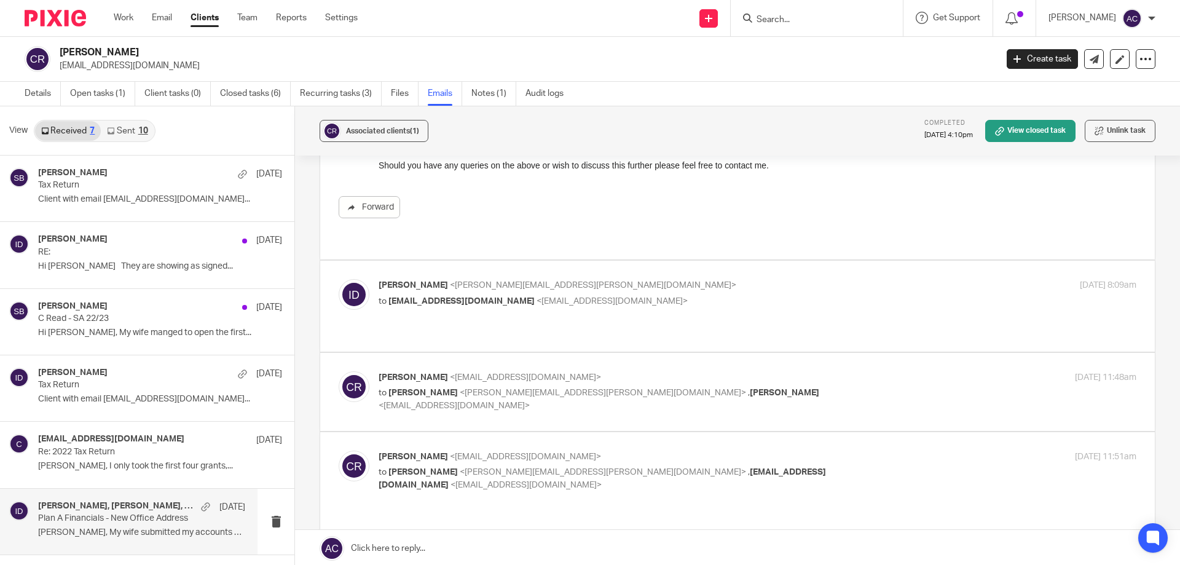
click at [499, 323] on label at bounding box center [737, 306] width 835 height 90
click at [339, 279] on input "checkbox" at bounding box center [338, 278] width 1 height 1
checkbox input "true"
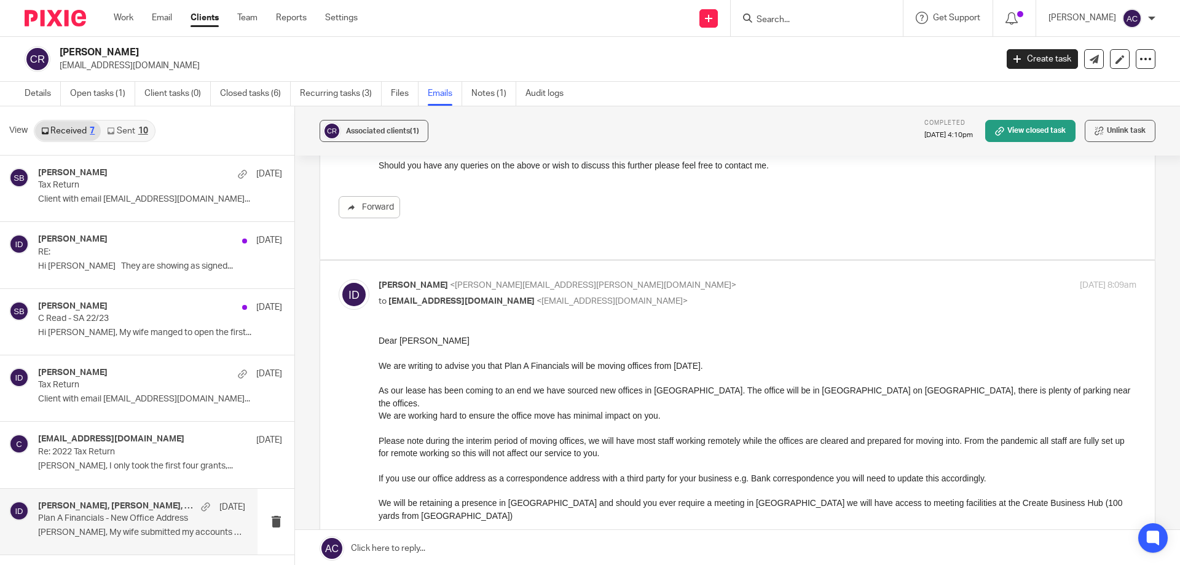
scroll to position [0, 0]
click at [37, 93] on link "Details" at bounding box center [43, 94] width 36 height 24
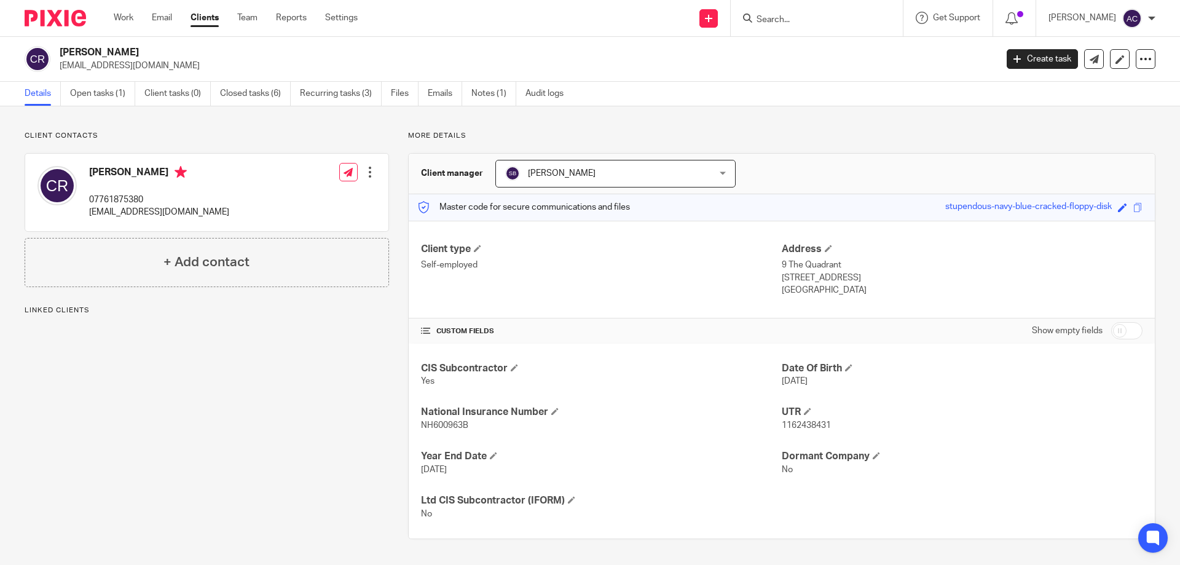
click at [846, 15] on input "Search" at bounding box center [810, 20] width 111 height 11
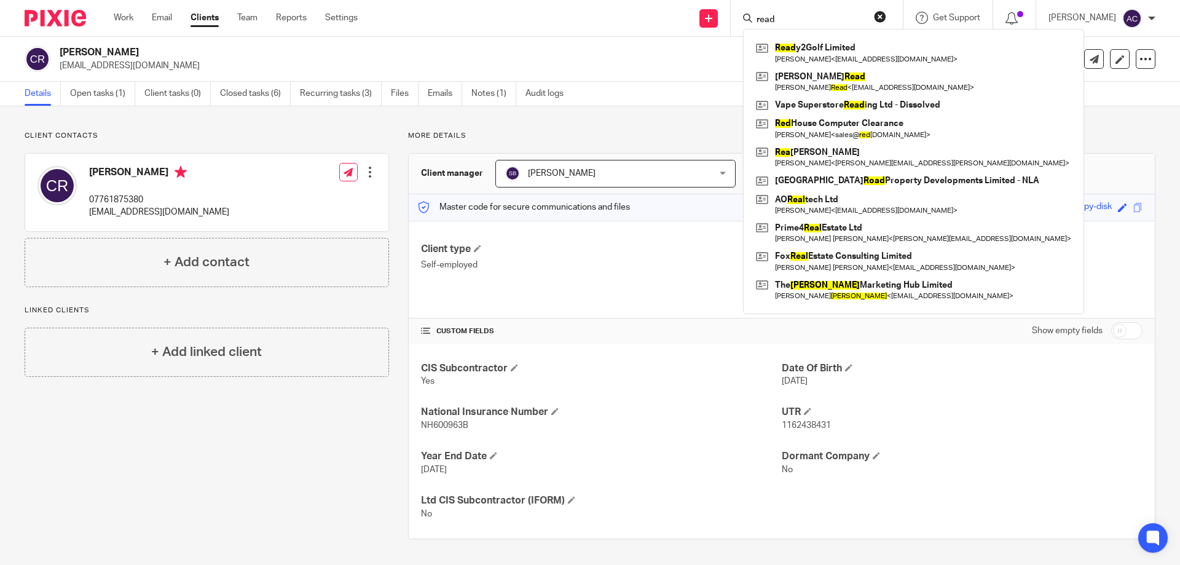
type input "read"
click at [658, 121] on div "Client contacts Christopher Read 07761875380 creaduk@btinternet.com Edit contac…" at bounding box center [590, 334] width 1180 height 457
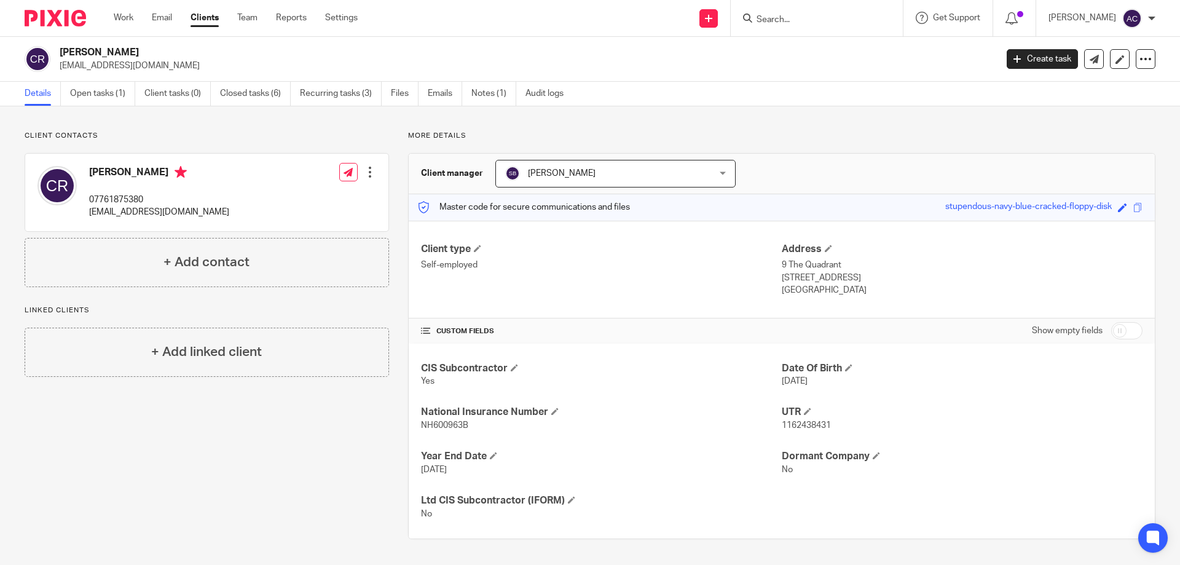
click at [825, 27] on div at bounding box center [817, 18] width 172 height 36
click at [827, 23] on input "Search" at bounding box center [810, 20] width 111 height 11
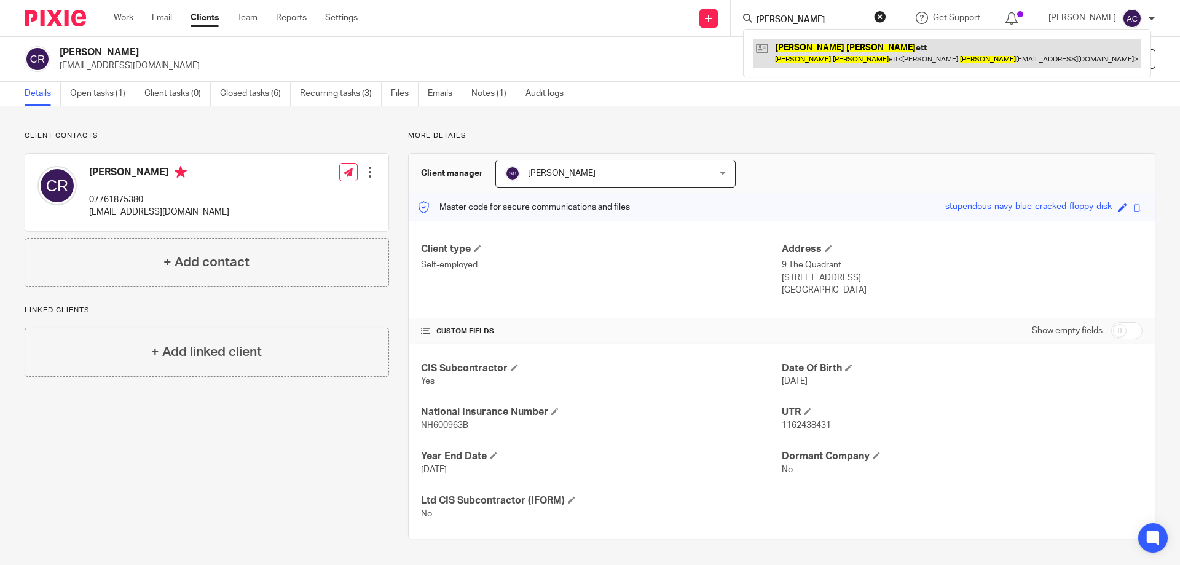
type input "john kenn"
click at [817, 61] on link at bounding box center [947, 53] width 388 height 28
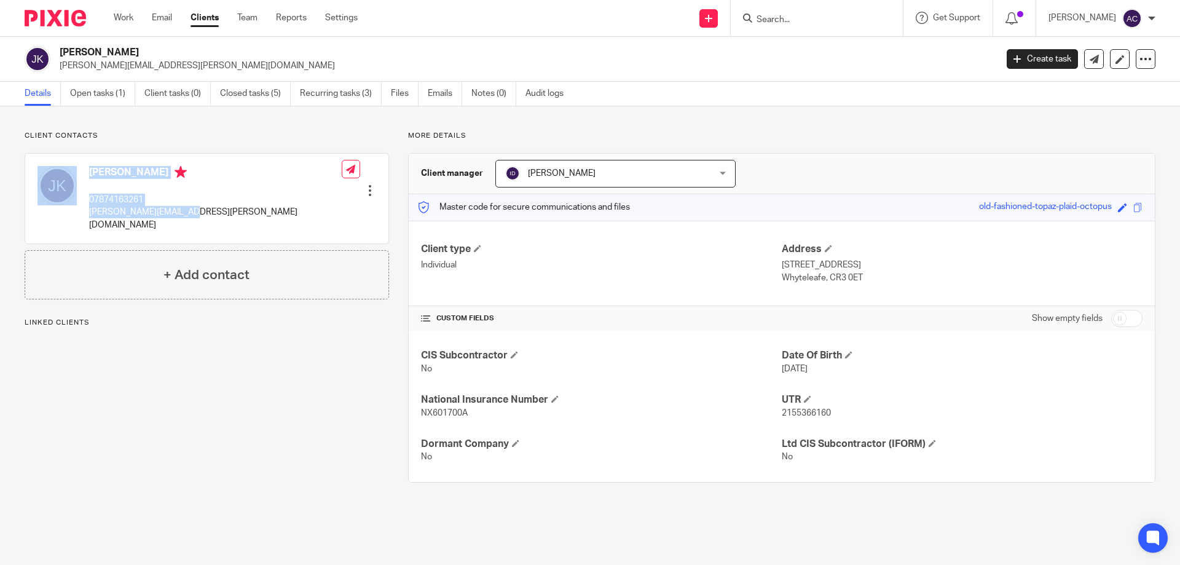
drag, startPoint x: 162, startPoint y: 213, endPoint x: 81, endPoint y: 217, distance: 81.2
click at [81, 217] on div "John Kennett 07874163261 johnny.kennett@sky.com Edit contact Create client from…" at bounding box center [206, 199] width 363 height 90
click at [134, 210] on p "johnny.kennett@sky.com" at bounding box center [215, 218] width 253 height 25
drag, startPoint x: 210, startPoint y: 210, endPoint x: 168, endPoint y: 213, distance: 41.9
click at [168, 213] on div "John Kennett 07874163261 johnny.kennett@sky.com Edit contact Create client from…" at bounding box center [206, 199] width 363 height 90
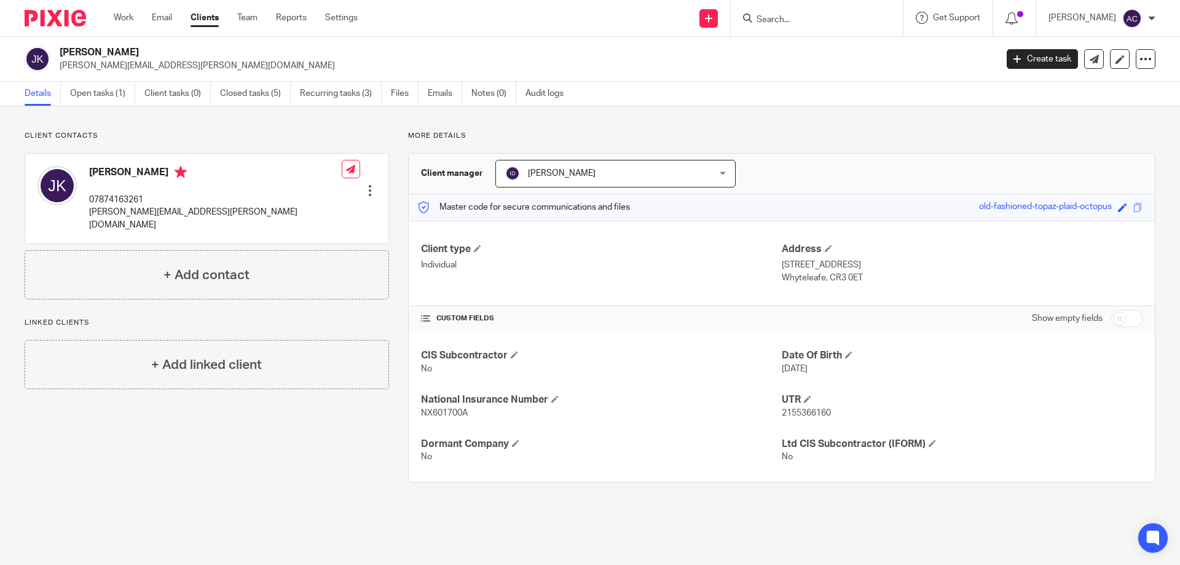
click at [162, 202] on p "07874163261" at bounding box center [215, 200] width 253 height 12
drag, startPoint x: 154, startPoint y: 193, endPoint x: 90, endPoint y: 195, distance: 63.9
click at [90, 195] on p "07874163261" at bounding box center [215, 200] width 253 height 12
copy p "07874163261"
click at [727, 108] on div "Client contacts John Kennett 07874163261 johnny.kennett@sky.com Edit contact Cr…" at bounding box center [590, 306] width 1180 height 401
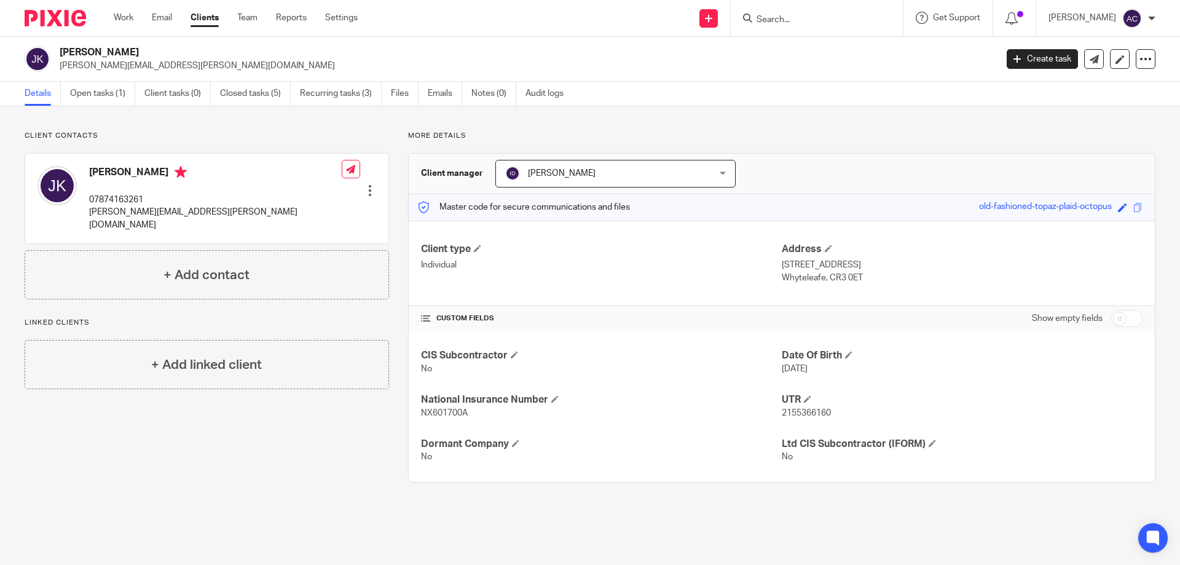
click at [814, 155] on div "Client manager Ian Douglas Ian Douglas Aimee Coveney Alison Whelan Callum Sewel…" at bounding box center [782, 174] width 746 height 41
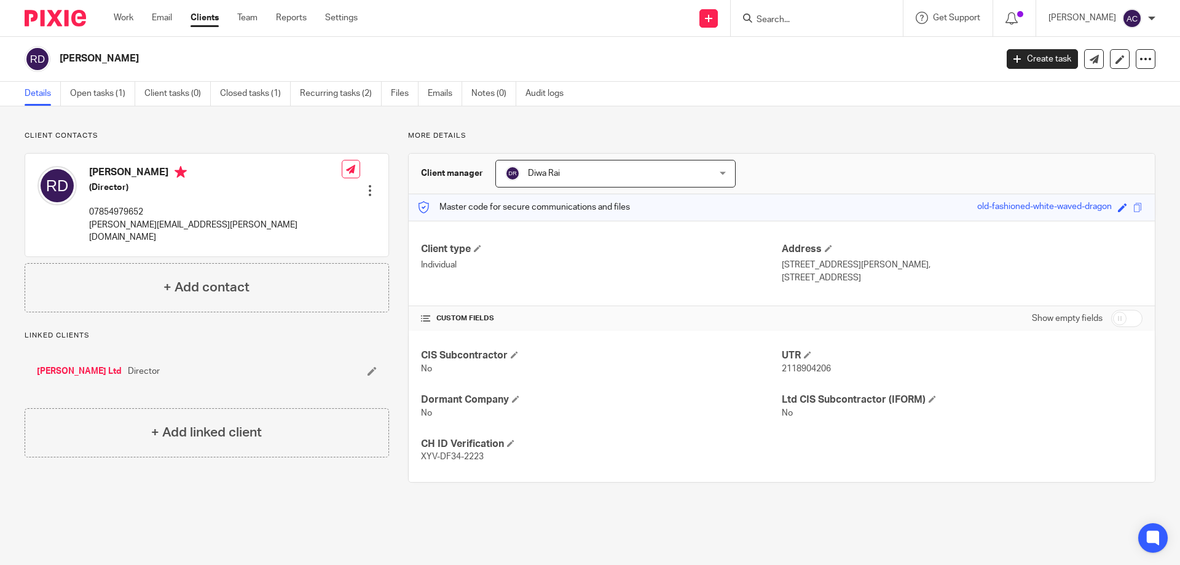
click at [787, 28] on div at bounding box center [817, 18] width 172 height 36
click at [794, 22] on input "Search" at bounding box center [810, 20] width 111 height 11
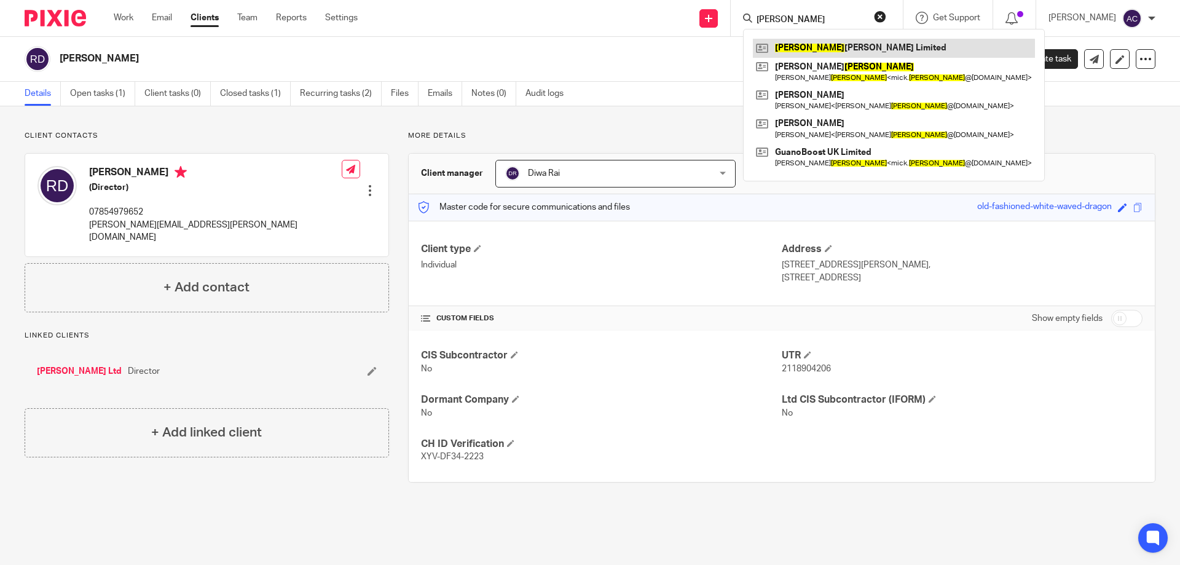
type input "pearce"
click at [816, 45] on link at bounding box center [894, 48] width 282 height 18
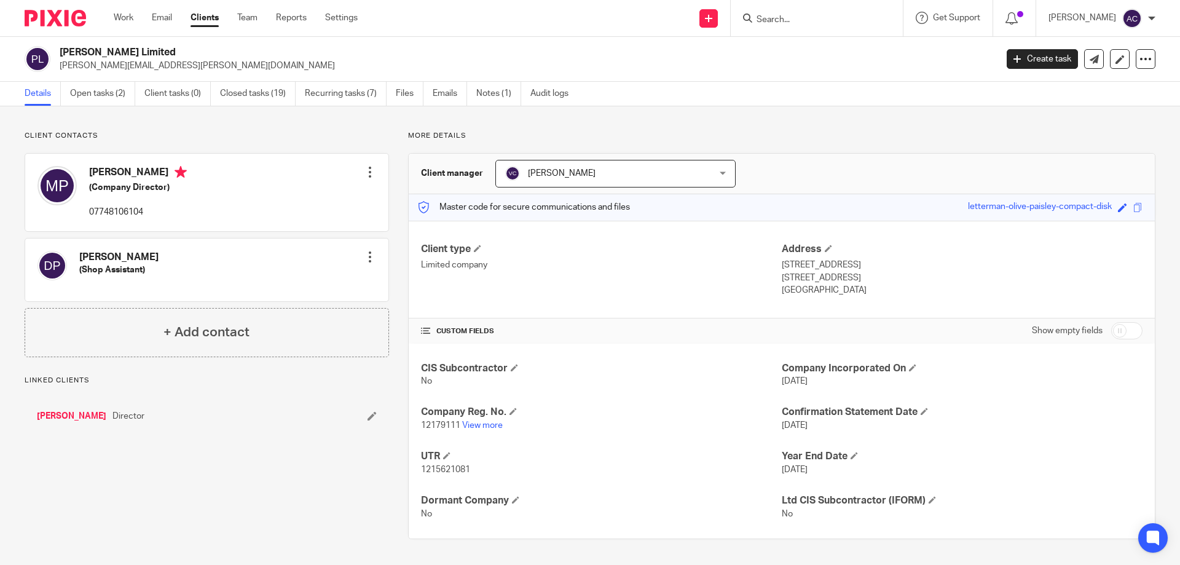
click at [84, 412] on link "Michael Pearce" at bounding box center [71, 416] width 69 height 12
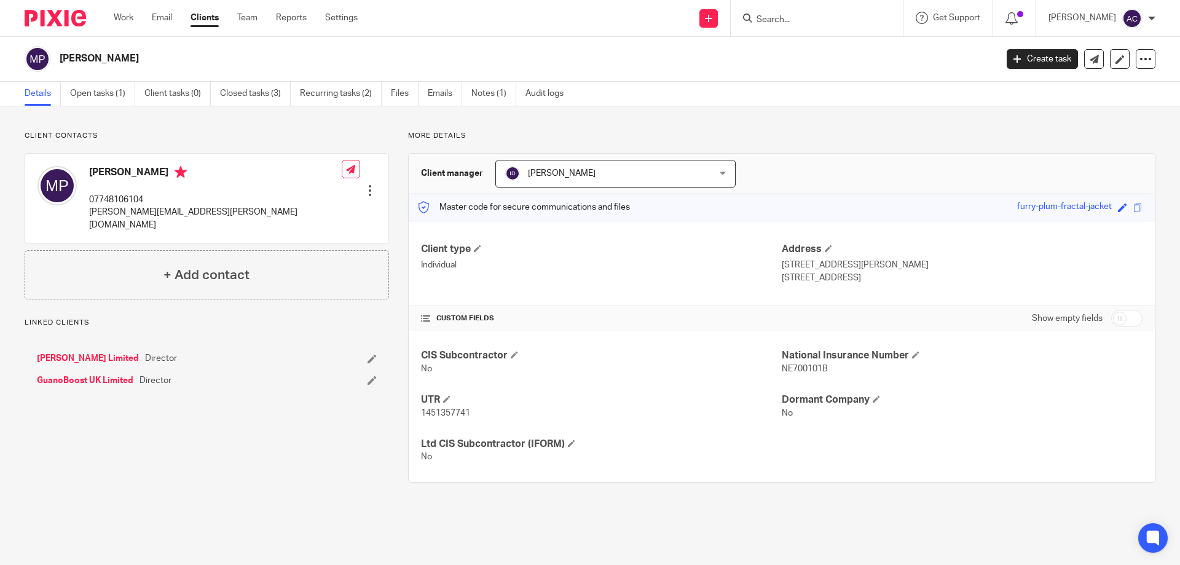
click at [89, 374] on link "GuanoBoost UK Limited" at bounding box center [85, 380] width 96 height 12
